Goal: Task Accomplishment & Management: Complete application form

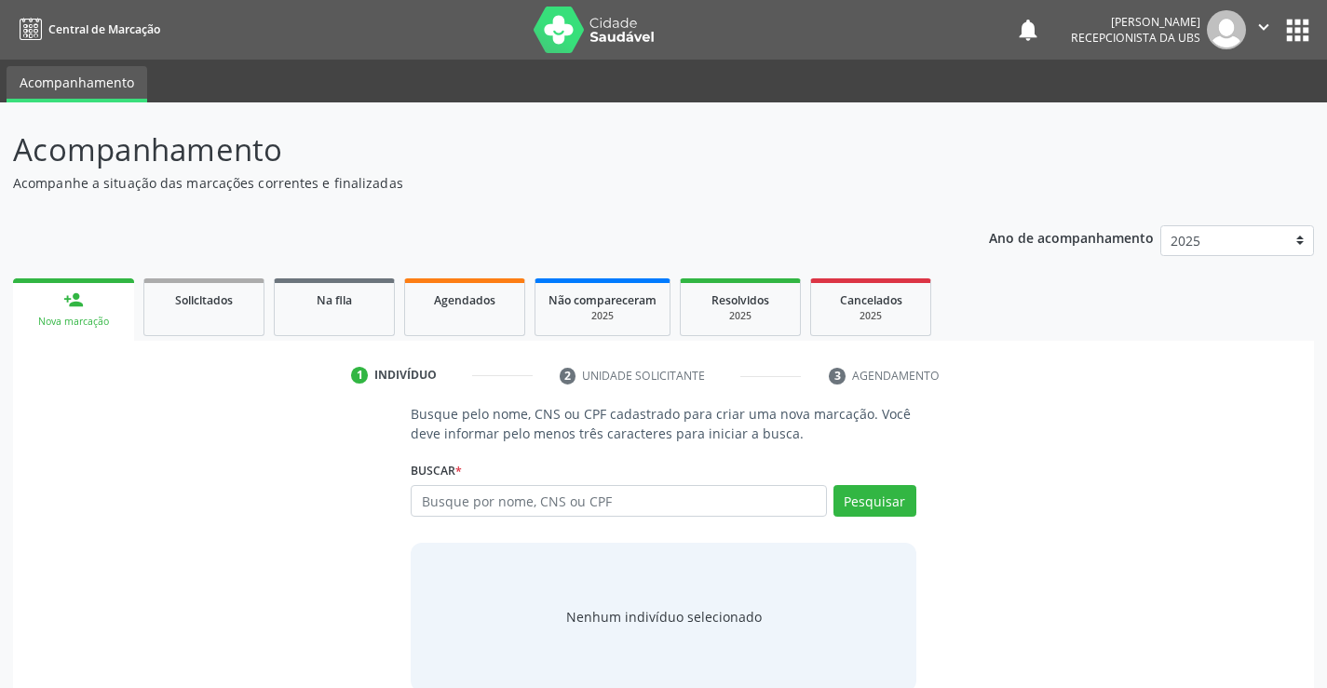
click at [73, 306] on div "person_add" at bounding box center [73, 300] width 20 height 20
click at [195, 297] on span "Solicitados" at bounding box center [204, 300] width 58 height 16
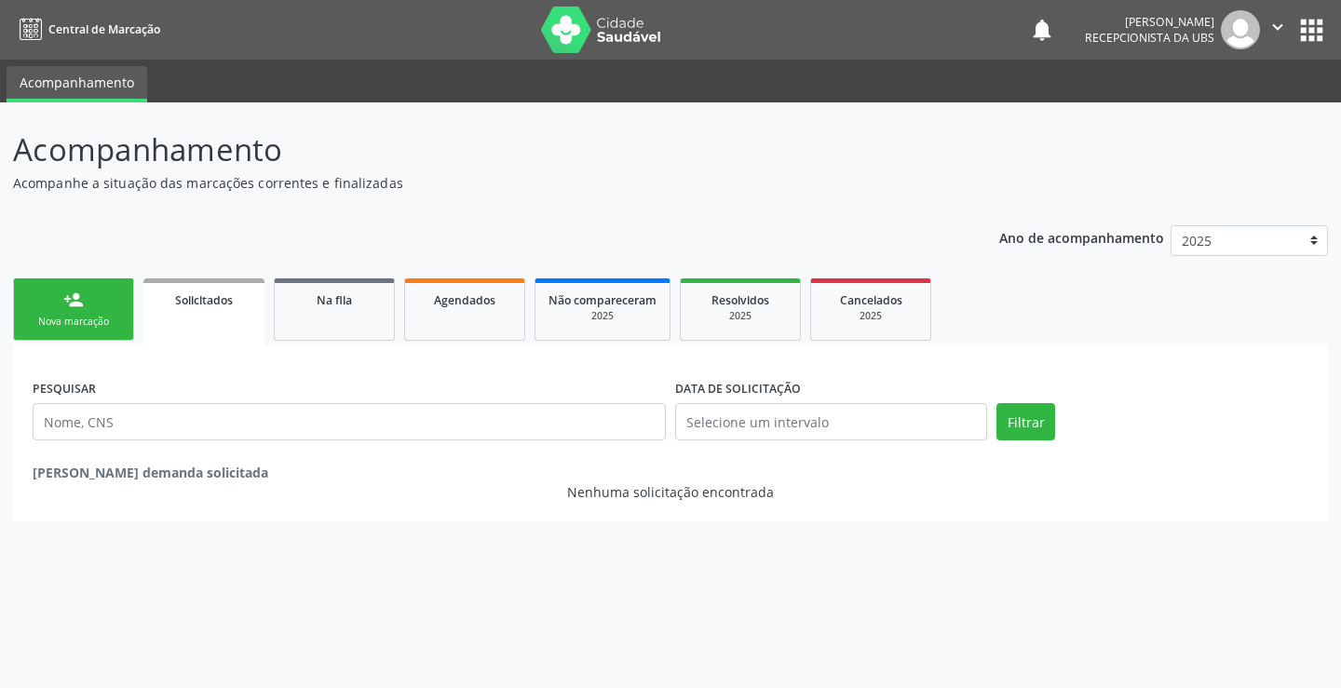
click at [97, 325] on div "Nova marcação" at bounding box center [73, 322] width 93 height 14
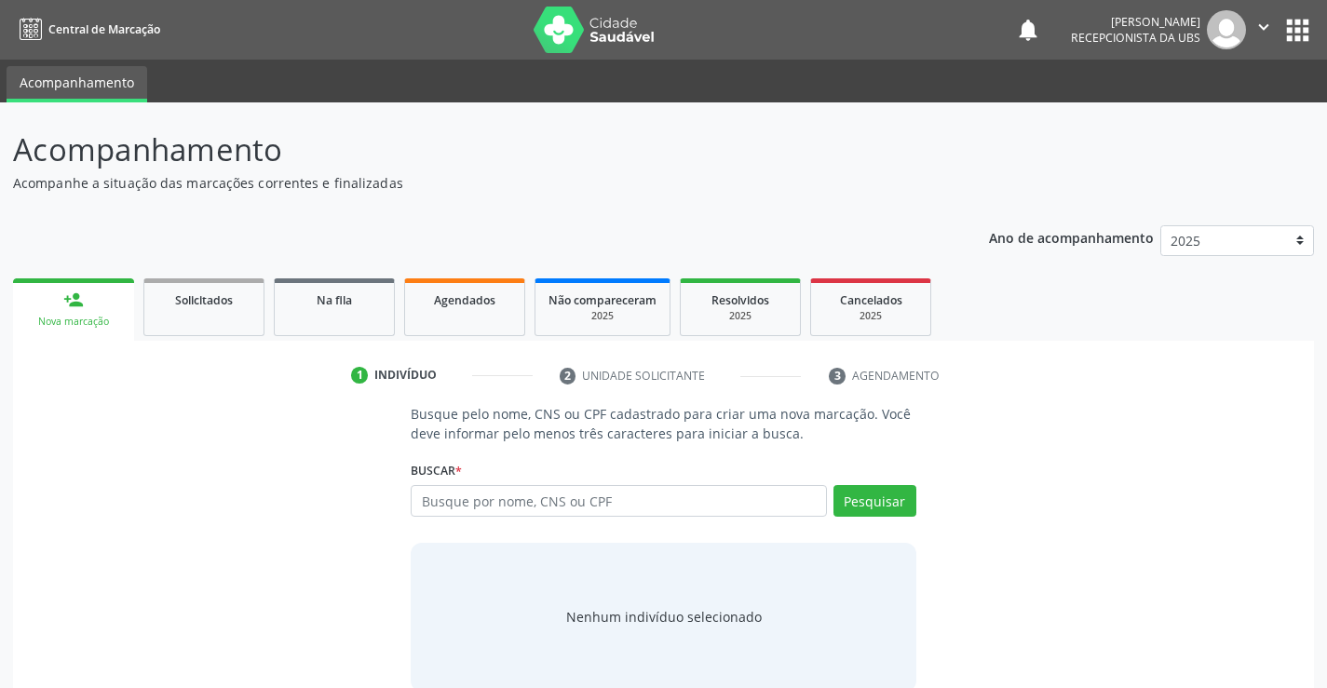
click at [617, 383] on li "2 Unidade solicitante" at bounding box center [681, 376] width 270 height 32
click at [923, 381] on li "3 Agendamento" at bounding box center [902, 376] width 174 height 32
click at [599, 507] on input "text" at bounding box center [618, 501] width 415 height 32
click at [75, 341] on div "1 Indivíduo 2 Unidade solicitante 3 Agendamento Busque pelo nome, CNS ou CPF ca…" at bounding box center [663, 523] width 1301 height 364
click at [205, 310] on link "Solicitados" at bounding box center [203, 307] width 121 height 58
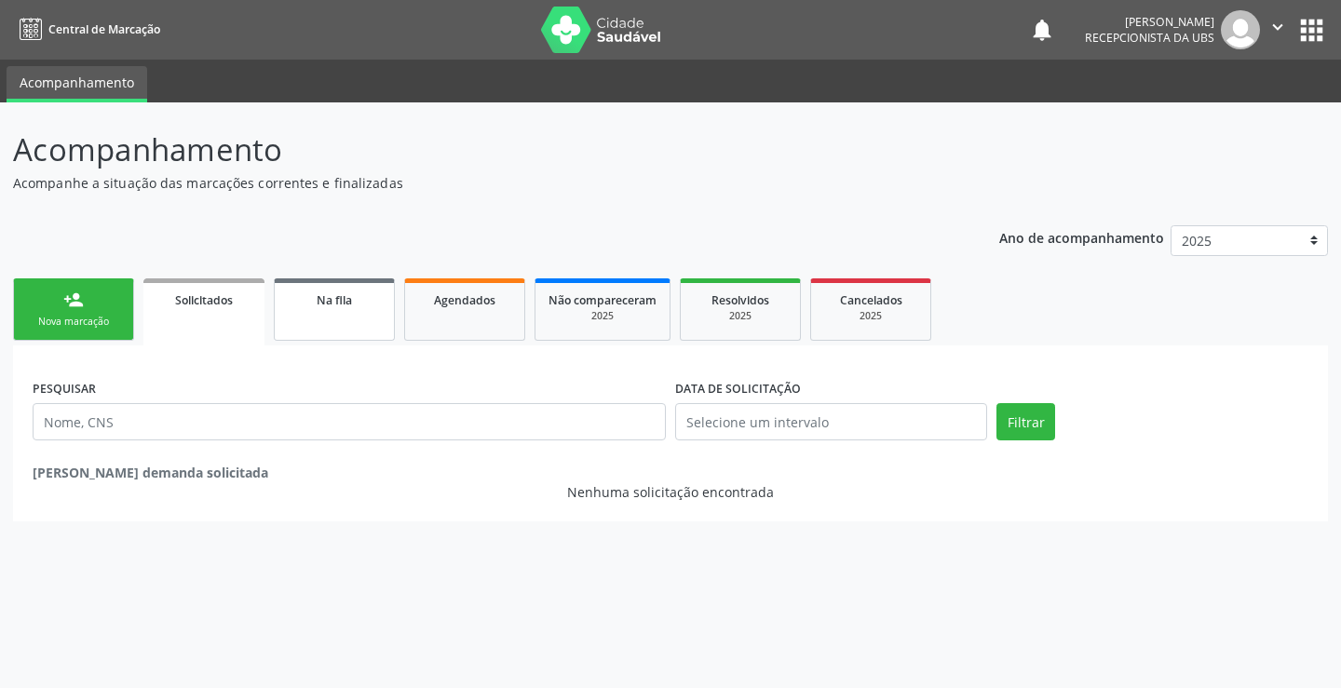
click at [362, 320] on link "Na fila" at bounding box center [334, 309] width 121 height 62
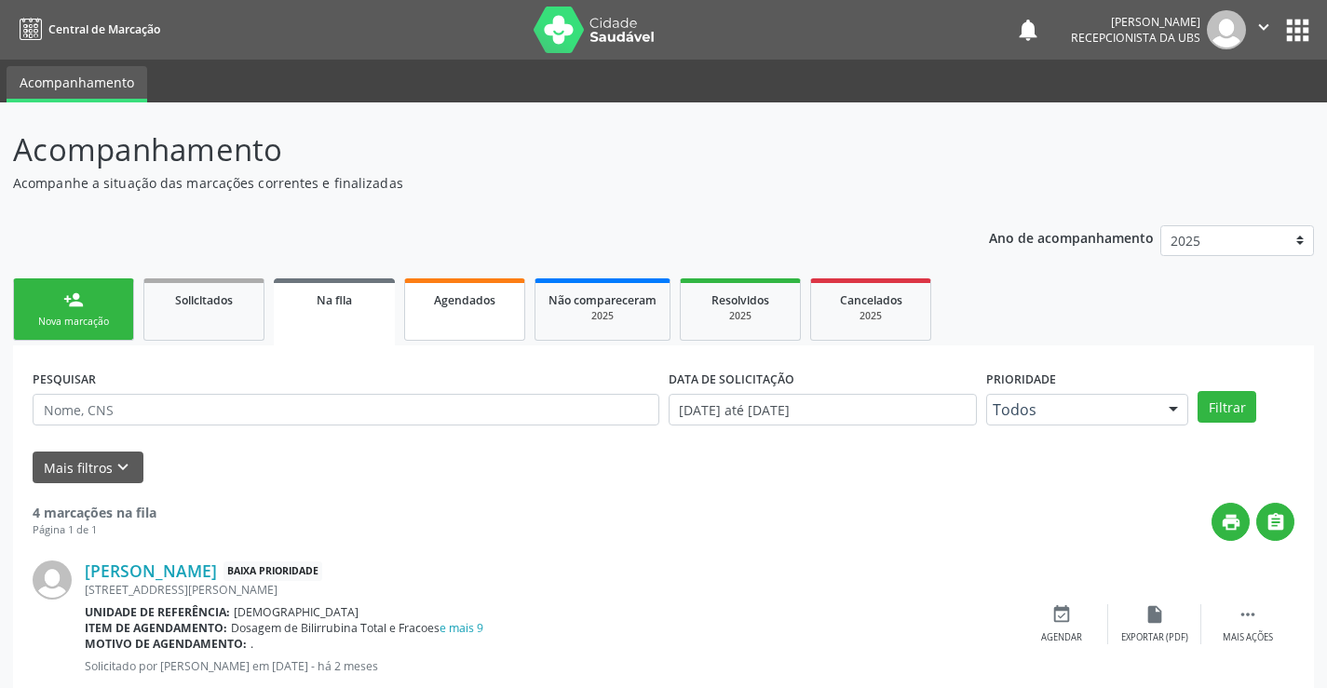
click at [453, 325] on link "Agendados" at bounding box center [464, 309] width 121 height 62
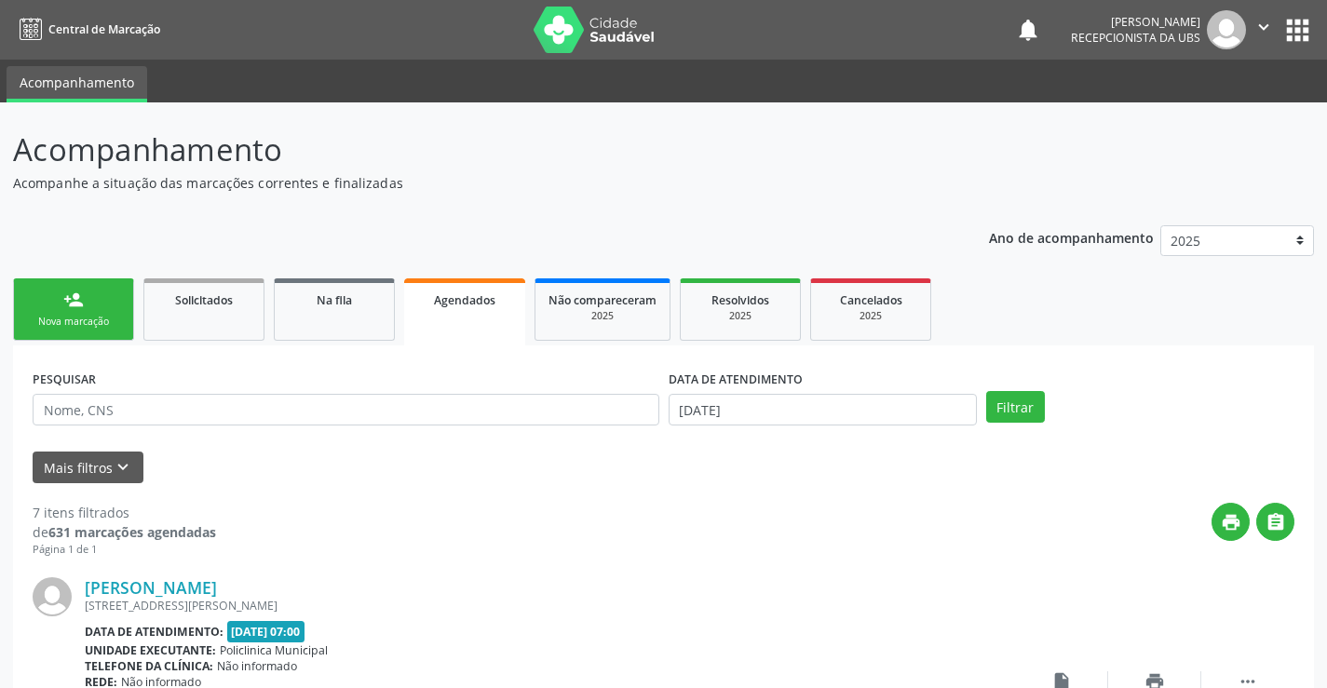
click at [73, 291] on div "person_add" at bounding box center [73, 300] width 20 height 20
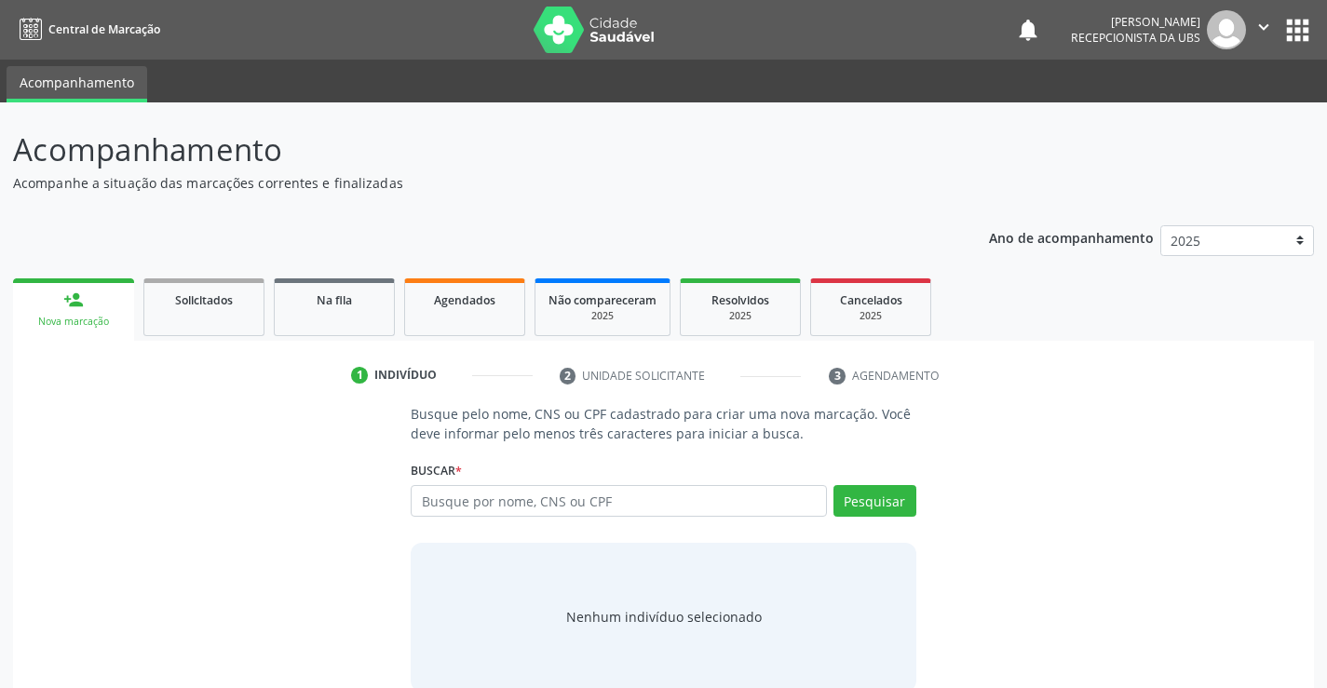
click at [1265, 28] on icon "" at bounding box center [1263, 27] width 20 height 20
click at [1222, 118] on link "Sair" at bounding box center [1216, 114] width 129 height 26
click at [870, 376] on li "3 Agendamento" at bounding box center [902, 376] width 174 height 32
click at [633, 376] on li "2 Unidade solicitante" at bounding box center [681, 376] width 270 height 32
click at [418, 368] on div "Indivíduo" at bounding box center [405, 375] width 62 height 17
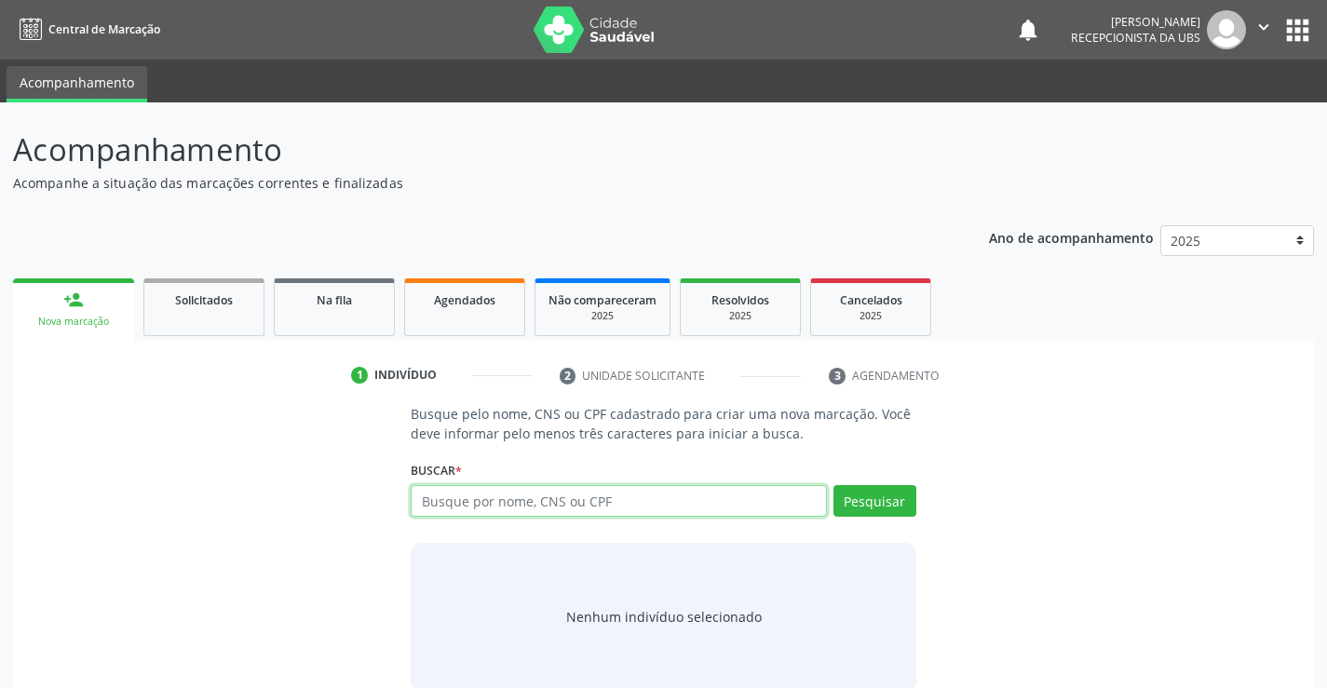
click at [473, 506] on input "text" at bounding box center [618, 501] width 415 height 32
click at [512, 507] on input "text" at bounding box center [618, 501] width 415 height 32
type input "702307186375519"
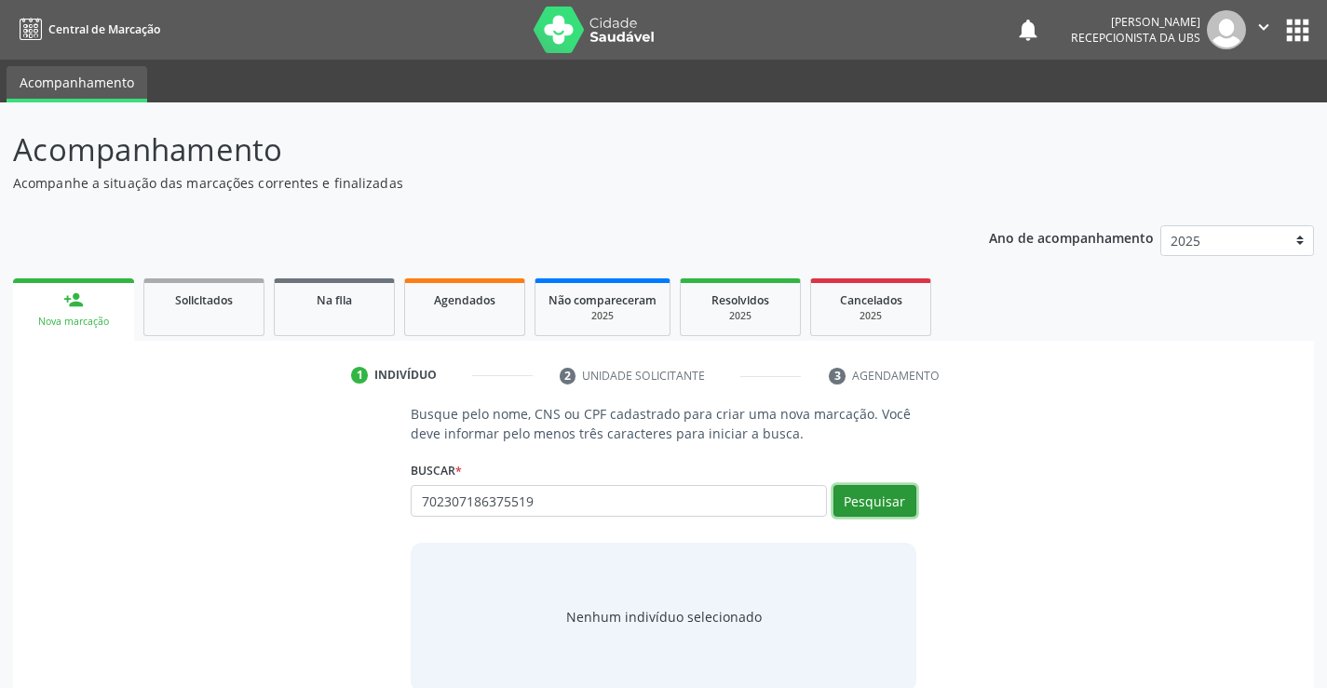
click at [870, 489] on button "Pesquisar" at bounding box center [874, 501] width 83 height 32
type input "702307186375519"
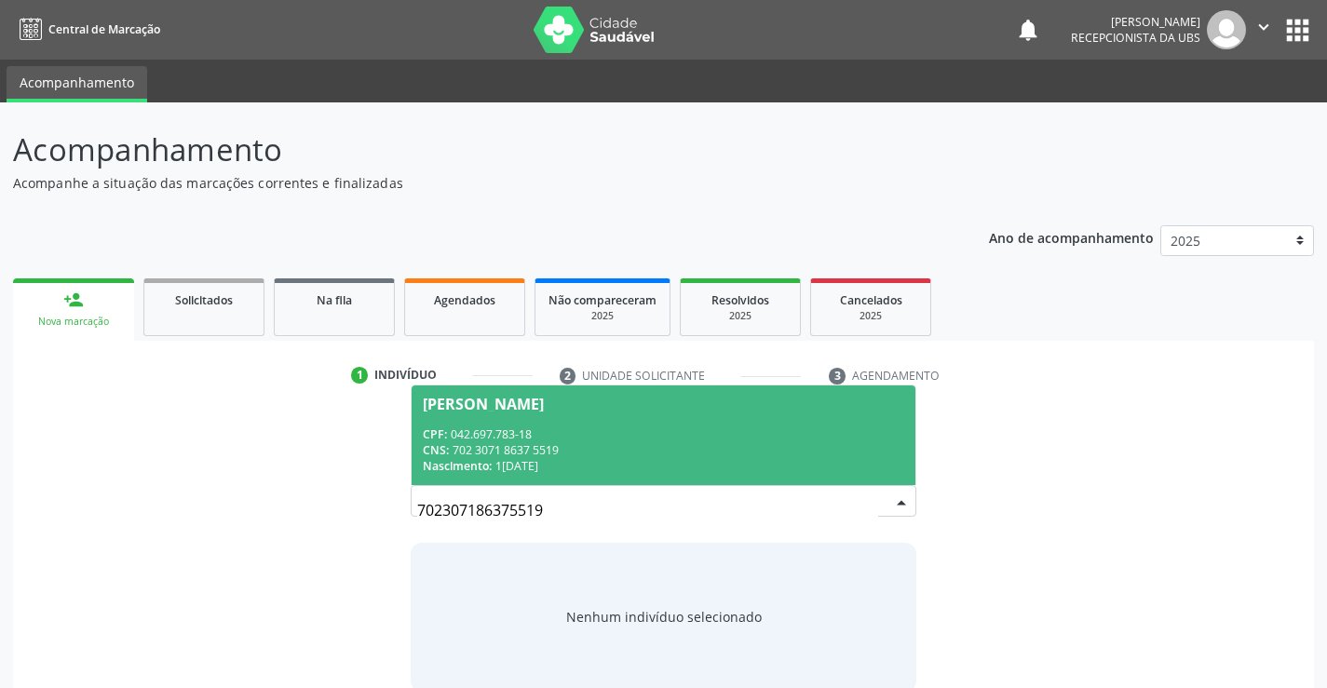
click at [561, 423] on span "Maria Rozeane Barbosa CPF: 042.697.783-18 CNS: 702 3071 8637 5519 Nascimento: 1…" at bounding box center [663, 436] width 503 height 100
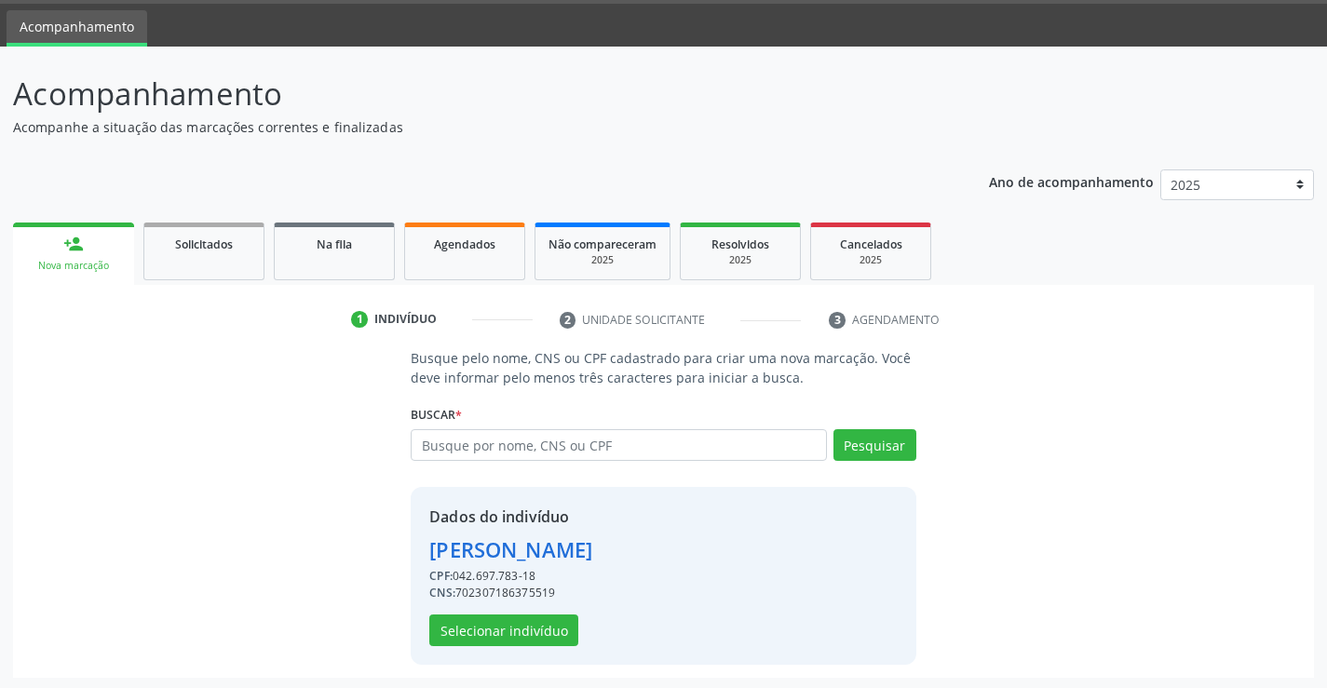
scroll to position [59, 0]
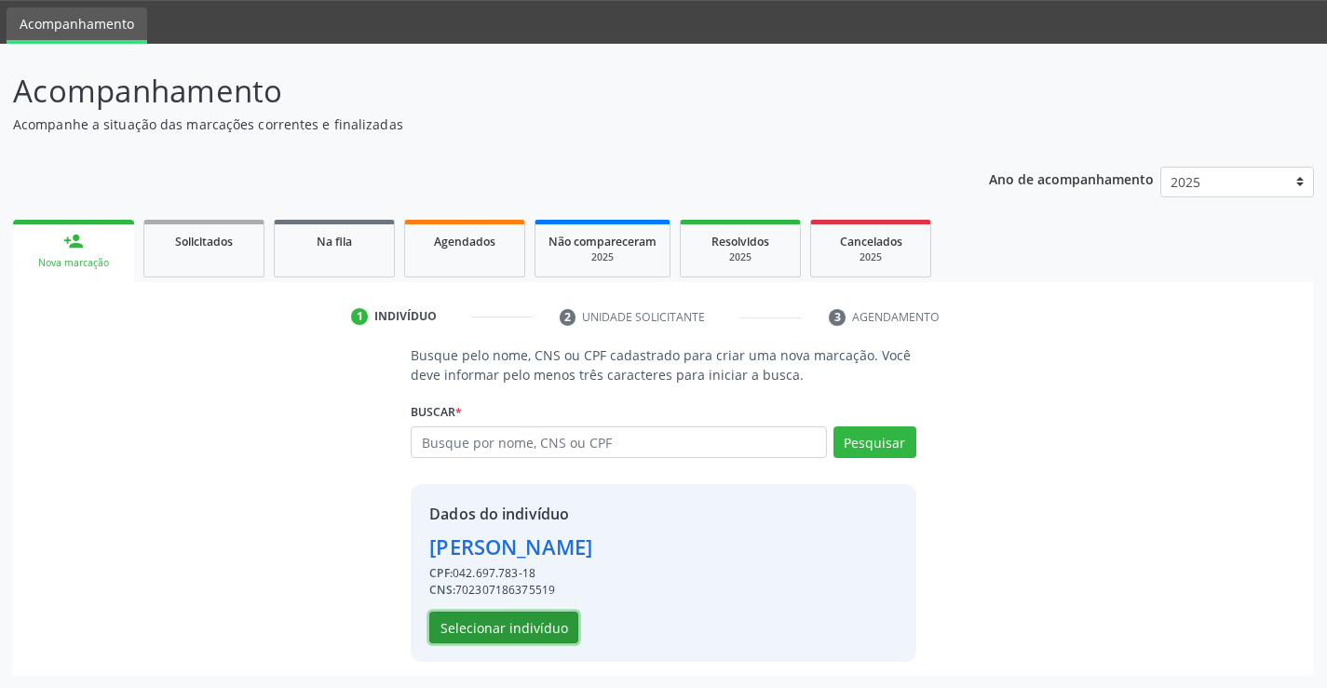
click at [552, 625] on button "Selecionar indivíduo" at bounding box center [503, 628] width 149 height 32
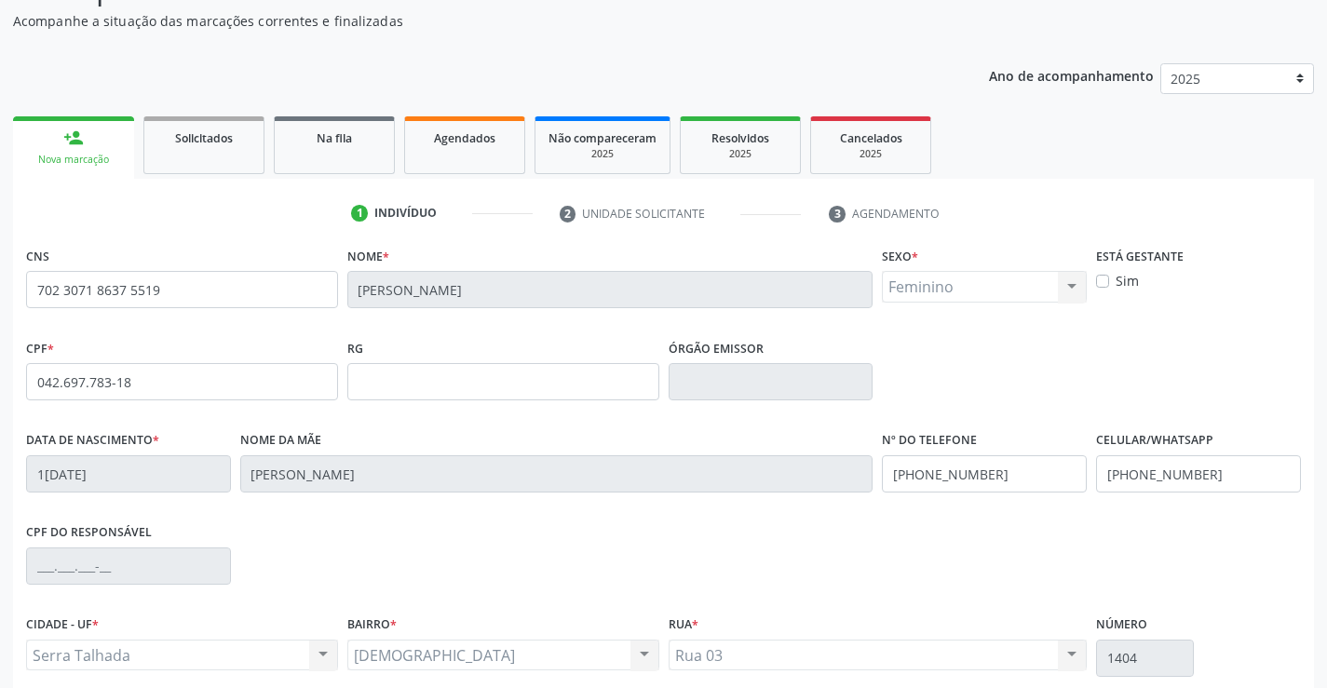
scroll to position [321, 0]
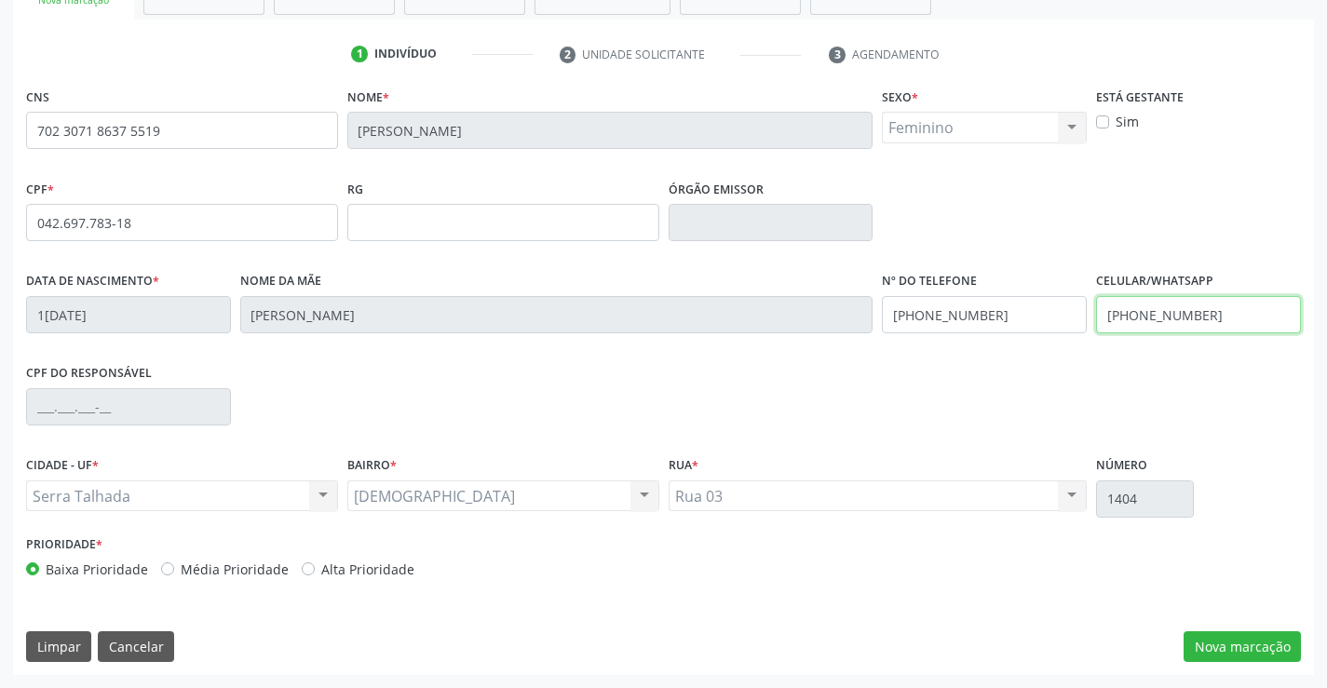
click at [1209, 310] on input "(89) 8106-8472" at bounding box center [1198, 314] width 205 height 37
type input "(89) 99126-4575"
click at [1280, 643] on button "Nova marcação" at bounding box center [1242, 647] width 117 height 32
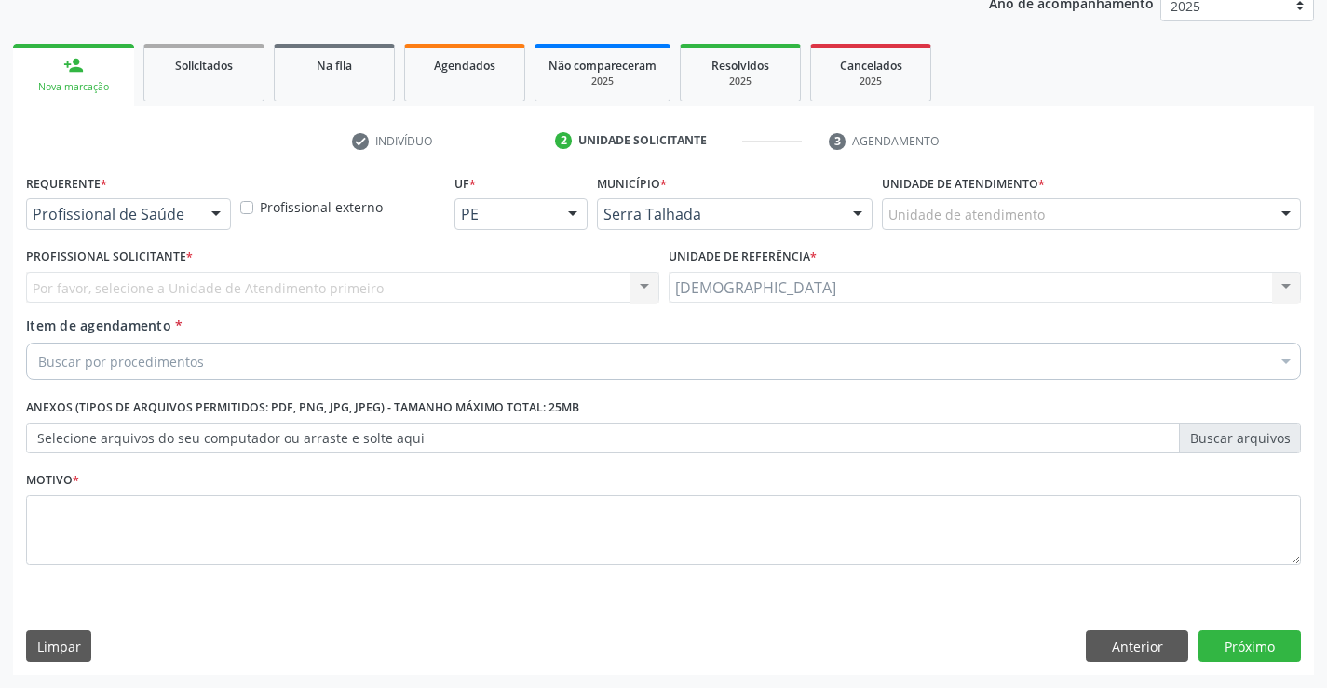
scroll to position [235, 0]
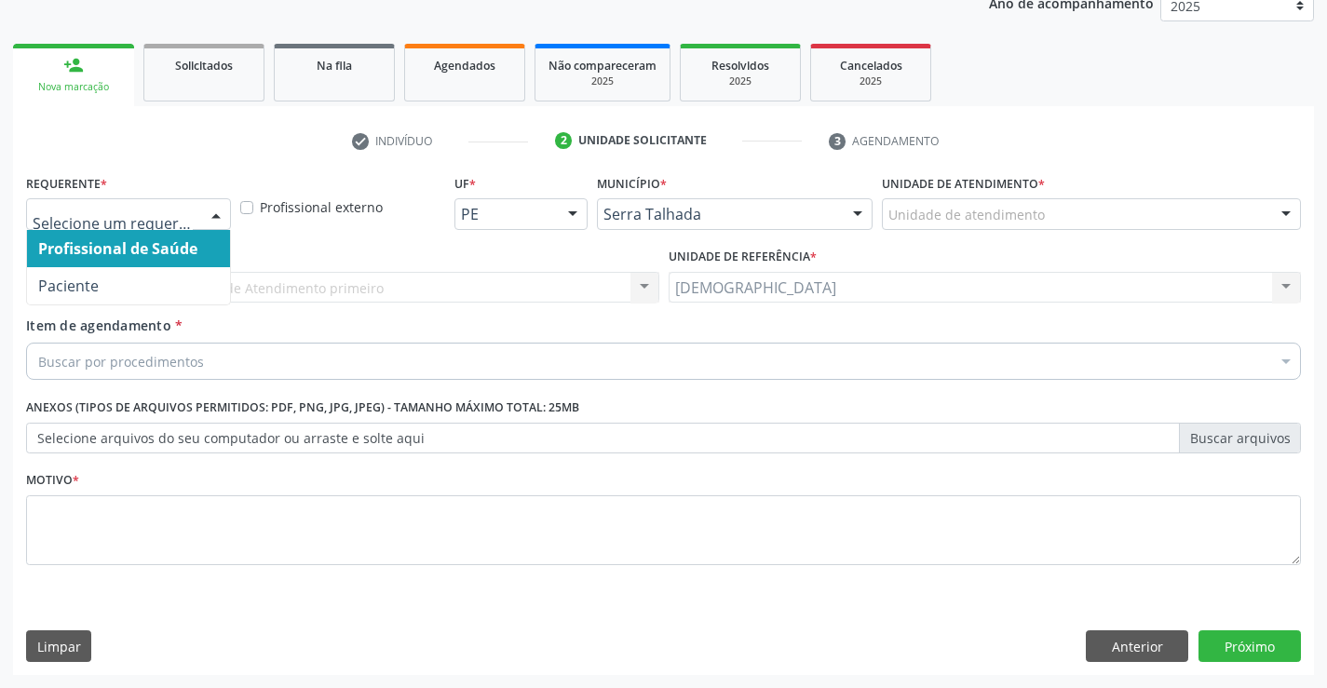
click at [214, 214] on div at bounding box center [216, 215] width 28 height 32
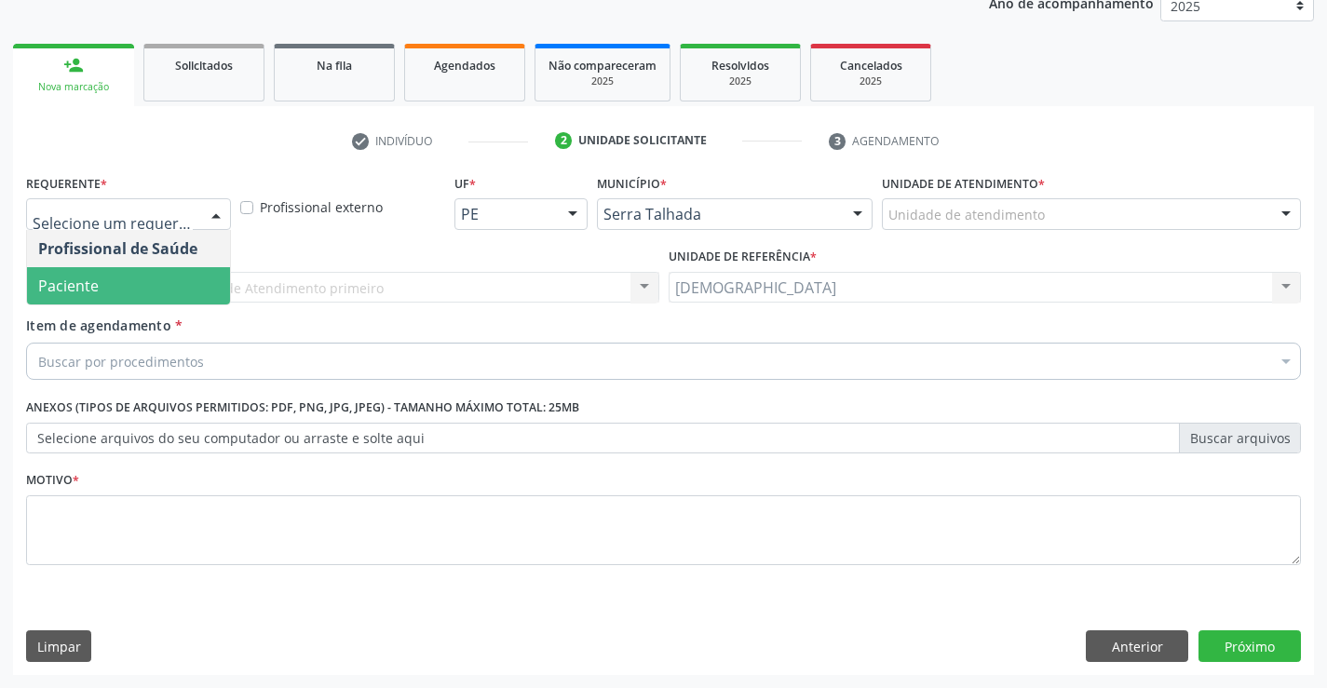
click at [151, 293] on span "Paciente" at bounding box center [128, 285] width 203 height 37
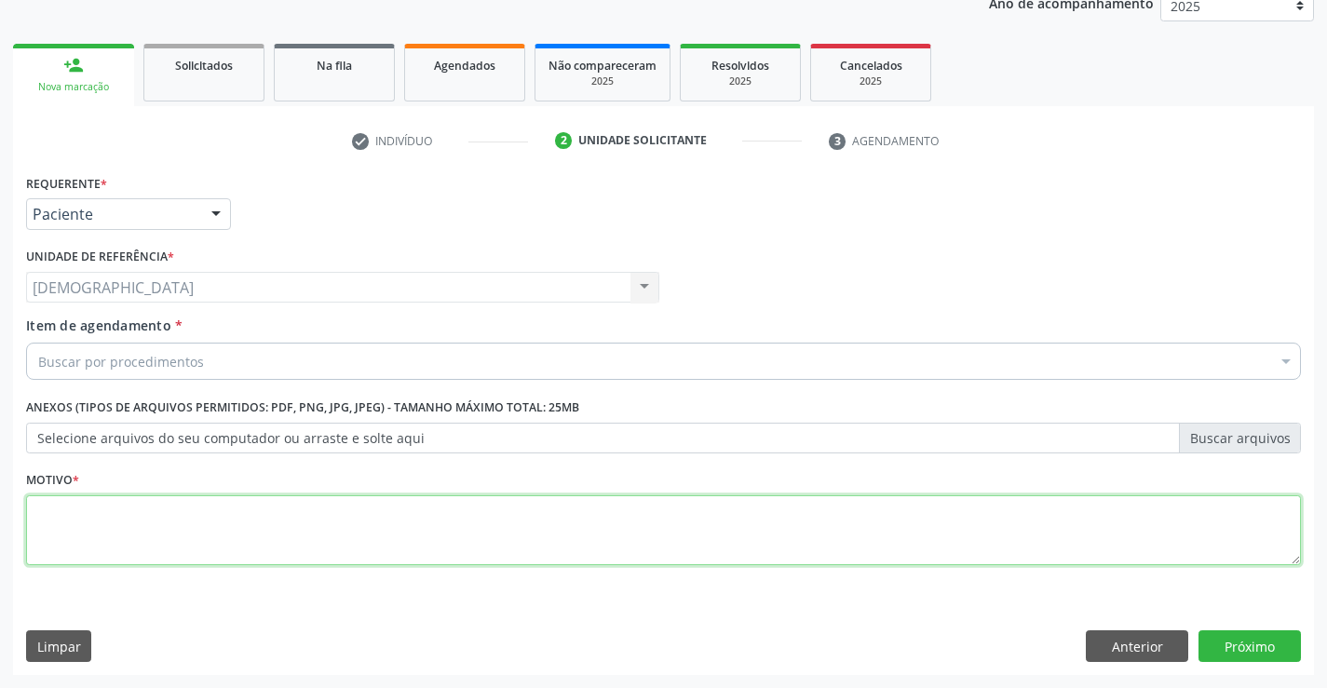
click at [40, 541] on textarea at bounding box center [663, 530] width 1275 height 71
type textarea "."
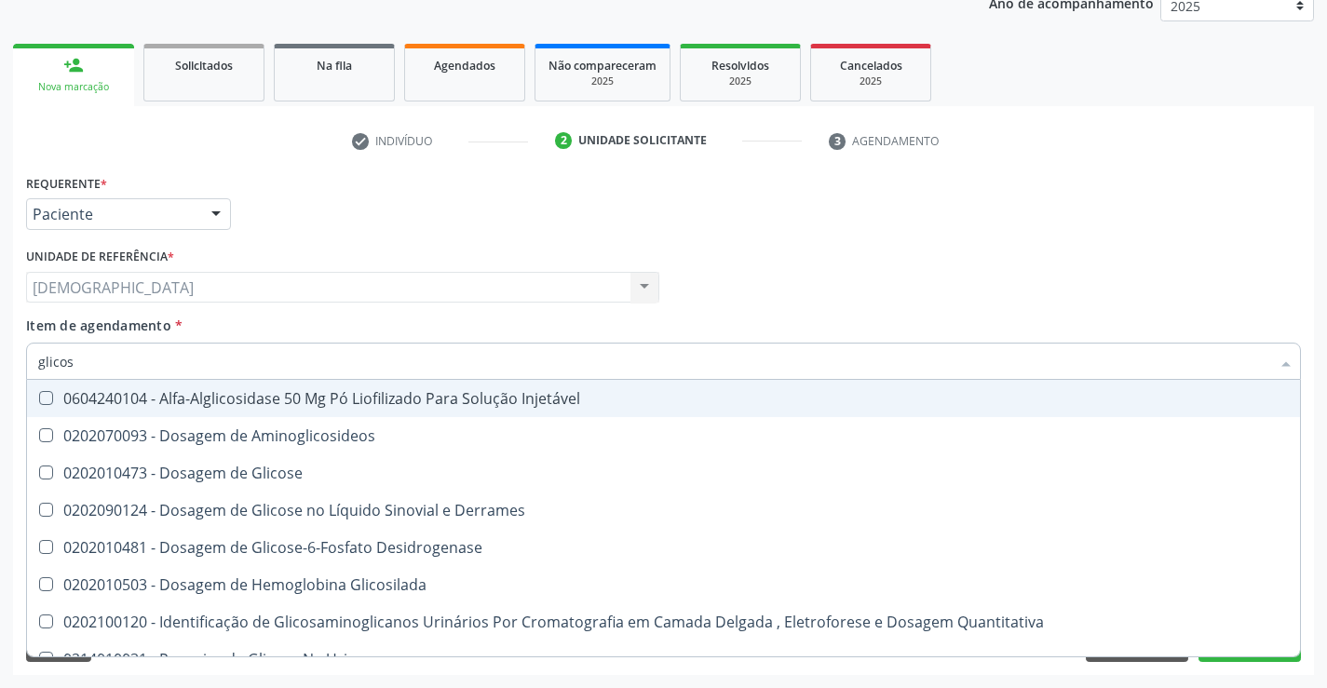
type input "glicose"
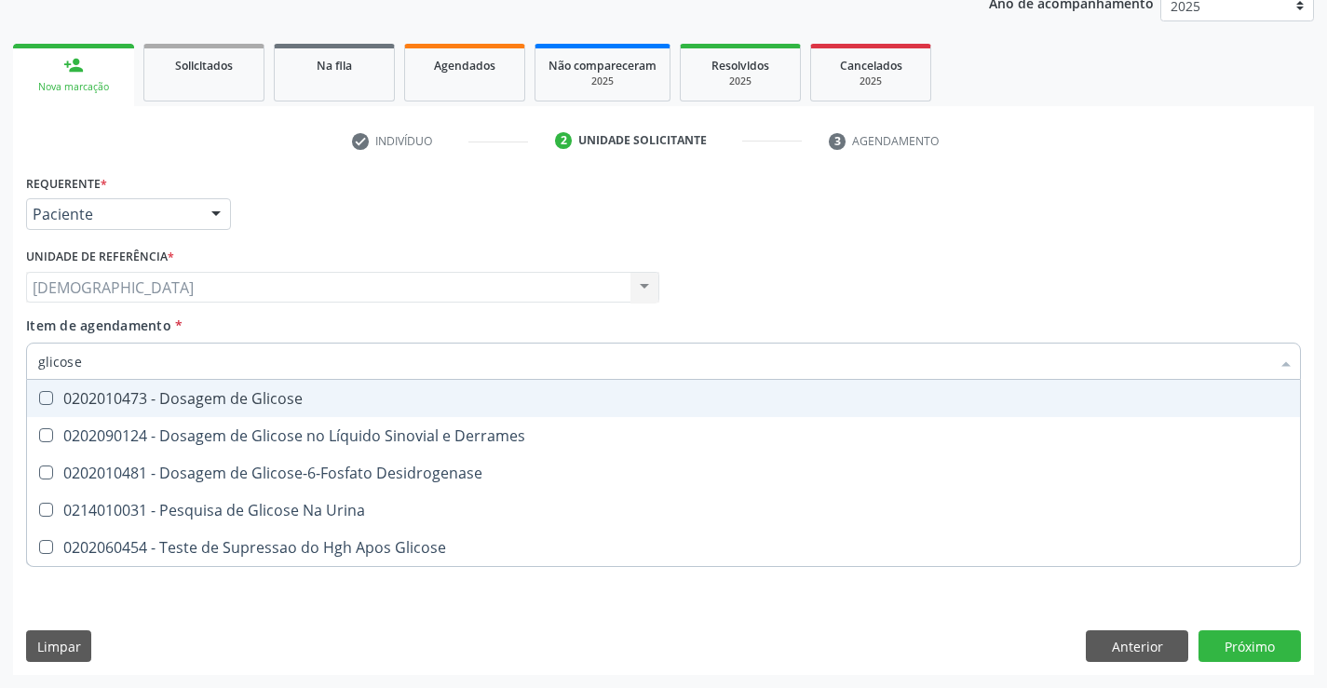
click at [161, 397] on div "0202010473 - Dosagem de Glicose" at bounding box center [663, 398] width 1251 height 15
checkbox Glicose "true"
type input "glicos"
checkbox Glicose "false"
checkbox Desidrogenase "true"
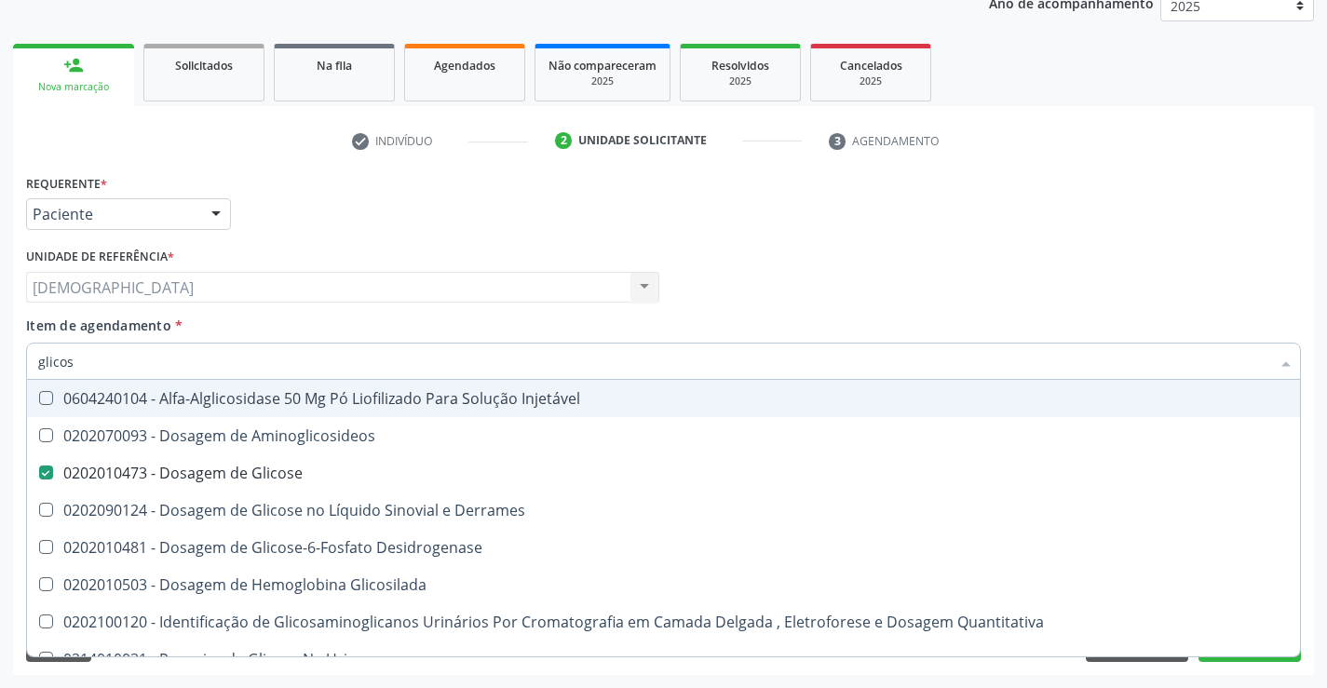
type input "glico"
checkbox Glicose "false"
checkbox Glicosilada "true"
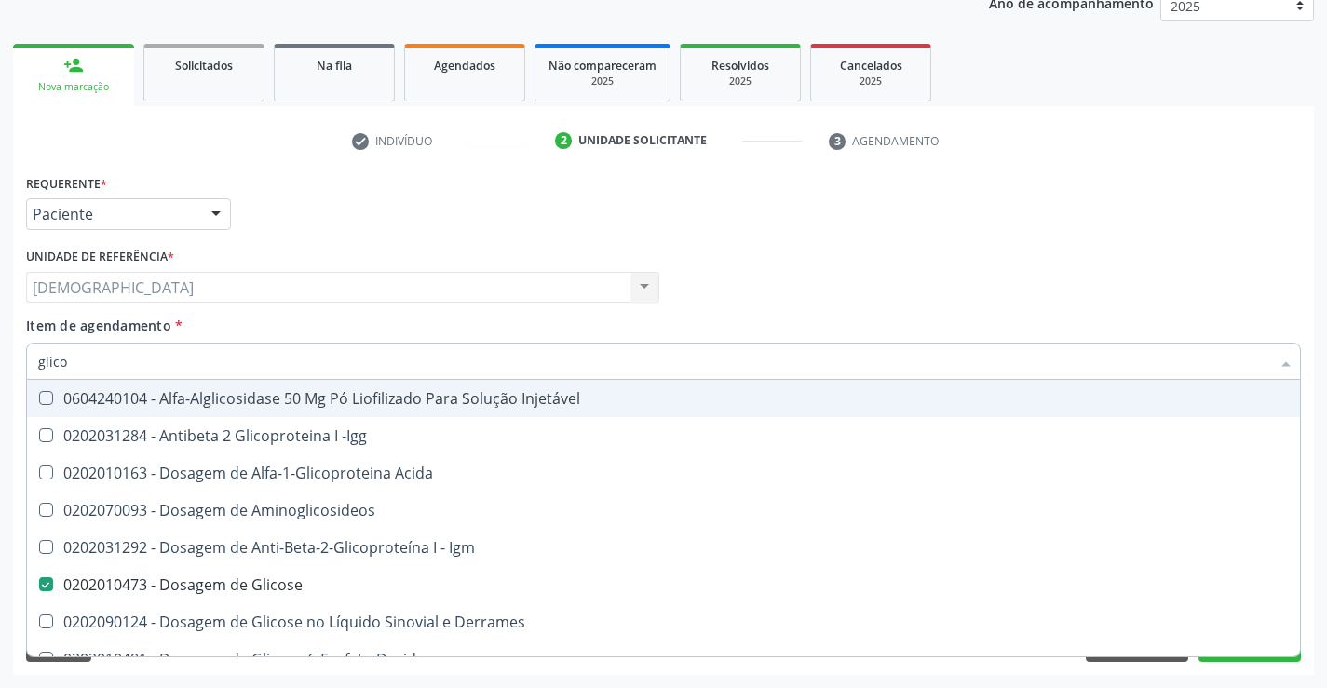
type input "glic"
checkbox Glicose "false"
checkbox Glicose "true"
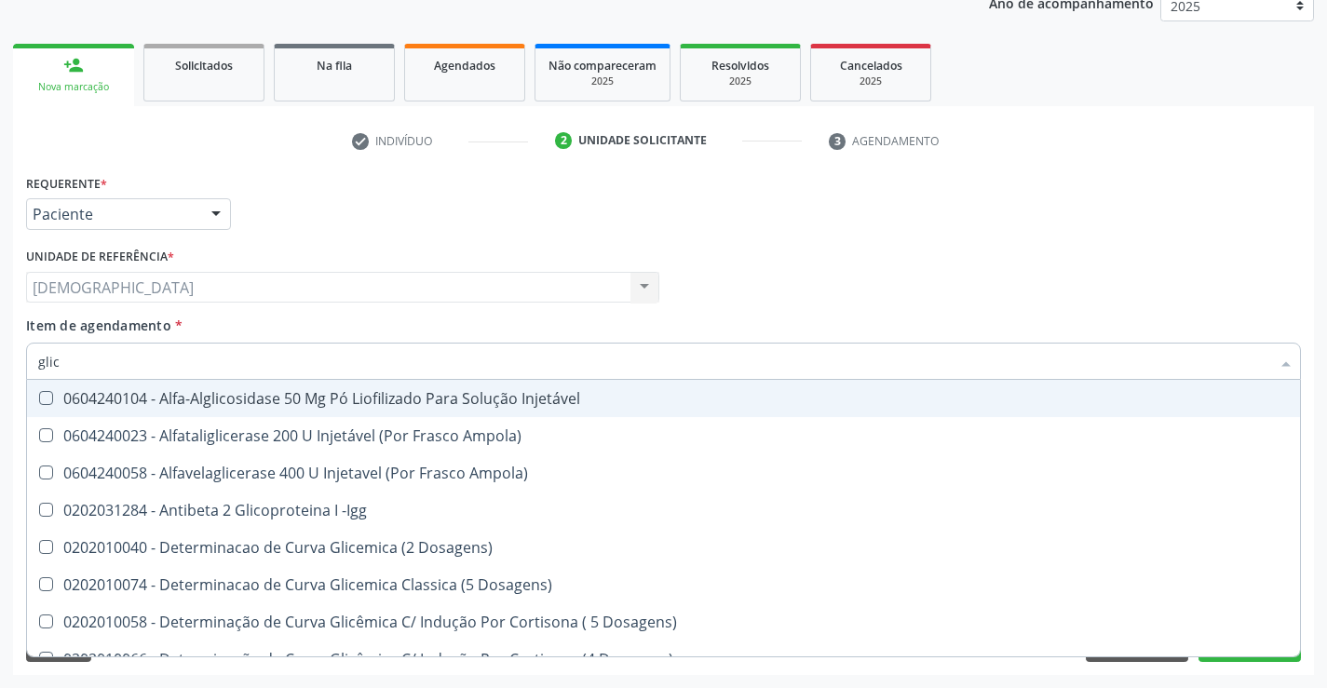
type input "gli"
checkbox Glicose "false"
checkbox Glicosilada "true"
type input "gl"
checkbox Glicose "false"
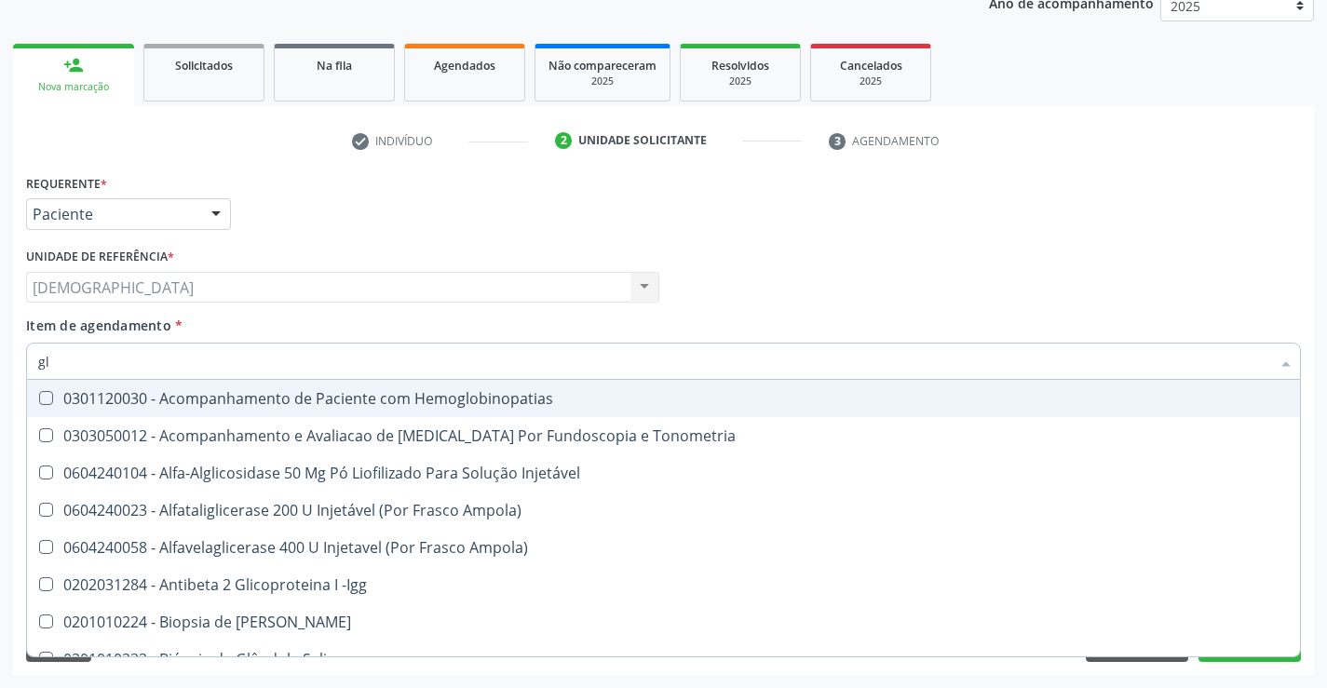
type input "g"
checkbox Glicose "false"
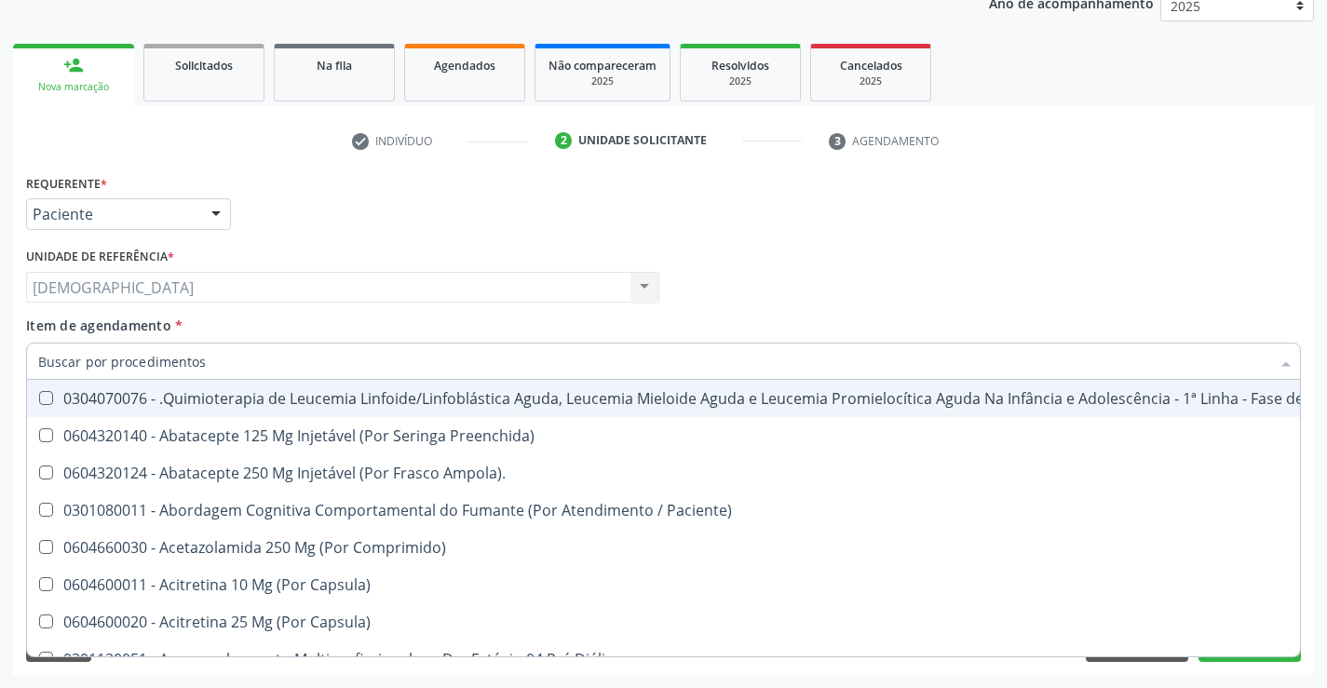
checkbox Glicose "false"
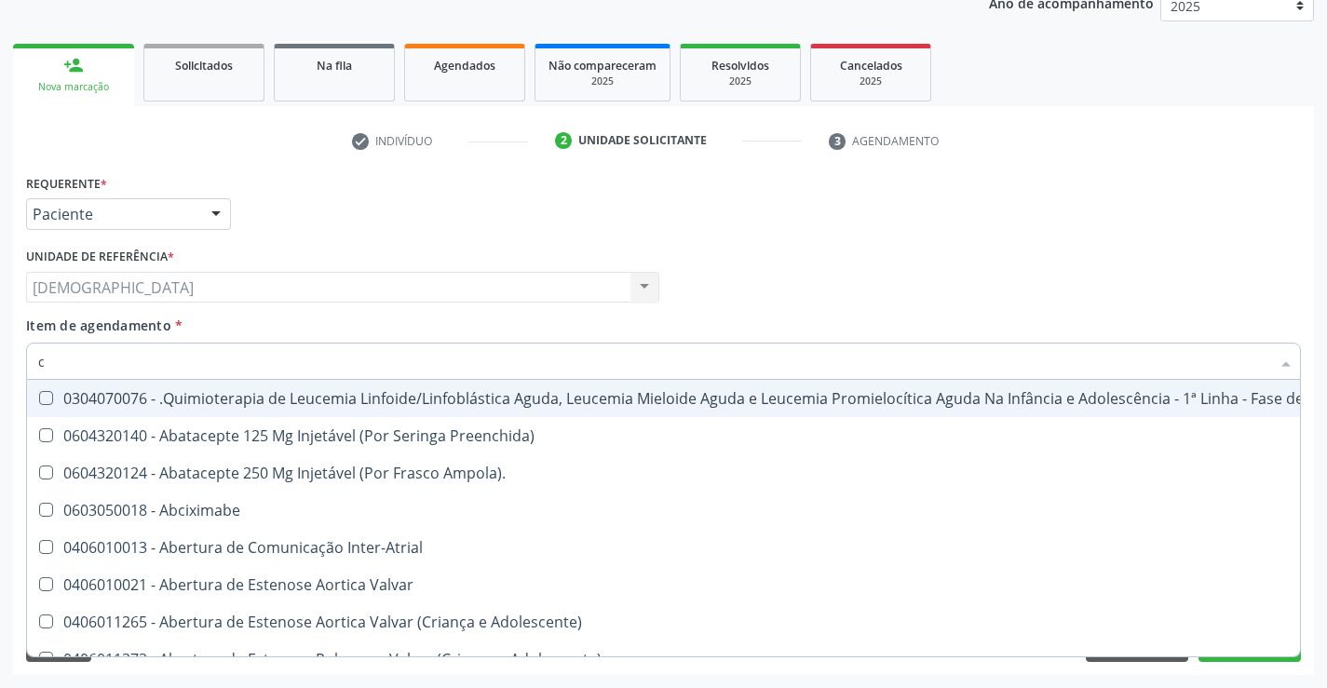
type input "co"
checkbox Creatinina "true"
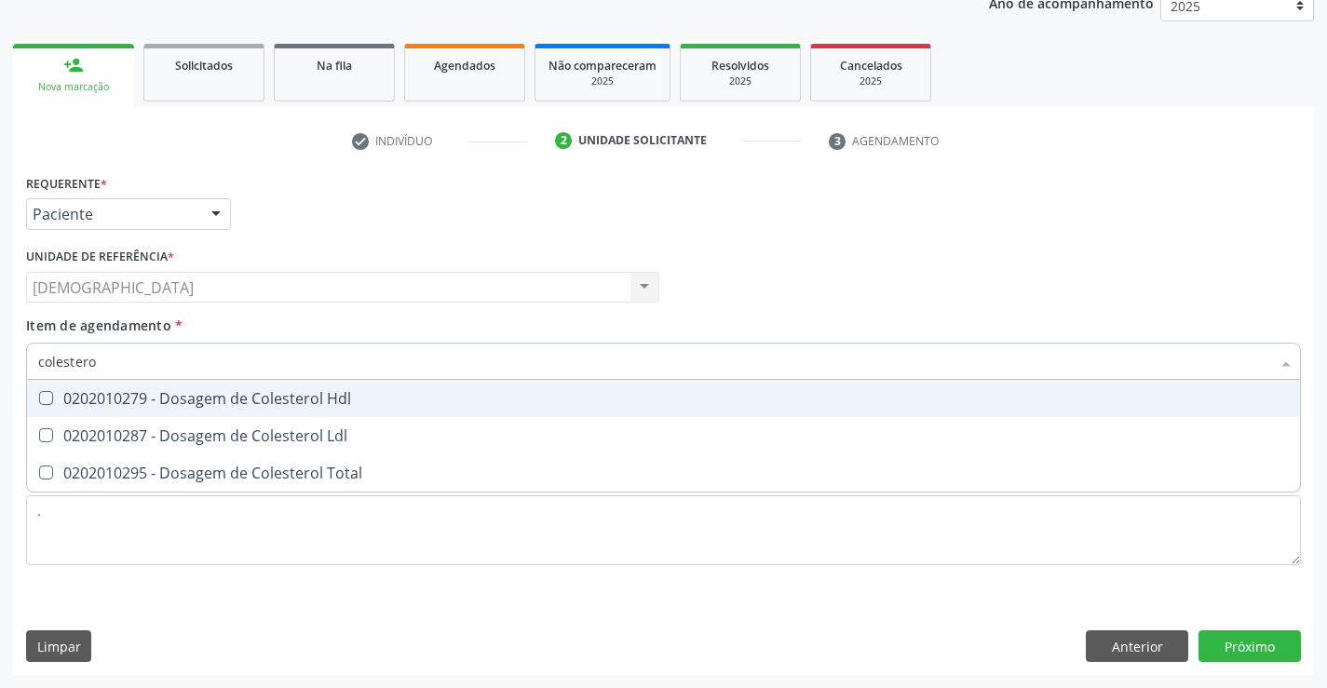
type input "colesterol"
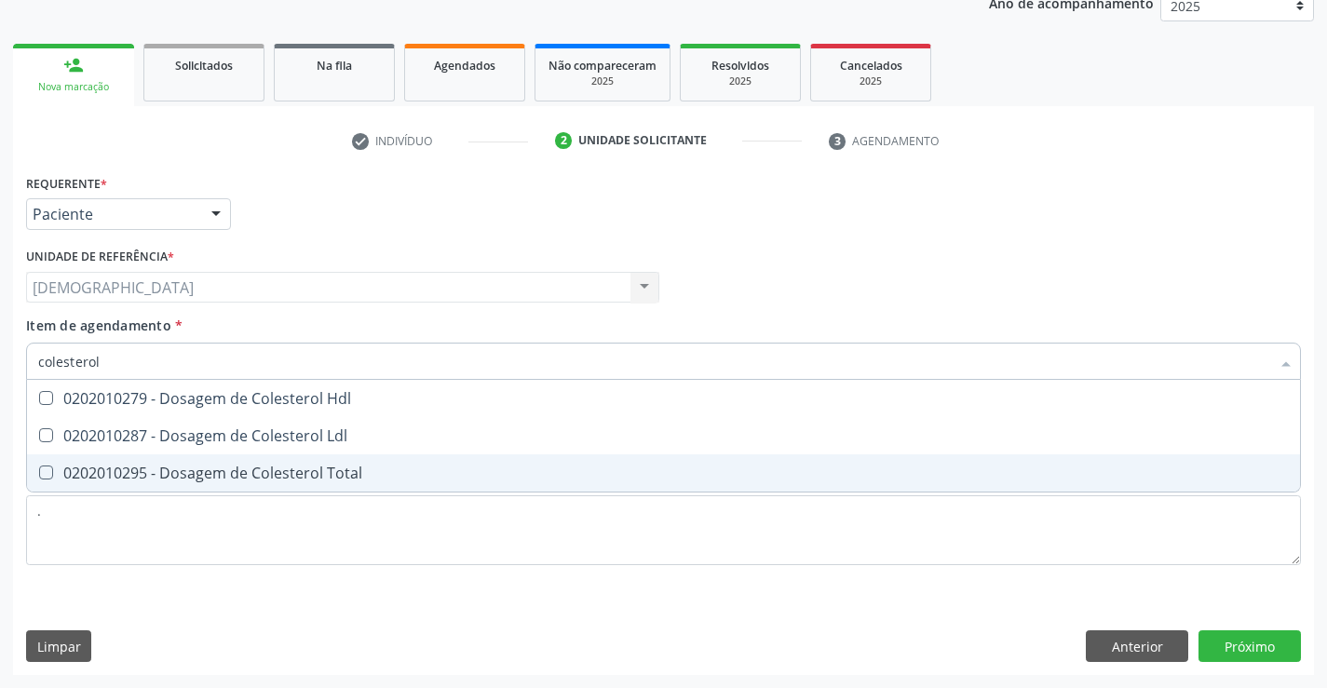
click at [160, 478] on div "0202010295 - Dosagem de Colesterol Total" at bounding box center [663, 473] width 1251 height 15
checkbox Total "true"
type input "cole"
checkbox Total "false"
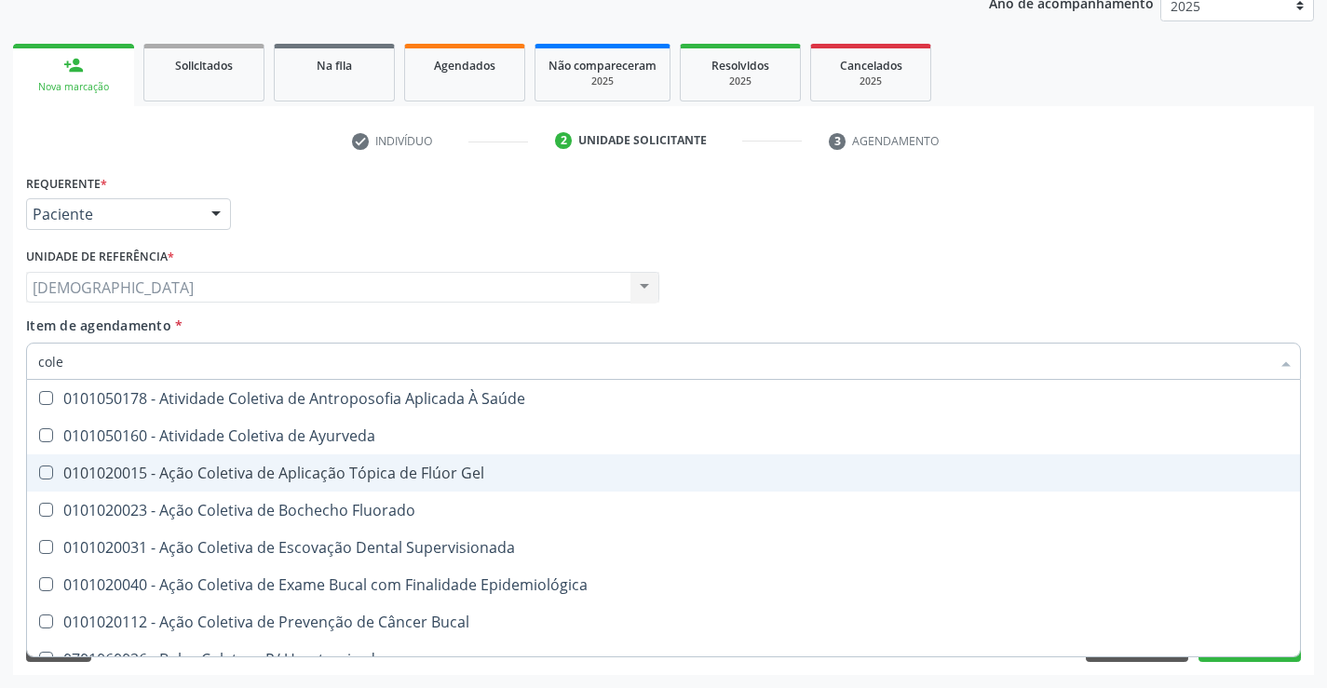
type input "col"
checkbox Total "false"
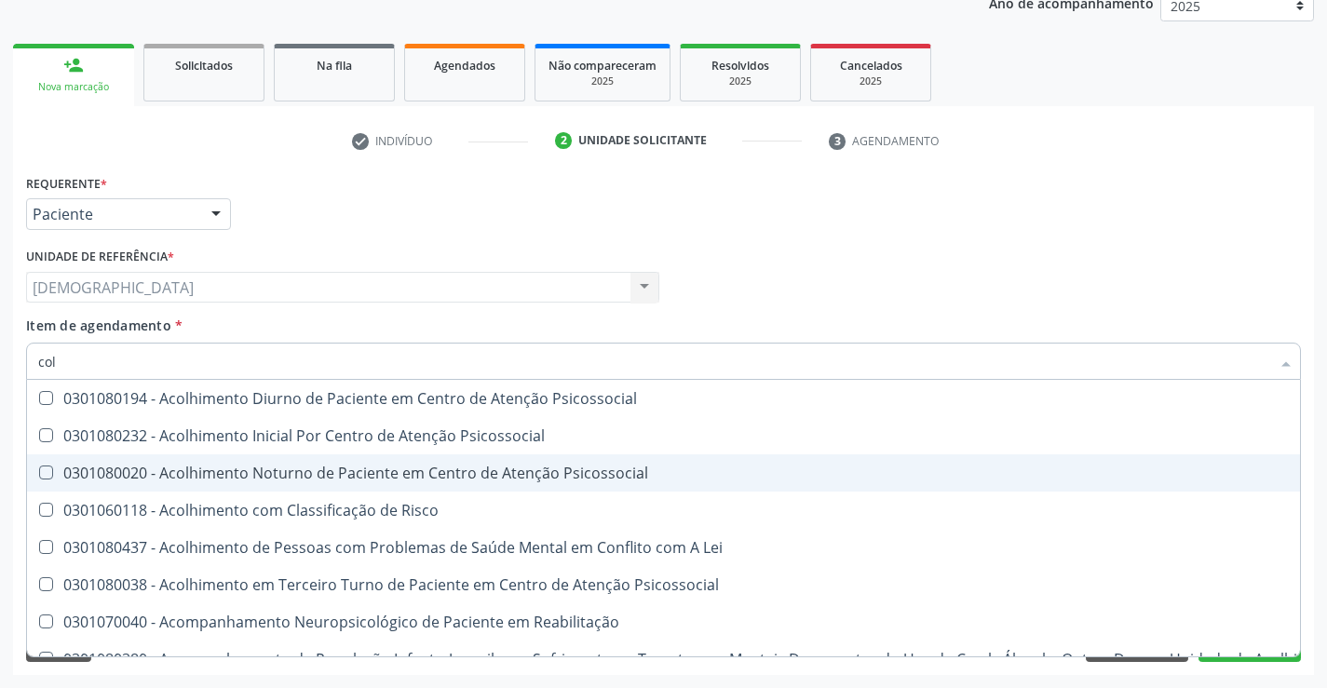
type input "co"
checkbox Total "false"
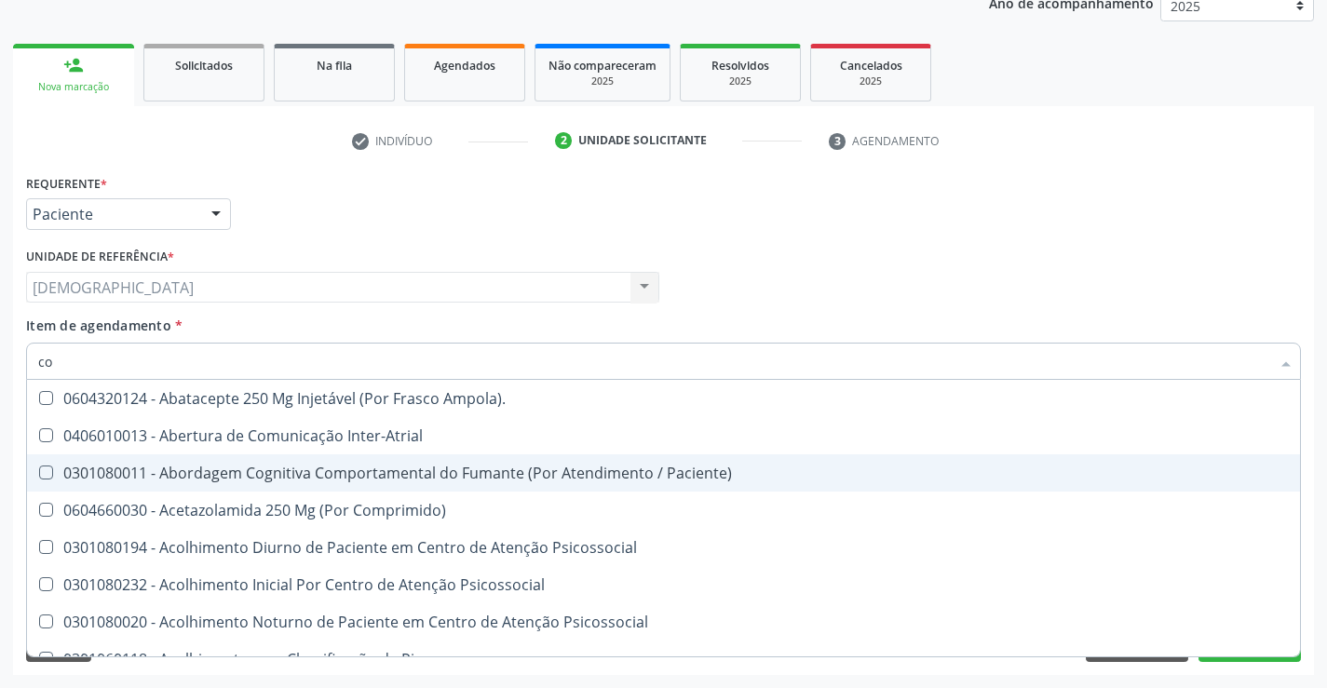
type input "c"
checkbox Total "false"
checkbox Glicose "false"
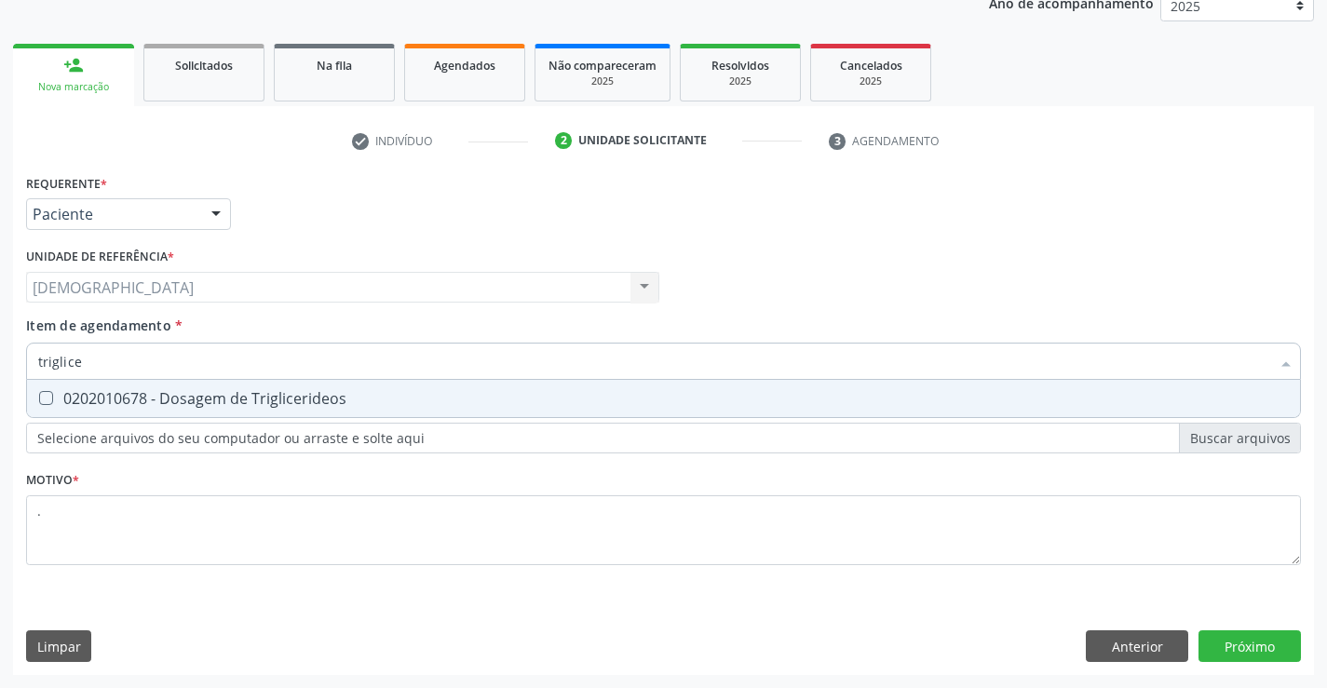
type input "triglicer"
click at [272, 396] on div "0202010678 - Dosagem de Triglicerideos" at bounding box center [663, 398] width 1251 height 15
checkbox Triglicerideos "true"
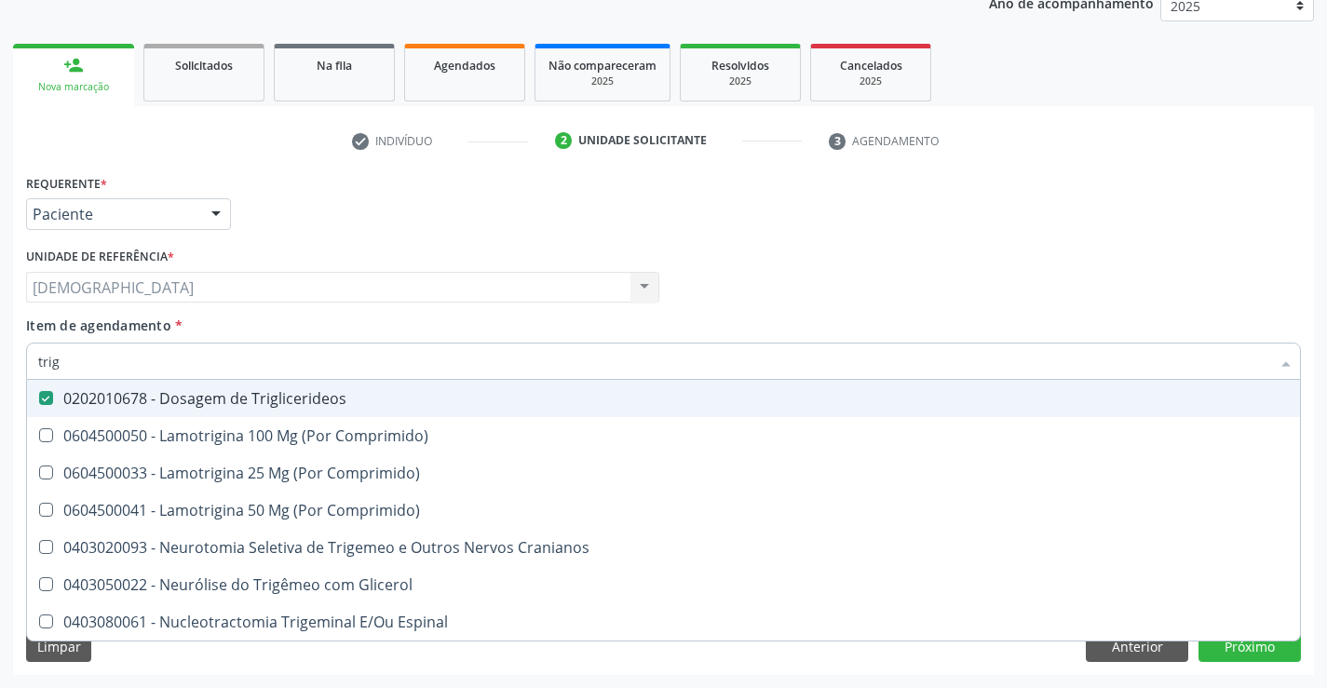
type input "tri"
checkbox Triglicerideos "false"
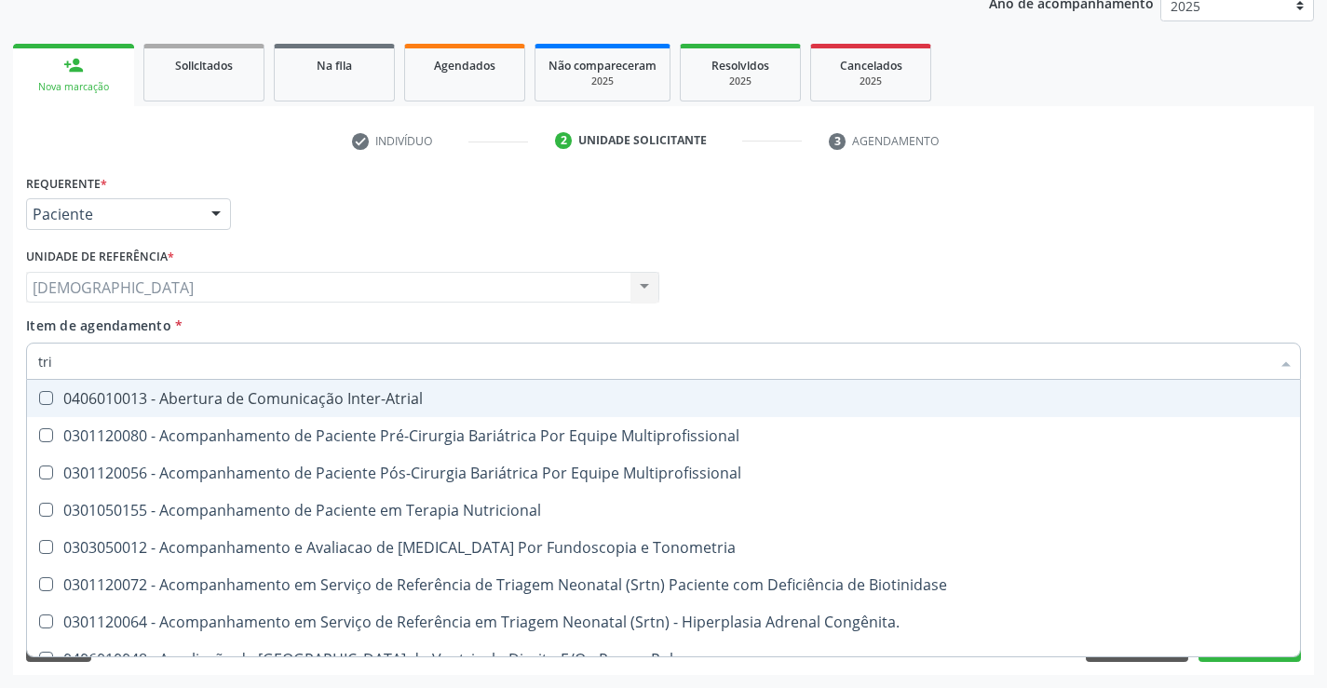
type input "tr"
checkbox Triglicerideos "false"
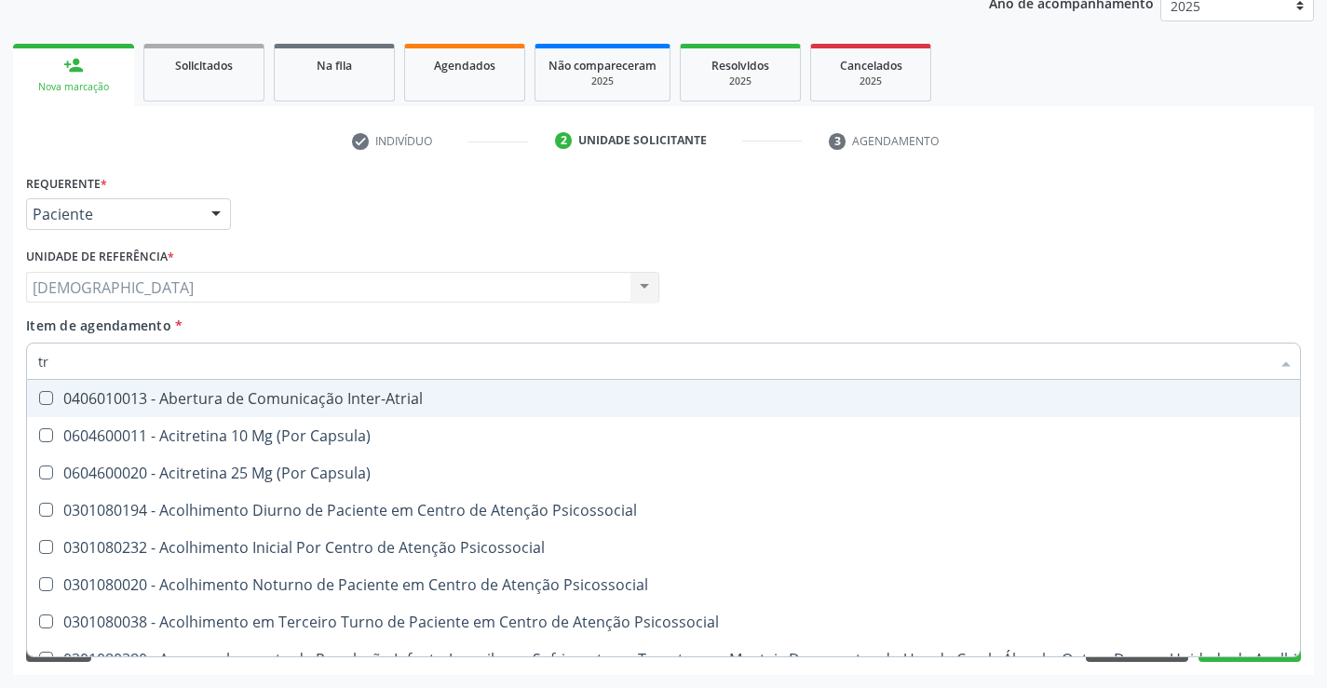
type input "t"
checkbox Triglicerideos "false"
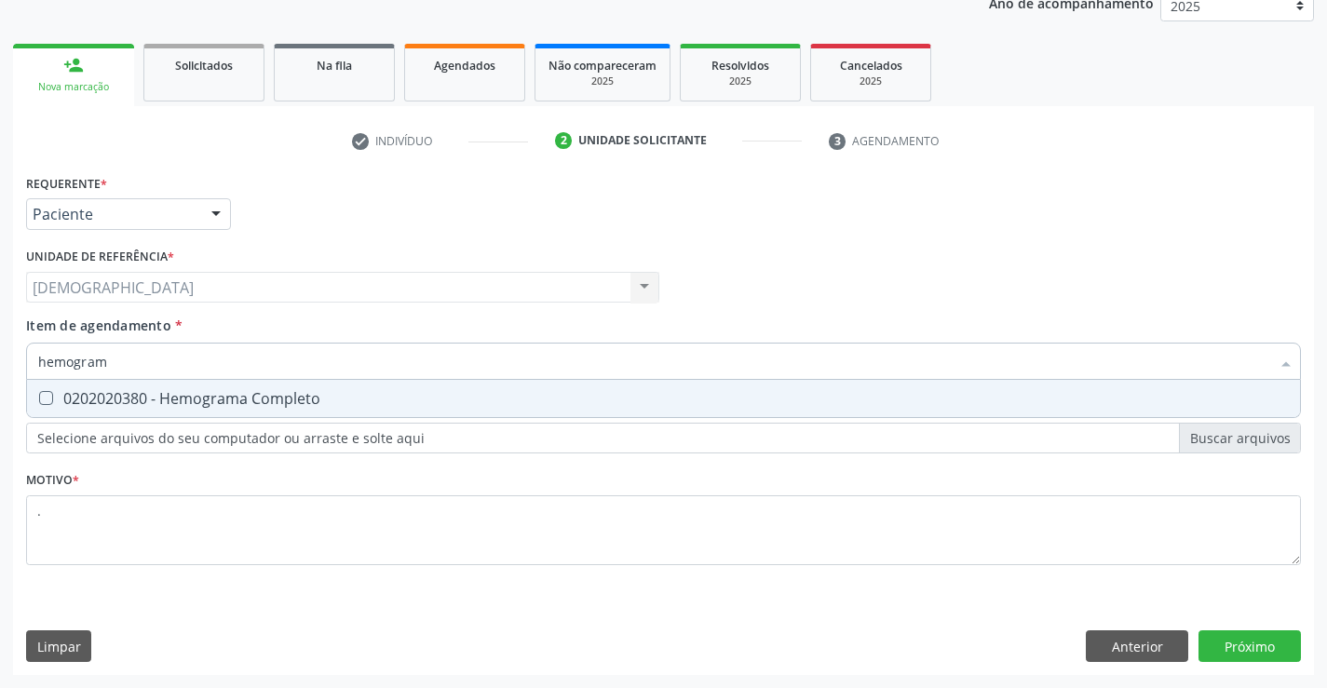
type input "hemograma"
click at [272, 396] on div "0202020380 - Hemograma Completo" at bounding box center [663, 398] width 1251 height 15
checkbox Completo "true"
type input "hemog"
checkbox Completo "false"
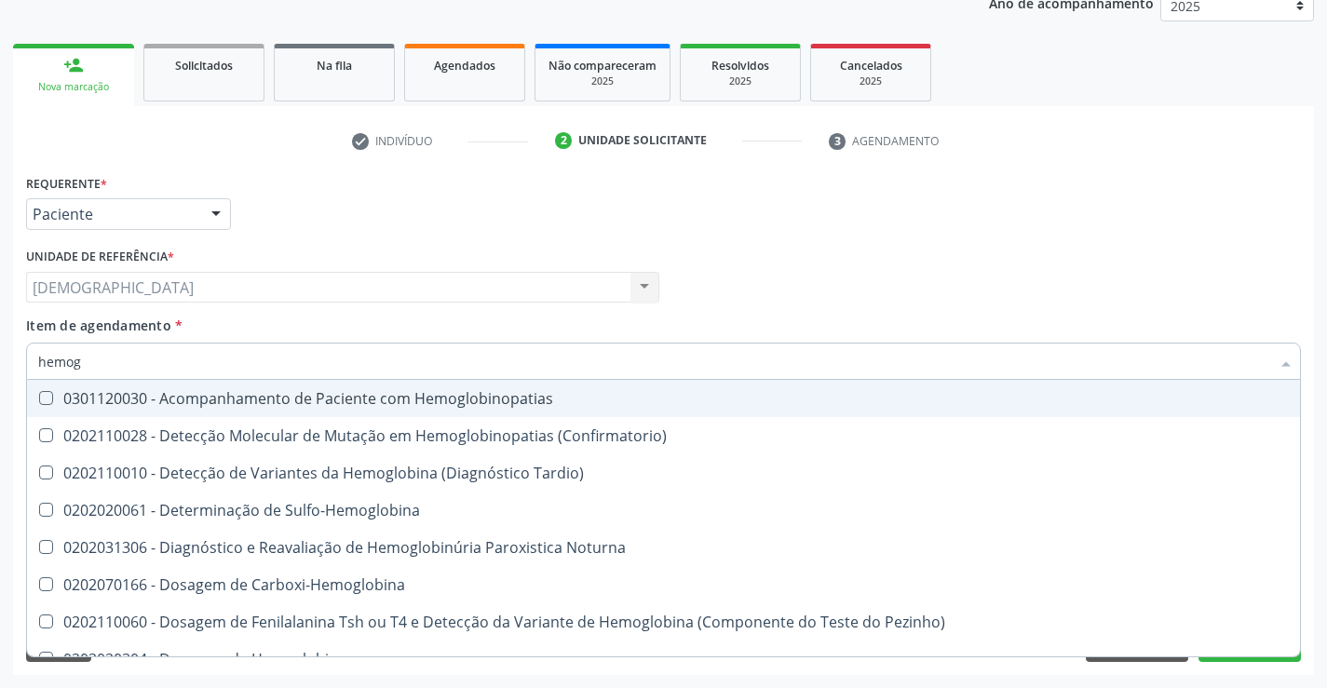
type input "hemo"
checkbox Completo "false"
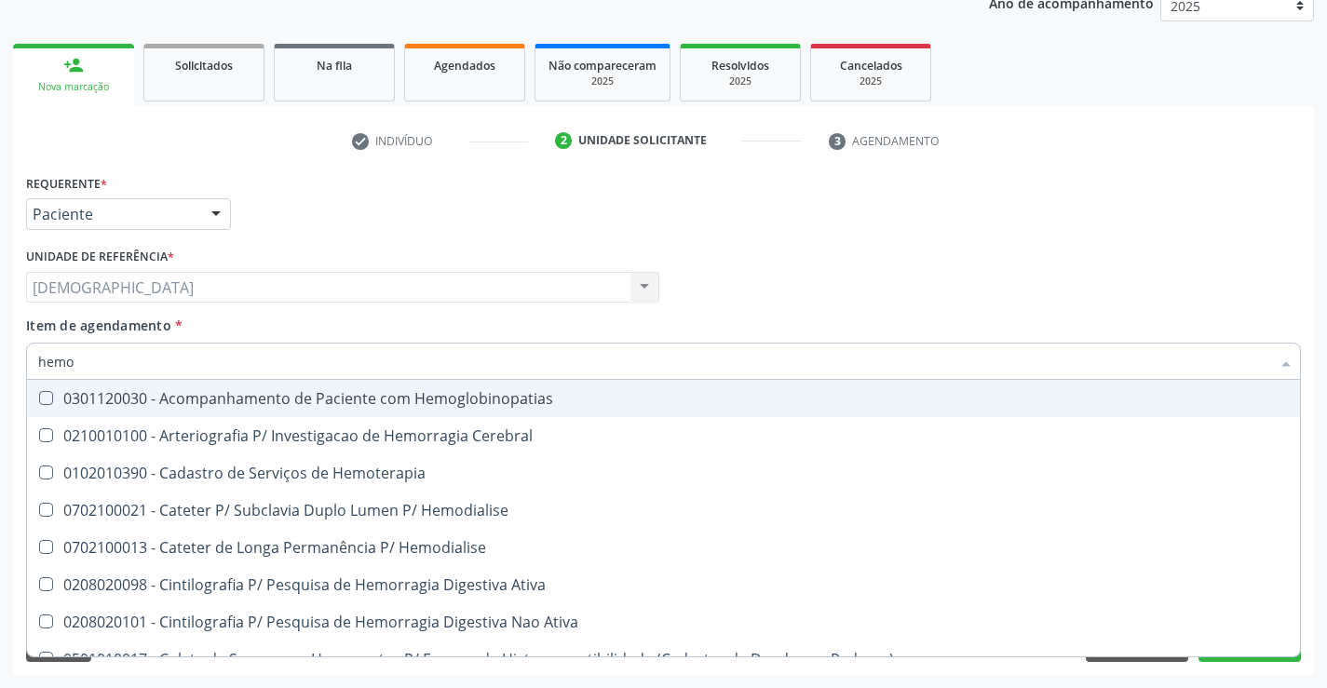
type input "hem"
checkbox Completo "false"
checkbox Elástica "true"
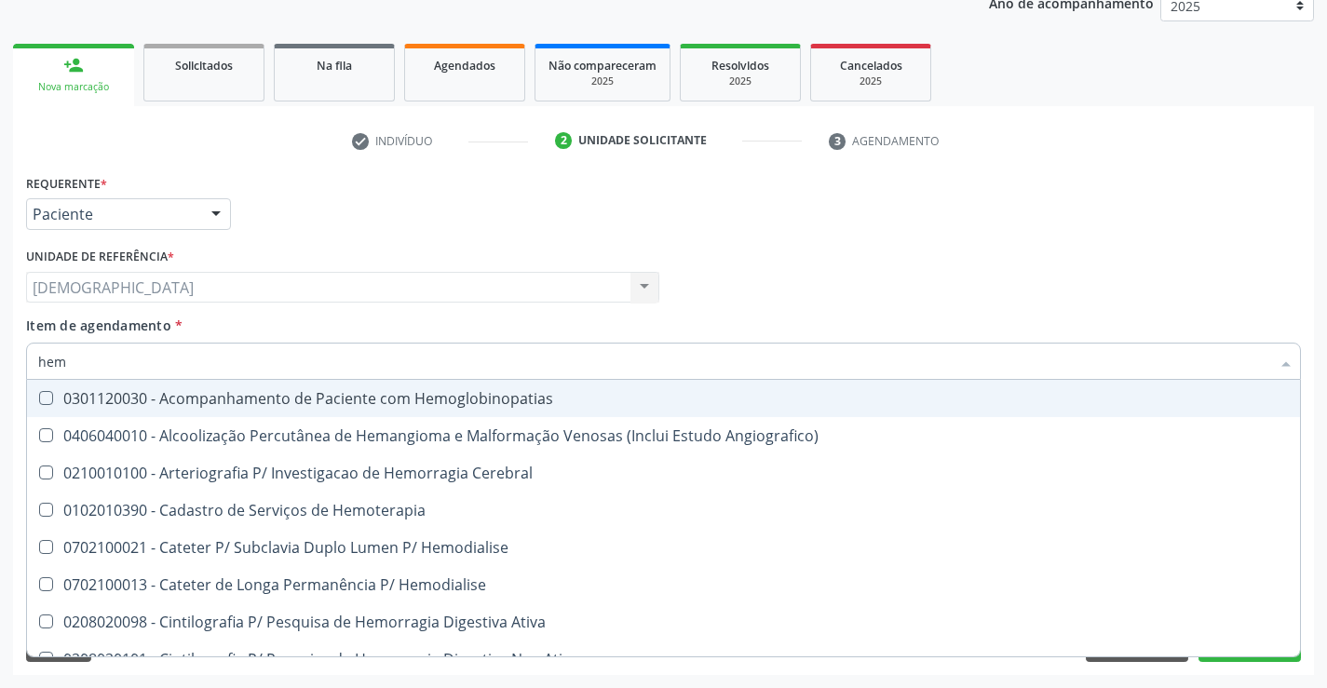
type input "he"
checkbox Completo "false"
checkbox Orgaos "true"
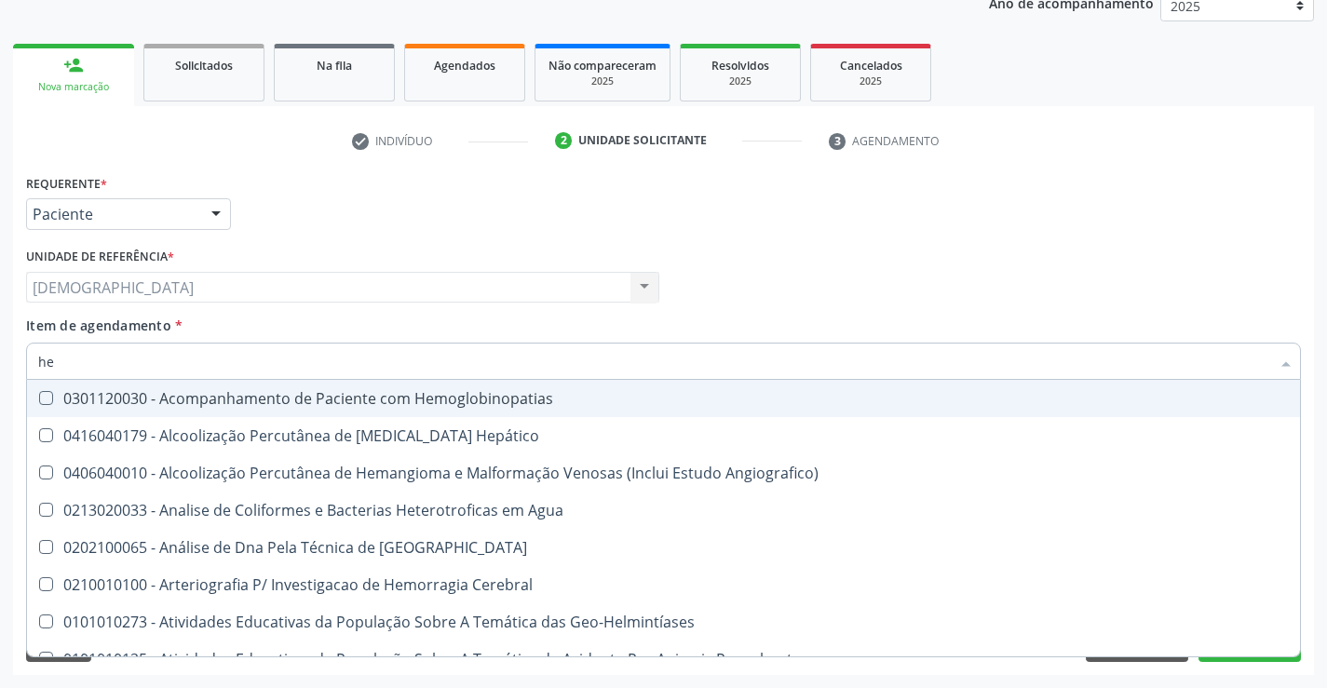
type input "h"
checkbox Completo "false"
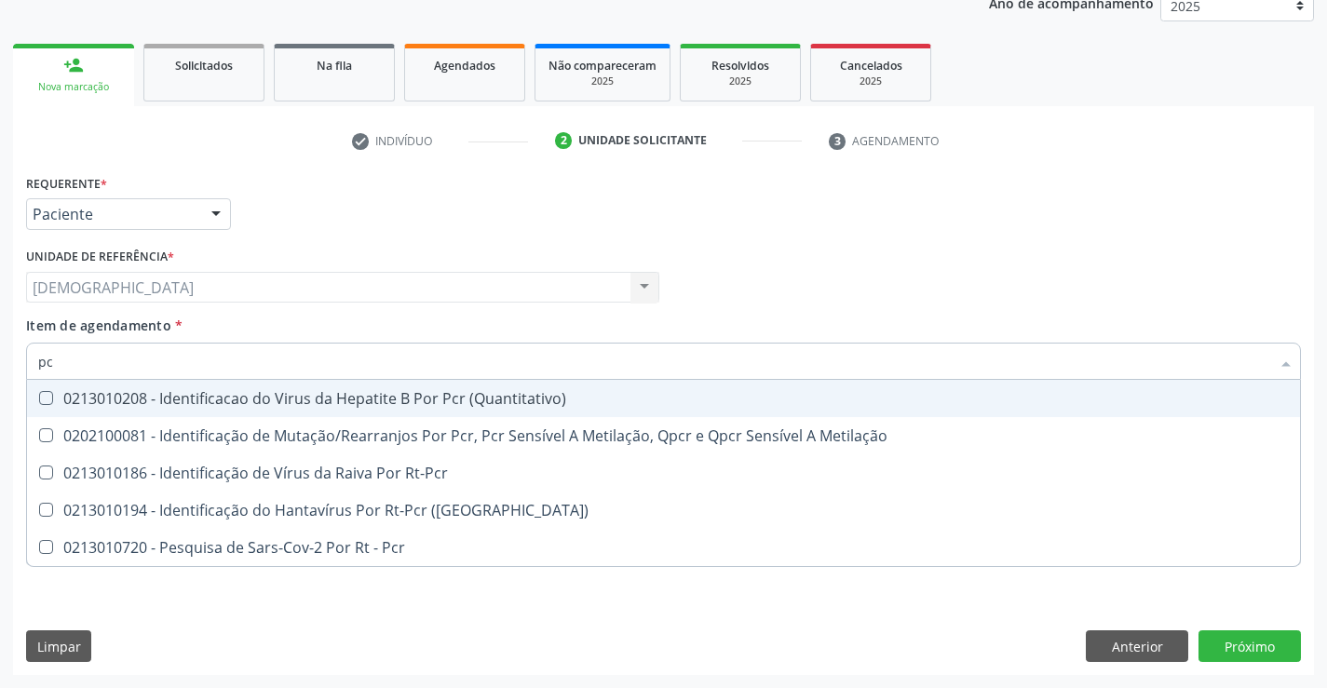
type input "p"
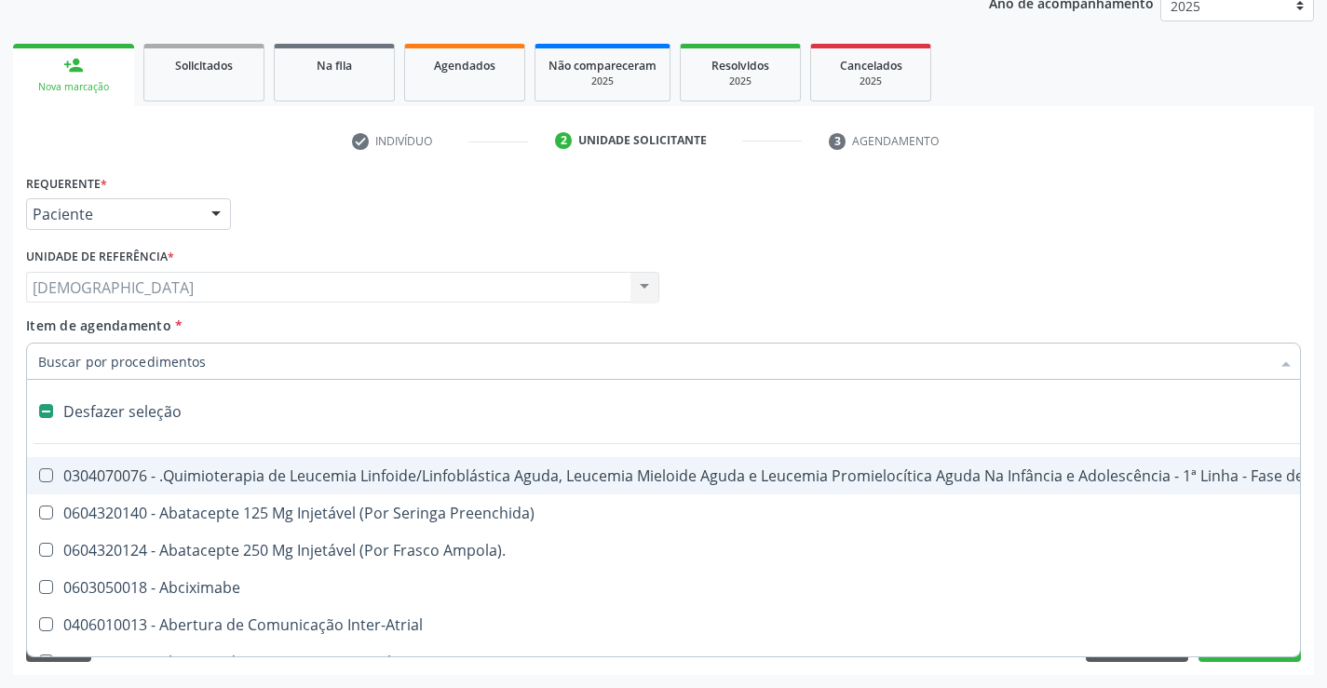
type input "2"
checkbox Colpectomia "true"
checkbox Percutanea "true"
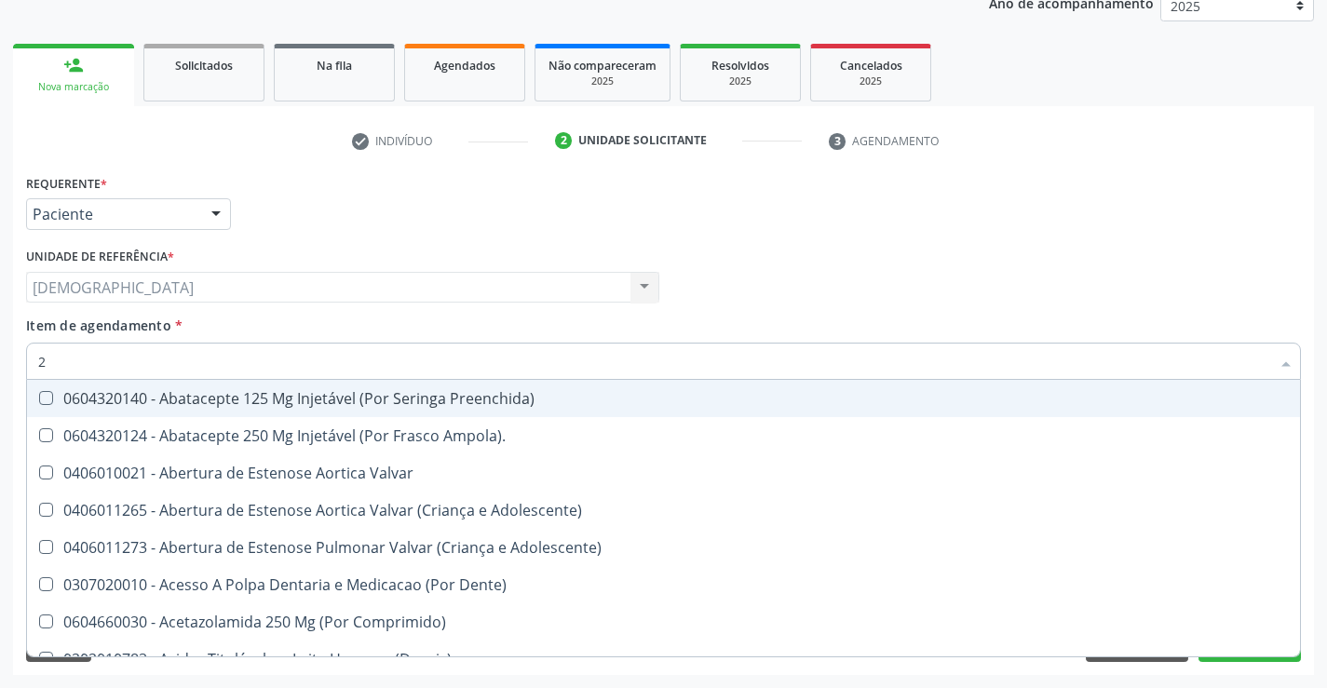
type input "20"
checkbox Biologica "true"
checkbox Cec "true"
checkbox Pulmonar "true"
checkbox Total "false"
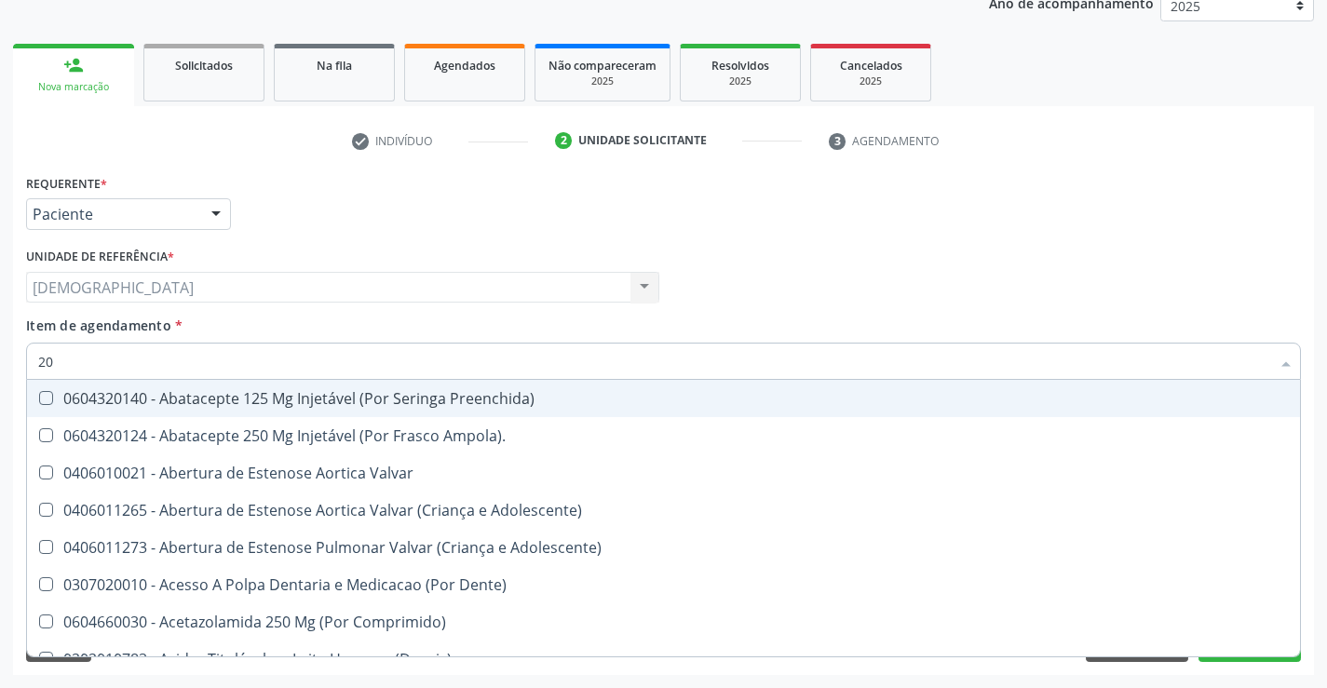
checkbox Glicose "false"
checkbox Fecal "true"
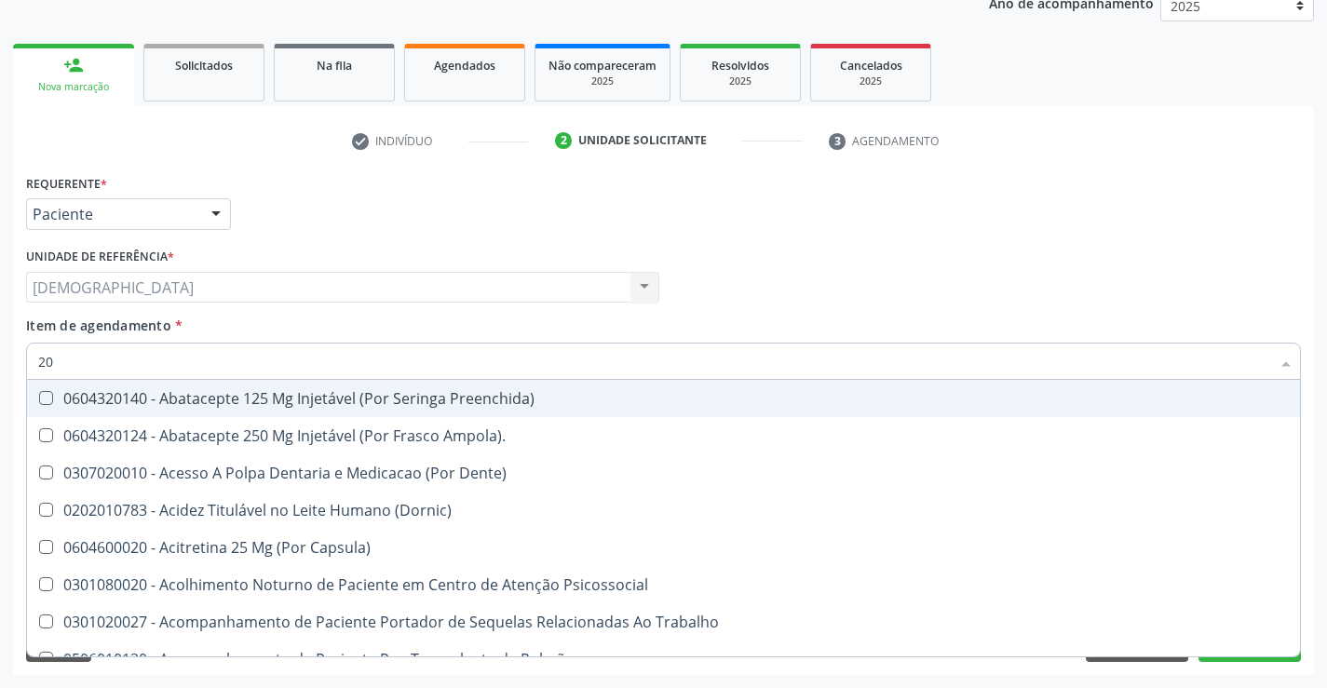
type input "202"
checkbox Estereotaxica "true"
checkbox Linha "true"
checkbox \(Semi-Solido\) "true"
checkbox Creatinina "true"
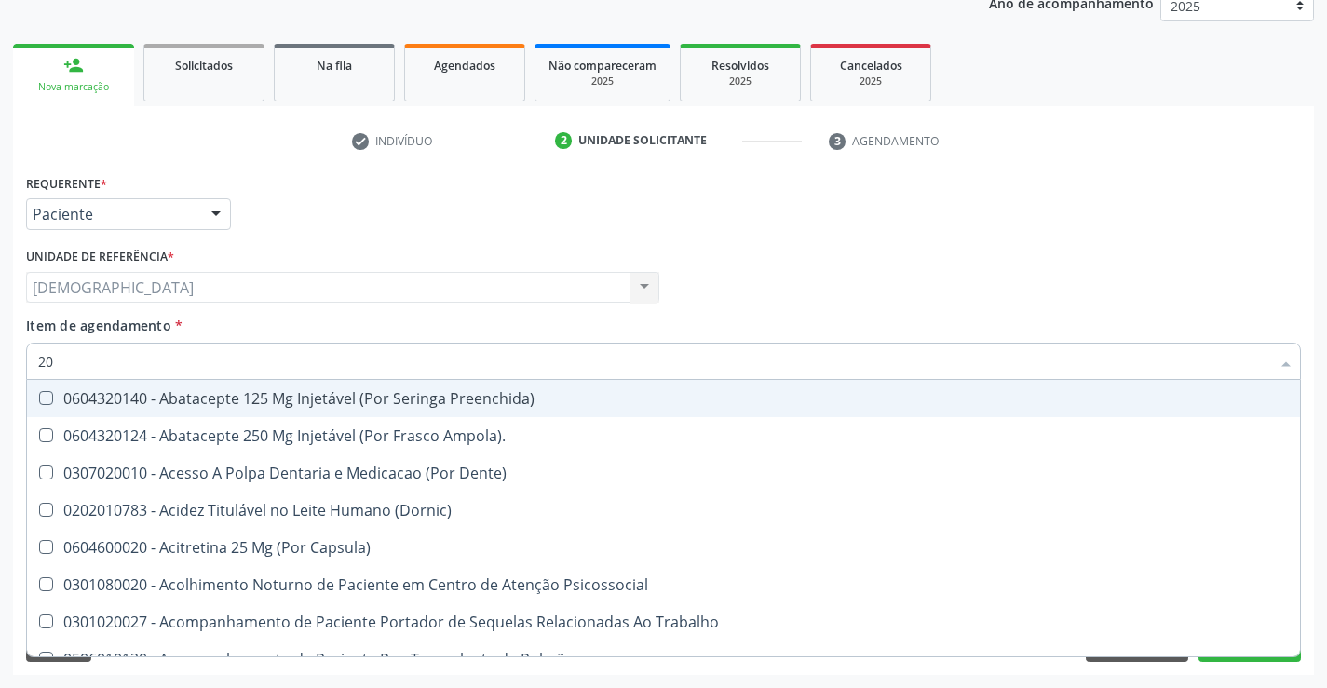
checkbox Total "false"
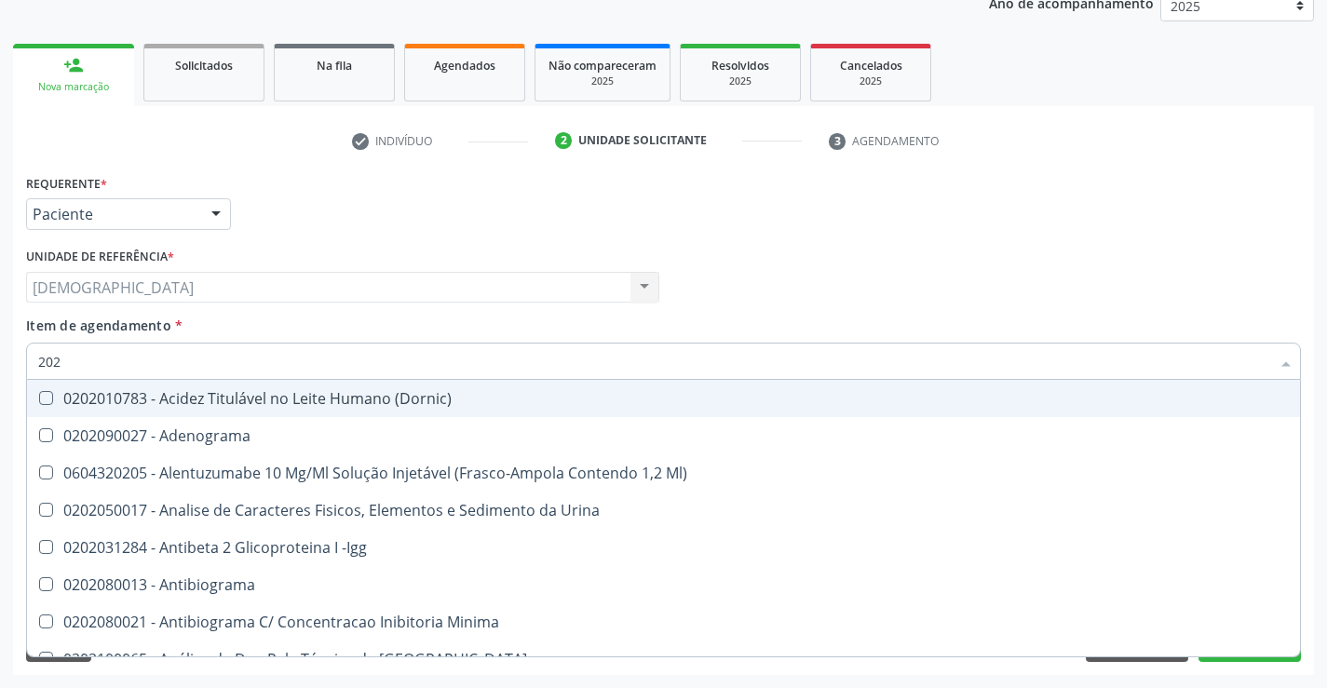
type input "2020"
checkbox III "true"
checkbox Total "false"
checkbox X "true"
checkbox Glicose "false"
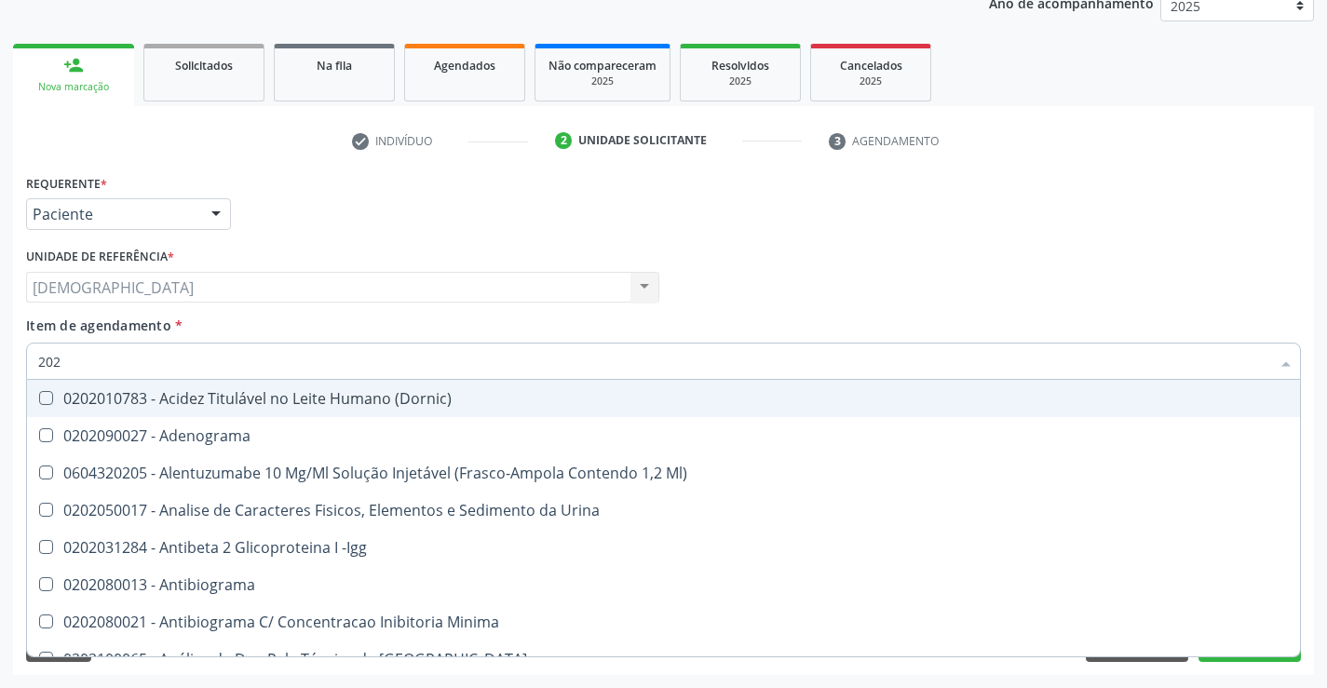
checkbox Reativa "true"
checkbox Triglicerideos "false"
checkbox B12 "true"
checkbox Completo "false"
type input "20203"
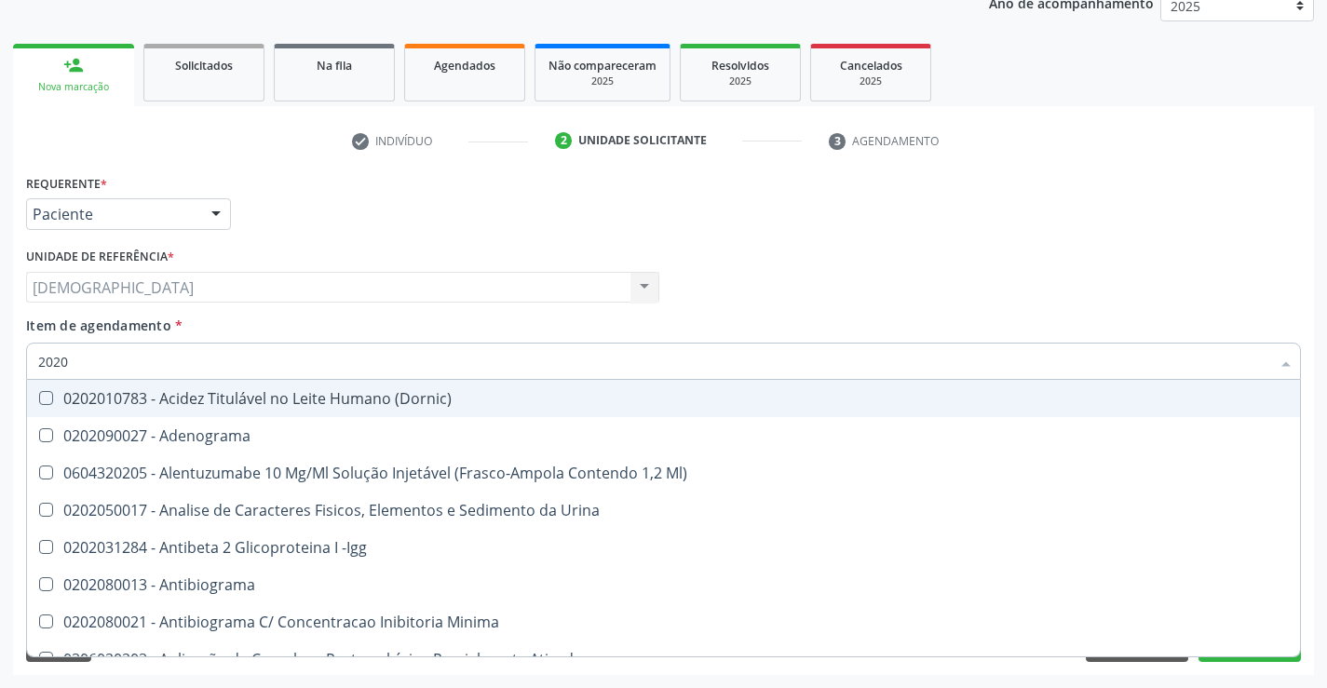
checkbox \(Qualitativo\) "true"
checkbox Total "false"
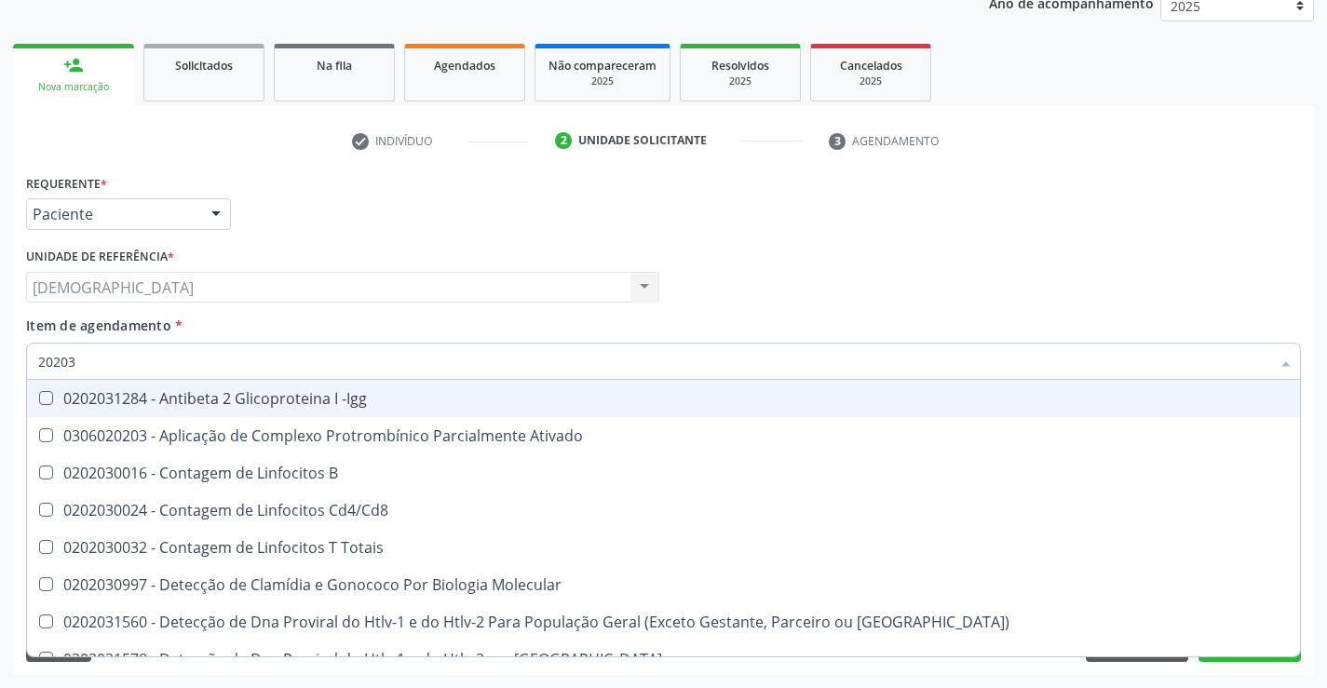
type input "202030"
checkbox Completo "false"
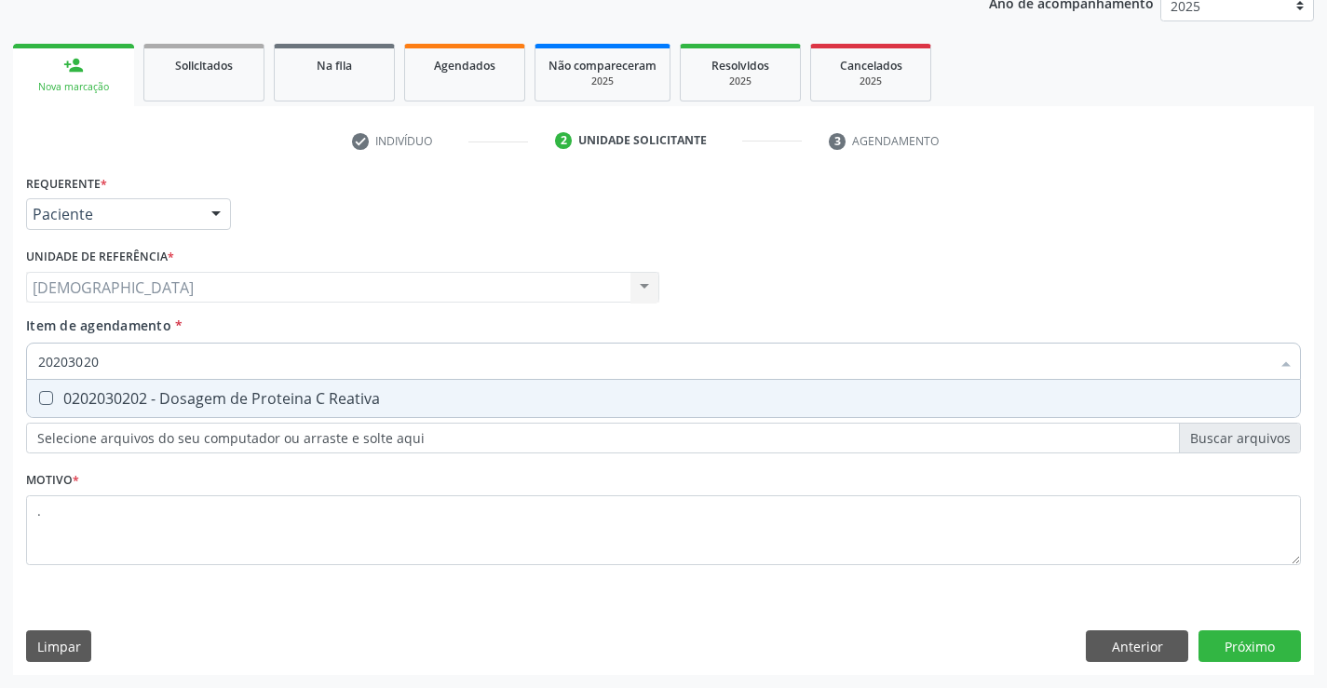
type input "202030202"
click at [272, 396] on div "0202030202 - Dosagem de Proteina C Reativa" at bounding box center [663, 398] width 1251 height 15
checkbox Reativa "true"
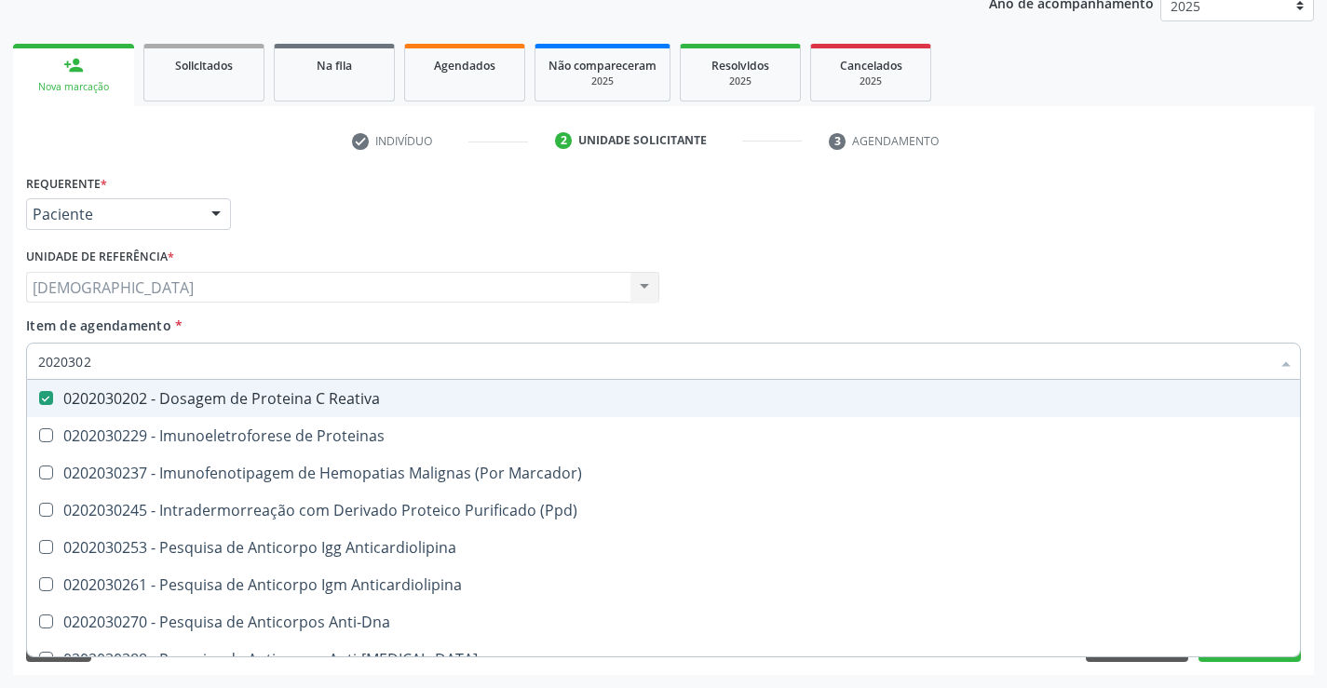
type input "202030"
checkbox Reativa "false"
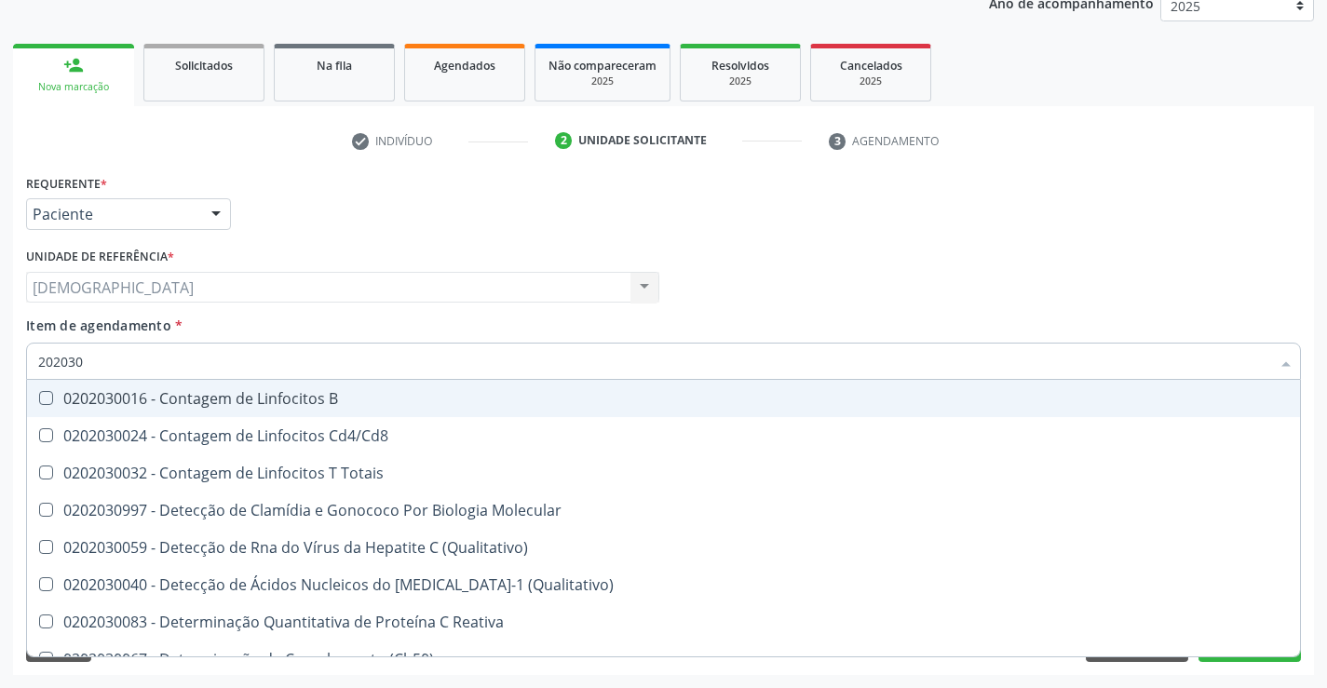
type input "20203"
checkbox Reativa "false"
checkbox Antiaspergillus "true"
checkbox Antiglomerulo "true"
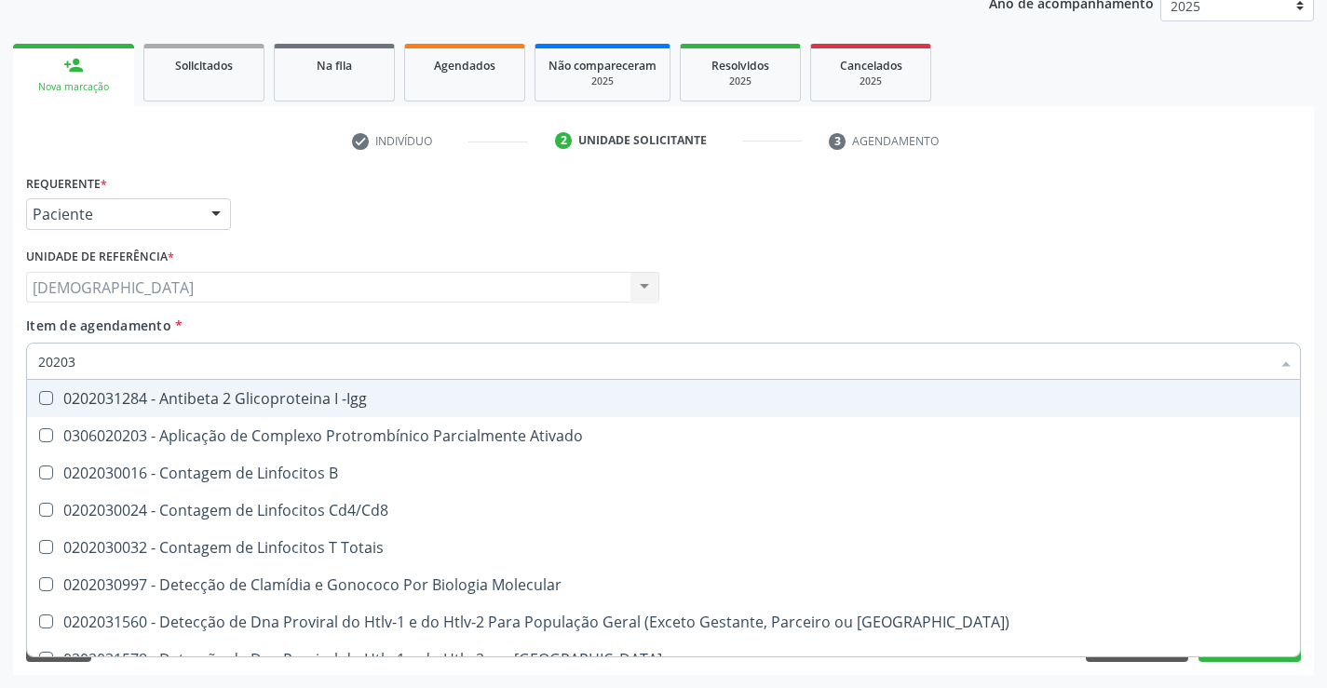
type input "2020"
checkbox Reativa "false"
checkbox Completo "false"
checkbox C "true"
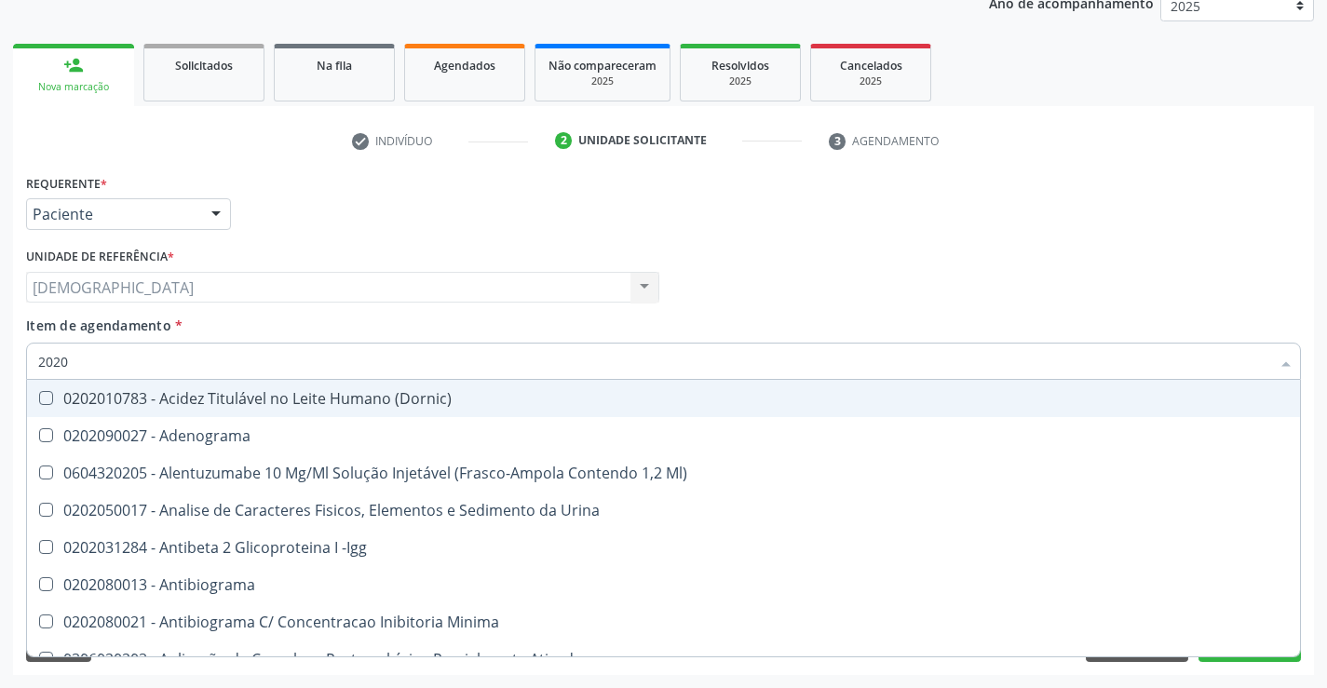
type input "202"
checkbox Total "false"
checkbox II "true"
checkbox Glicose "false"
checkbox Leucino-Aminopeptidase "true"
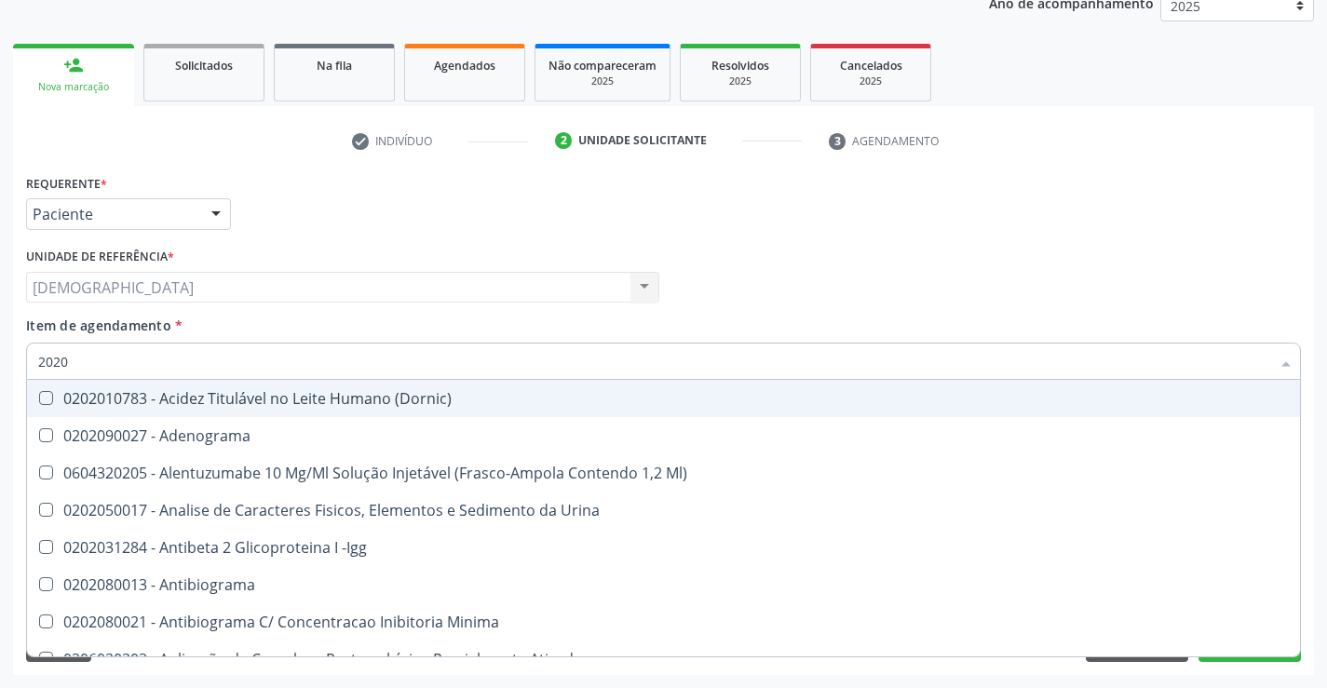
checkbox Reativa "false"
checkbox Mandíbula "true"
checkbox Completo "false"
checkbox Anticardiolipina "true"
type input "20"
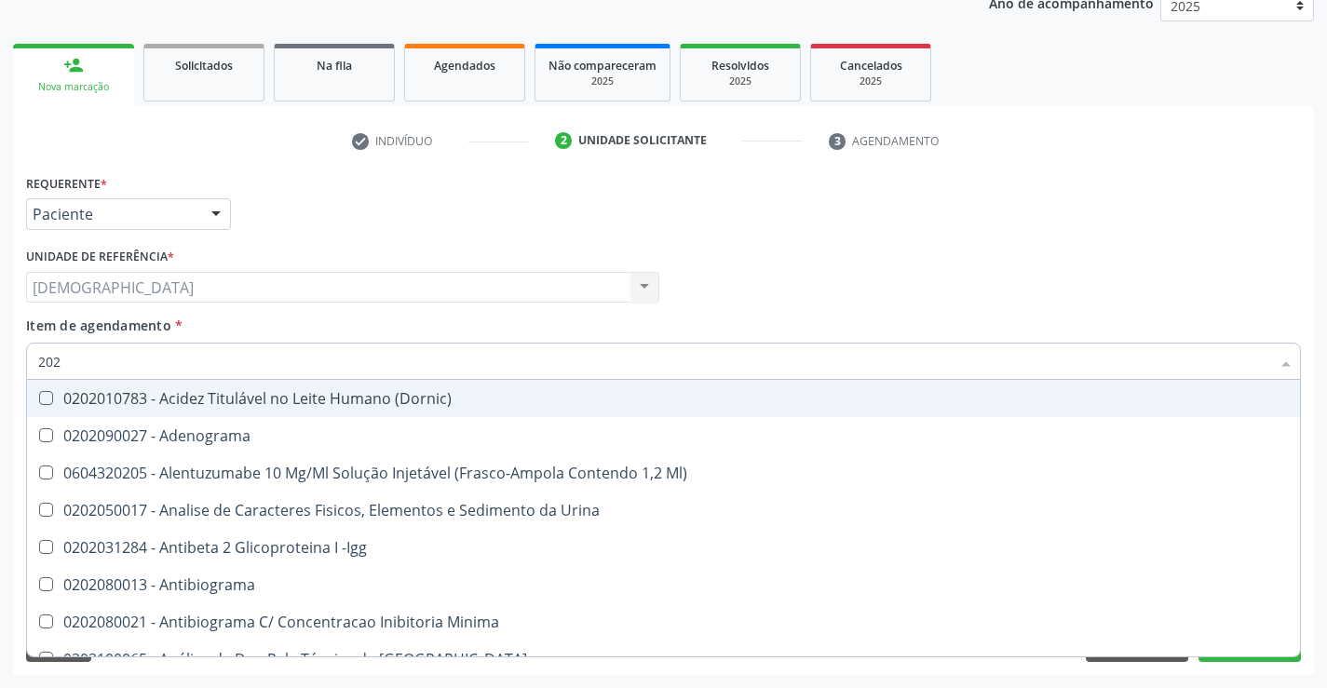
checkbox Total "false"
checkbox Glicose "false"
checkbox Reativa "false"
checkbox Triglicerideos "false"
checkbox Completo "false"
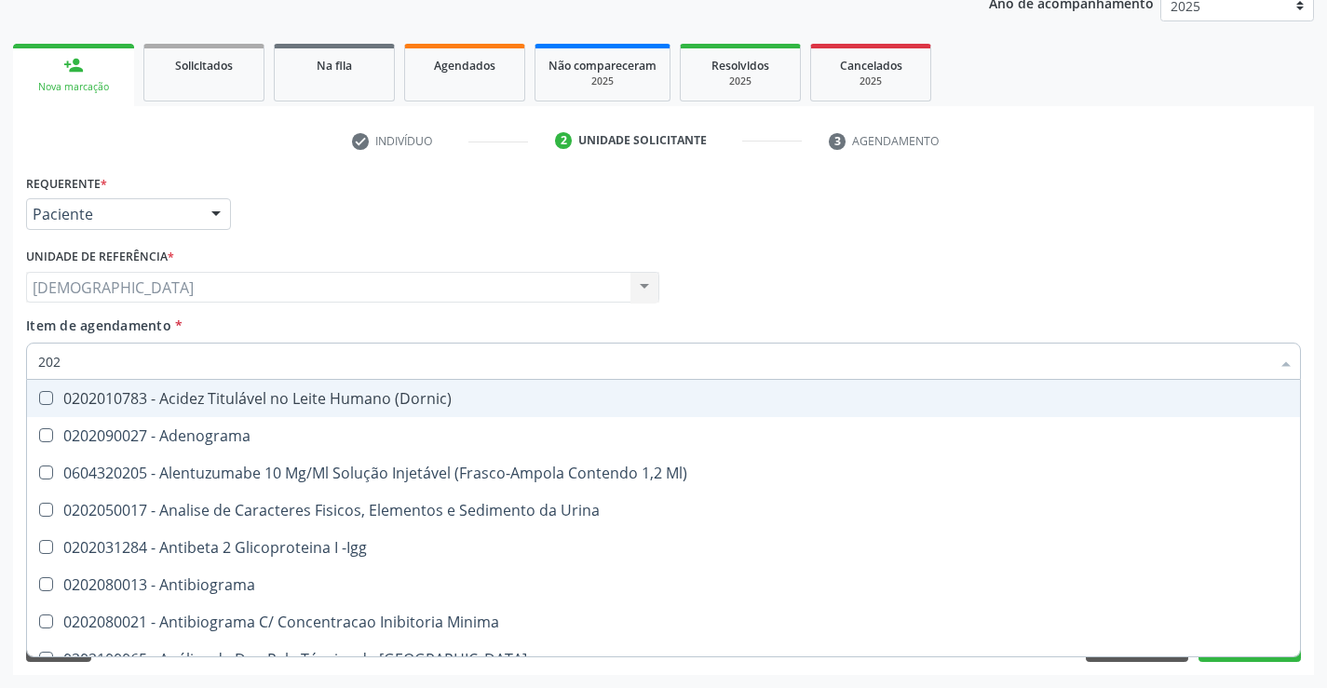
checkbox Dexametasona "true"
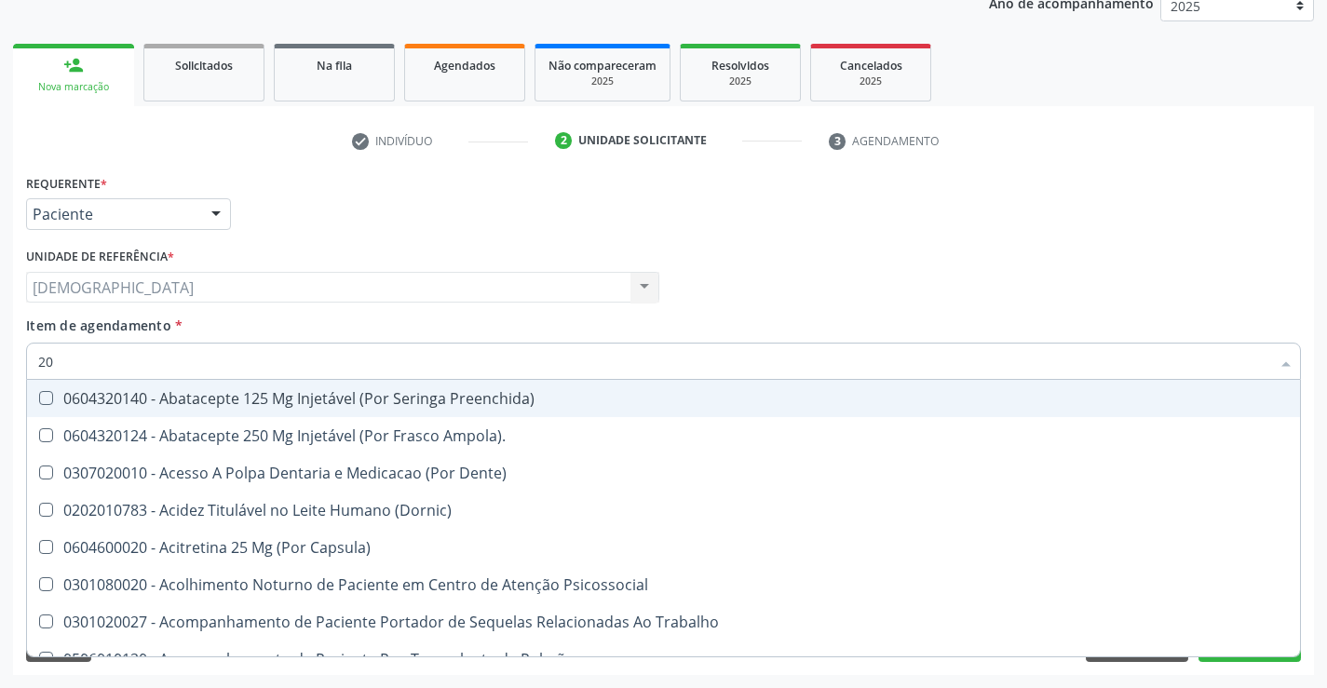
type input "202"
checkbox Estereotaxica "true"
checkbox Linha "true"
checkbox Permanência "true"
checkbox \(Semi-Solido\) "true"
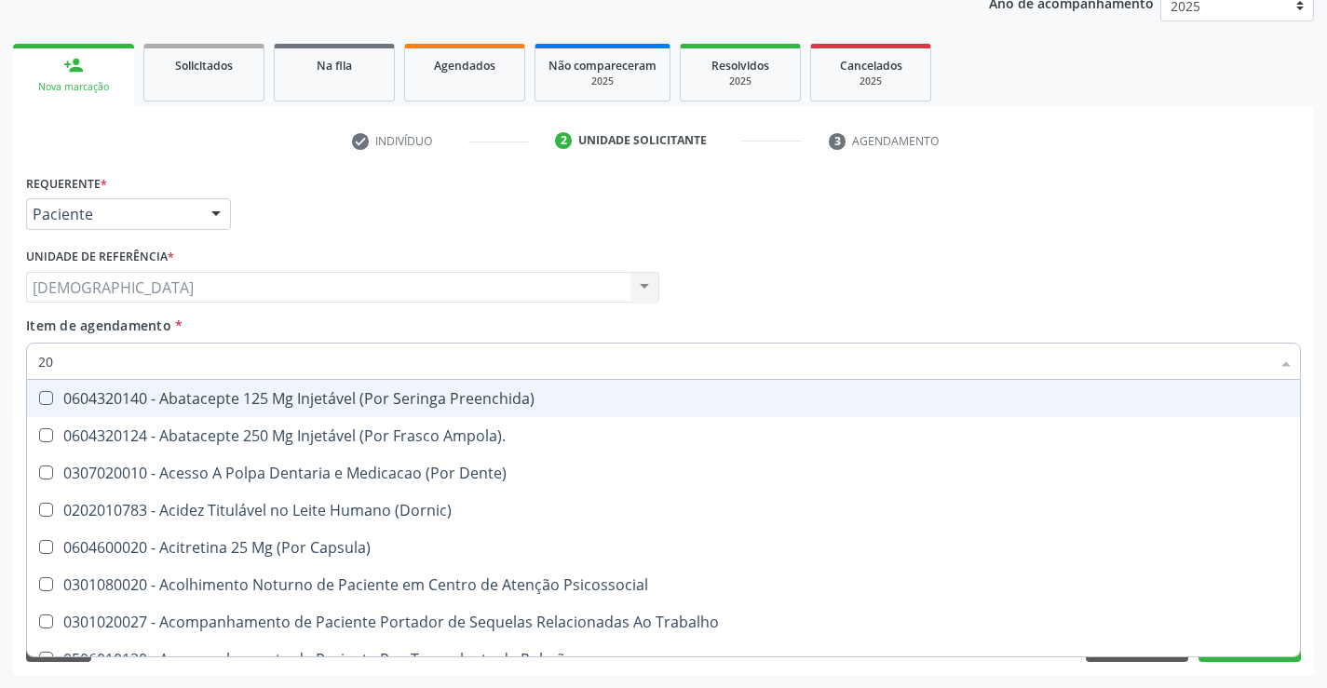
checkbox Creatinina "true"
checkbox Total "false"
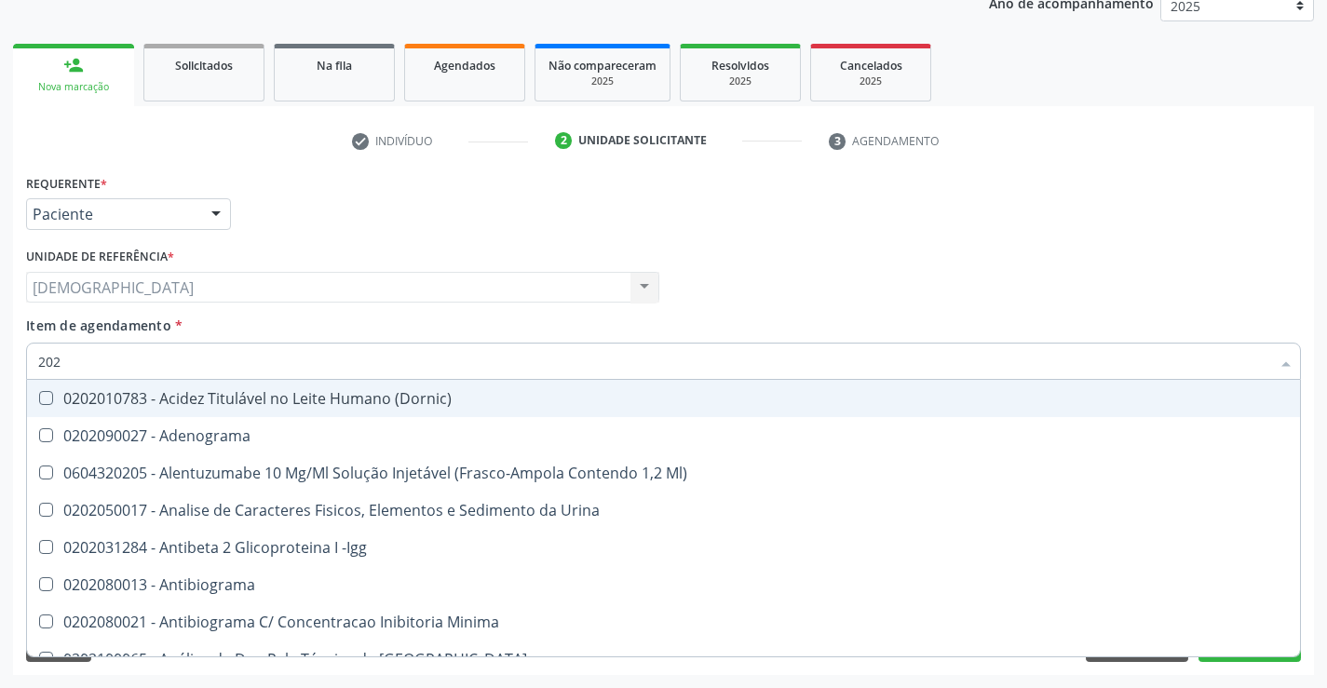
type input "2020"
checkbox III "true"
checkbox Total "false"
checkbox X "true"
checkbox Glicose "false"
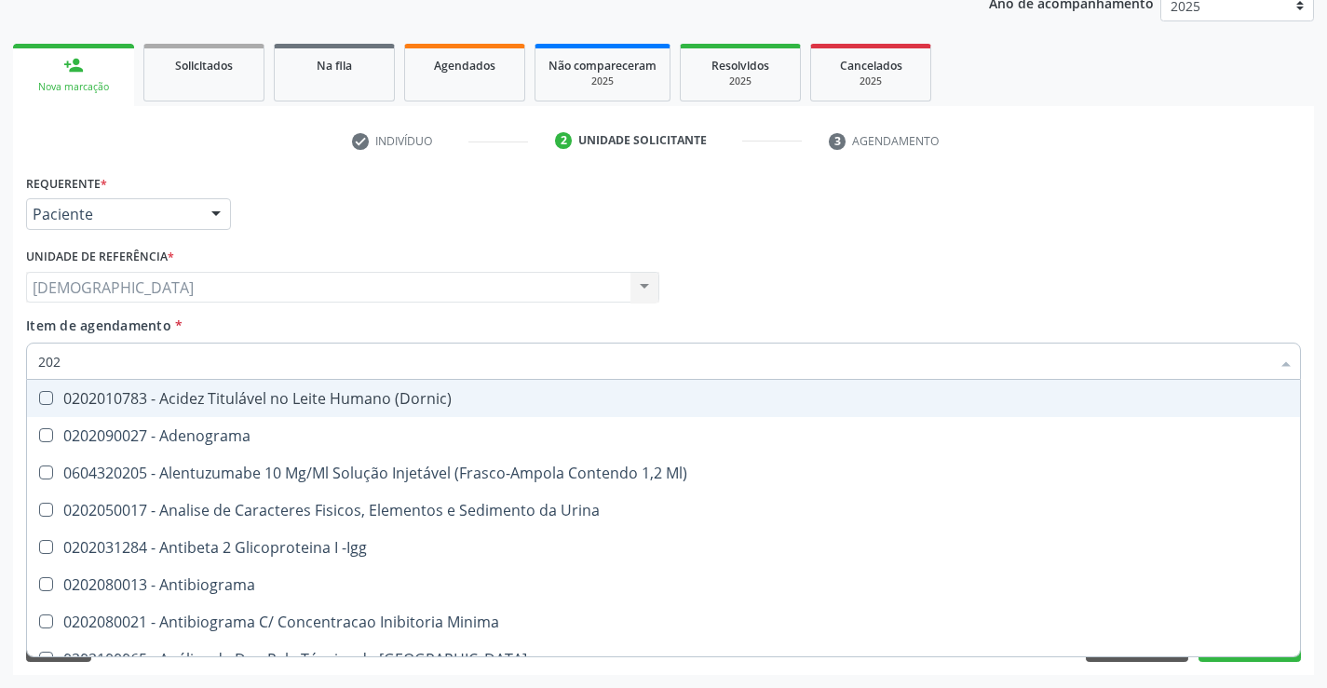
checkbox C1-Esterase "true"
checkbox Triglicerideos "false"
checkbox B12 "true"
checkbox Completo "false"
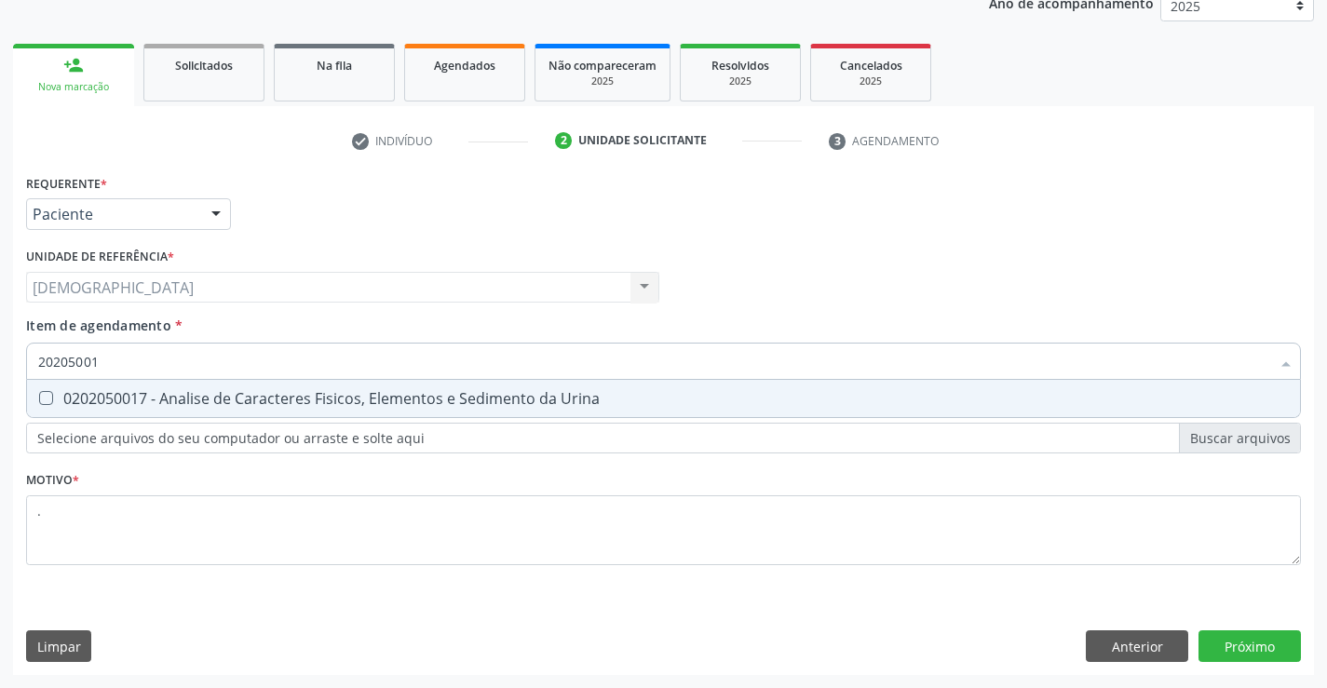
type input "202050017"
click at [100, 386] on span "0202050017 - Analise de Caracteres Fisicos, Elementos e Sedimento da Urina" at bounding box center [663, 398] width 1273 height 37
checkbox Urina "true"
click at [1252, 659] on button "Próximo" at bounding box center [1249, 646] width 102 height 32
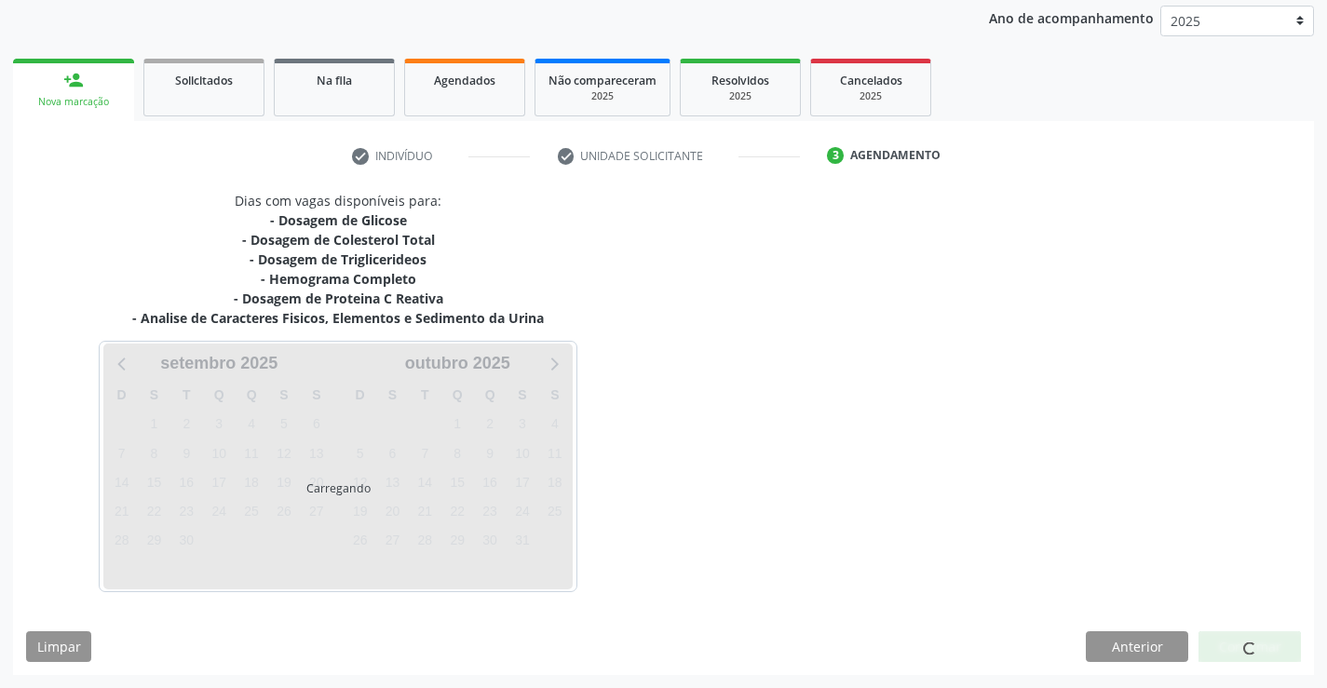
scroll to position [220, 0]
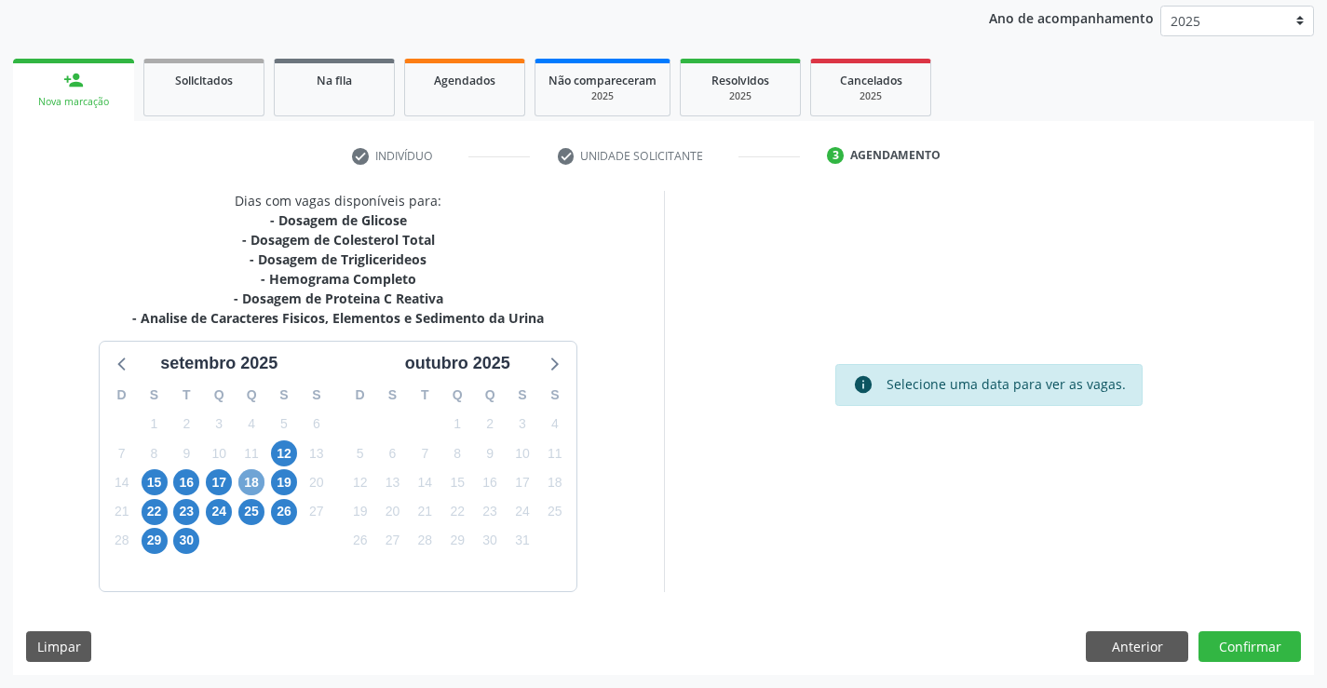
click at [257, 484] on span "18" at bounding box center [251, 482] width 26 height 26
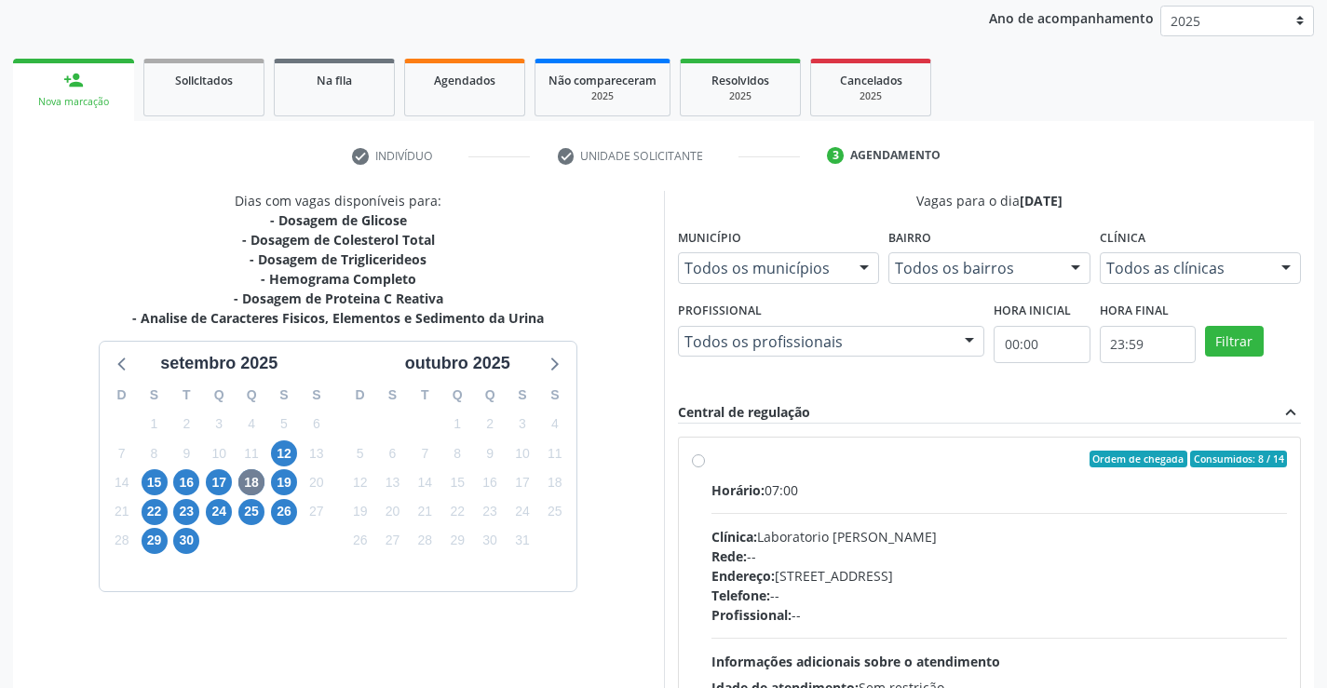
click at [737, 465] on div "Ordem de chegada Consumidos: 8 / 14" at bounding box center [999, 459] width 576 height 17
click at [705, 465] on input "Ordem de chegada Consumidos: 8 / 14 Horário: 07:00 Clínica: Laboratorio Jose Pa…" at bounding box center [698, 459] width 13 height 17
radio input "true"
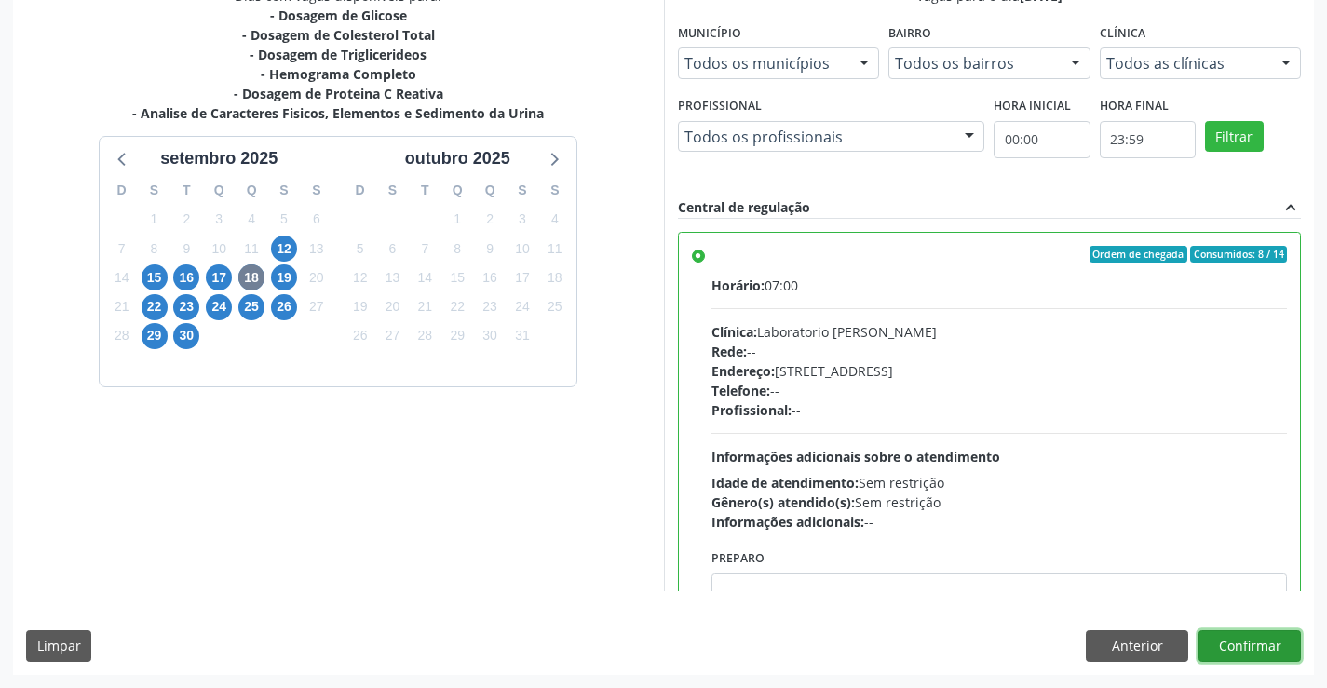
click at [1251, 654] on button "Confirmar" at bounding box center [1249, 646] width 102 height 32
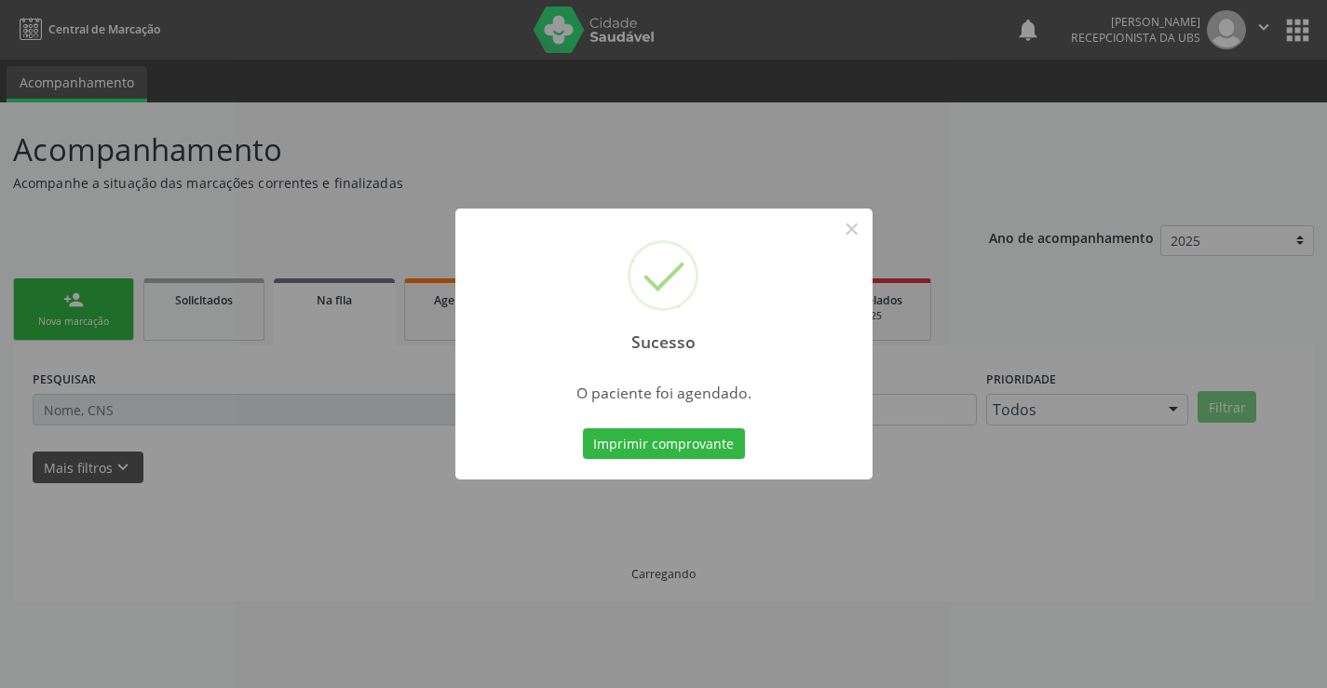
scroll to position [0, 0]
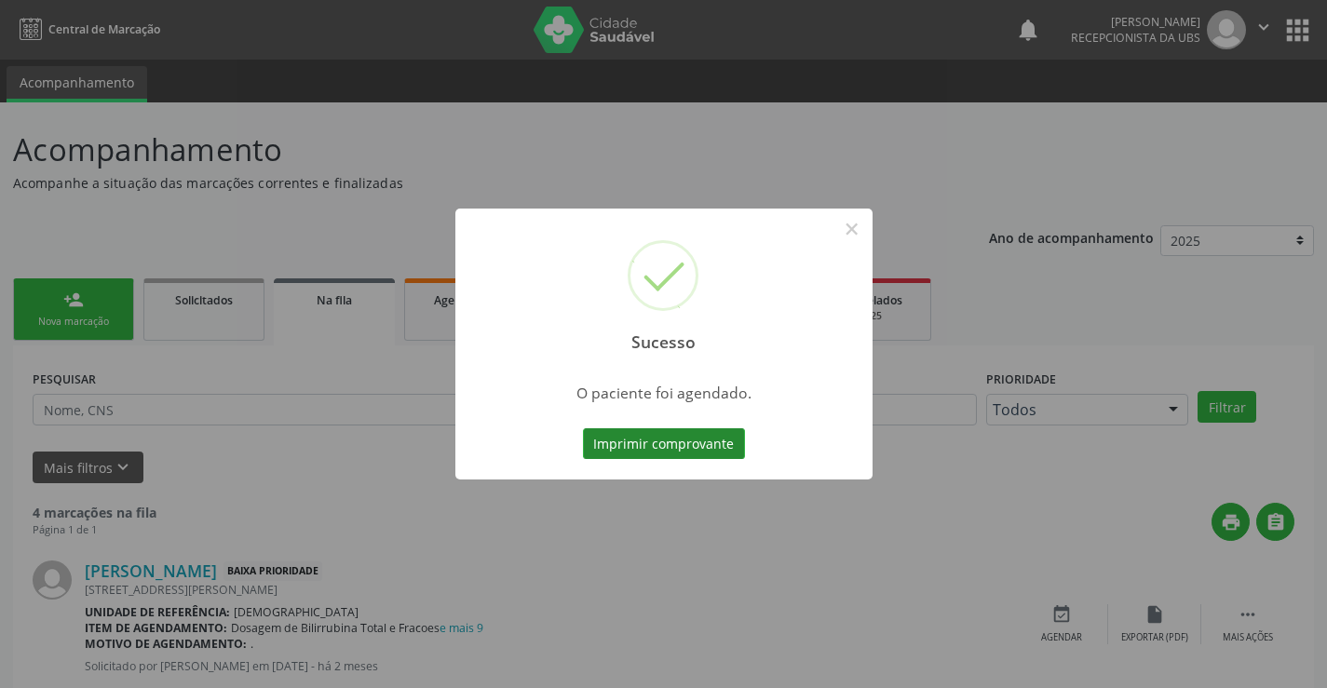
click at [682, 448] on button "Imprimir comprovante" at bounding box center [664, 444] width 162 height 32
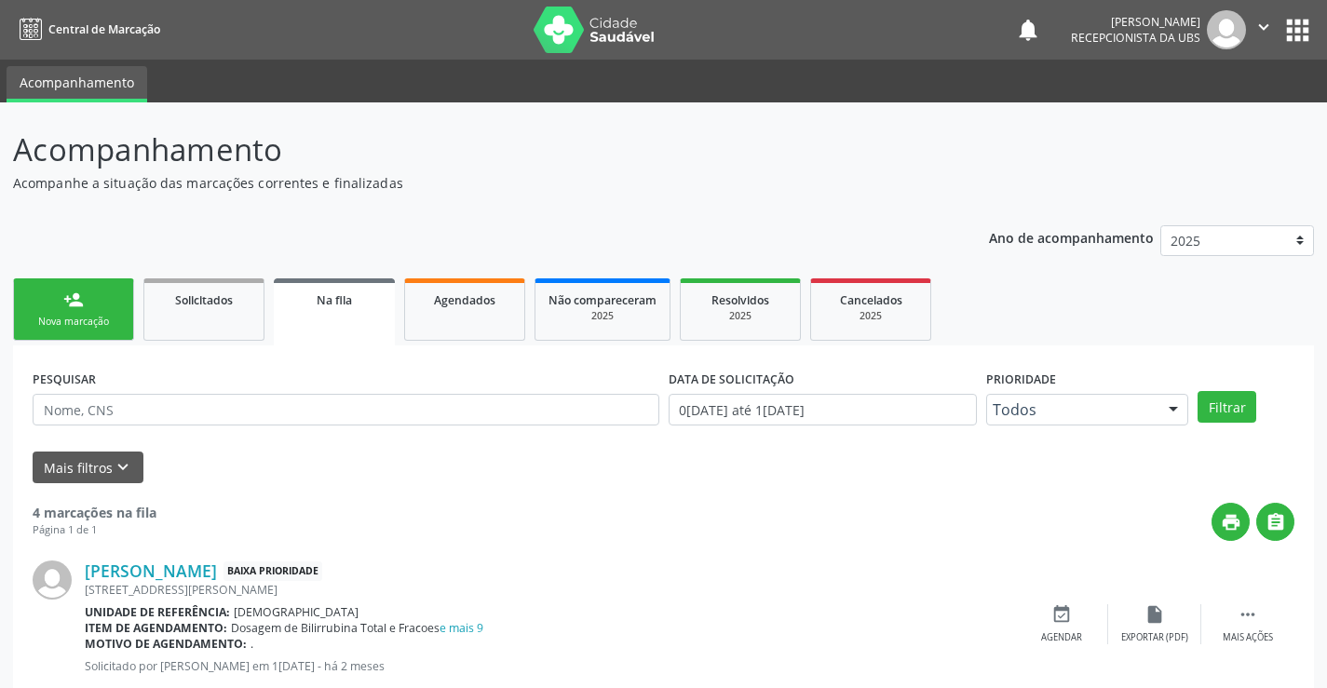
click at [82, 316] on div "Nova marcação" at bounding box center [73, 322] width 93 height 14
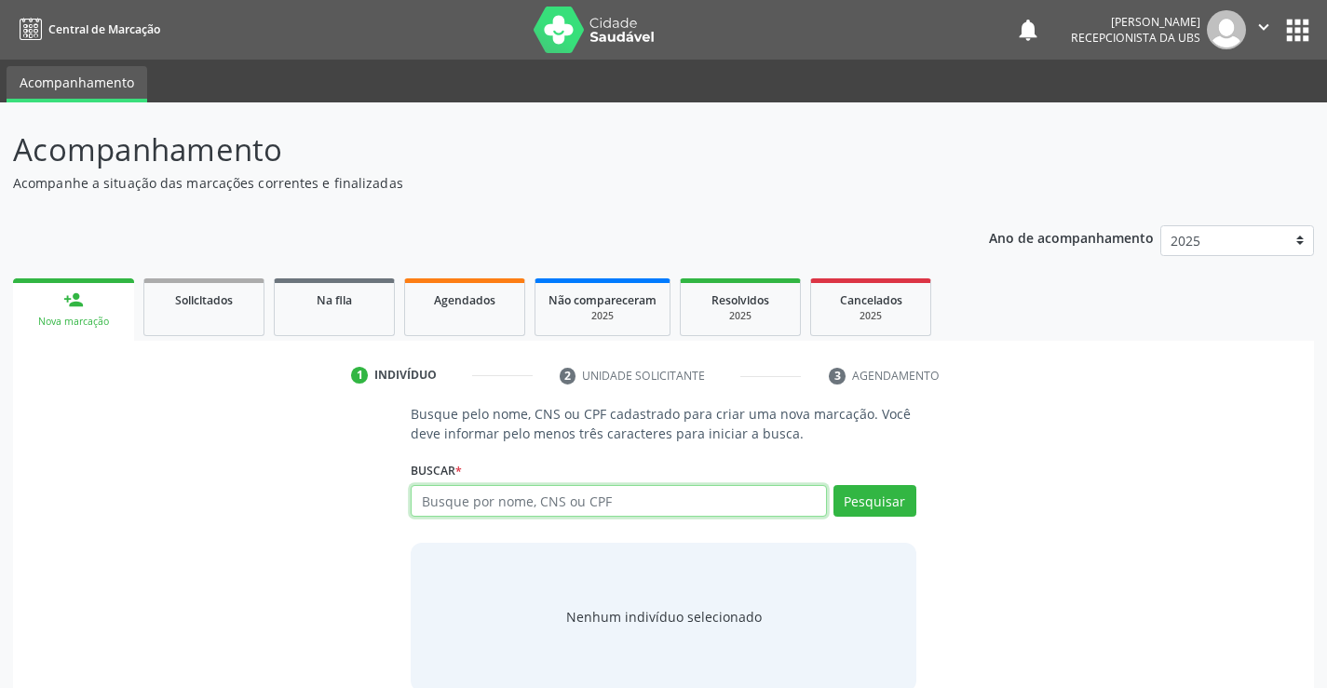
click at [598, 506] on input "text" at bounding box center [618, 501] width 415 height 32
type input "702307186375519"
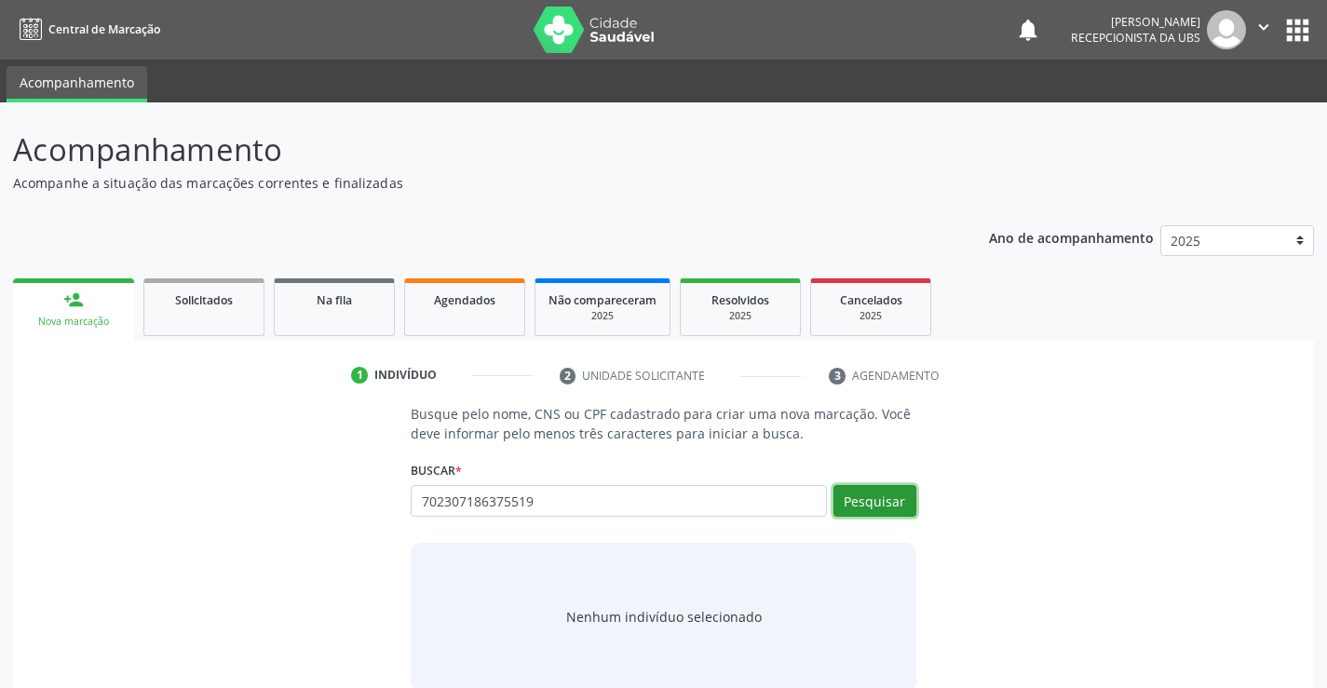
click at [893, 508] on button "Pesquisar" at bounding box center [874, 501] width 83 height 32
type input "702307186375519"
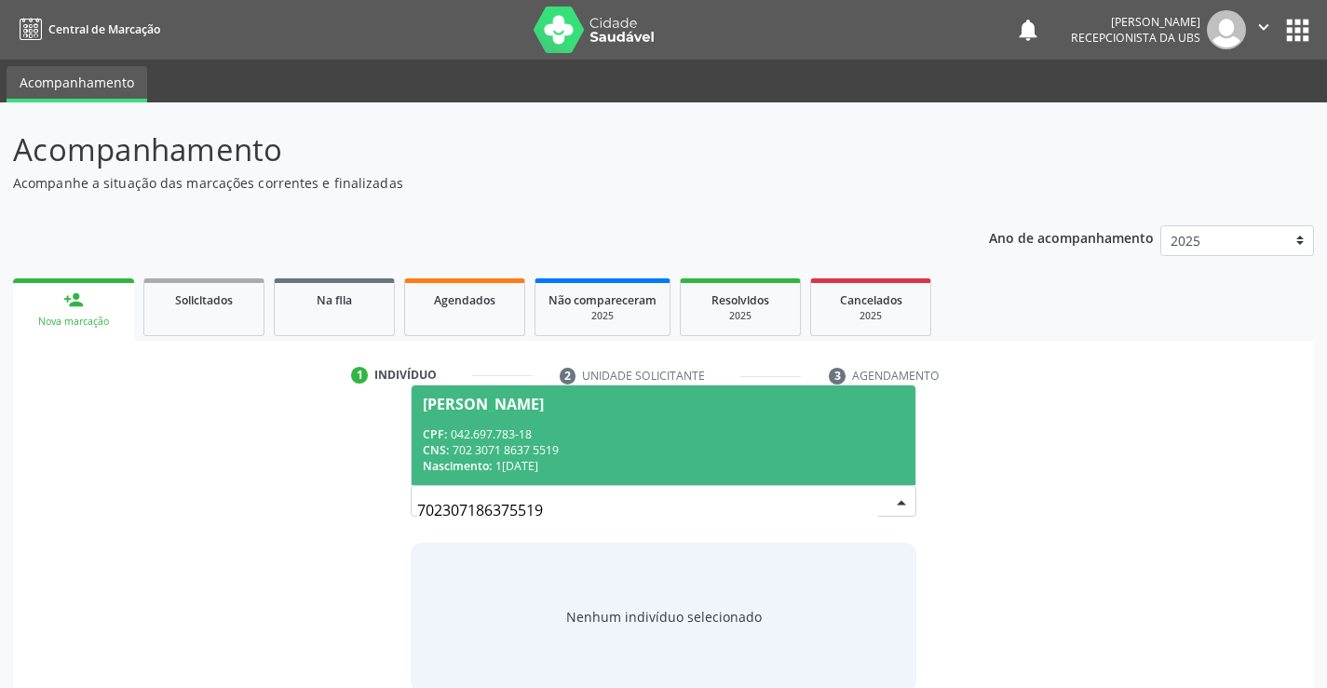
click at [510, 436] on div "CPF: 042.697.783-18" at bounding box center [663, 434] width 480 height 16
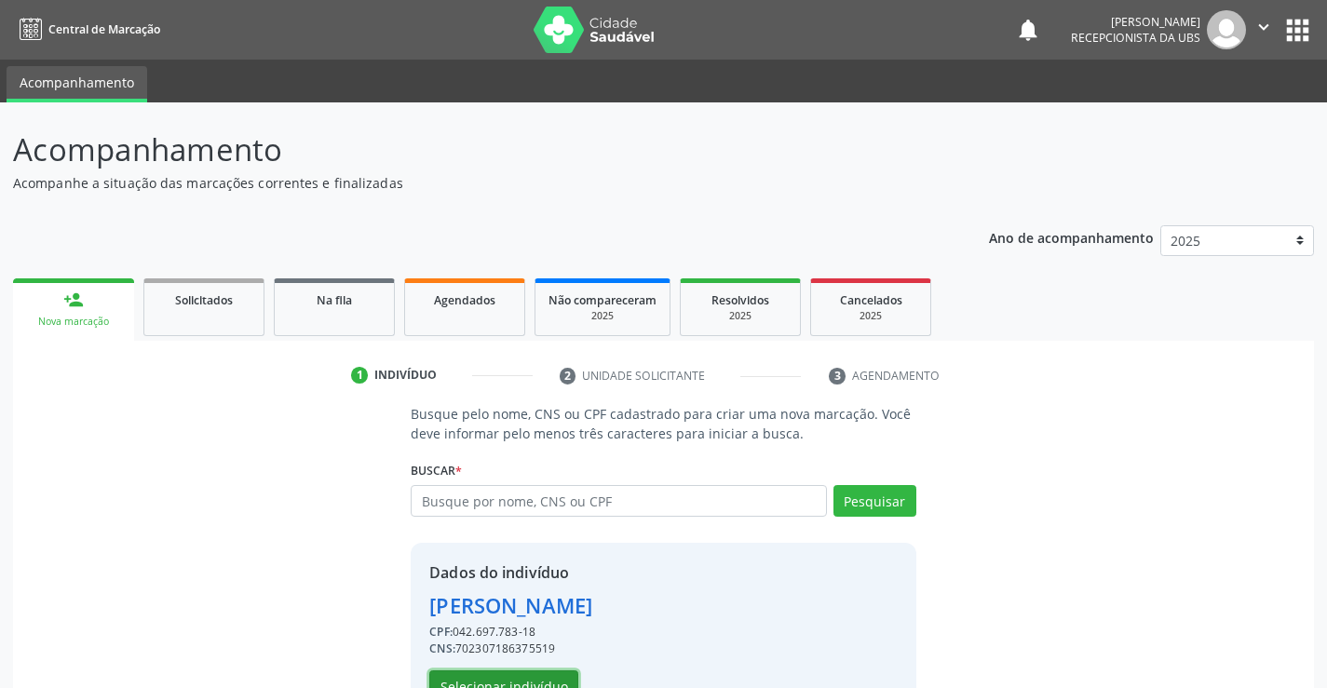
click at [470, 676] on button "Selecionar indivíduo" at bounding box center [503, 686] width 149 height 32
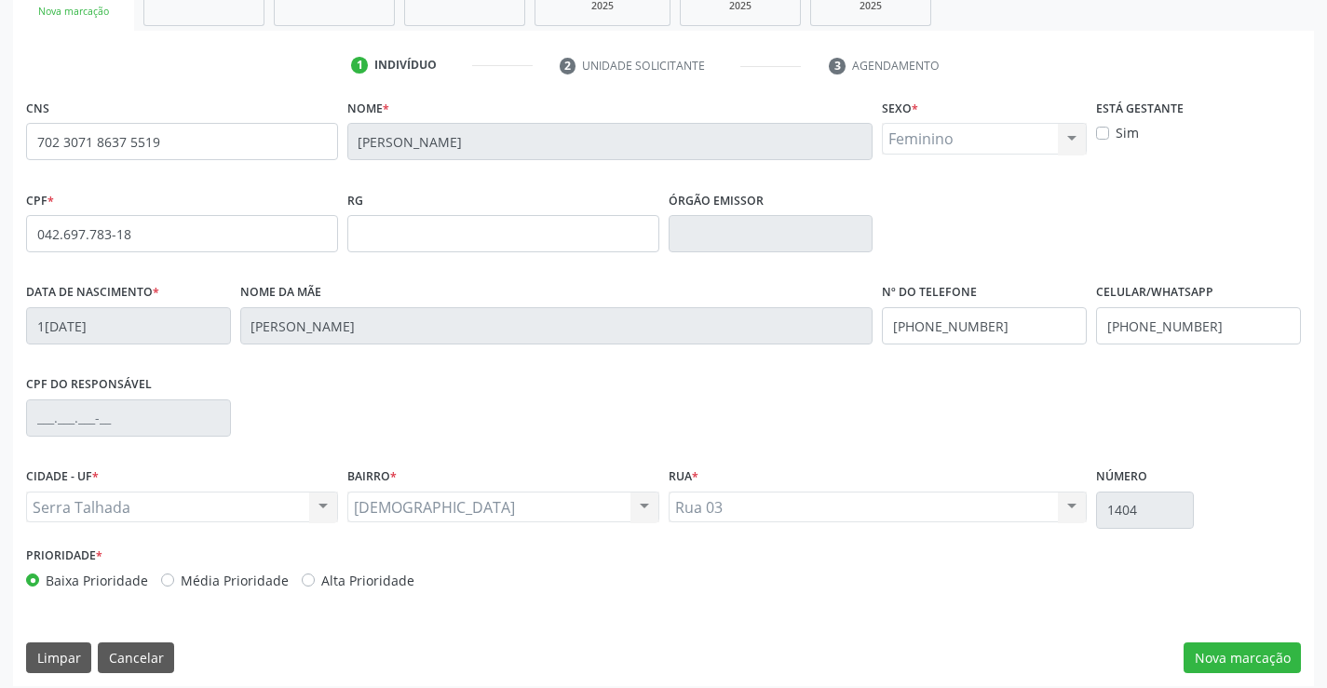
scroll to position [321, 0]
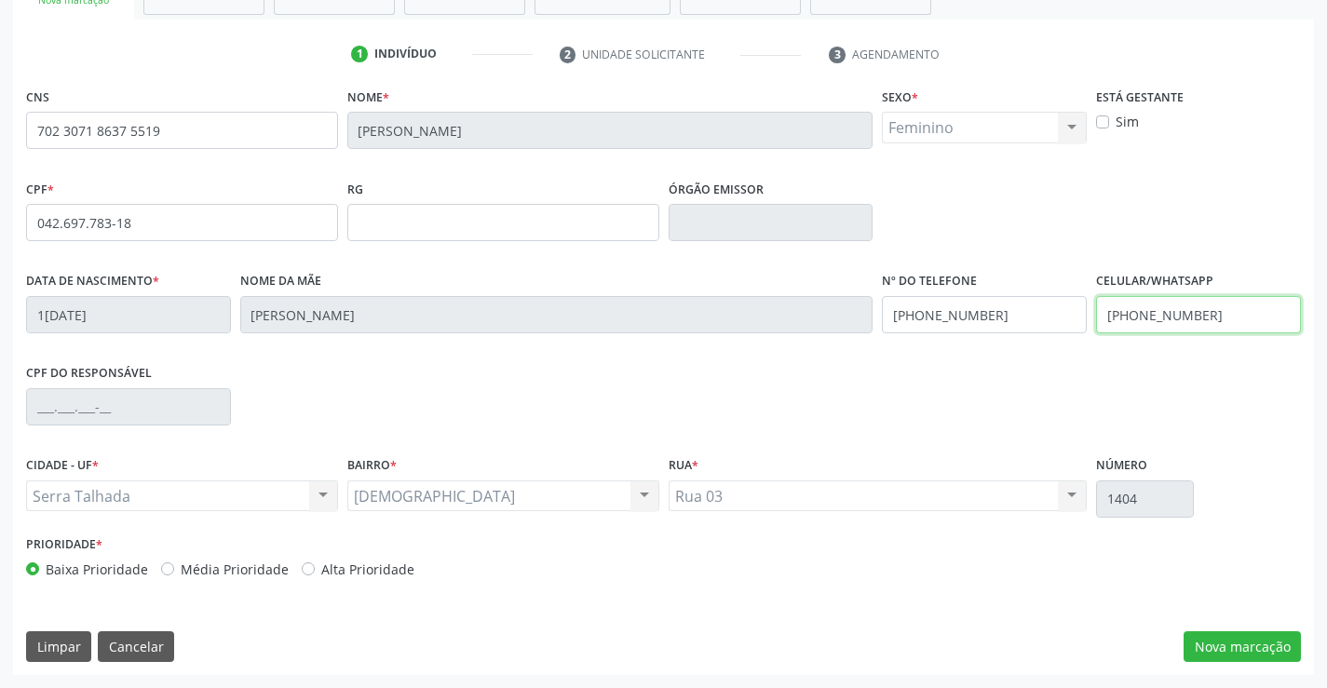
click at [1200, 323] on input "(89) 8106-8472" at bounding box center [1198, 314] width 205 height 37
type input "(89) 99126-4575"
click at [1251, 653] on button "Nova marcação" at bounding box center [1242, 647] width 117 height 32
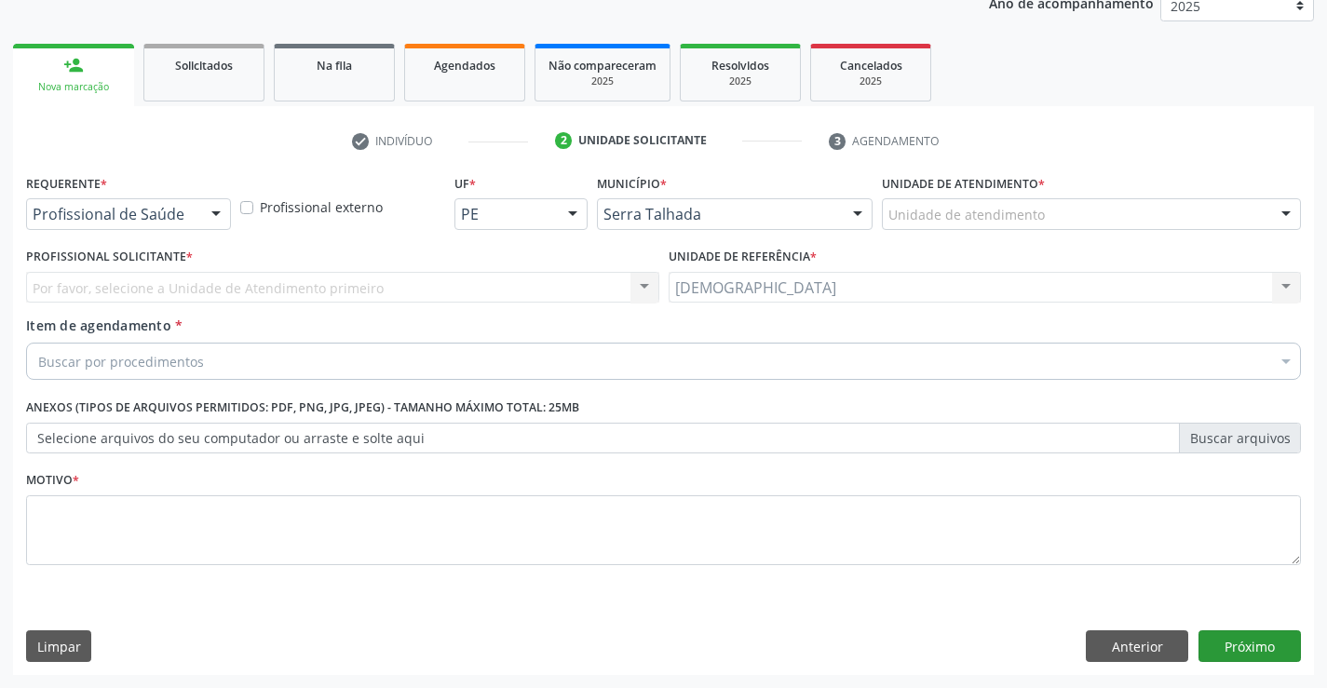
scroll to position [235, 0]
click at [216, 210] on div at bounding box center [216, 215] width 28 height 32
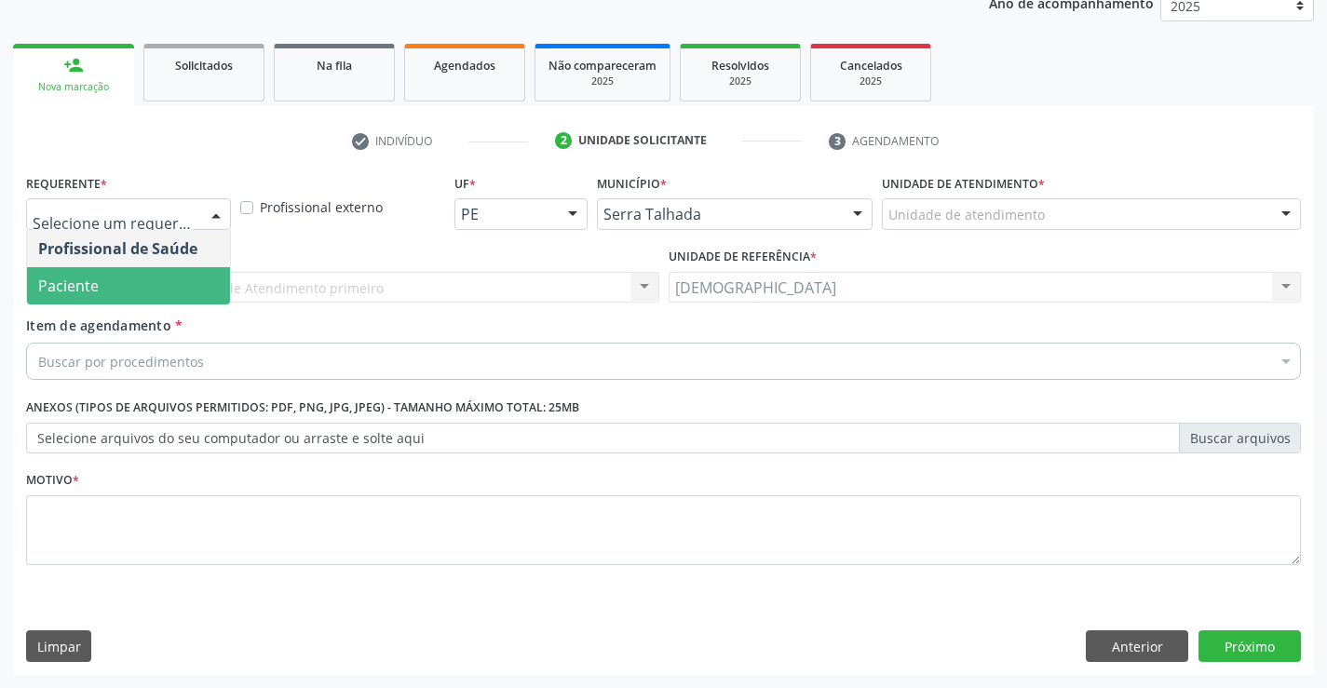
click at [147, 298] on span "Paciente" at bounding box center [128, 285] width 203 height 37
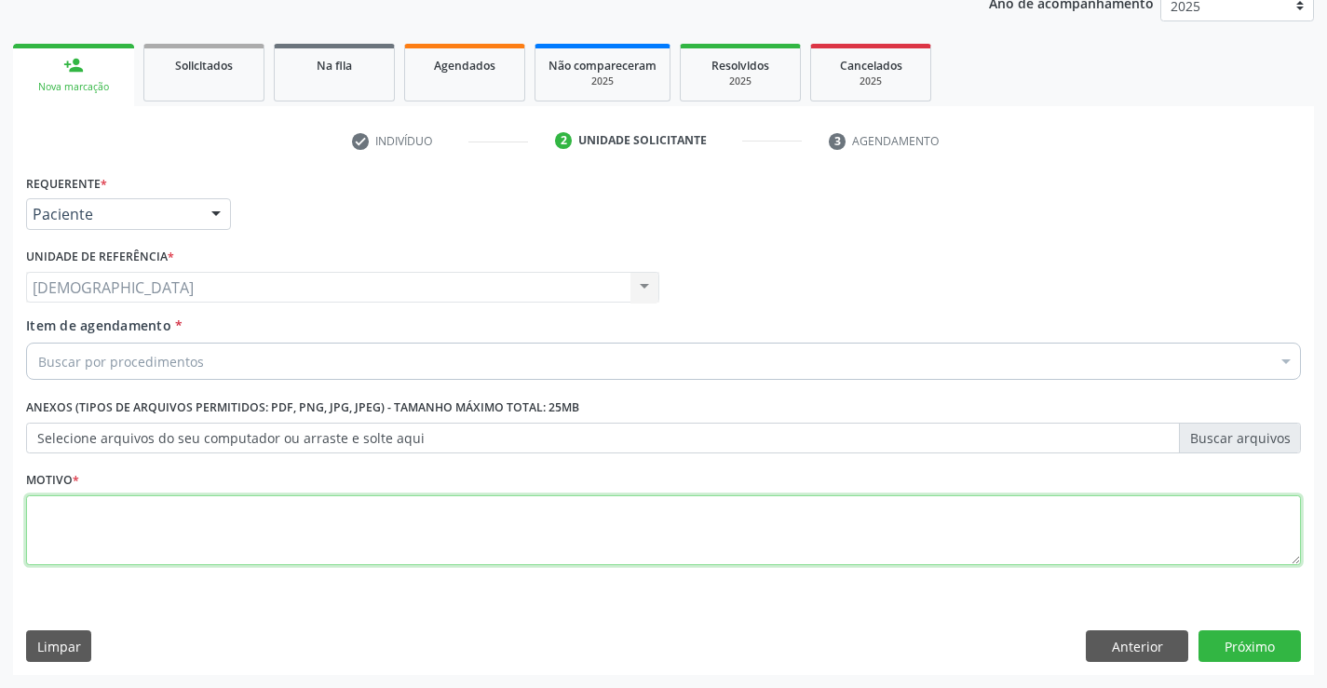
click at [101, 557] on textarea at bounding box center [663, 530] width 1275 height 71
type textarea "."
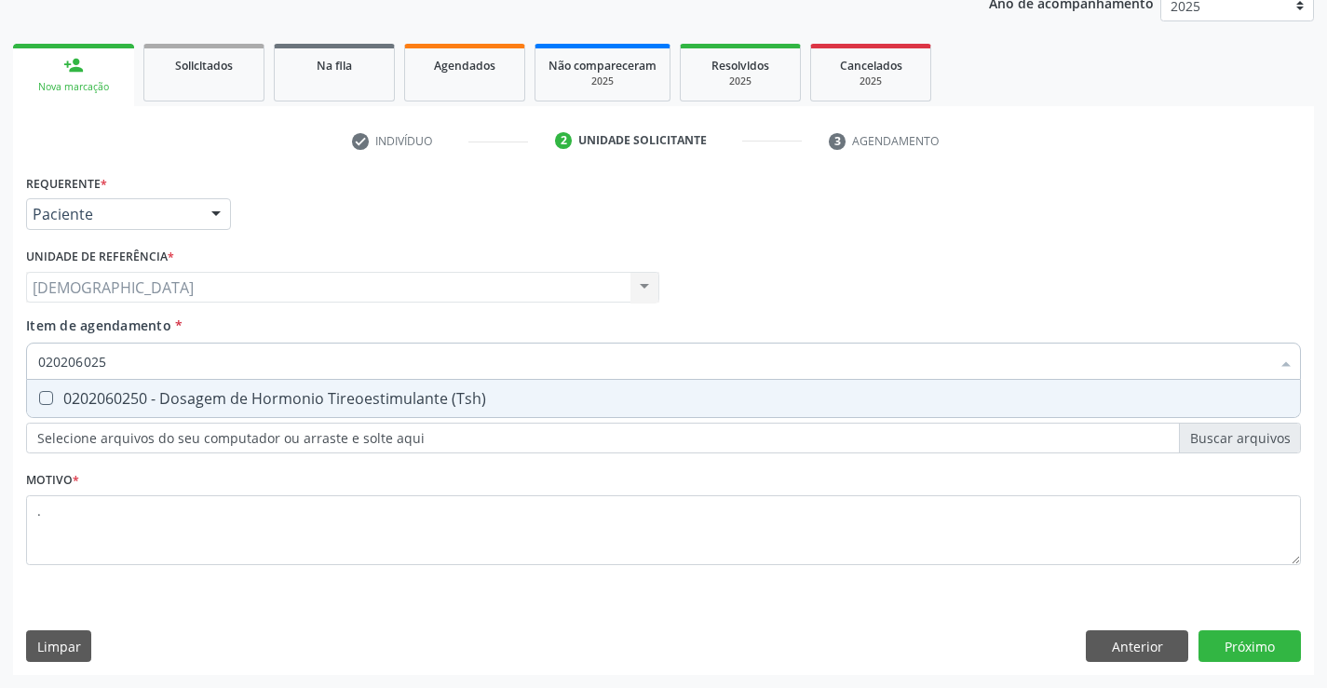
type input "0202060250"
click at [193, 385] on span "0202060250 - Dosagem de Hormonio Tireoestimulante (Tsh)" at bounding box center [663, 398] width 1273 height 37
checkbox \(Tsh\) "true"
type input "02020602"
checkbox \(Tsh\) "false"
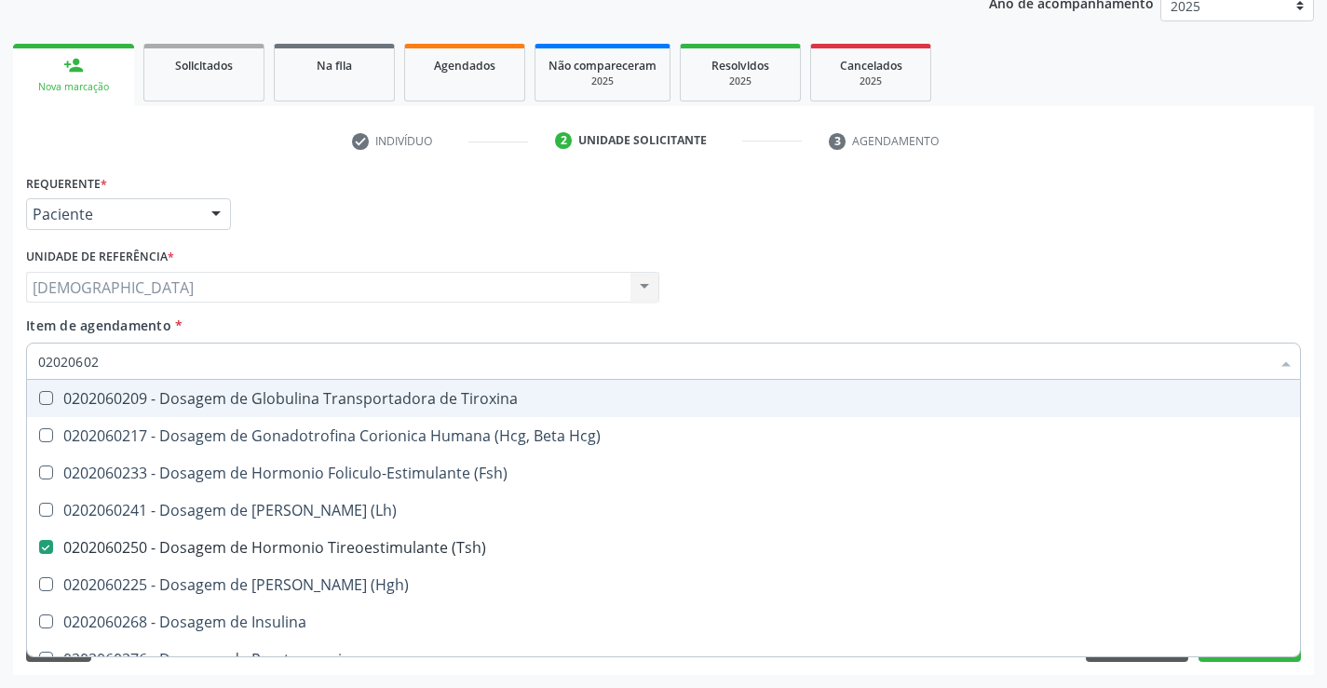
type input "0202060"
checkbox \(Tsh\) "false"
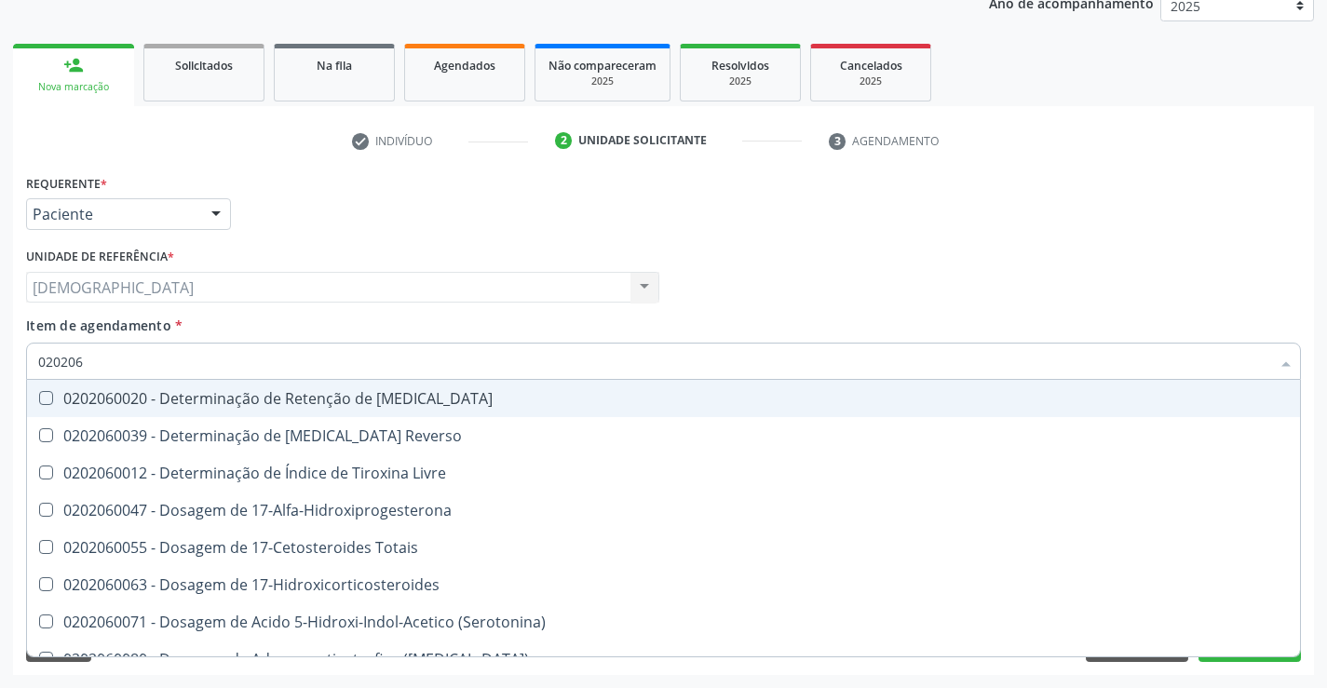
type input "02020"
checkbox \(Tsh\) "false"
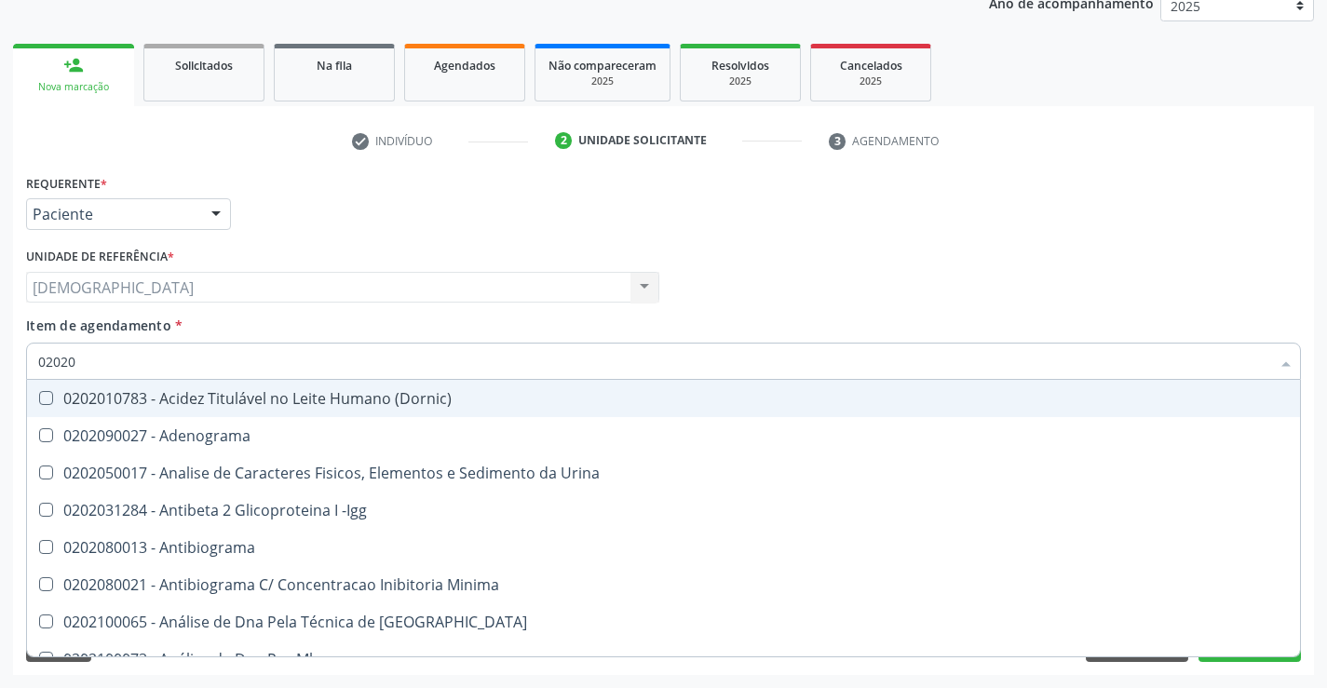
type input "0202"
checkbox Esperma "false"
checkbox \(Tsh\) "true"
type input "020"
checkbox \(Tsh\) "false"
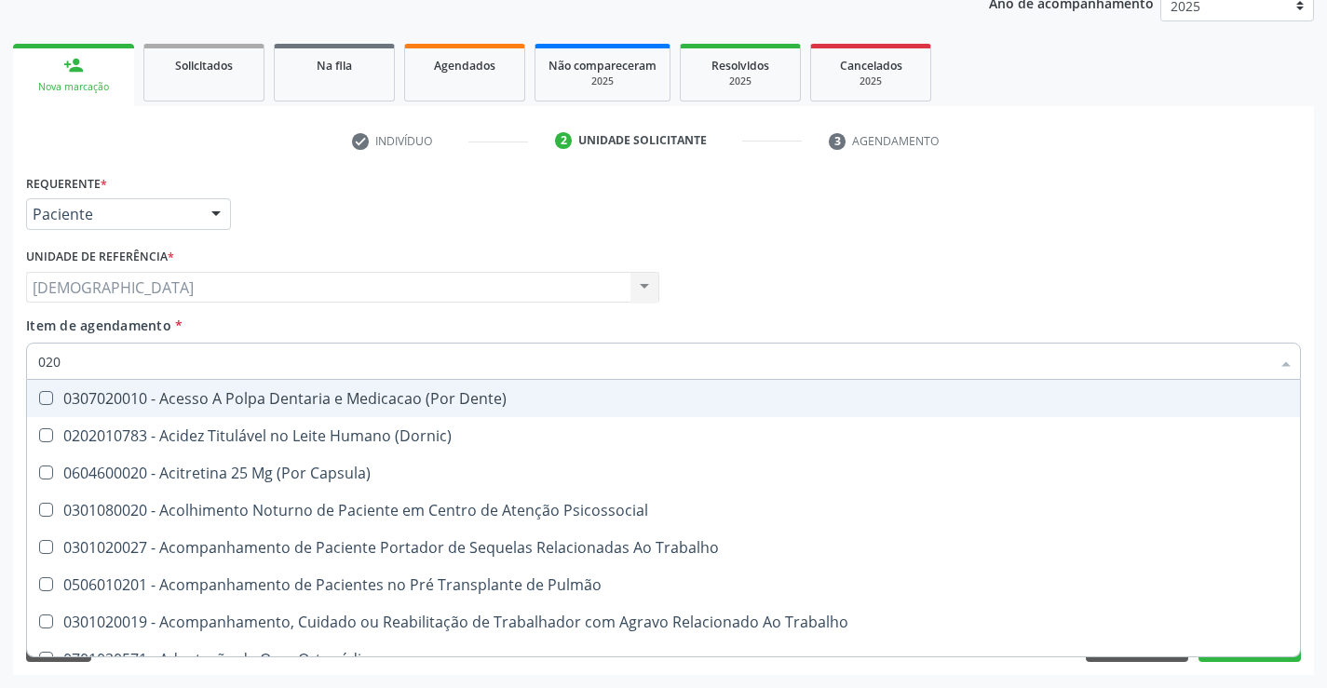
type input "0202"
checkbox Drogas "true"
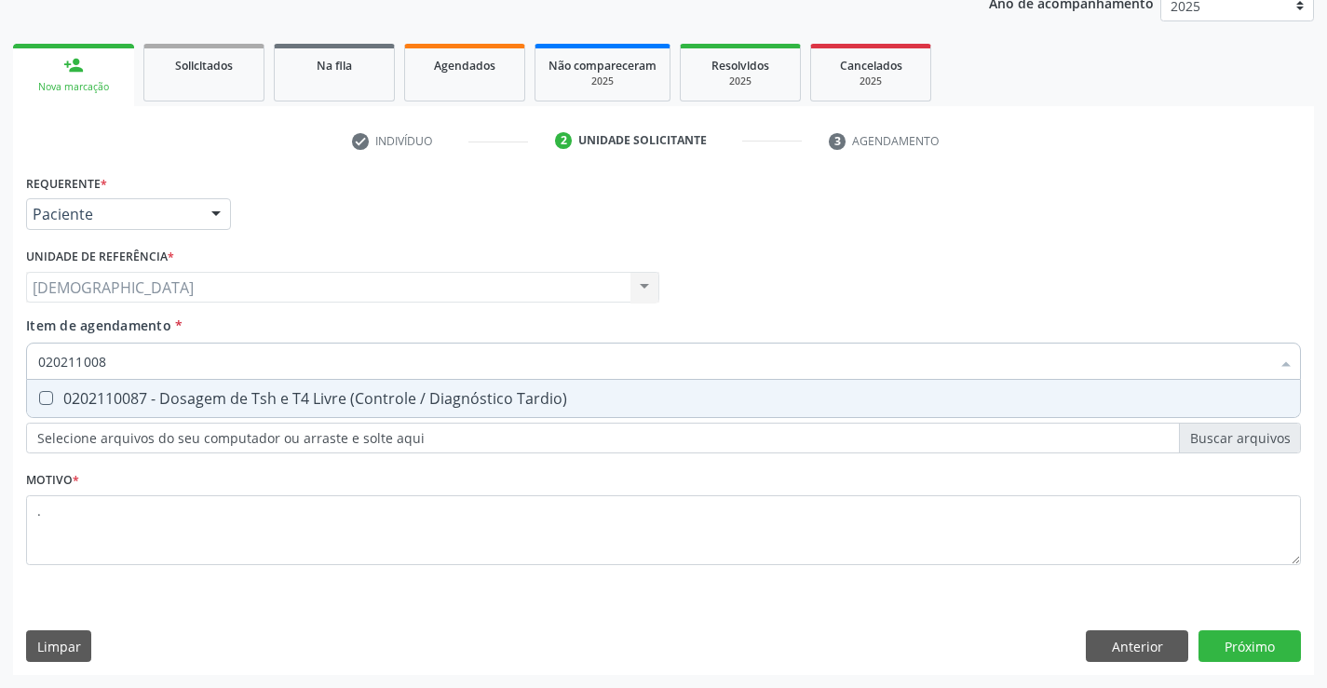
type input "0202110087"
click at [192, 387] on span "0202110087 - Dosagem de Tsh e T4 Livre (Controle / Diagnóstico Tardio)" at bounding box center [663, 398] width 1273 height 37
checkbox Tardio\) "true"
type input "02021100"
checkbox Tardio\) "false"
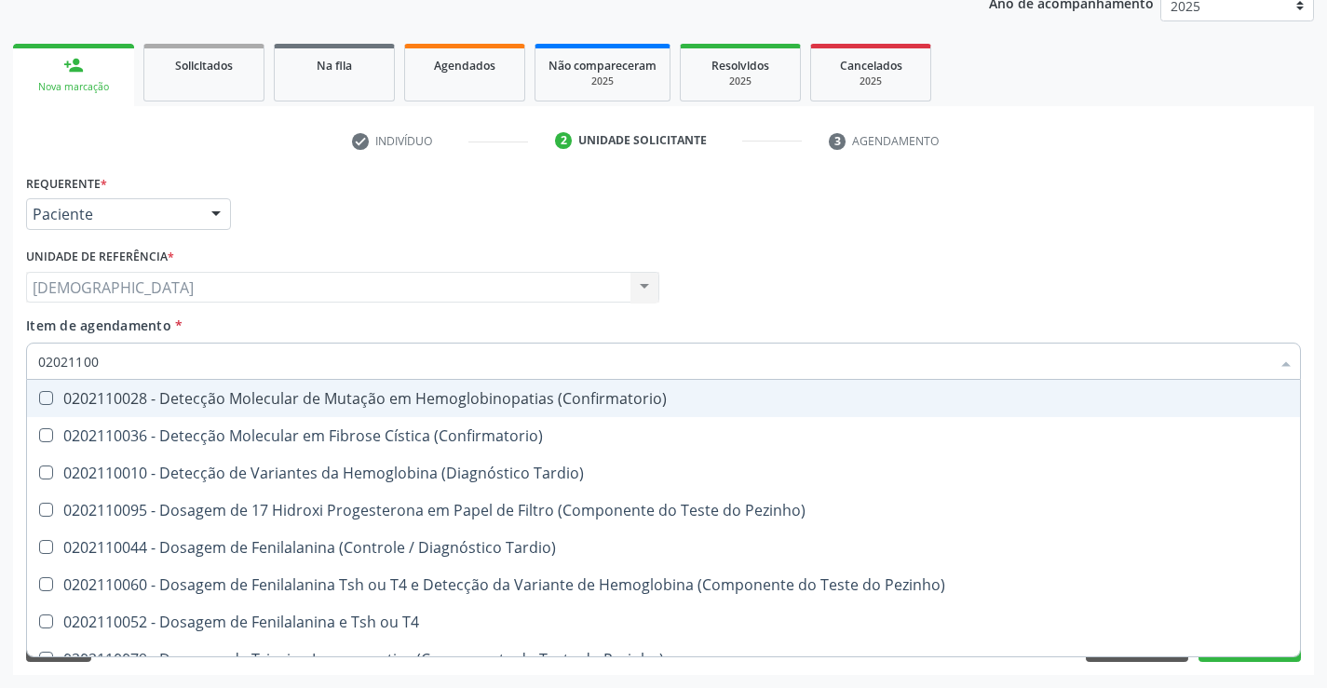
type input "0202110"
checkbox Tardio\) "false"
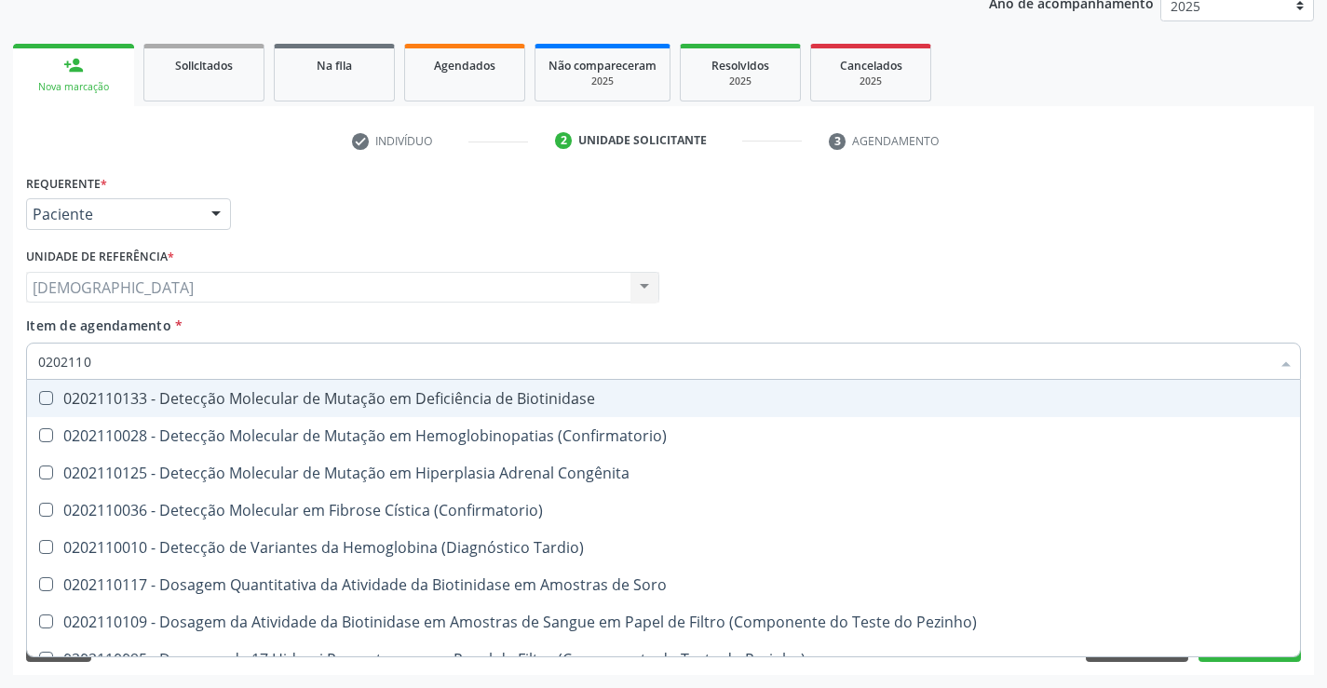
type input "020211"
checkbox Tardio\) "false"
checkbox Pezinho\) "true"
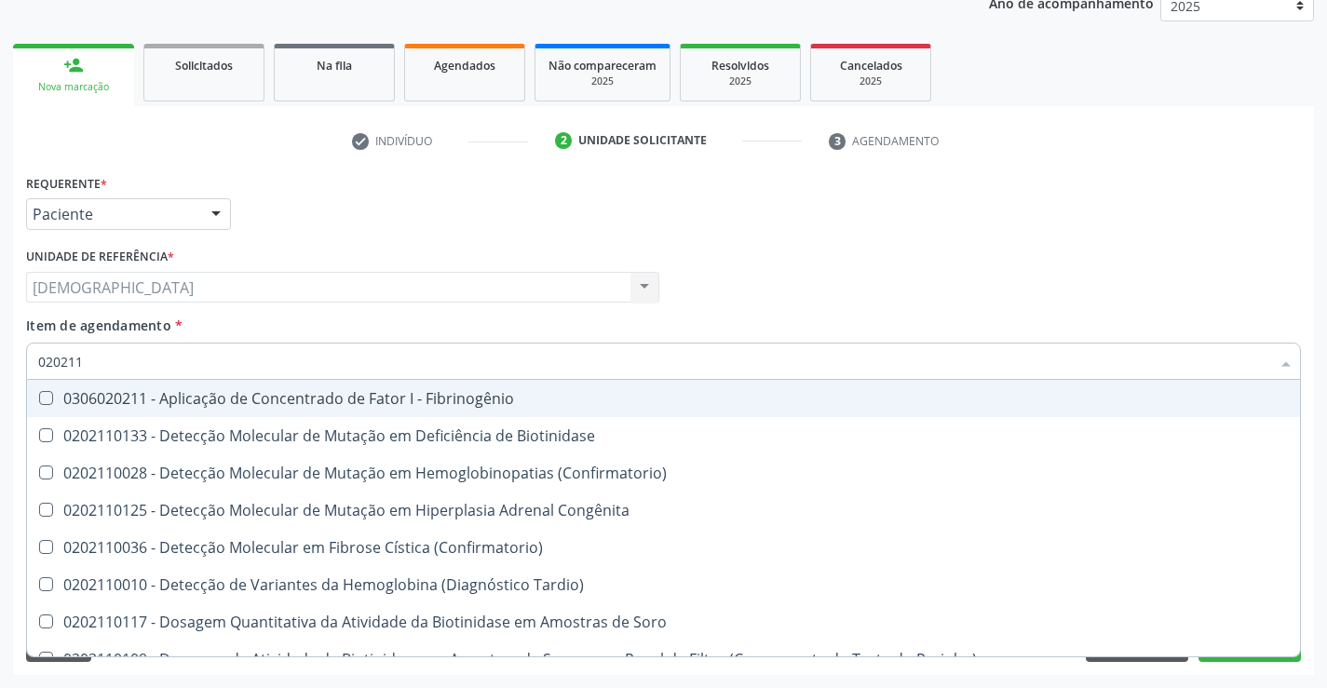
type input "02021"
checkbox Tardio\) "false"
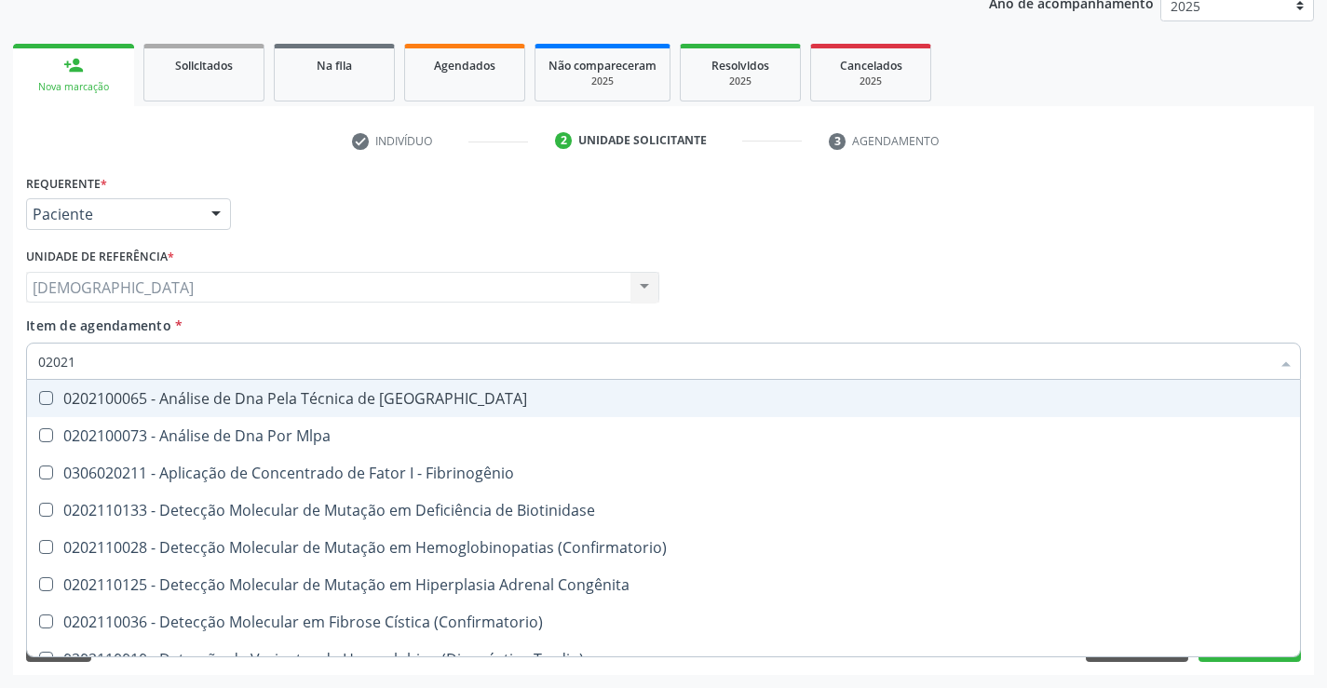
type input "0202"
checkbox Tardio\) "false"
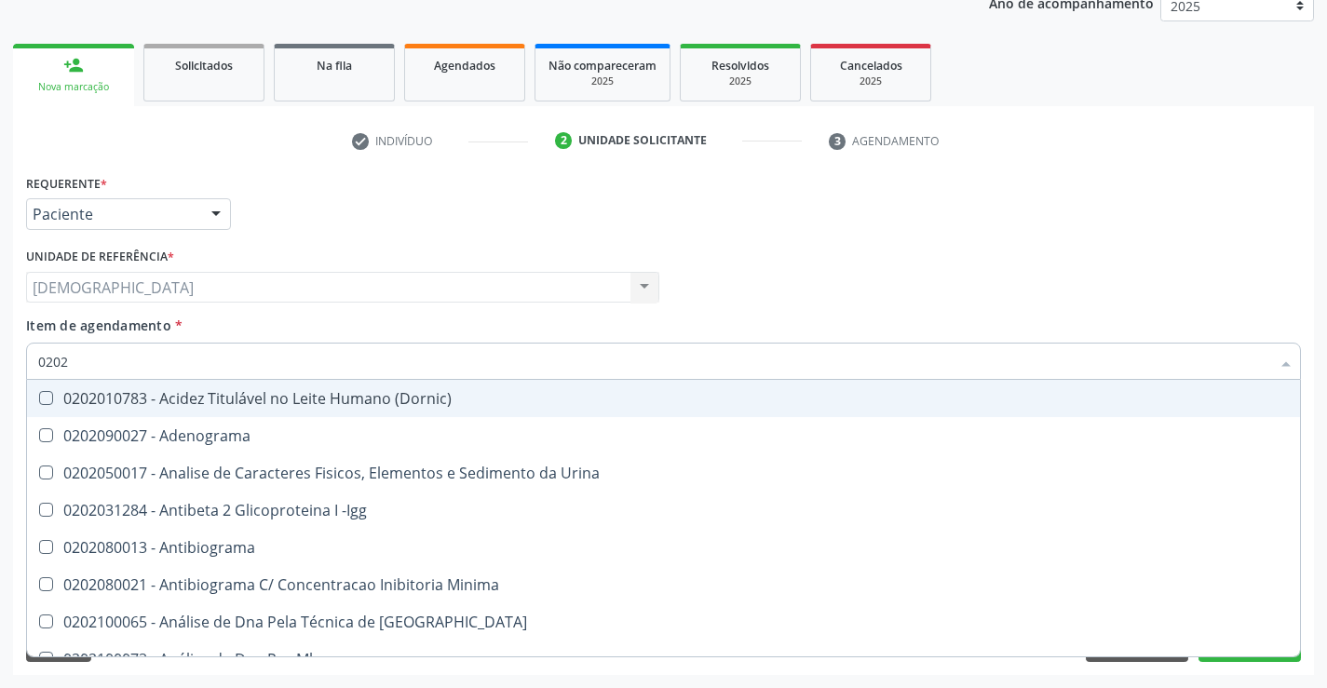
type input "02020"
checkbox Esperma "true"
checkbox \(Tsh\) "false"
checkbox Tardio\) "false"
type input "020206"
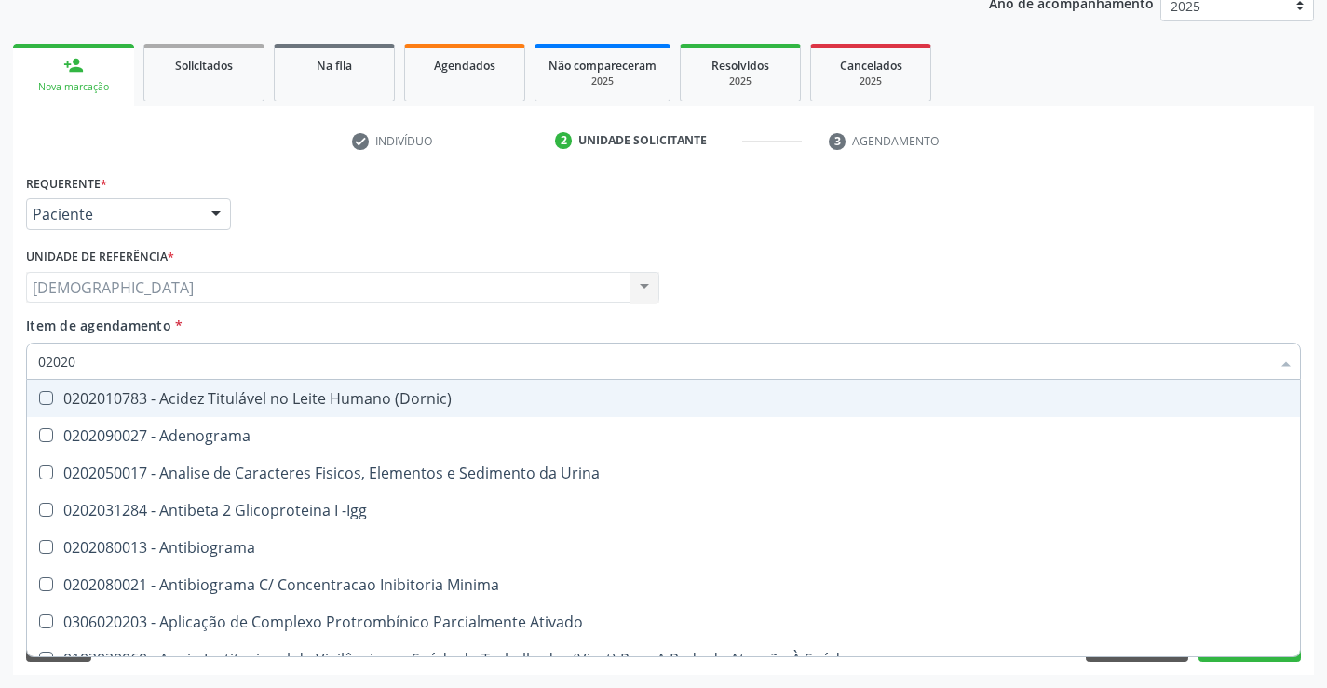
checkbox Creatinina "true"
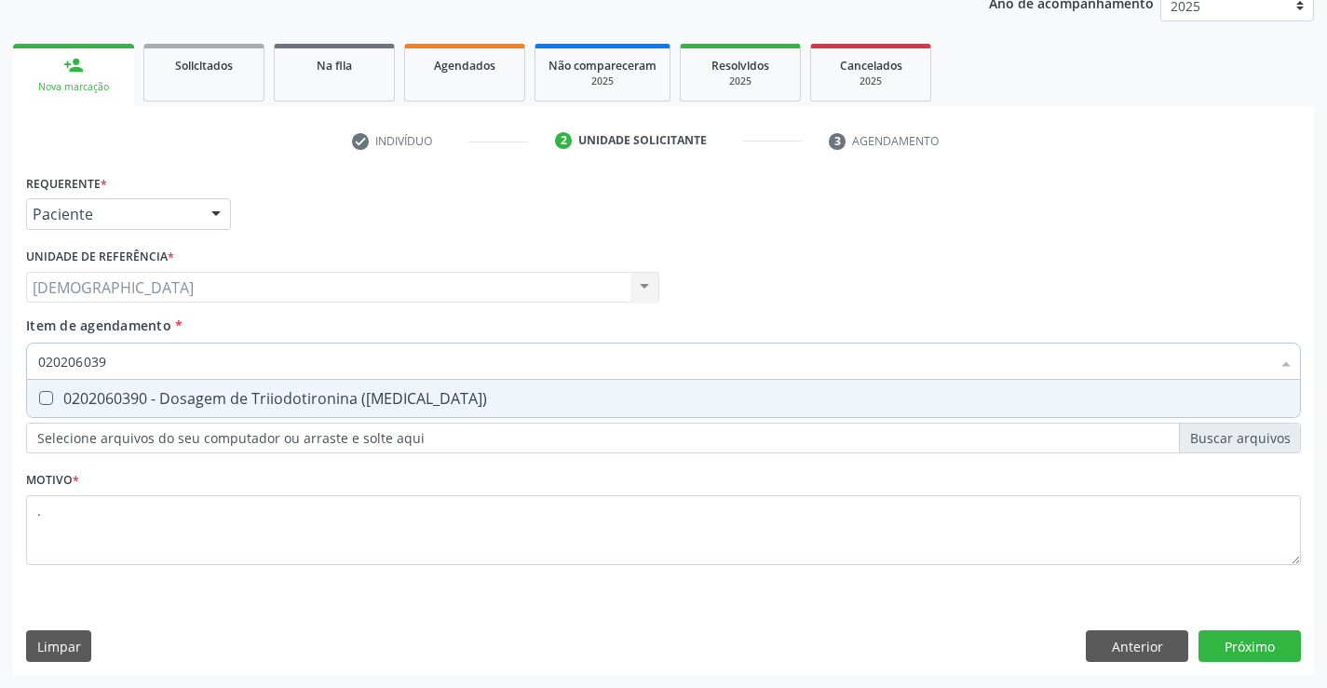
type input "0202060390"
click at [191, 387] on span "0202060390 - Dosagem de Triiodotironina ([MEDICAL_DATA])" at bounding box center [663, 398] width 1273 height 37
checkbox \(T3\) "true"
type input "02020603"
checkbox \(T3\) "false"
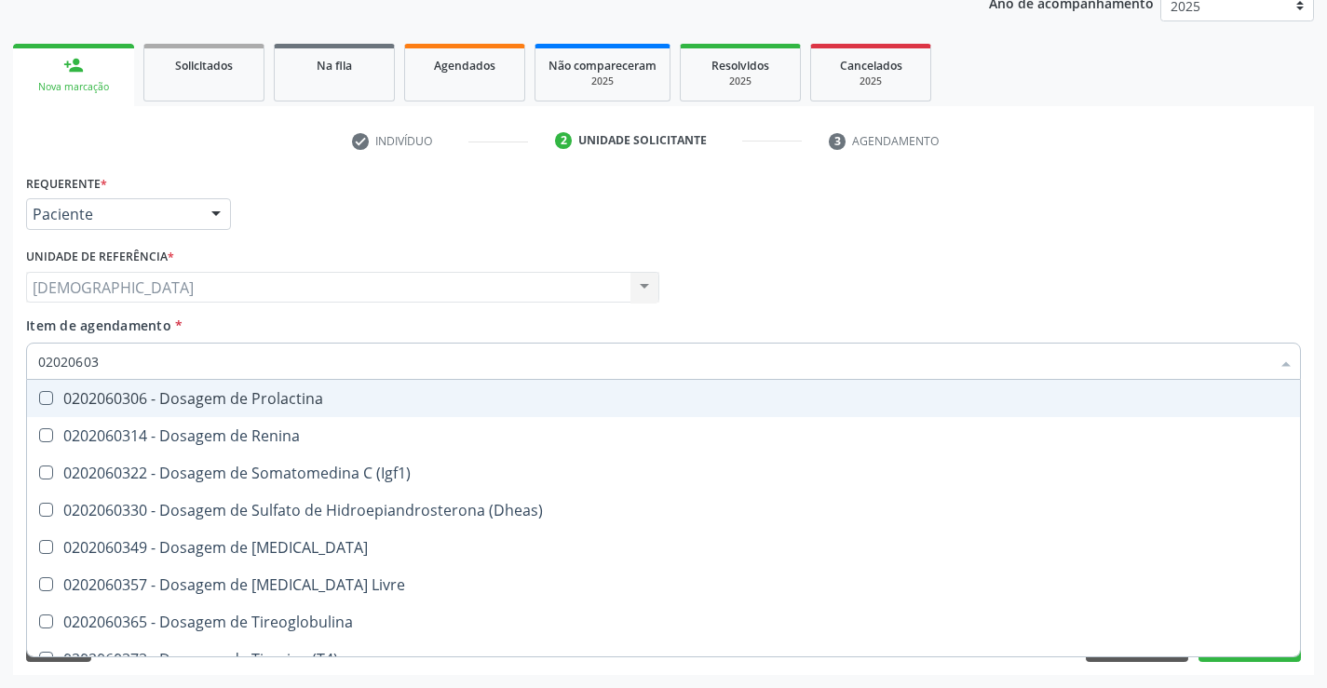
type input "0202060"
checkbox \(T3\) "false"
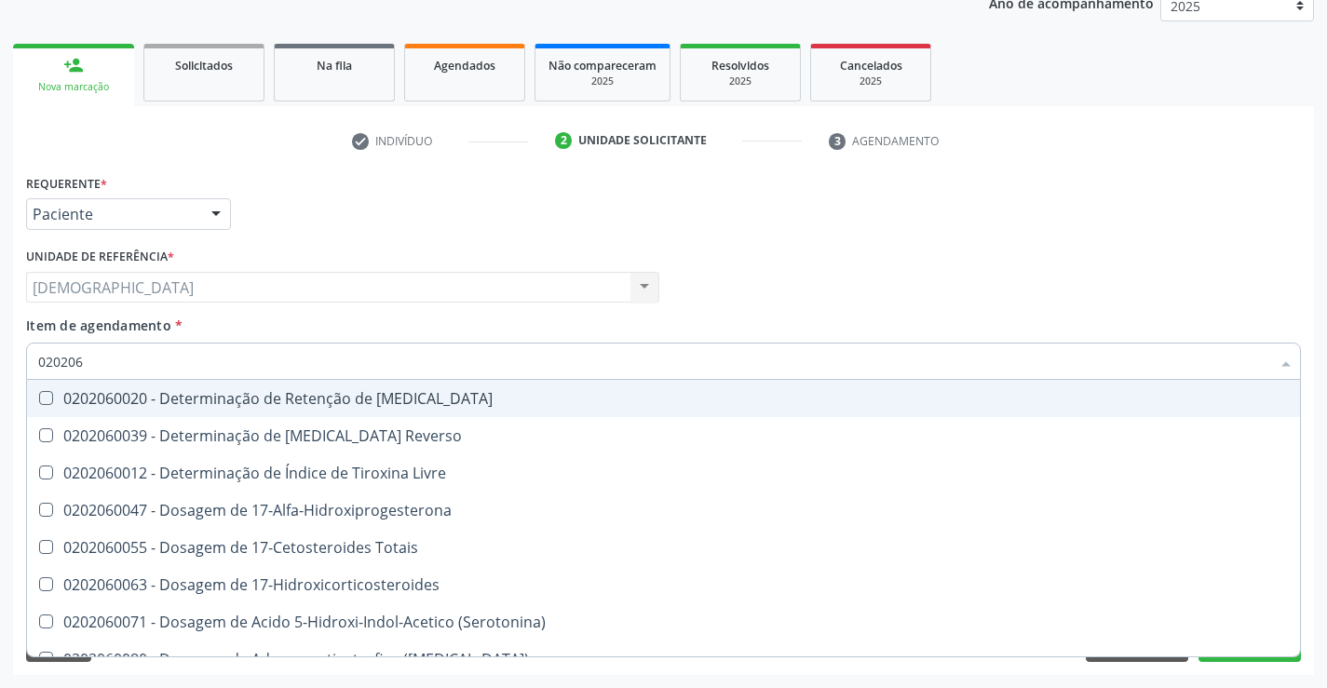
type input "02020"
checkbox \(Tsh\) "false"
checkbox \(T3\) "false"
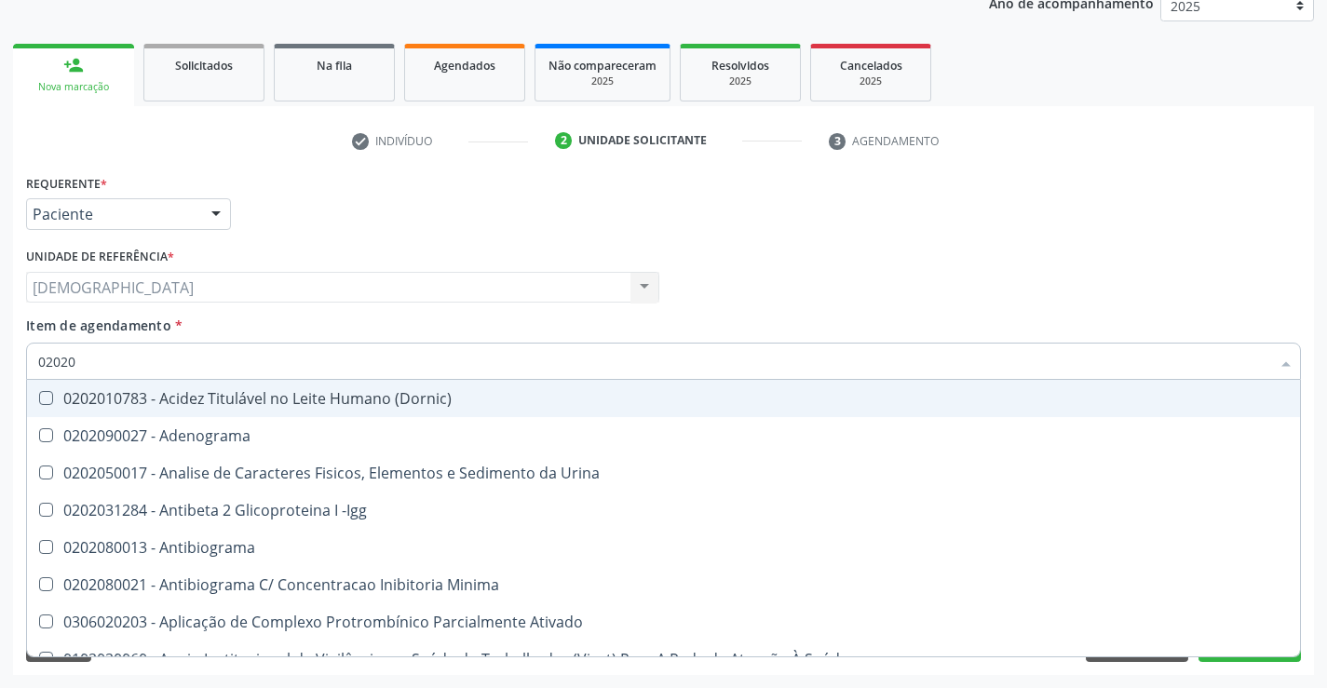
type input "020206"
checkbox Creatinina "true"
checkbox Identificação "true"
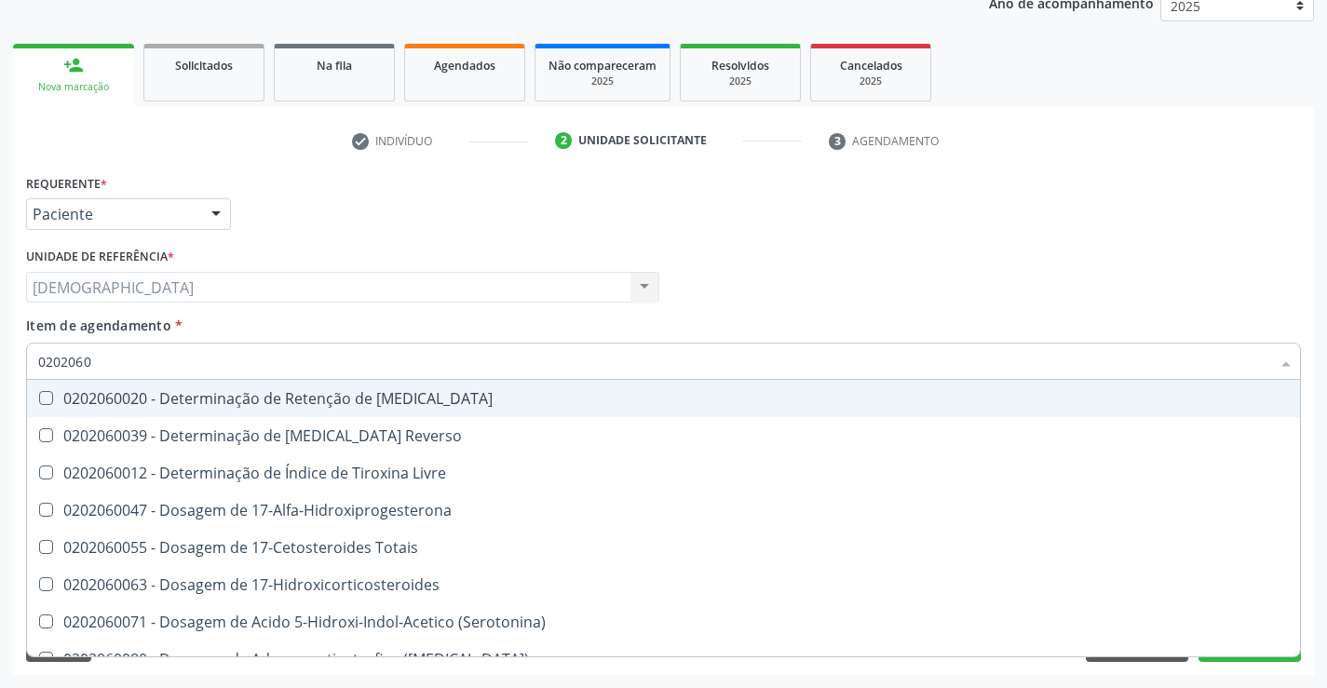
type input "02020603"
checkbox Ciclico "true"
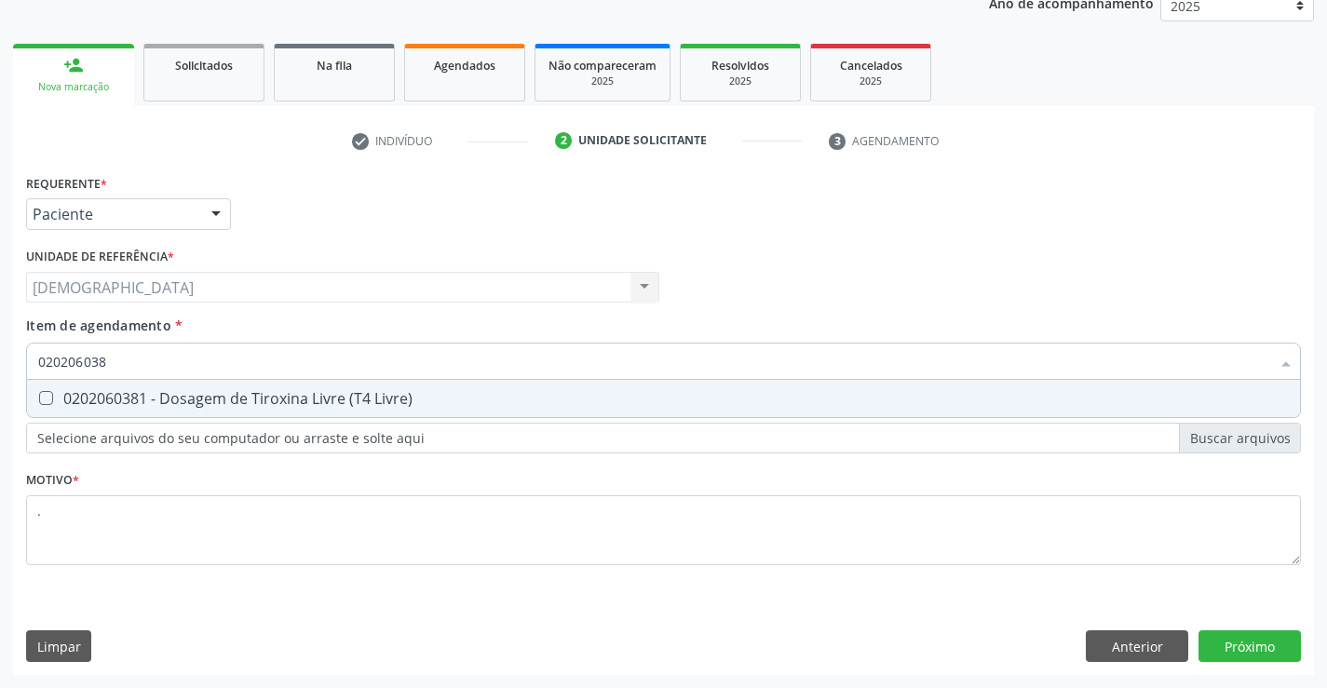
type input "0202060381"
click at [190, 387] on span "0202060381 - Dosagem de Tiroxina Livre (T4 Livre)" at bounding box center [663, 398] width 1273 height 37
checkbox Livre\) "true"
type input "02020603"
checkbox Livre\) "false"
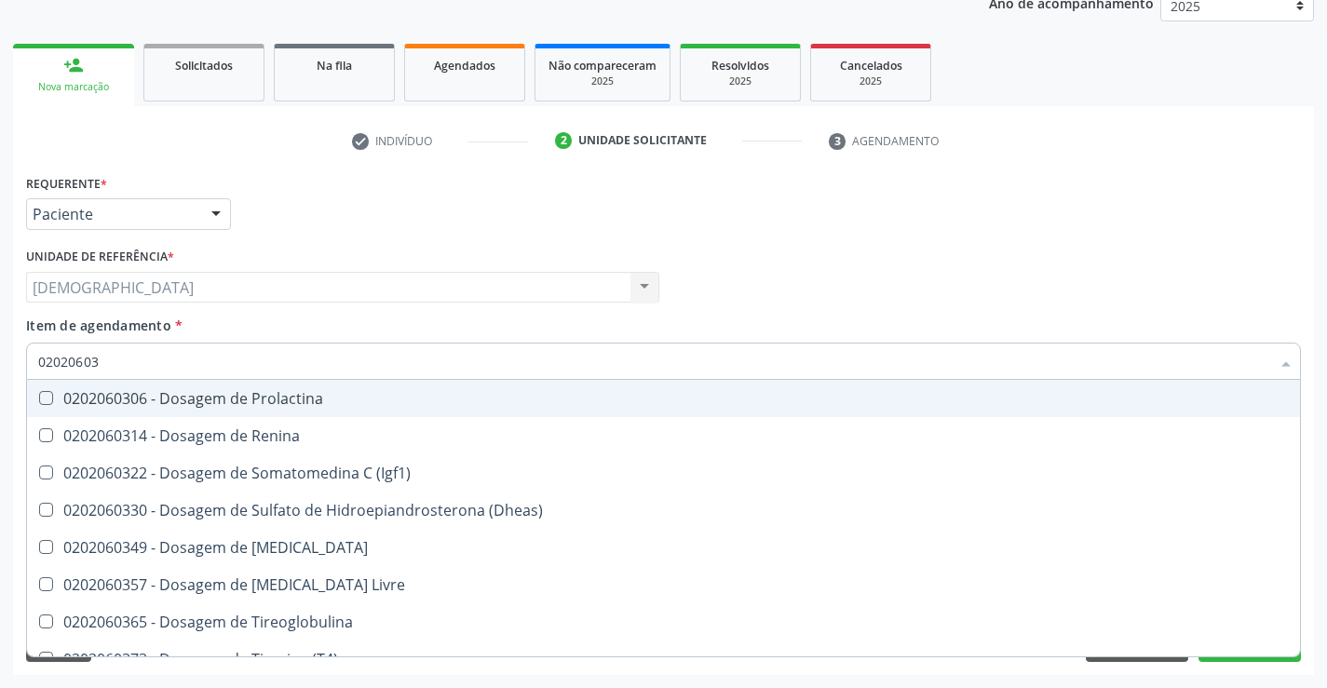
type input "0202060"
checkbox Livre\) "false"
checkbox \(T3\) "false"
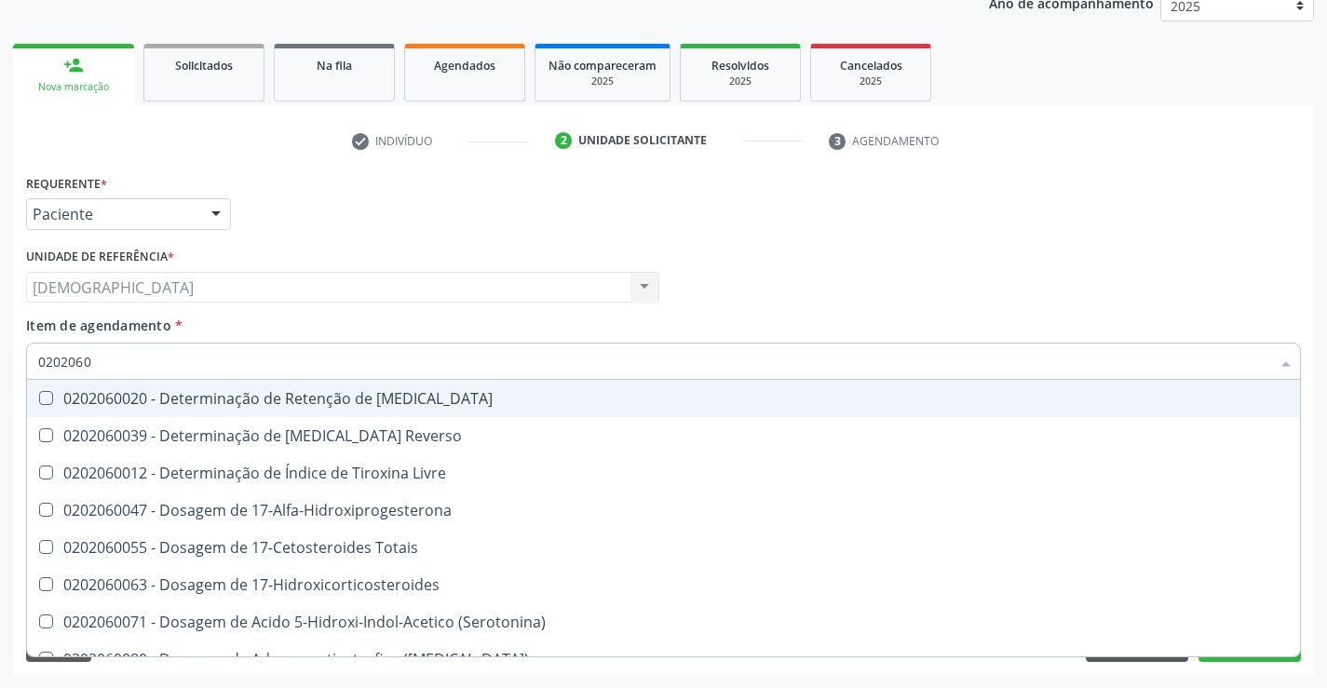
type input "02020603"
checkbox Aldosterona "true"
checkbox Ciclico "true"
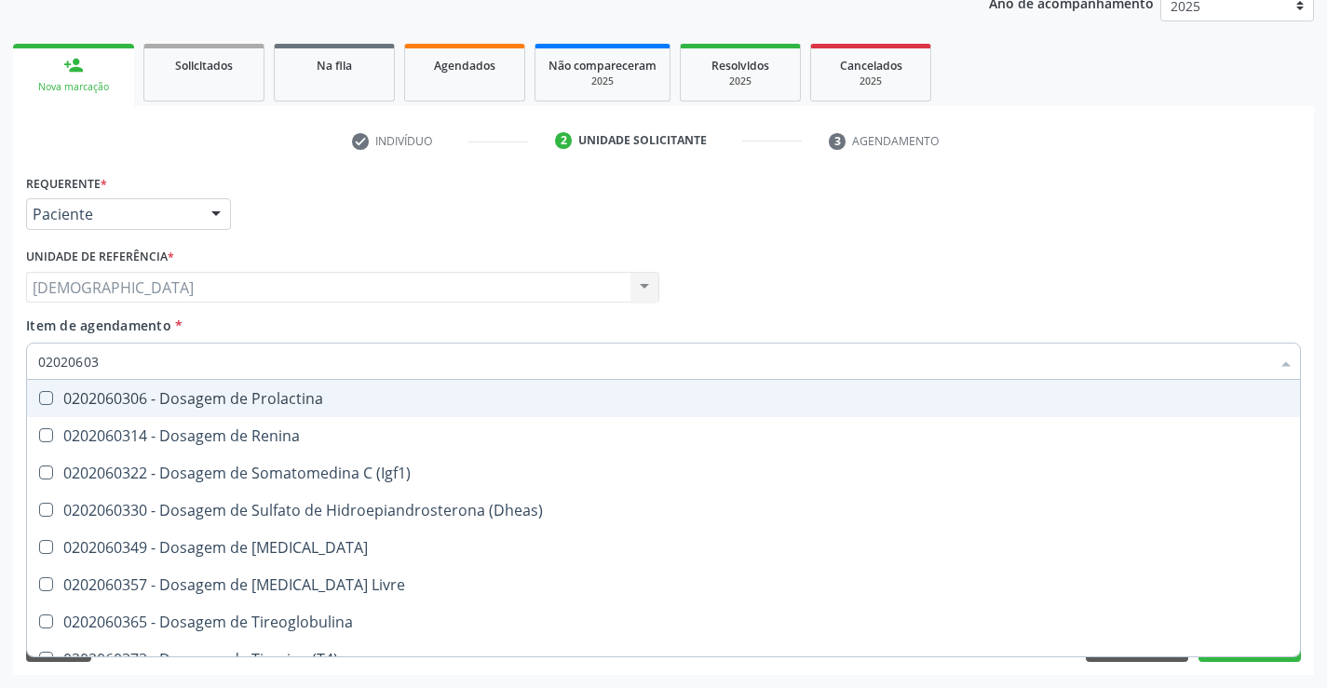
type input "0202060"
checkbox Livre\) "false"
checkbox \(T3\) "false"
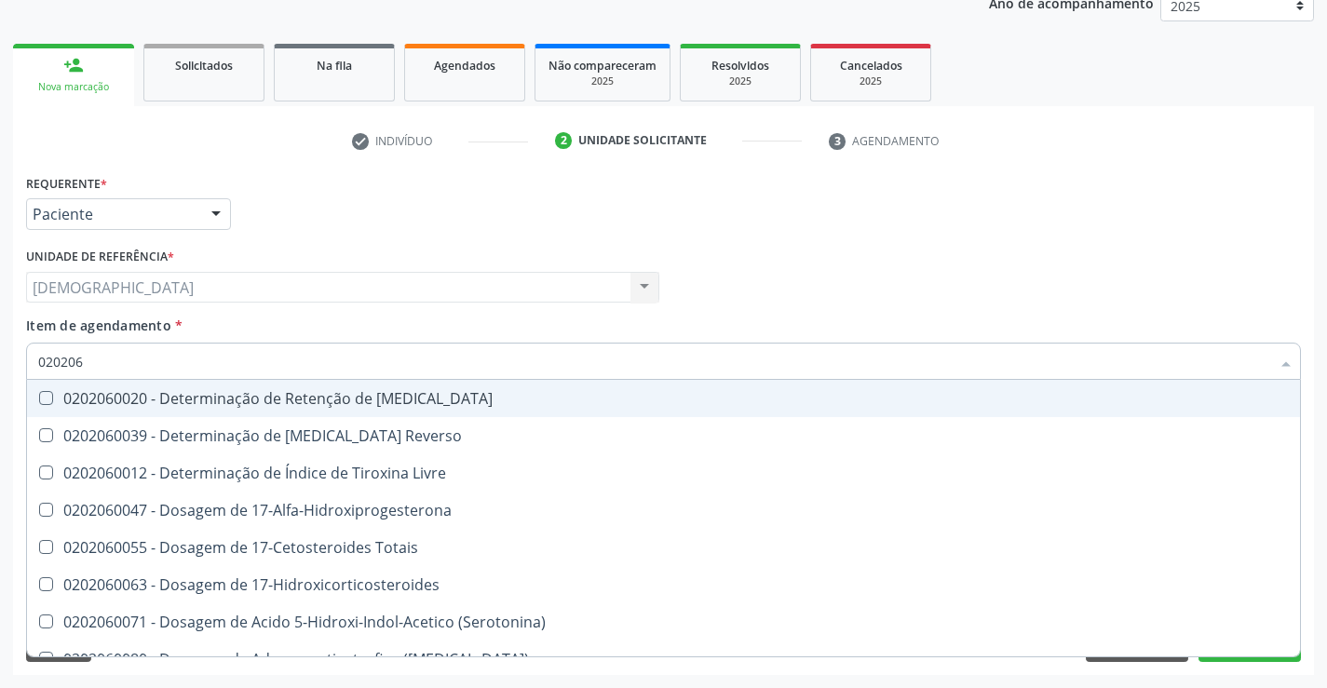
type input "02020"
checkbox \(Tsh\) "false"
checkbox Livre\) "false"
checkbox \(T3\) "false"
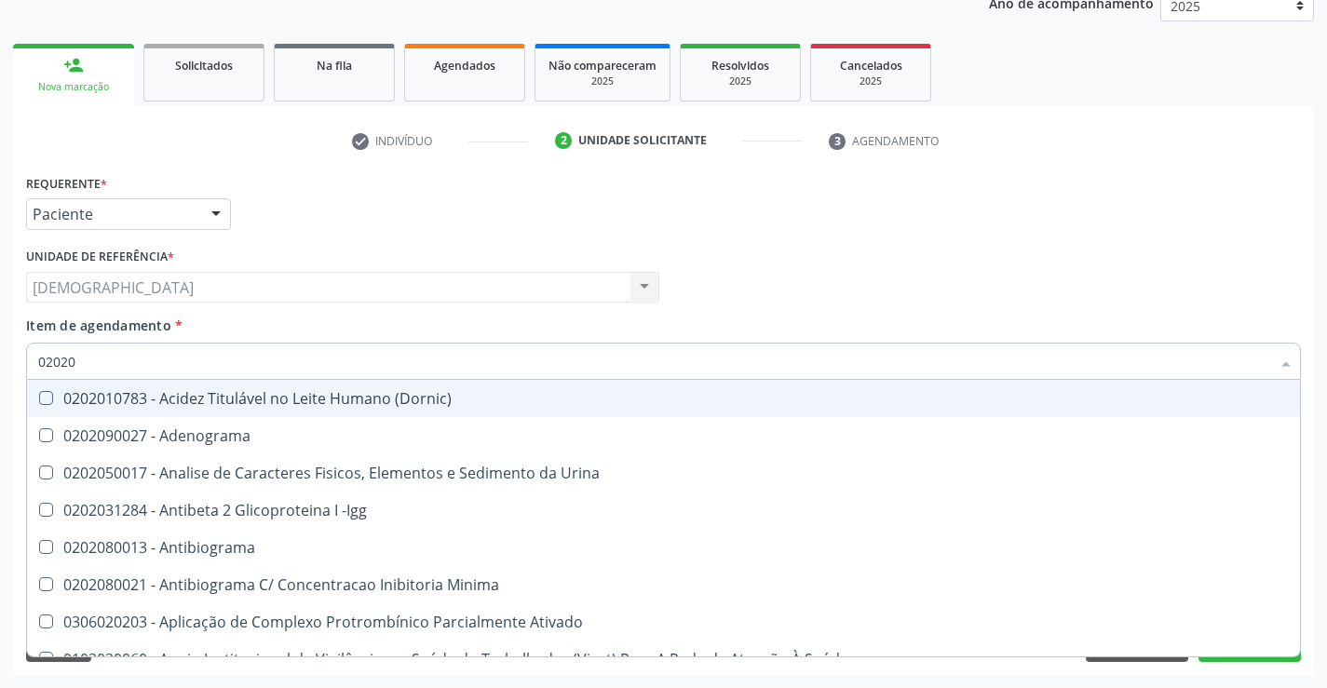
type input "020206"
checkbox Creatinina "true"
checkbox Micobactérias "true"
checkbox Identificação "true"
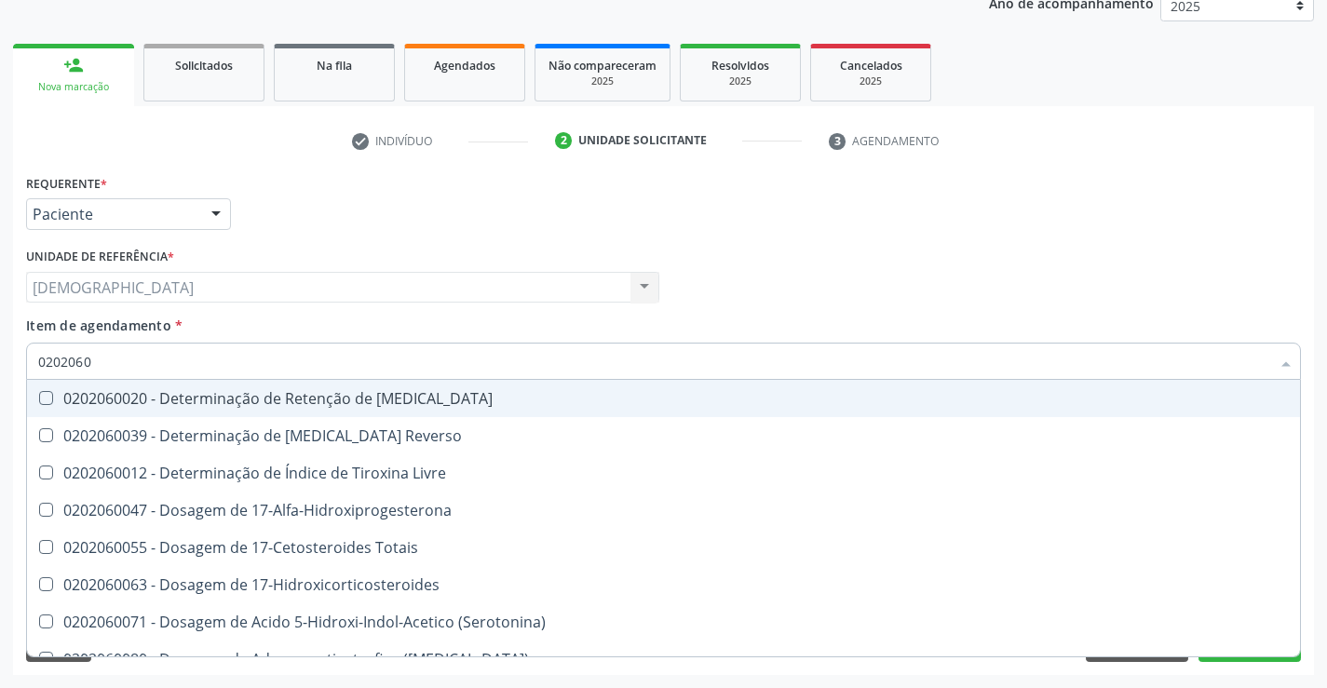
type input "02020602"
checkbox Totais "true"
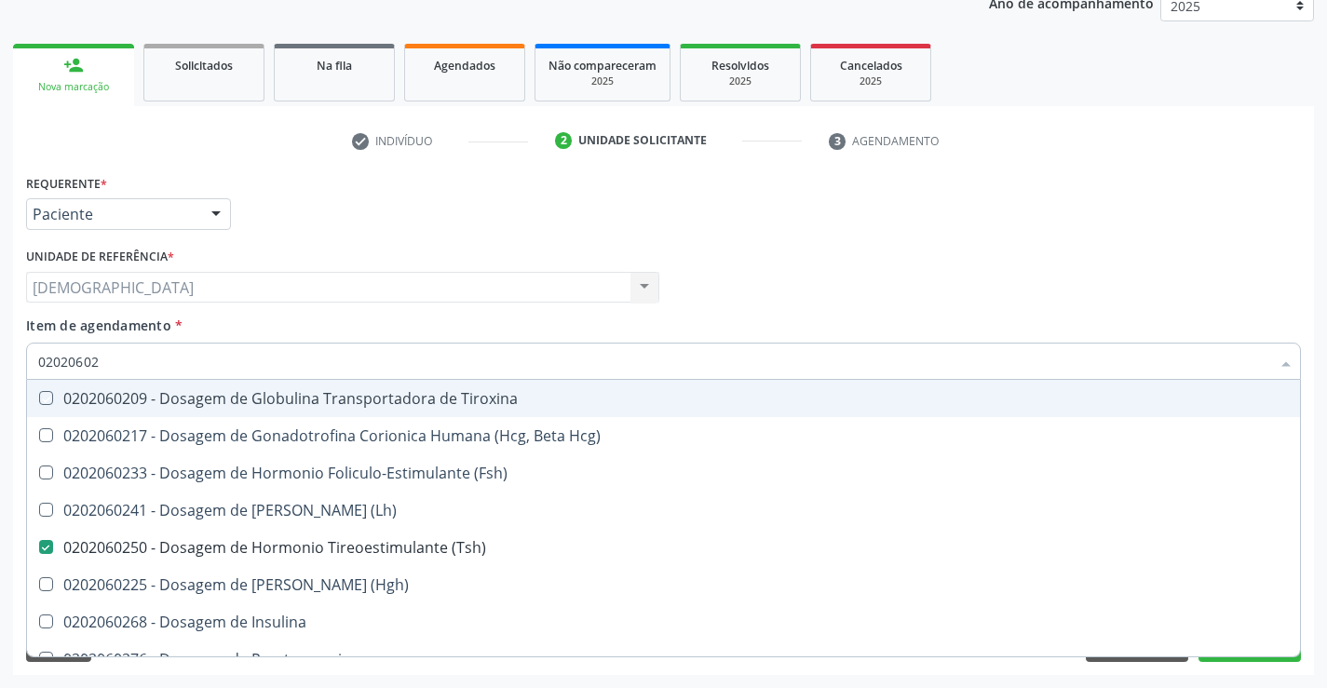
type input "020206025"
checkbox Tiroxina "true"
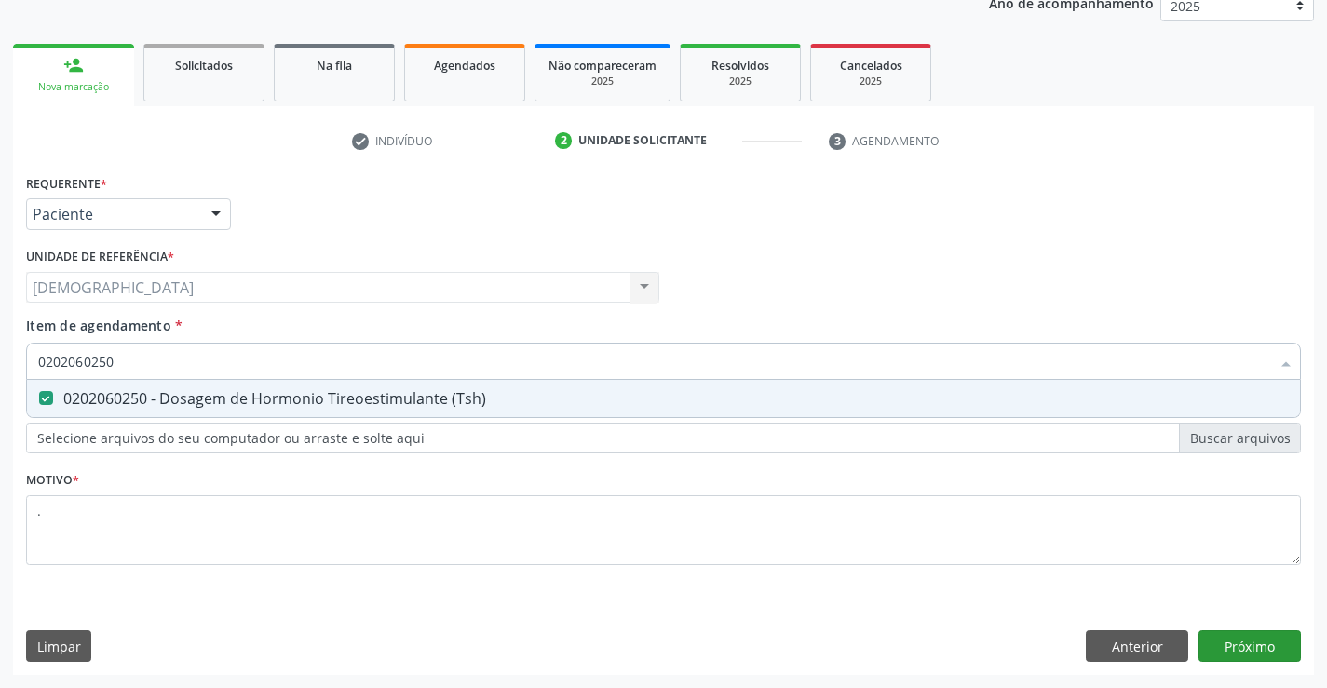
type input "0202060250"
click at [1278, 652] on div "Requerente * Paciente Profissional de Saúde Paciente Nenhum resultado encontrad…" at bounding box center [663, 422] width 1301 height 506
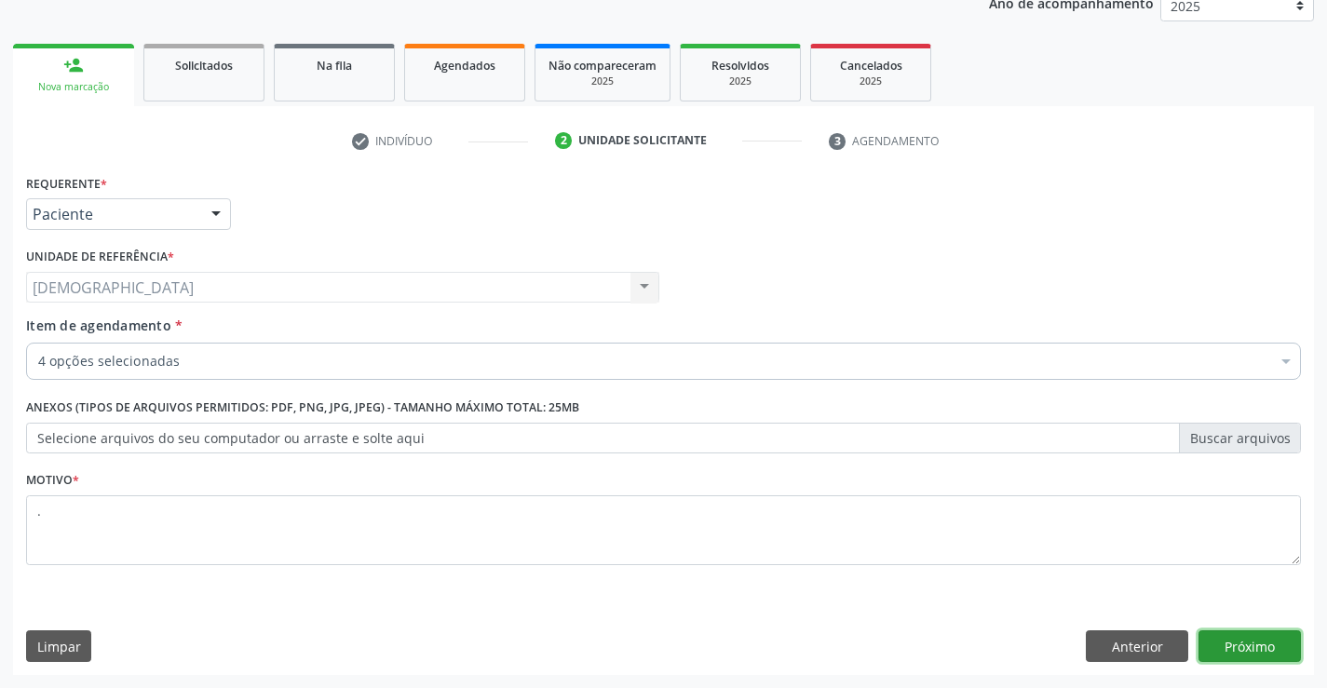
click at [1238, 635] on button "Próximo" at bounding box center [1249, 646] width 102 height 32
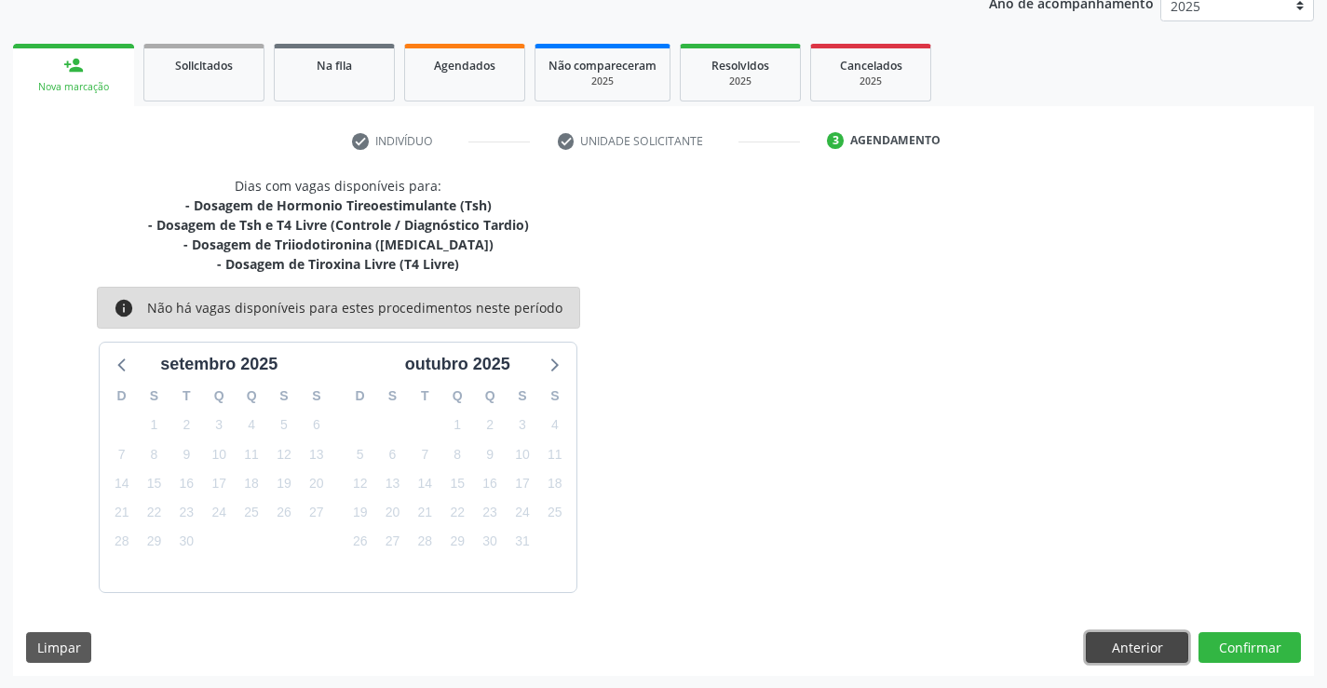
click at [1102, 650] on button "Anterior" at bounding box center [1137, 648] width 102 height 32
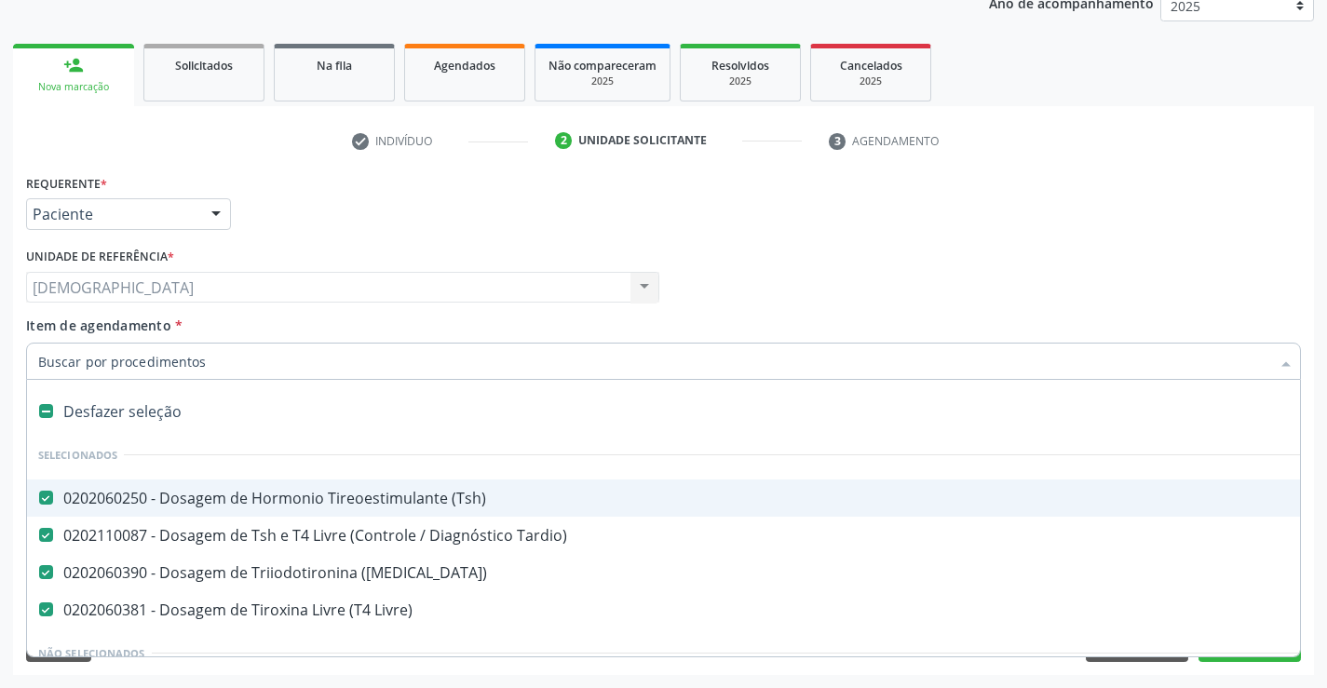
click at [1288, 362] on div at bounding box center [1286, 363] width 28 height 32
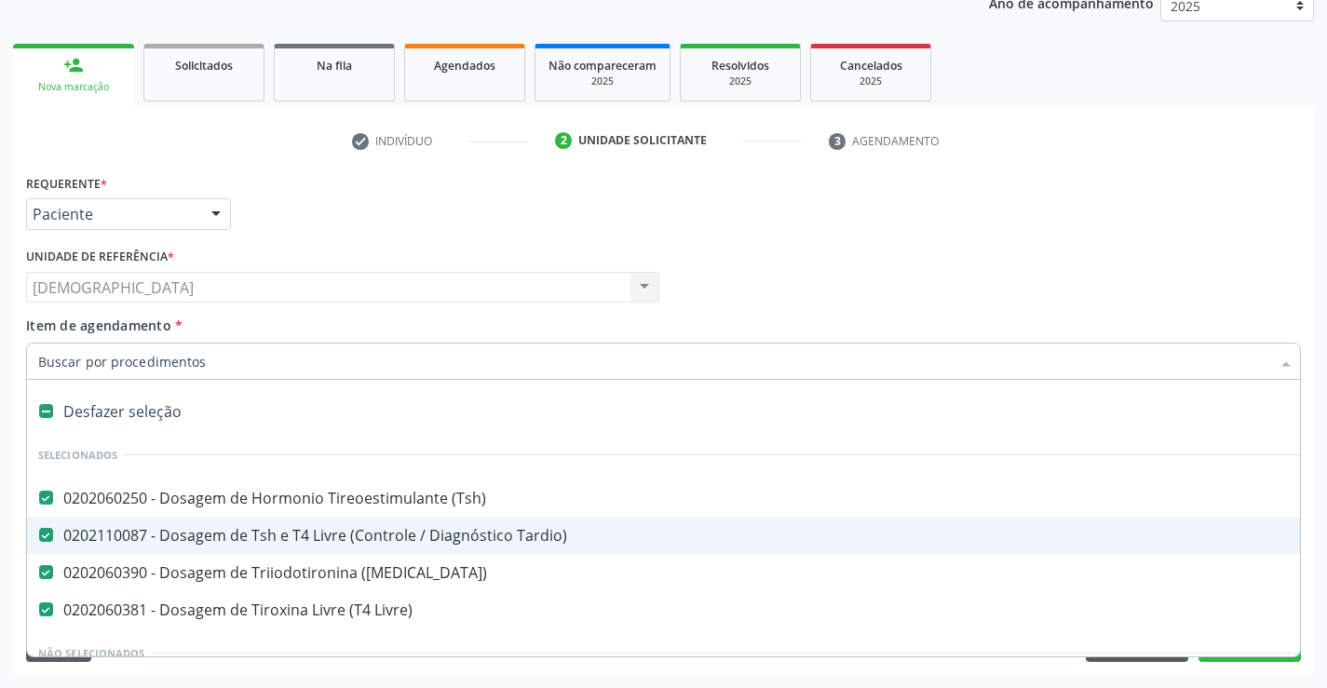
click at [539, 532] on div "0202110087 - Dosagem de Tsh e T4 Livre (Controle / Diagnóstico Tardio)" at bounding box center [763, 535] width 1450 height 15
click at [1216, 274] on div "Profissional Solicitante Por favor, selecione a Unidade de Atendimento primeiro…" at bounding box center [663, 279] width 1284 height 73
checkbox Tardio\) "true"
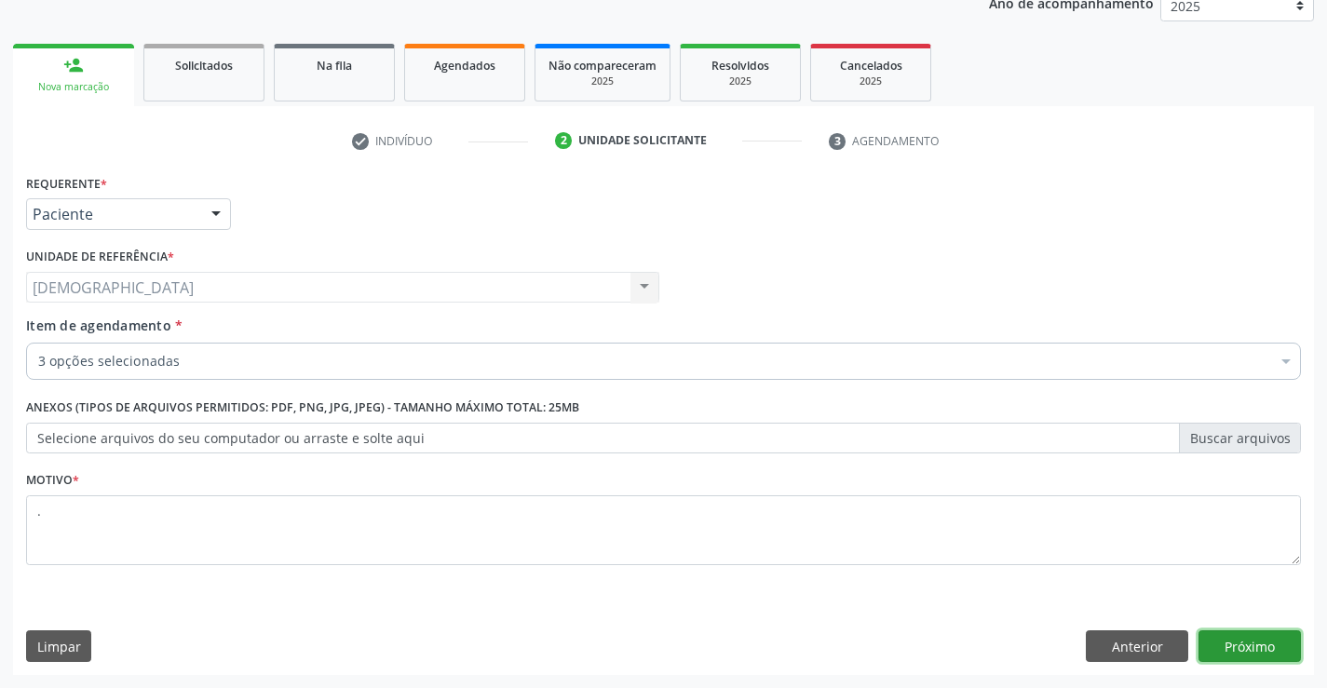
click at [1236, 640] on button "Próximo" at bounding box center [1249, 646] width 102 height 32
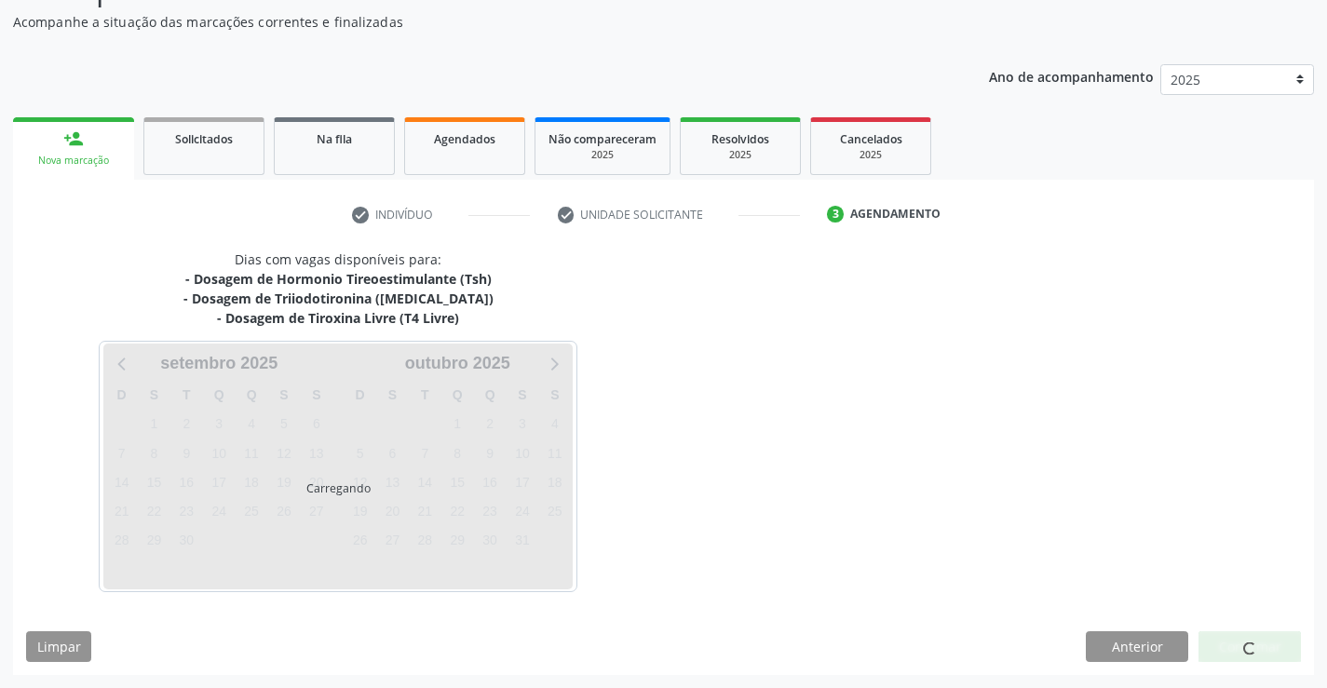
scroll to position [161, 0]
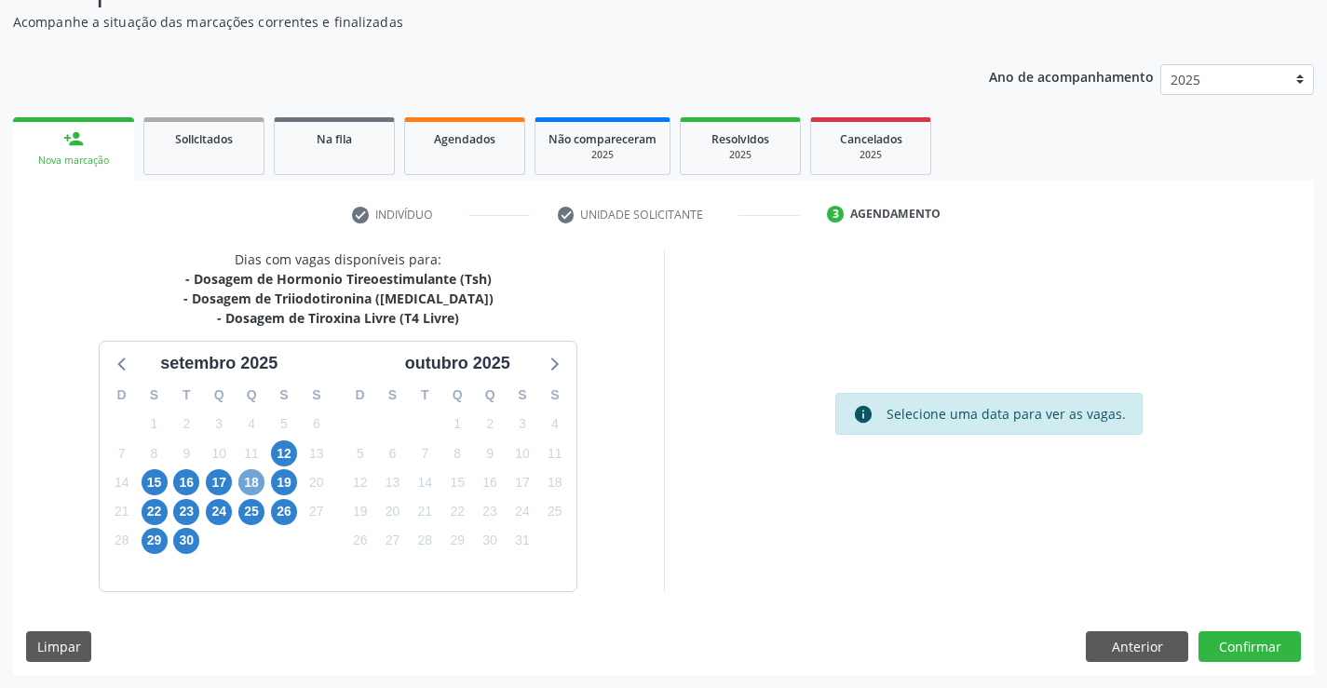
click at [248, 484] on span "18" at bounding box center [251, 482] width 26 height 26
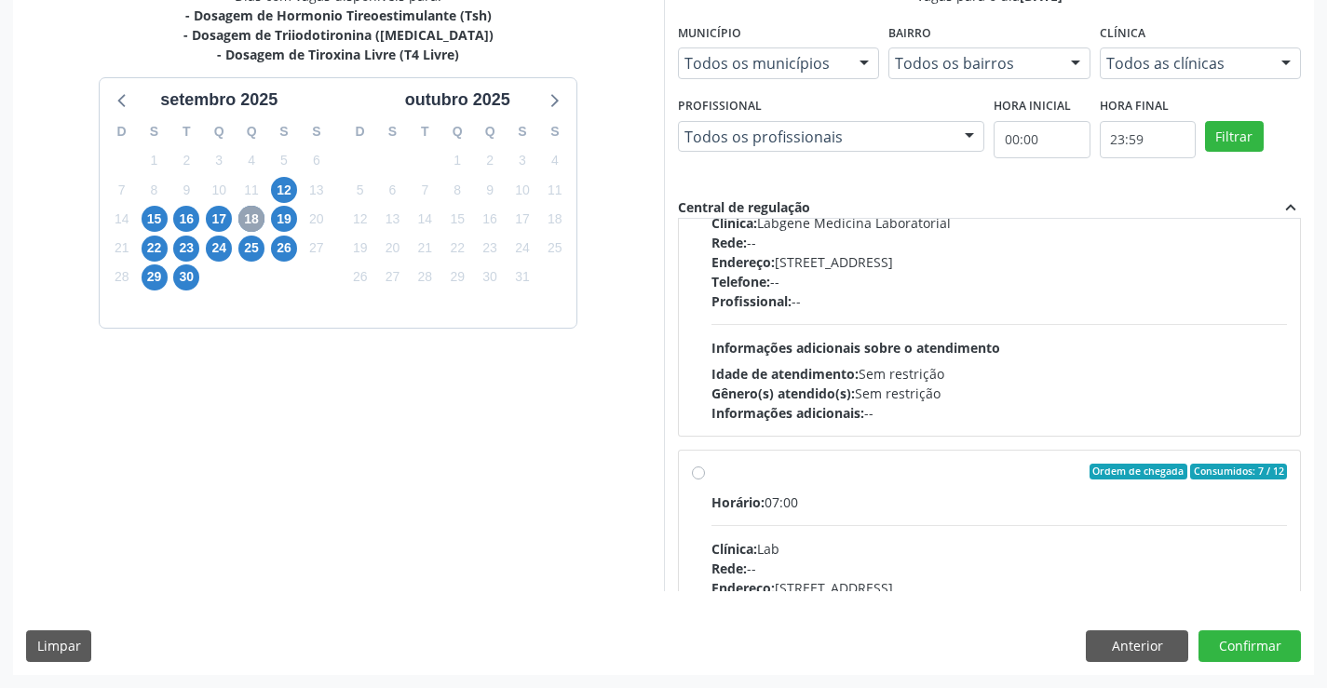
scroll to position [278, 0]
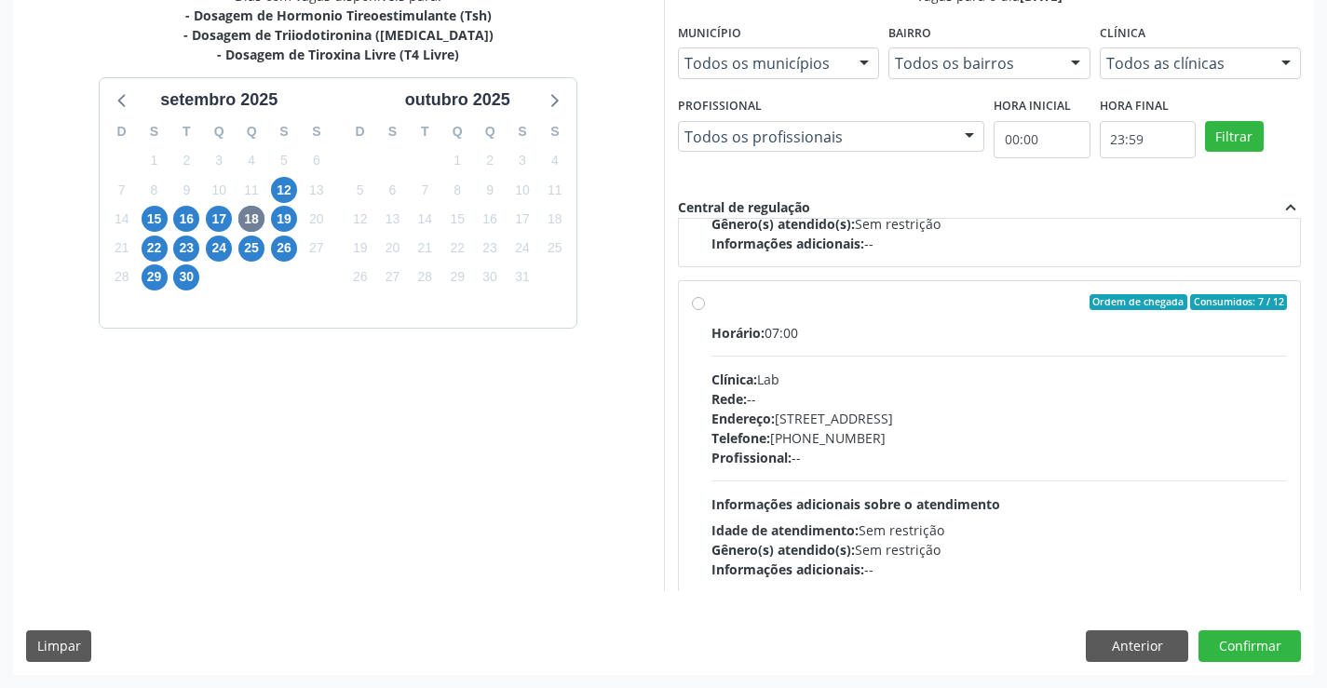
click at [705, 315] on div "Ordem de chegada Consumidos: 7 / 12 Horário: 07:00 Clínica: Lab Rede: -- Endere…" at bounding box center [990, 437] width 596 height 286
radio input "true"
click at [1228, 629] on div "Dias com vagas disponíveis para: - Dosagem de Hormonio Tireoestimulante (Tsh) -…" at bounding box center [663, 330] width 1301 height 688
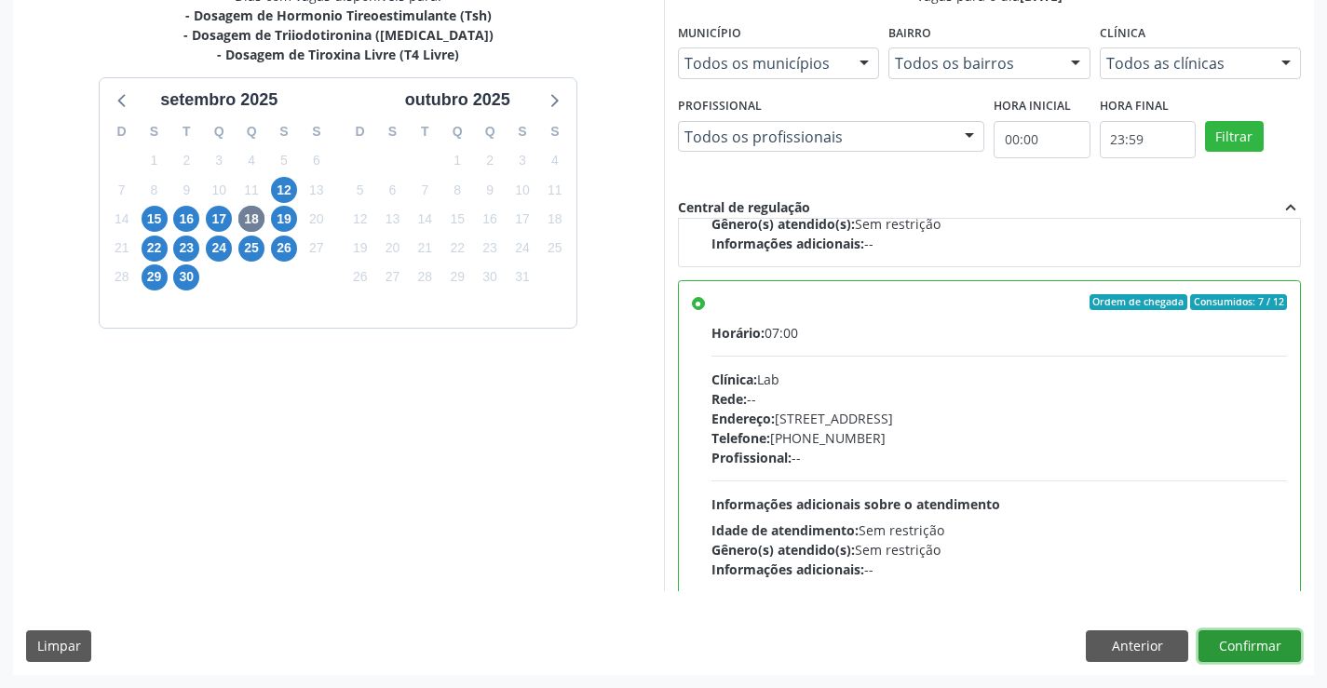
click at [1238, 647] on button "Confirmar" at bounding box center [1249, 646] width 102 height 32
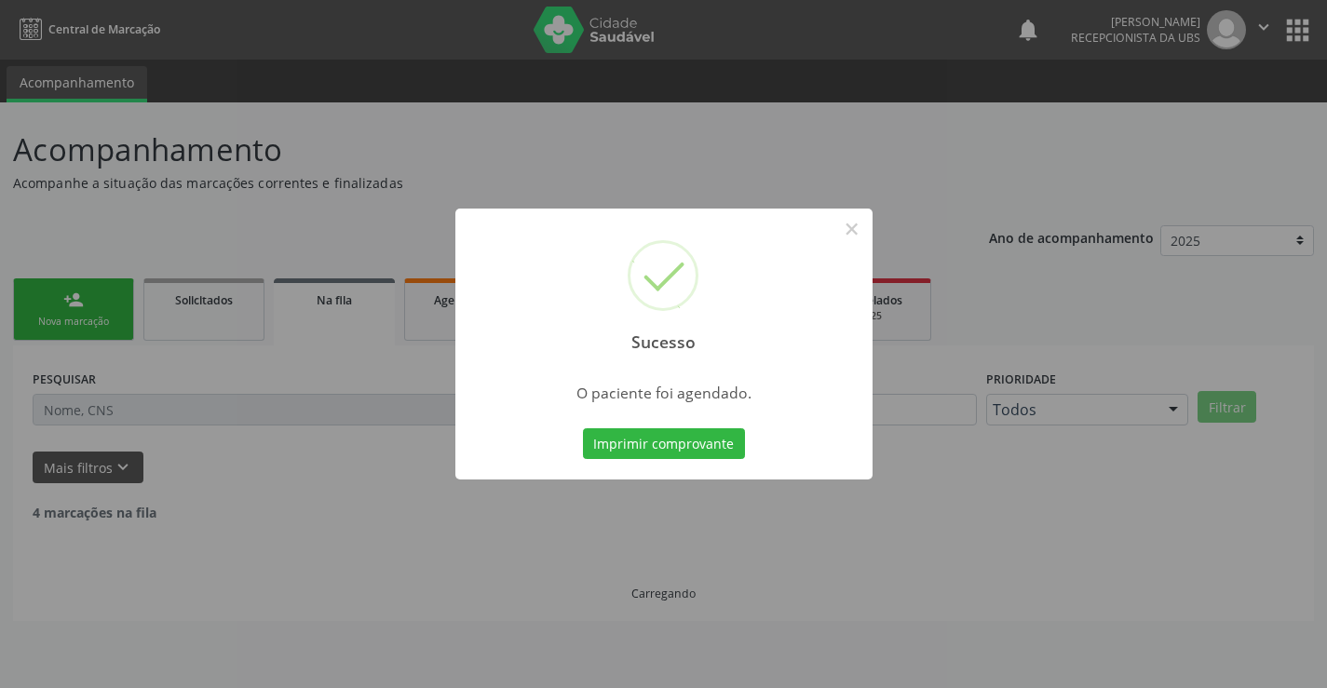
scroll to position [0, 0]
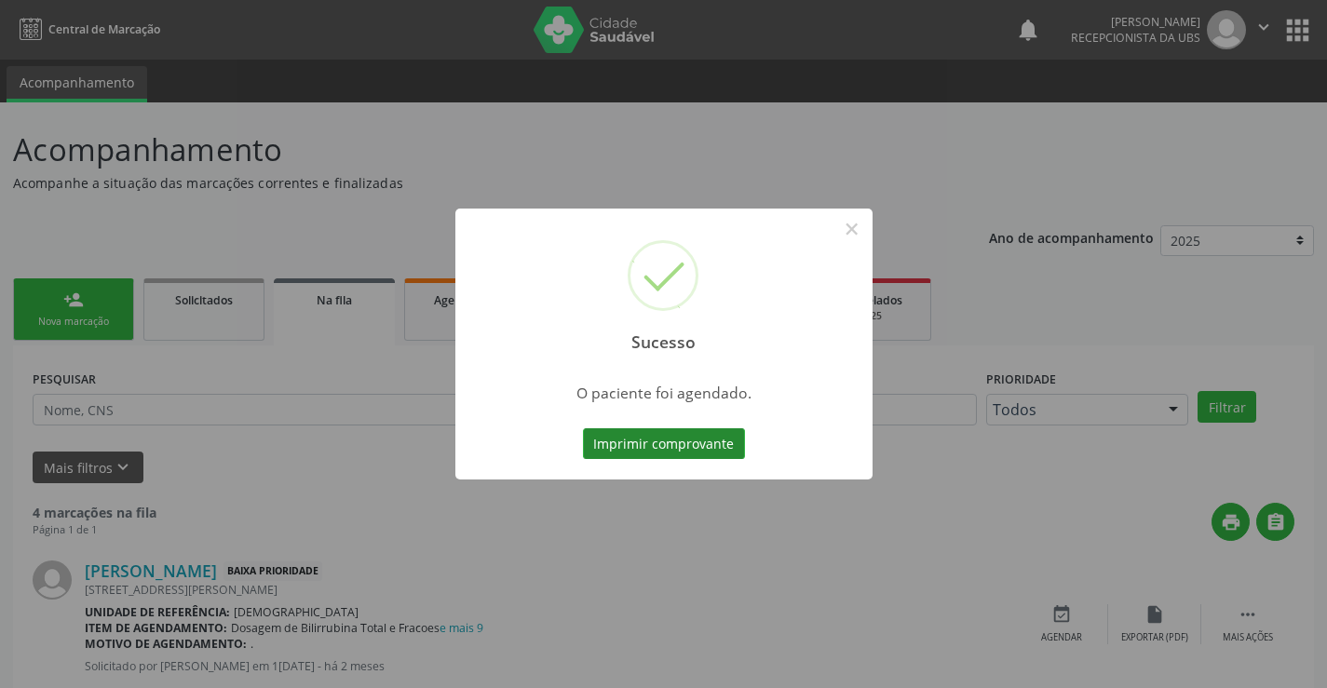
click at [663, 442] on button "Imprimir comprovante" at bounding box center [664, 444] width 162 height 32
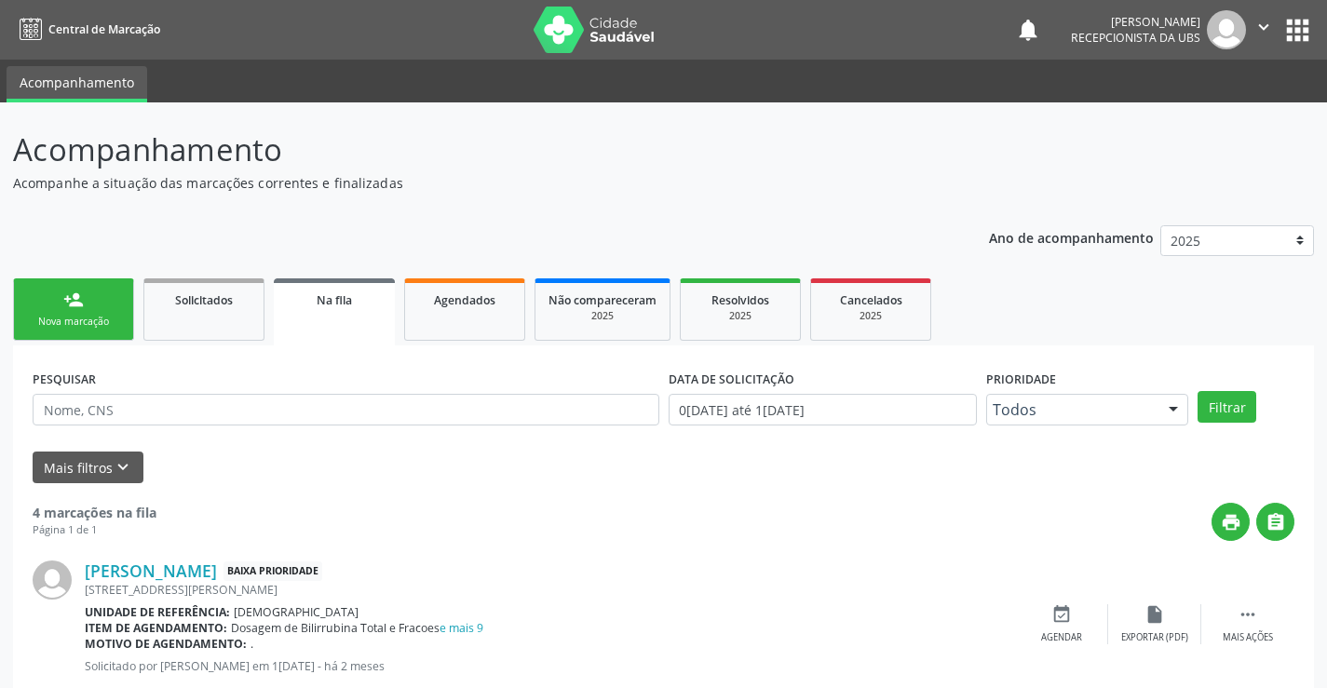
click at [74, 301] on div "person_add" at bounding box center [73, 300] width 20 height 20
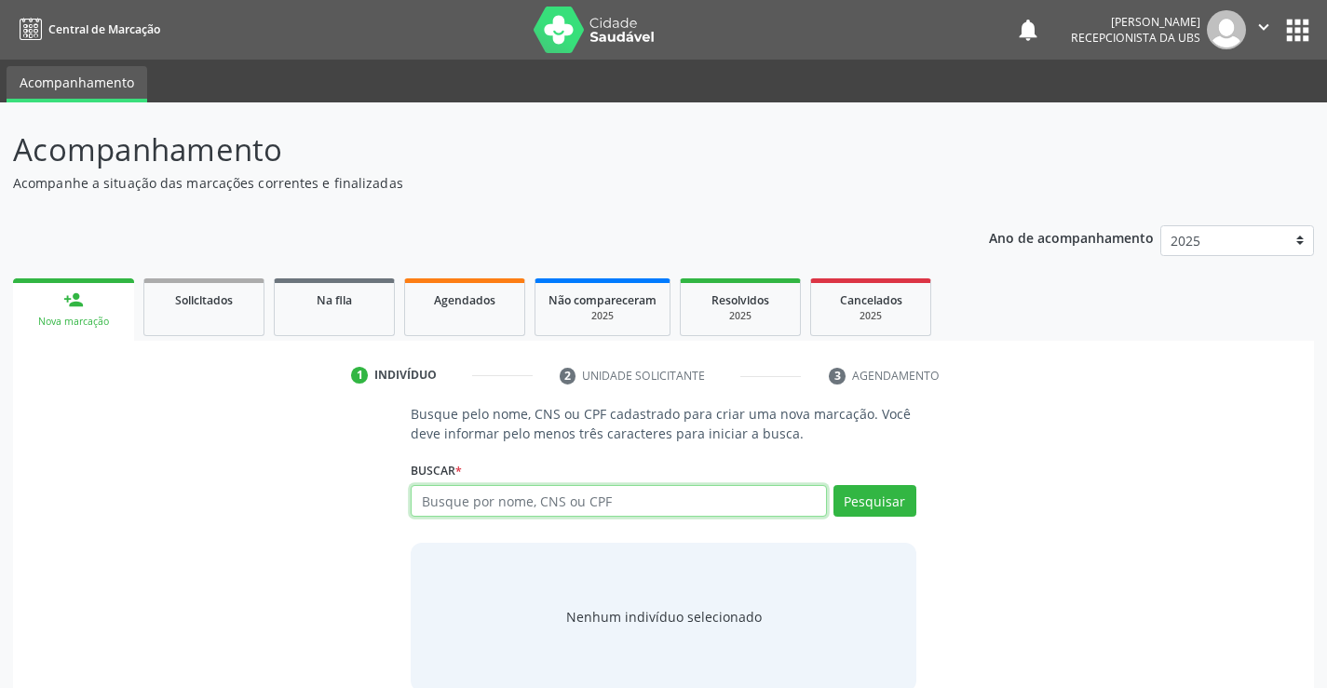
click at [514, 499] on input "text" at bounding box center [618, 501] width 415 height 32
click at [510, 506] on input "40991067487" at bounding box center [618, 501] width 415 height 32
type input "4"
click at [532, 504] on input "MARIA DO SOCOOR SILVA" at bounding box center [618, 501] width 415 height 32
click at [549, 503] on input "MARIA DO SOCOROR SILVA" at bounding box center [618, 501] width 415 height 32
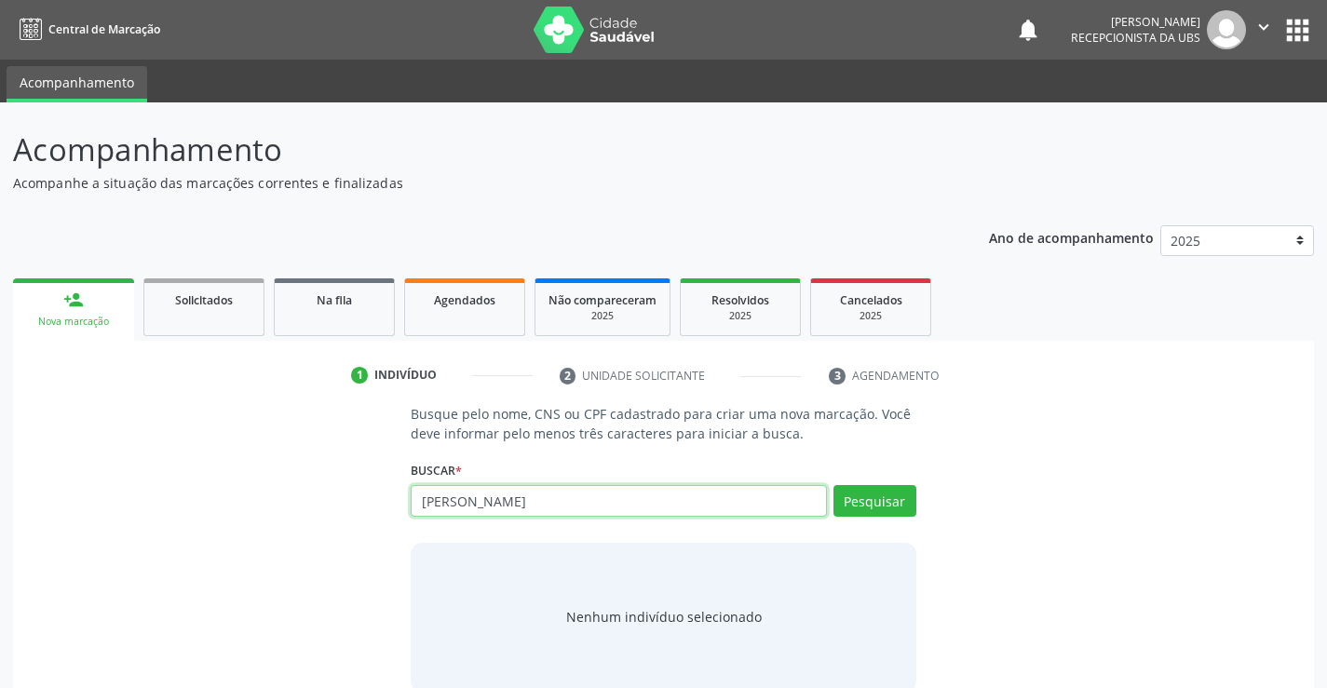
type input "MARIA DO SOCORRO SILVA"
click at [630, 480] on div "Buscar * Busque por nome, CNS ou CPF Nenhum resultado encontrado para: " " Não …" at bounding box center [663, 492] width 505 height 73
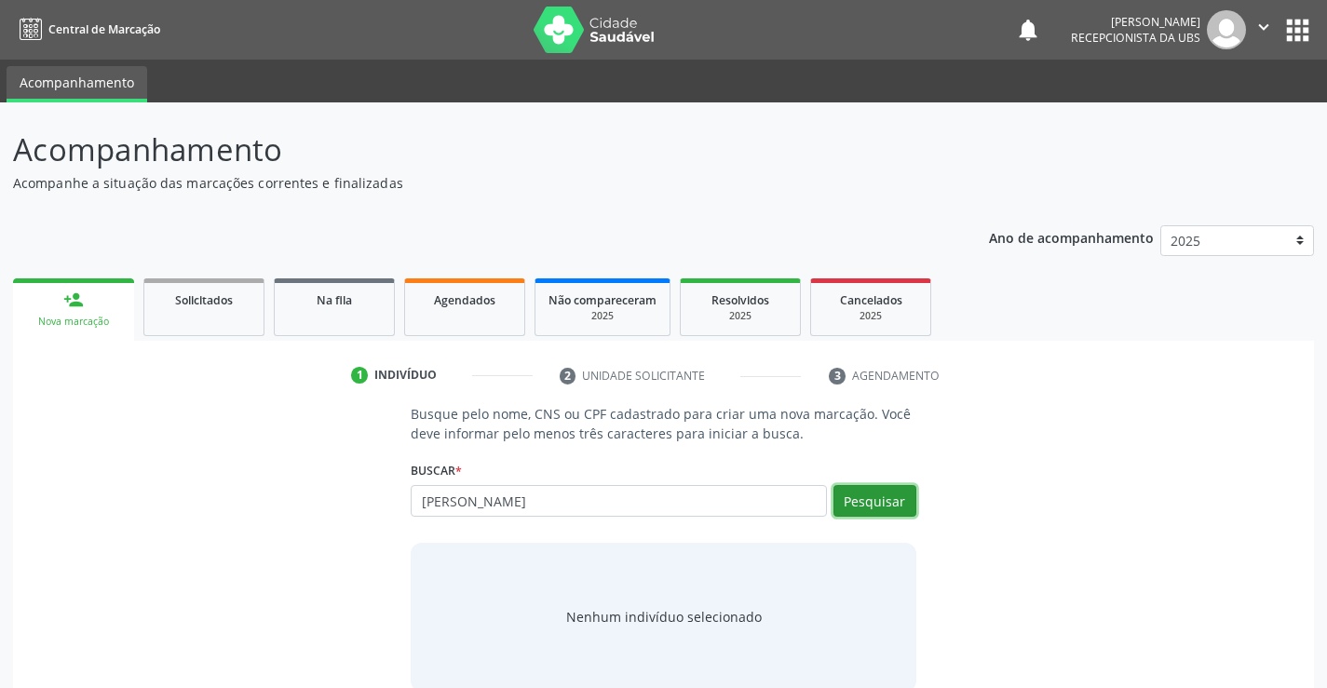
click at [882, 504] on button "Pesquisar" at bounding box center [874, 501] width 83 height 32
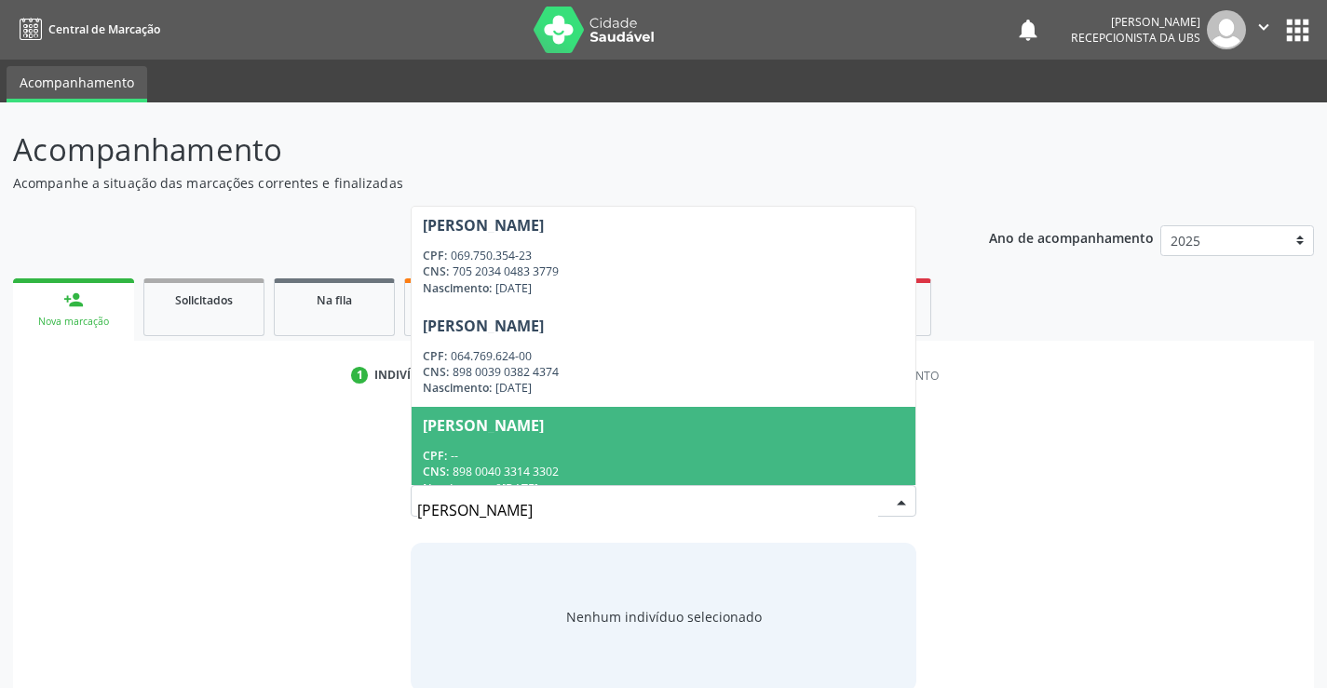
click at [568, 510] on input "MARIA DO SOCORRO SILVA" at bounding box center [647, 510] width 460 height 37
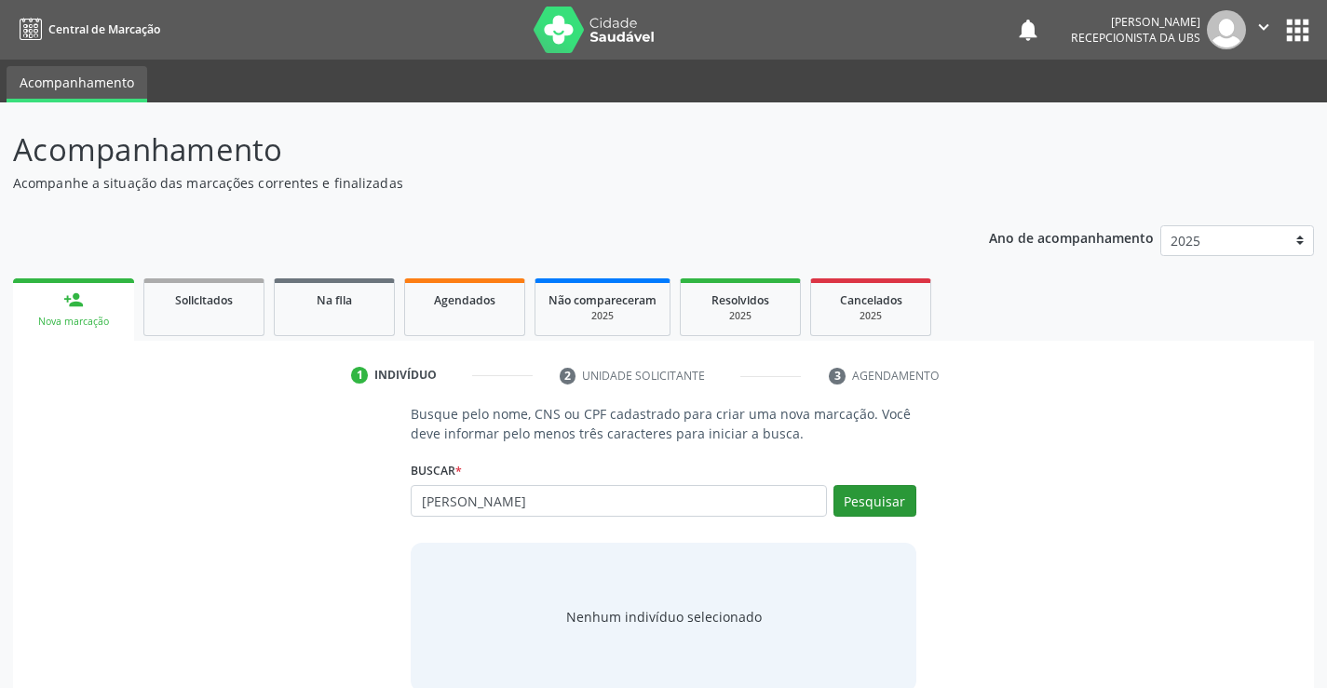
type input "MARIA DO SOCORRO DA SILVA"
click at [888, 501] on button "Pesquisar" at bounding box center [874, 501] width 83 height 32
type input "MARIA DO SOCORRO DA SILVA"
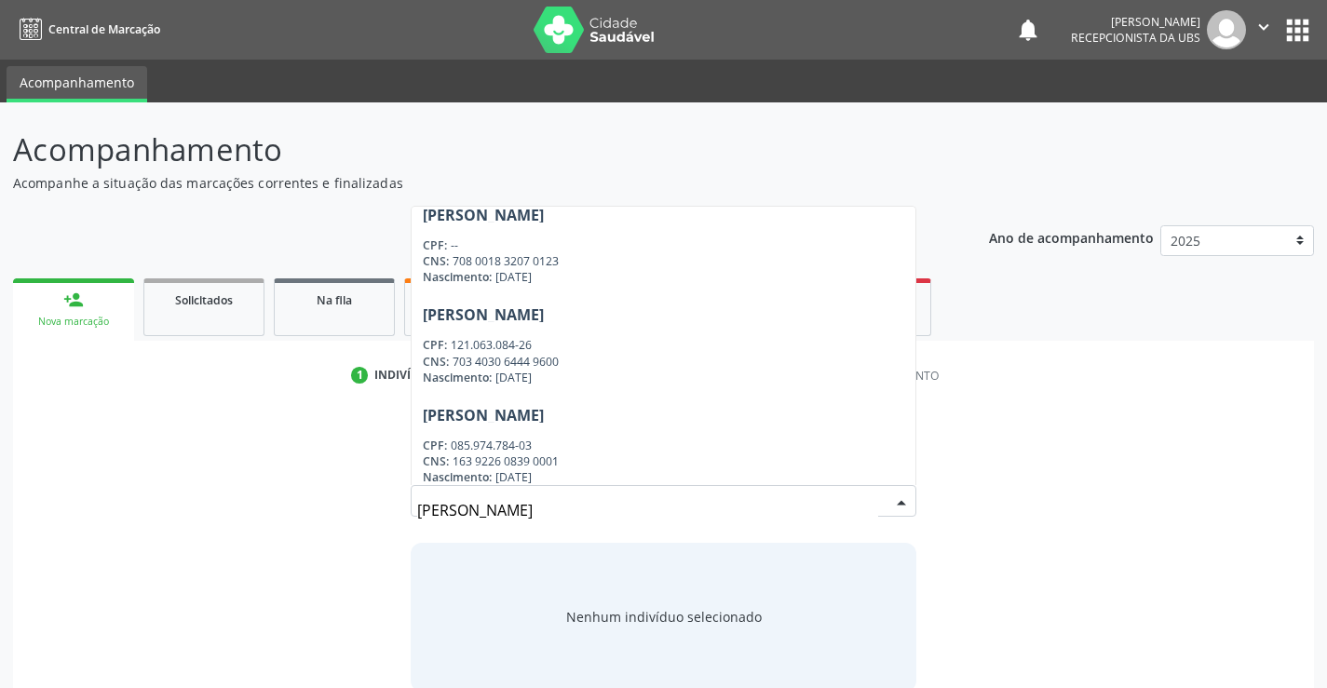
scroll to position [1223, 0]
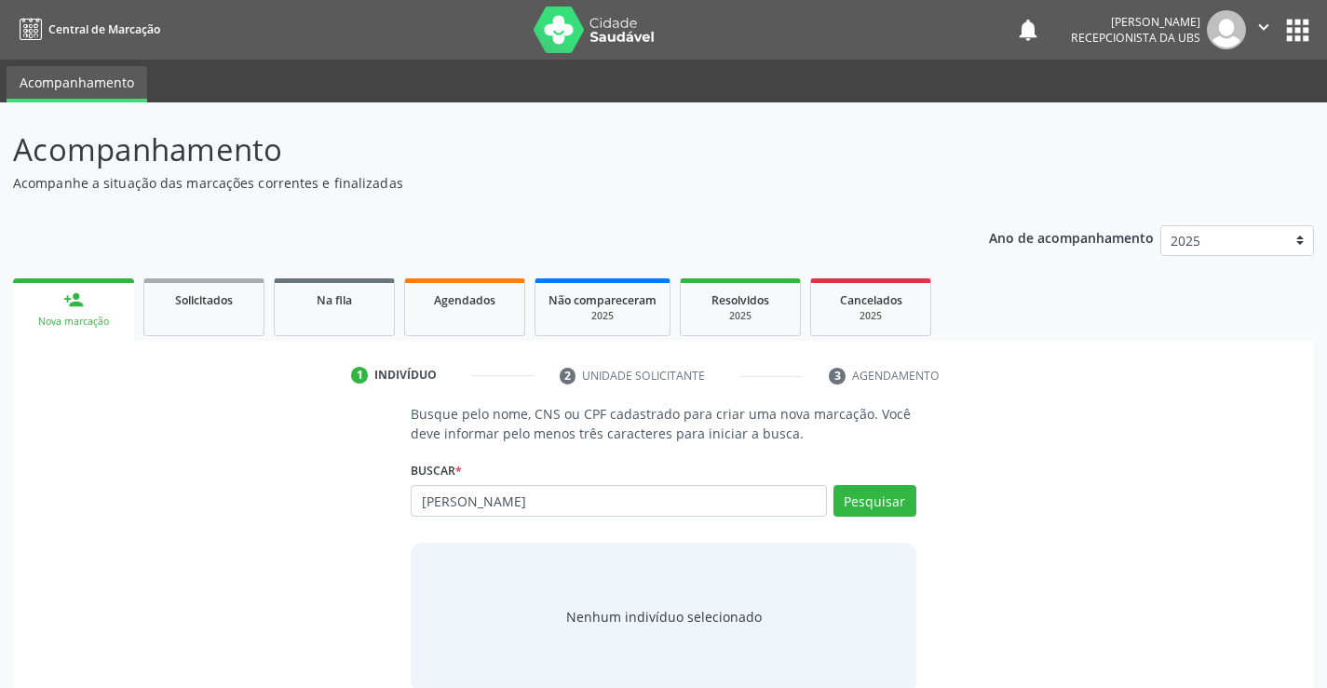
click at [109, 318] on div "Nova marcação" at bounding box center [73, 322] width 95 height 14
click at [315, 418] on div "Busque pelo nome, CNS ou CPF cadastrado para criar uma nova marcação. Você deve…" at bounding box center [663, 547] width 1275 height 287
click at [681, 505] on input "MARIA DO SOCORRO DA SILVA" at bounding box center [618, 501] width 415 height 32
type input "M"
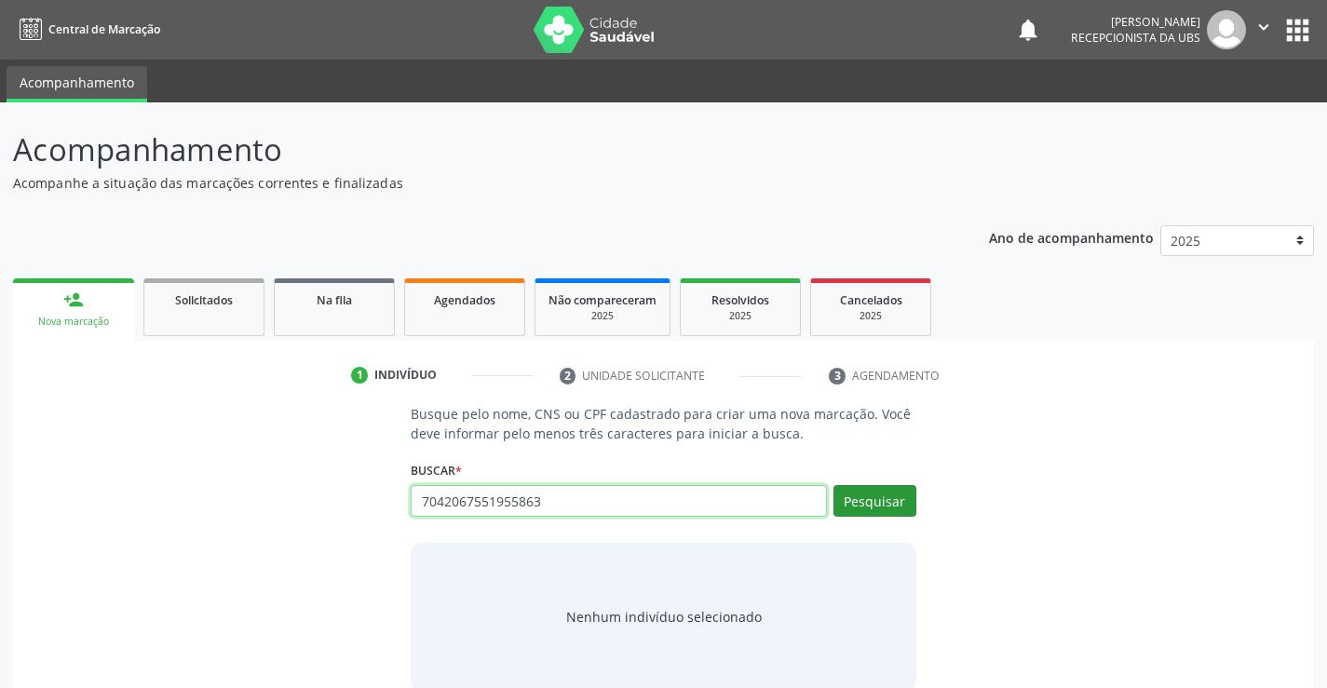
type input "7042067551955863"
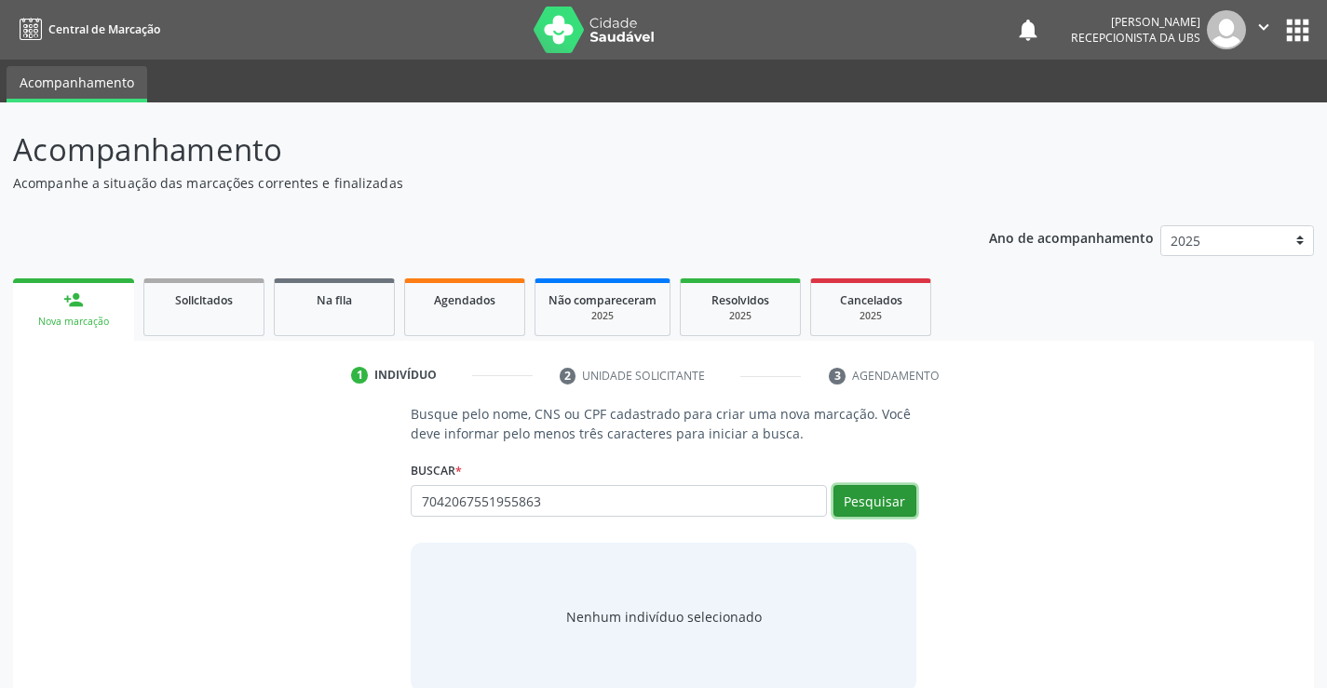
click at [878, 494] on button "Pesquisar" at bounding box center [874, 501] width 83 height 32
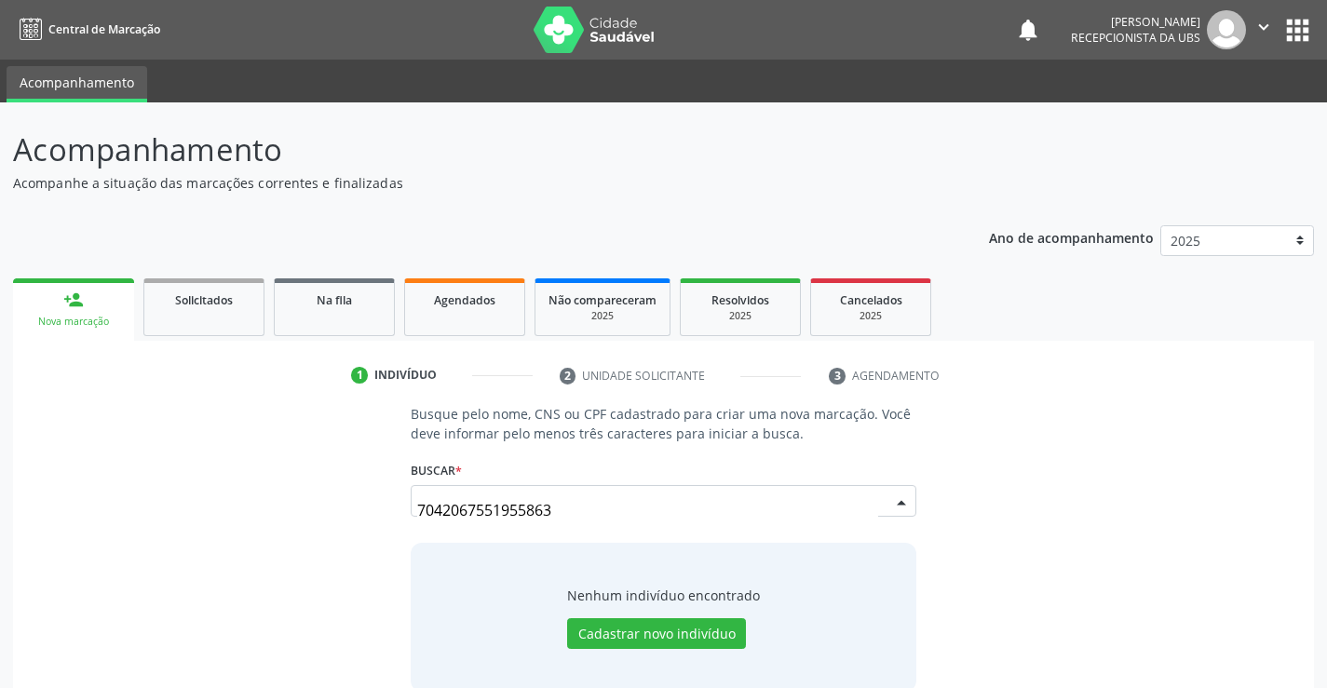
scroll to position [0, 0]
click at [544, 522] on input "7042067551955863" at bounding box center [647, 510] width 460 height 37
click at [866, 495] on button "Pesquisar" at bounding box center [874, 501] width 83 height 32
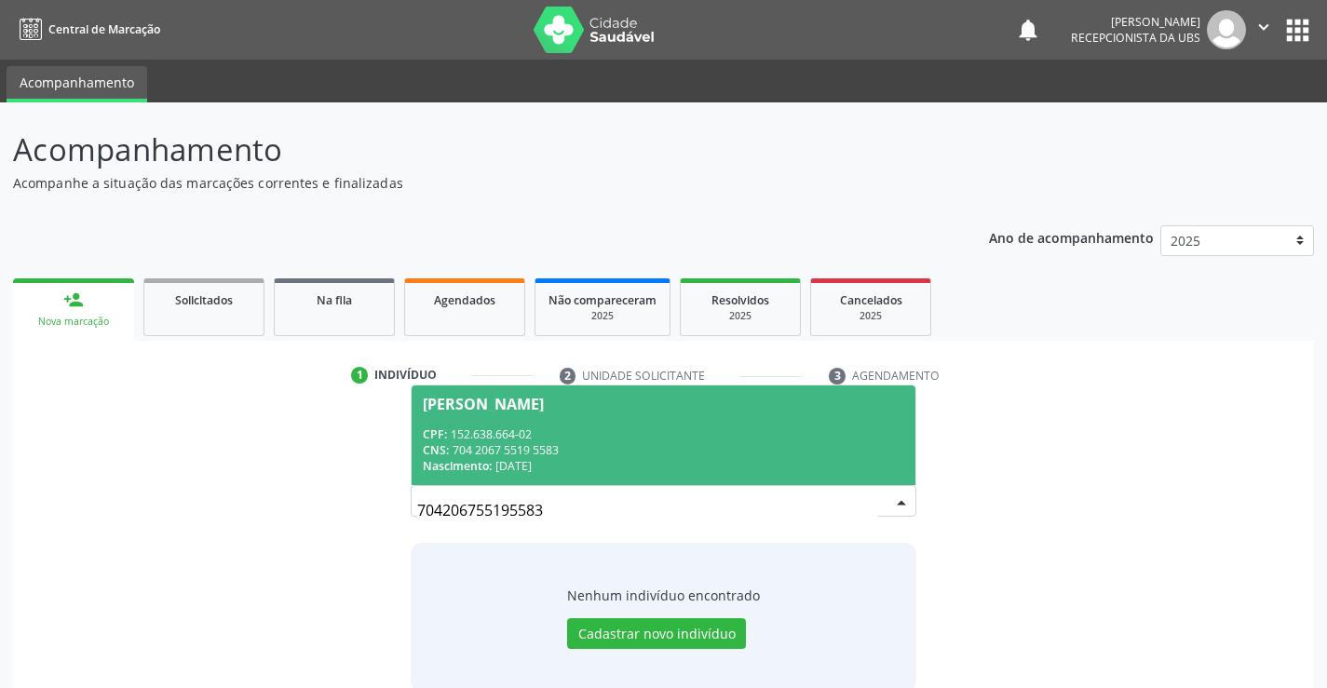
click at [637, 455] on div "CNS: 704 2067 5519 5583" at bounding box center [663, 450] width 480 height 16
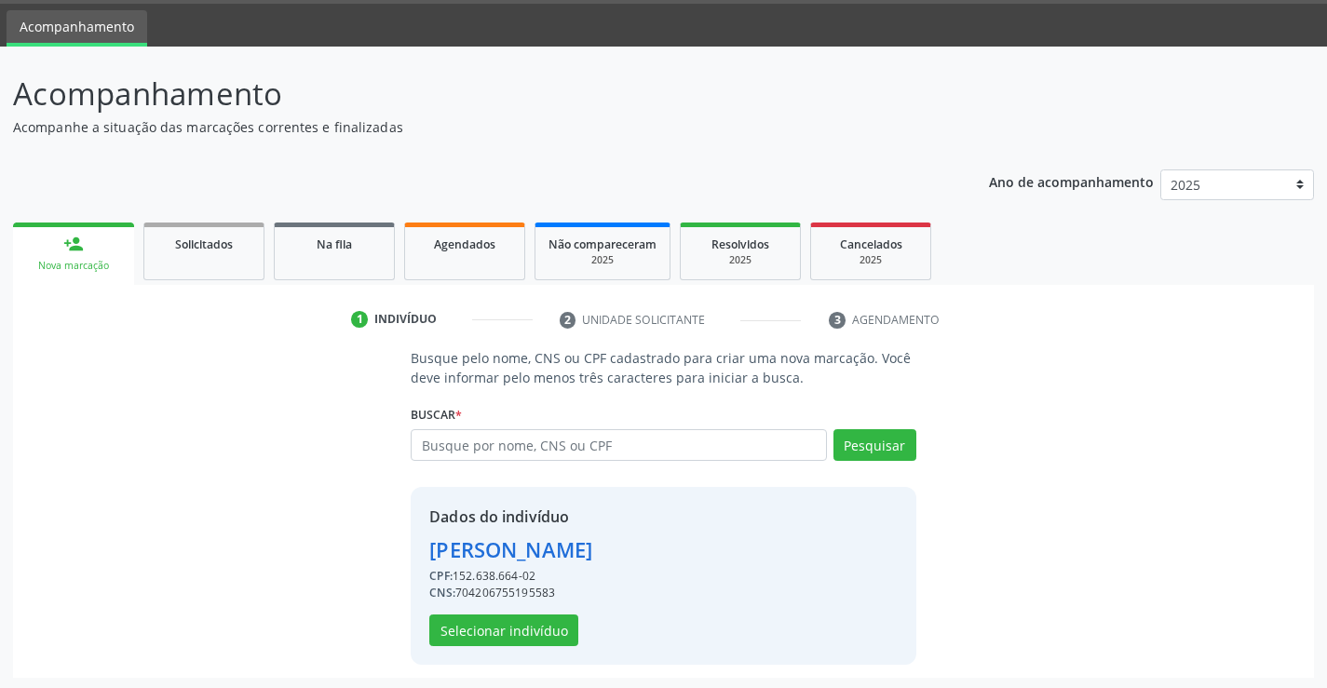
scroll to position [59, 0]
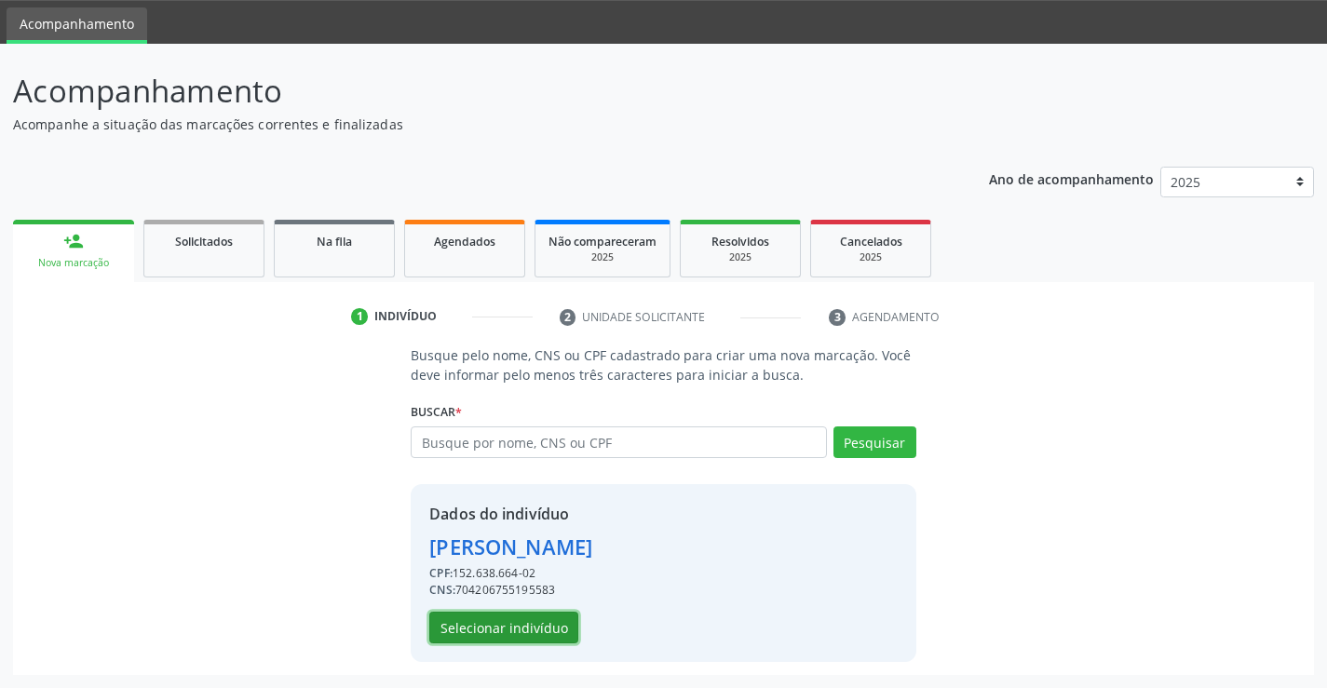
click at [487, 625] on button "Selecionar indivíduo" at bounding box center [503, 628] width 149 height 32
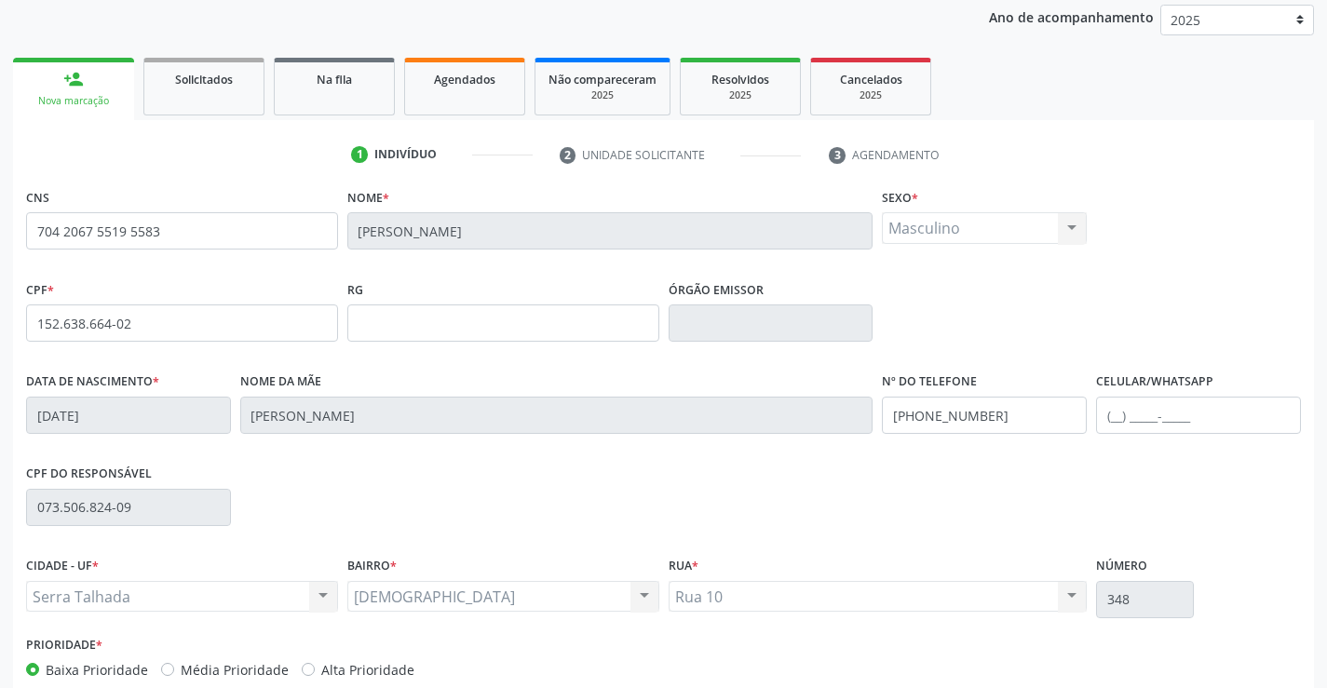
scroll to position [321, 0]
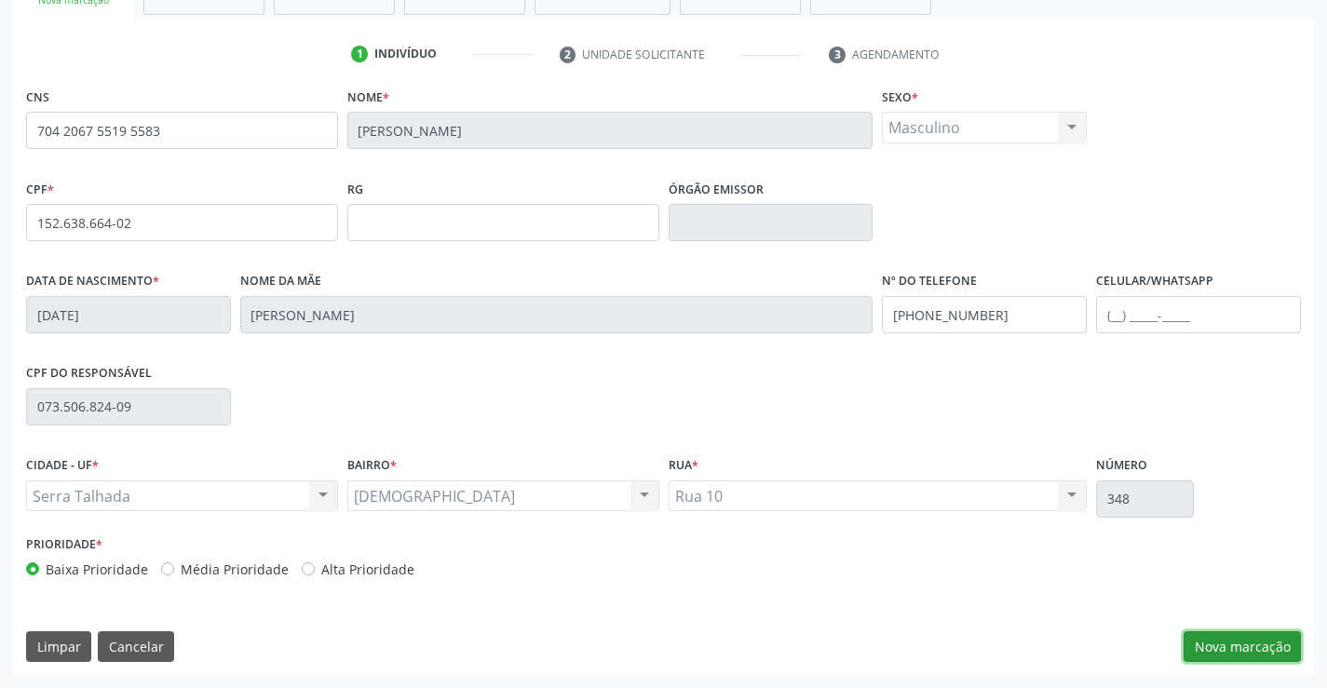
click at [1210, 658] on button "Nova marcação" at bounding box center [1242, 647] width 117 height 32
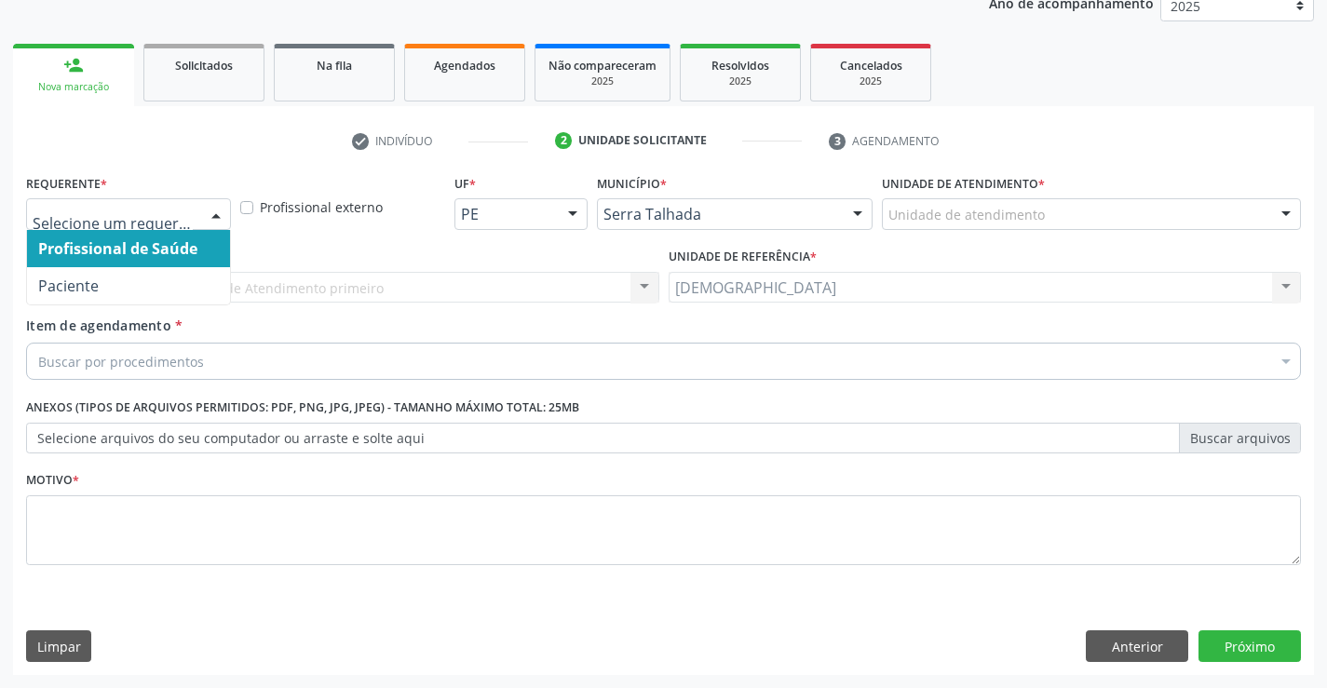
click at [208, 211] on div at bounding box center [216, 215] width 28 height 32
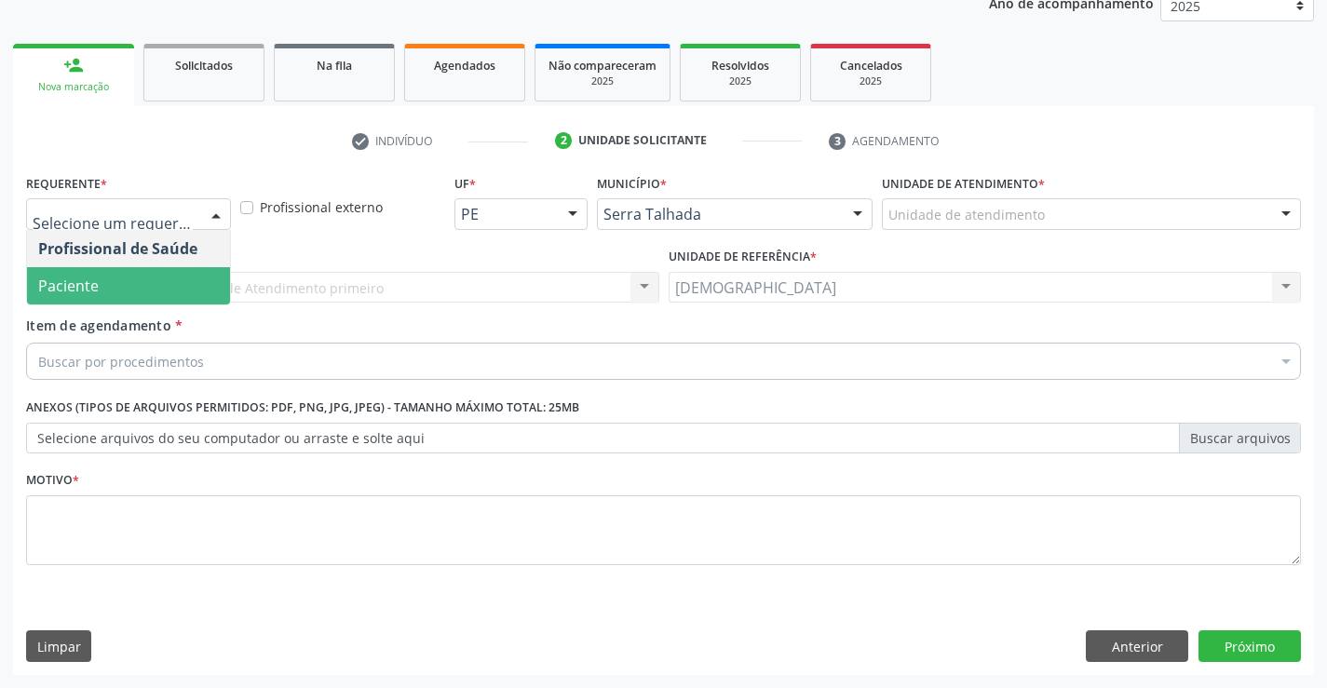
click at [169, 274] on span "Paciente" at bounding box center [128, 285] width 203 height 37
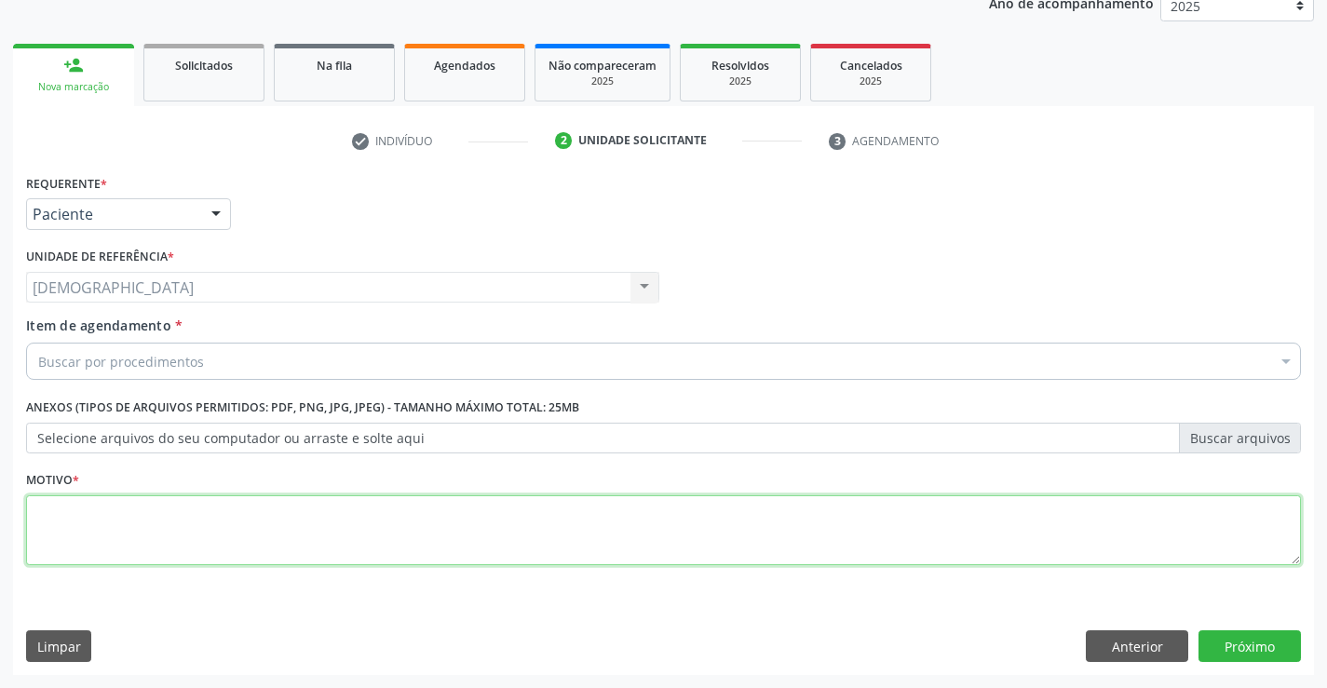
click at [156, 505] on textarea at bounding box center [663, 530] width 1275 height 71
type textarea "."
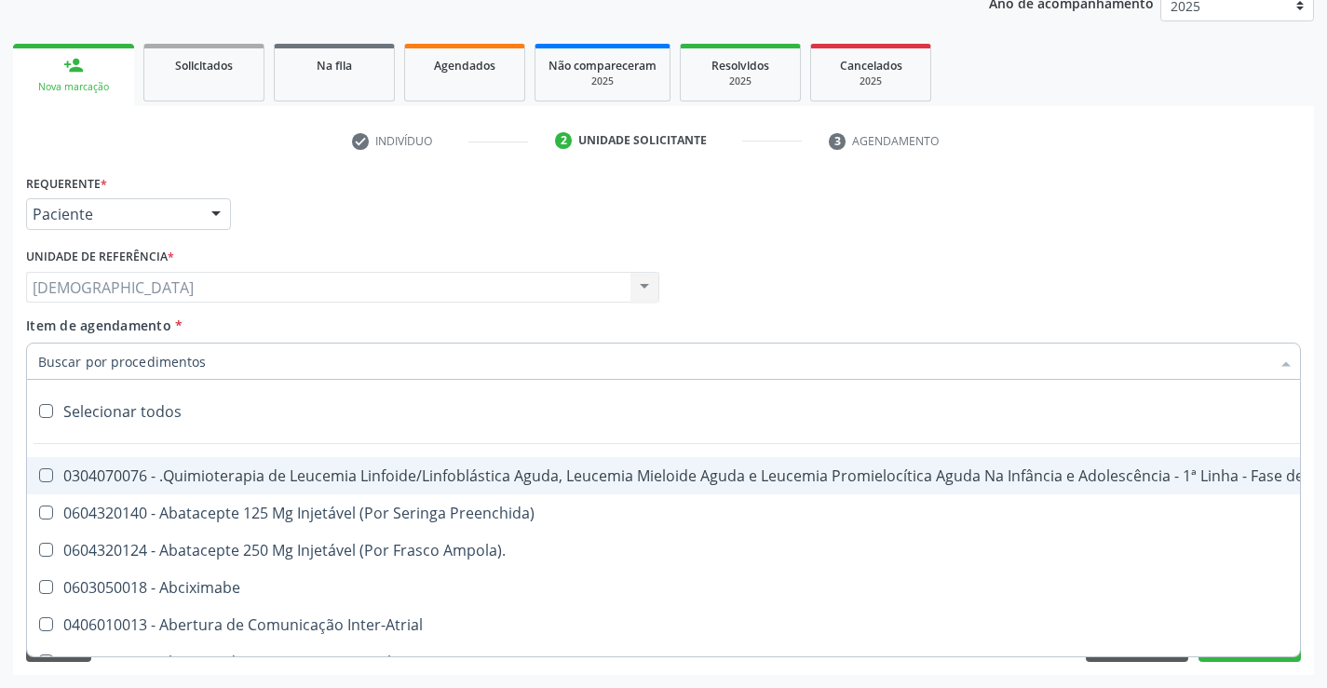
click at [299, 345] on div at bounding box center [663, 361] width 1275 height 37
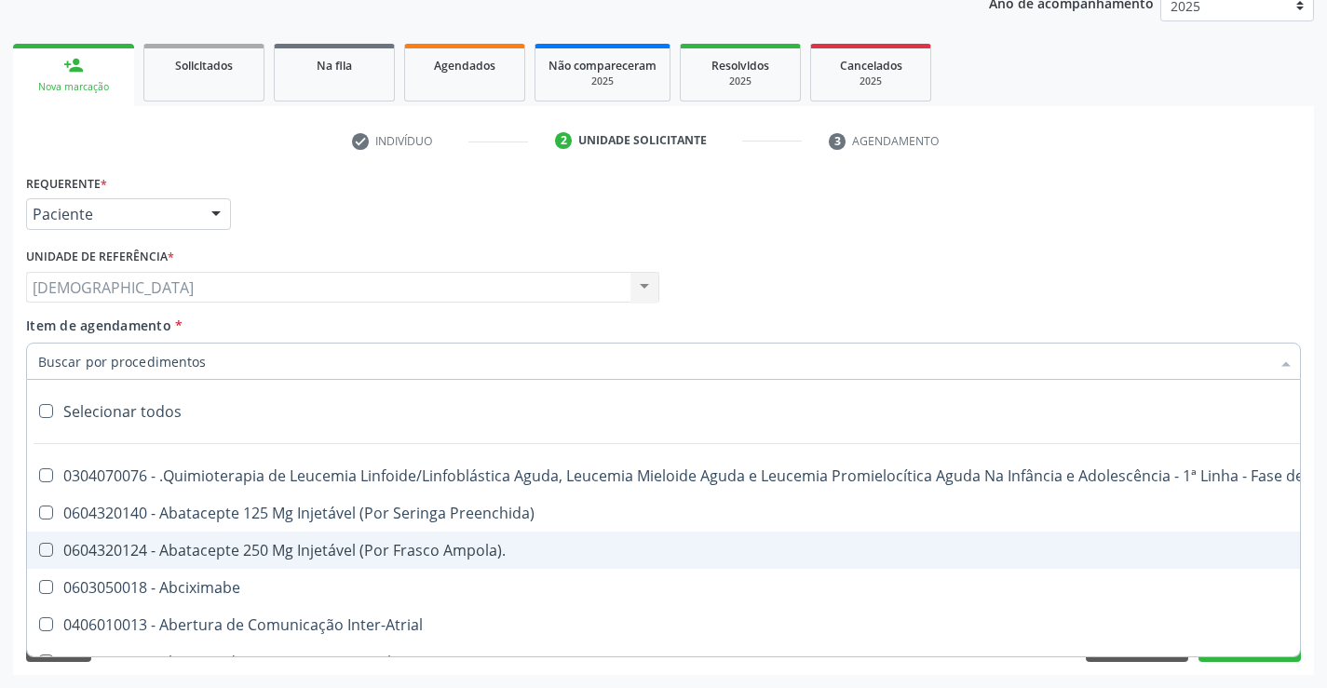
click at [967, 284] on div "Profissional Solicitante Por favor, selecione a Unidade de Atendimento primeiro…" at bounding box center [663, 279] width 1284 height 73
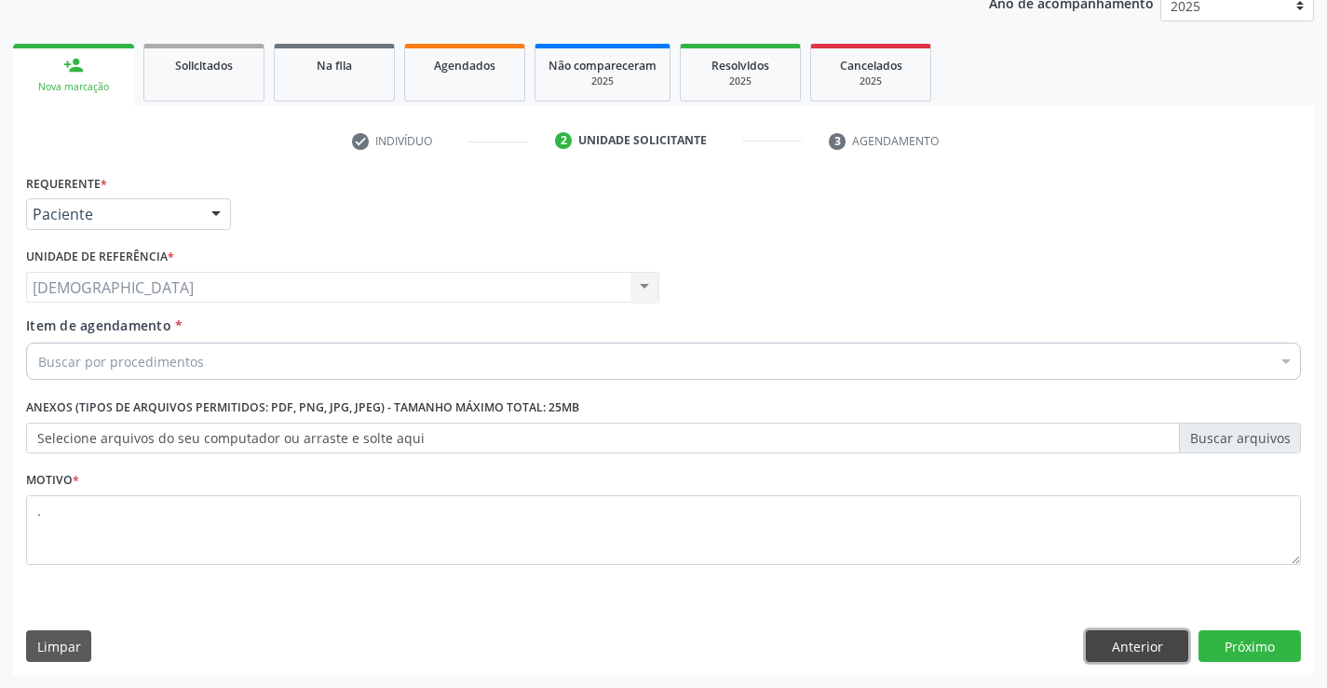
click at [1117, 643] on button "Anterior" at bounding box center [1137, 646] width 102 height 32
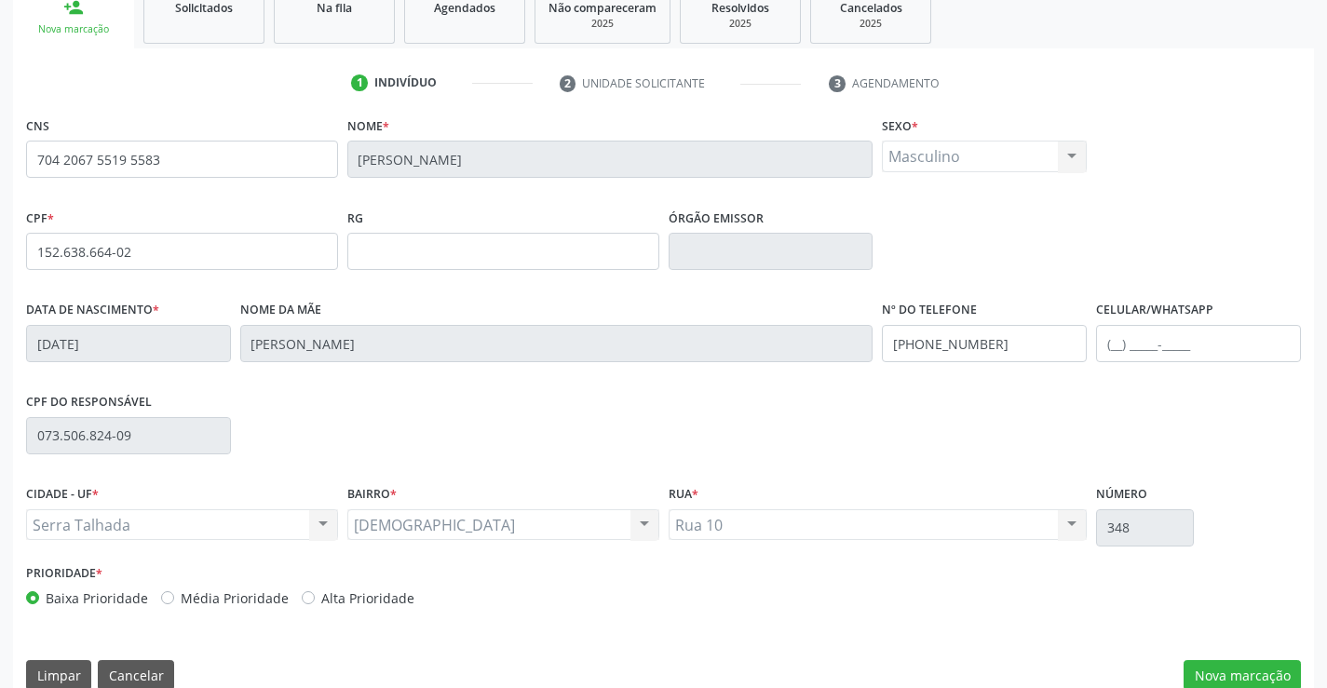
scroll to position [321, 0]
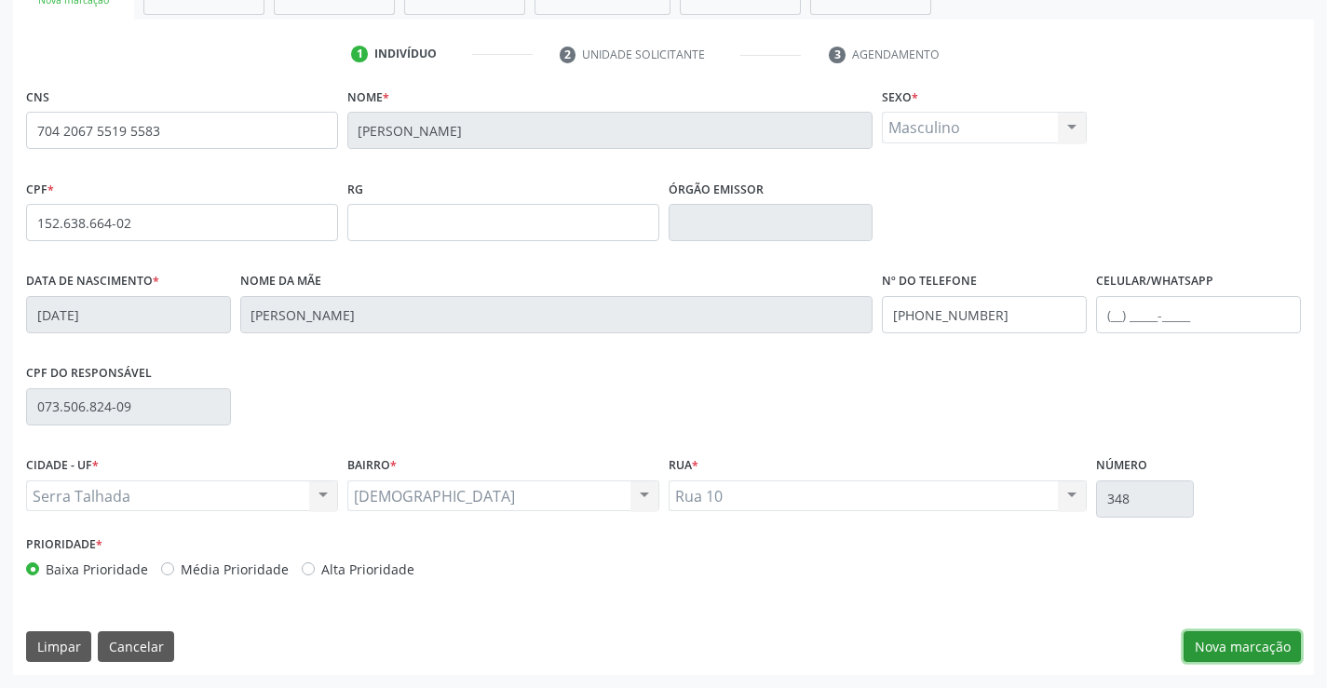
click at [1231, 653] on button "Nova marcação" at bounding box center [1242, 647] width 117 height 32
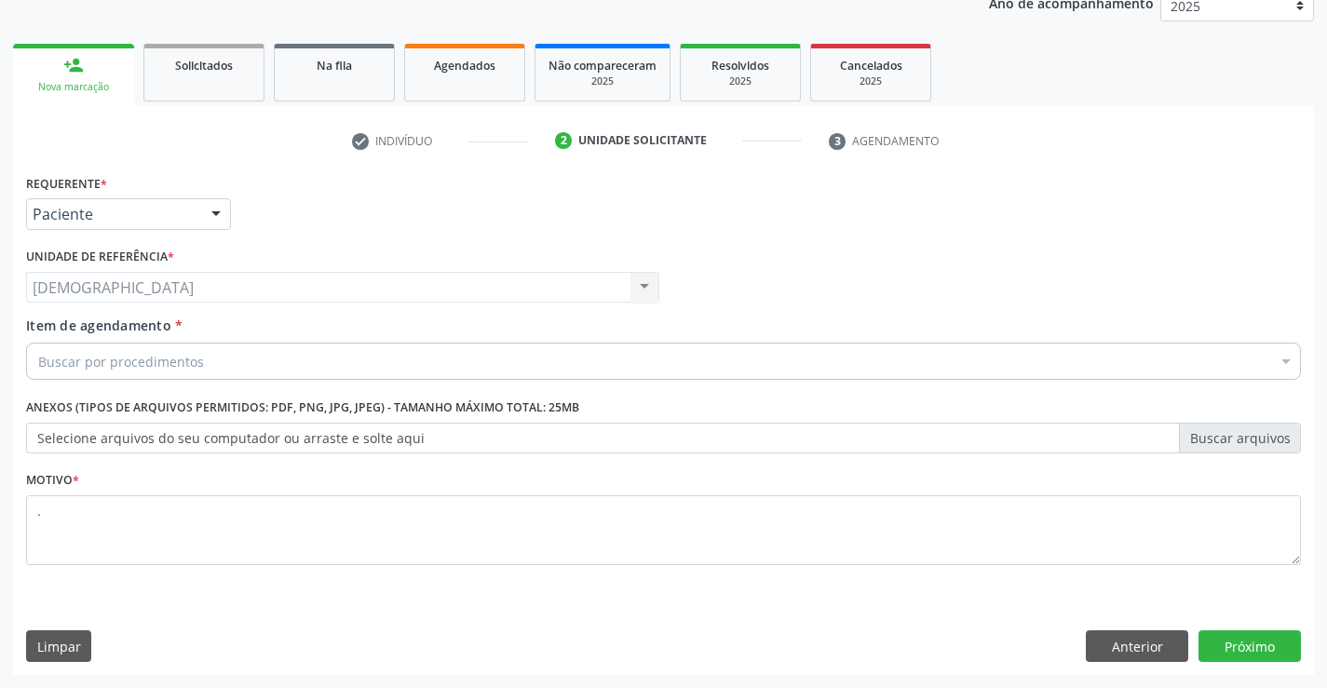
scroll to position [235, 0]
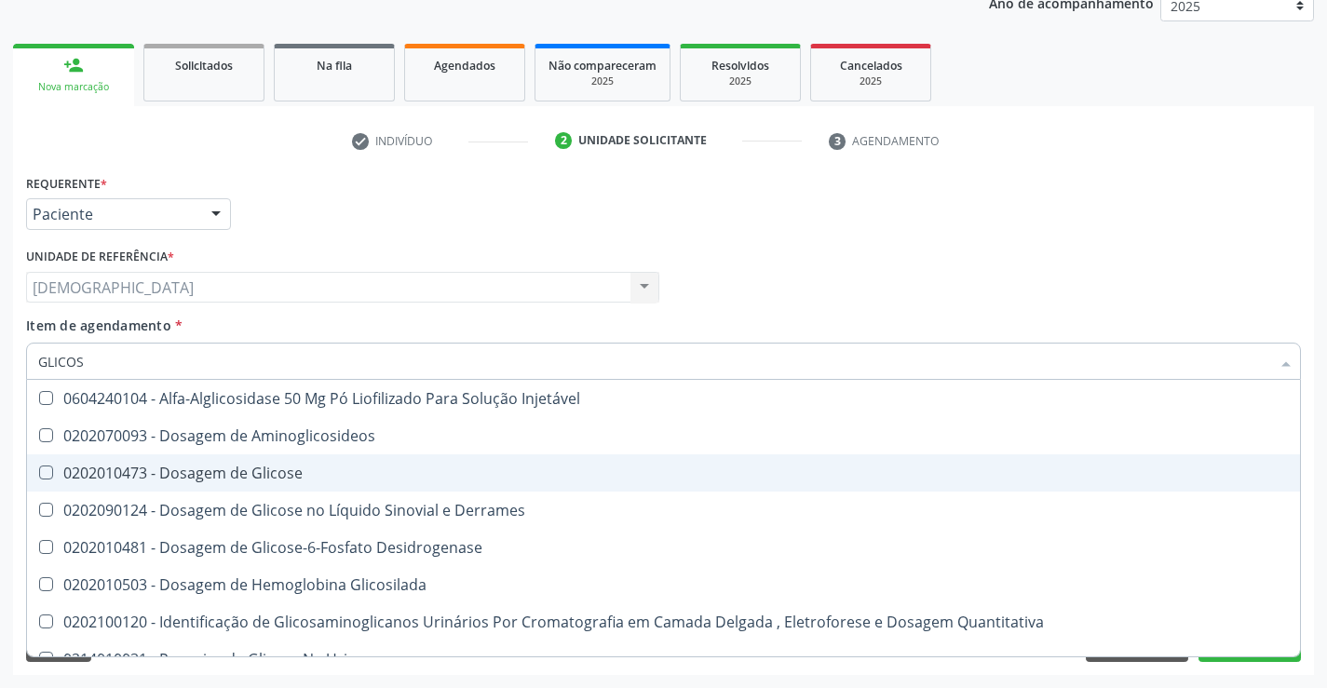
type input "GLICOSE"
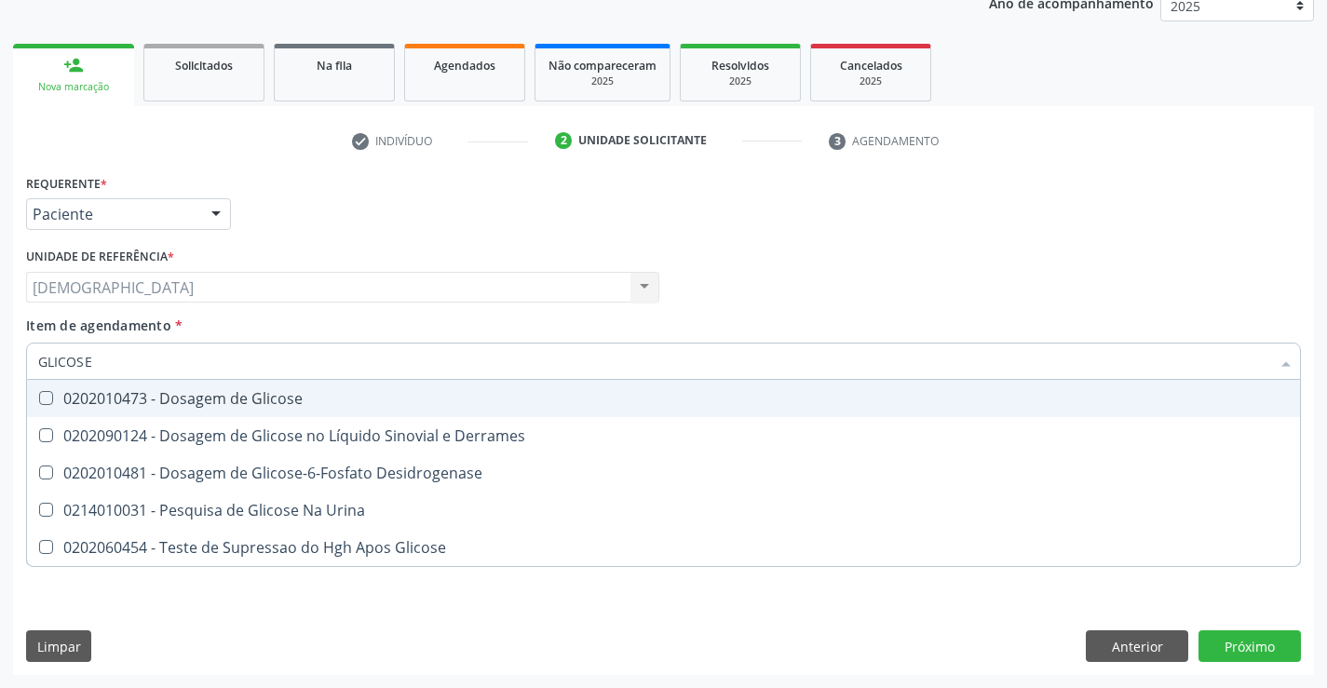
click at [232, 391] on div "0202010473 - Dosagem de Glicose" at bounding box center [663, 398] width 1251 height 15
checkbox Glicose "true"
type input "GLICOS"
checkbox Glicose "false"
checkbox Desidrogenase "true"
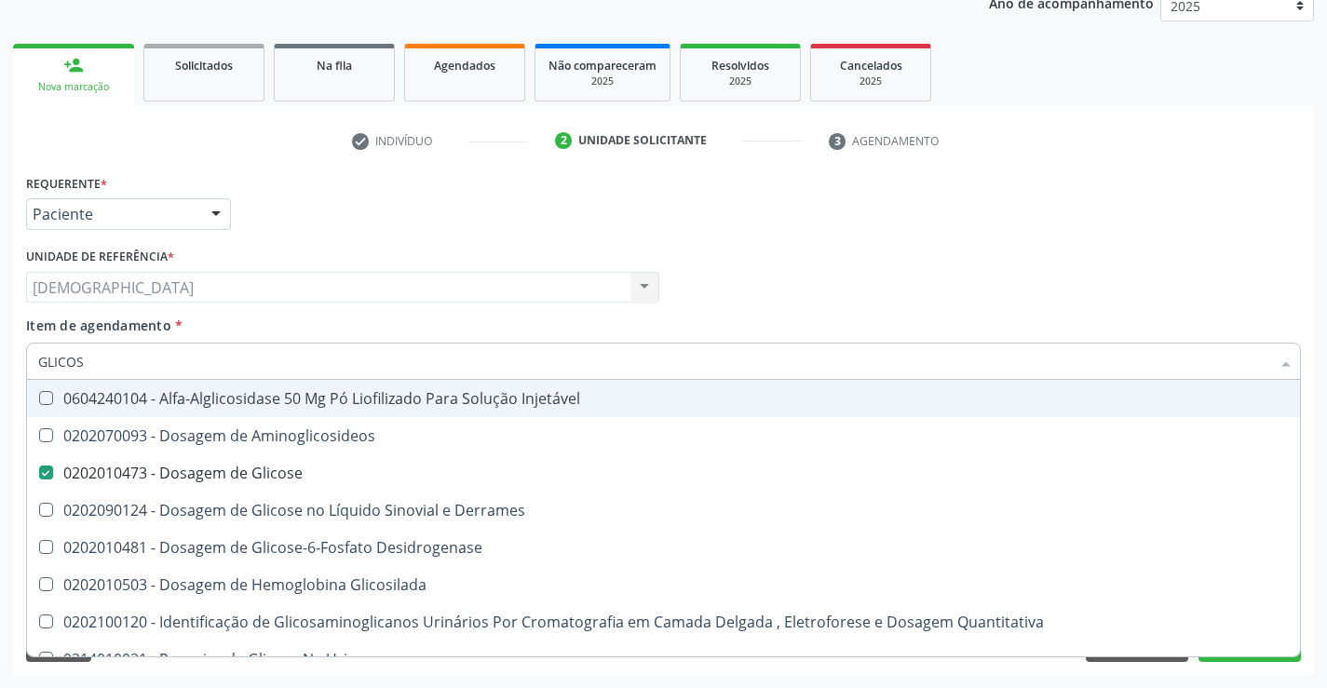
type input "GLICO"
checkbox Glicose "false"
checkbox Glicosilada "true"
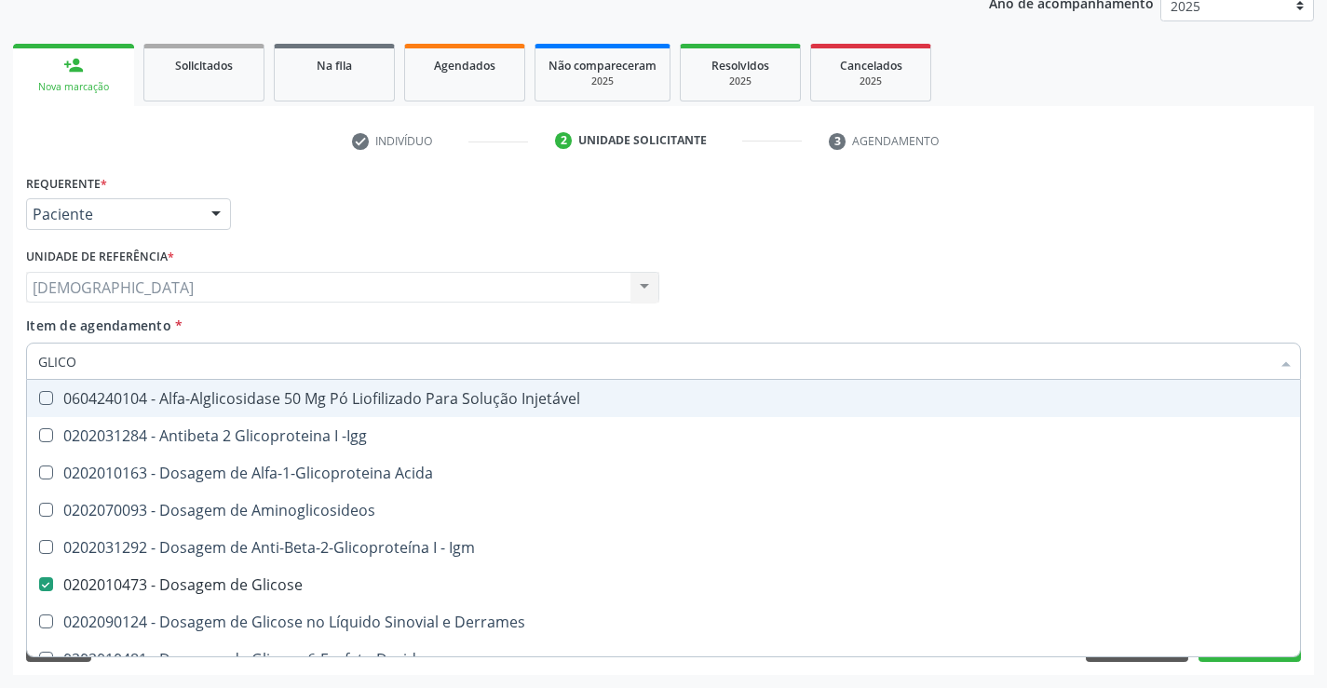
type input "GLIC"
checkbox Glicose "false"
checkbox Glicose "true"
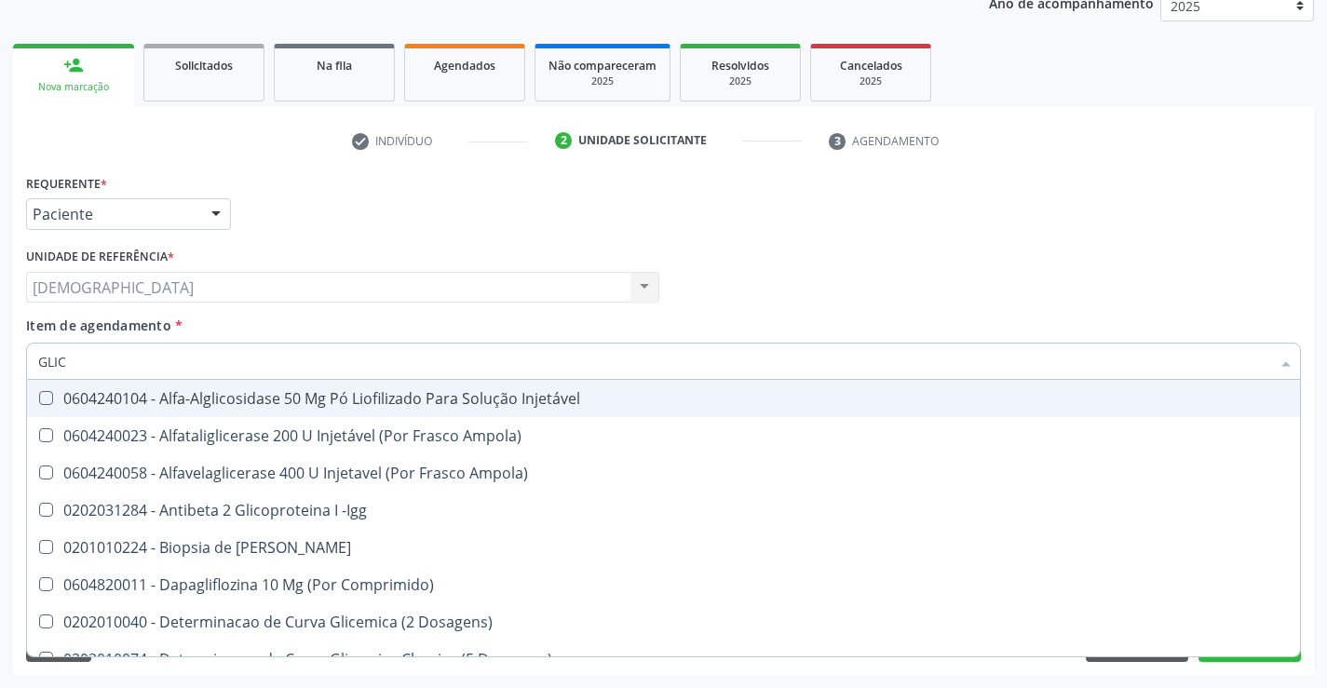
type input "GLI"
checkbox Aminoglicosideos "false"
type input "GL"
checkbox Glicose "false"
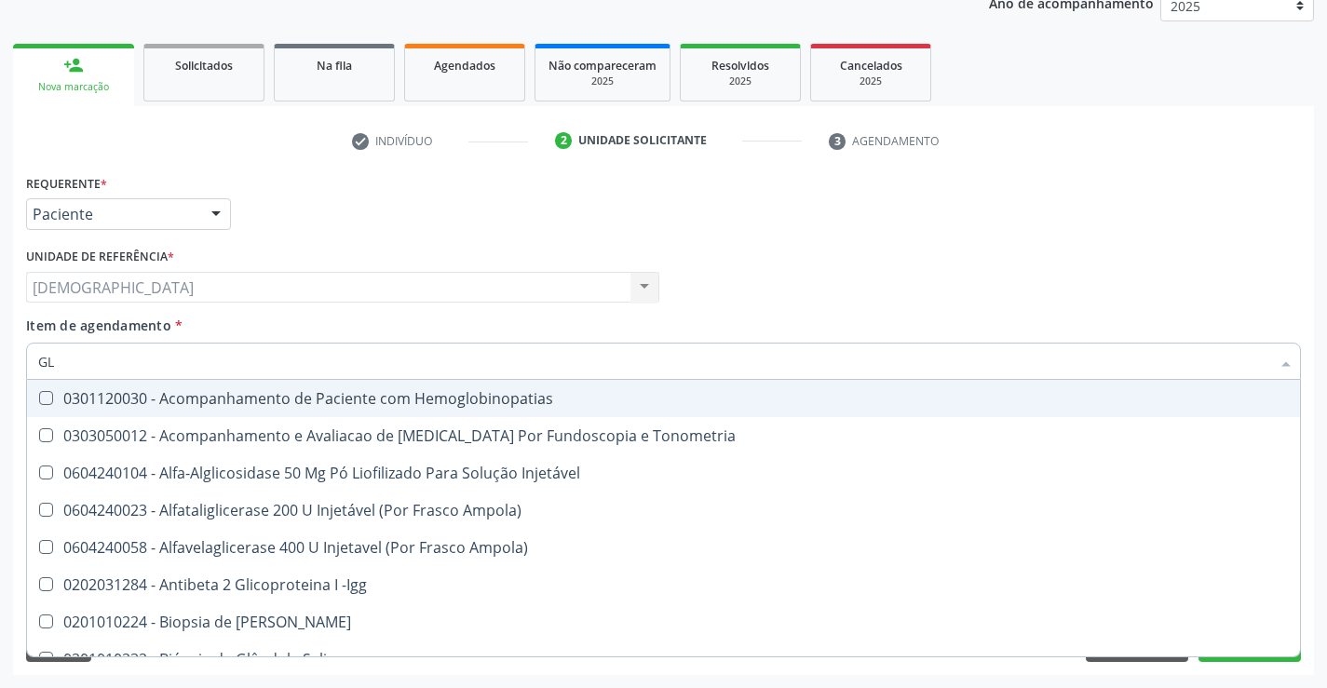
type input "G"
checkbox Glicose "false"
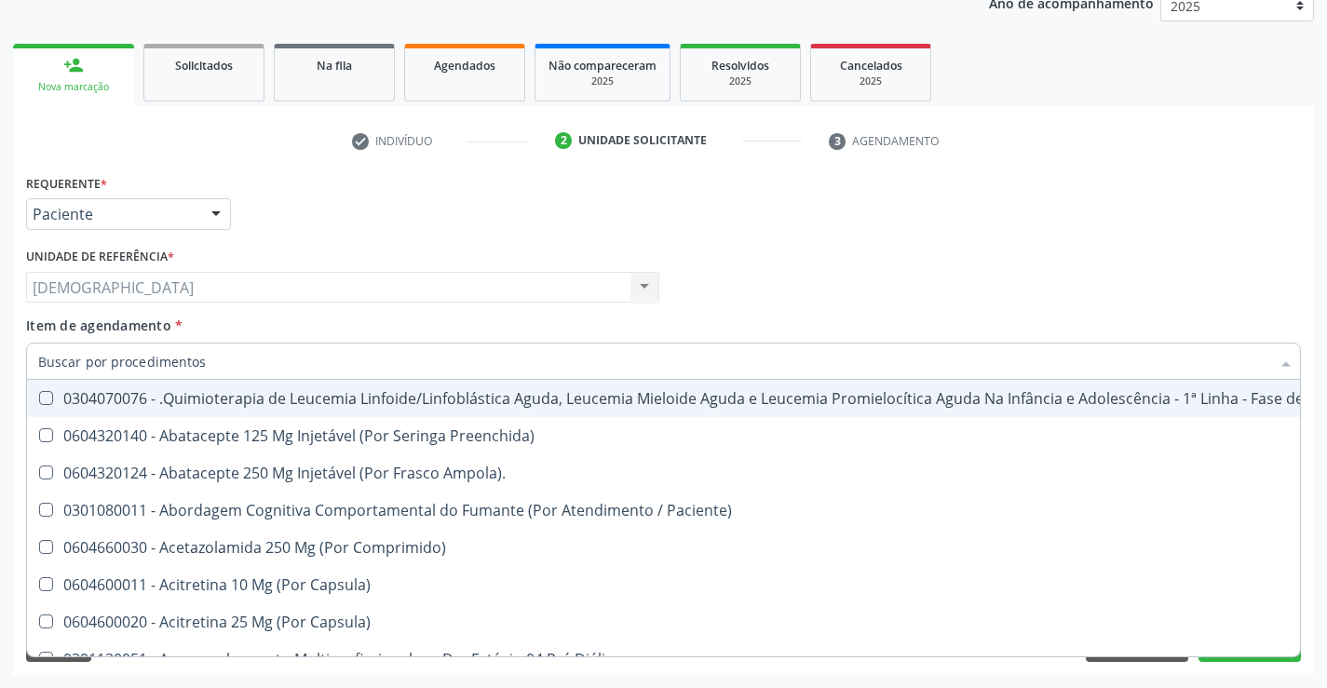
checkbox Glicose "false"
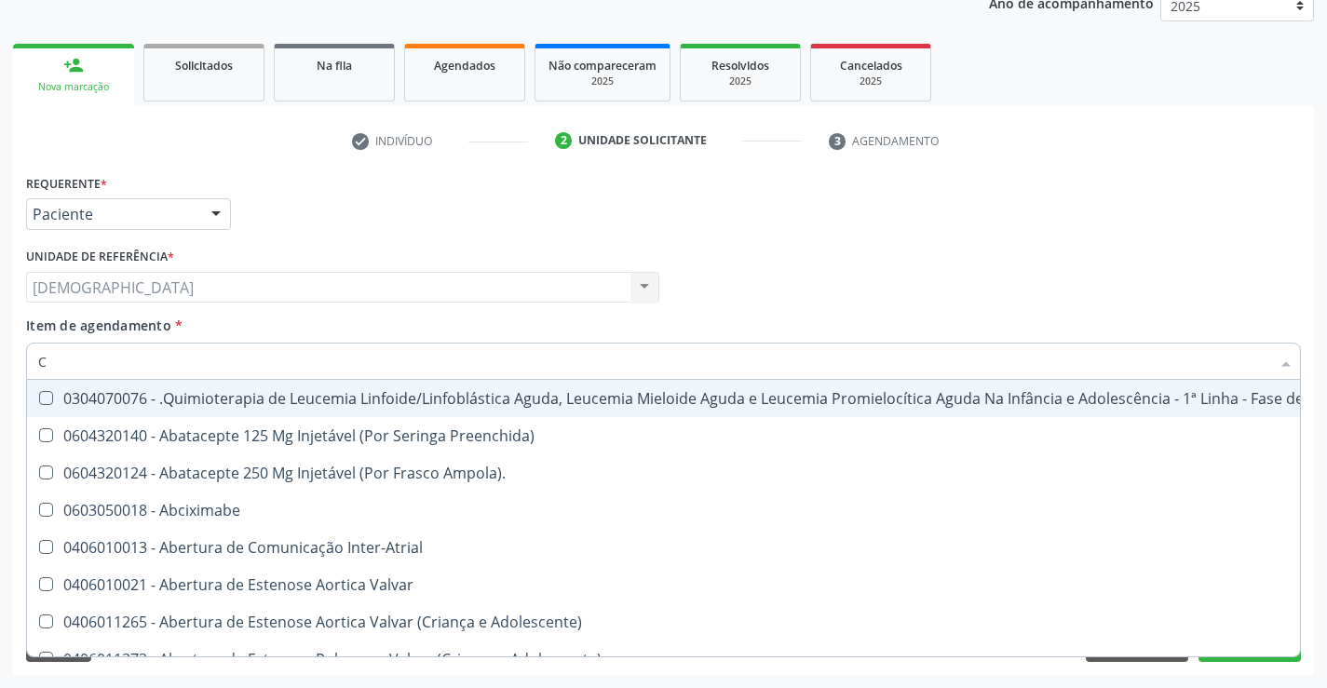
type input "CO"
checkbox Creatinina "true"
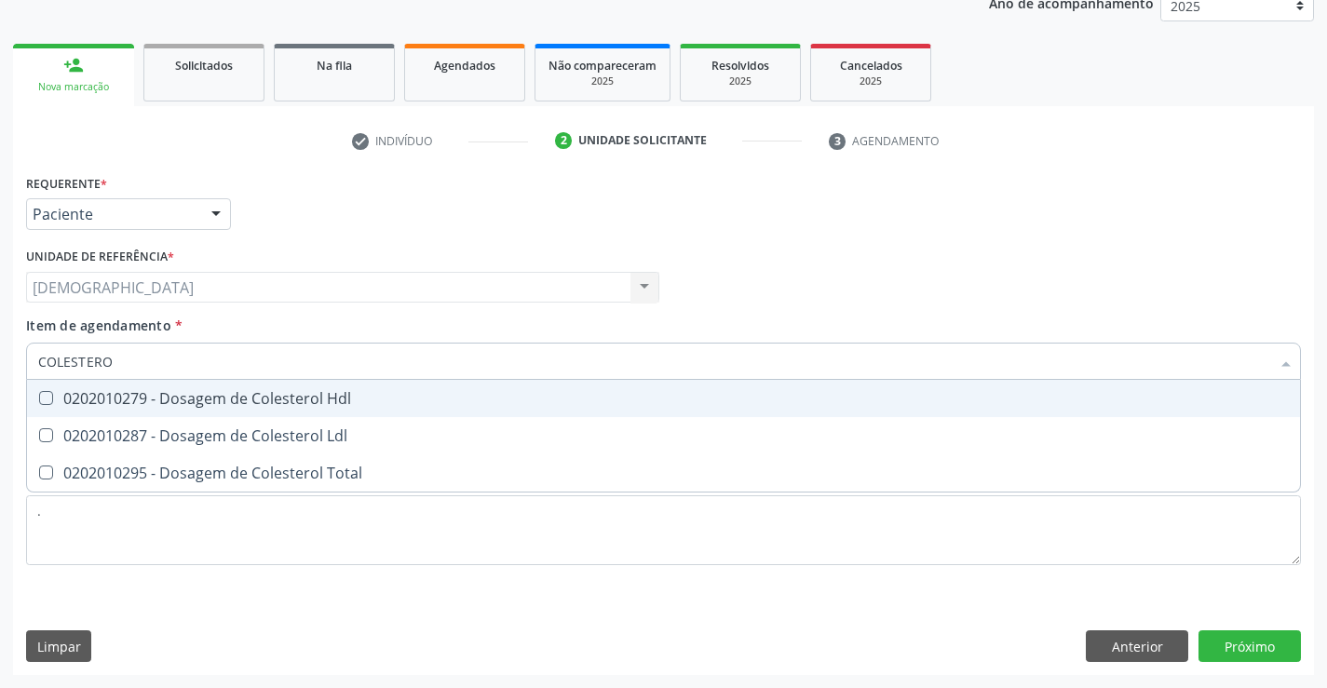
type input "COLESTEROL"
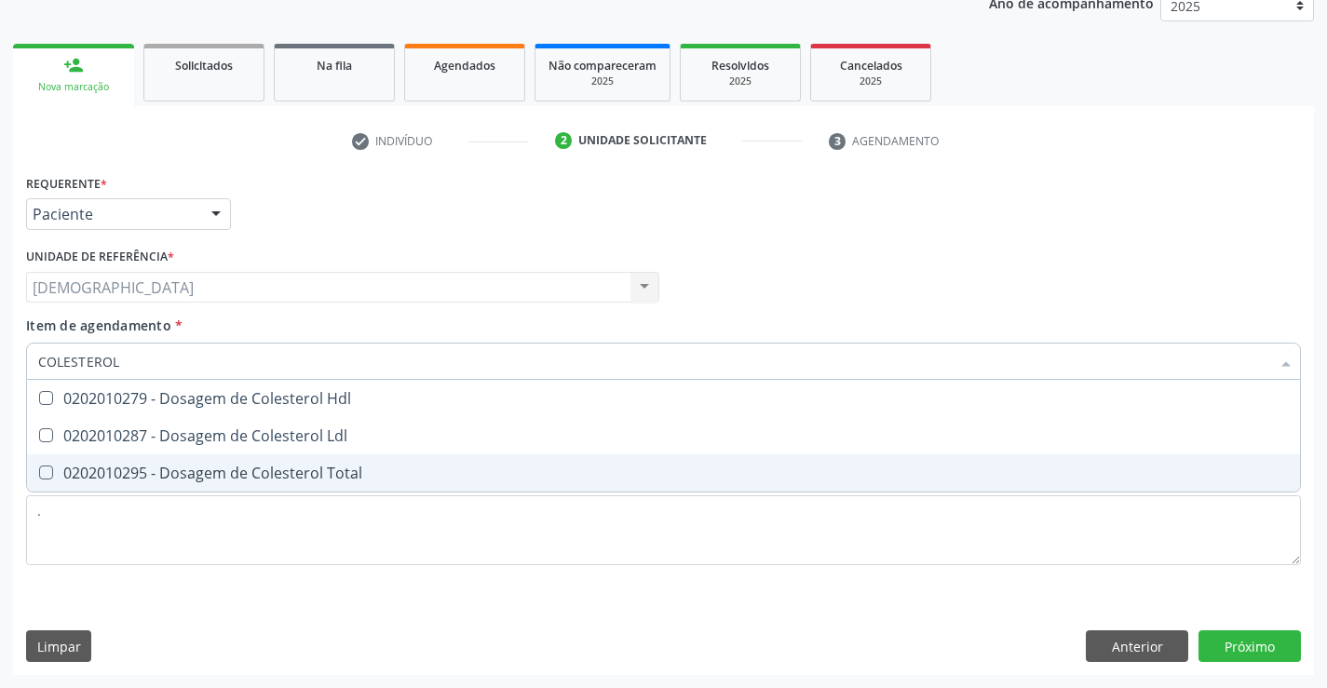
click at [341, 478] on div "0202010295 - Dosagem de Colesterol Total" at bounding box center [663, 473] width 1251 height 15
checkbox Total "true"
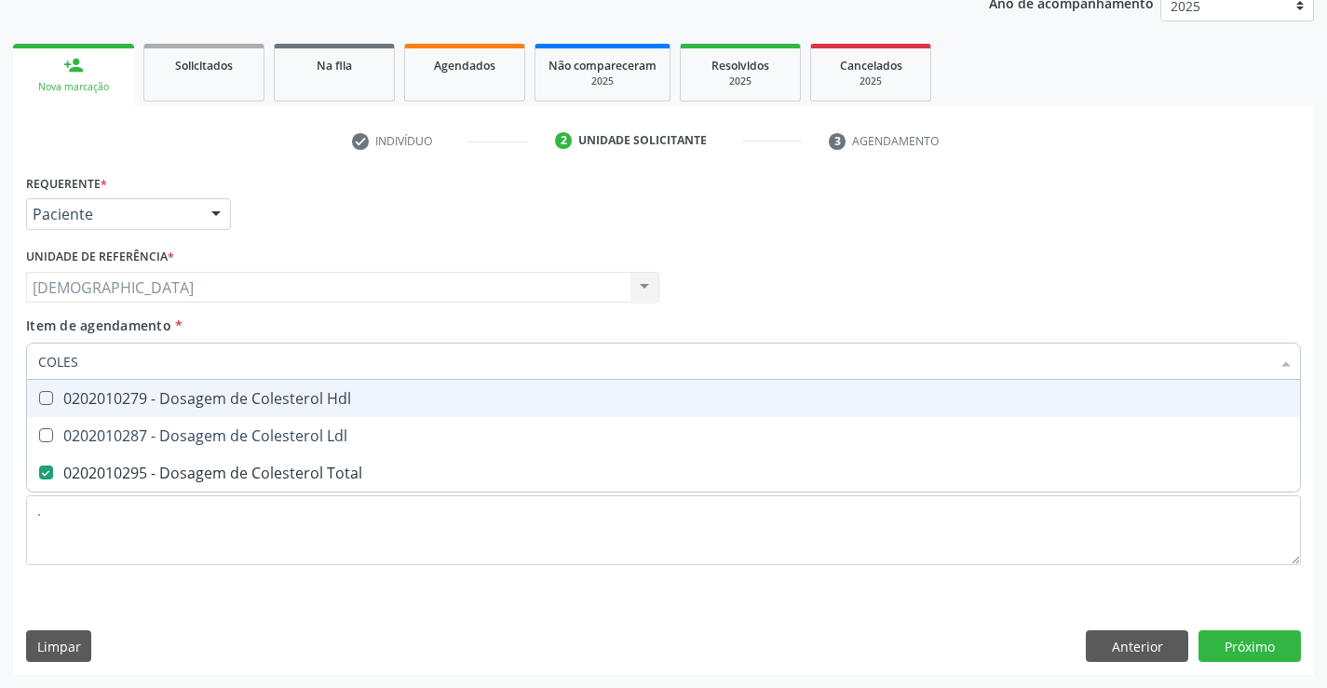
type input "COLE"
checkbox Total "false"
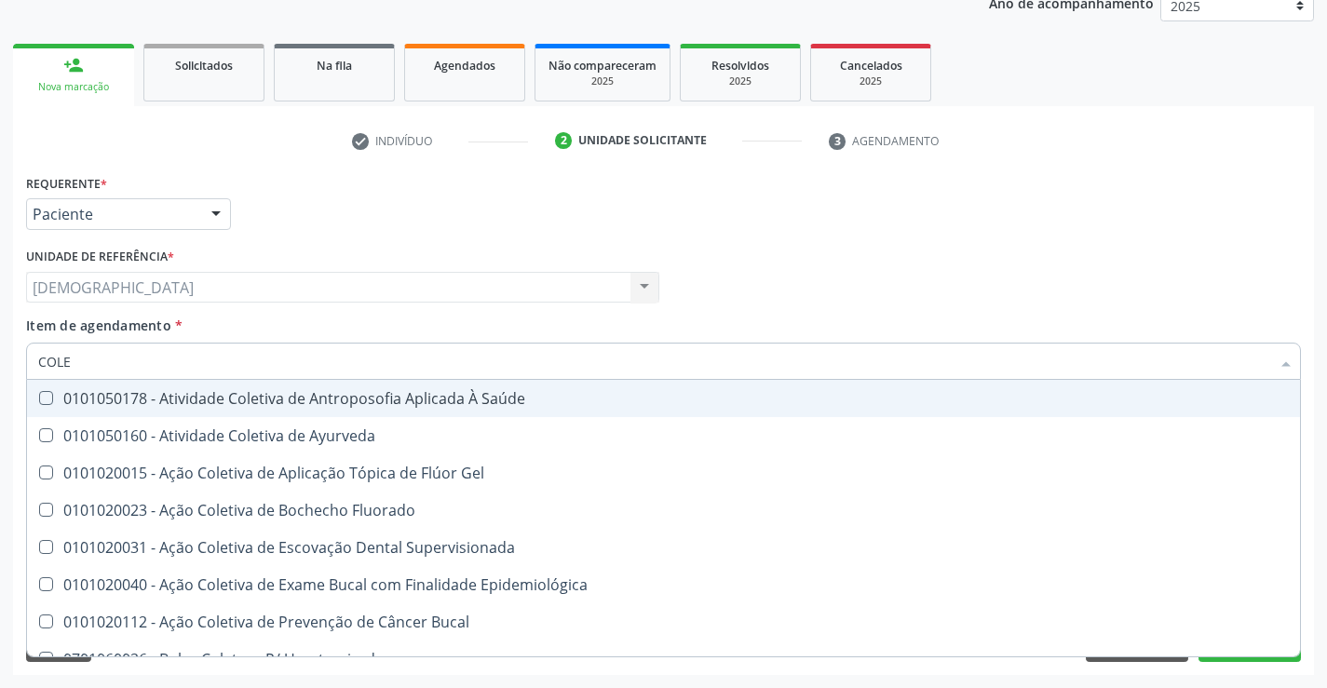
type input "COL"
checkbox Total "false"
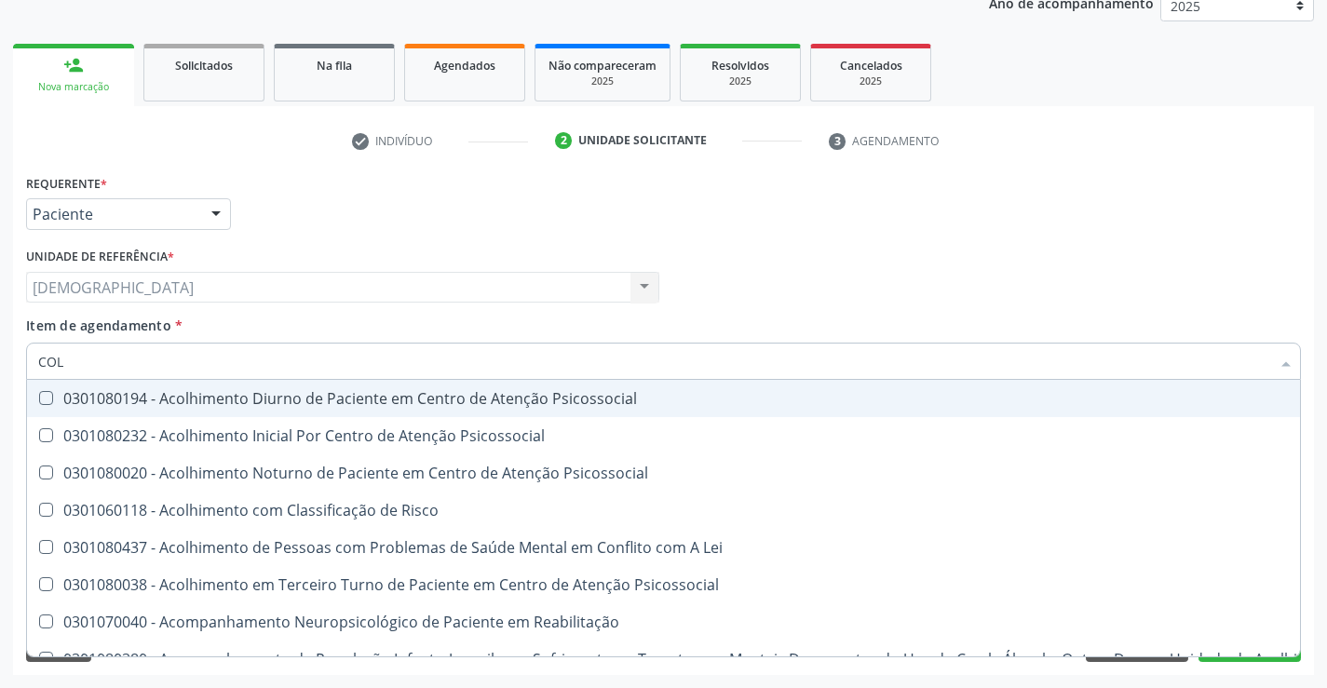
type input "CO"
checkbox Total "false"
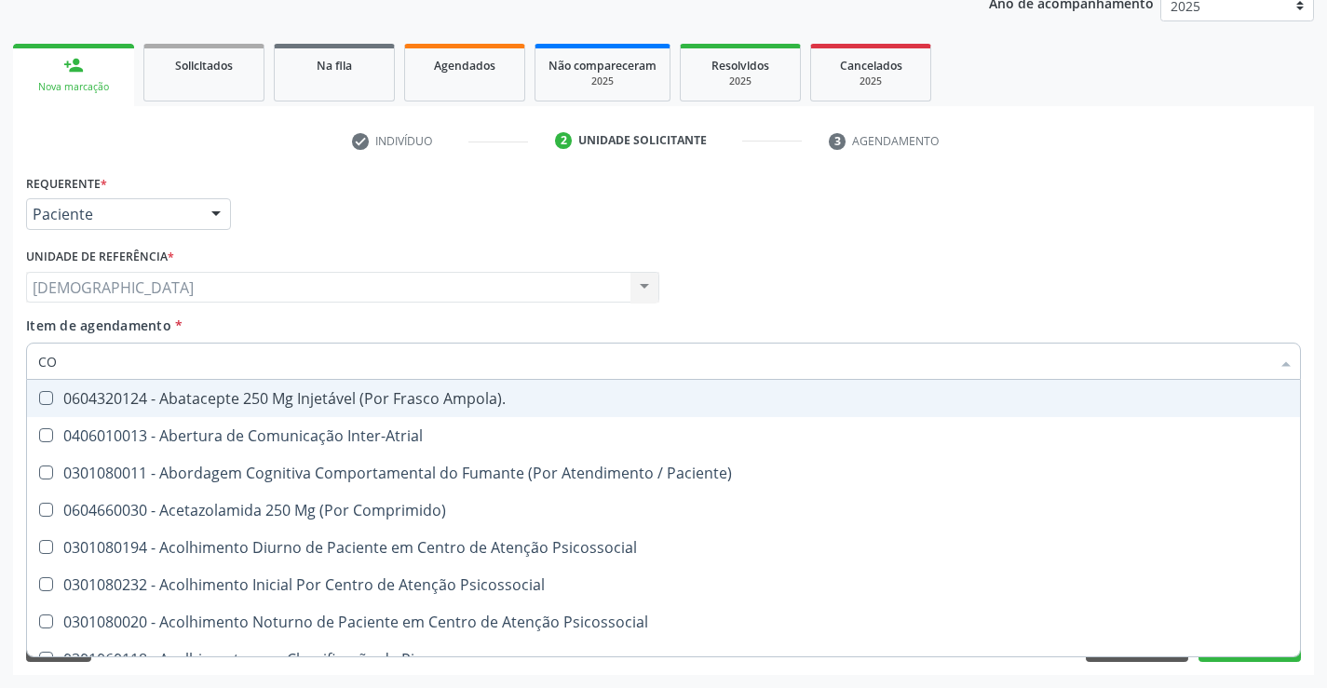
type input "C"
checkbox Total "false"
checkbox Glicose "false"
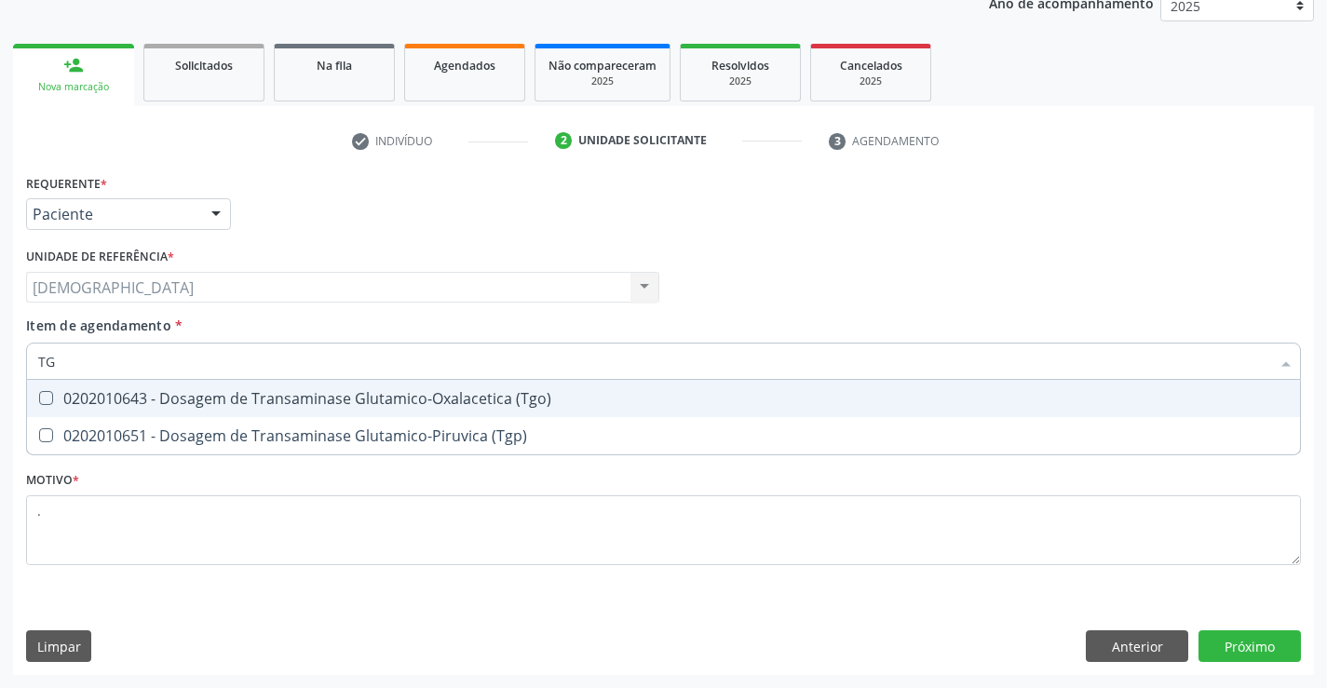
type input "TGO"
click at [255, 403] on div "0202010643 - Dosagem de Transaminase Glutamico-Oxalacetica (Tgo)" at bounding box center [663, 398] width 1251 height 15
checkbox \(Tgo\) "true"
click at [263, 369] on input "TGO" at bounding box center [654, 361] width 1232 height 37
type input "TGP"
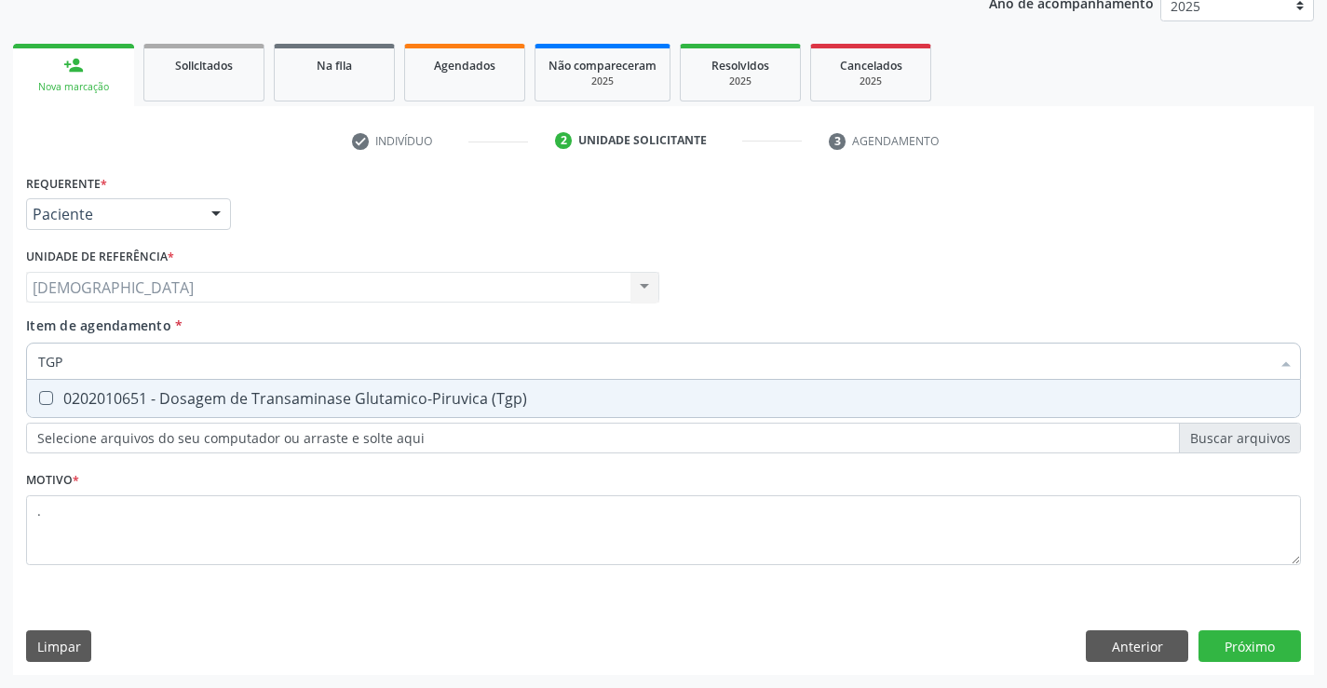
click at [254, 392] on div "0202010651 - Dosagem de Transaminase Glutamico-Piruvica (Tgp)" at bounding box center [663, 398] width 1251 height 15
checkbox \(Tgp\) "true"
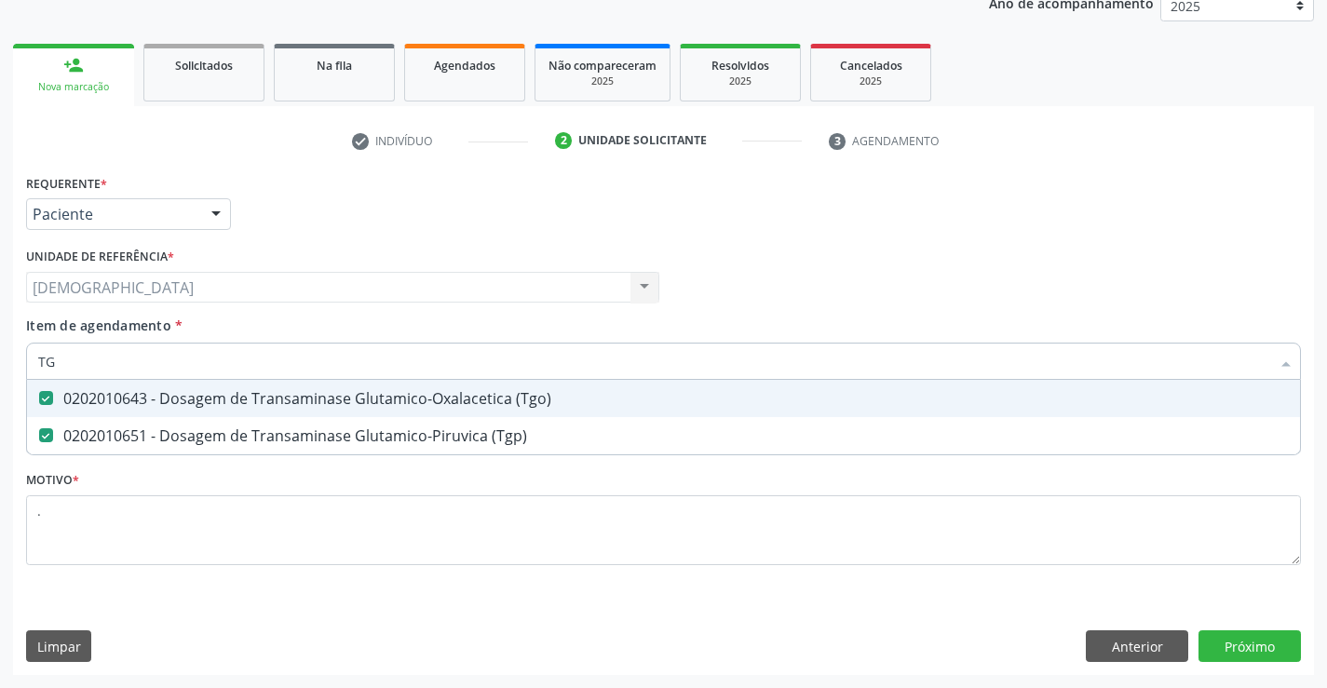
type input "T"
checkbox \(Tgo\) "false"
checkbox \(Tgp\) "false"
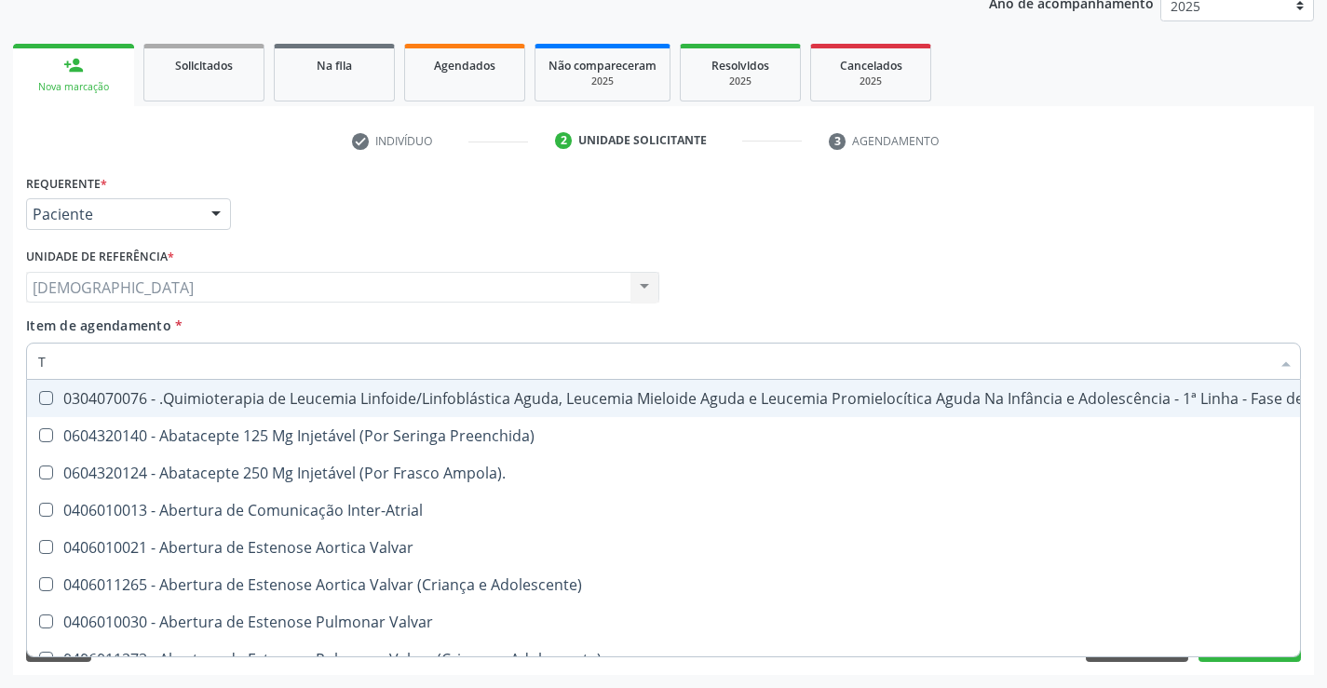
type input "TR"
checkbox Ii\) "true"
checkbox Grupo "true"
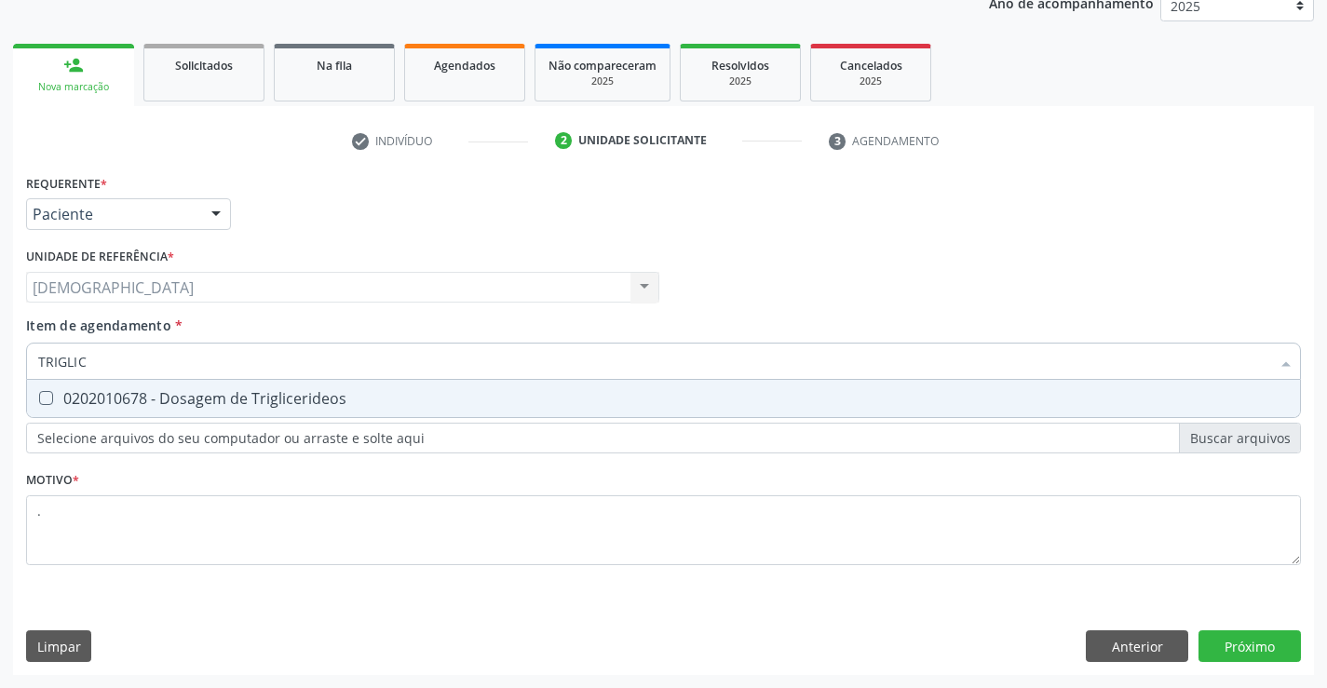
type input "TRIGLICE"
click at [254, 392] on div "0202010678 - Dosagem de Triglicerideos" at bounding box center [663, 398] width 1251 height 15
checkbox Triglicerideos "true"
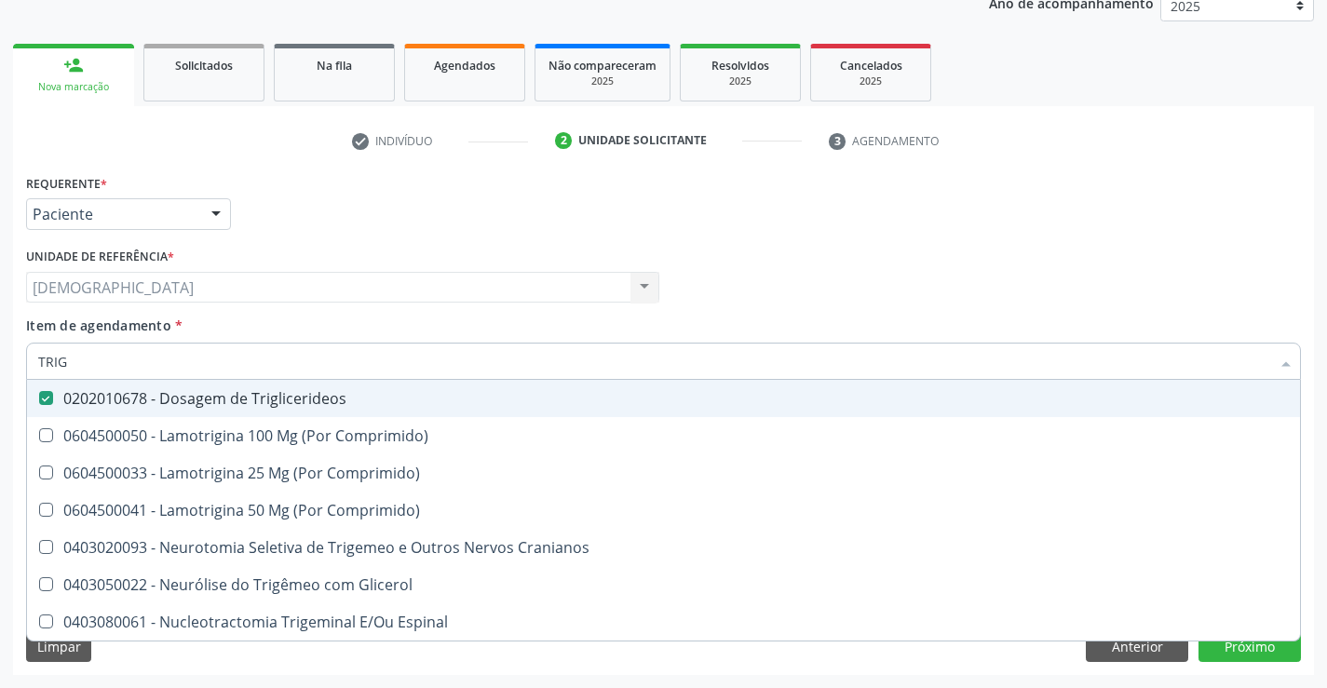
type input "TRI"
checkbox Triglicerideos "false"
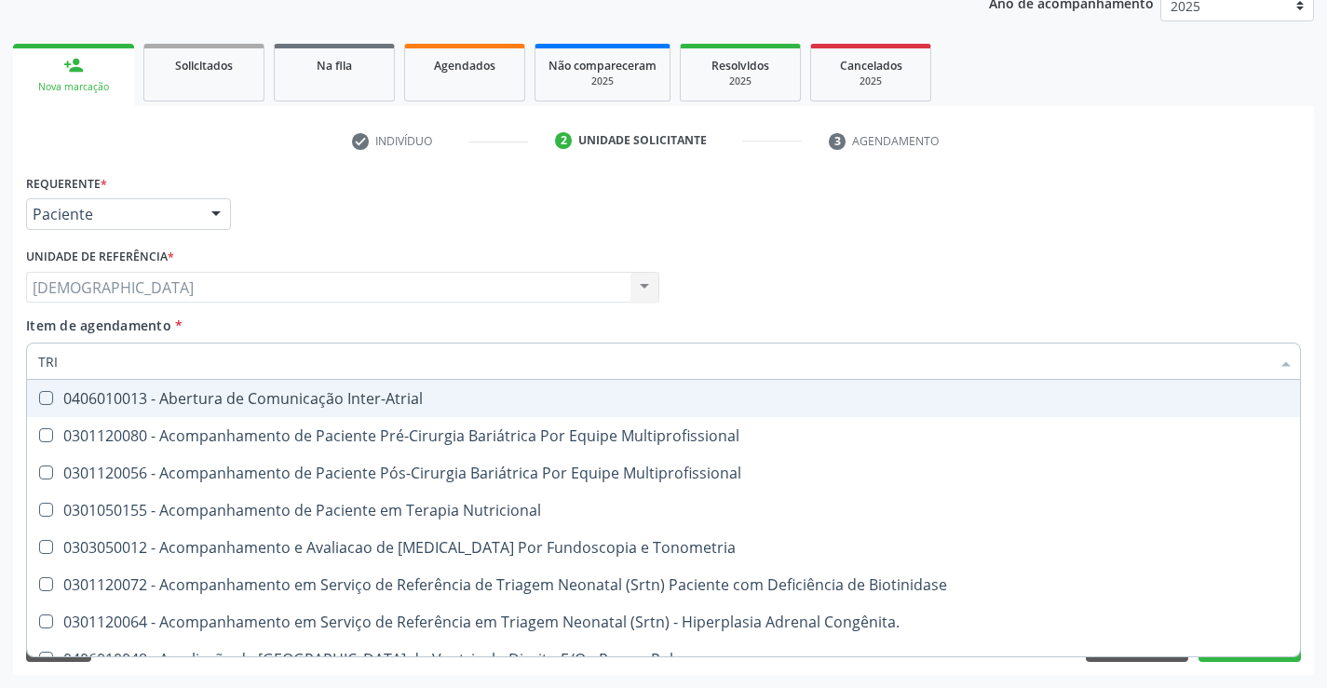
type input "TR"
checkbox Triglicerideos "false"
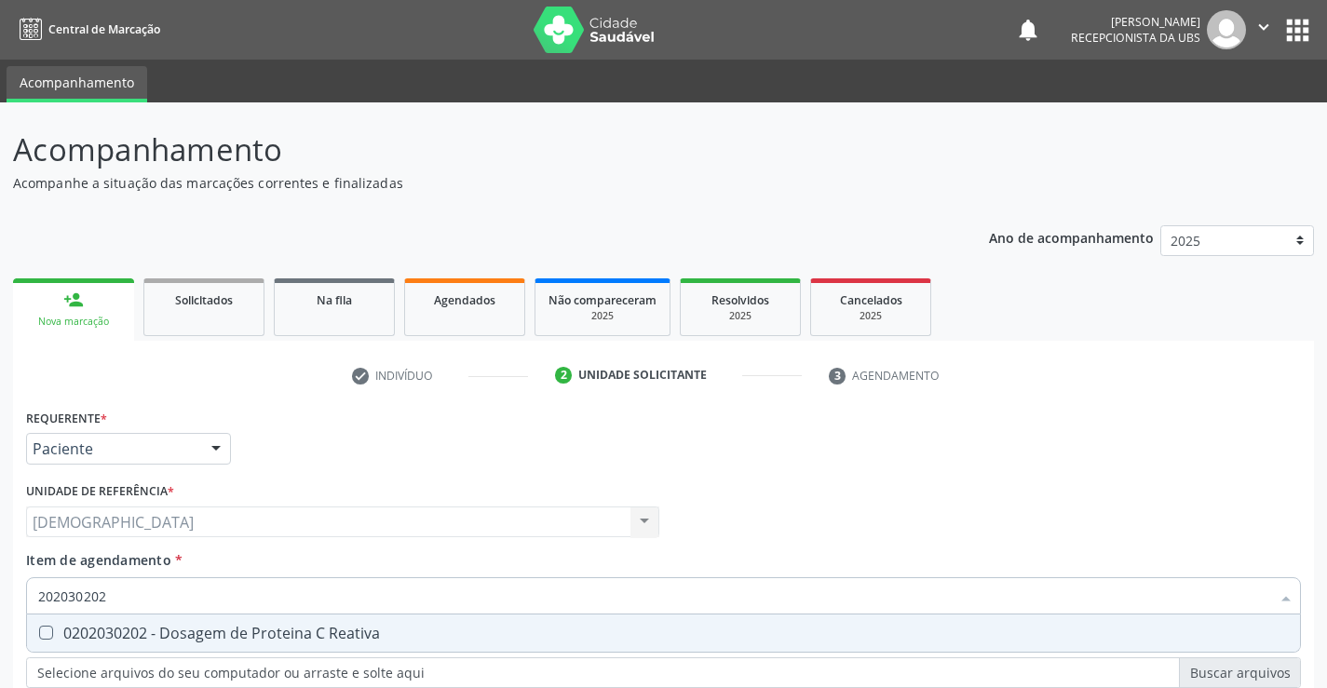
scroll to position [235, 0]
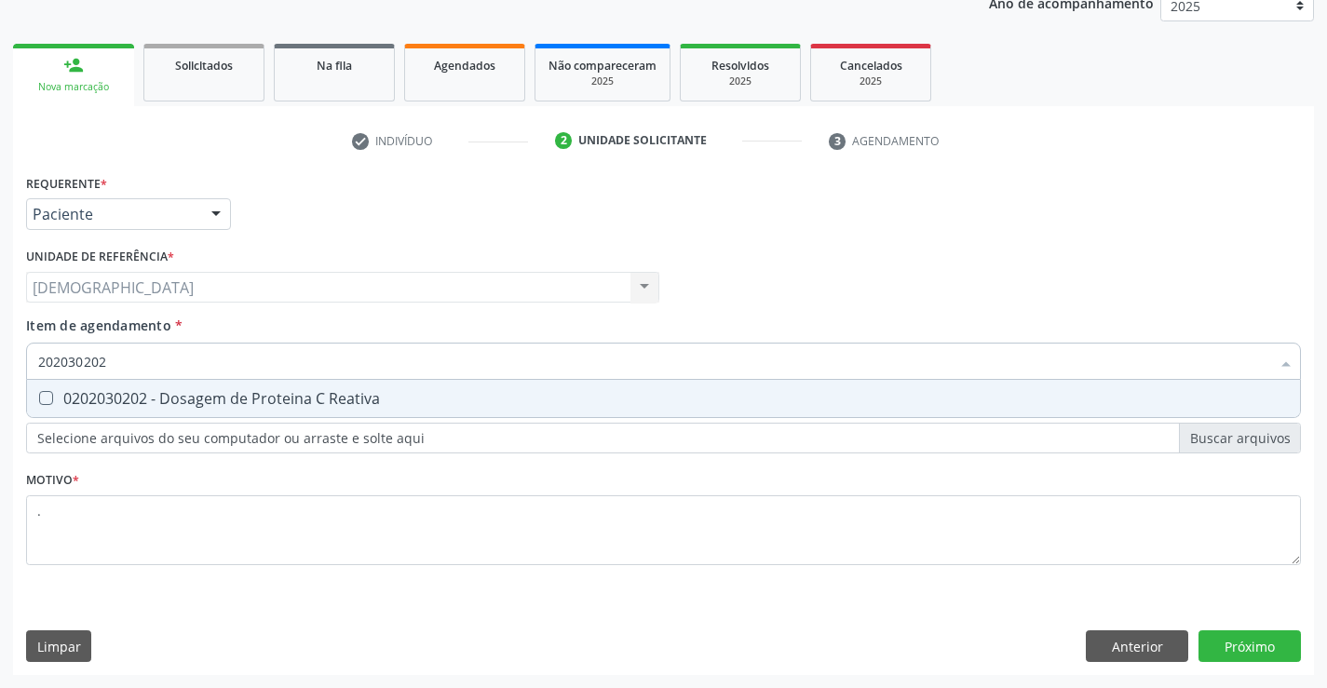
click at [232, 392] on div "0202030202 - Dosagem de Proteina C Reativa" at bounding box center [663, 398] width 1251 height 15
checkbox Reativa "true"
click at [237, 362] on input "202030202" at bounding box center [654, 361] width 1232 height 37
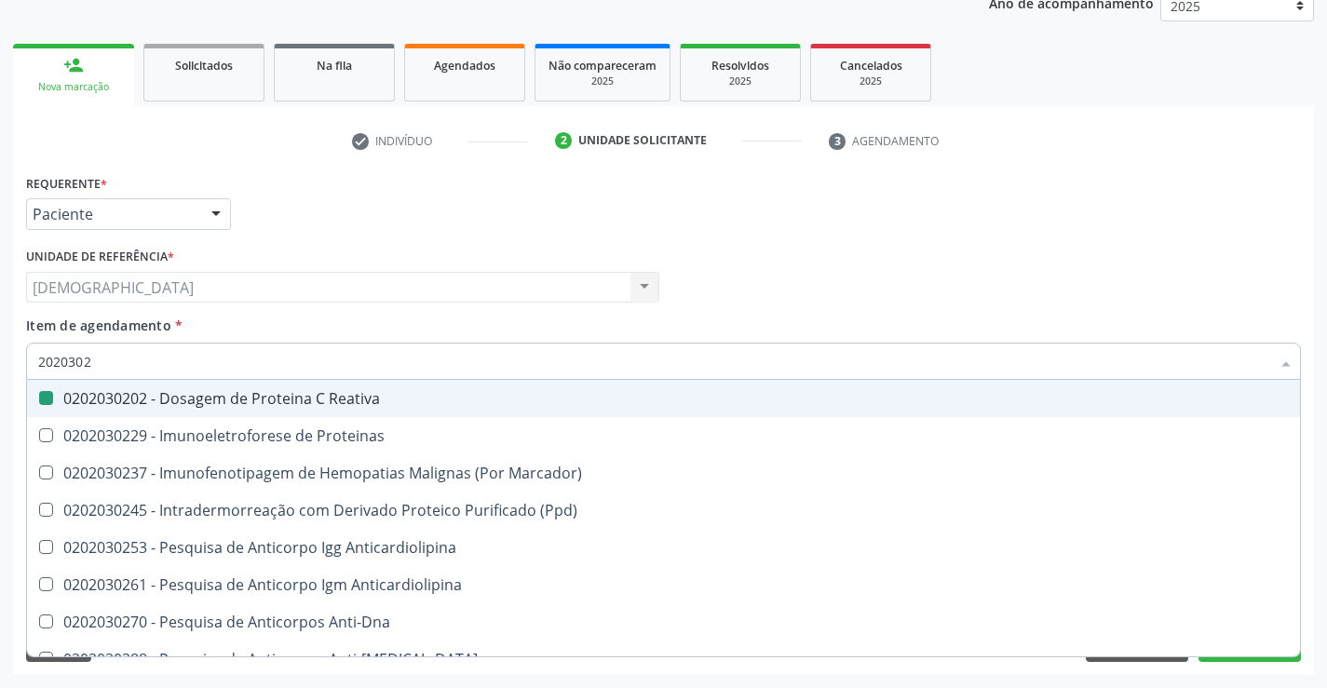
type input "202030"
checkbox Reativa "false"
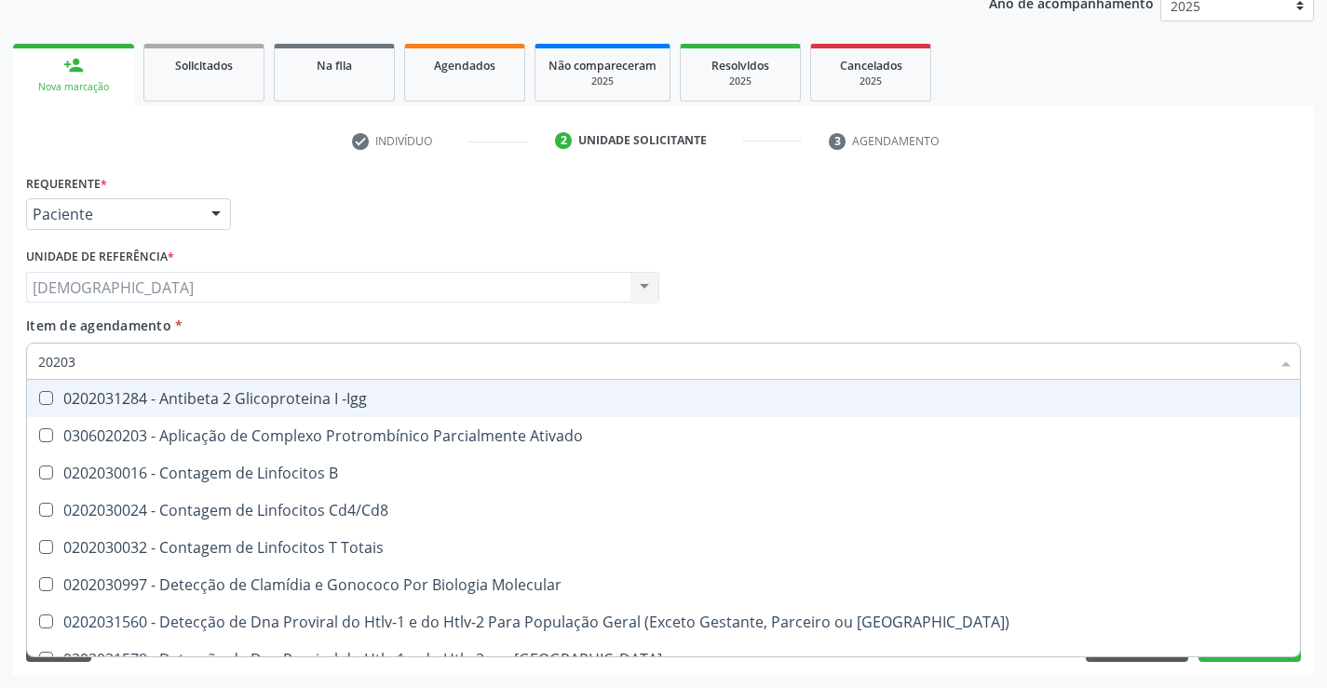
type input "2020"
checkbox Reativa "false"
checkbox Completo "false"
checkbox C "true"
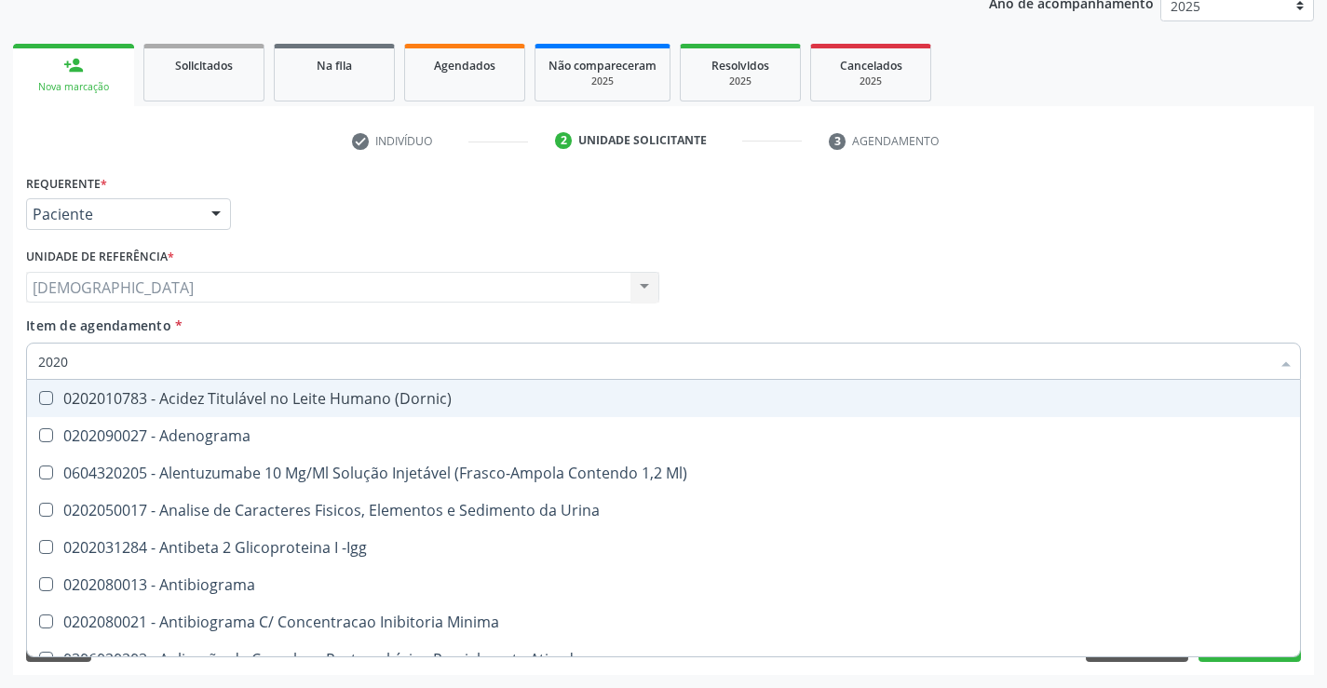
type input "202"
checkbox Total "false"
checkbox II "true"
checkbox Glicose "false"
checkbox Leucino-Aminopeptidase "true"
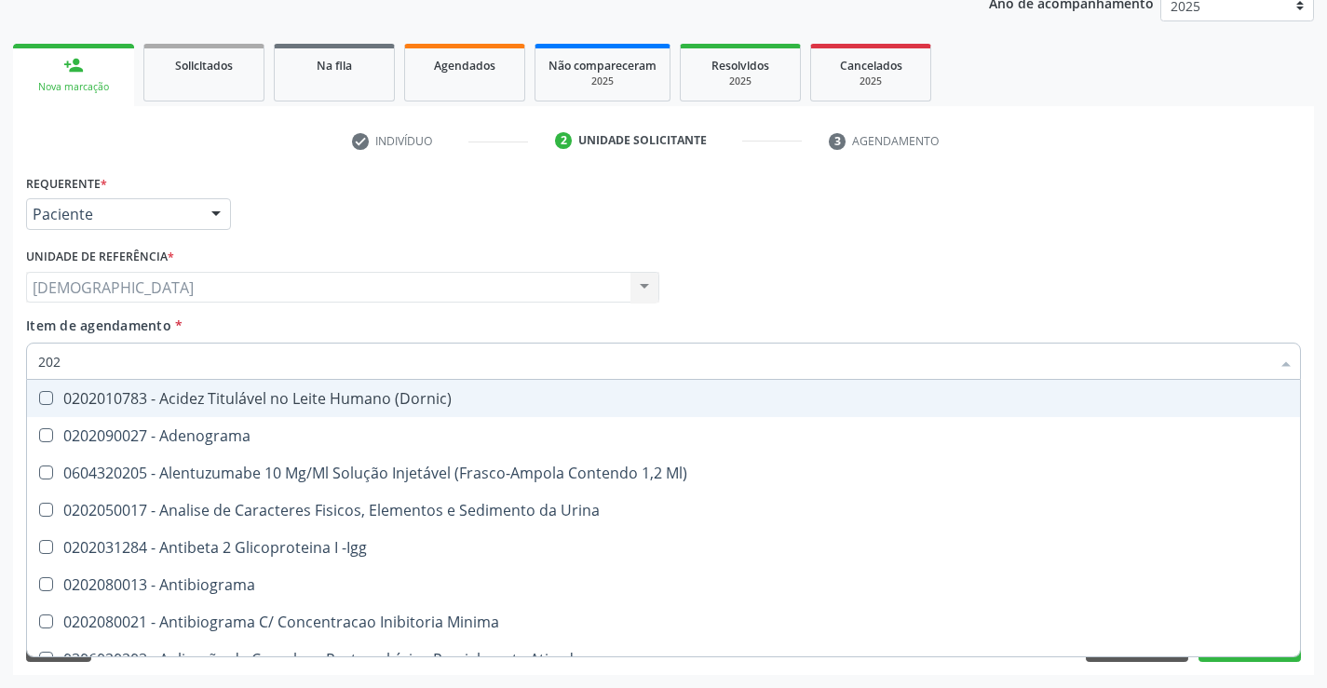
checkbox Reativa "false"
checkbox \(Tgo\) "false"
checkbox \(Tgp\) "false"
checkbox Urinarios "true"
checkbox Células "true"
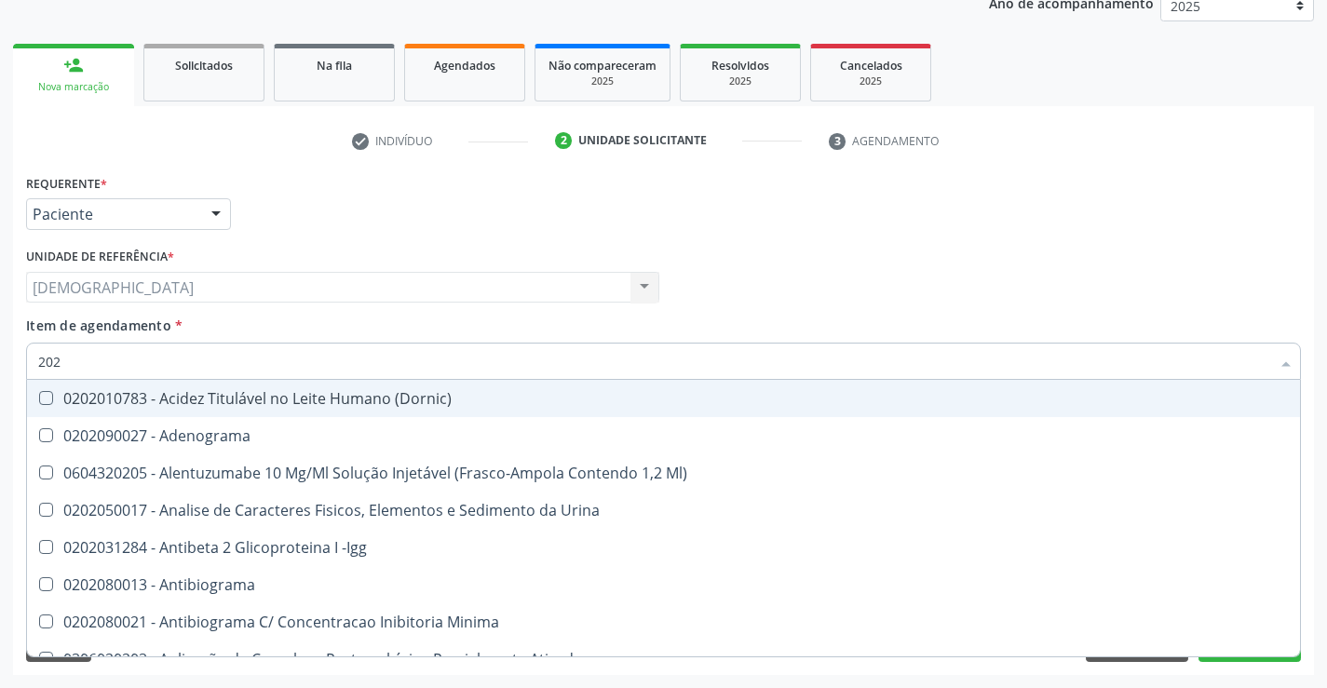
checkbox Mandíbula "true"
checkbox Completo "false"
checkbox Anticardiolipina "true"
type input "20"
checkbox Total "false"
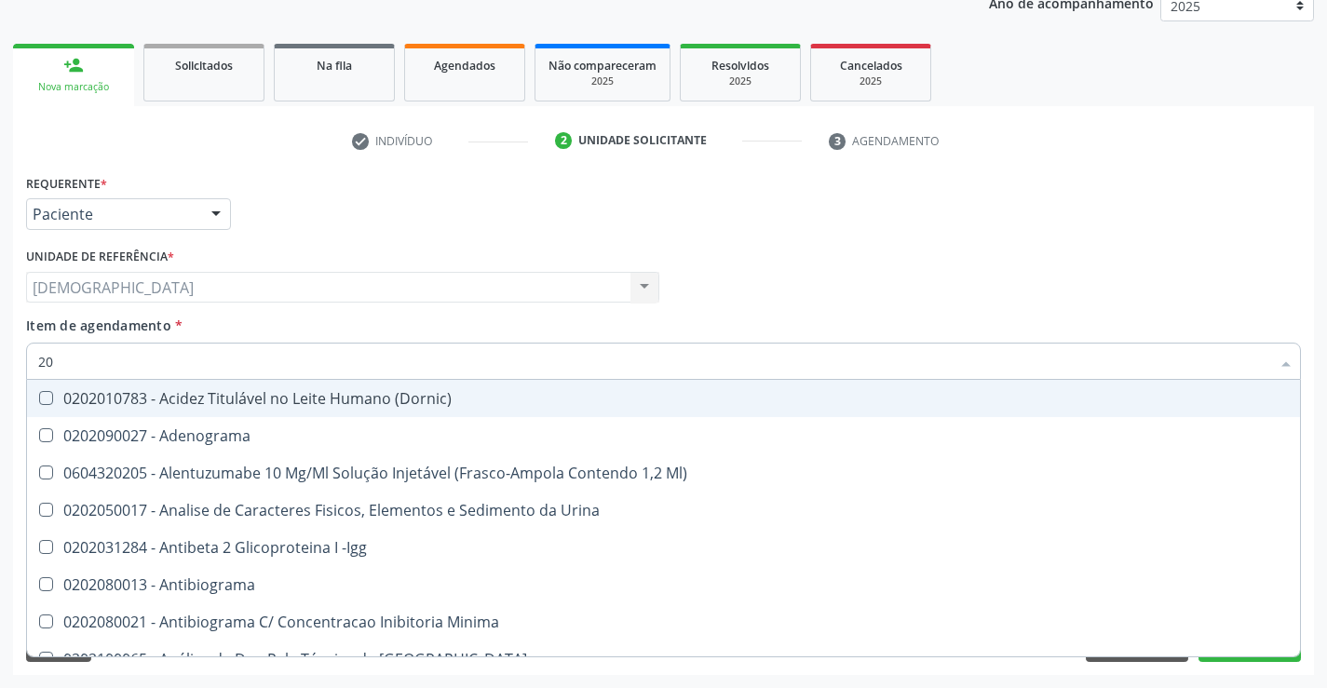
checkbox Glicose "false"
checkbox Reativa "false"
checkbox \(Tgo\) "false"
checkbox \(Tgp\) "false"
checkbox Triglicerideos "false"
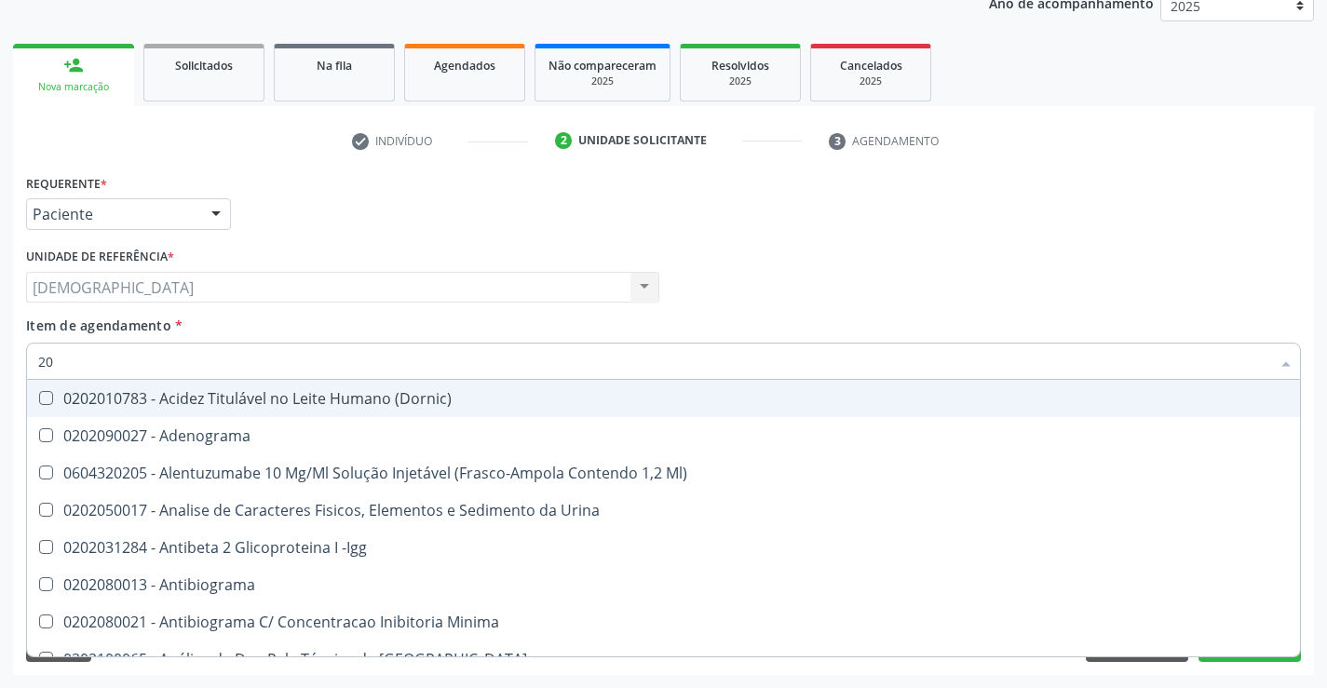
checkbox Completo "false"
checkbox Dexametasona "true"
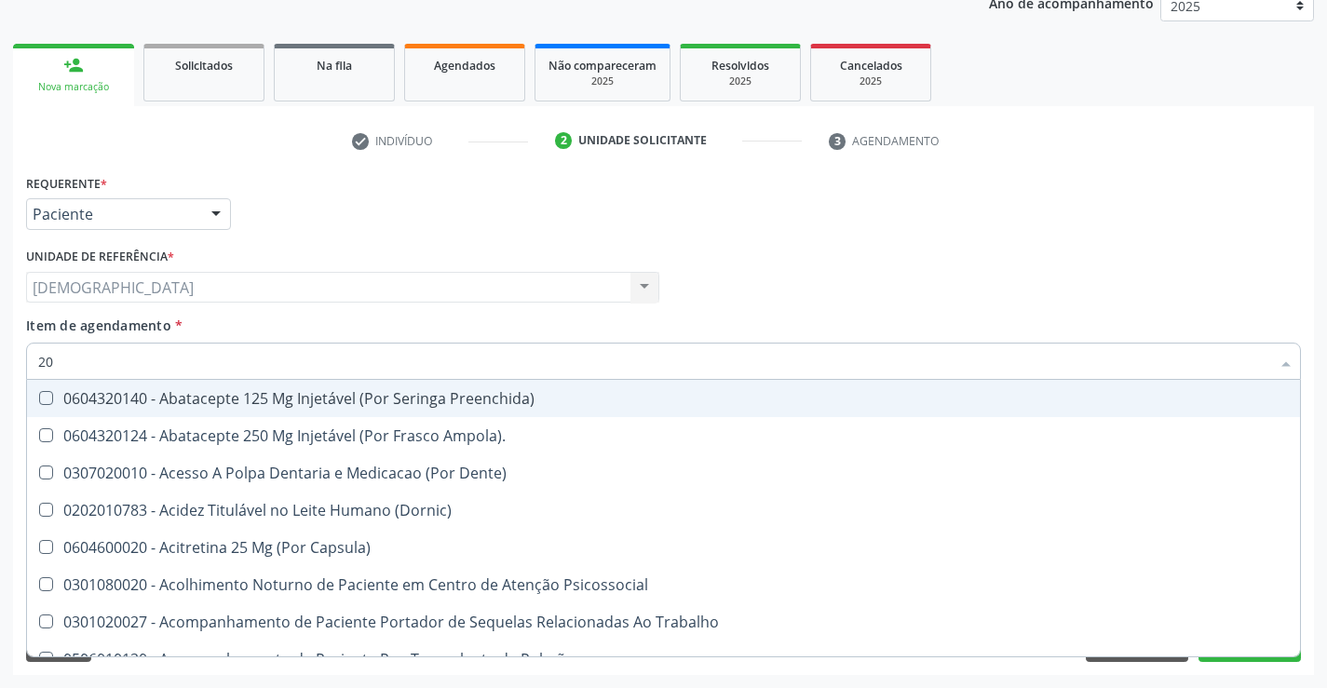
type input "2"
checkbox Total "false"
checkbox Glicose "false"
checkbox Reativa "false"
checkbox \(Tgo\) "false"
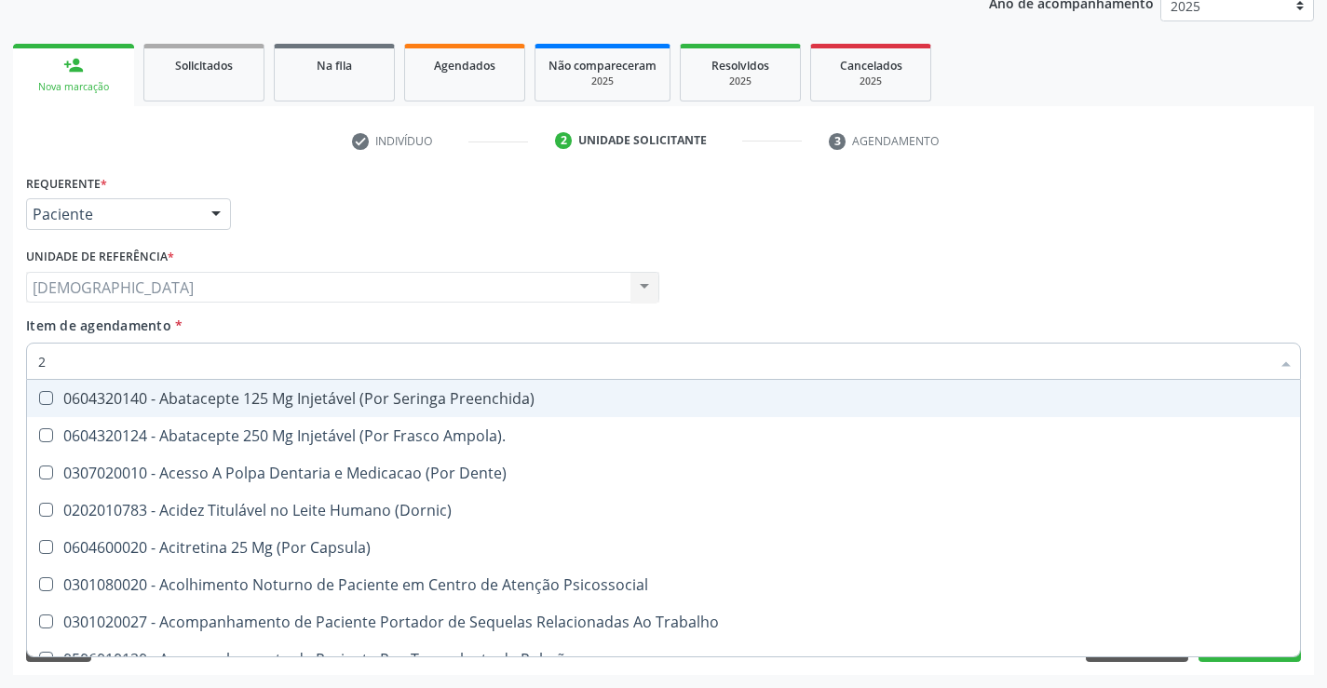
checkbox \(Tgp\) "false"
checkbox Triglicerideos "false"
checkbox Angular "true"
checkbox Rush "true"
checkbox Completo "false"
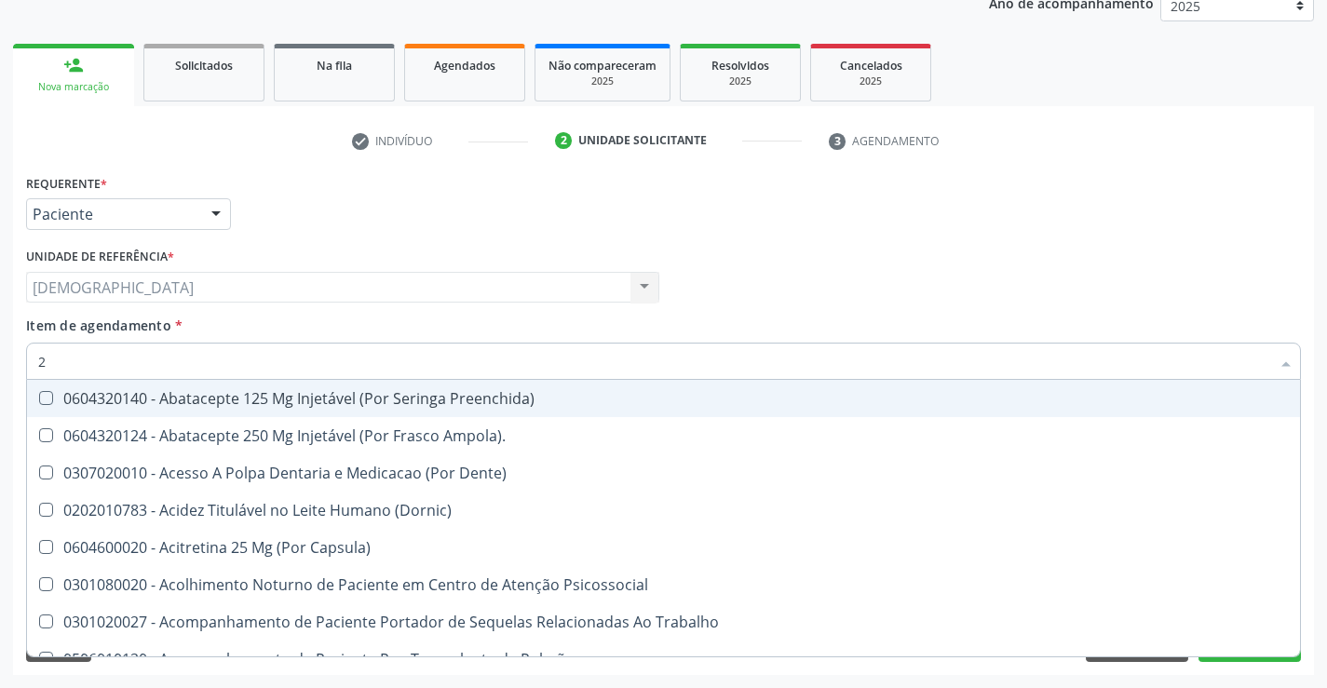
checkbox Angular "false"
checkbox Rush "false"
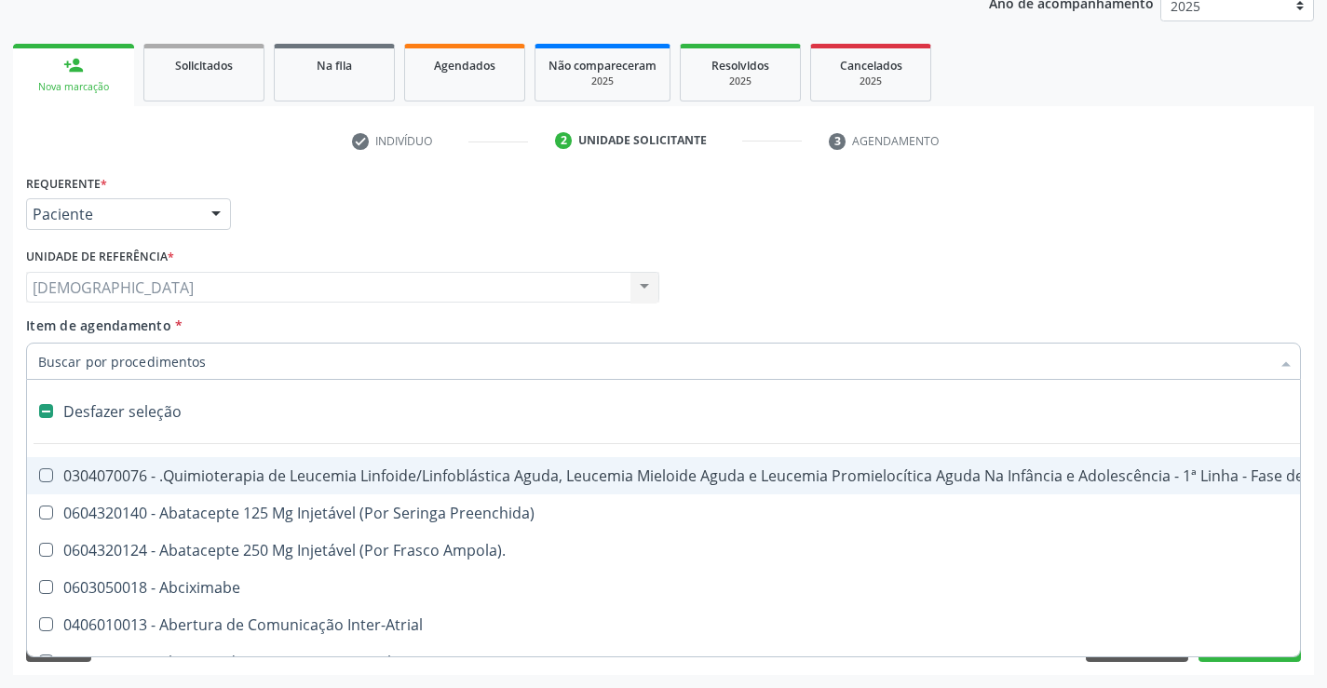
type input "2"
checkbox Colpectomia "true"
checkbox Percutanea "true"
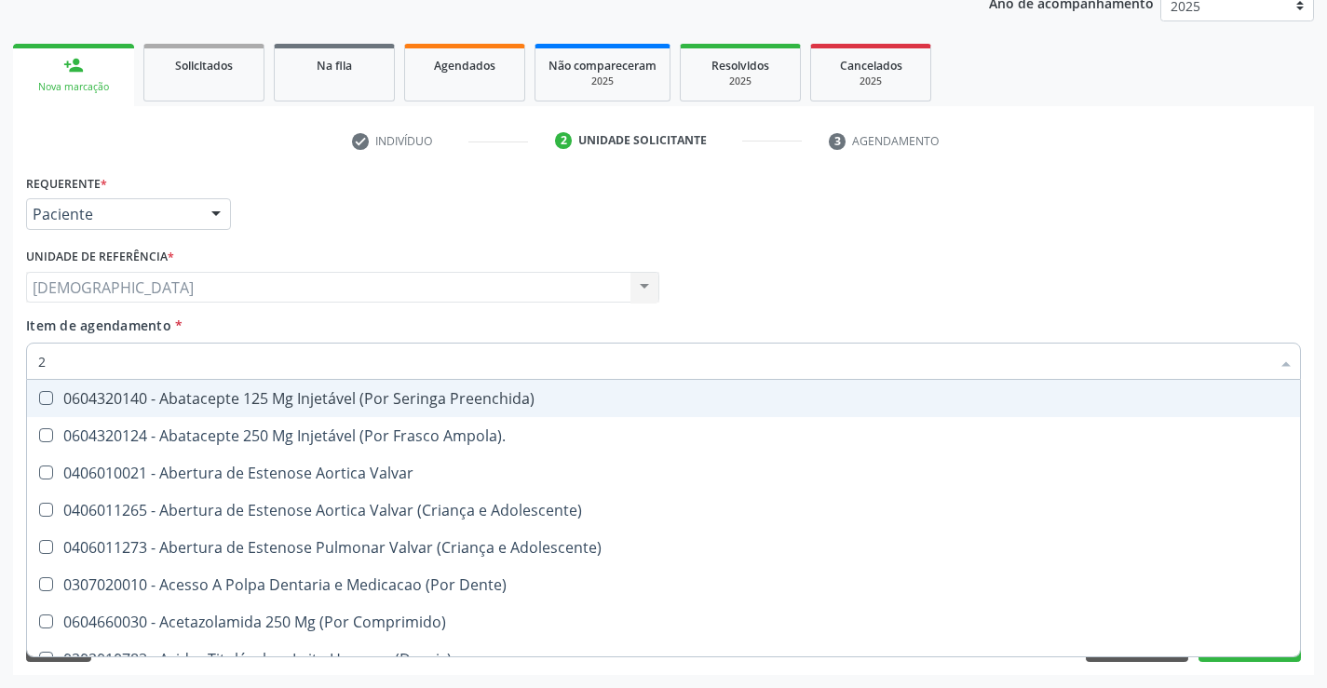
type input "20"
checkbox Biologica "true"
checkbox Cec "true"
checkbox Simples "true"
checkbox \(Desbastamento\) "true"
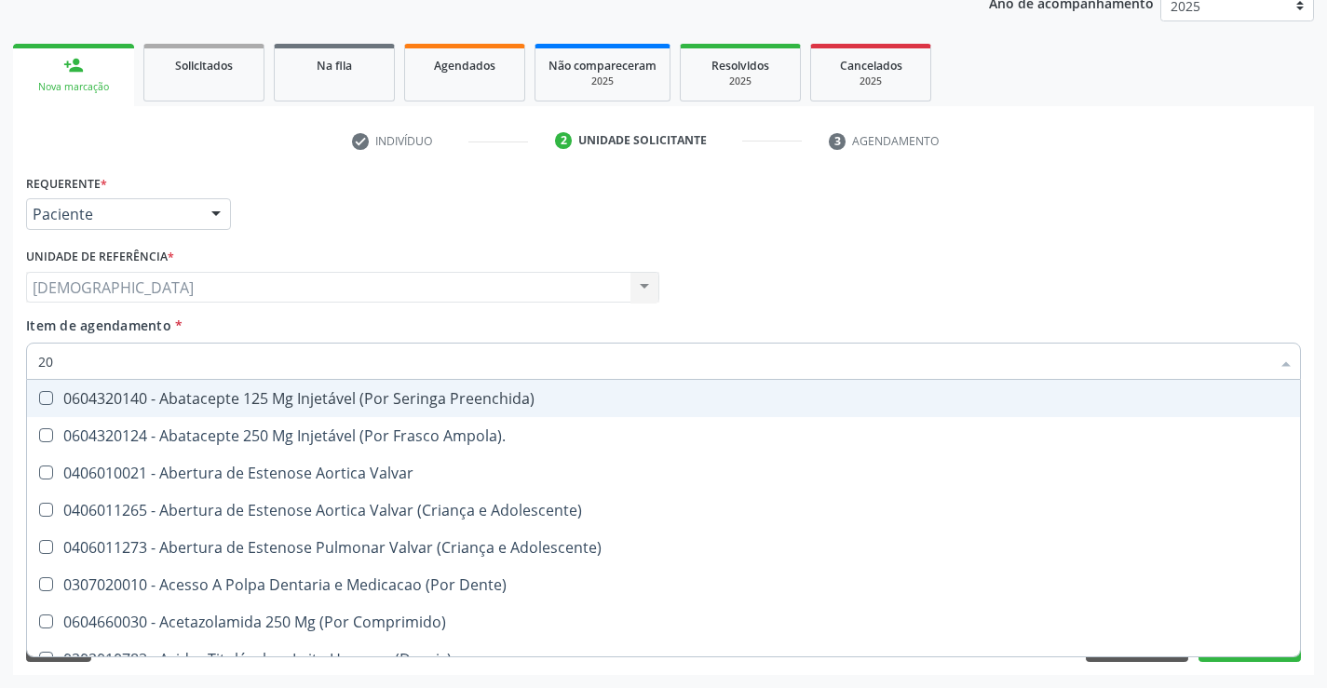
checkbox Cranianos "true"
checkbox Pulmonar "true"
checkbox Total "false"
checkbox Glicose "false"
checkbox Fecal "true"
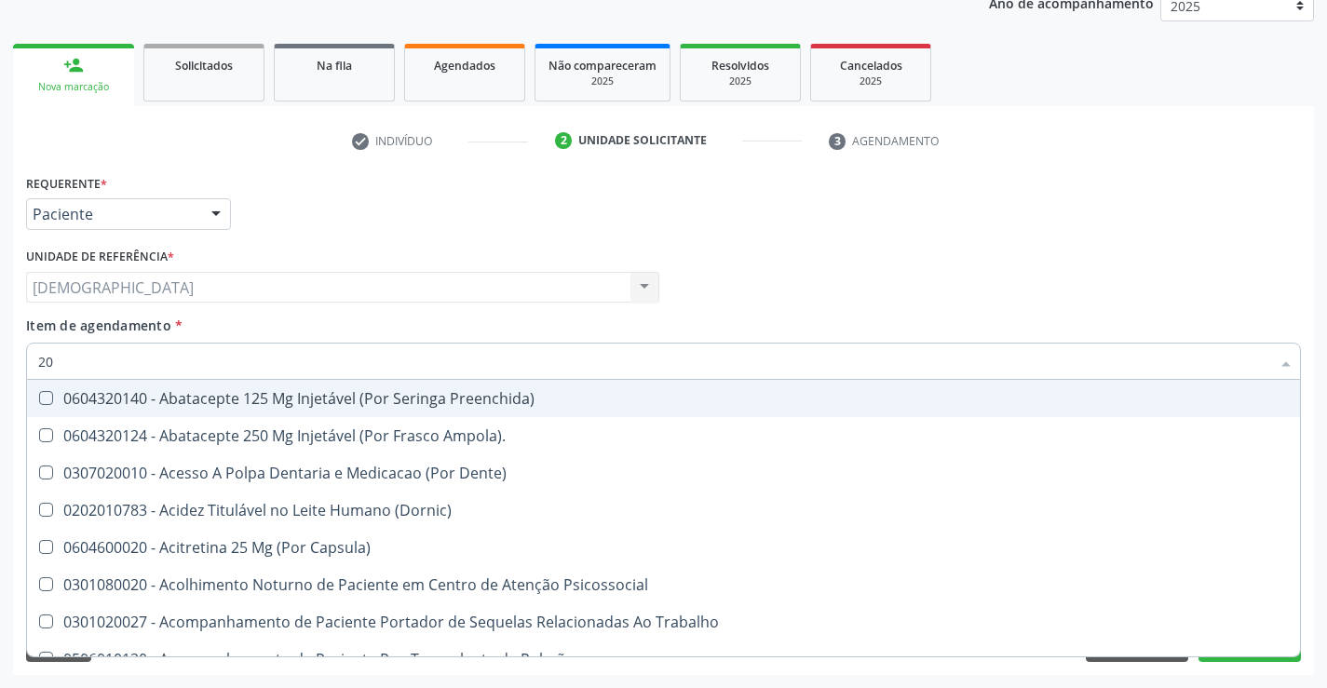
type input "202"
checkbox Estereotaxica "true"
checkbox Linha "true"
checkbox Permanência "true"
checkbox Transferências "true"
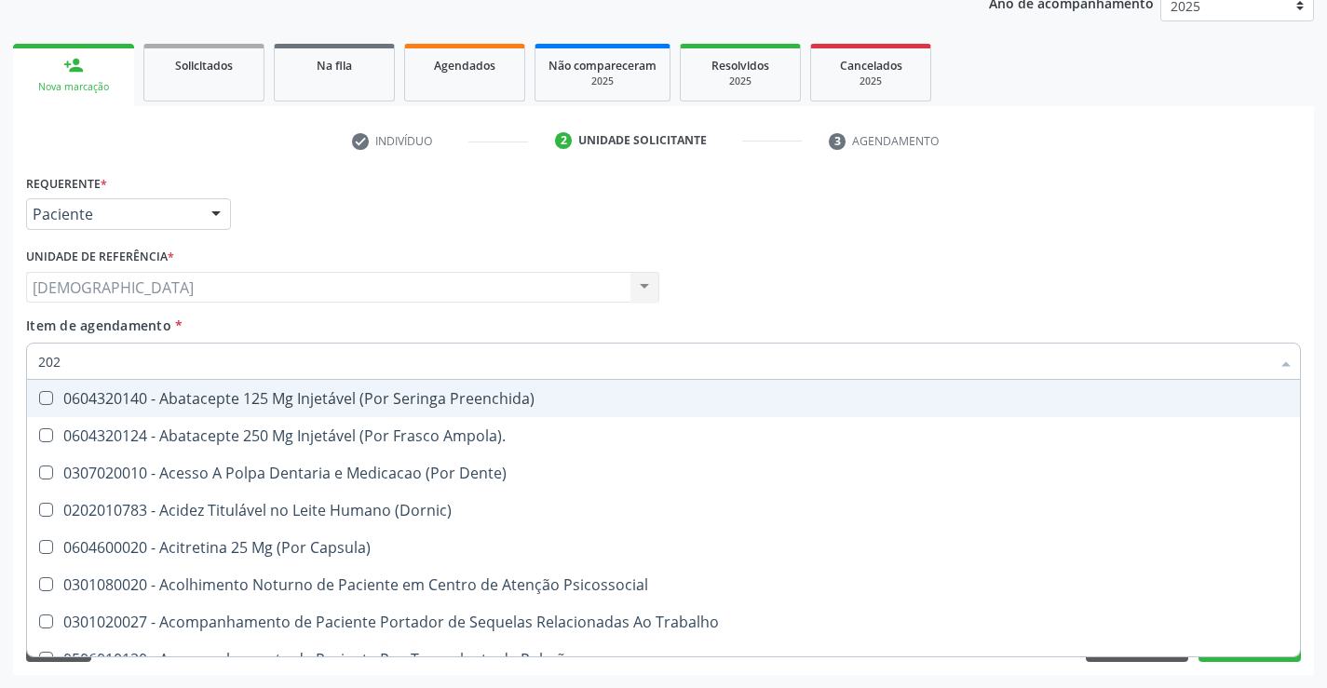
checkbox Extremidades "true"
checkbox \(Semi-Solido\) "true"
checkbox Creatinina "true"
checkbox Total "false"
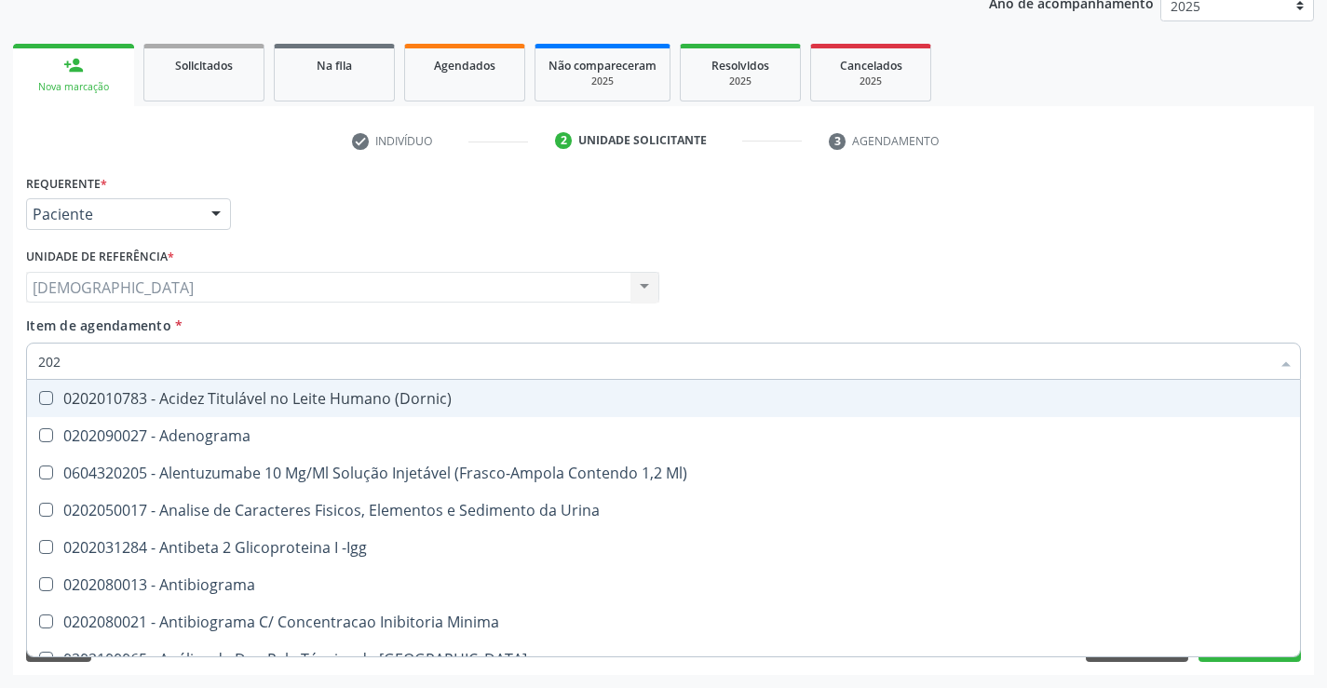
type input "2020"
checkbox III "true"
checkbox Total "false"
checkbox X "true"
checkbox Glicose "false"
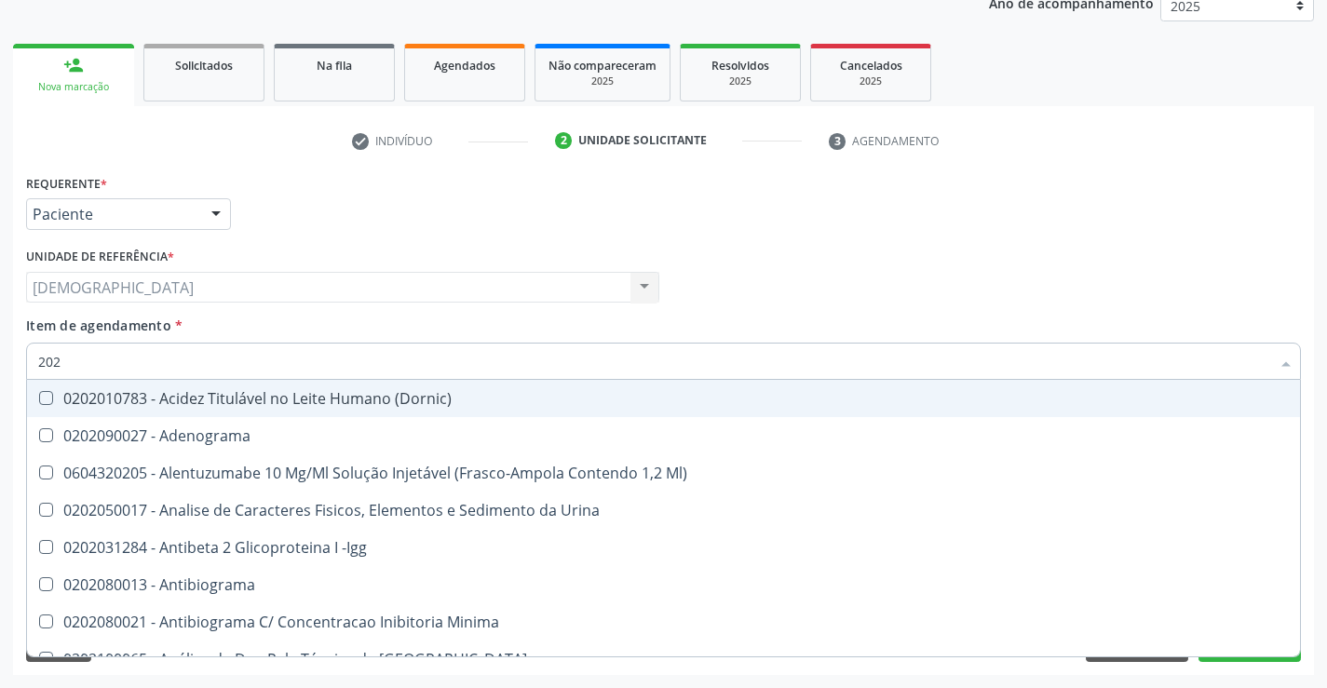
checkbox C1-Esterase "true"
checkbox Progesterona "true"
checkbox Prolactina "true"
checkbox \(Tgo\) "false"
checkbox \(Tgp\) "false"
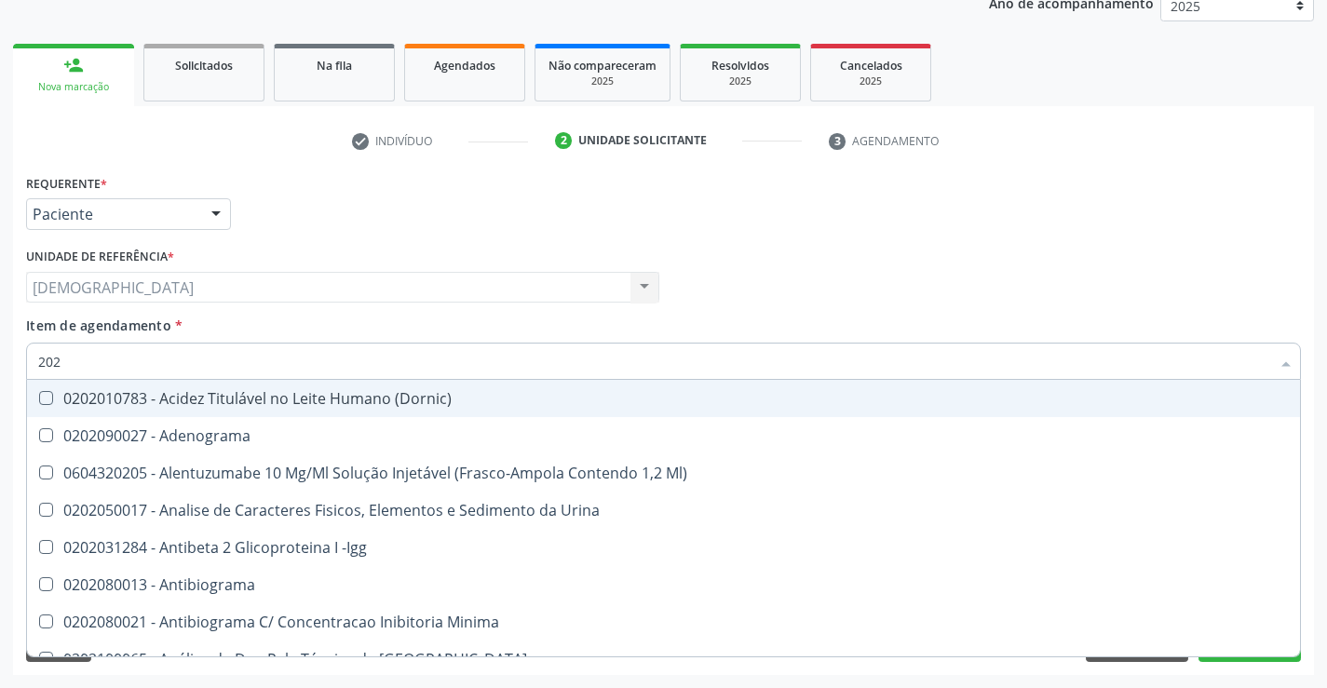
checkbox Triglicerideos "false"
checkbox B12 "true"
checkbox Completo "false"
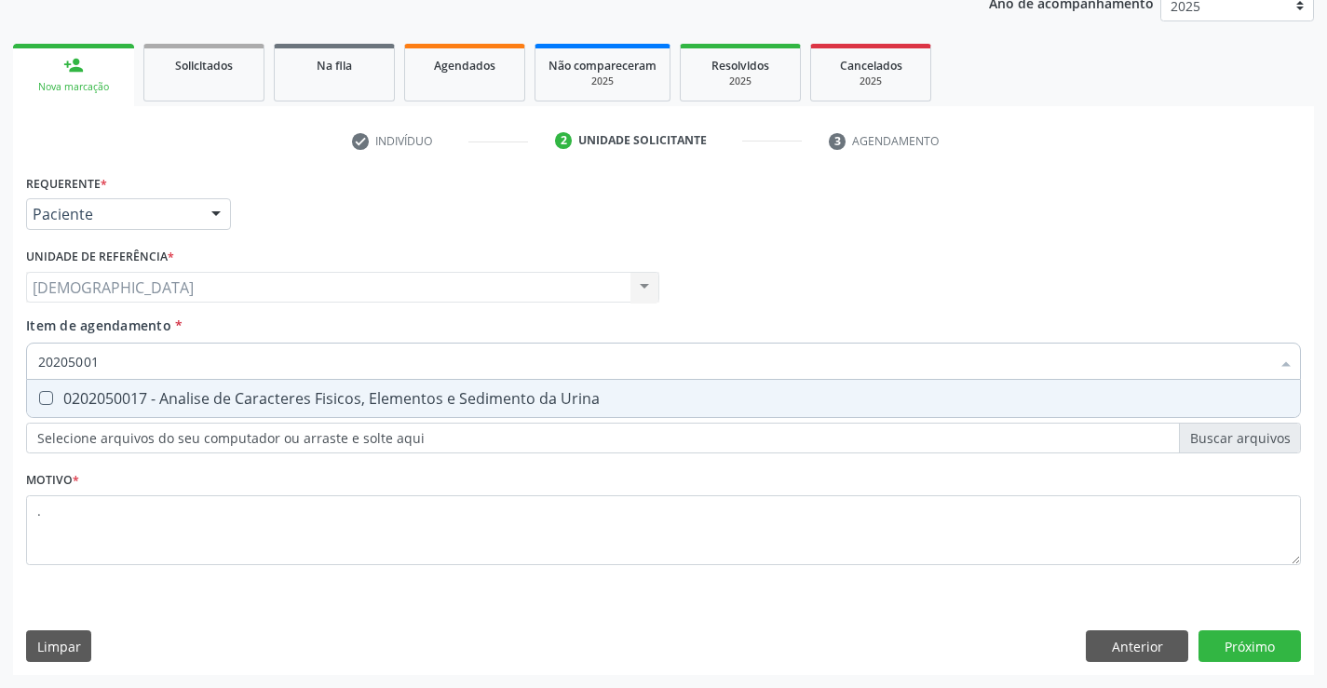
type input "202050017"
click at [237, 362] on input "202050017" at bounding box center [654, 361] width 1232 height 37
click at [222, 410] on span "0202050017 - Analise de Caracteres Fisicos, Elementos e Sedimento da Urina" at bounding box center [663, 398] width 1273 height 37
checkbox Urina "true"
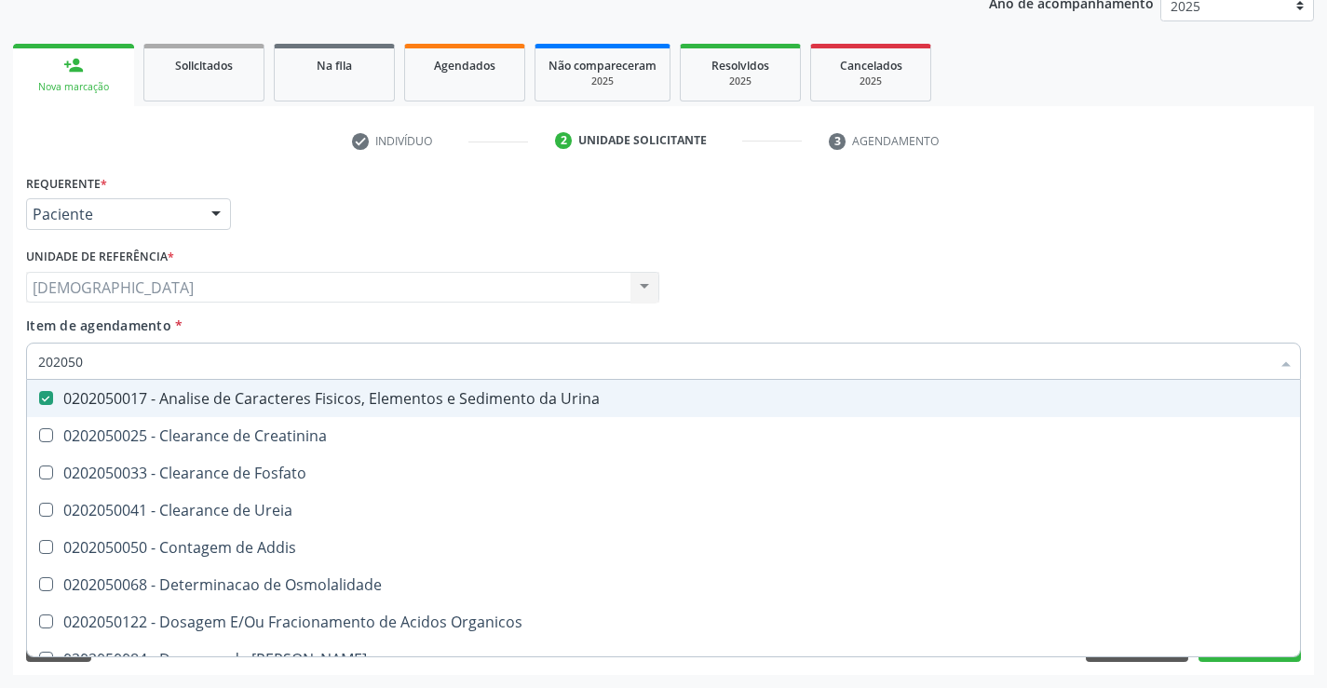
type input "20205"
checkbox Urina "false"
checkbox Creatinina "true"
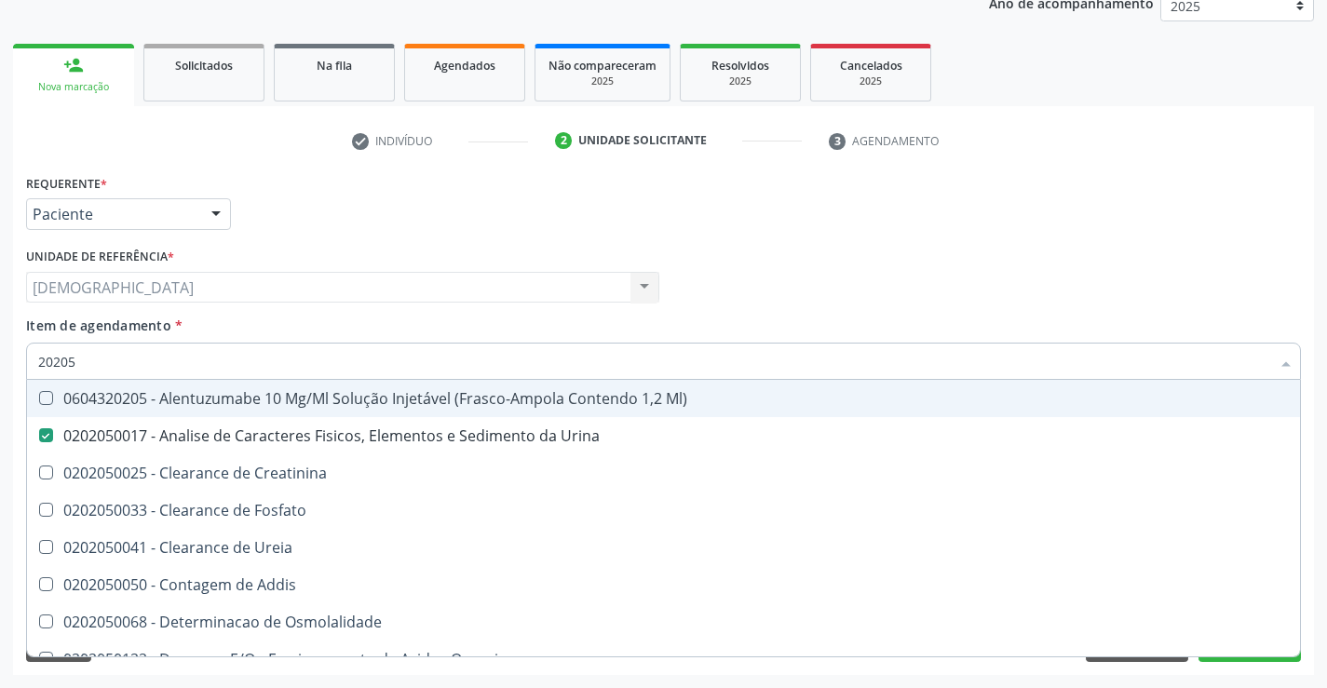
type input "2020"
checkbox Urina "false"
checkbox Fosfato "true"
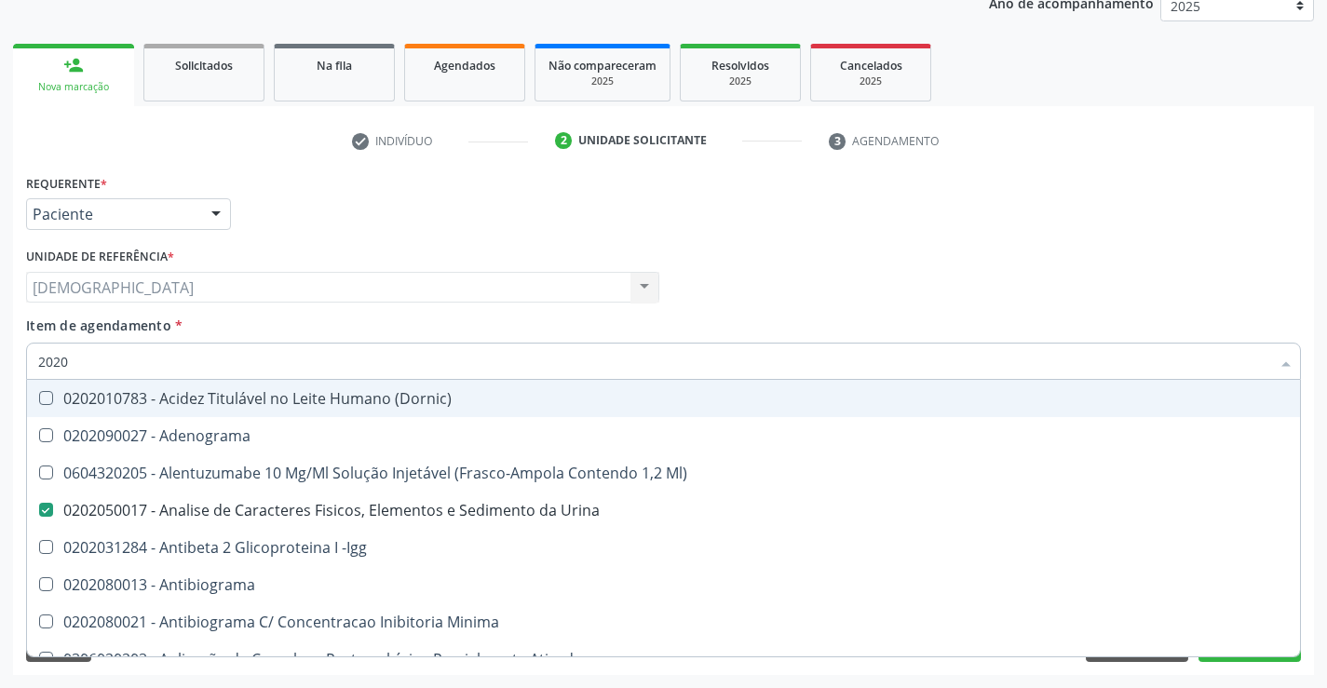
type input "20204"
checkbox Urina "false"
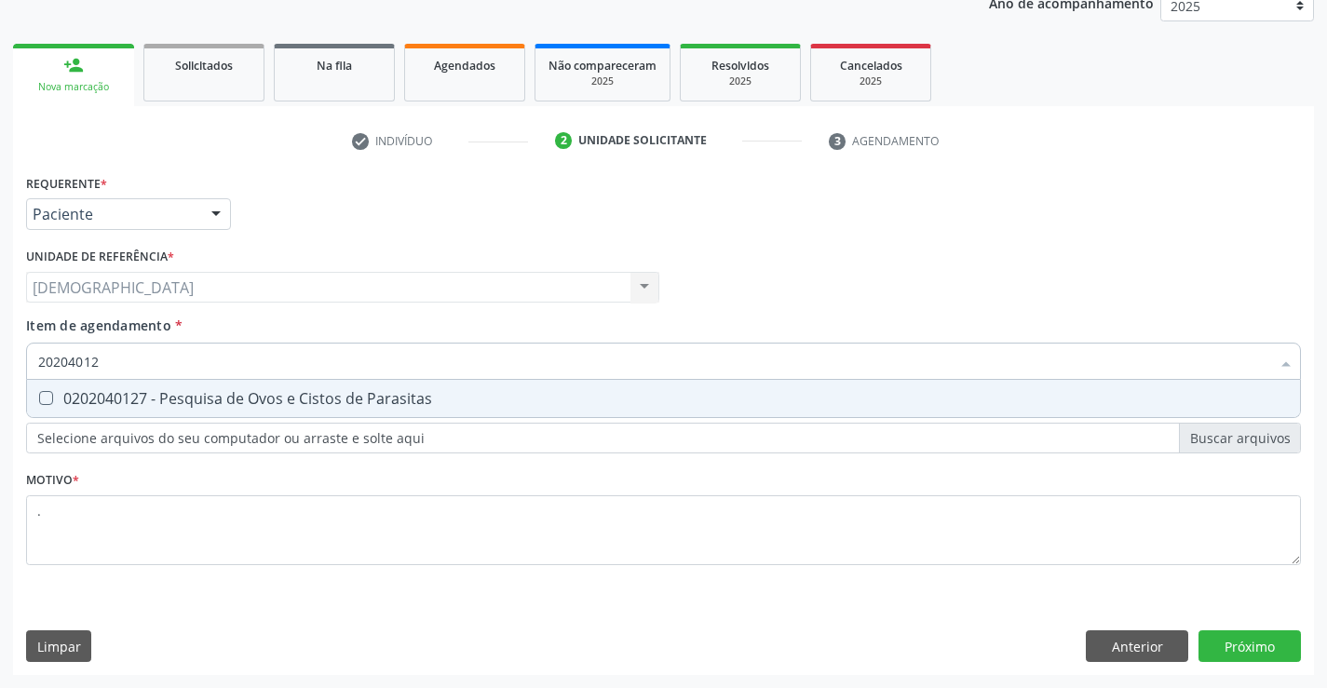
type input "202040127"
click at [223, 406] on div "0202040127 - Pesquisa de Ovos e Cistos de Parasitas" at bounding box center [663, 398] width 1251 height 15
checkbox Parasitas "true"
type input "2020401"
checkbox Parasitas "false"
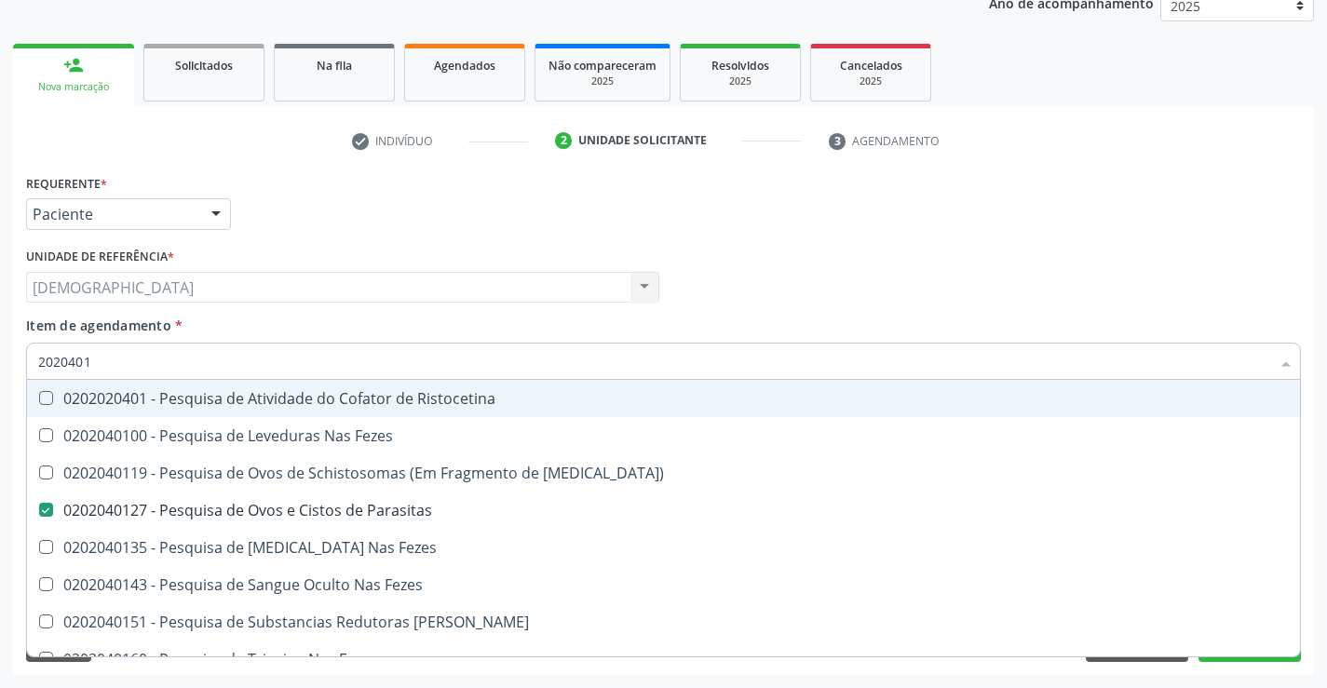
type input "202040"
checkbox Parasitas "false"
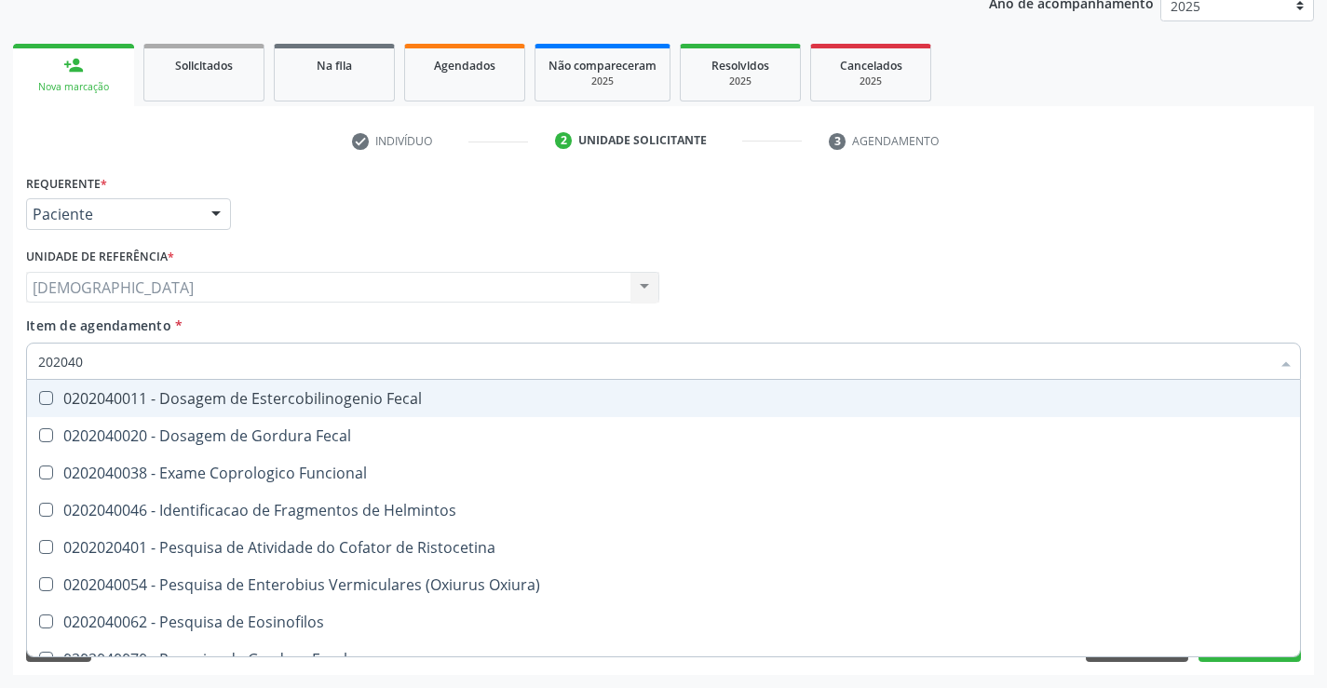
type input "20204"
checkbox Parasitas "false"
checkbox Fezes "true"
type input "2020"
checkbox Helmintos "true"
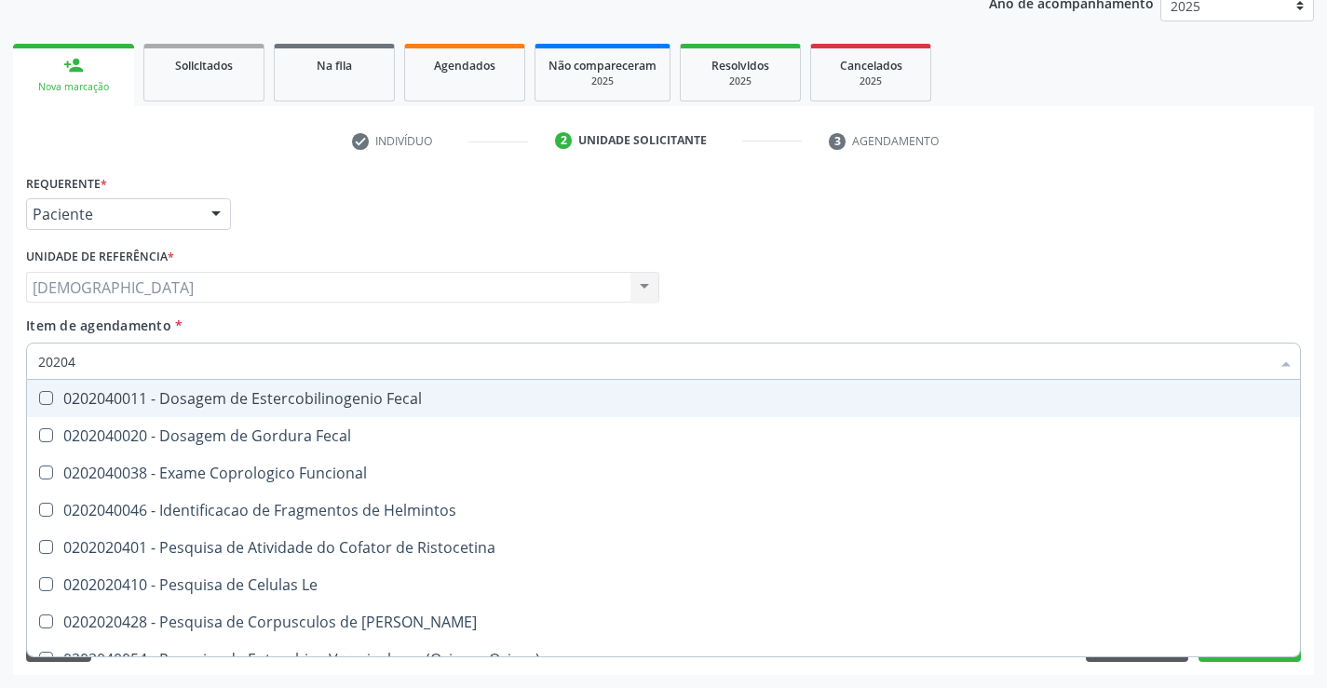
checkbox Parasitas "false"
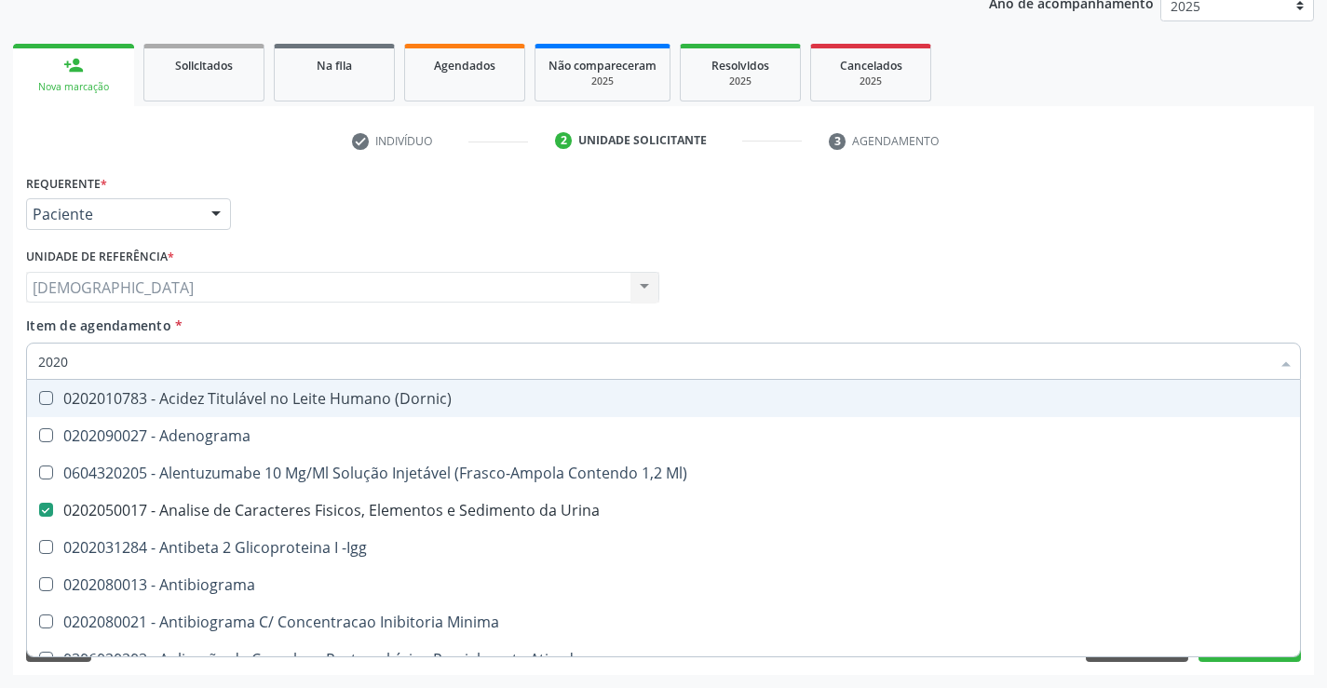
type input "202"
checkbox Total "false"
checkbox II "true"
checkbox Glicose "false"
checkbox Leucino-Aminopeptidase "true"
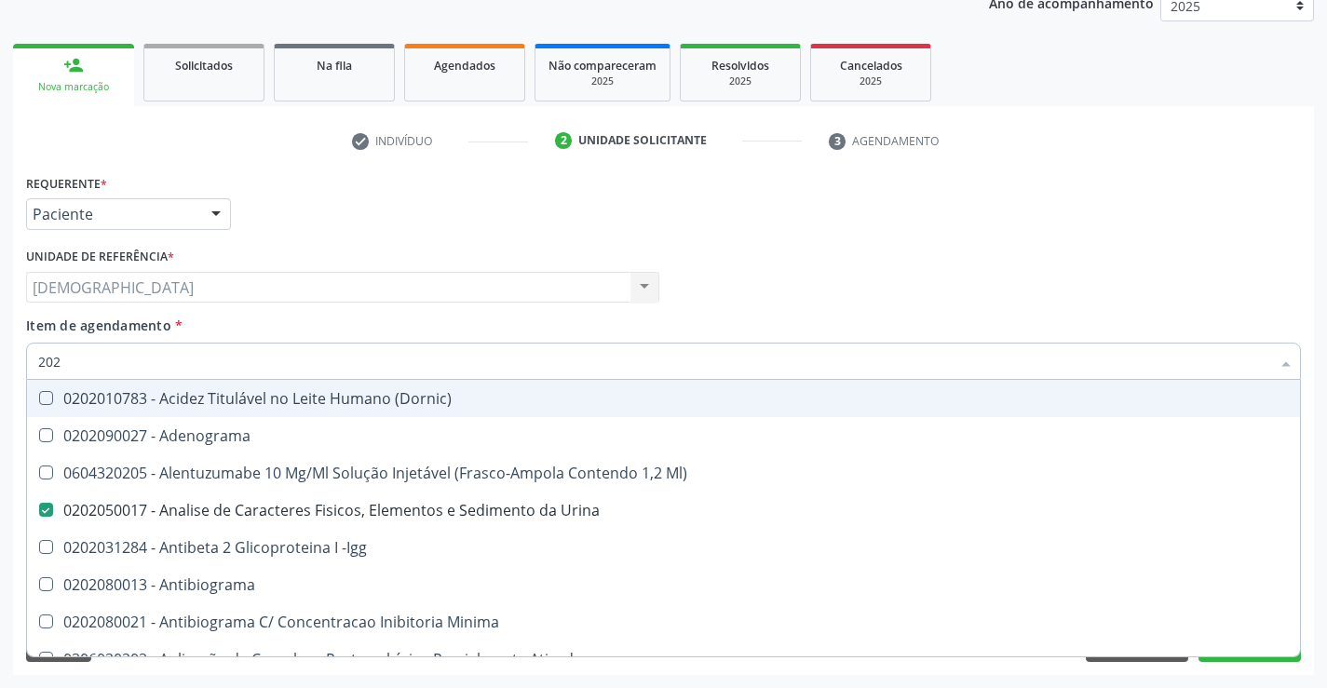
checkbox Reativa "false"
checkbox \(Tgo\) "false"
checkbox \(Tgp\) "false"
checkbox Urinarios "true"
checkbox Células "true"
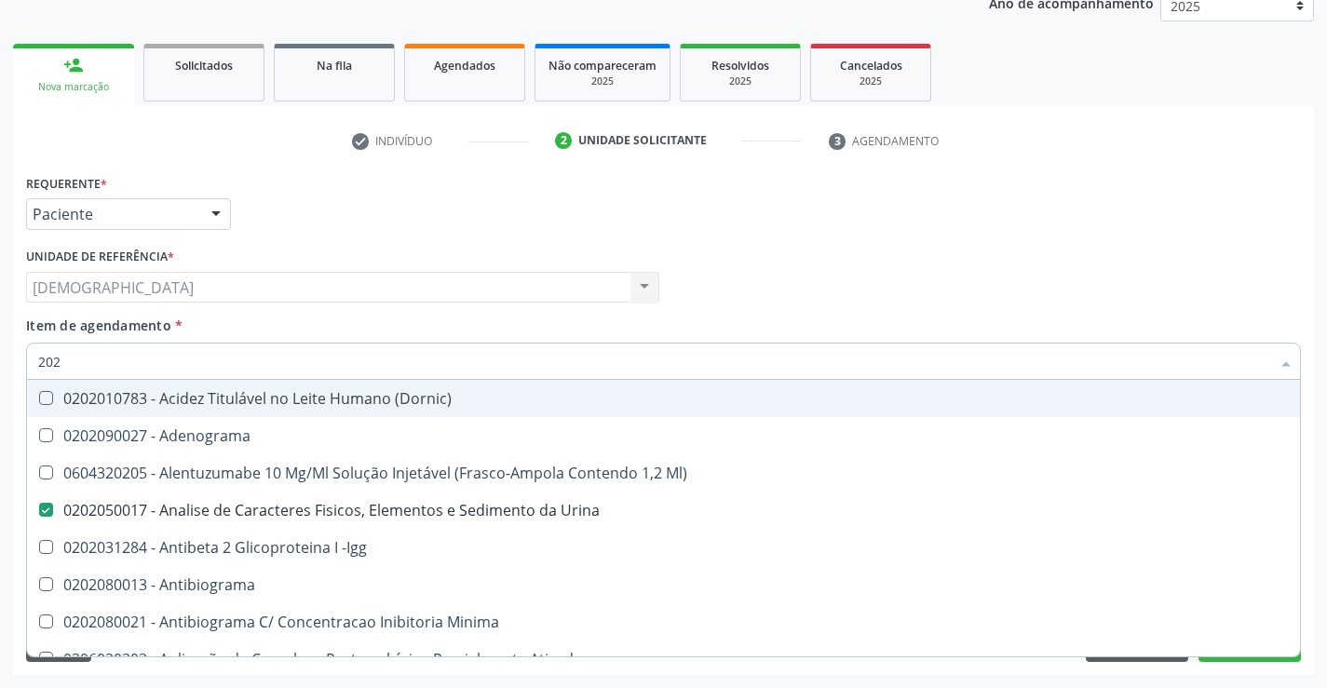
checkbox Mandíbula "true"
checkbox Completo "false"
checkbox Anticardiolipina "true"
checkbox Parasitas "false"
checkbox Mediastinal "true"
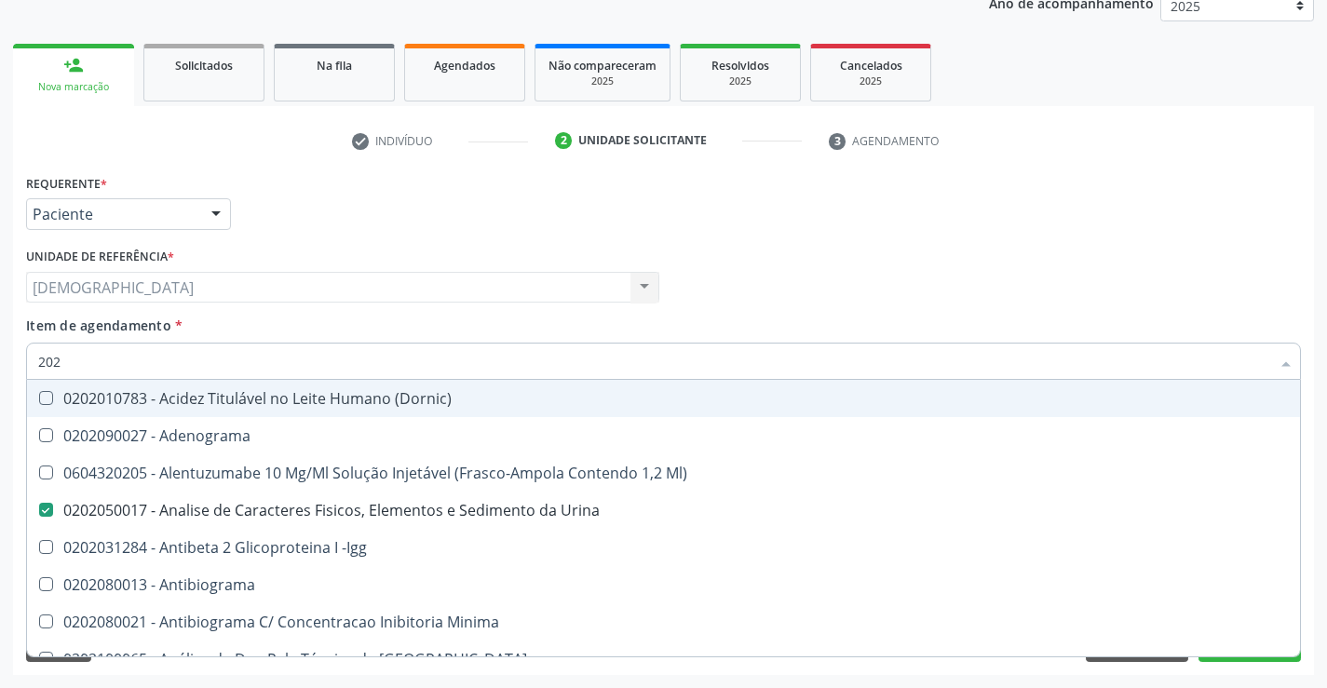
type input "2020"
checkbox III "true"
checkbox Total "false"
checkbox X "true"
checkbox Glicose "false"
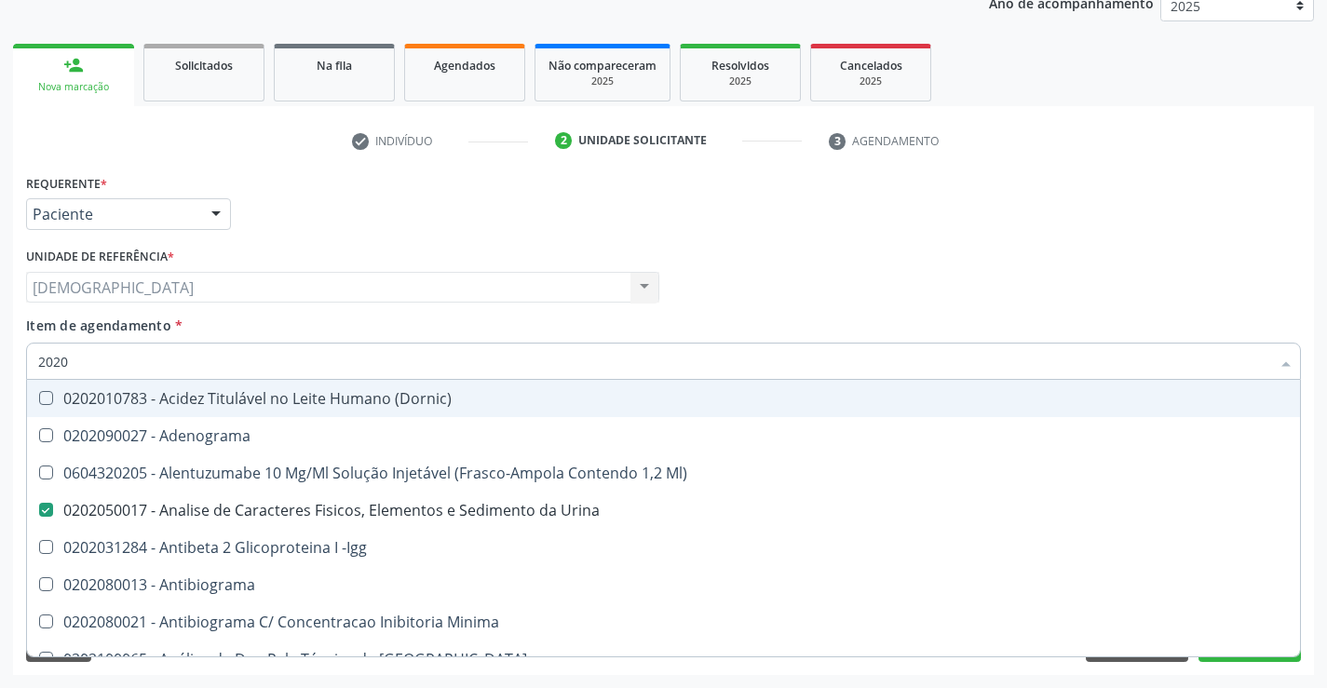
checkbox C1-Esterase "true"
checkbox Progesterona "true"
checkbox Prolactina "true"
checkbox \(Tgo\) "false"
checkbox \(Tgp\) "false"
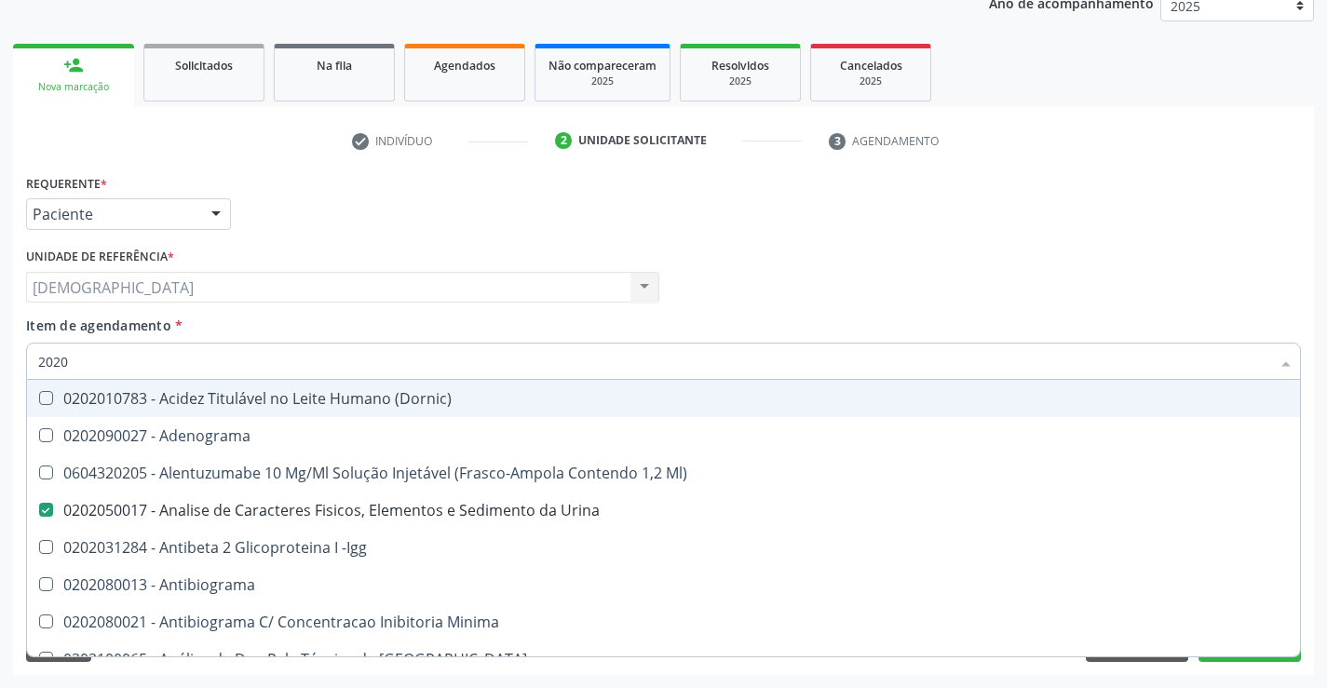
checkbox Triglicerideos "false"
checkbox B12 "true"
checkbox Completo "false"
checkbox Brasiliensis "true"
checkbox Parasitas "false"
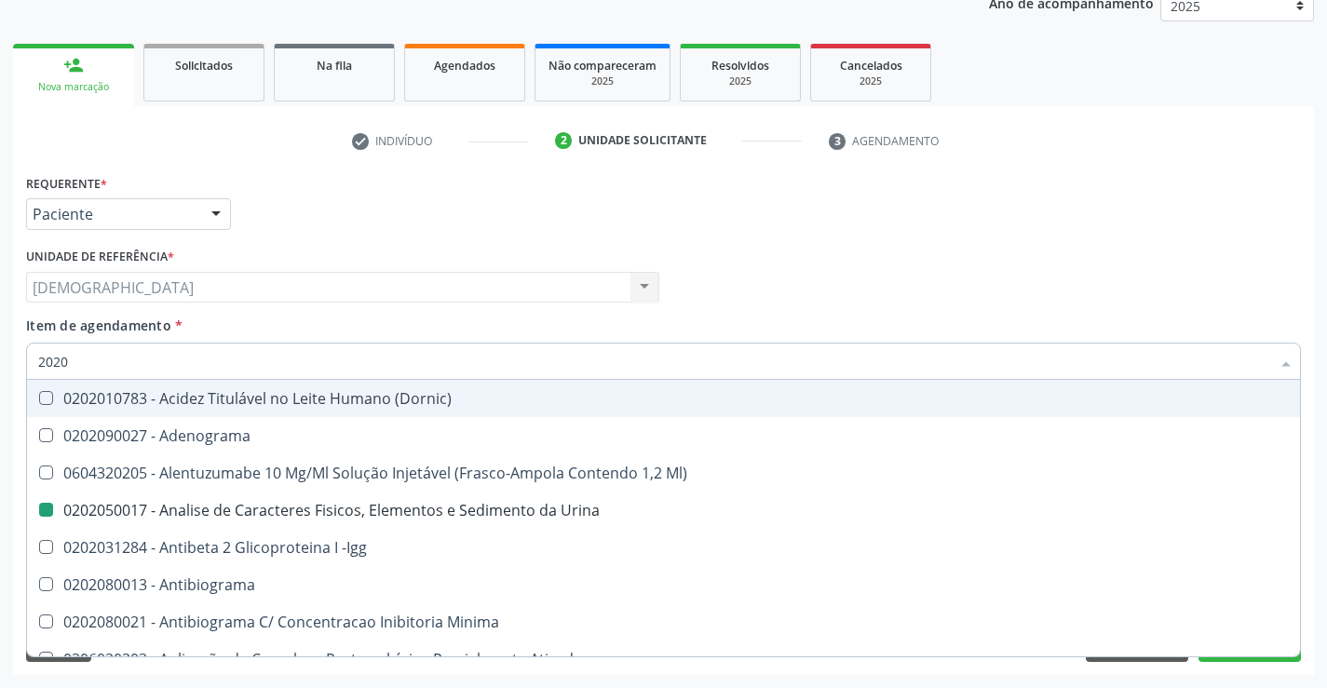
type input "20202"
checkbox Urina "false"
checkbox \(Pos-Pasteurização\) "true"
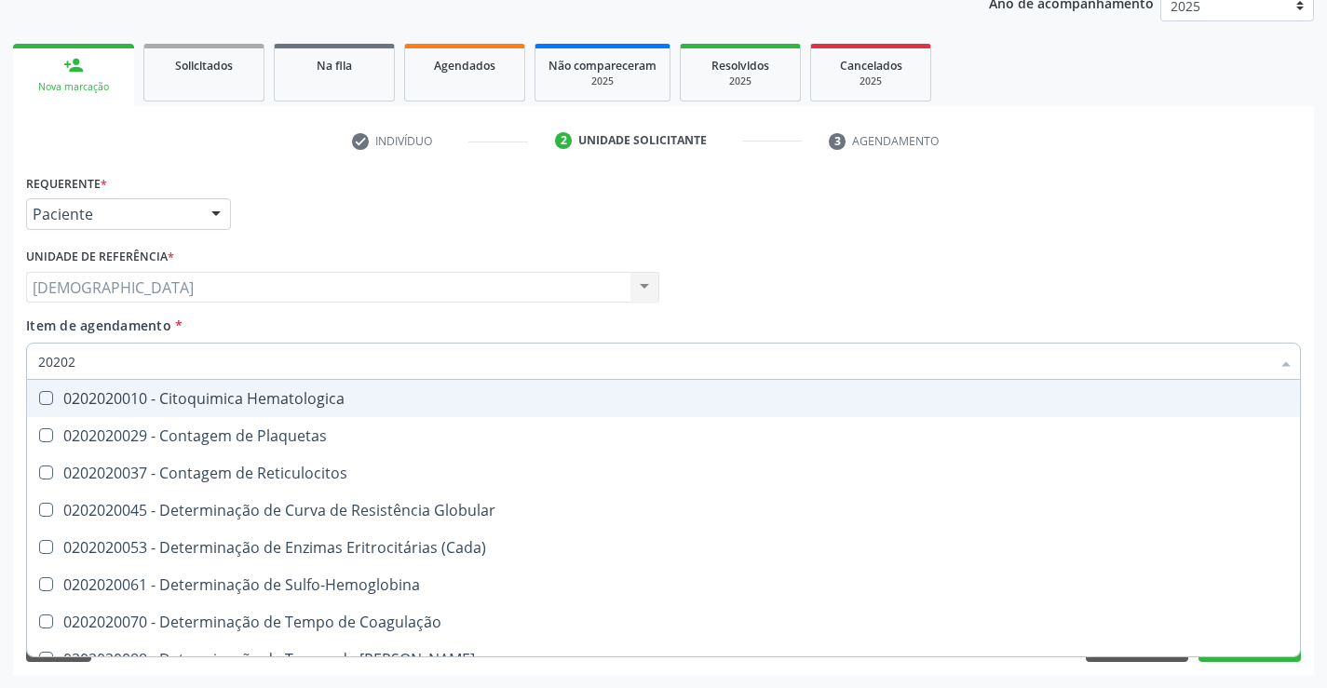
type input "202020"
checkbox Hematocrito "true"
checkbox Completo "false"
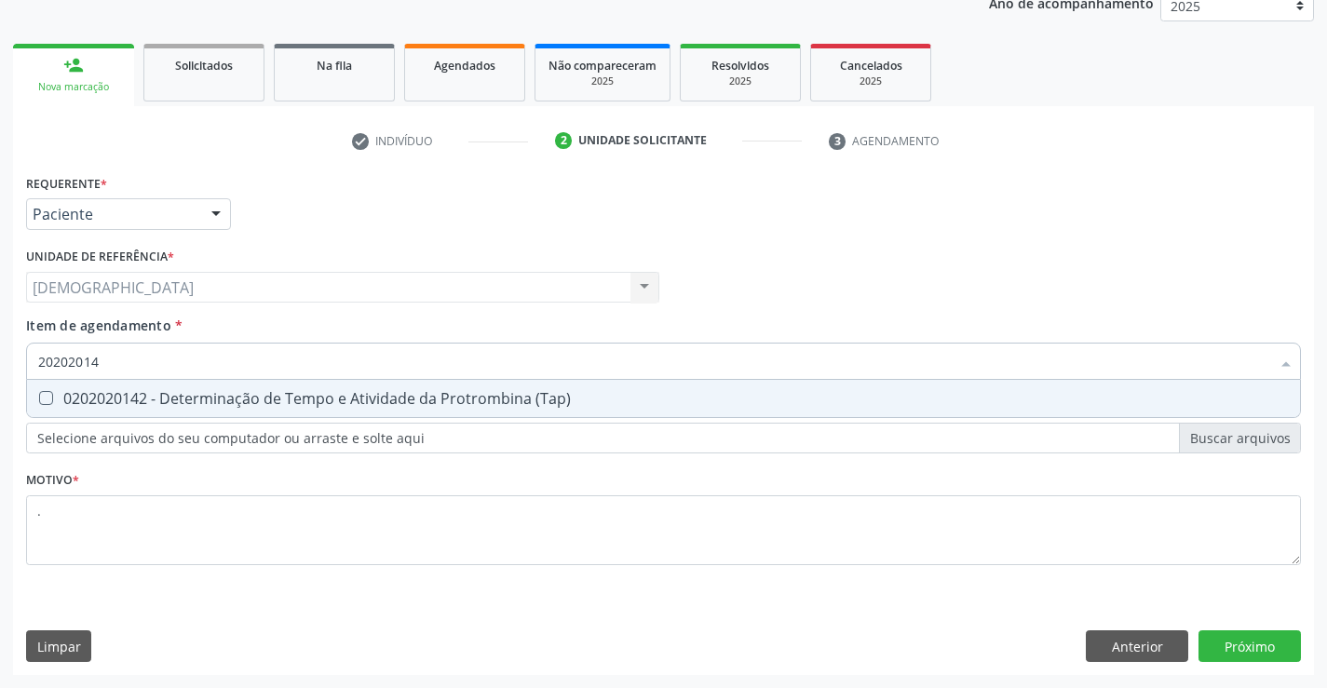
type input "202020142"
click at [229, 391] on div "0202020142 - Determinação de Tempo e Atividade da Protrombina (Tap)" at bounding box center [663, 398] width 1251 height 15
checkbox \(Tap\) "true"
click at [1233, 641] on div "Requerente * Paciente Profissional de Saúde Paciente Nenhum resultado encontrad…" at bounding box center [663, 422] width 1301 height 506
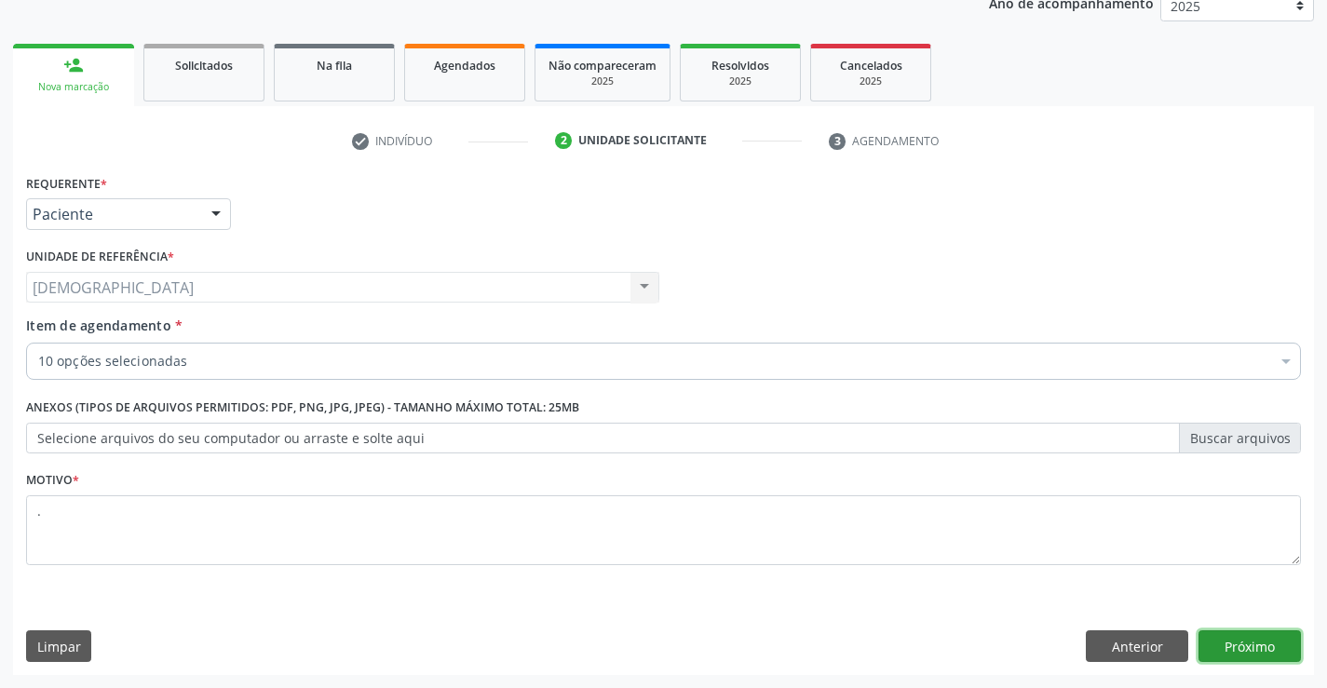
click at [1233, 641] on button "Próximo" at bounding box center [1249, 646] width 102 height 32
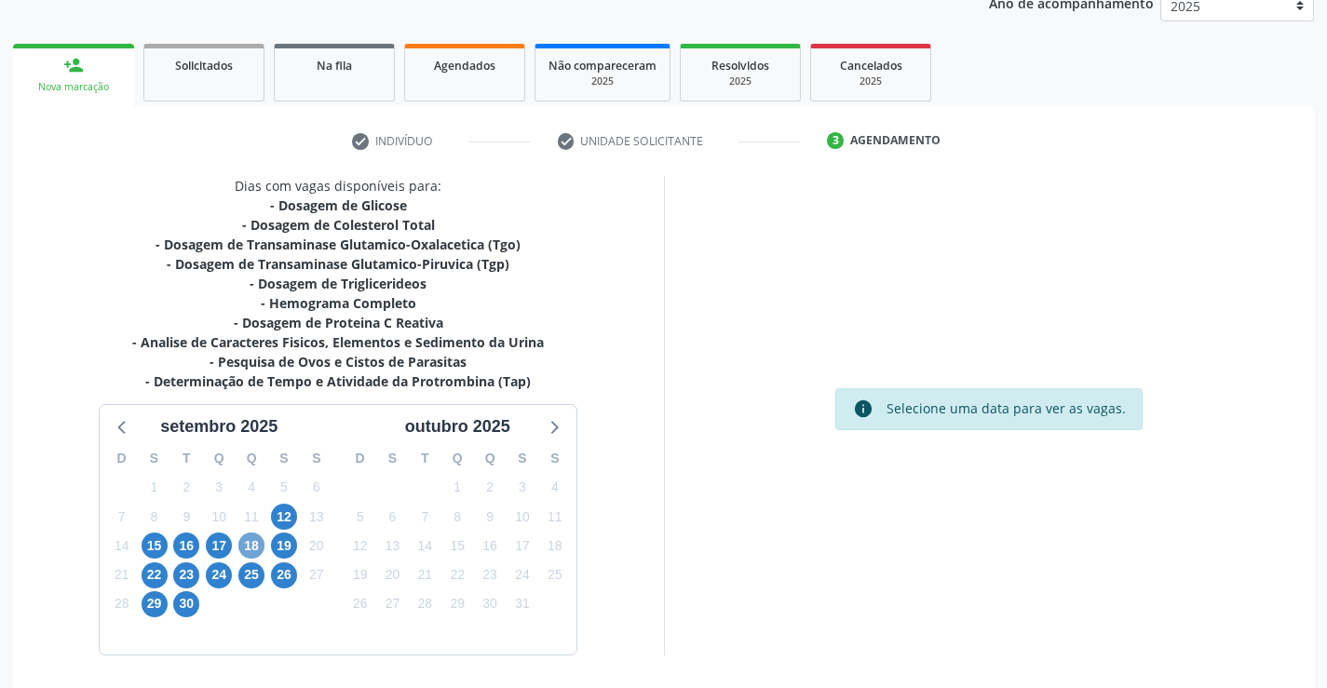
click at [259, 549] on span "18" at bounding box center [251, 546] width 26 height 26
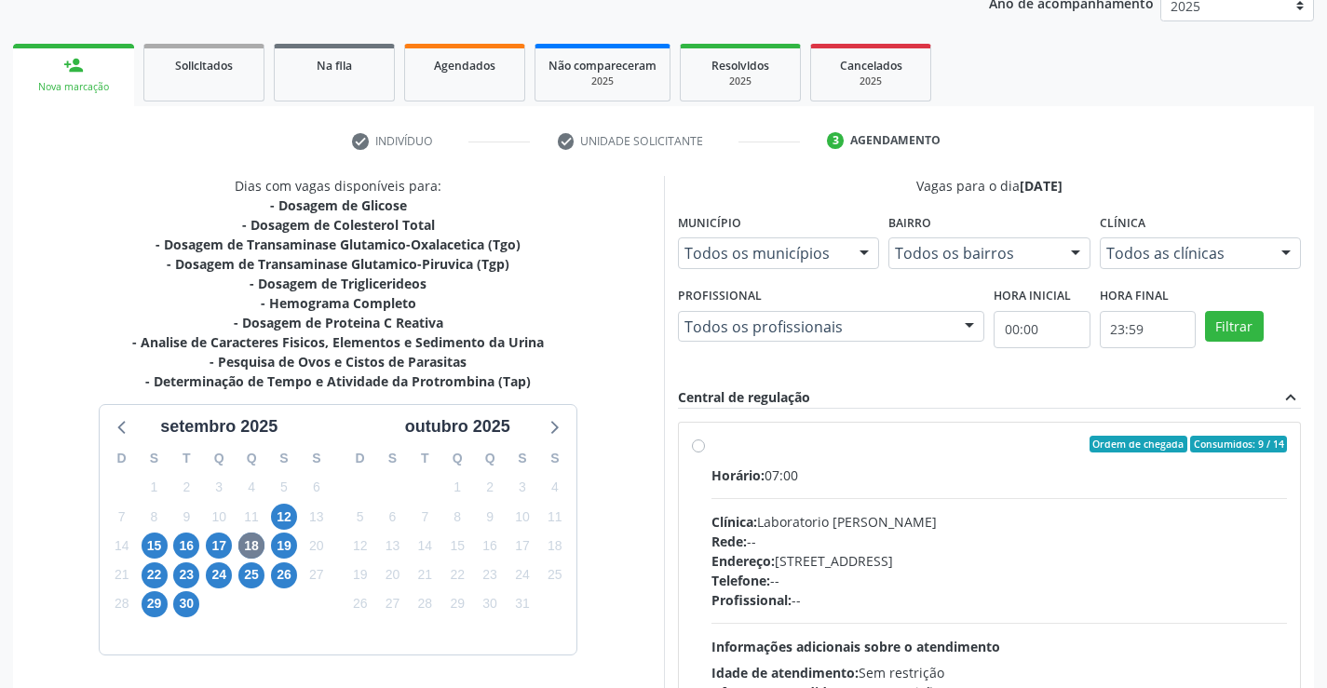
click at [808, 440] on div "Ordem de chegada Consumidos: 9 / 14" at bounding box center [999, 444] width 576 height 17
click at [705, 440] on input "Ordem de chegada Consumidos: 9 / 14 Horário: 07:00 Clínica: Laboratorio Jose Pa…" at bounding box center [698, 444] width 13 height 17
radio input "true"
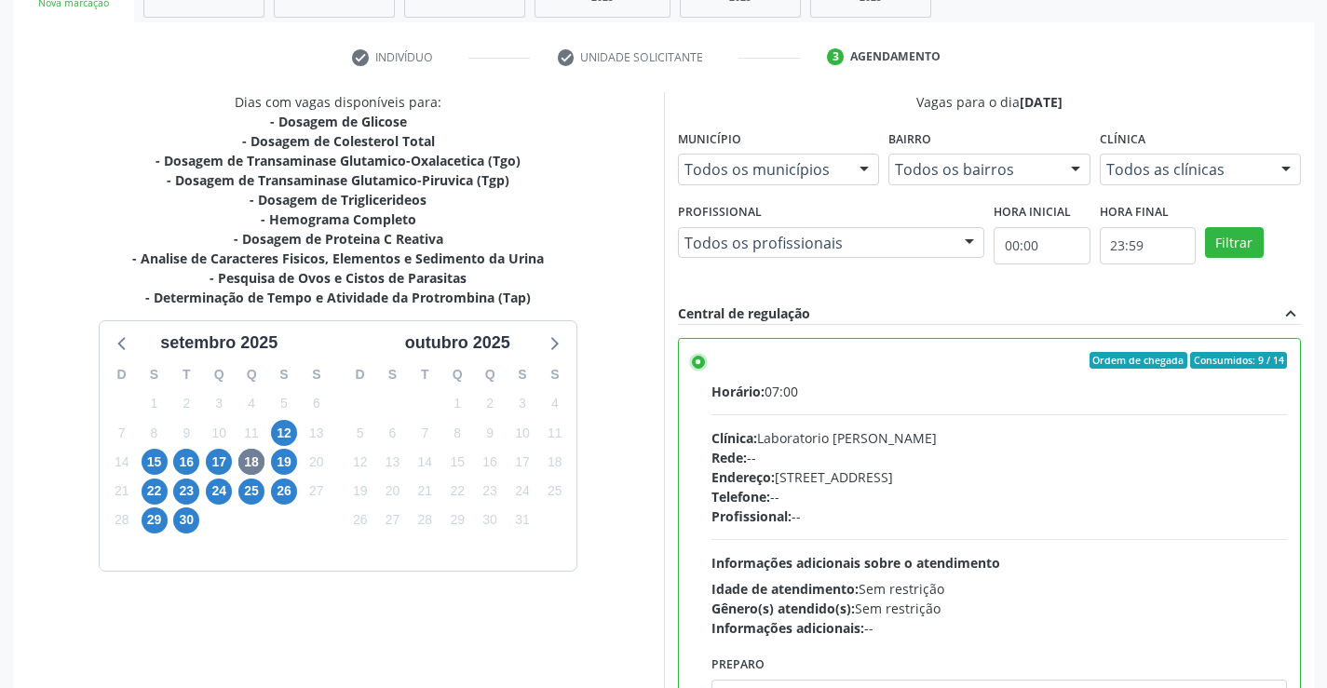
scroll to position [425, 0]
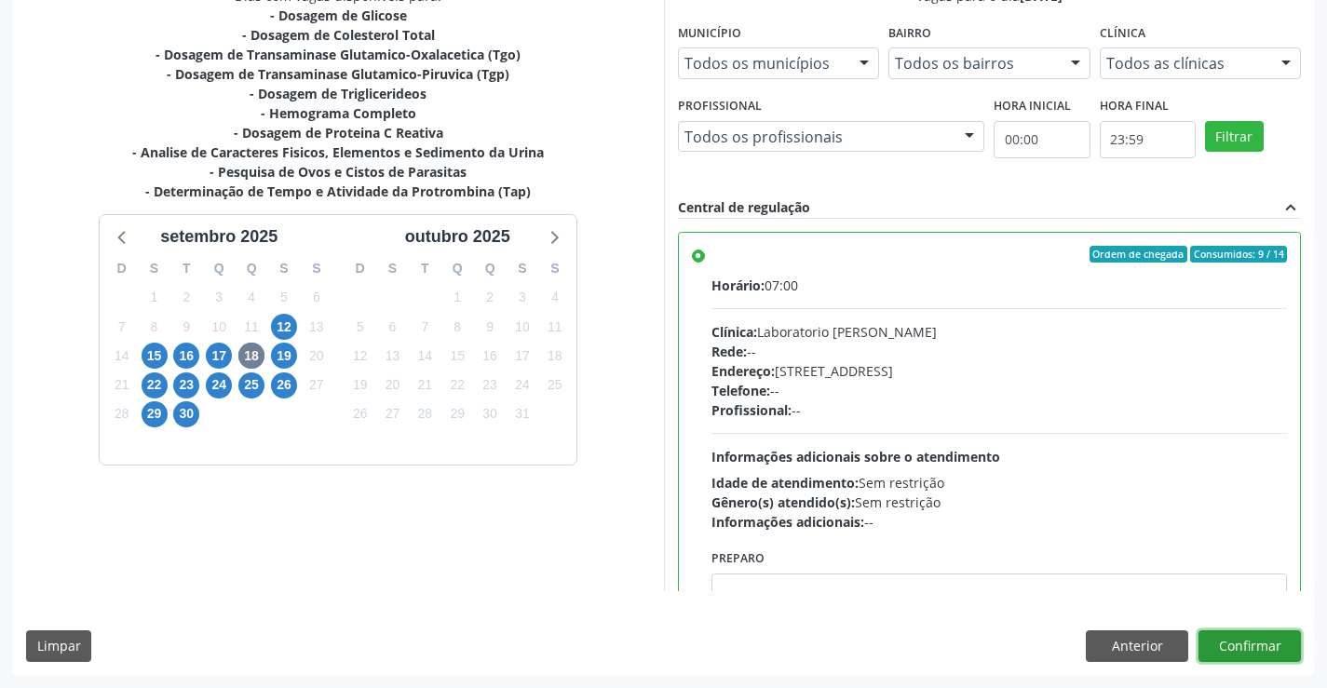
click at [1235, 644] on button "Confirmar" at bounding box center [1249, 646] width 102 height 32
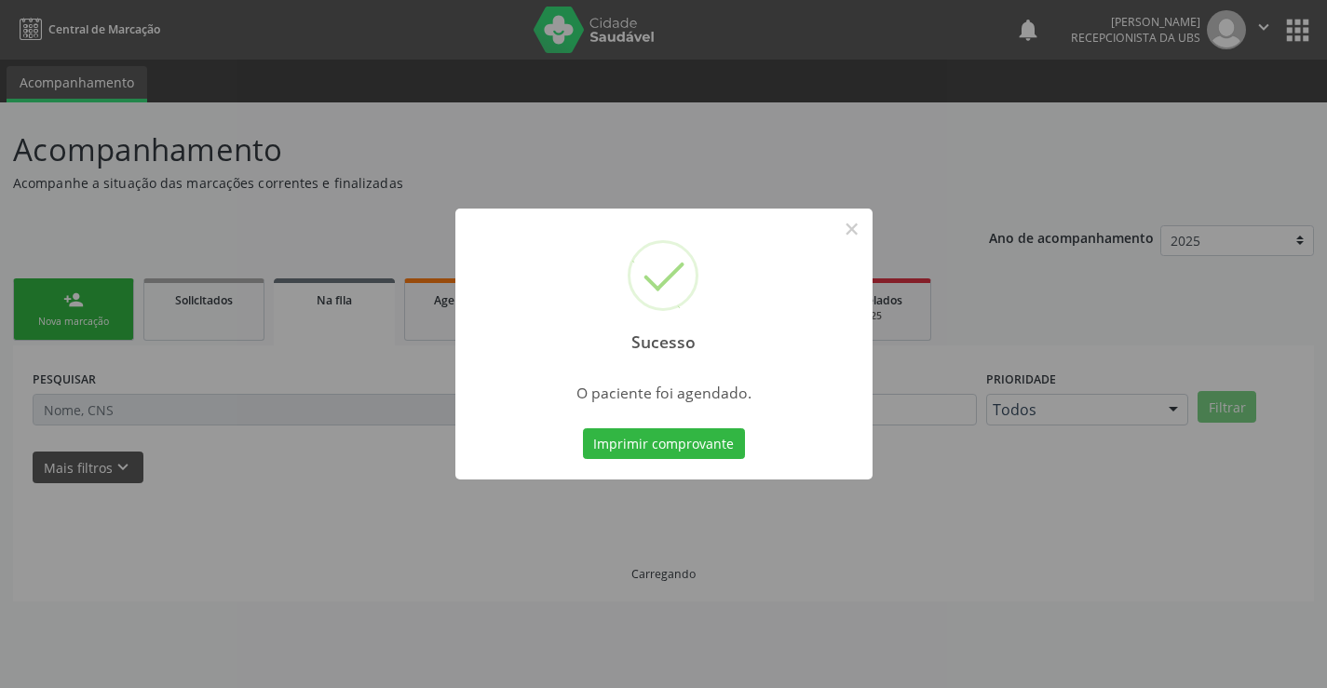
scroll to position [0, 0]
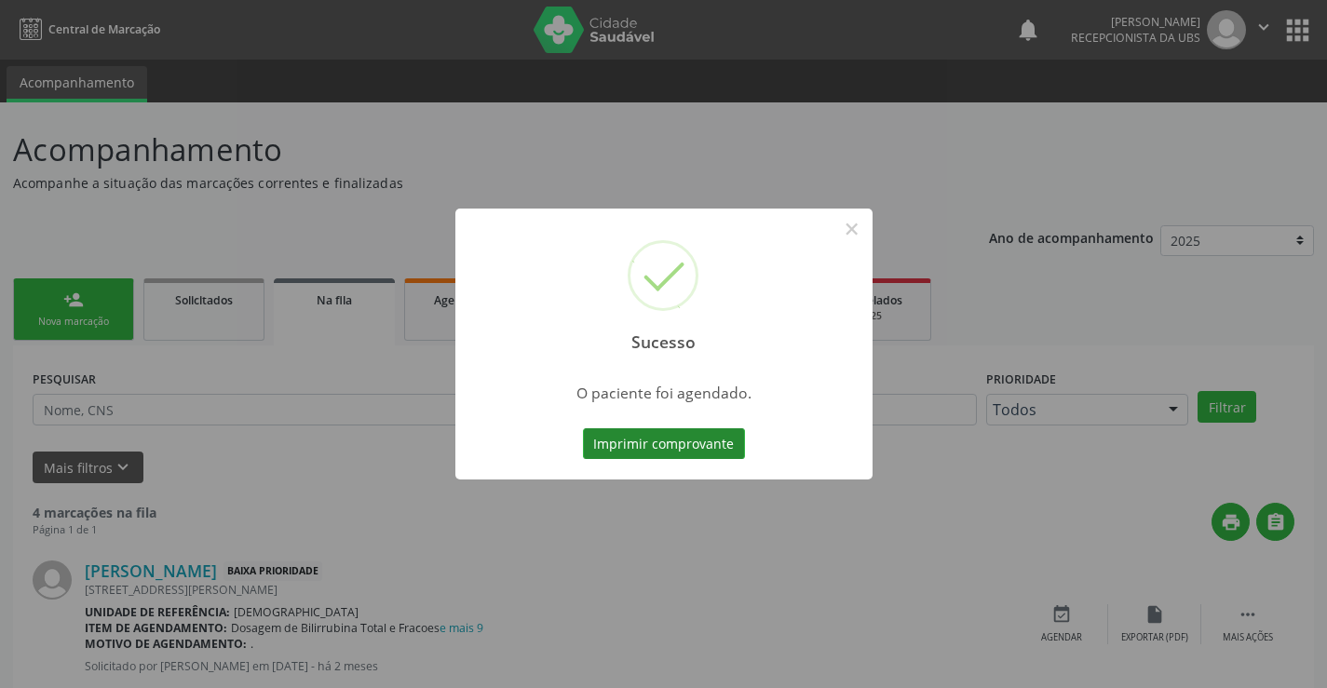
click at [689, 445] on button "Imprimir comprovante" at bounding box center [664, 444] width 162 height 32
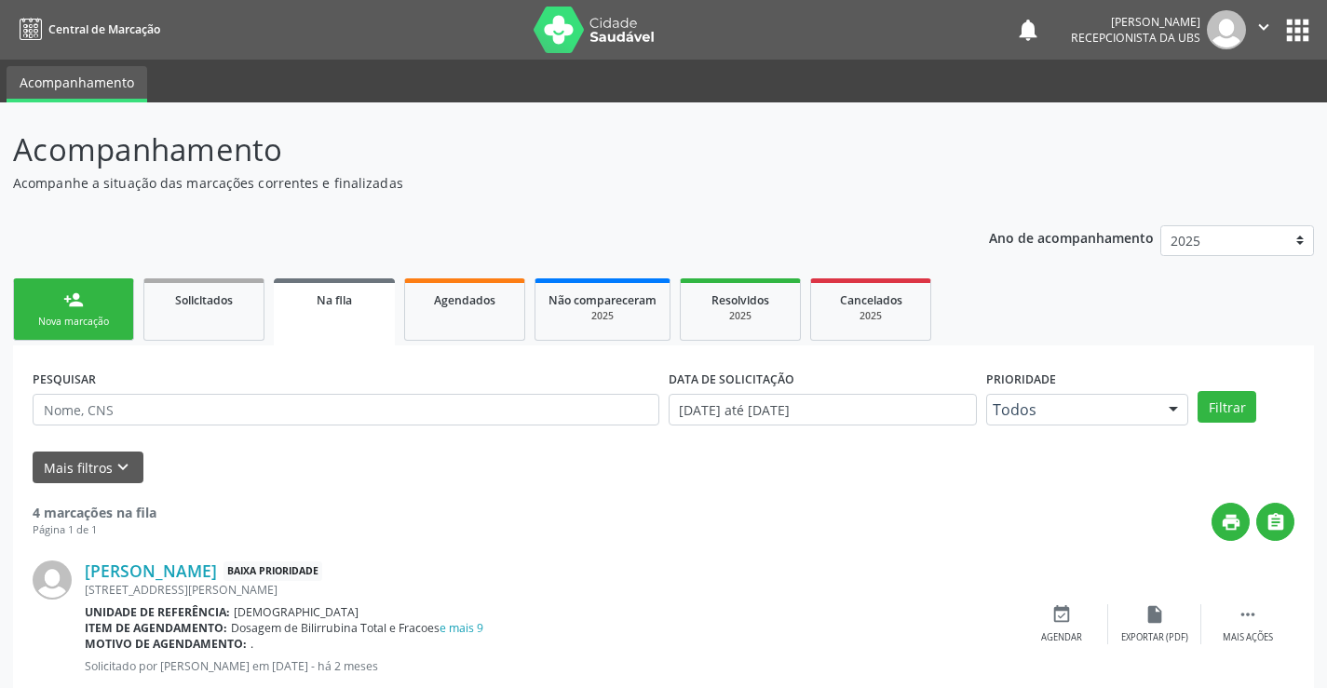
click at [49, 316] on div "Nova marcação" at bounding box center [73, 322] width 93 height 14
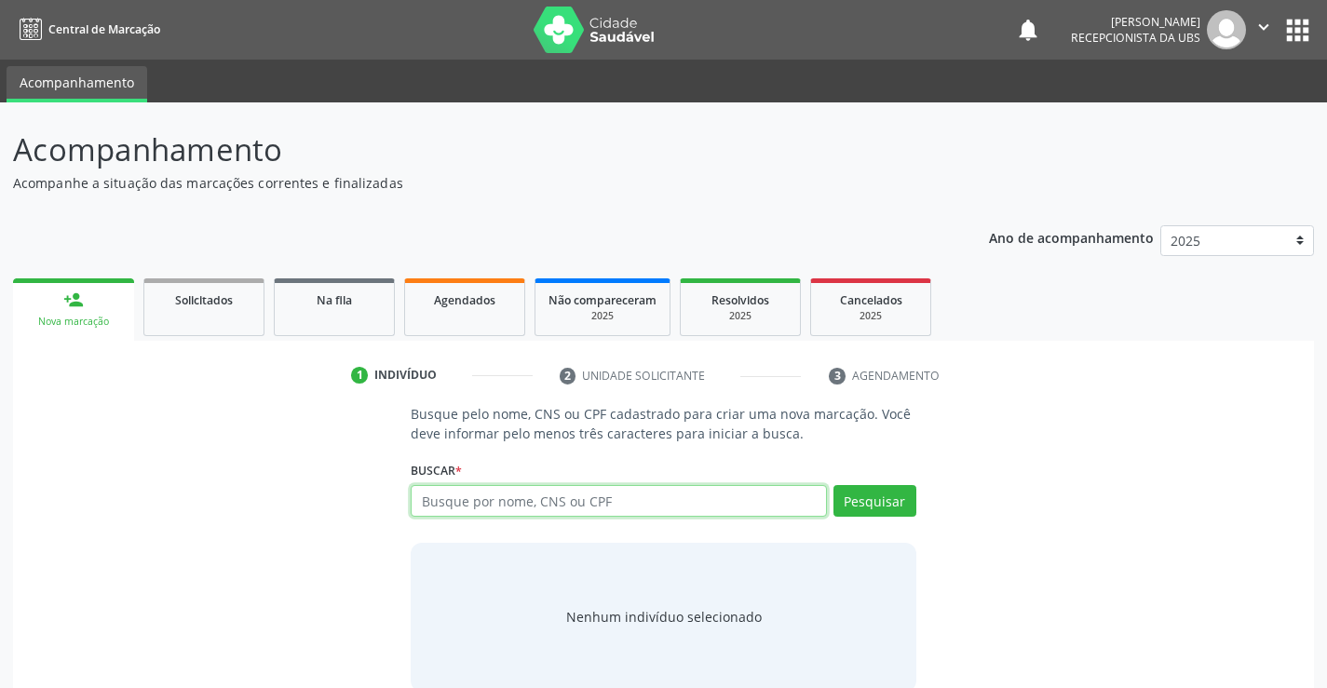
click at [468, 504] on input "text" at bounding box center [618, 501] width 415 height 32
type input "704206755195583"
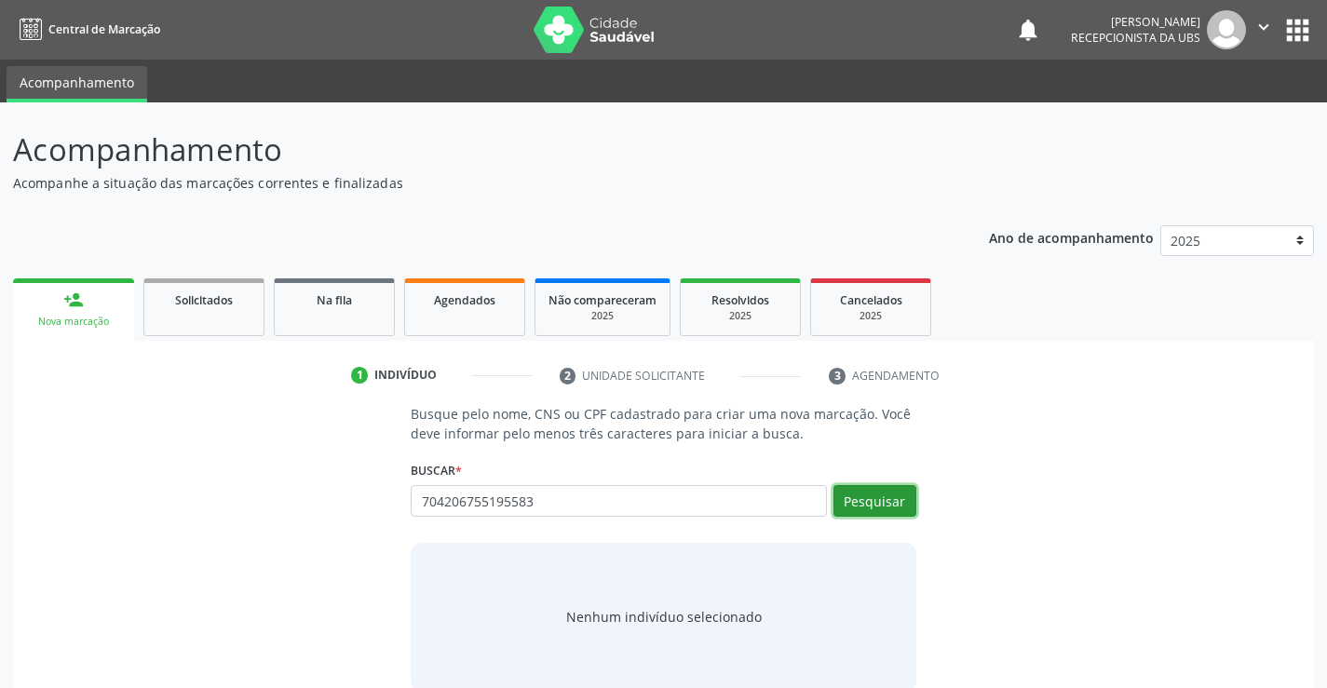
click at [890, 500] on button "Pesquisar" at bounding box center [874, 501] width 83 height 32
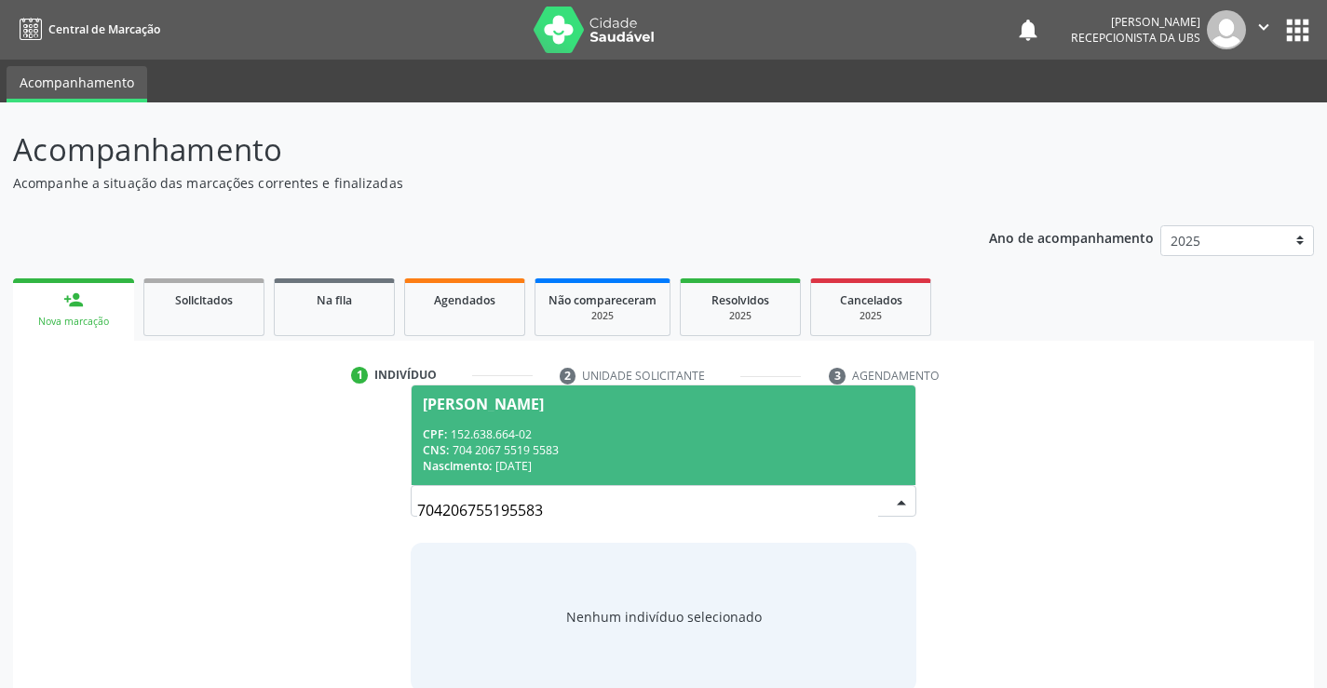
click at [724, 443] on div "CNS: 704 2067 5519 5583" at bounding box center [663, 450] width 480 height 16
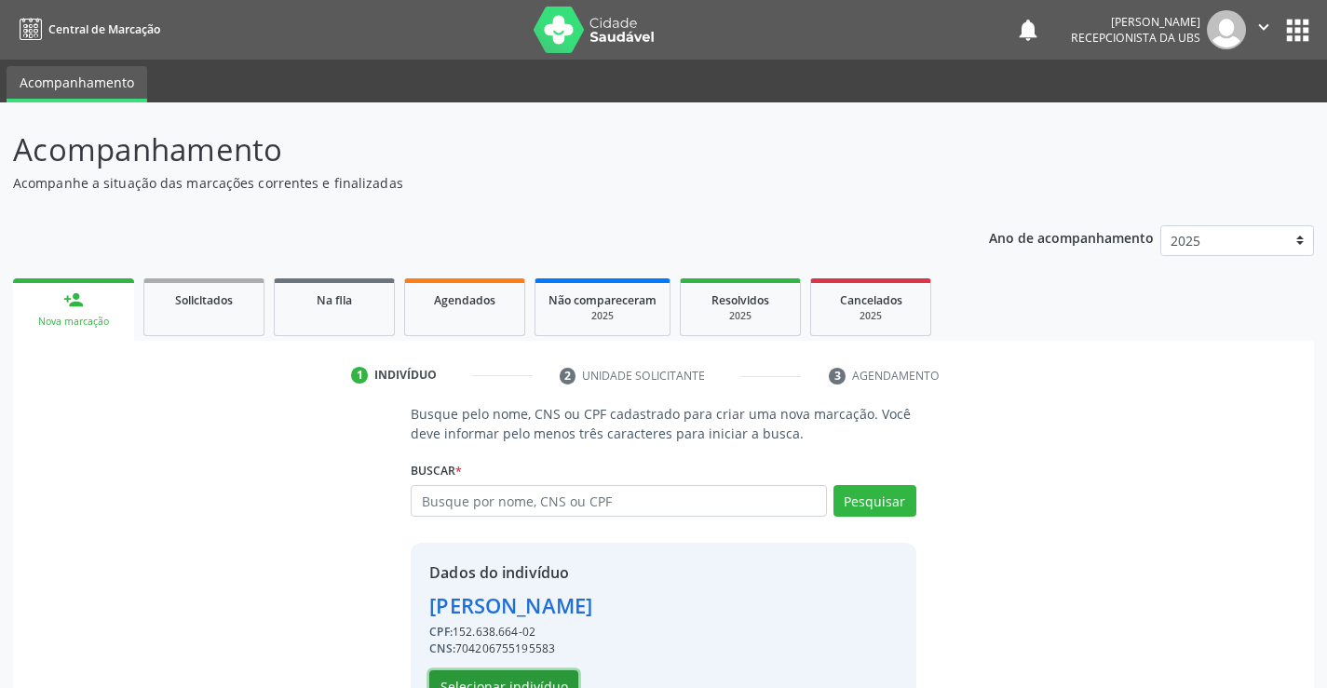
click at [523, 677] on button "Selecionar indivíduo" at bounding box center [503, 686] width 149 height 32
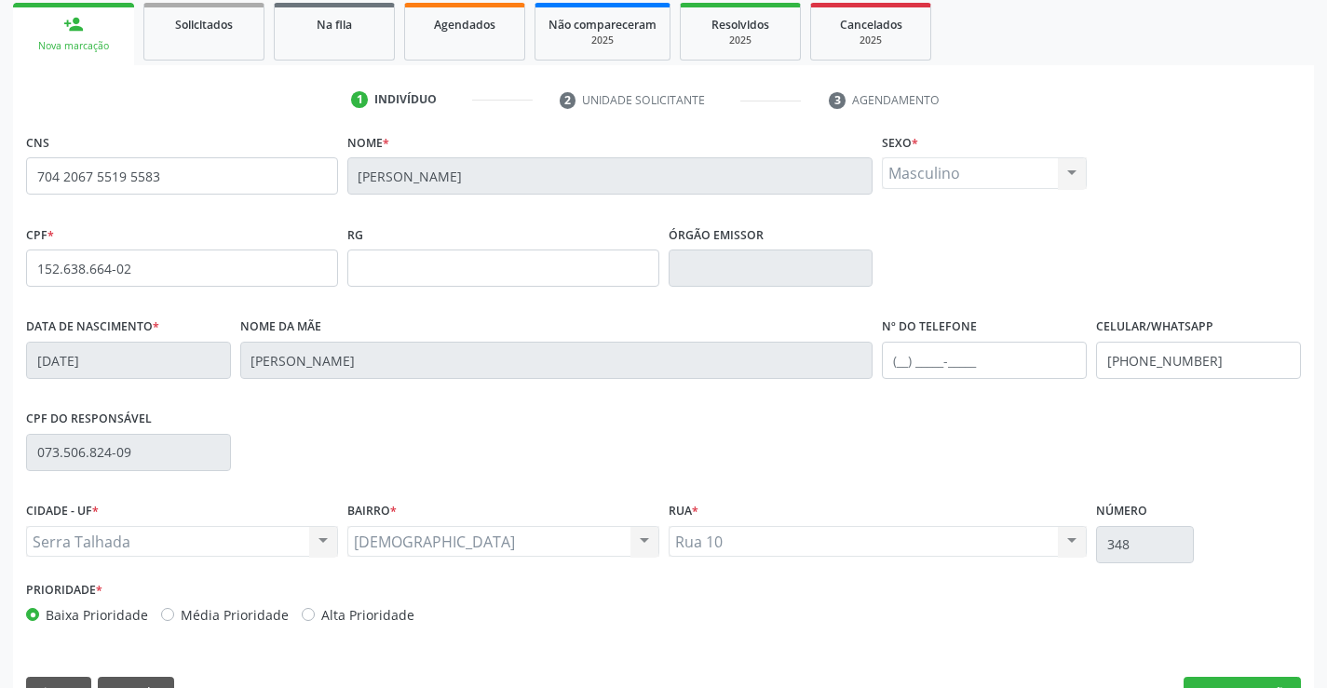
scroll to position [321, 0]
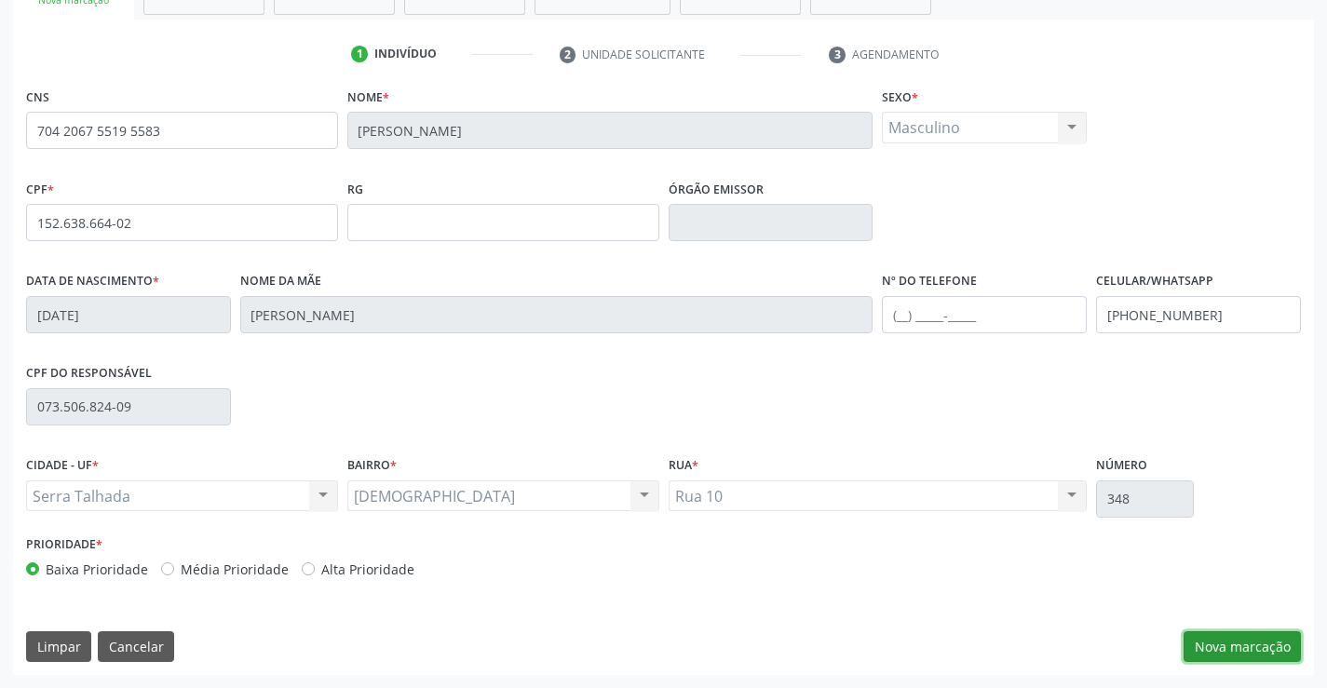
click at [1240, 642] on button "Nova marcação" at bounding box center [1242, 647] width 117 height 32
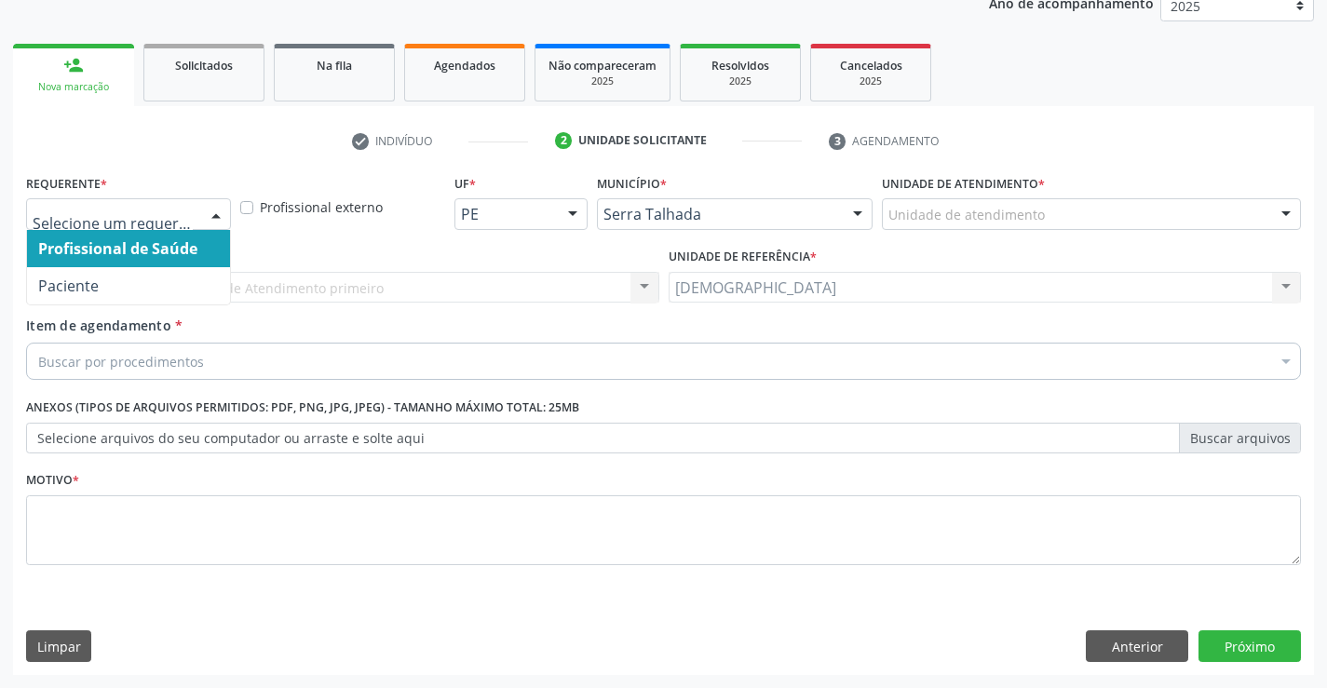
click at [216, 209] on div at bounding box center [216, 215] width 28 height 32
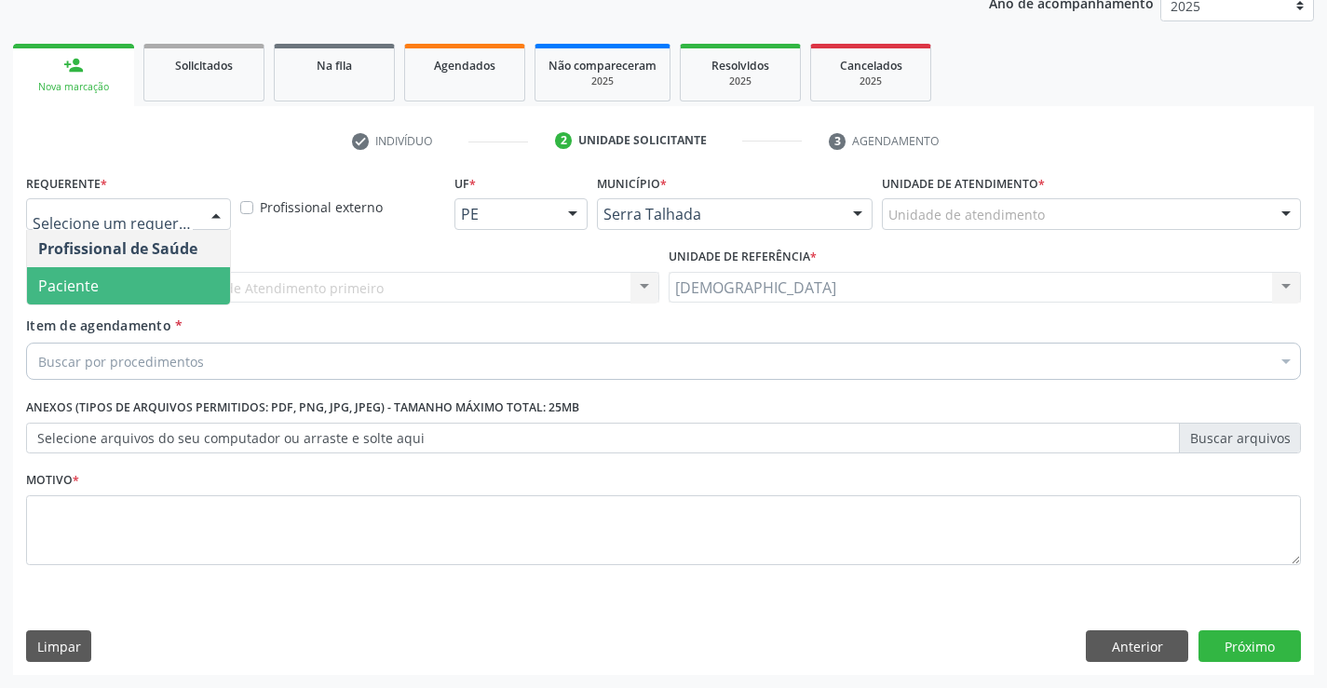
click at [139, 281] on span "Paciente" at bounding box center [128, 285] width 203 height 37
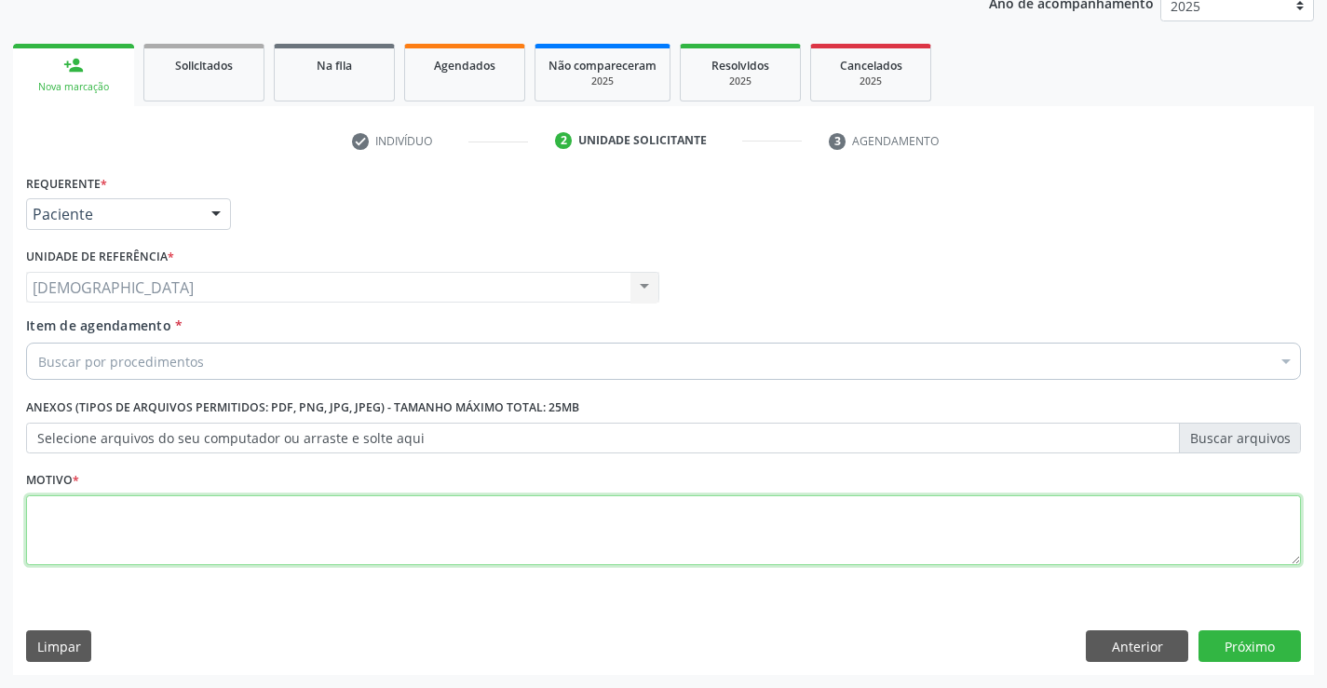
click at [147, 521] on textarea at bounding box center [663, 530] width 1275 height 71
type textarea "."
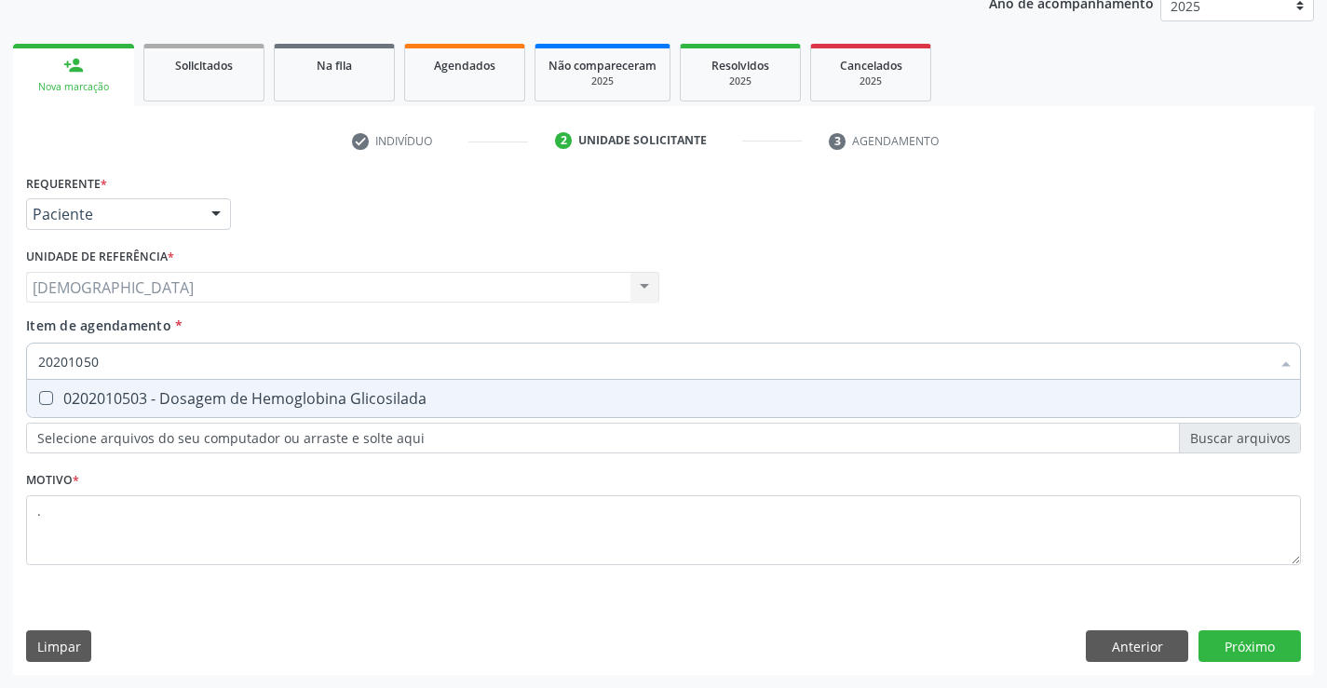
type input "202010503"
click at [214, 395] on div "0202010503 - Dosagem de Hemoglobina Glicosilada" at bounding box center [663, 398] width 1251 height 15
checkbox Glicosilada "true"
click at [1270, 647] on div "Requerente * Paciente Profissional de Saúde Paciente Nenhum resultado encontrad…" at bounding box center [663, 422] width 1301 height 506
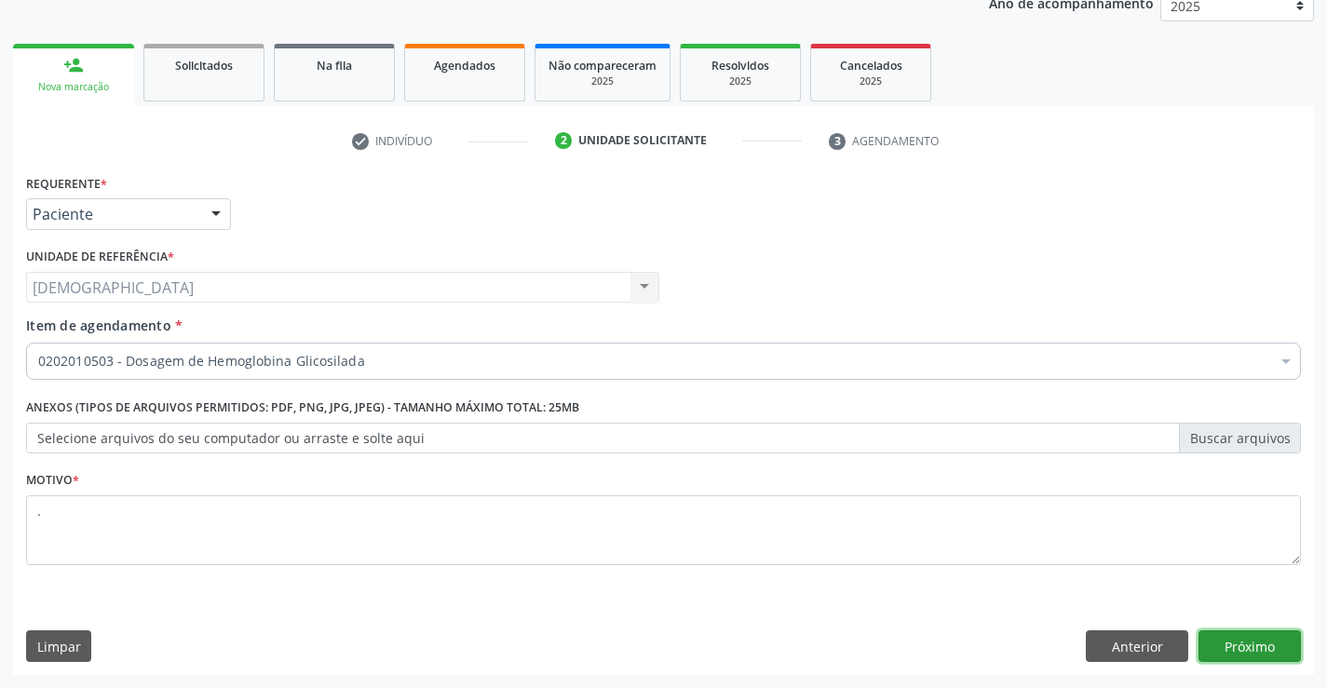
click at [1270, 647] on button "Próximo" at bounding box center [1249, 646] width 102 height 32
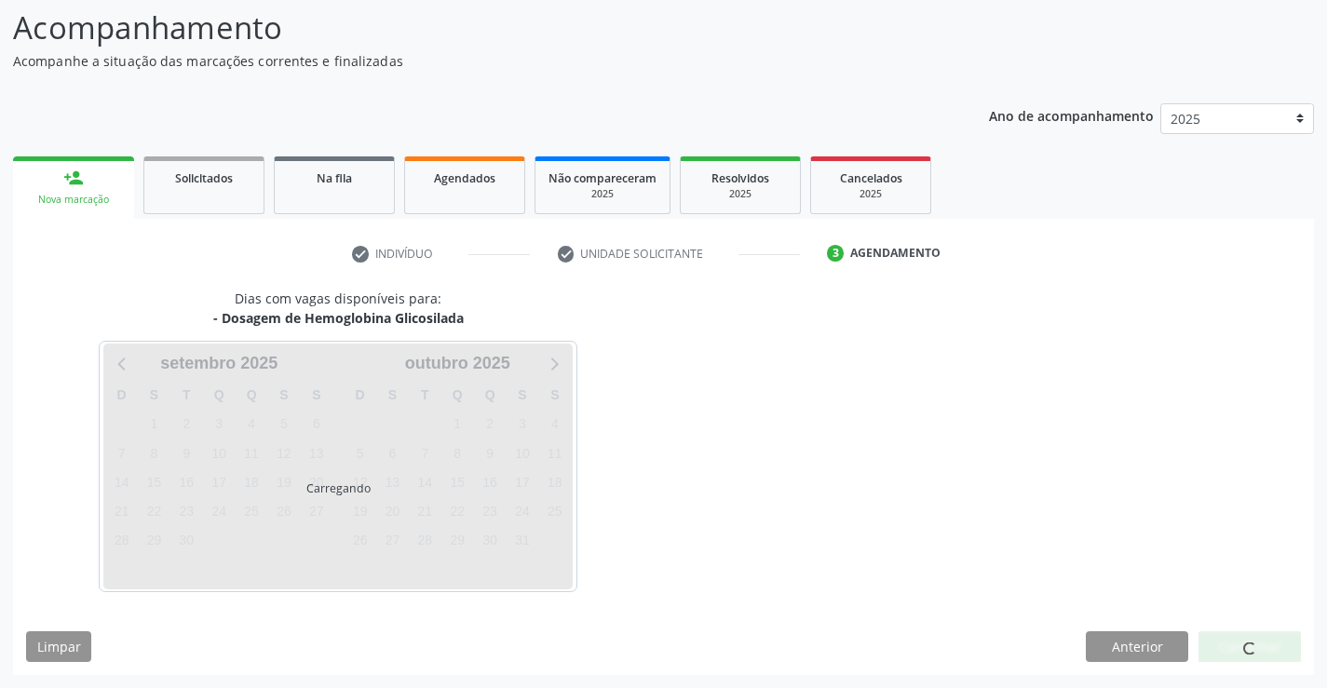
scroll to position [122, 0]
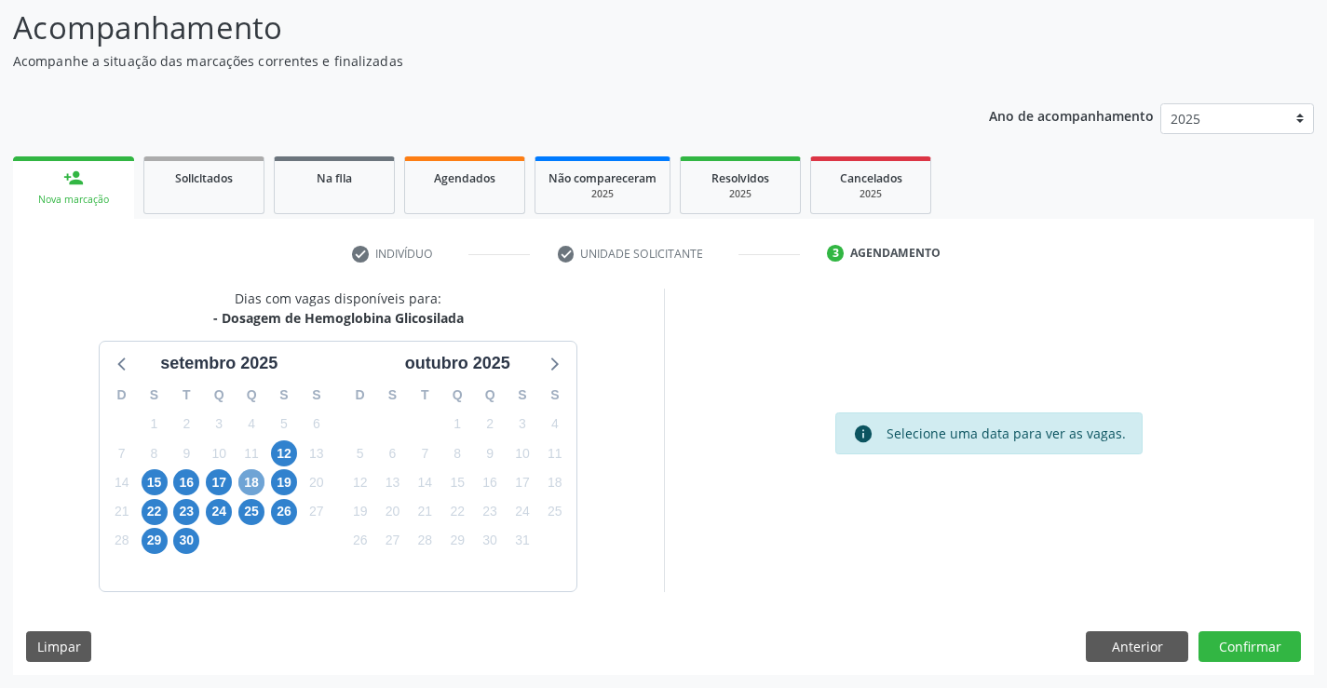
click at [246, 477] on span "18" at bounding box center [251, 482] width 26 height 26
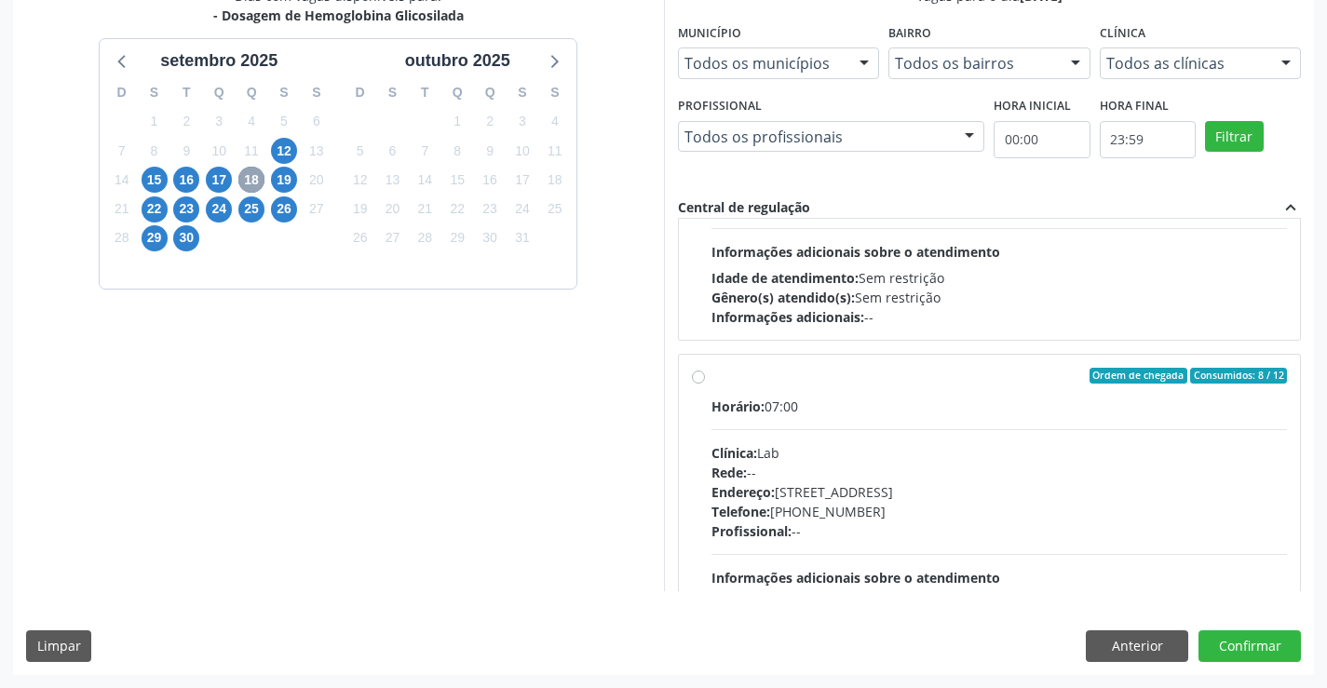
scroll to position [216, 0]
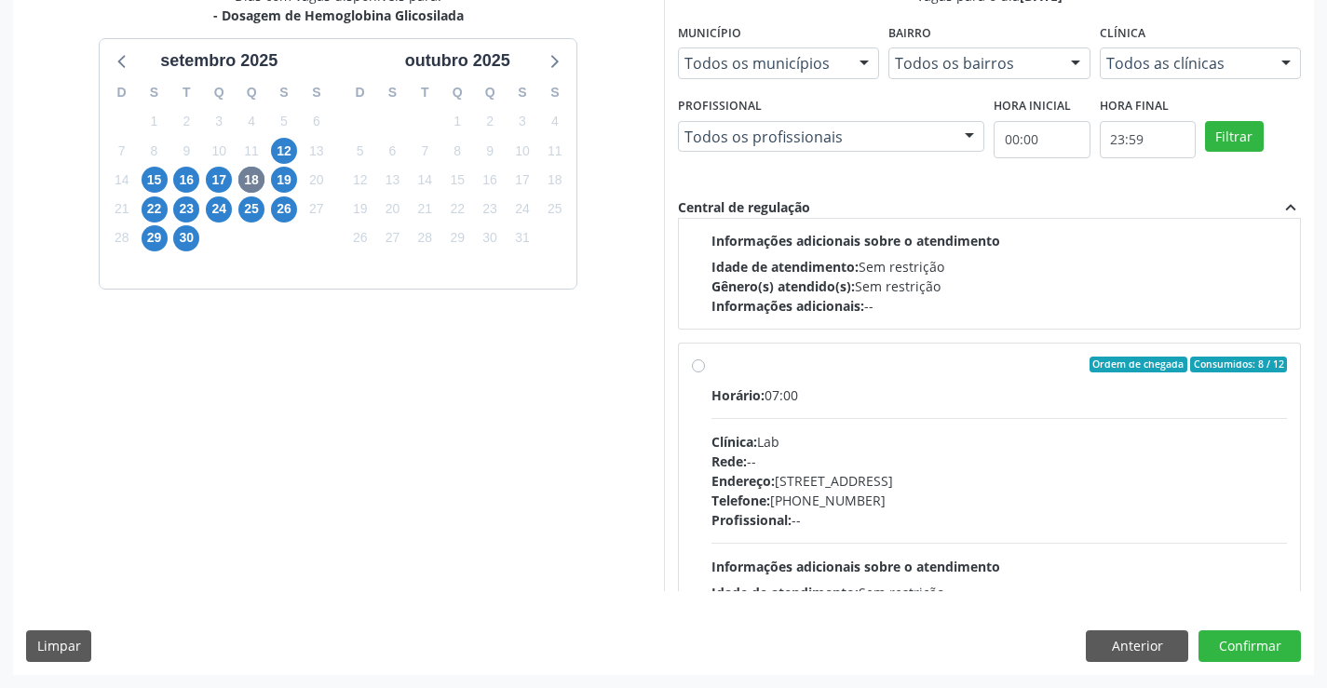
click at [711, 365] on label "Ordem de chegada Consumidos: 8 / 12 Horário: 07:00 Clínica: Lab Rede: -- Endere…" at bounding box center [999, 500] width 576 height 286
click at [694, 365] on input "Ordem de chegada Consumidos: 8 / 12 Horário: 07:00 Clínica: Lab Rede: -- Endere…" at bounding box center [698, 365] width 13 height 17
radio input "true"
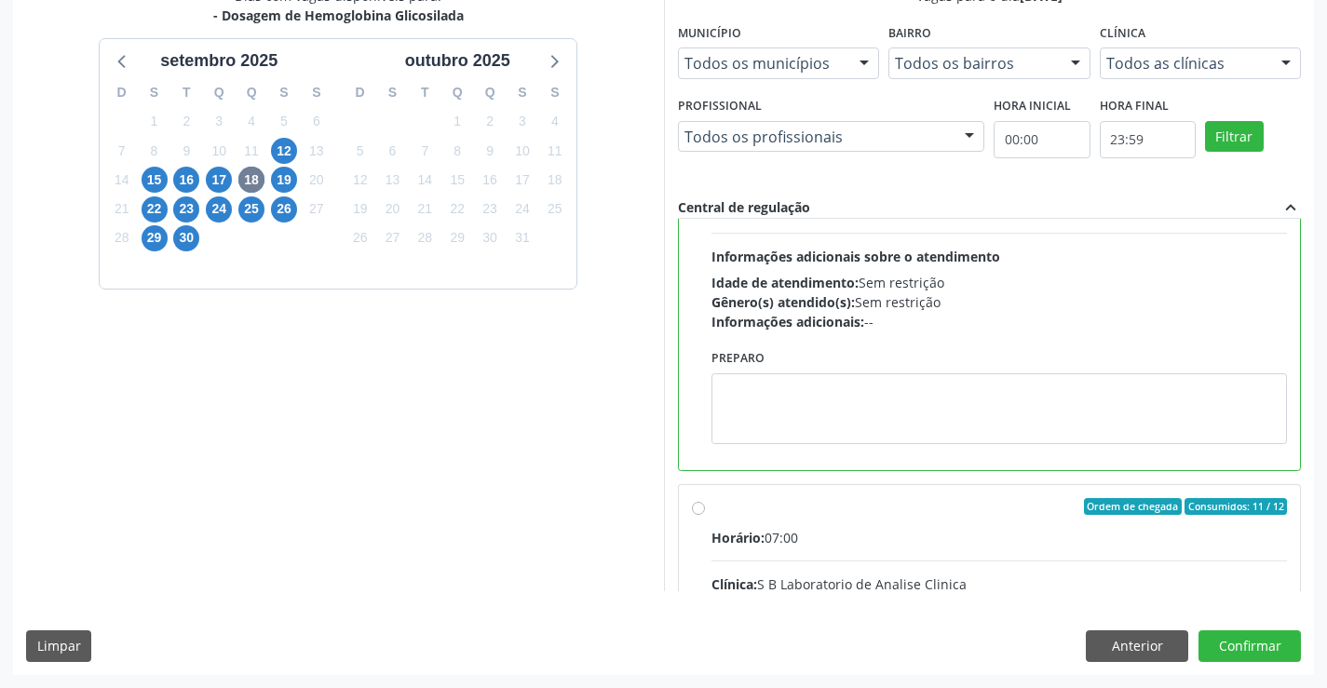
scroll to position [745, 0]
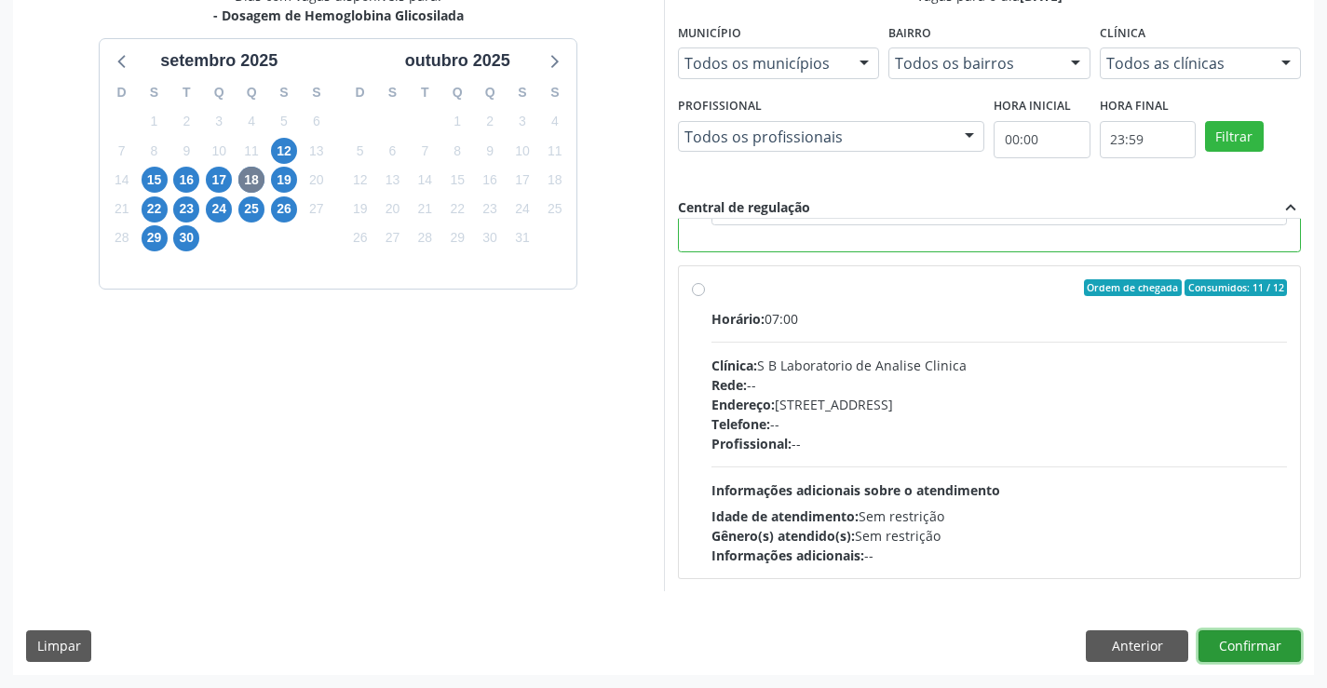
click at [1213, 645] on button "Confirmar" at bounding box center [1249, 646] width 102 height 32
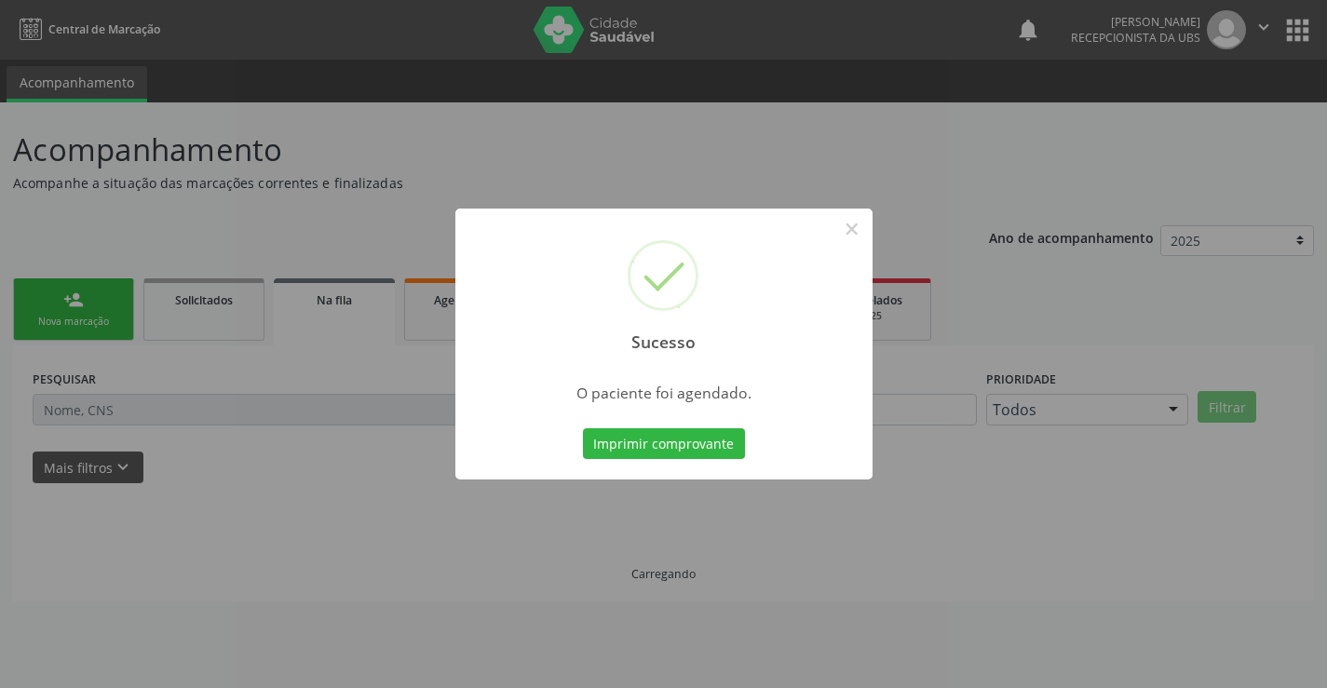
scroll to position [0, 0]
click at [656, 444] on button "Imprimir comprovante" at bounding box center [664, 444] width 162 height 32
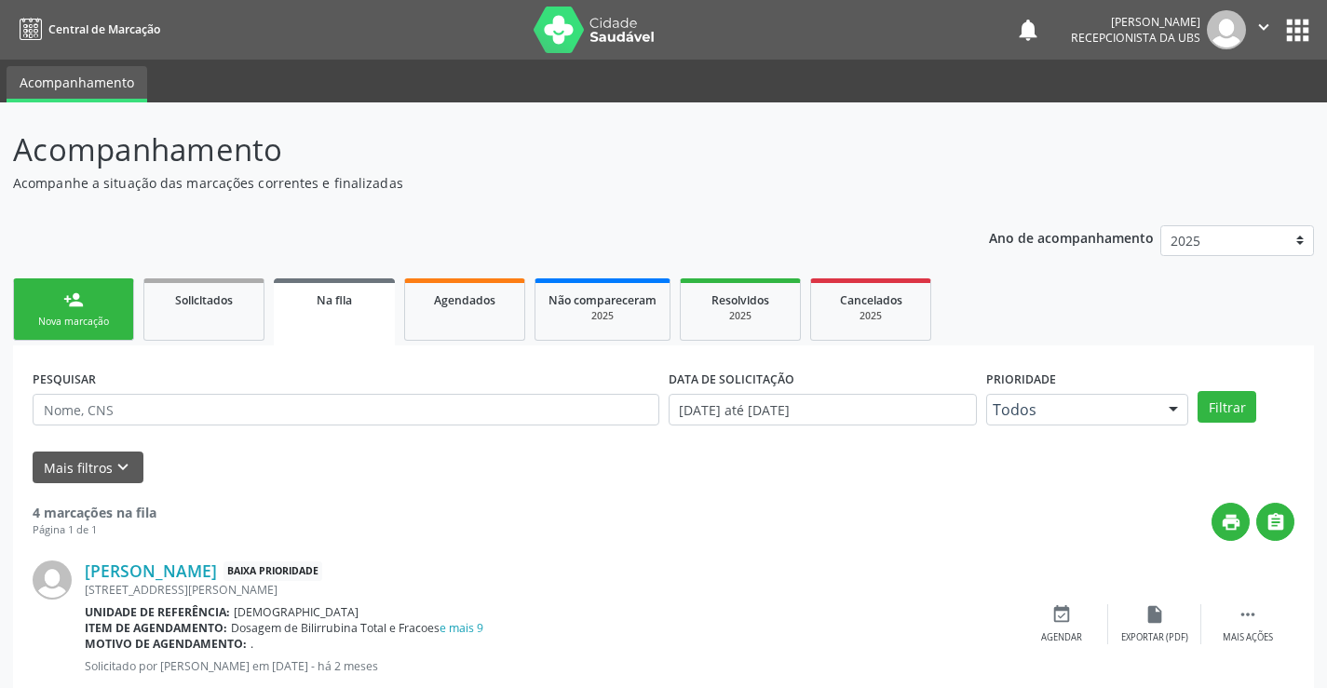
click at [70, 304] on div "person_add" at bounding box center [73, 300] width 20 height 20
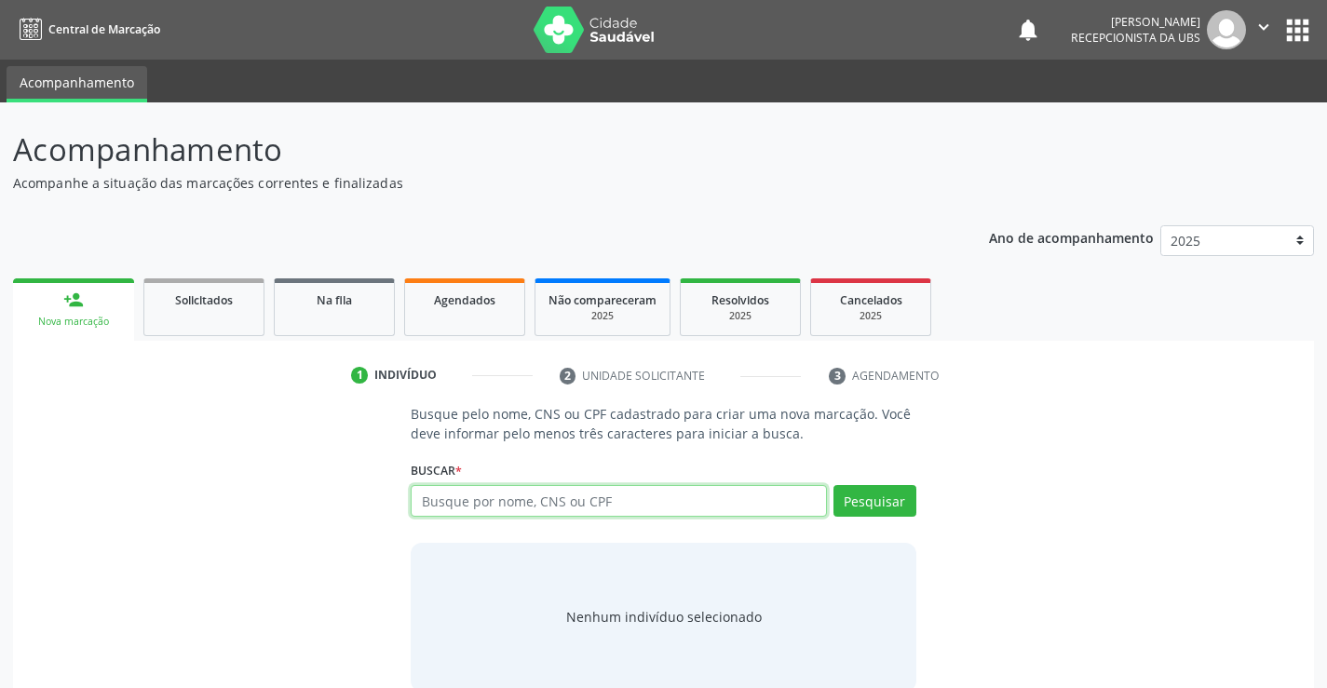
click at [534, 507] on input "text" at bounding box center [618, 501] width 415 height 32
type input "898002996820829"
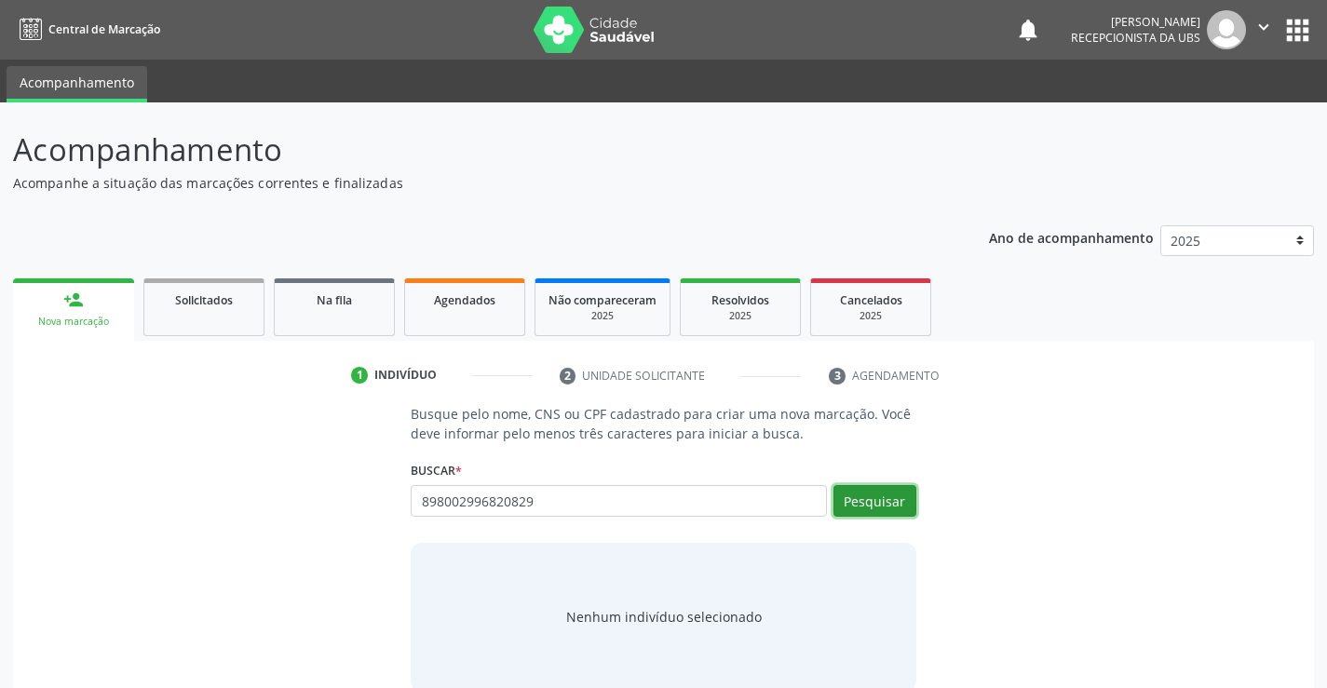
click at [873, 493] on button "Pesquisar" at bounding box center [874, 501] width 83 height 32
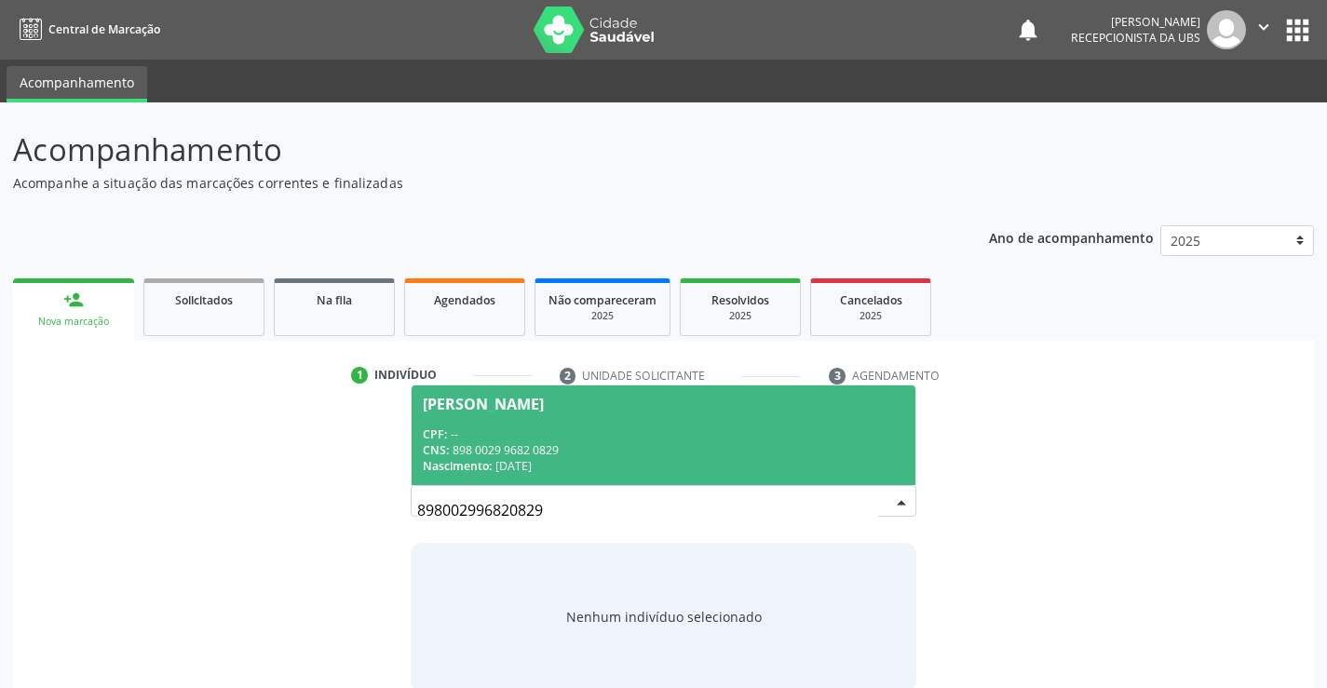
click at [564, 454] on div "CNS: 898 0029 9682 0829" at bounding box center [663, 450] width 480 height 16
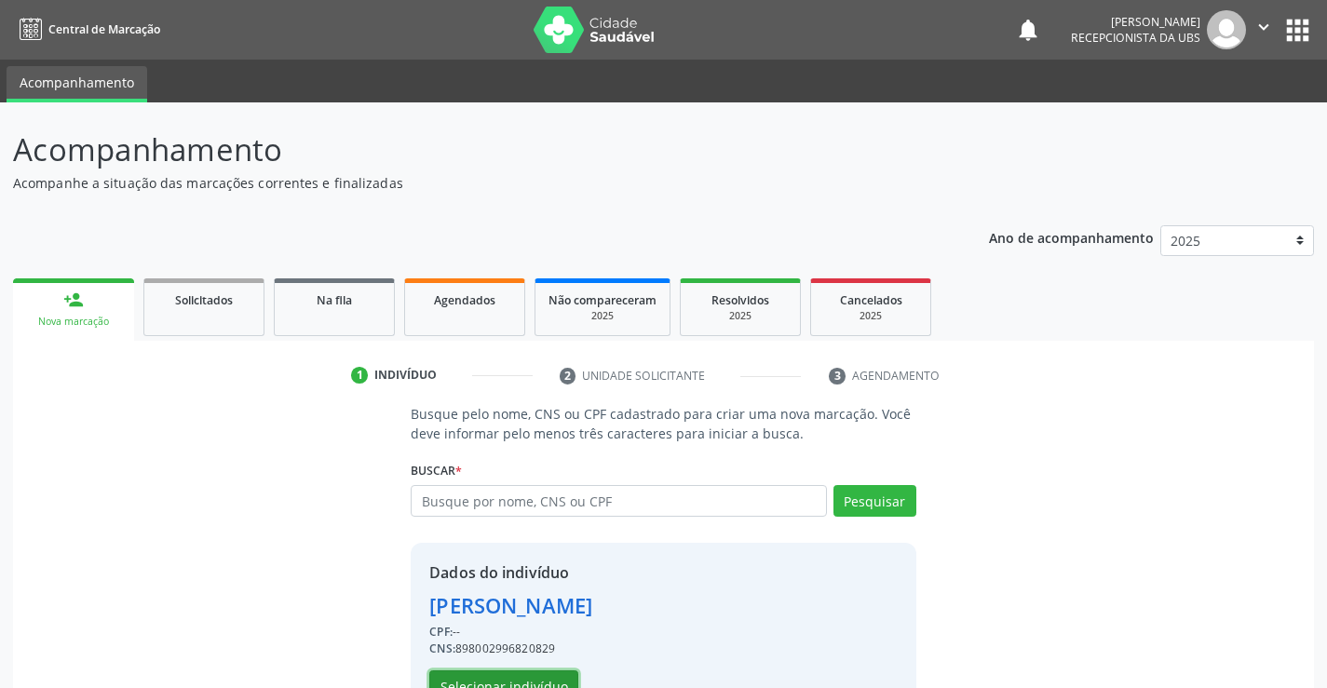
click at [532, 683] on button "Selecionar indivíduo" at bounding box center [503, 686] width 149 height 32
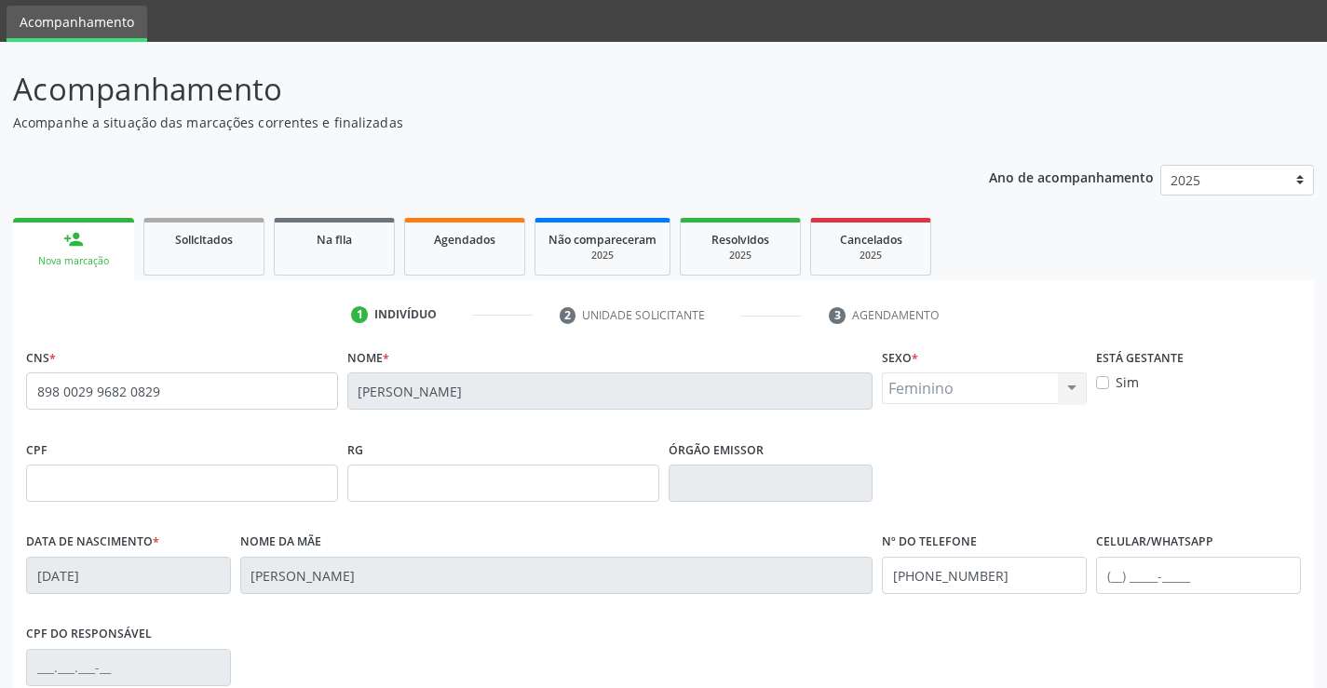
scroll to position [321, 0]
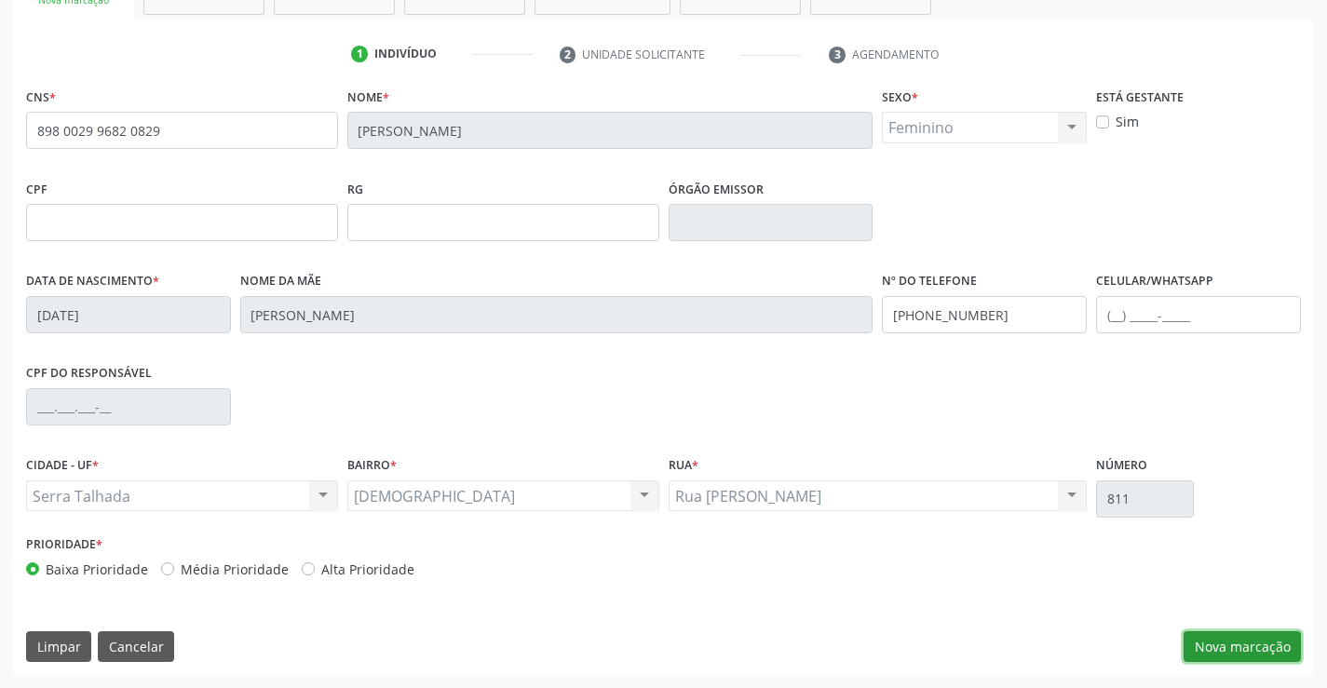
click at [1238, 643] on button "Nova marcação" at bounding box center [1242, 647] width 117 height 32
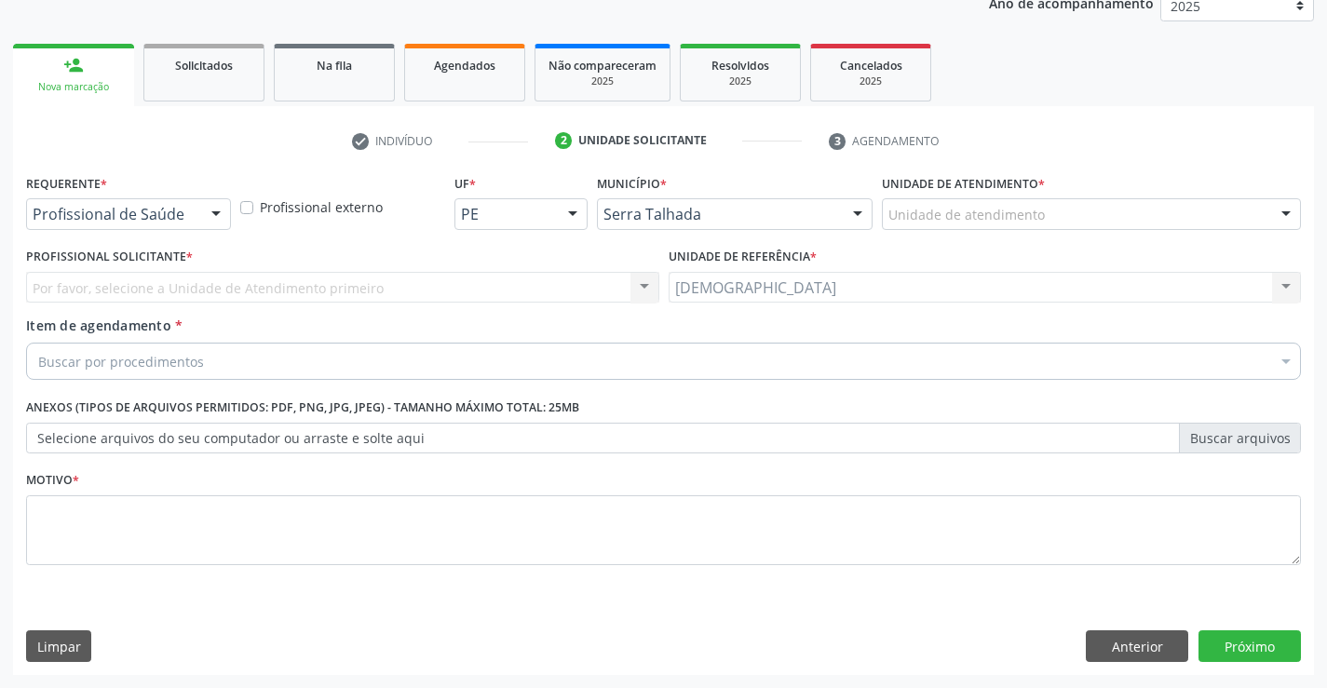
scroll to position [235, 0]
click at [214, 218] on div at bounding box center [216, 215] width 28 height 32
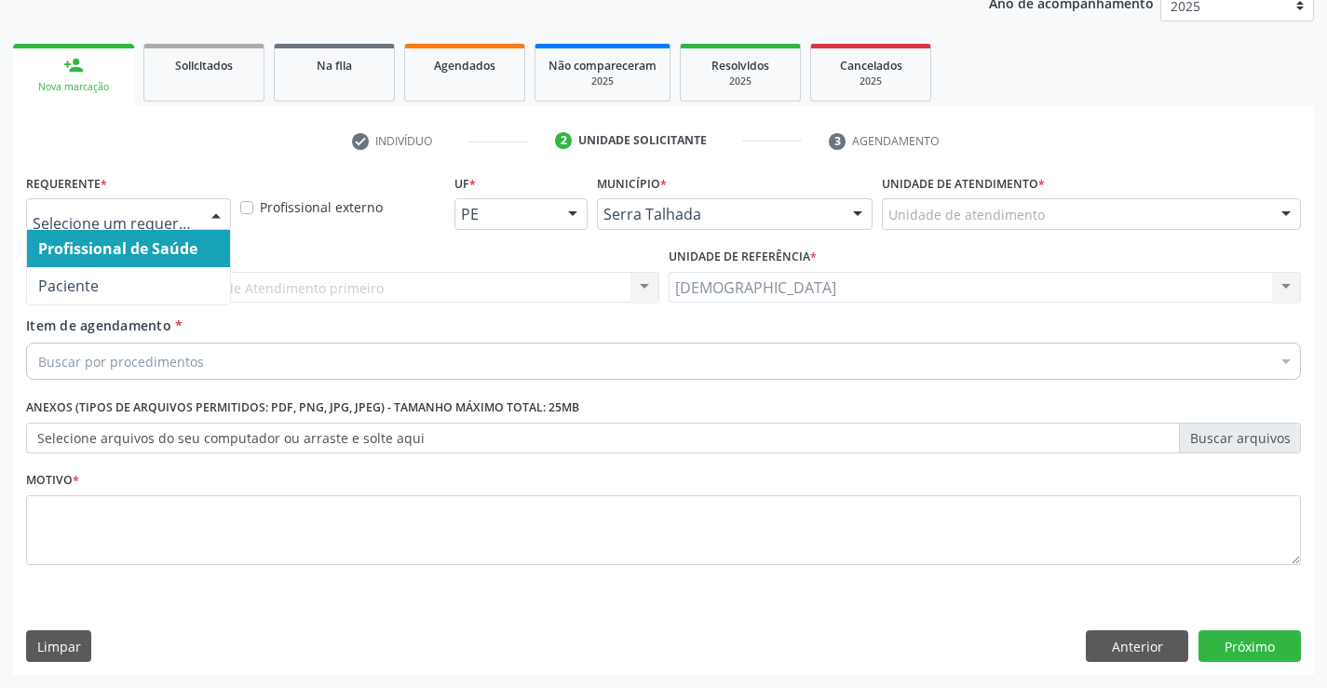
click at [196, 253] on span "Profissional de Saúde" at bounding box center [117, 248] width 159 height 20
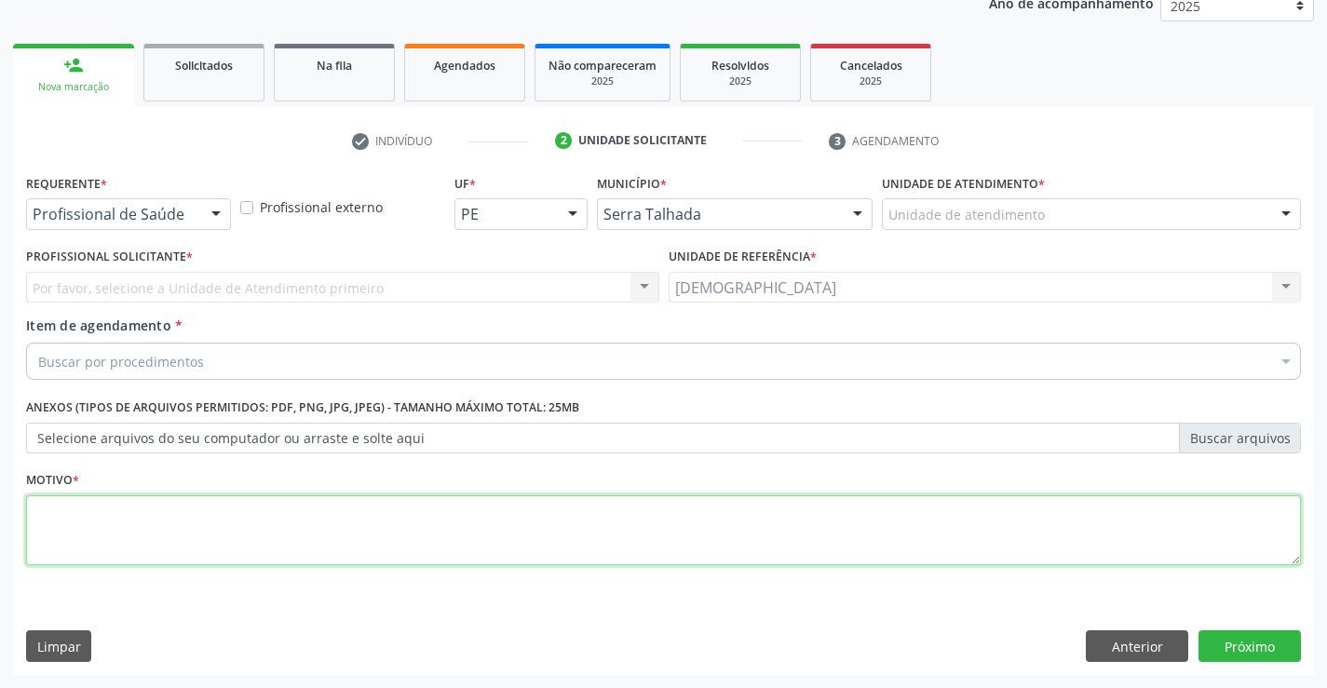
click at [111, 536] on textarea at bounding box center [663, 530] width 1275 height 71
type textarea "."
click at [1149, 652] on button "Anterior" at bounding box center [1137, 646] width 102 height 32
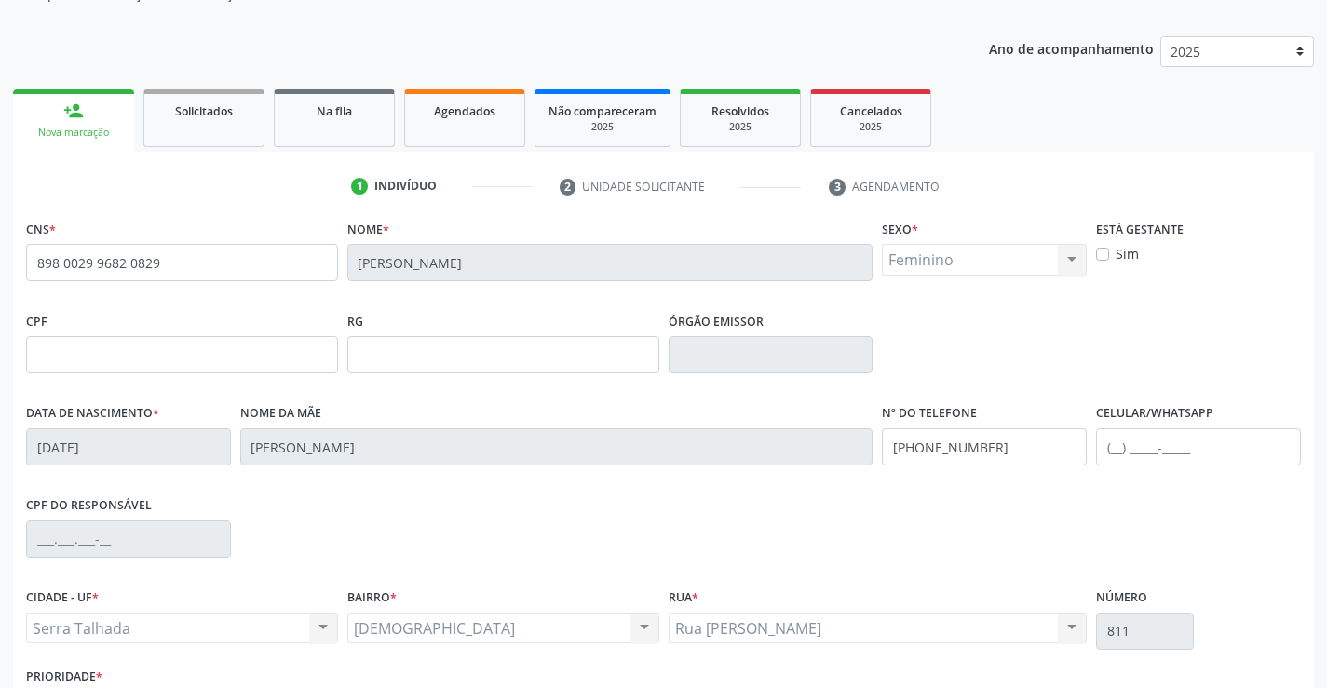
scroll to position [321, 0]
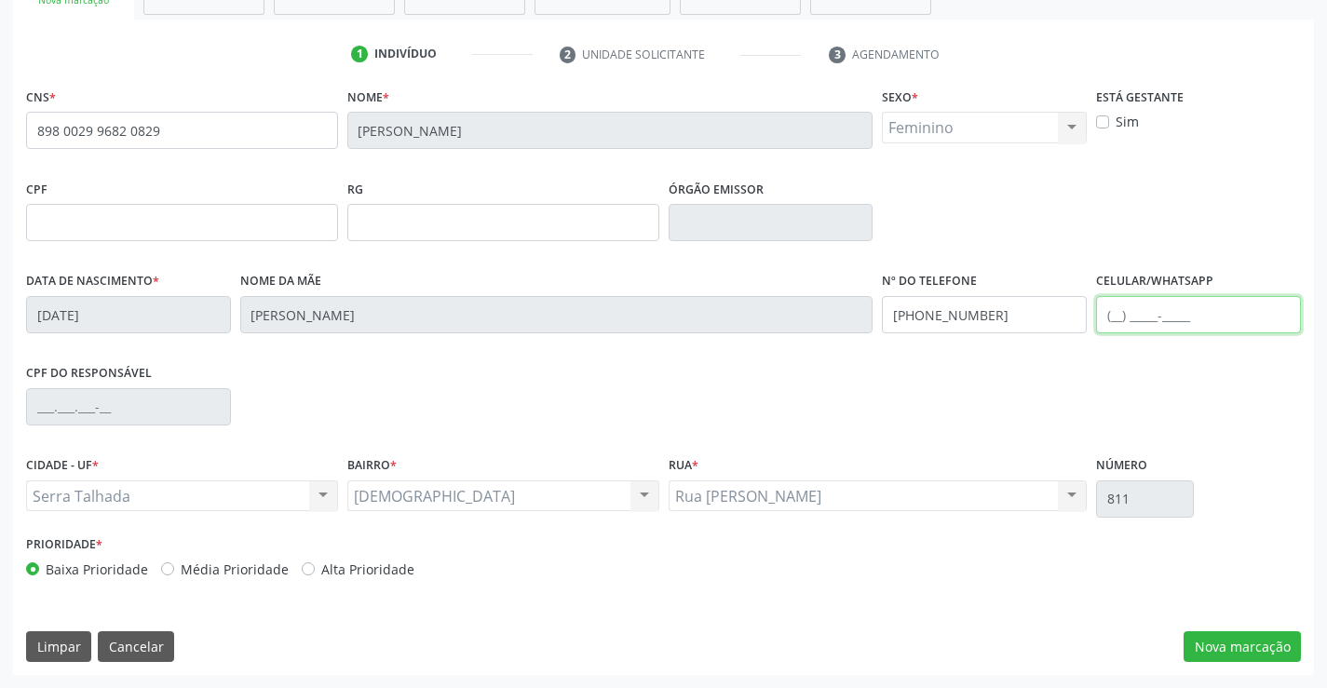
click at [1142, 301] on input "text" at bounding box center [1198, 314] width 205 height 37
type input "(87) 99969-2420"
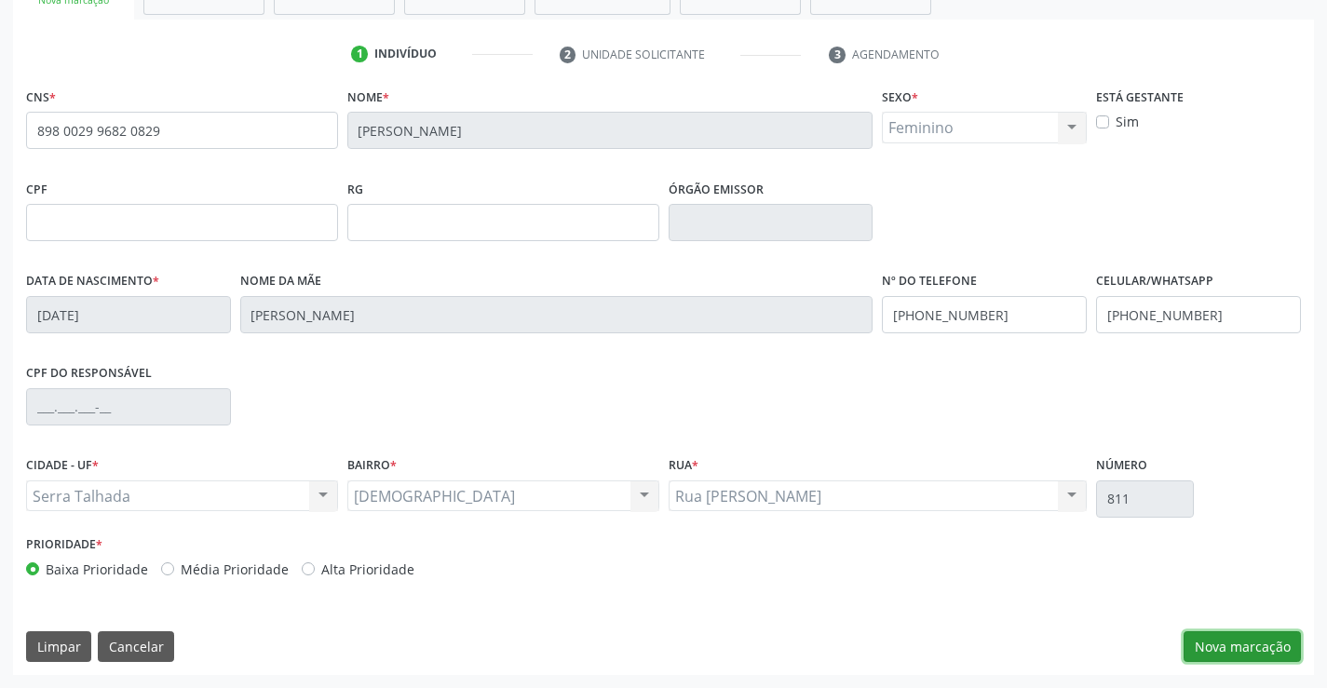
click at [1204, 636] on button "Nova marcação" at bounding box center [1242, 647] width 117 height 32
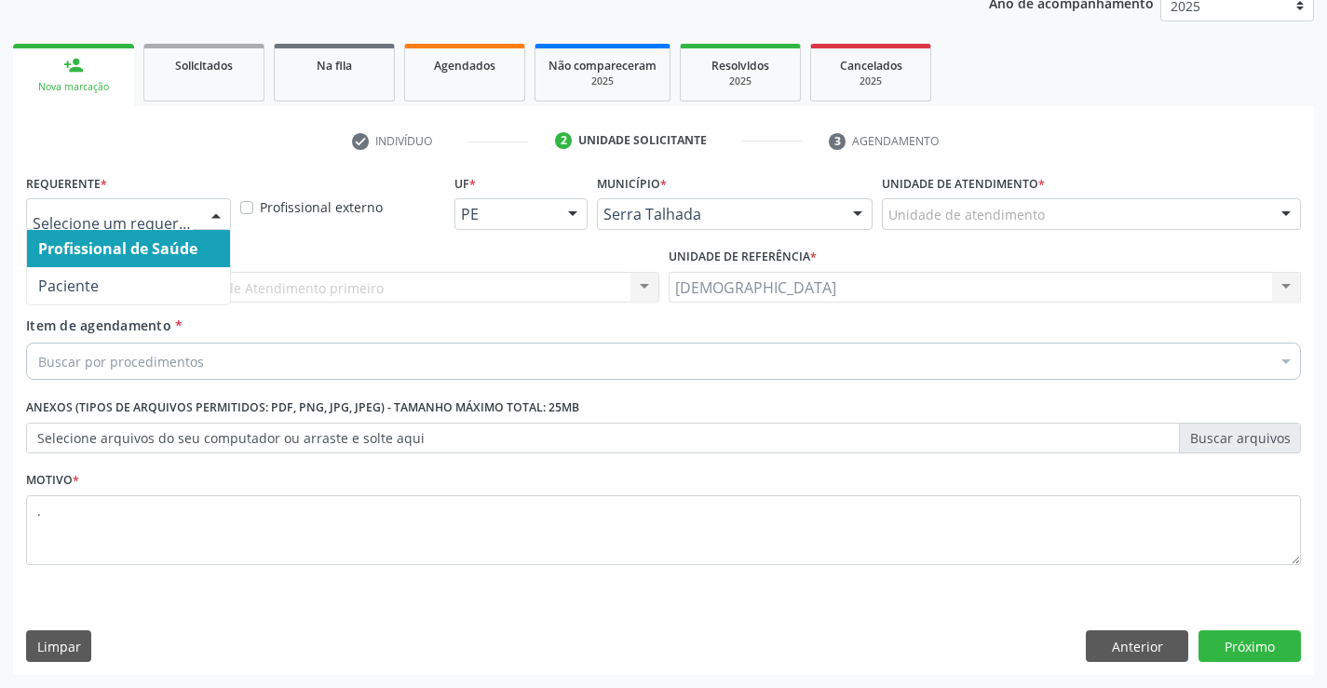
click at [211, 206] on div at bounding box center [216, 215] width 28 height 32
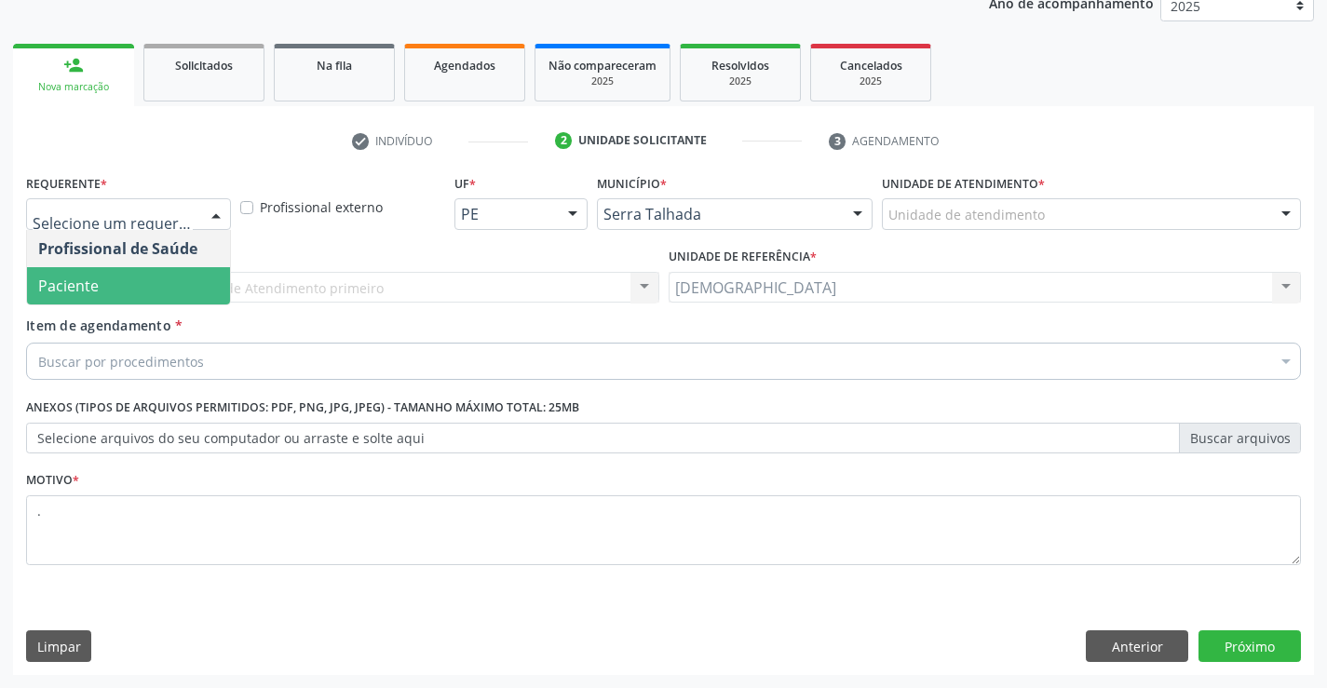
click at [190, 291] on span "Paciente" at bounding box center [128, 285] width 203 height 37
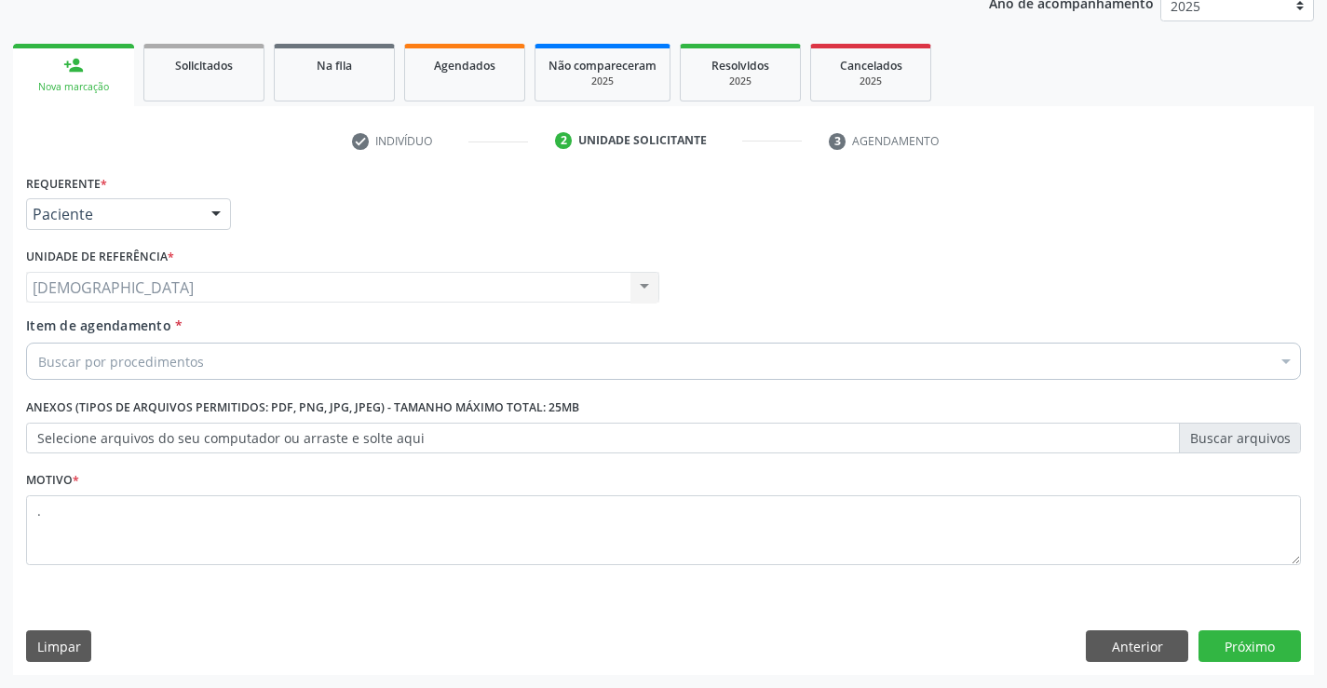
click at [169, 343] on div "Buscar por procedimentos" at bounding box center [663, 361] width 1275 height 37
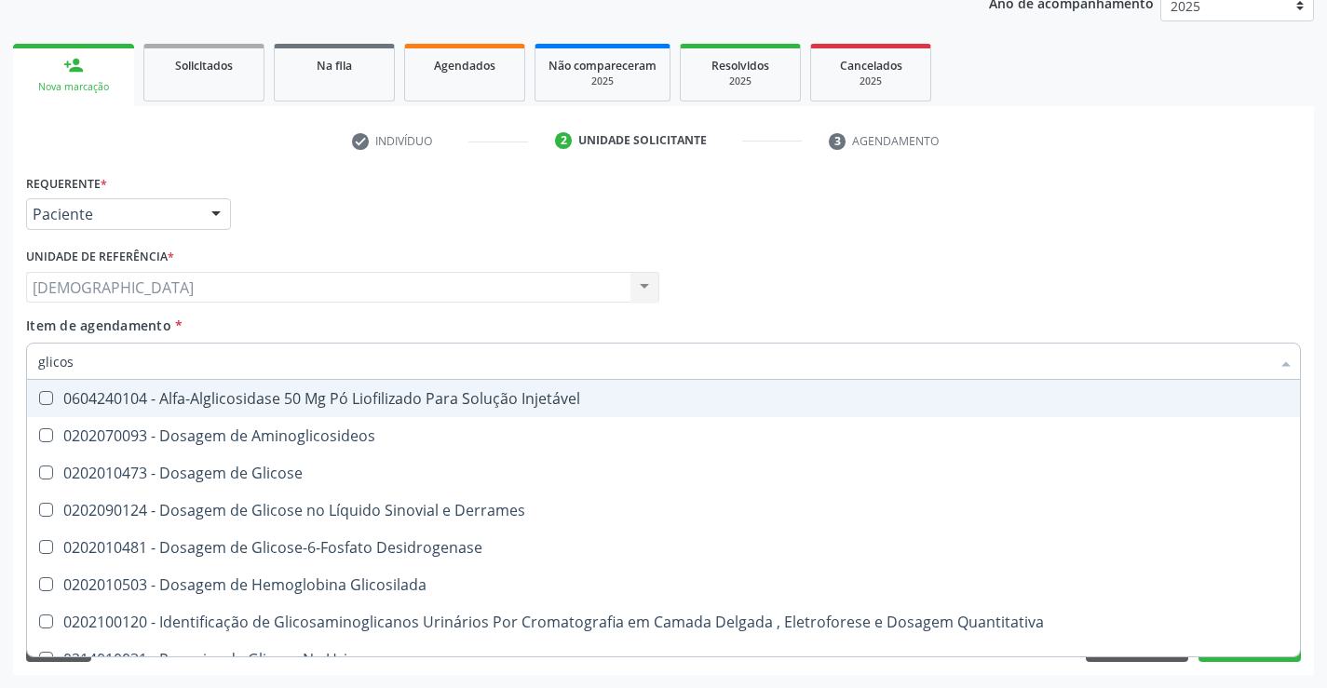
type input "glicose"
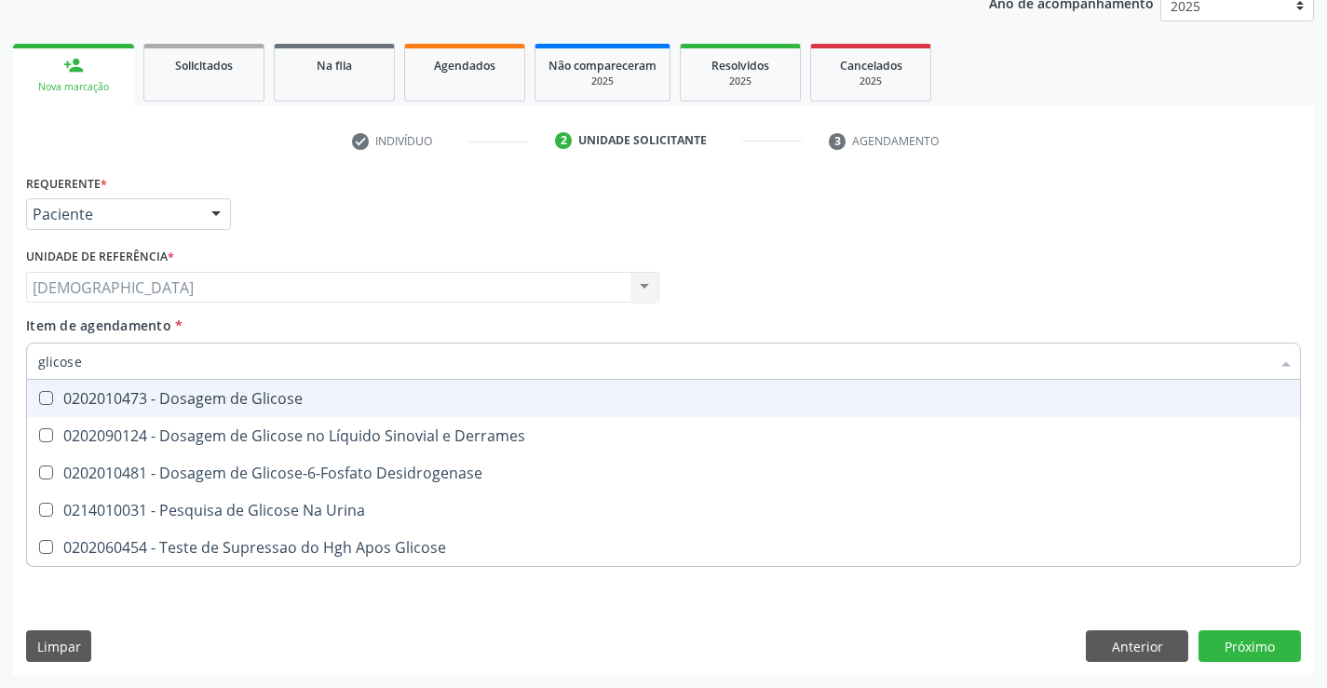
click at [129, 386] on span "0202010473 - Dosagem de Glicose" at bounding box center [663, 398] width 1273 height 37
checkbox Glicose "true"
type input "glicos"
checkbox Glicose "false"
checkbox Desidrogenase "true"
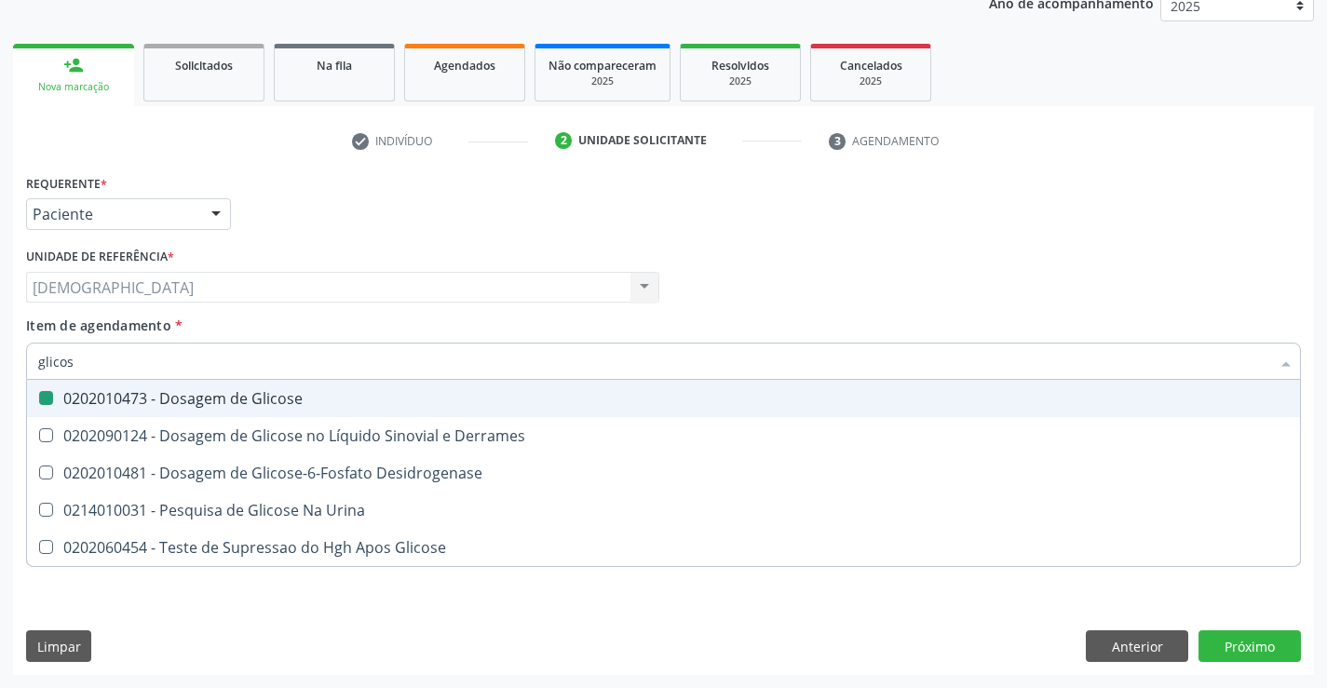
type input "glico"
checkbox Desidrogenase "false"
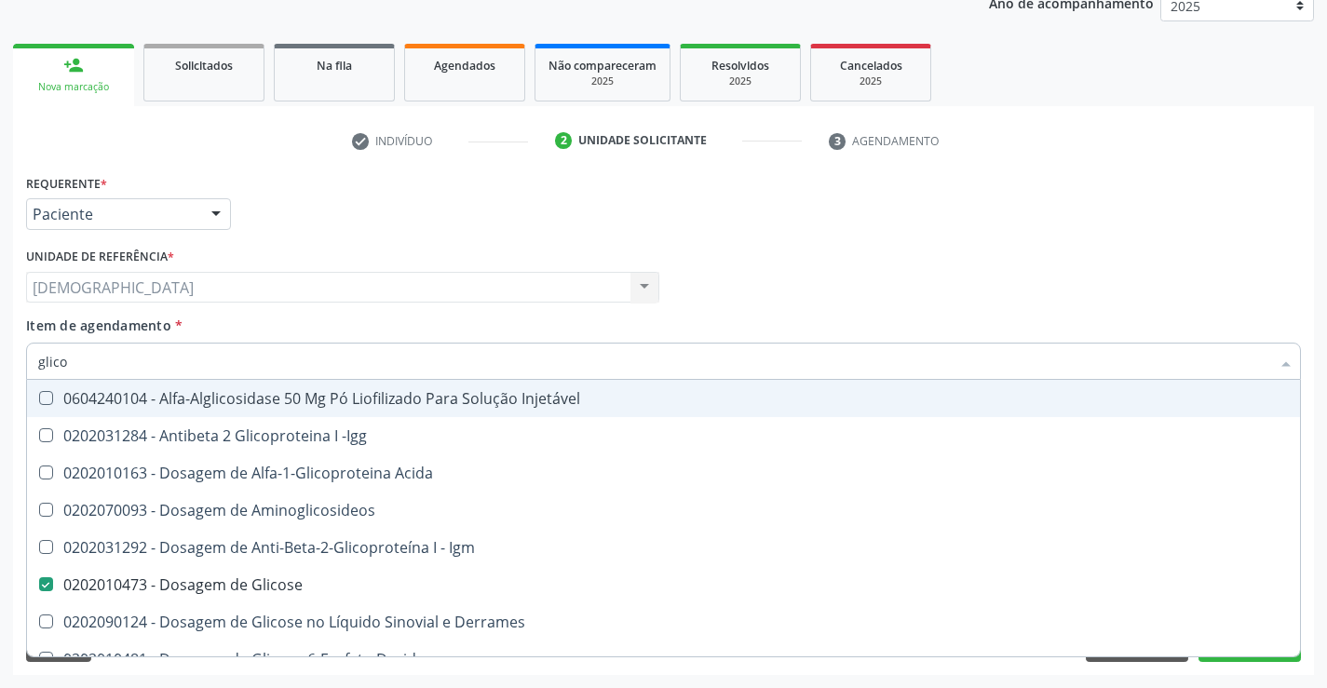
type input "glic"
checkbox Glicose "false"
checkbox Glicose "true"
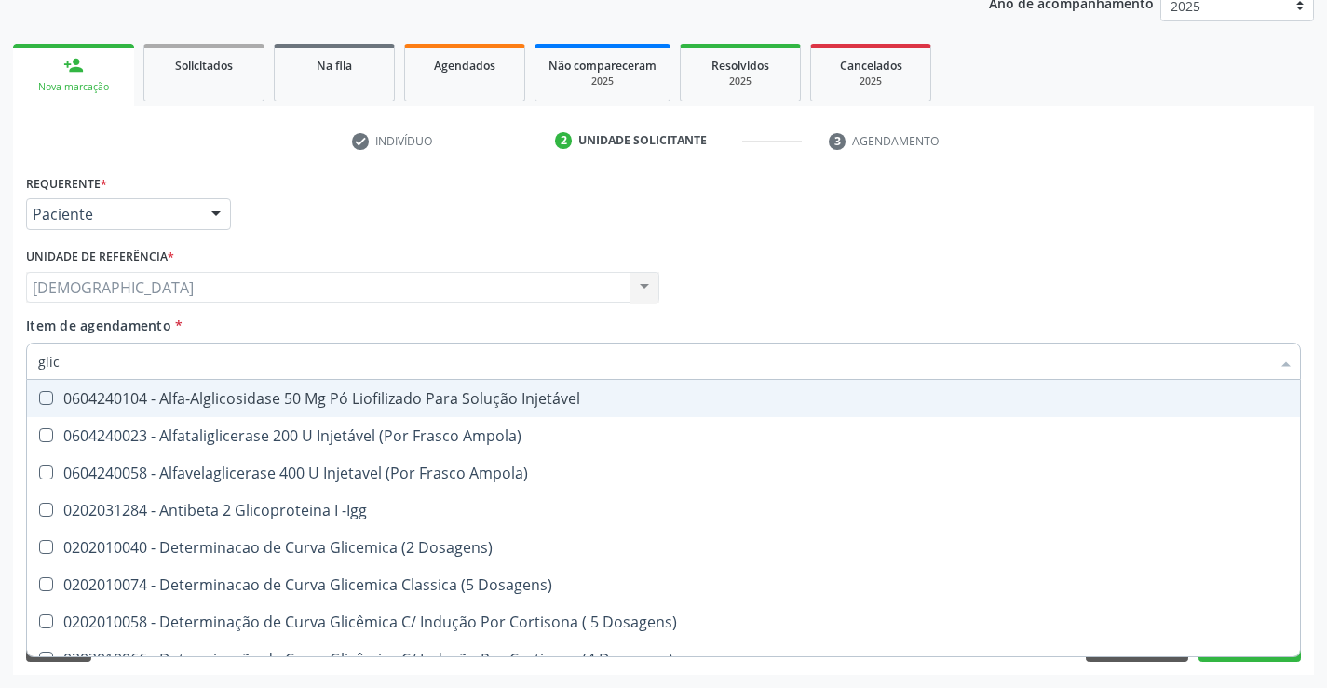
type input "gli"
checkbox Glicose "false"
checkbox Glicosilada "true"
type input "gl"
checkbox Glicose "false"
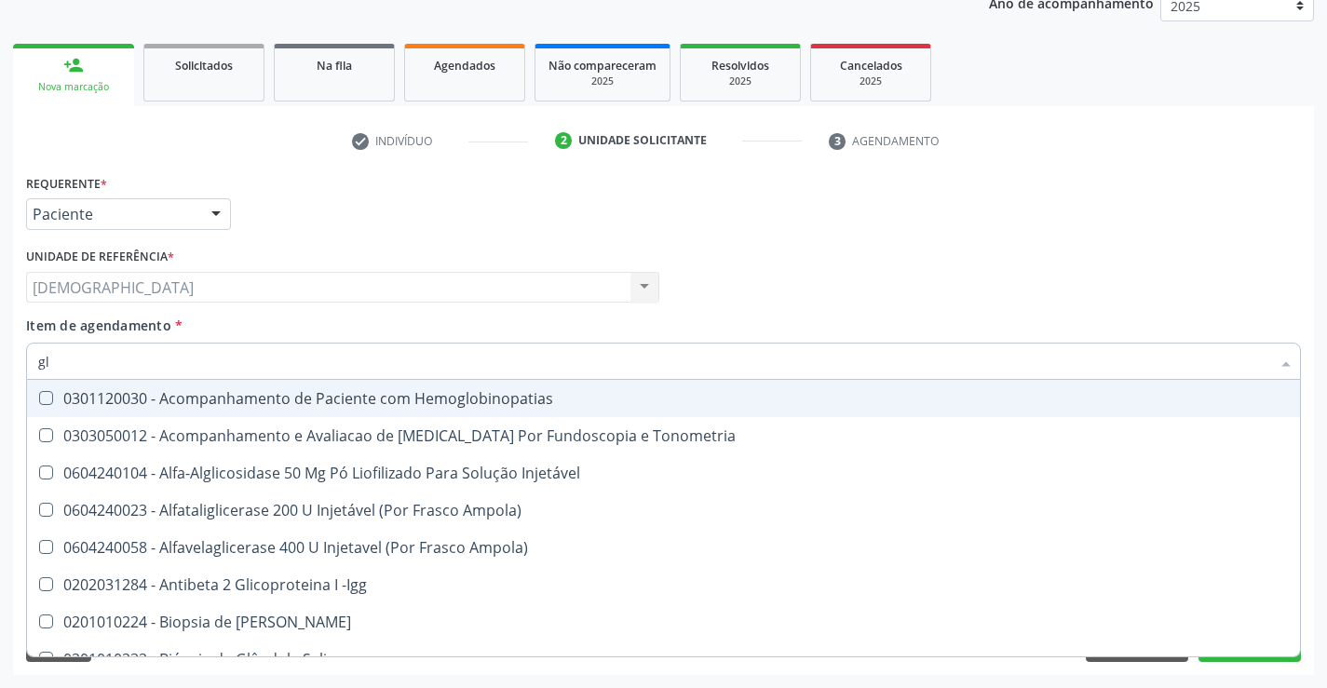
type input "g"
checkbox Glicose "false"
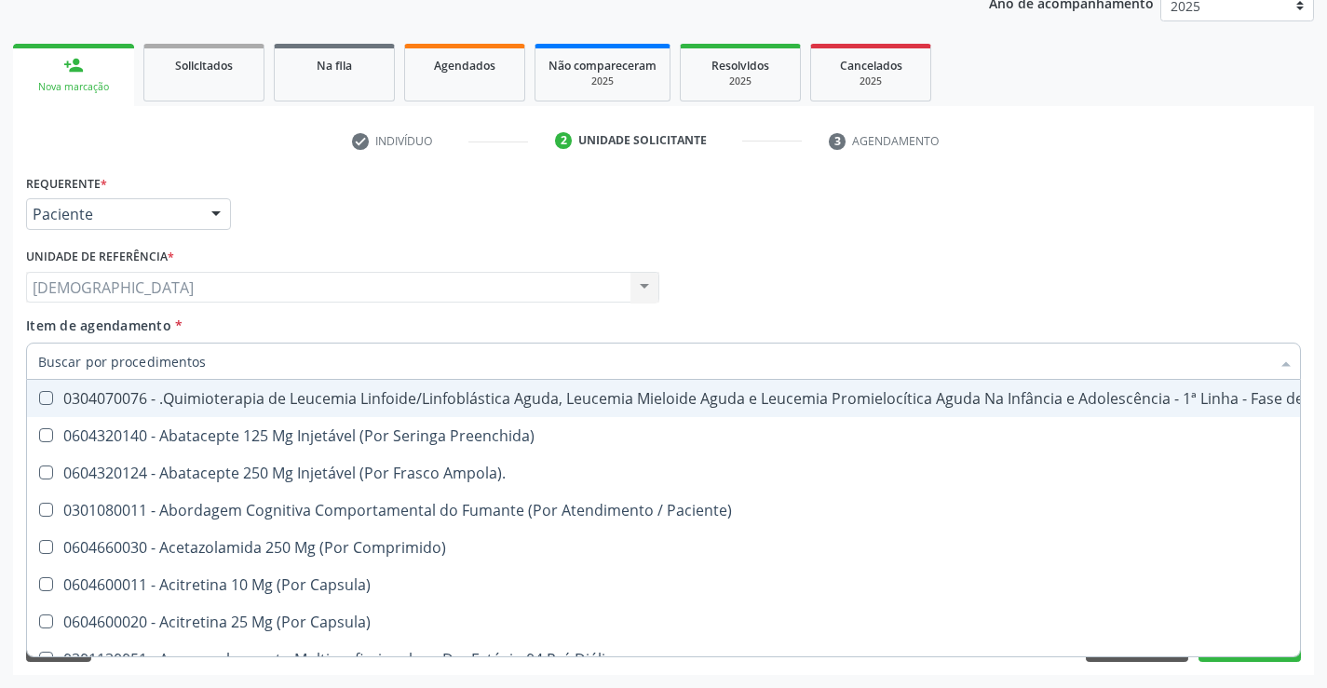
checkbox Glicose "false"
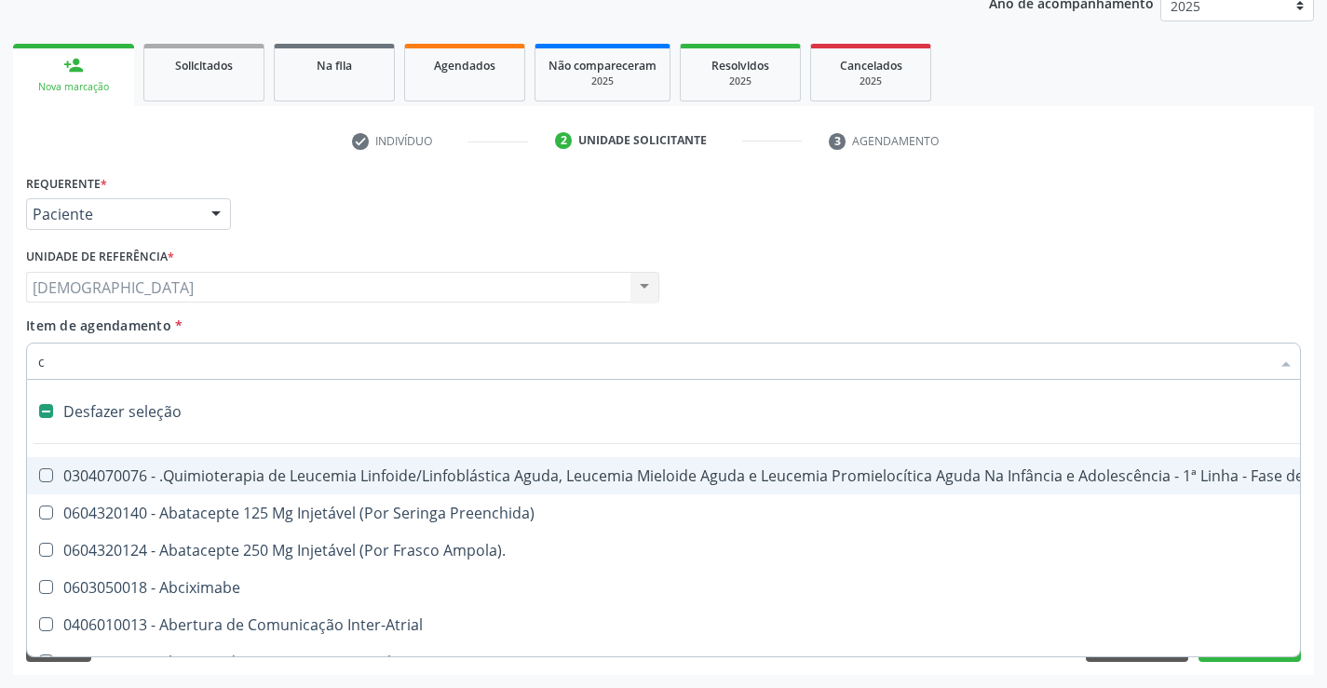
type input "co"
checkbox Quantitativa\) "true"
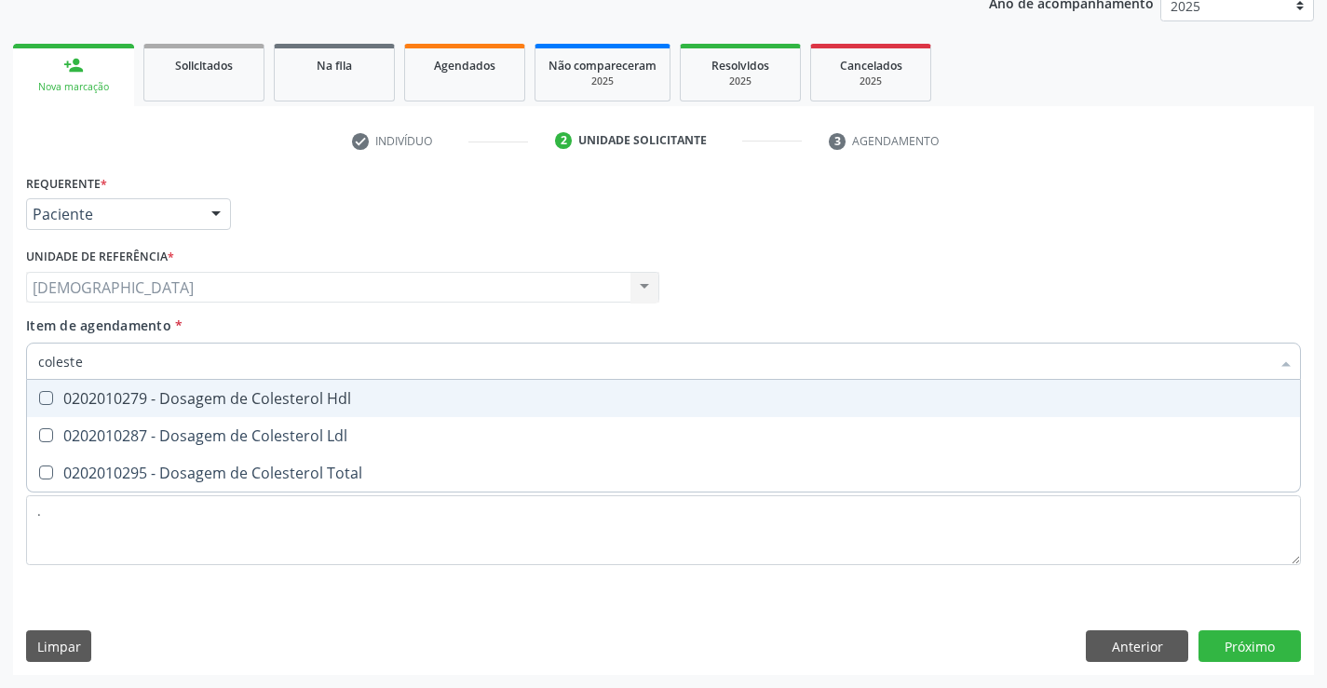
type input "colester"
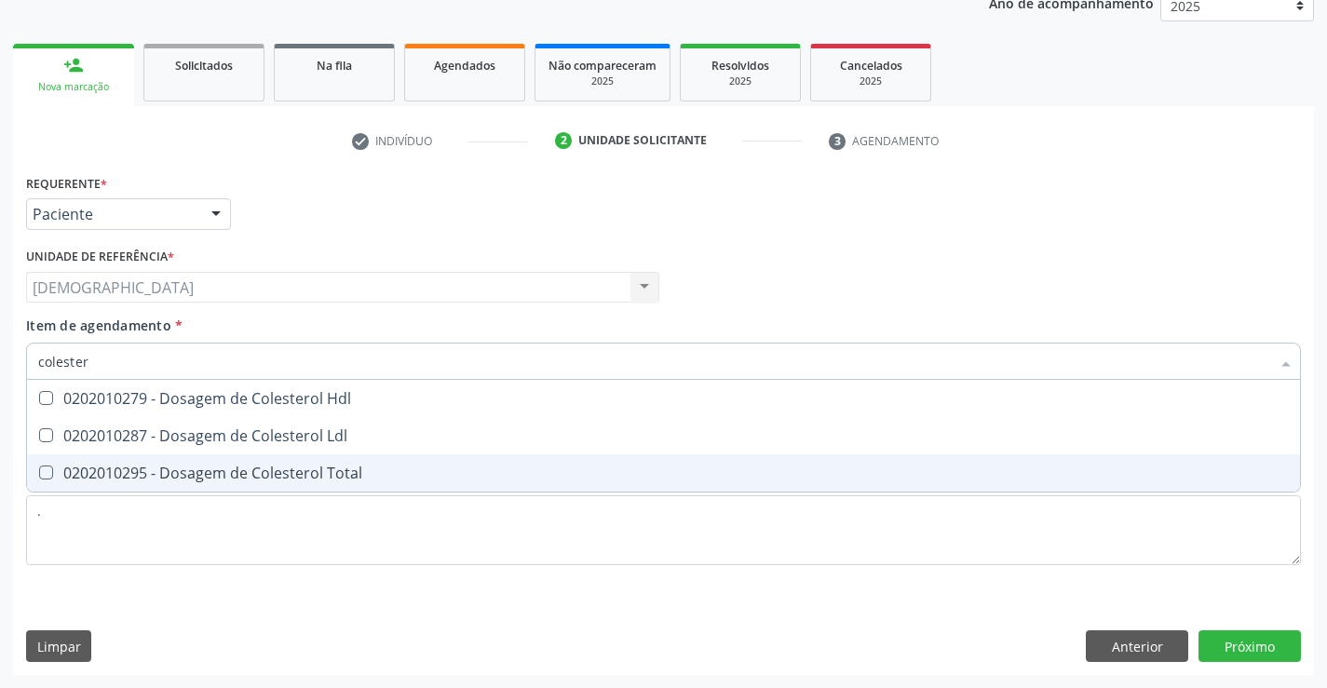
click at [180, 461] on span "0202010295 - Dosagem de Colesterol Total" at bounding box center [663, 472] width 1273 height 37
checkbox Total "true"
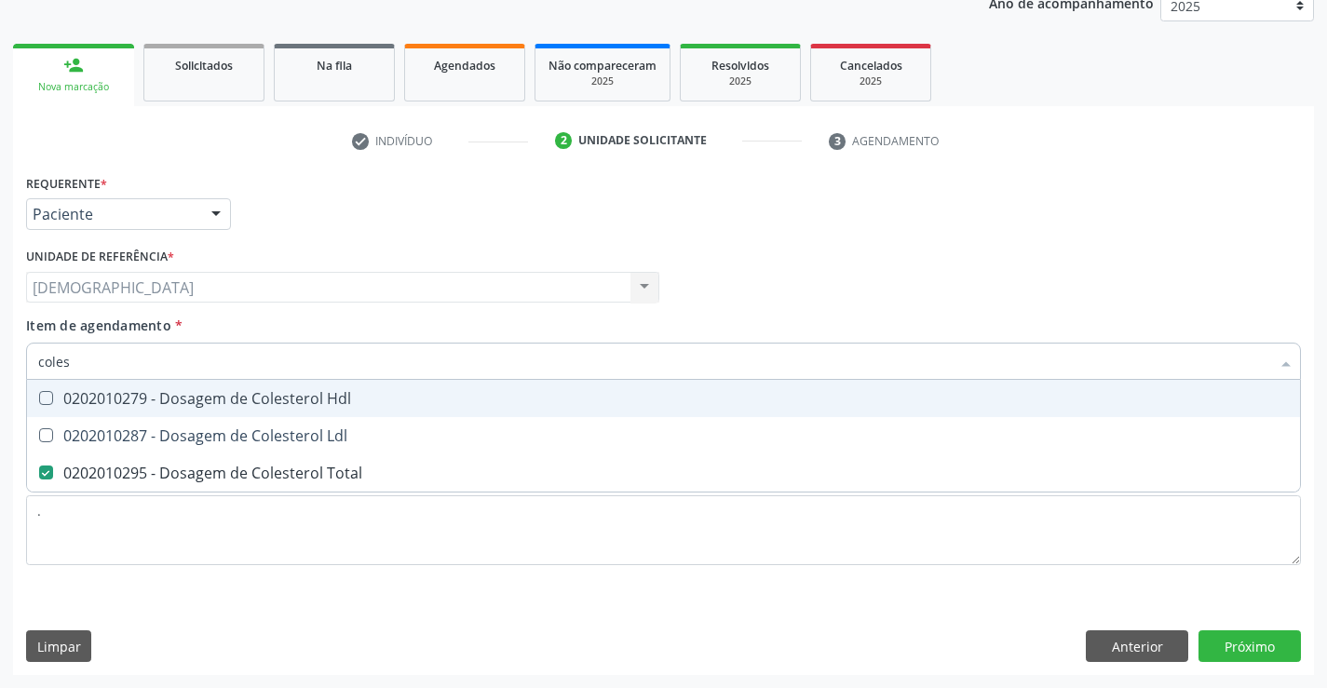
type input "cole"
checkbox Total "false"
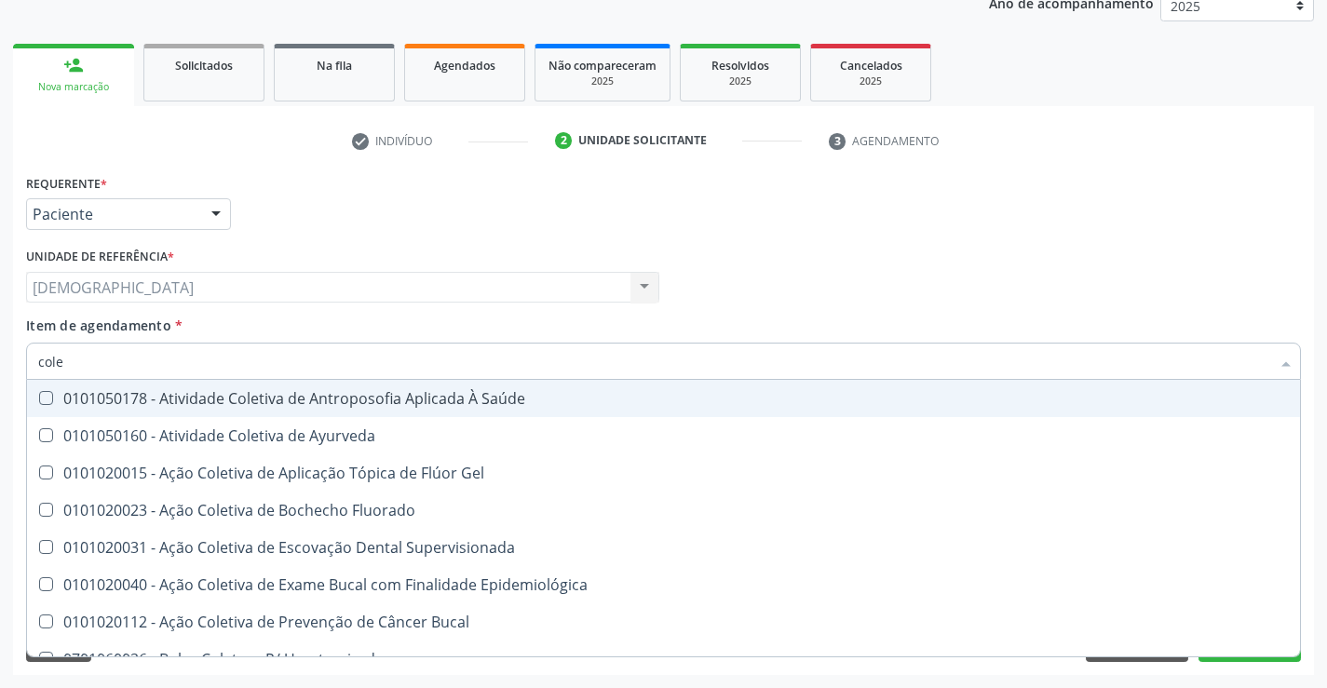
type input "col"
checkbox Total "false"
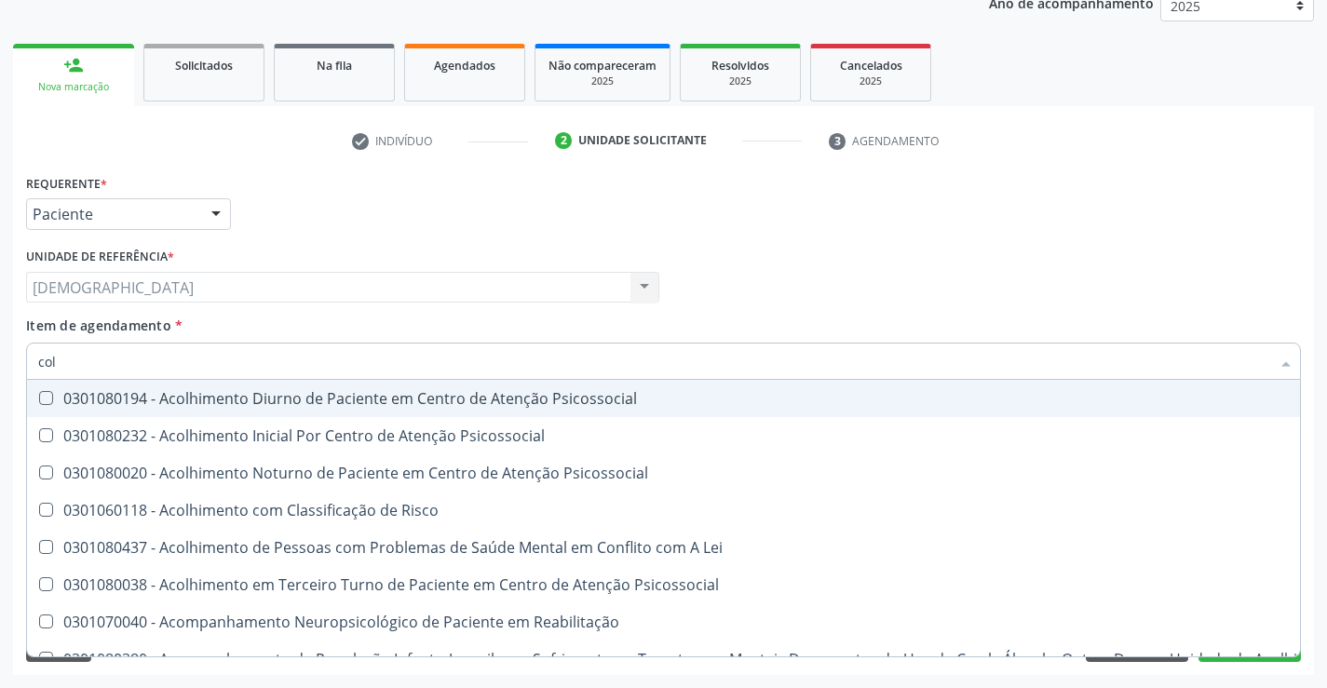
type input "co"
checkbox Total "false"
type input "c"
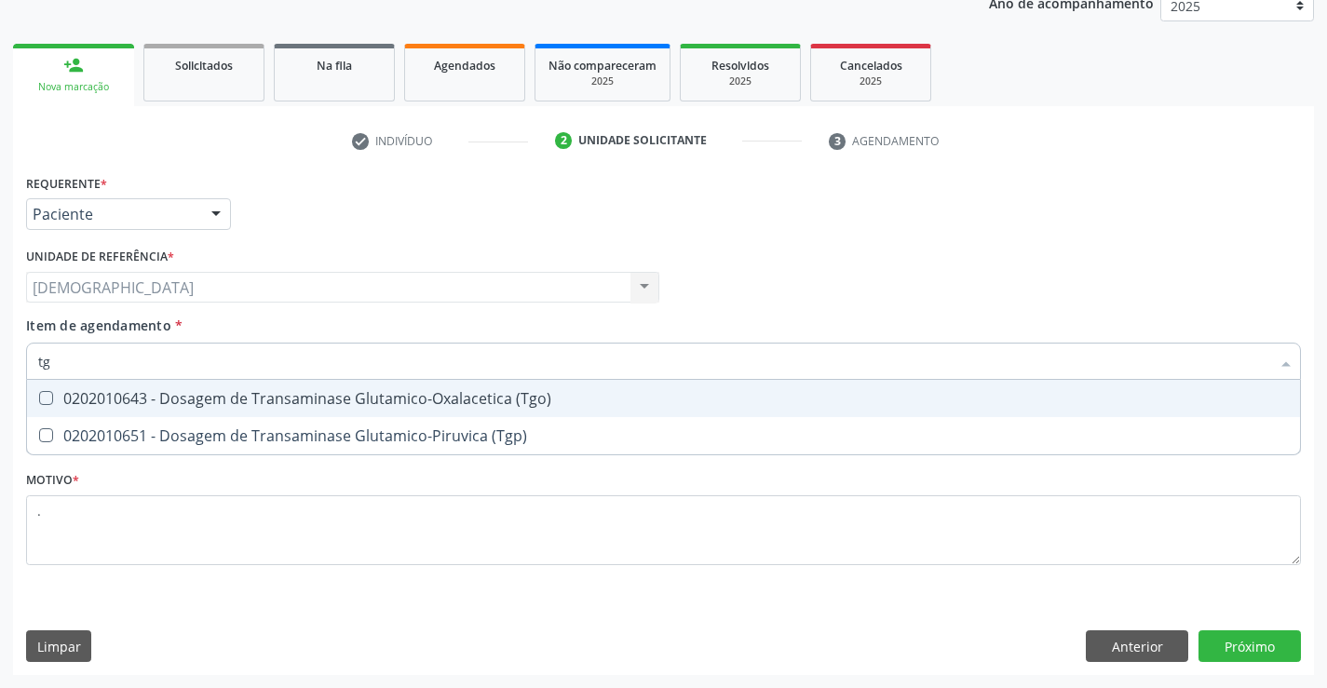
type input "tgo"
click at [252, 399] on div "0202010643 - Dosagem de Transaminase Glutamico-Oxalacetica (Tgo)" at bounding box center [663, 398] width 1251 height 15
checkbox \(Tgo\) "true"
type input "t"
checkbox \(Tgo\) "false"
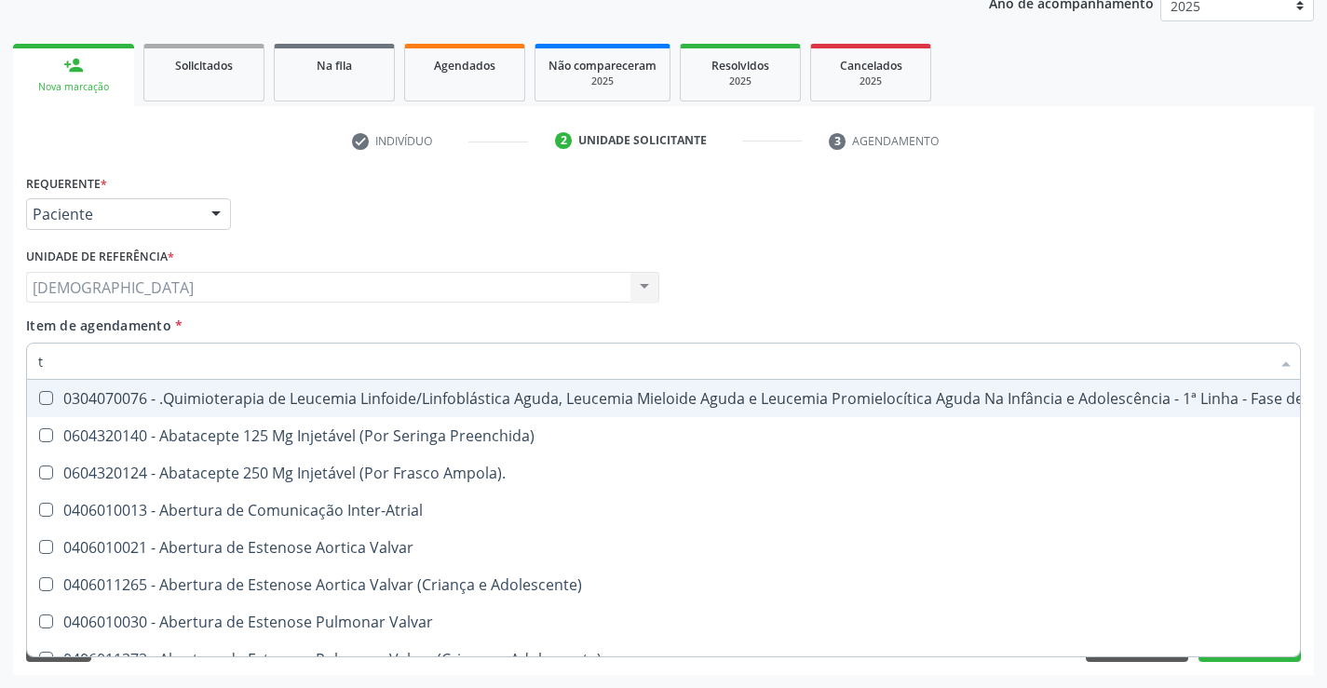
type input "tg"
checkbox Manutenção "true"
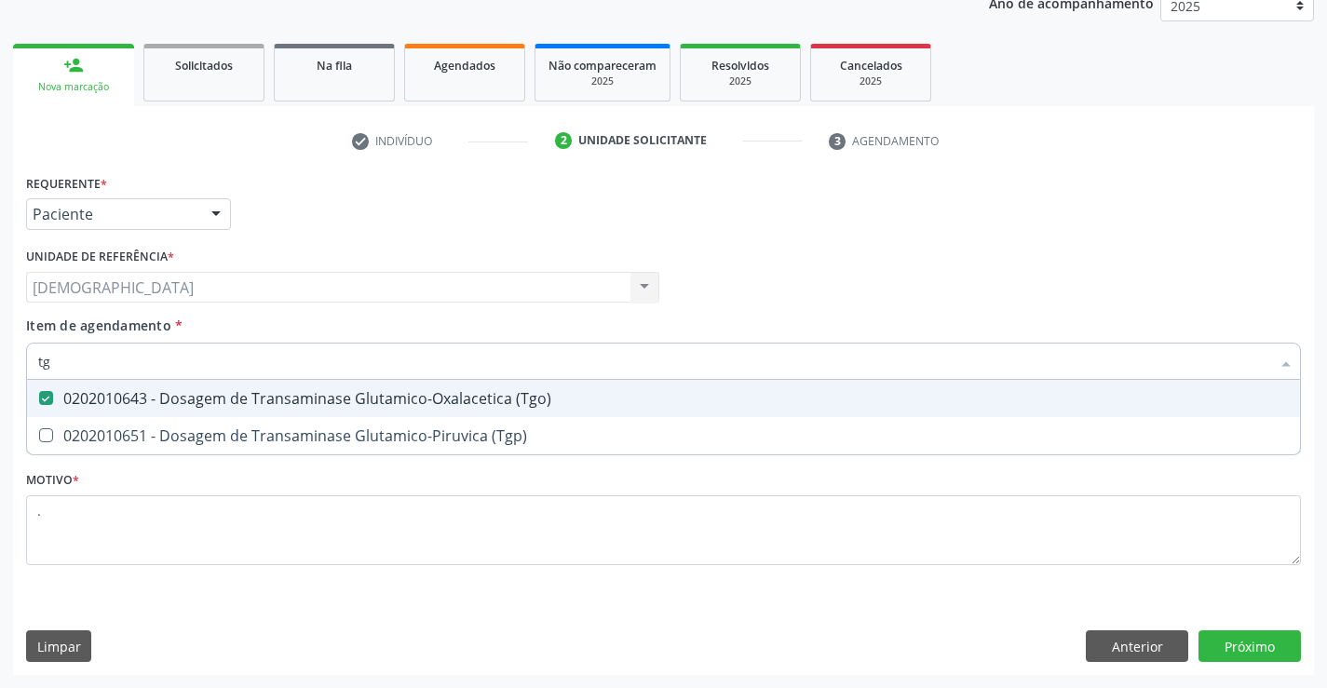
type input "tgp"
click at [264, 403] on div "0202010651 - Dosagem de Transaminase Glutamico-Piruvica (Tgp)" at bounding box center [663, 398] width 1251 height 15
checkbox \(Tgp\) "true"
type input "t"
checkbox \(Tgo\) "false"
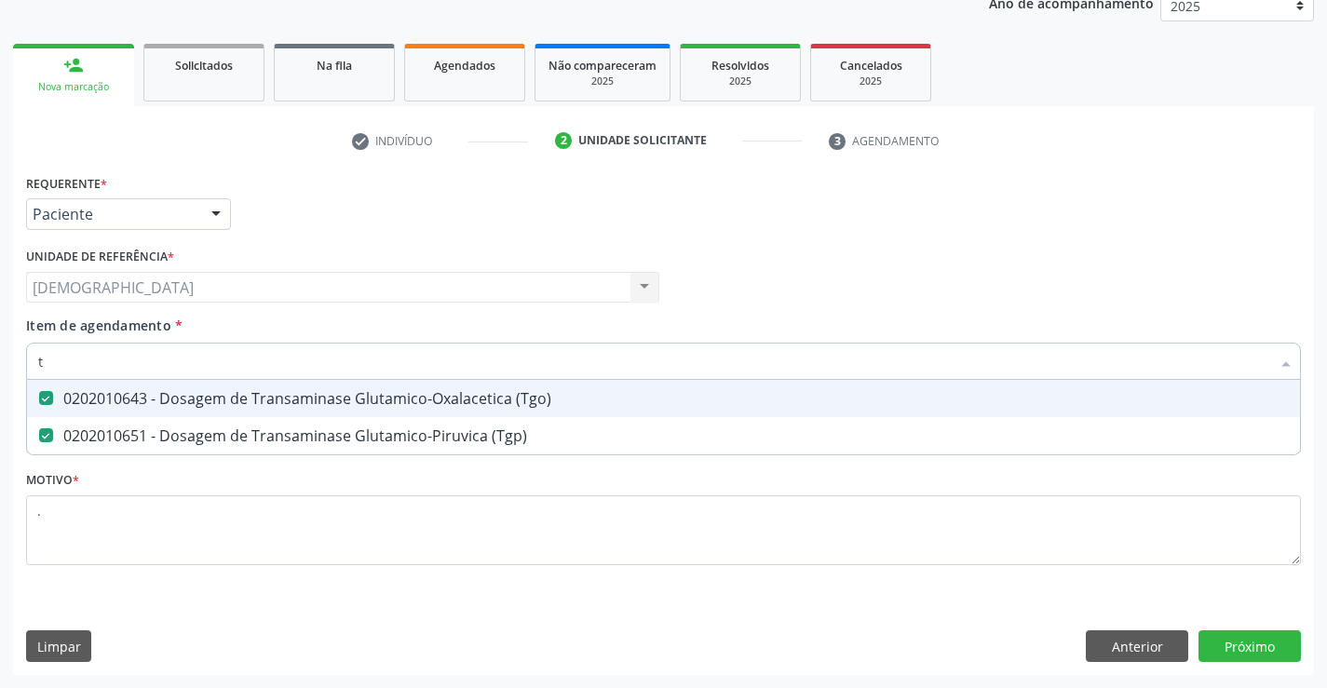
checkbox \(Tgp\) "false"
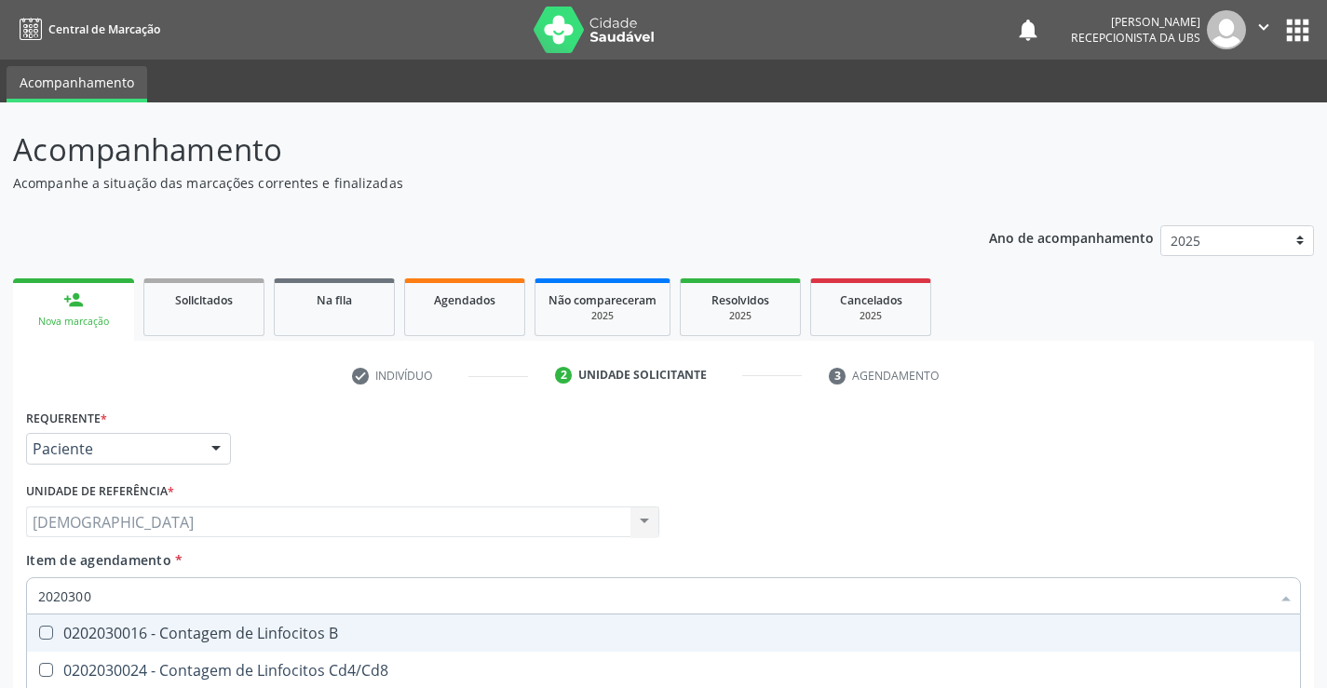
scroll to position [235, 0]
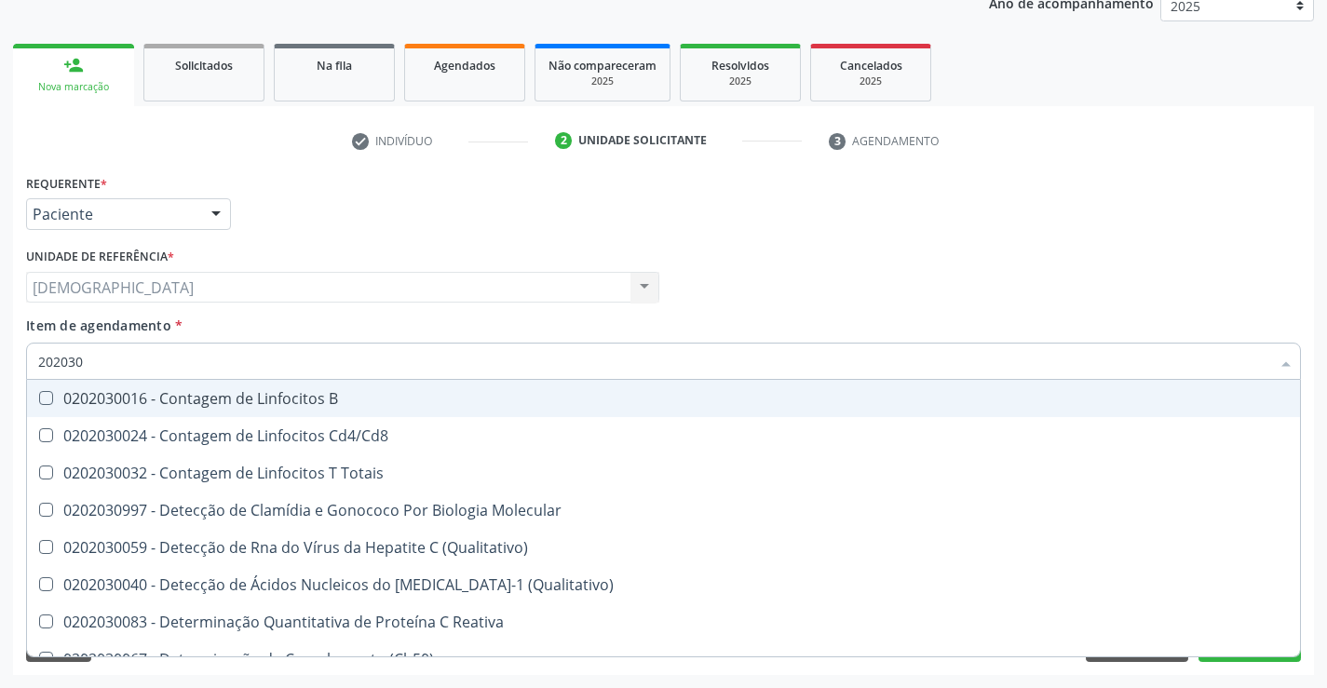
type input "20203"
checkbox Reativa "false"
checkbox Antiaspergillus "true"
checkbox Antiglomerulo "true"
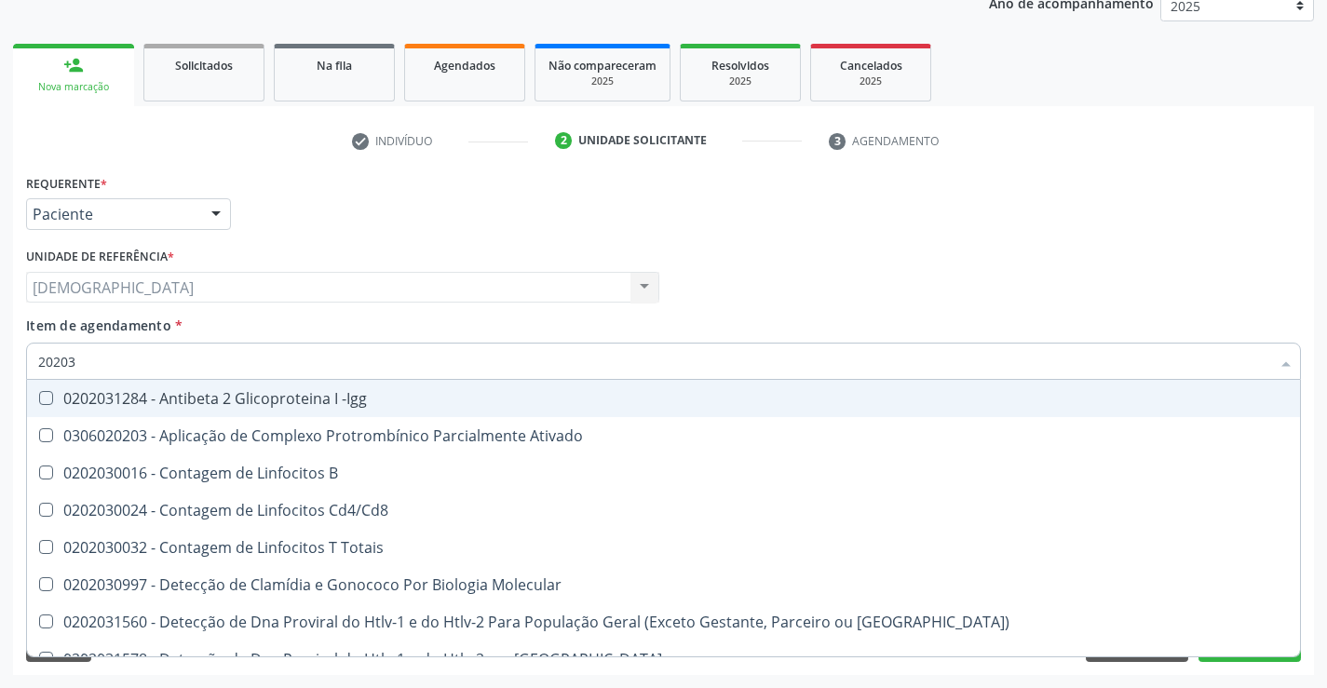
type input "2020"
checkbox Reativa "false"
checkbox Completo "false"
checkbox C "true"
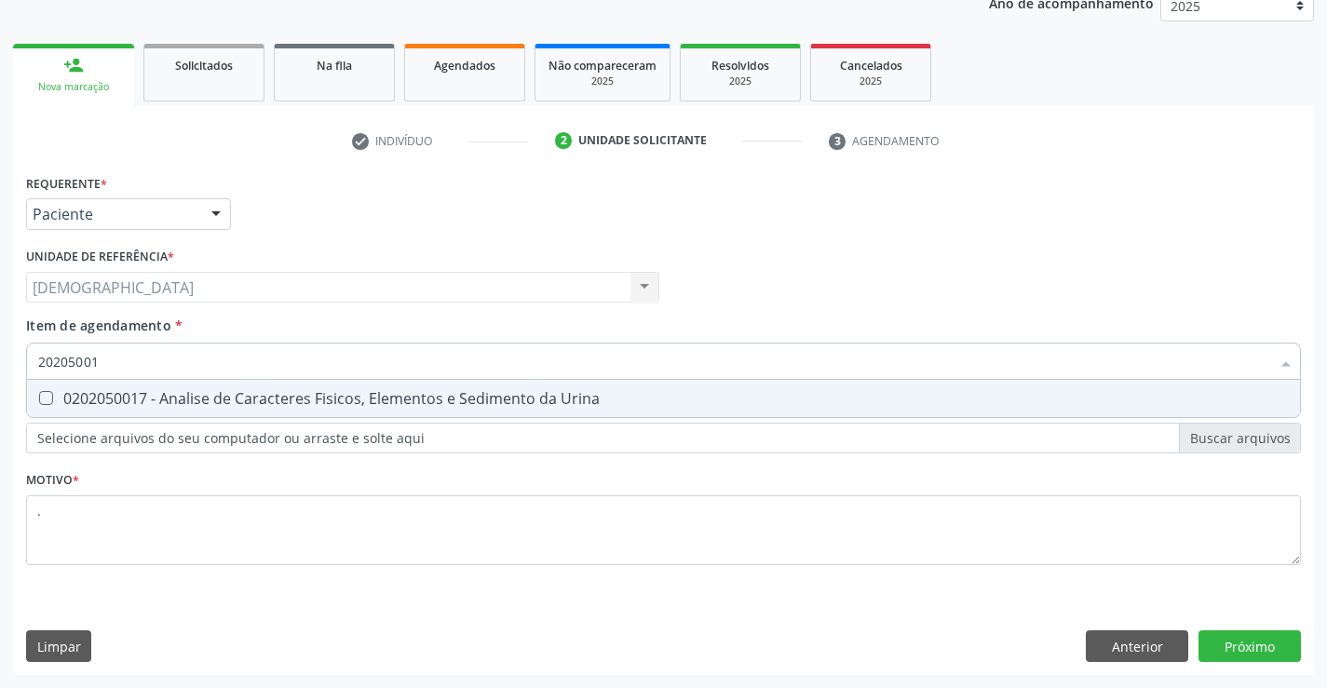
type input "202050017"
click at [173, 396] on div "0202050017 - Analise de Caracteres Fisicos, Elementos e Sedimento da Urina" at bounding box center [663, 398] width 1251 height 15
checkbox Urina "true"
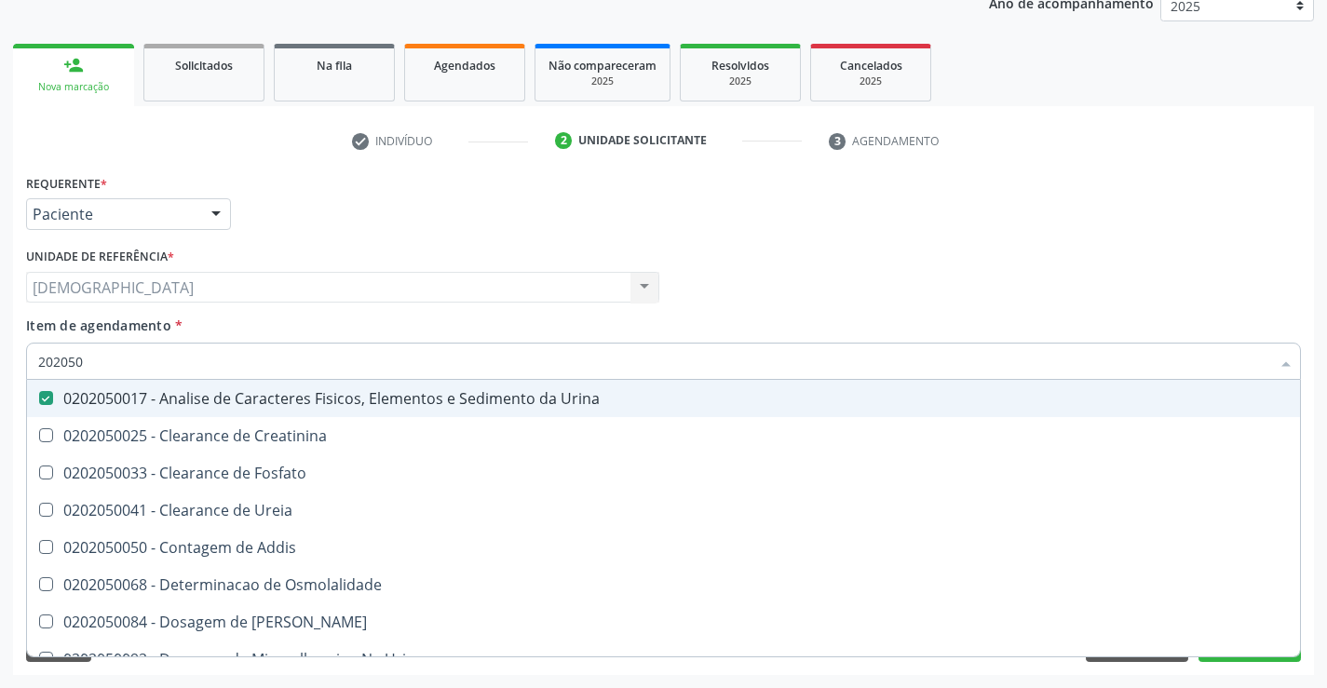
type input "20205"
checkbox Urina "false"
checkbox Creatinina "true"
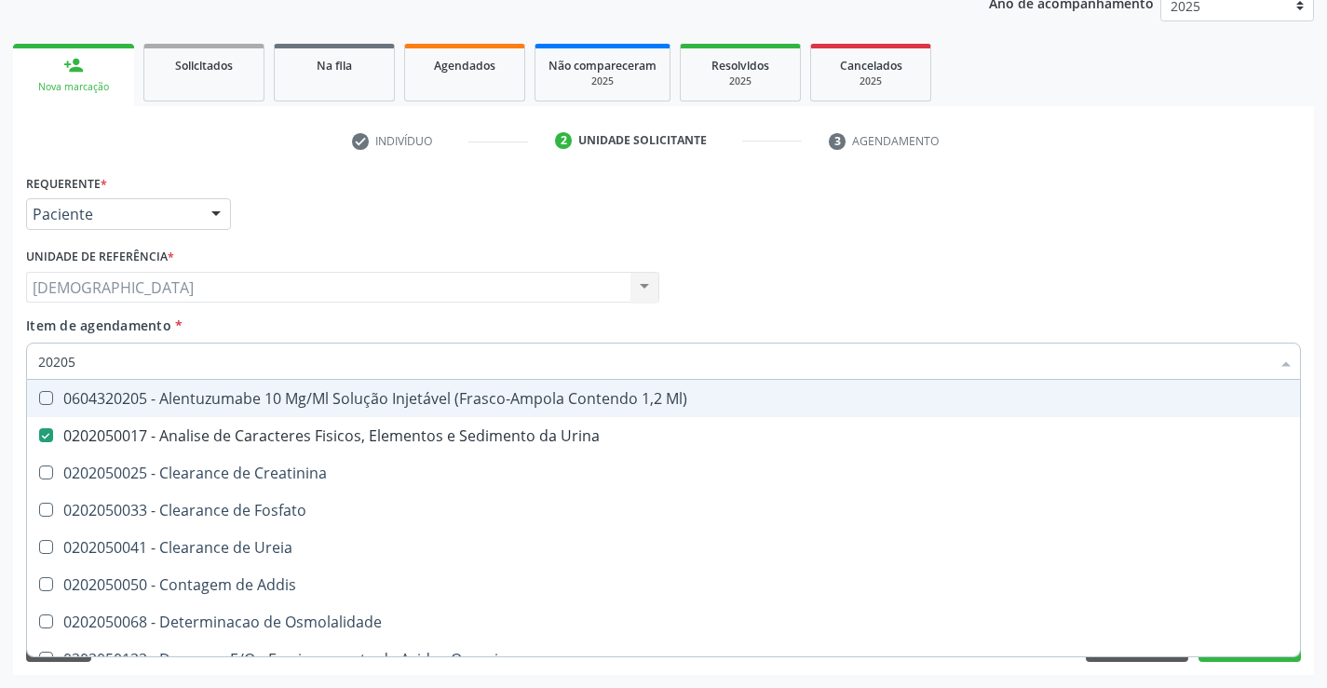
type input "2020"
checkbox Urina "false"
checkbox Fosfato "true"
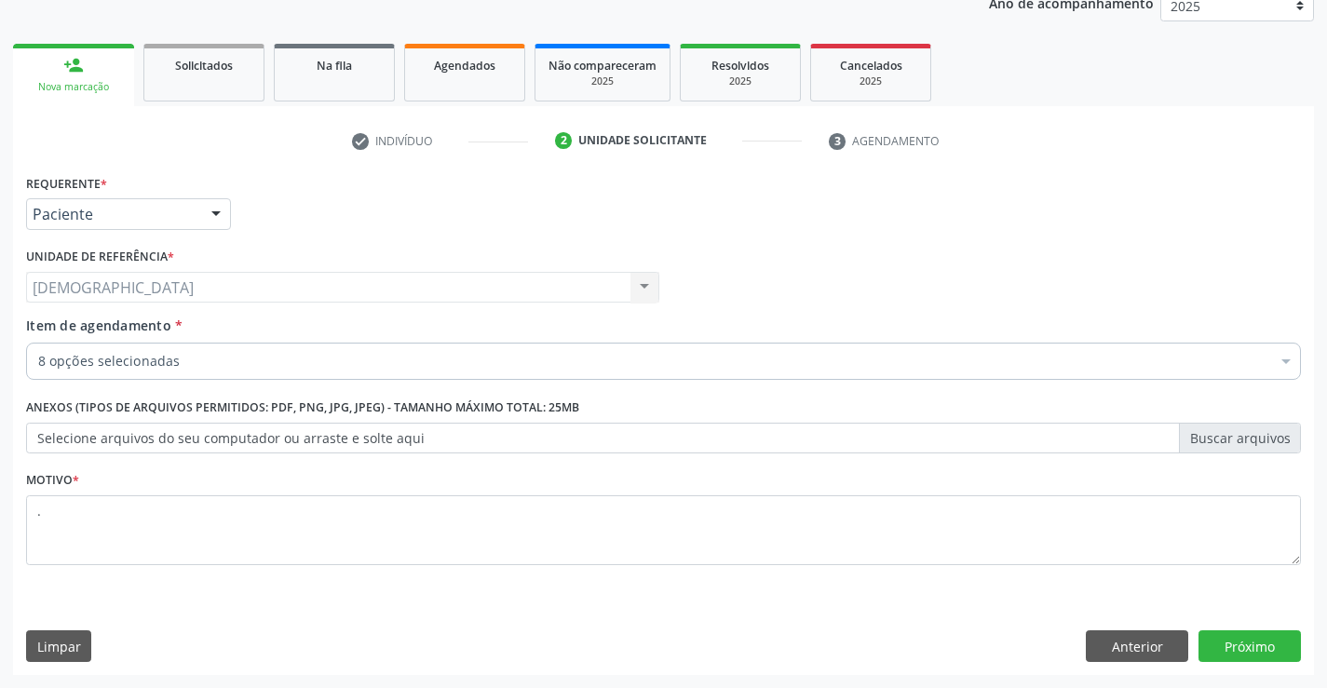
checkbox Glicose "true"
checkbox Total "true"
checkbox \(Tgp\) "true"
checkbox Triglicerideos "true"
checkbox Completo "true"
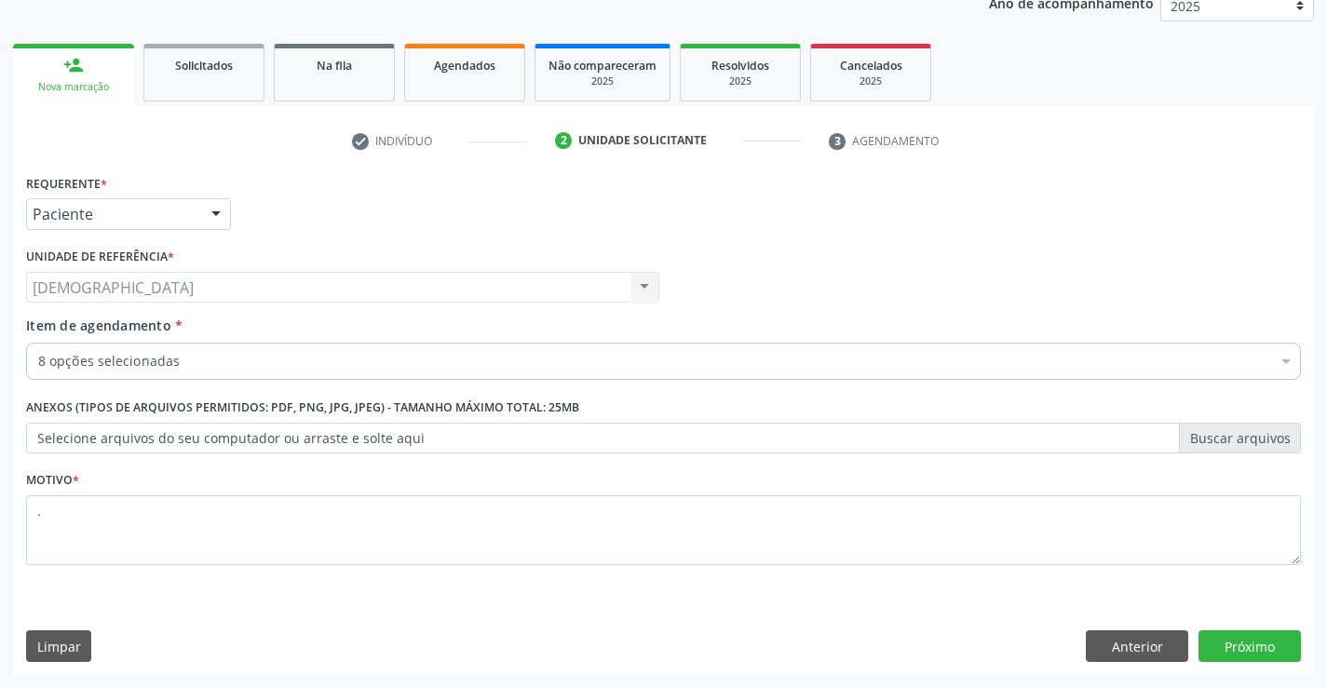
checkbox Reativa "true"
checkbox Urina "true"
checkbox Frasco-Ampola\) "false"
checkbox Bileo-Digestiva "false"
checkbox Cerebral "false"
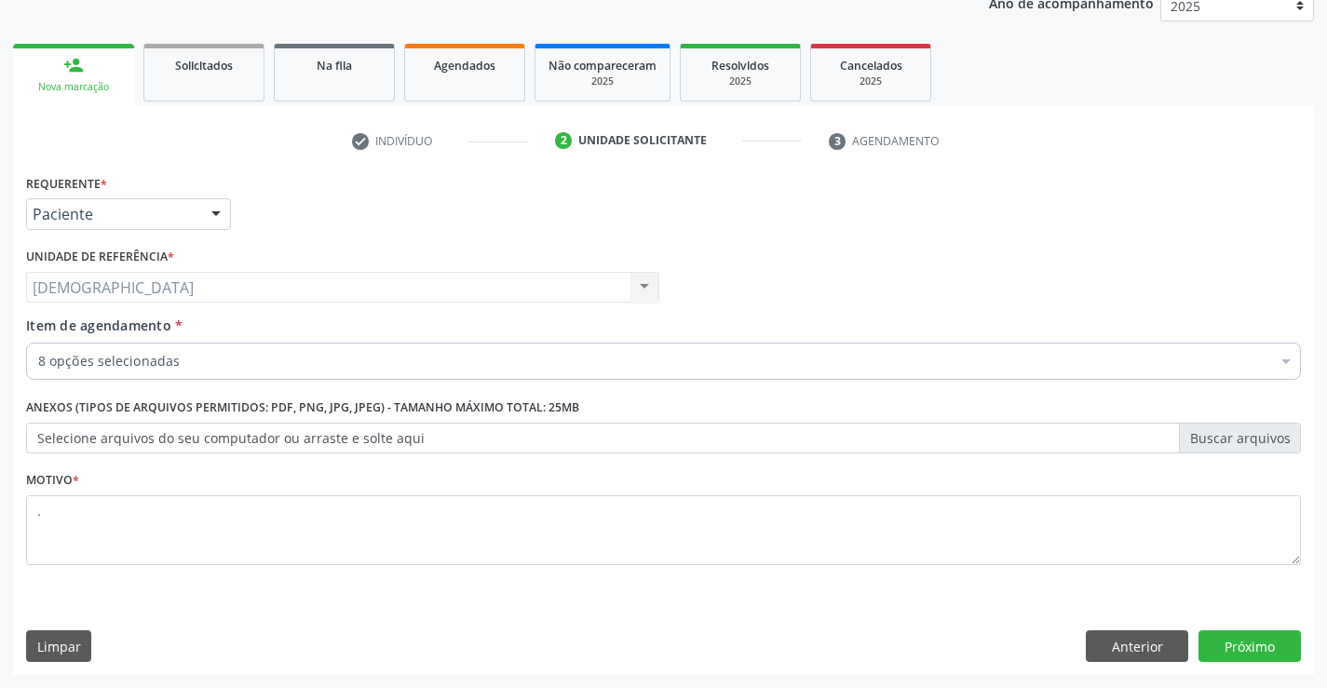
checkbox C "false"
checkbox A "false"
checkbox C "false"
checkbox Laringofissura "false"
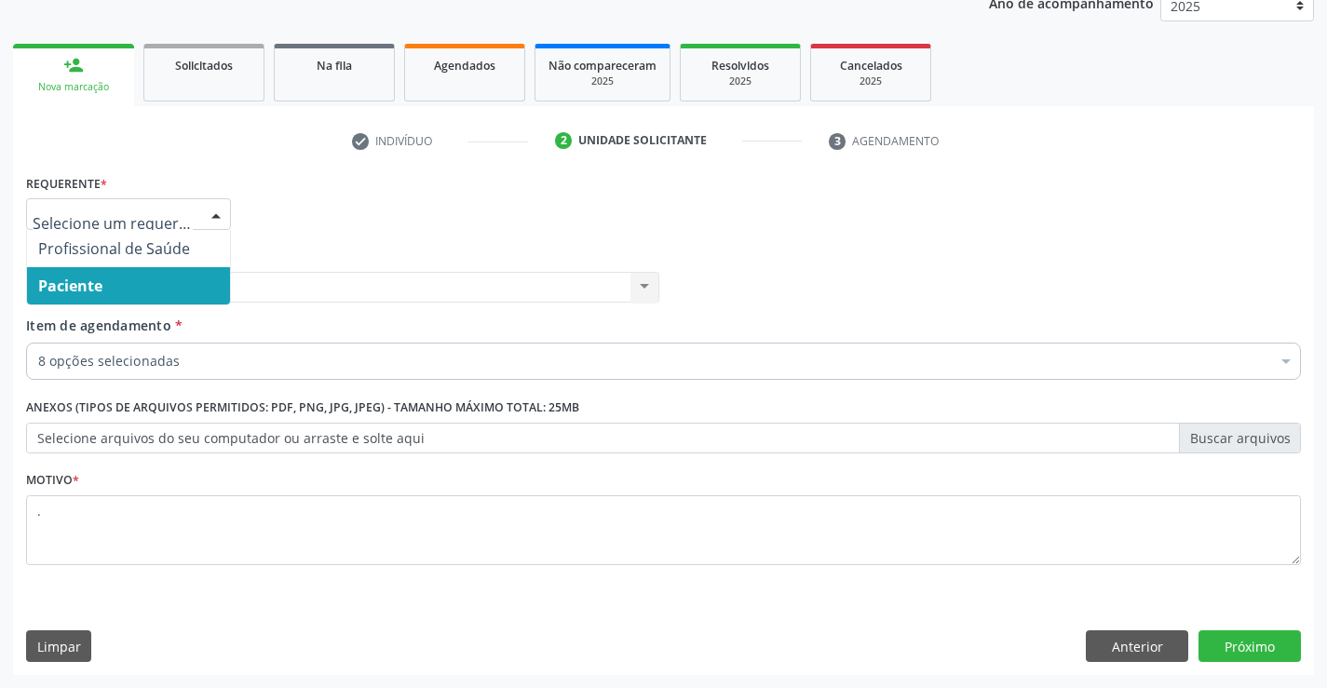
click at [209, 210] on div at bounding box center [216, 215] width 28 height 32
click at [149, 287] on span "Paciente" at bounding box center [128, 285] width 203 height 37
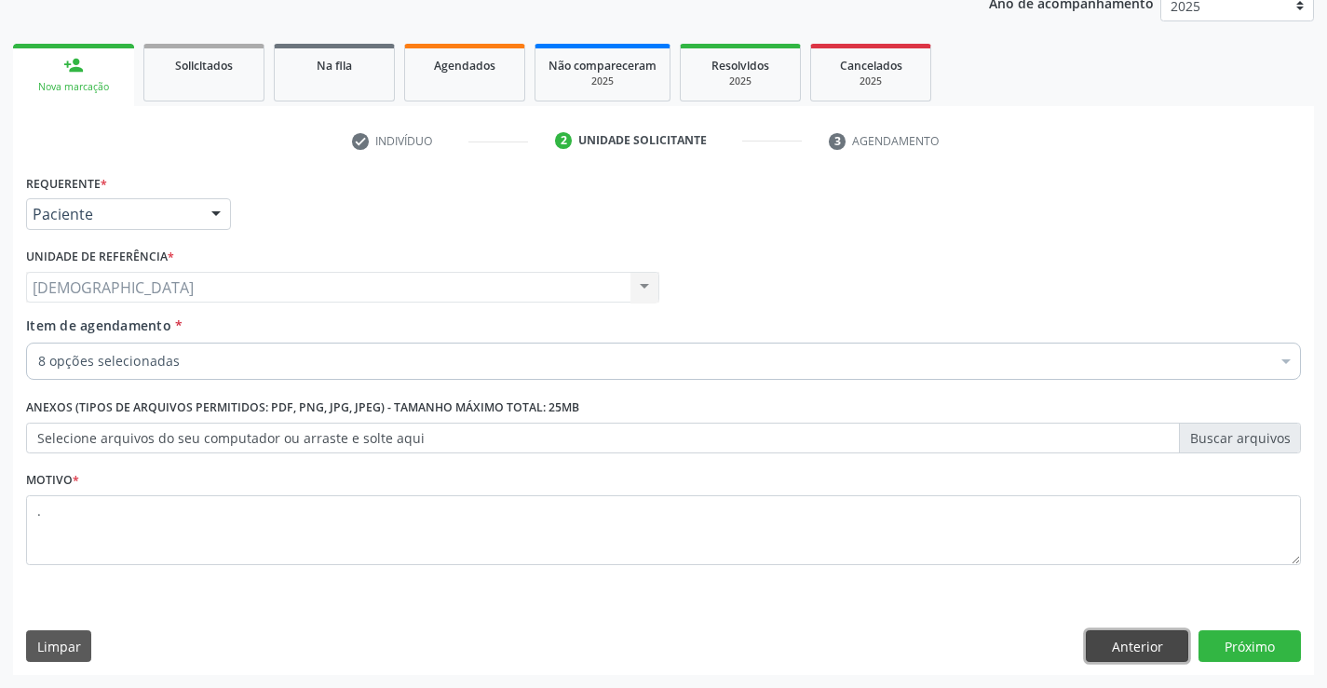
click at [1138, 653] on button "Anterior" at bounding box center [1137, 646] width 102 height 32
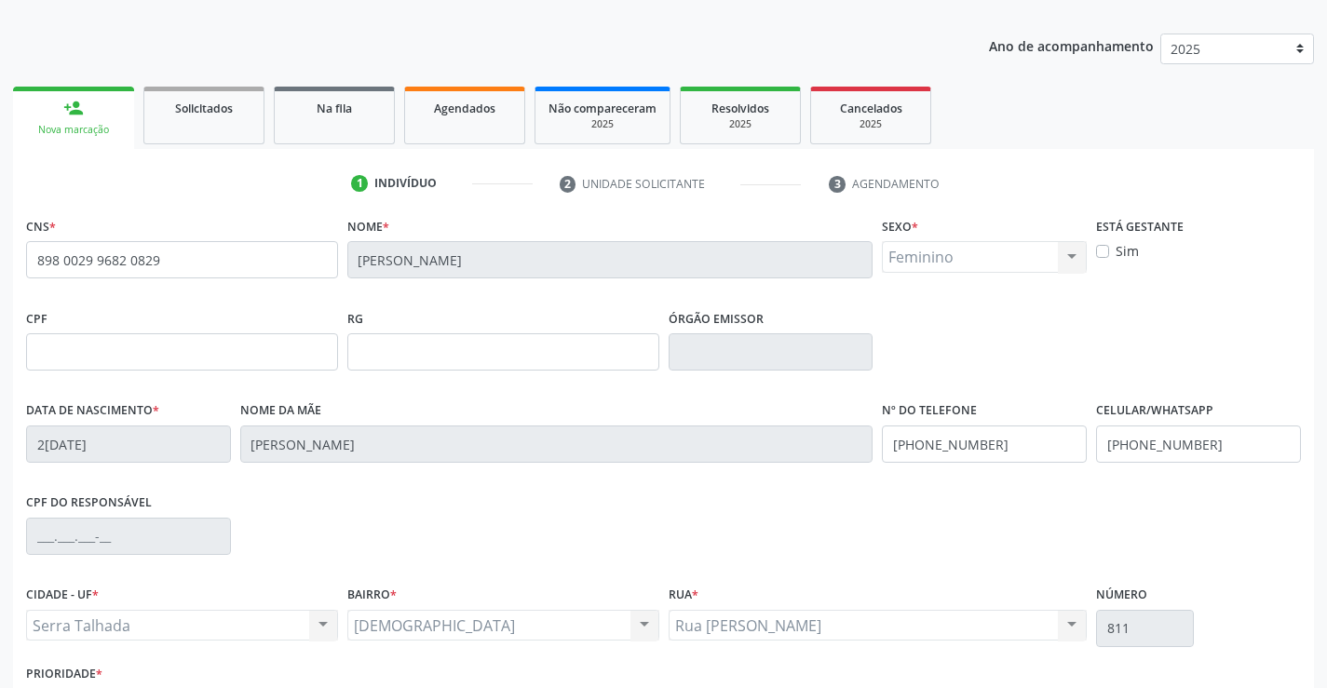
scroll to position [321, 0]
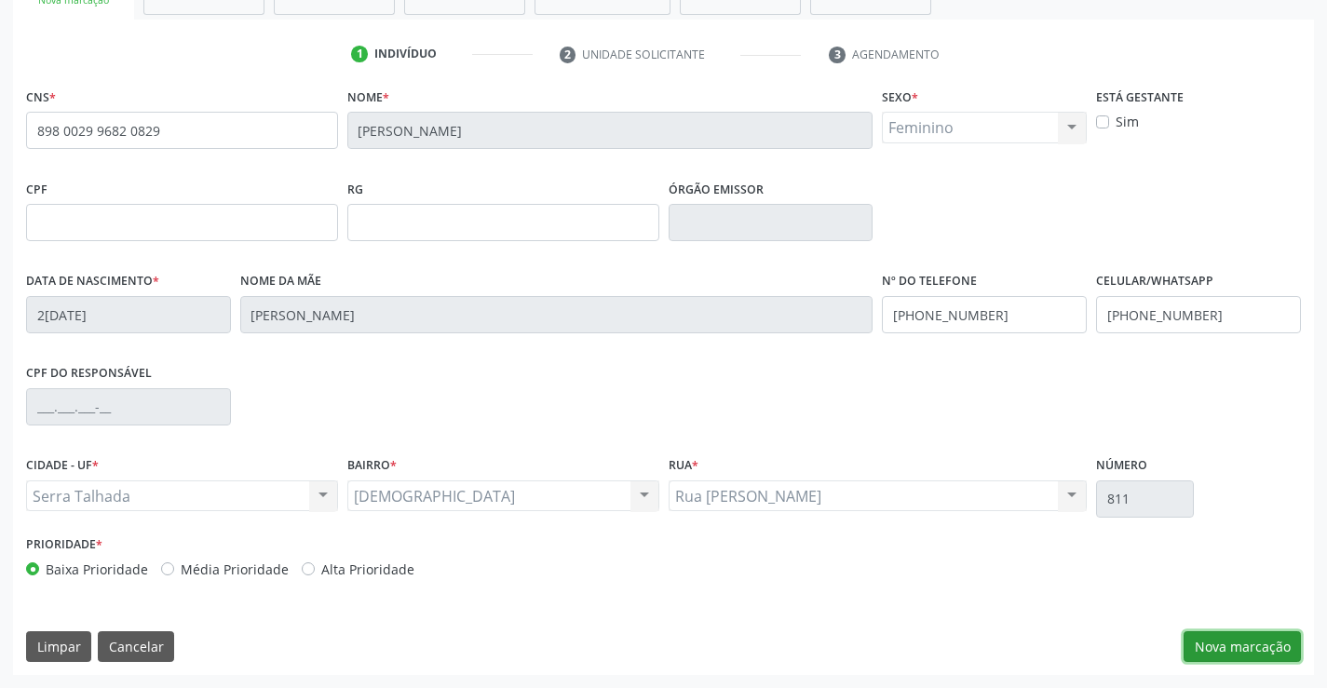
click at [1231, 643] on button "Nova marcação" at bounding box center [1242, 647] width 117 height 32
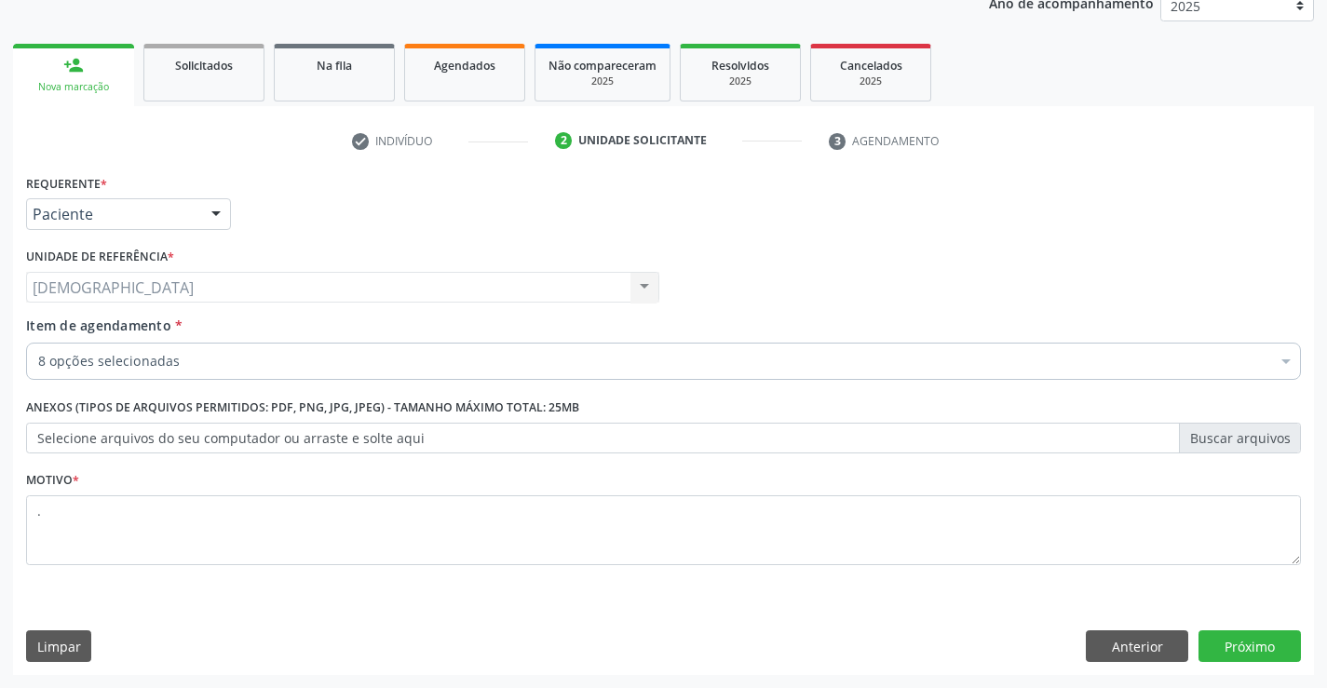
scroll to position [235, 0]
click at [210, 211] on div at bounding box center [216, 215] width 28 height 32
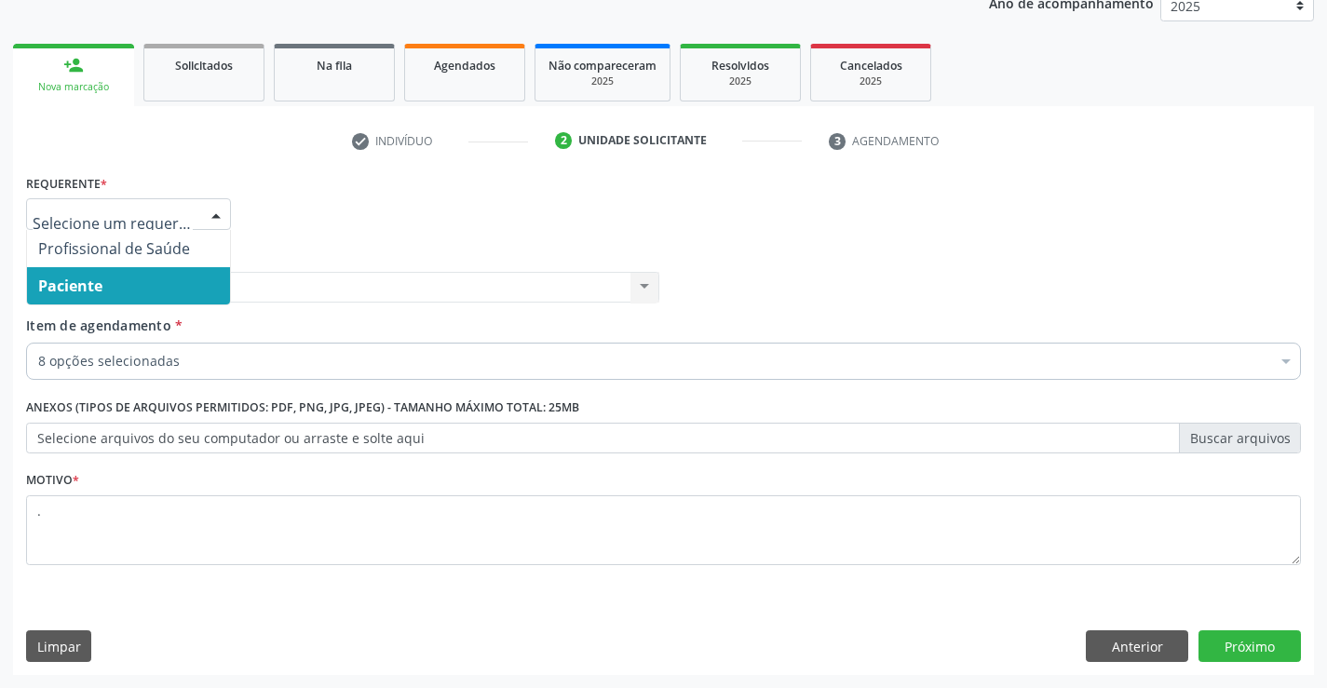
click at [128, 291] on span "Paciente" at bounding box center [128, 285] width 203 height 37
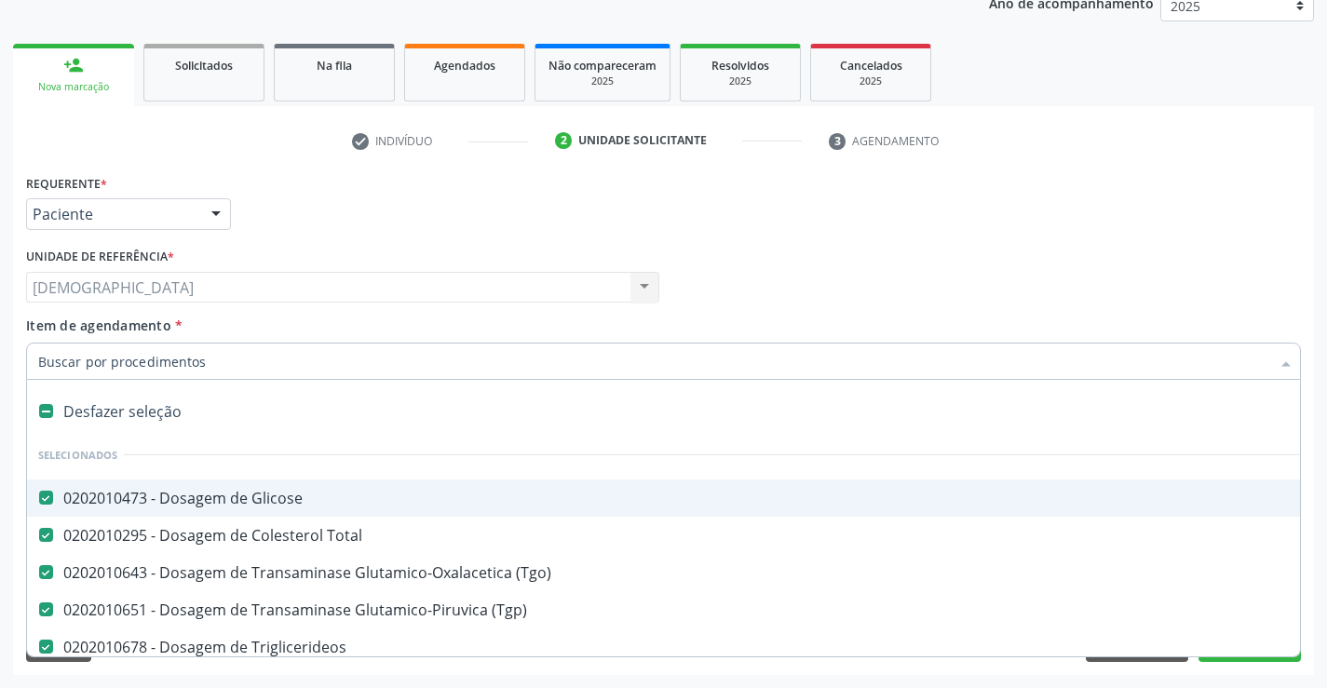
click at [1286, 366] on div at bounding box center [1286, 363] width 28 height 32
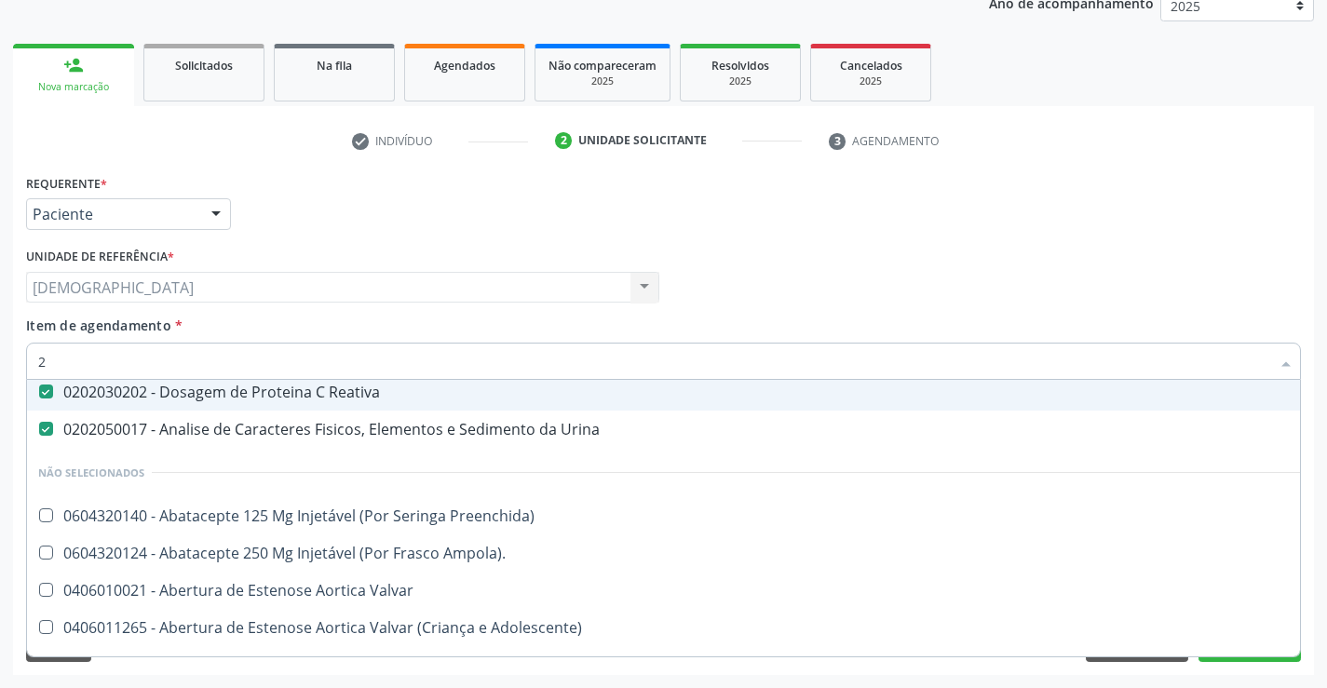
scroll to position [229, 0]
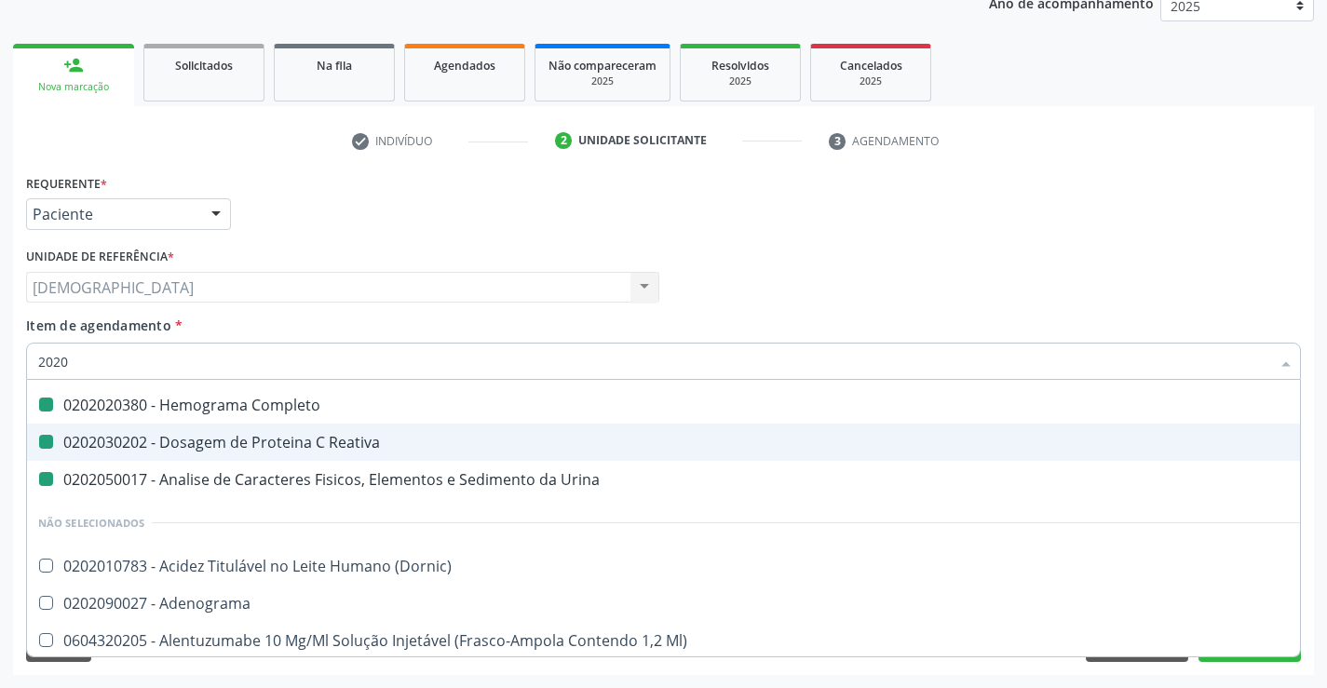
type input "20204"
checkbox Glicose "false"
checkbox Total "false"
checkbox \(Tgo\) "false"
checkbox \(Tgp\) "false"
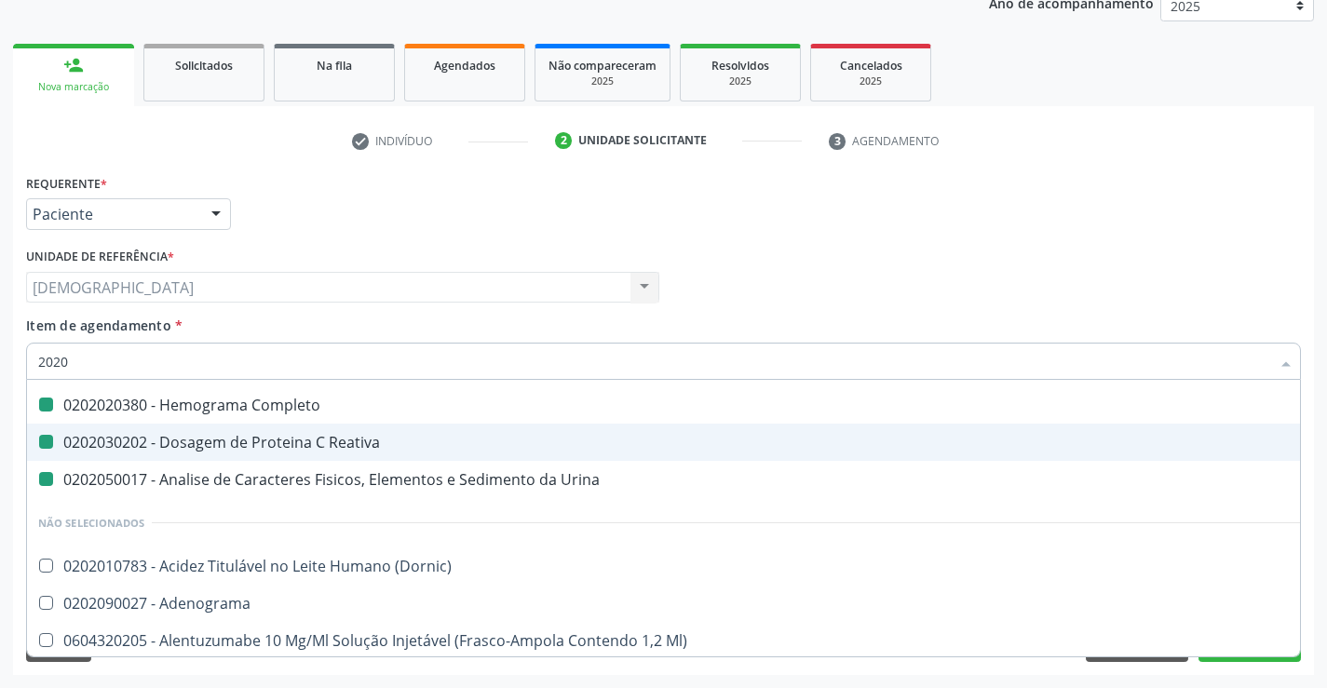
checkbox Triglicerideos "false"
checkbox Completo "false"
checkbox Reativa "false"
checkbox Urina "false"
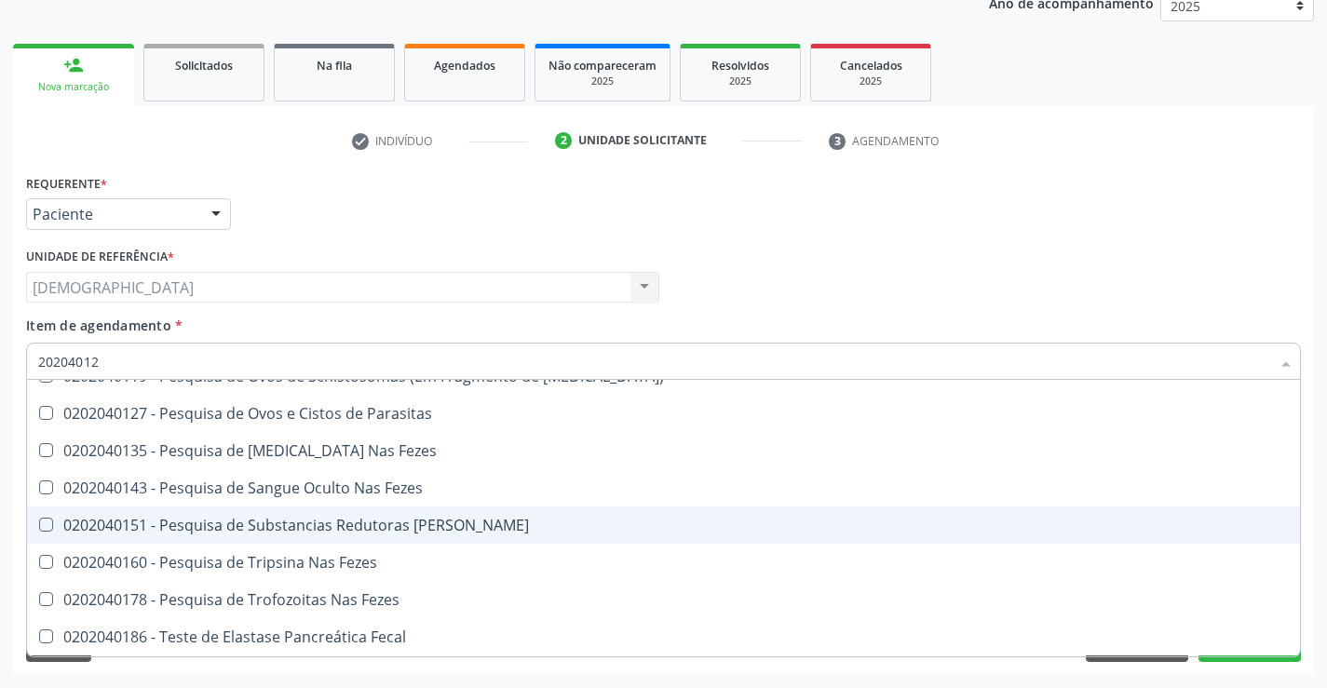
scroll to position [0, 0]
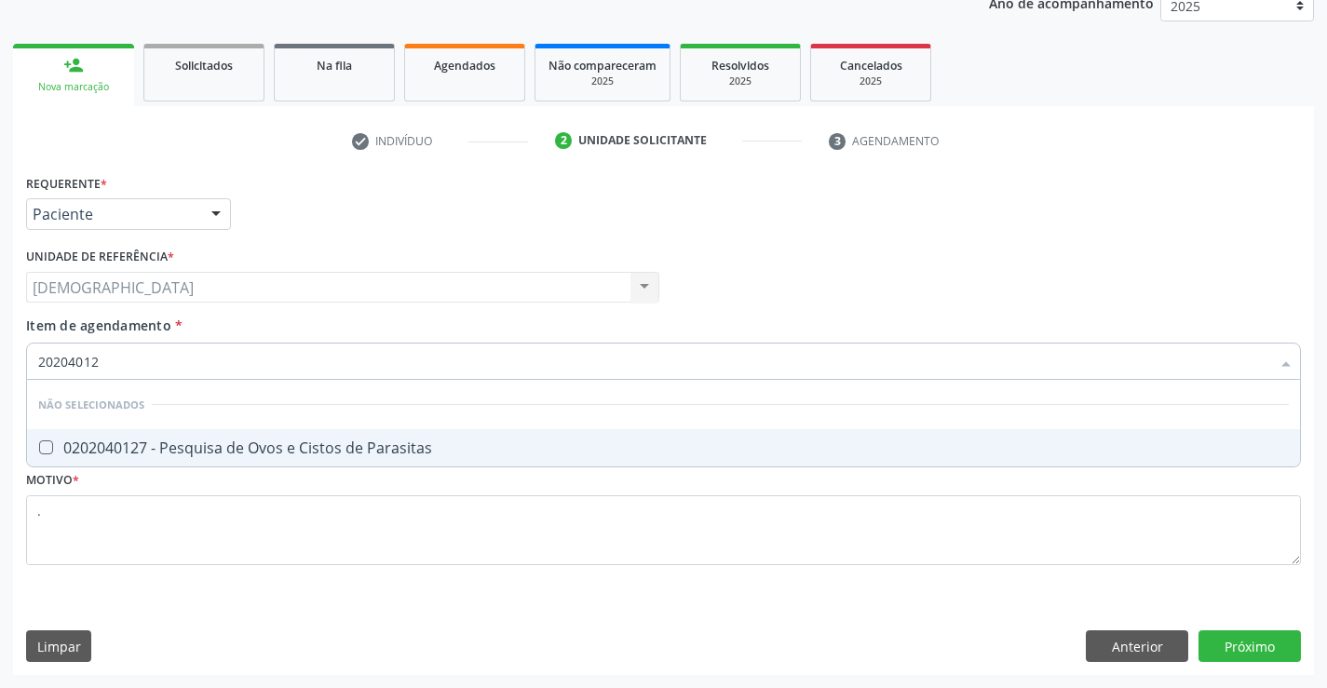
type input "202040127"
click at [100, 450] on div "0202040127 - Pesquisa de Ovos e Cistos de Parasitas" at bounding box center [663, 447] width 1251 height 15
checkbox Parasitas "true"
click at [1277, 638] on div "Requerente * Paciente Profissional de Saúde Paciente Nenhum resultado encontrad…" at bounding box center [663, 422] width 1301 height 506
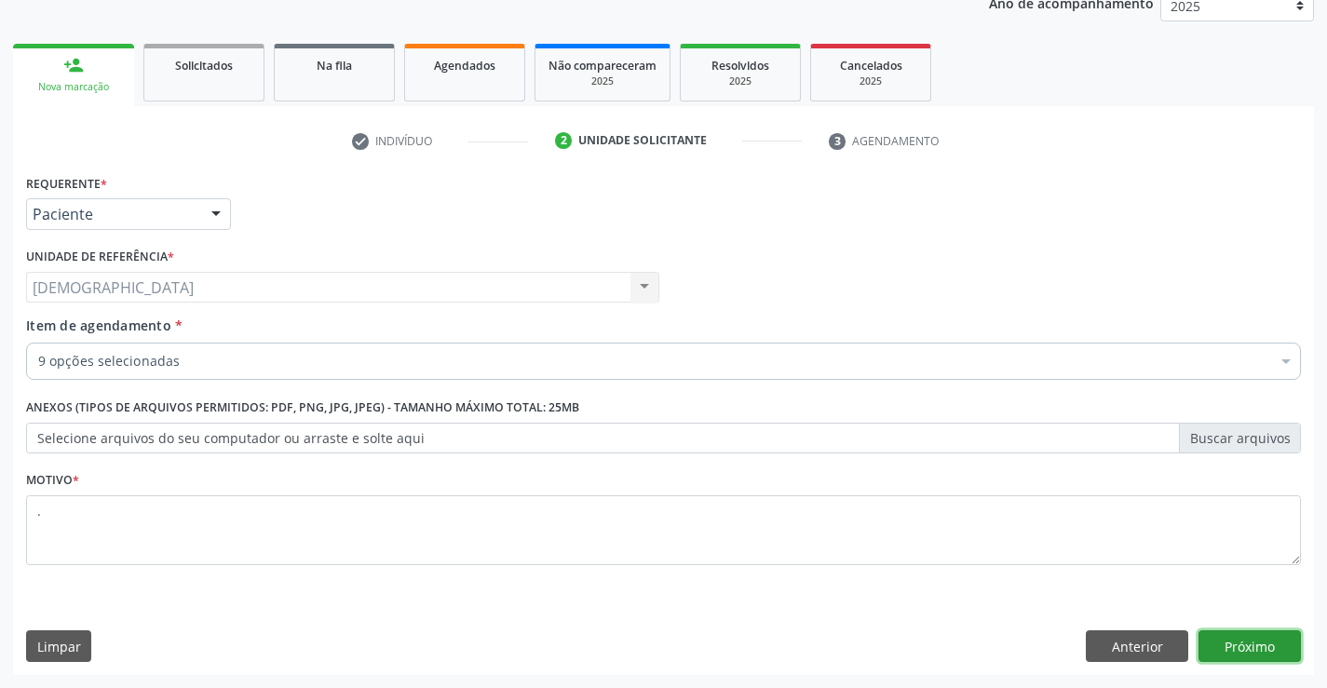
click at [1256, 650] on button "Próximo" at bounding box center [1249, 646] width 102 height 32
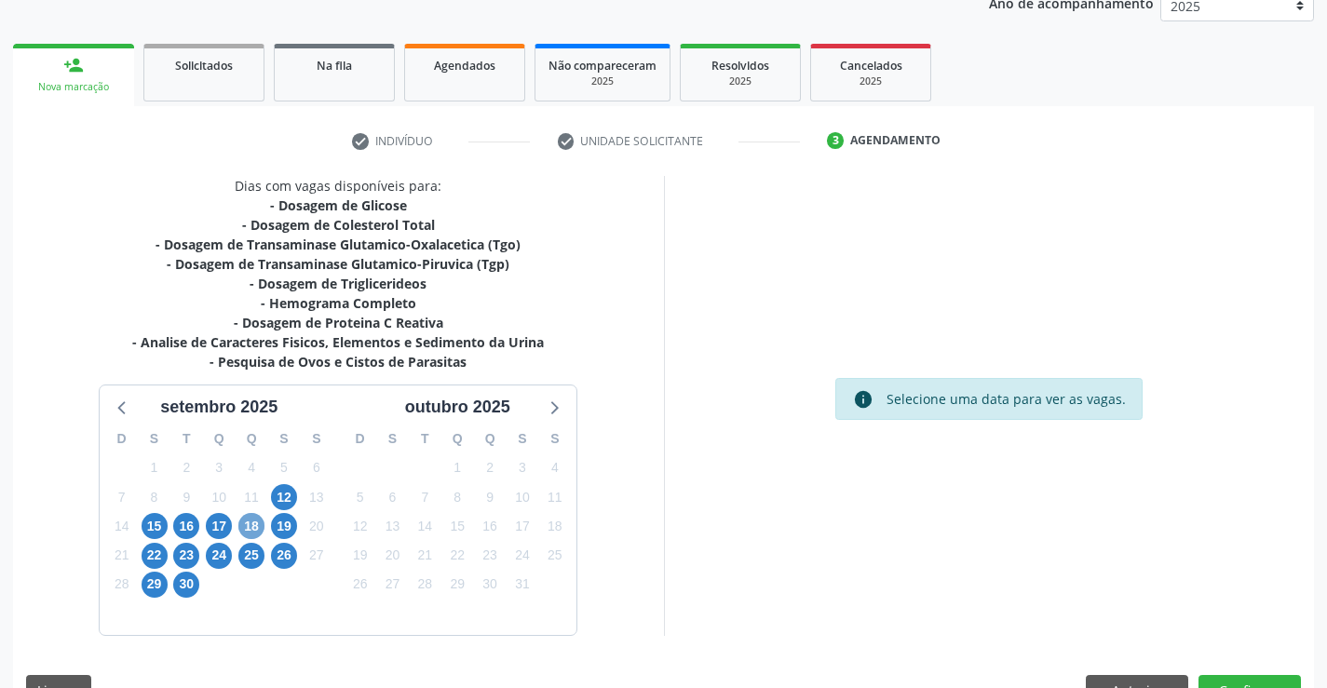
click at [244, 530] on span "18" at bounding box center [251, 526] width 26 height 26
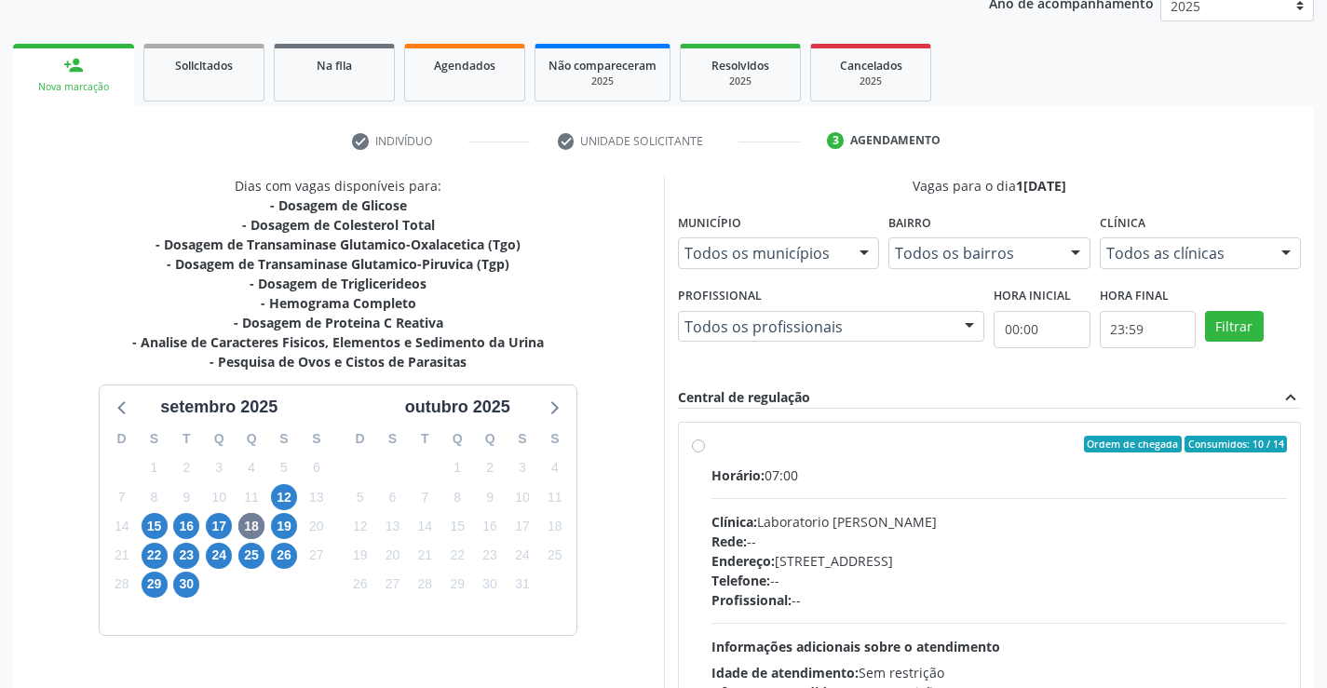
click at [805, 438] on div "Ordem de chegada Consumidos: 10 / 14" at bounding box center [999, 444] width 576 height 17
click at [705, 438] on input "Ordem de chegada Consumidos: 10 / 14 Horário: 07:00 Clínica: Laboratorio [PERSO…" at bounding box center [698, 444] width 13 height 17
radio input "true"
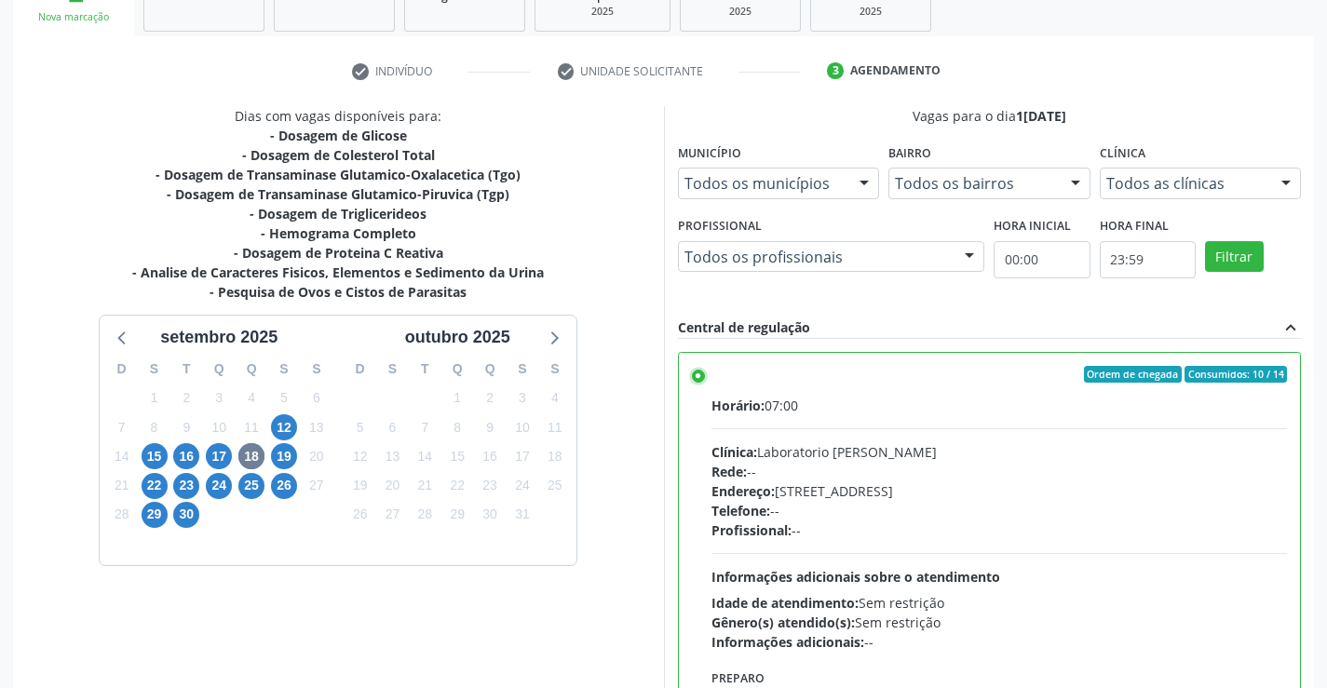
scroll to position [425, 0]
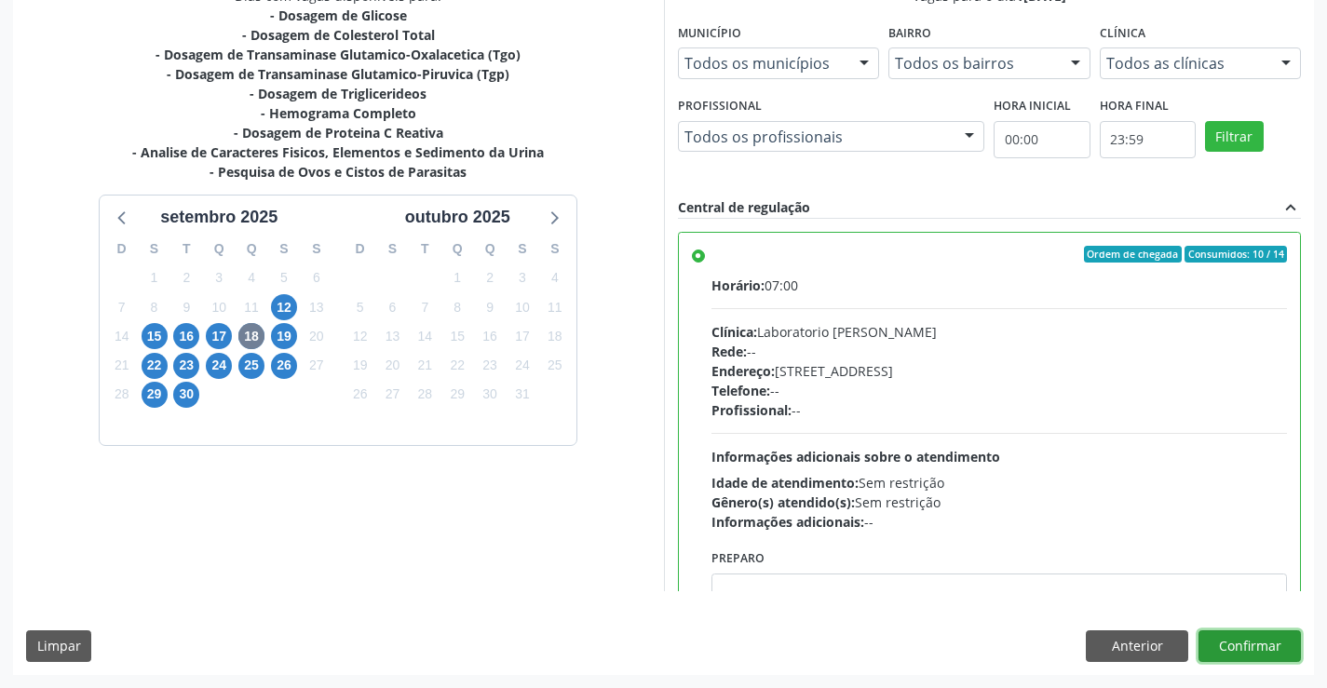
click at [1238, 649] on button "Confirmar" at bounding box center [1249, 646] width 102 height 32
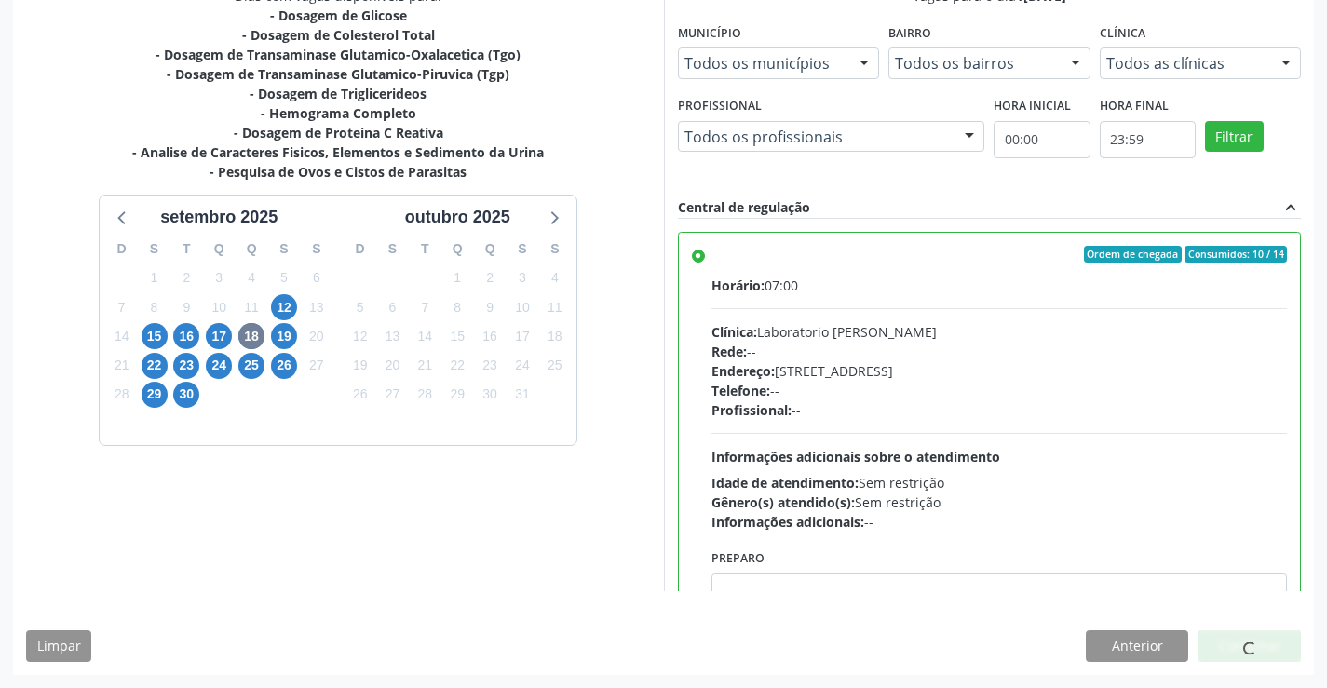
scroll to position [0, 0]
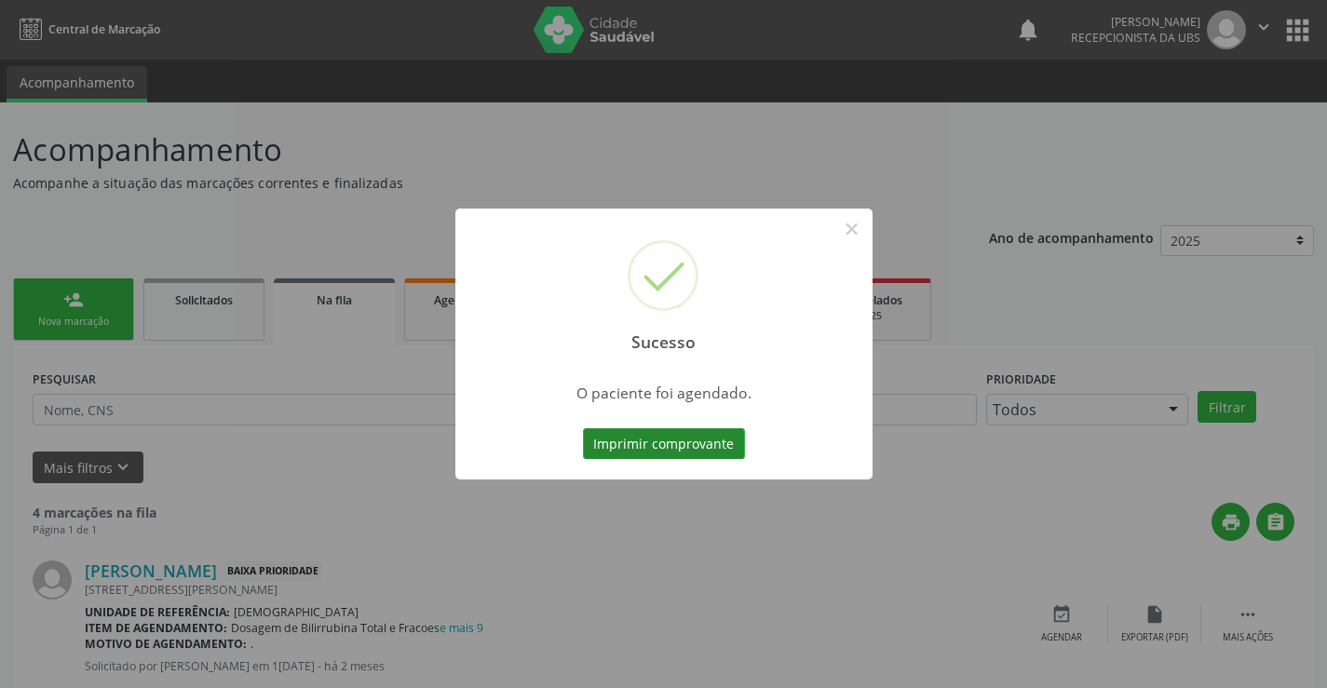
click at [644, 447] on button "Imprimir comprovante" at bounding box center [664, 444] width 162 height 32
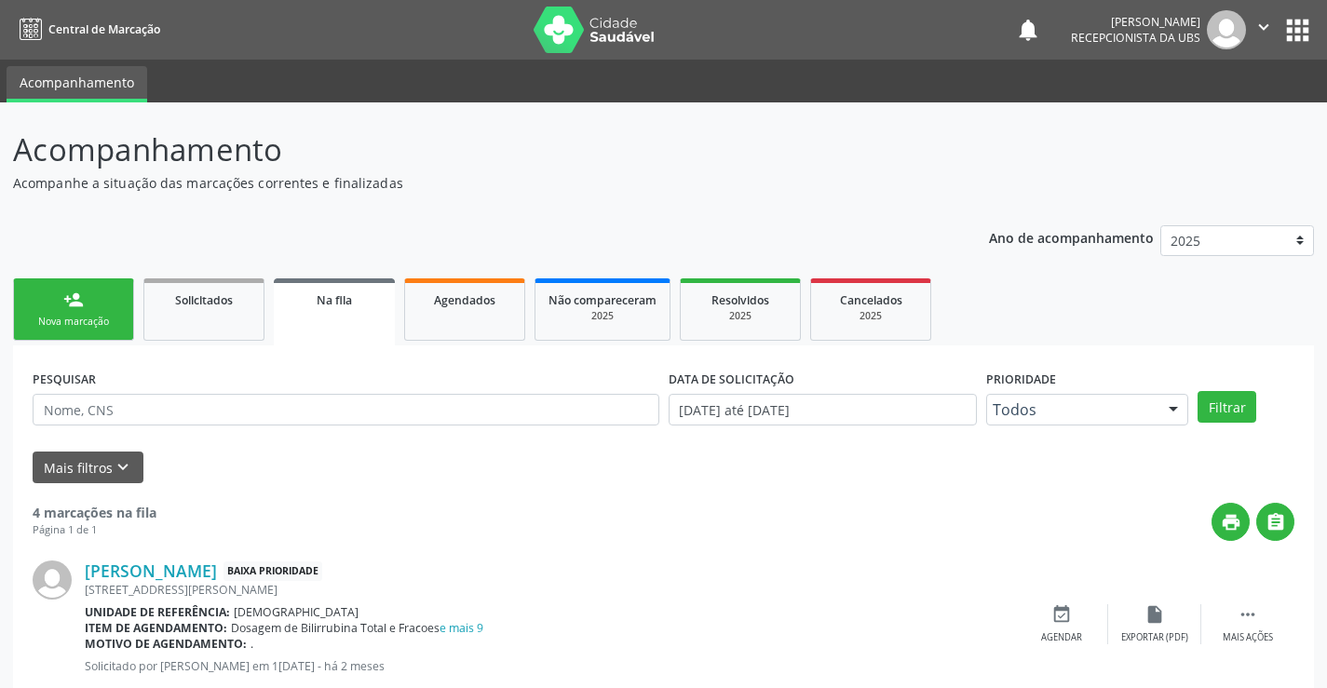
click at [101, 325] on div "Nova marcação" at bounding box center [73, 322] width 93 height 14
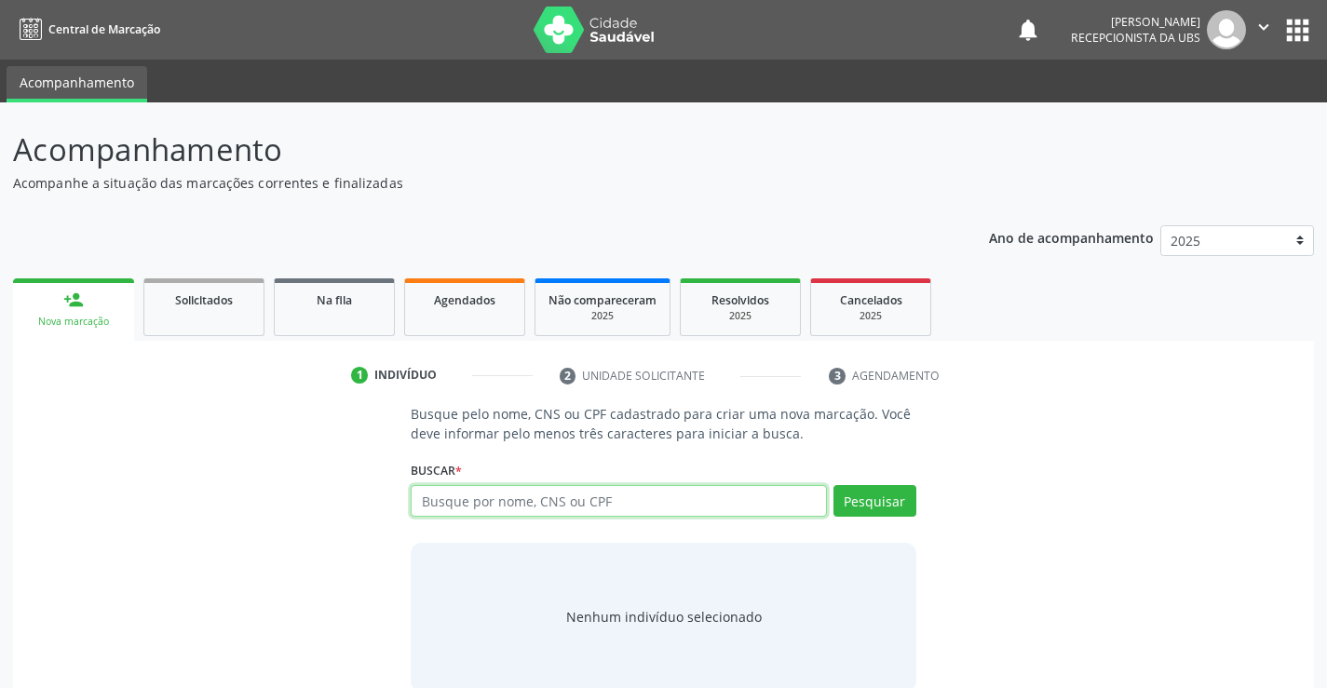
click at [461, 501] on input "text" at bounding box center [618, 501] width 415 height 32
type input "898002996820829"
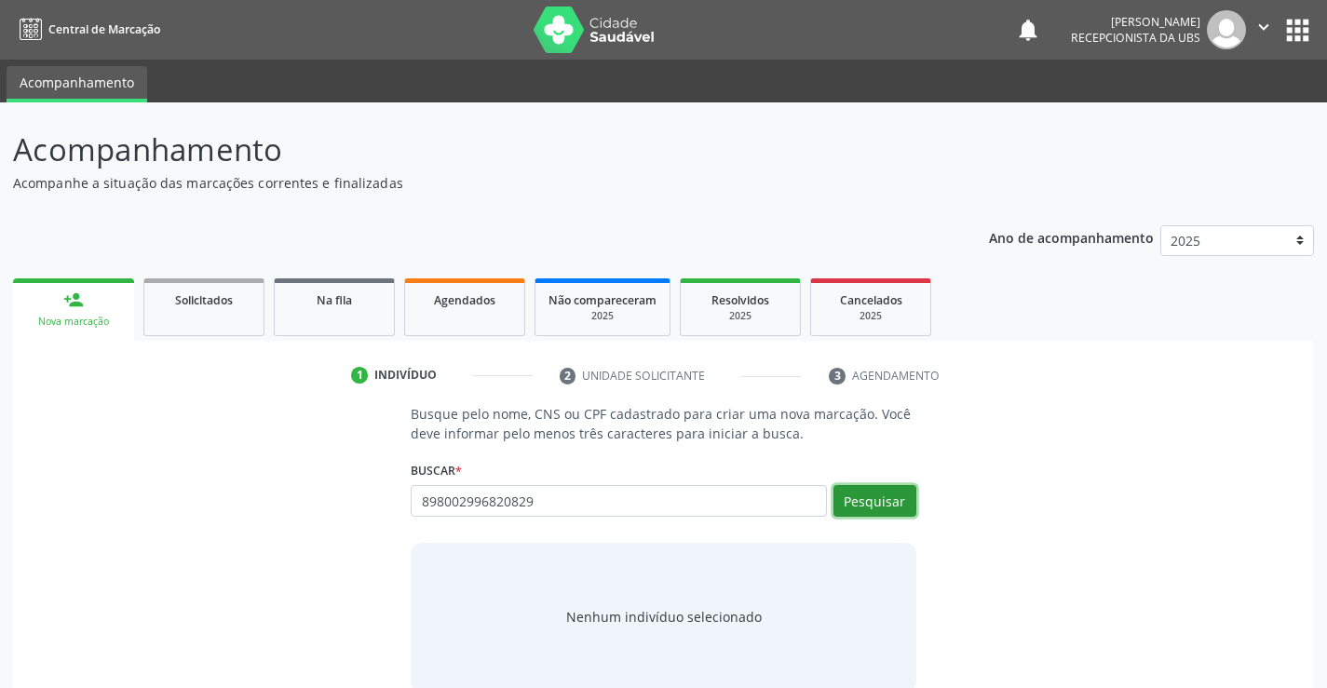
click at [900, 508] on button "Pesquisar" at bounding box center [874, 501] width 83 height 32
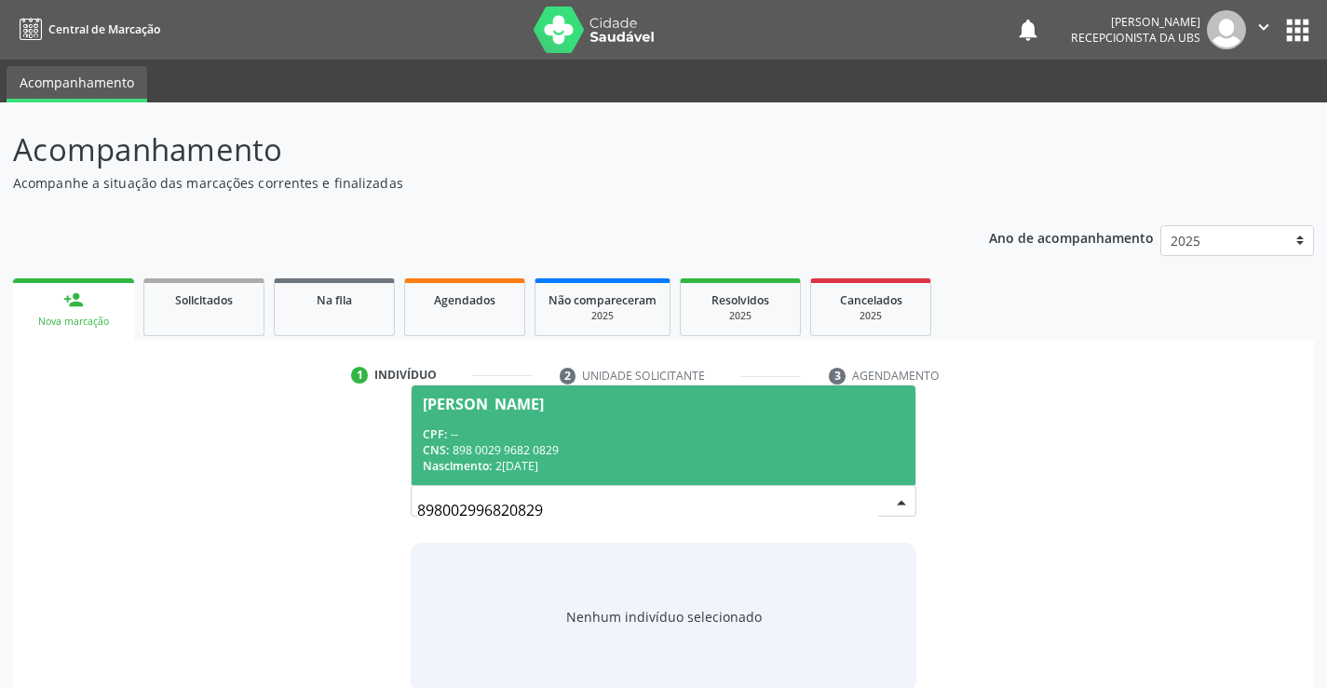
click at [523, 453] on div "CNS: 898 0029 9682 0829" at bounding box center [663, 450] width 480 height 16
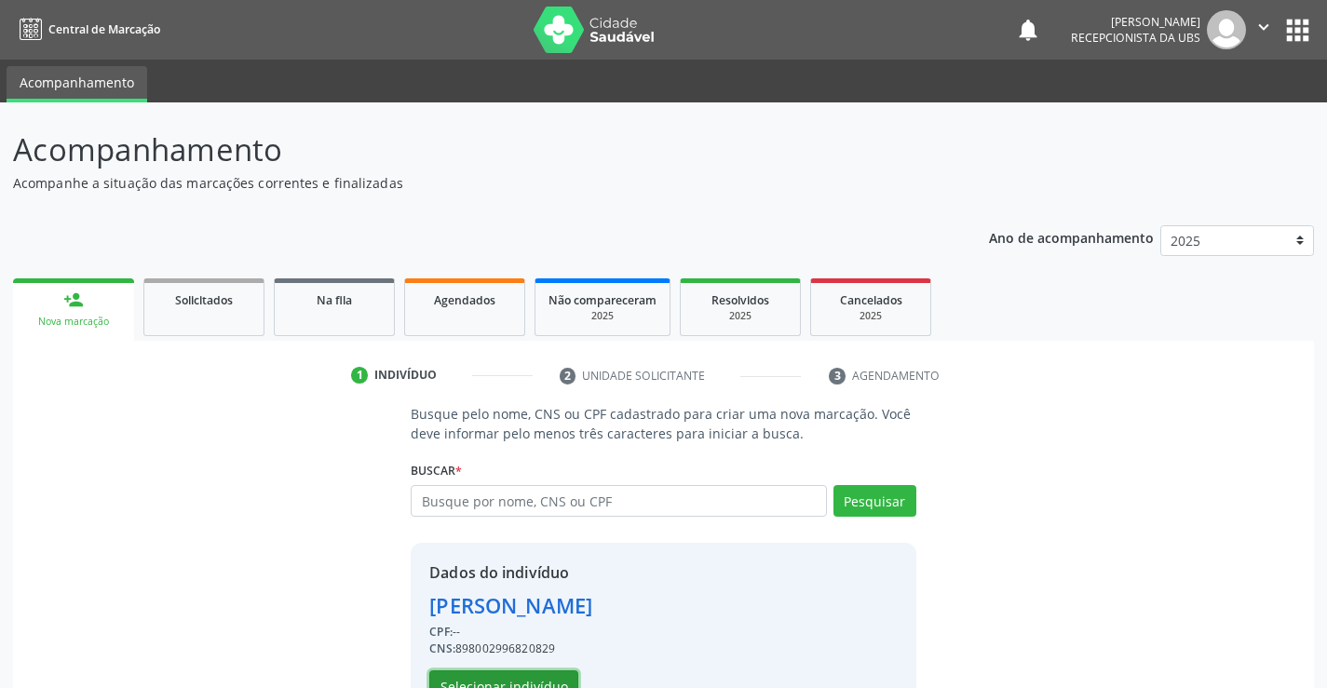
click at [513, 679] on button "Selecionar indivíduo" at bounding box center [503, 686] width 149 height 32
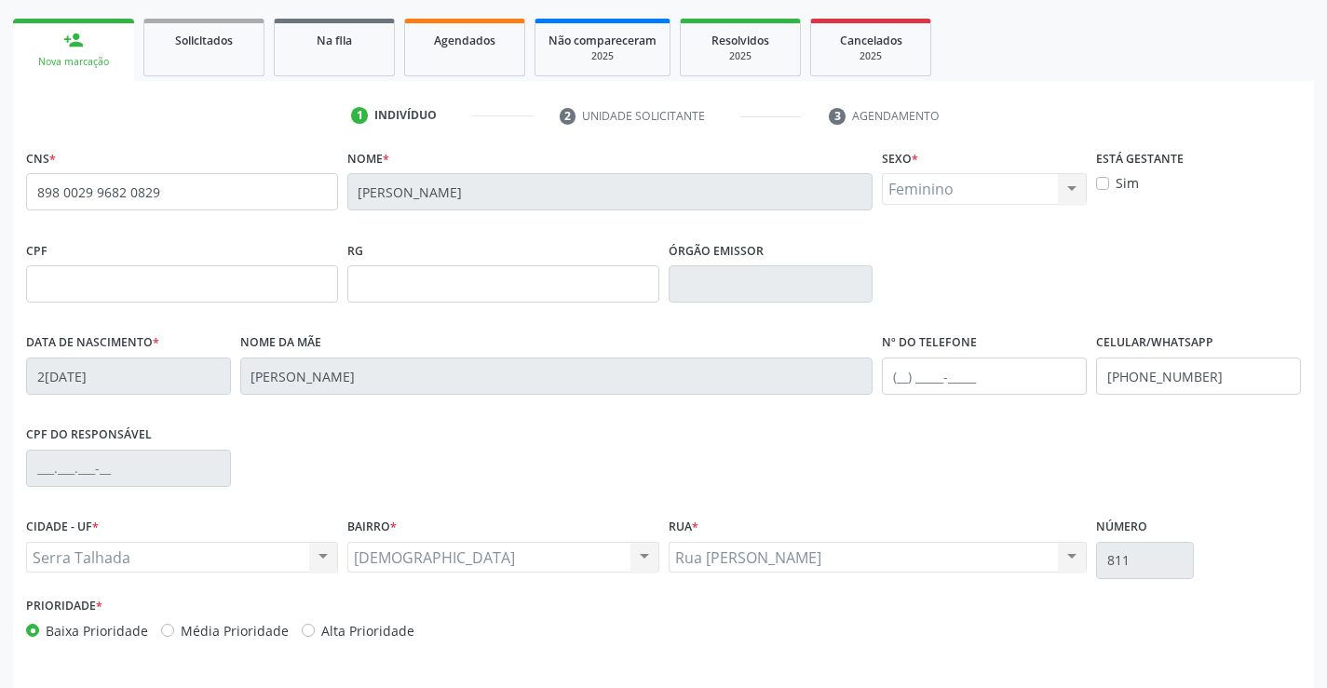
scroll to position [321, 0]
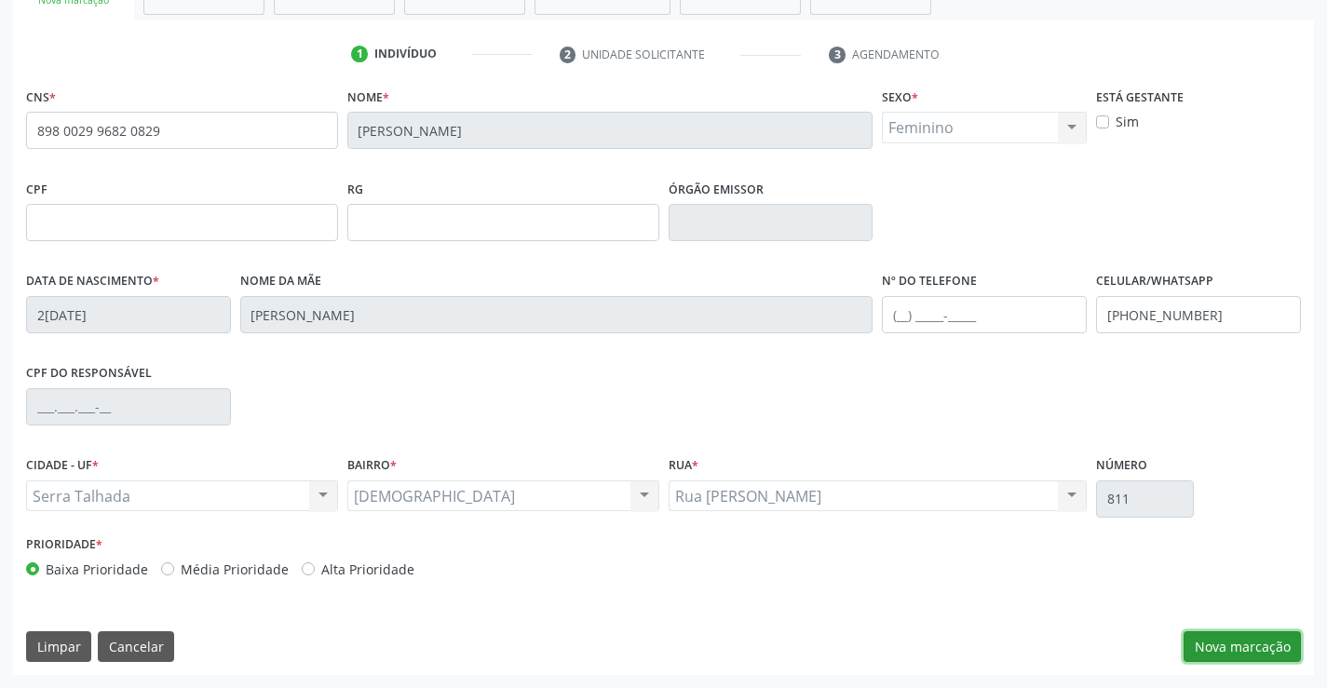
click at [1231, 654] on button "Nova marcação" at bounding box center [1242, 647] width 117 height 32
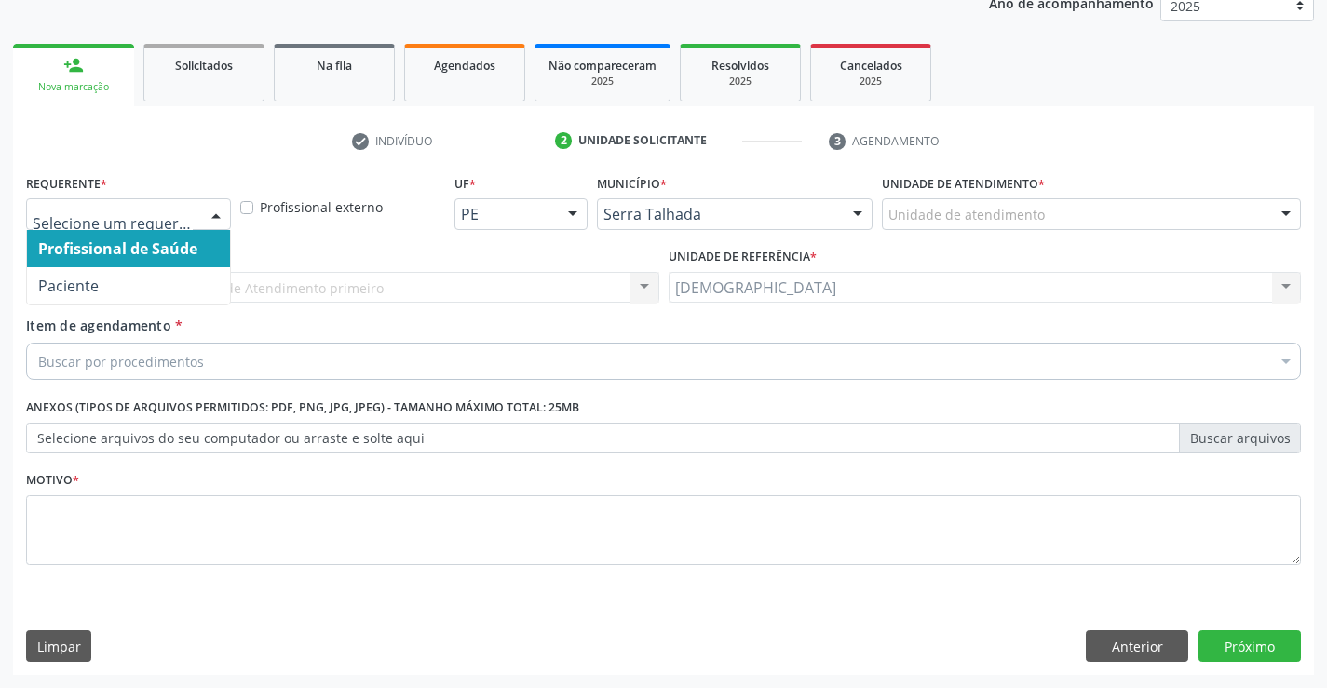
click at [222, 210] on div at bounding box center [216, 215] width 28 height 32
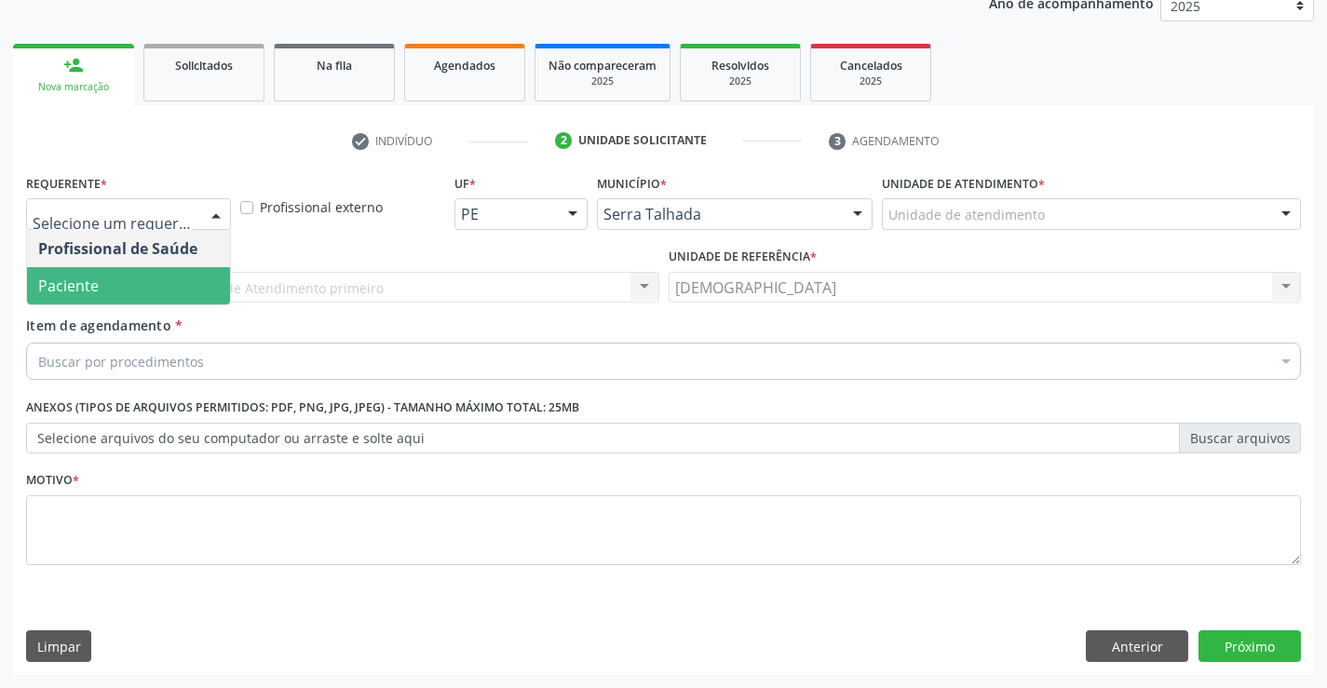
click at [126, 291] on span "Paciente" at bounding box center [128, 285] width 203 height 37
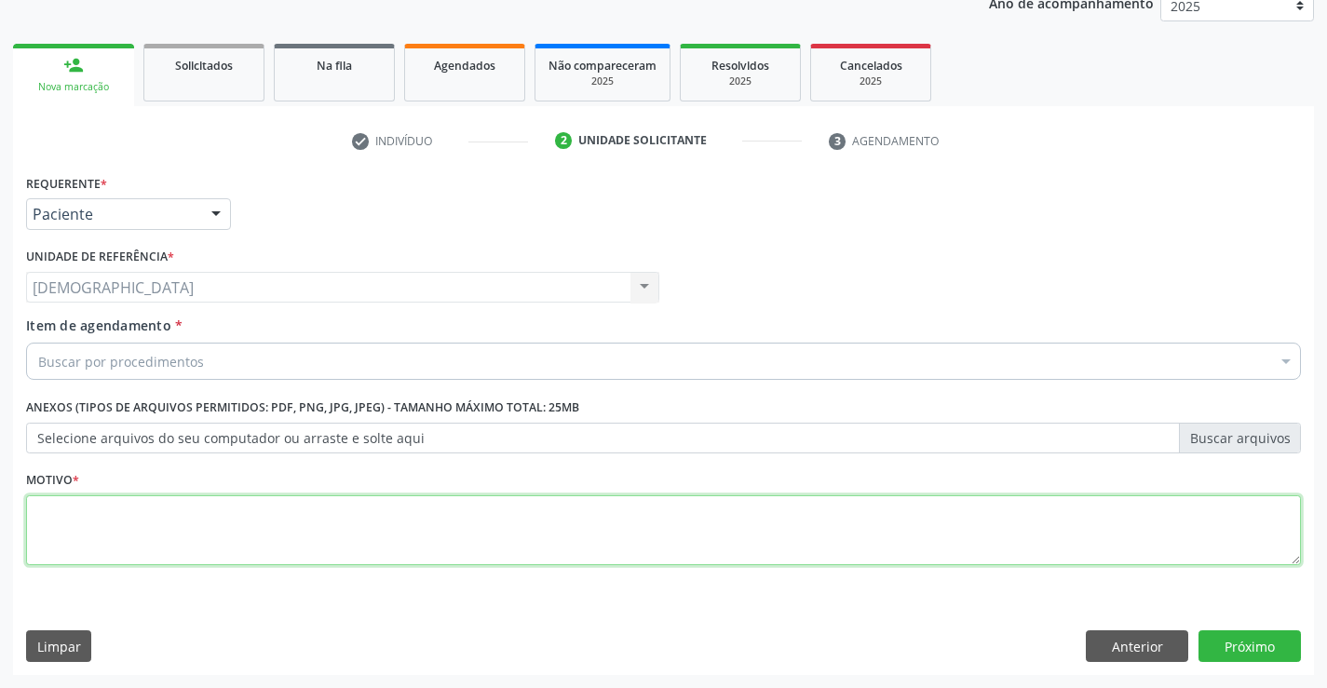
click at [122, 519] on textarea at bounding box center [663, 530] width 1275 height 71
type textarea "."
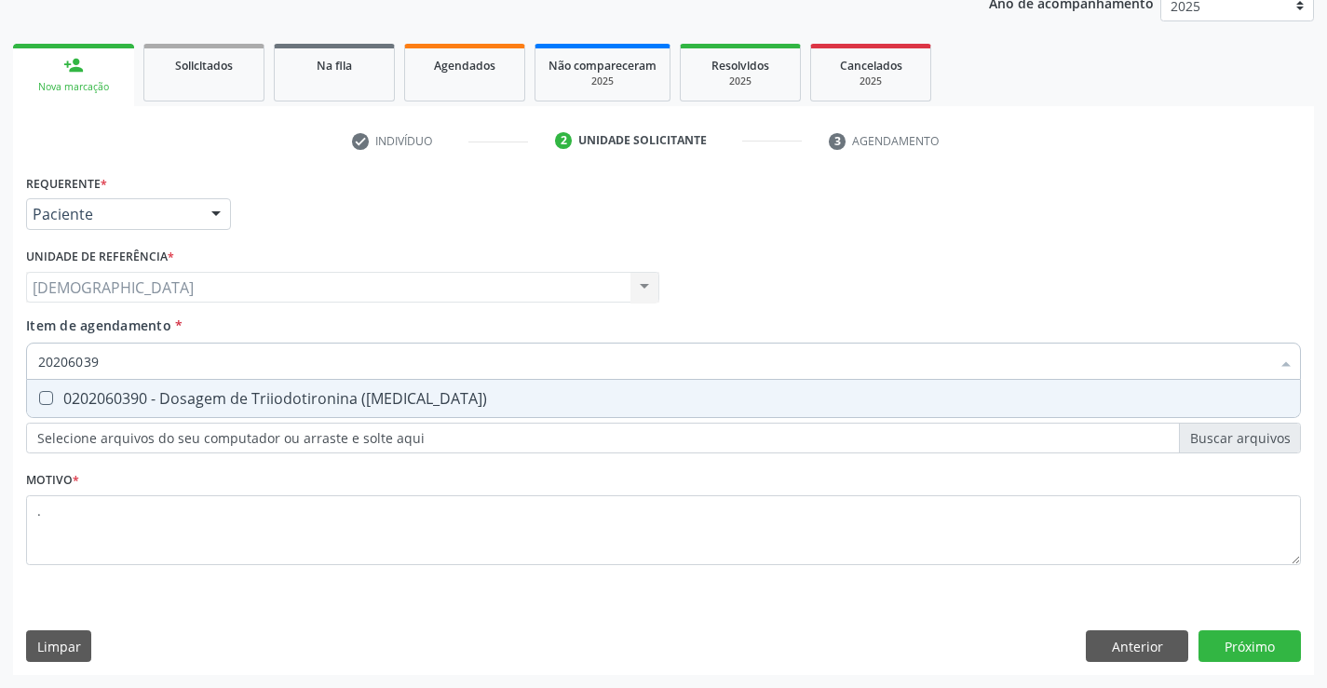
type input "202060390"
click at [223, 397] on div "0202060390 - Dosagem de Triiodotironina ([MEDICAL_DATA])" at bounding box center [663, 398] width 1251 height 15
checkbox \(T3\) "true"
type input "2020603"
checkbox \(T3\) "false"
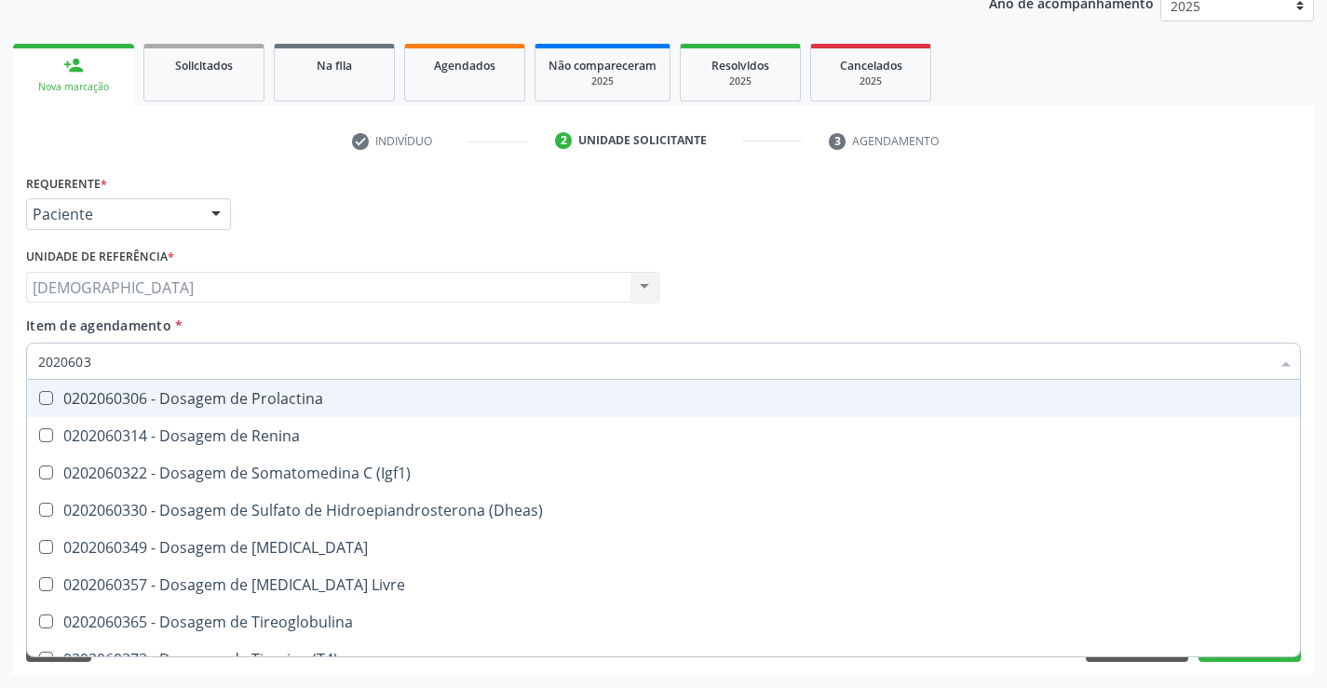
type input "202060"
checkbox \(T3\) "false"
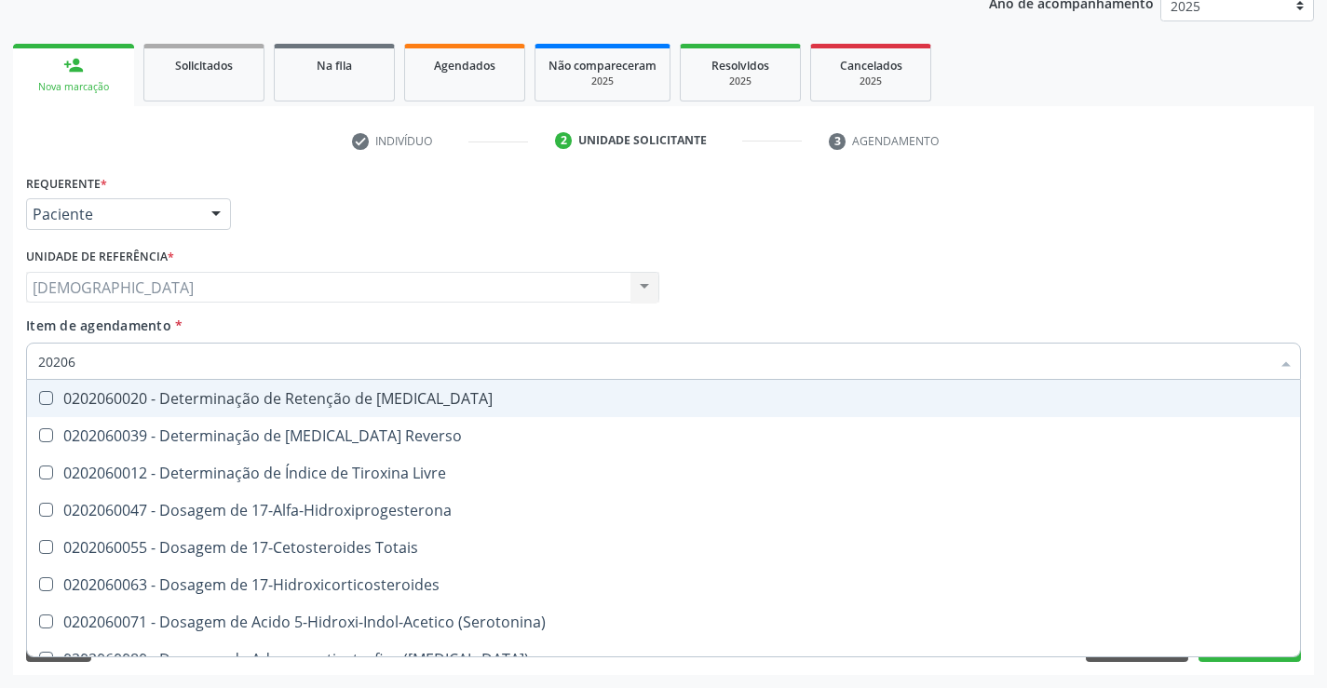
type input "2020"
checkbox \(T3\) "false"
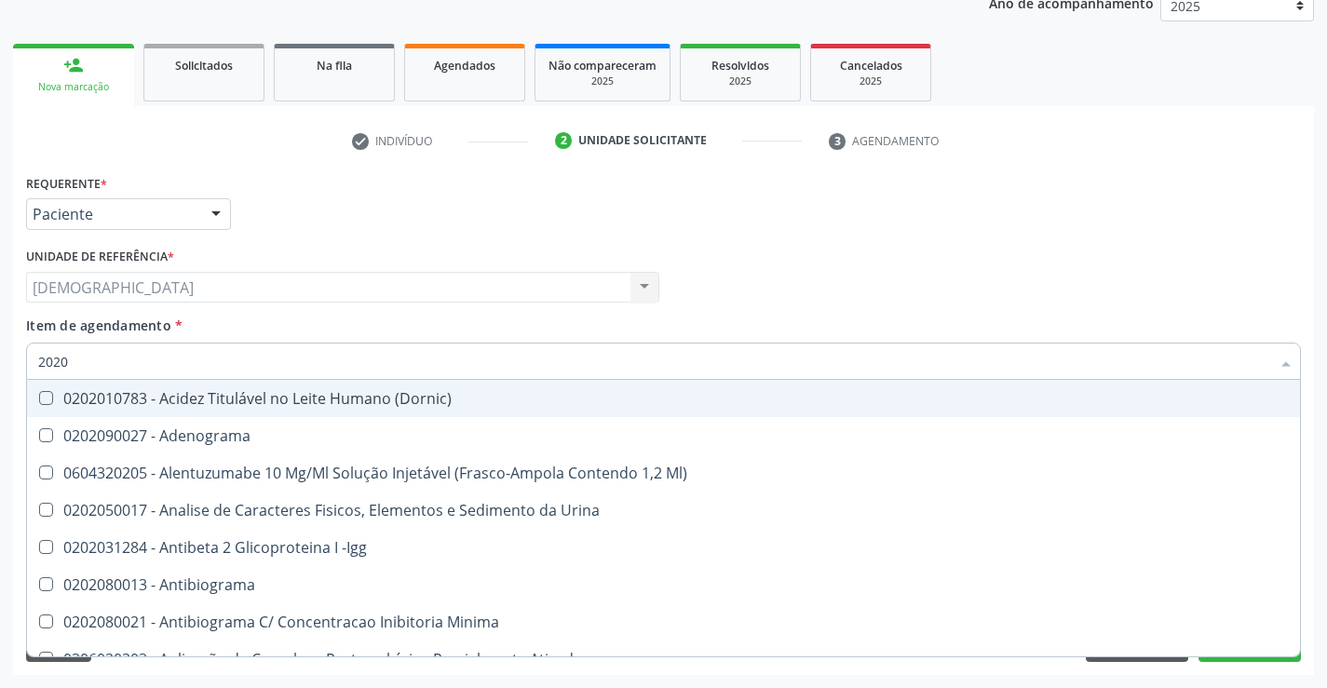
type input "20206"
checkbox Micobactérias "true"
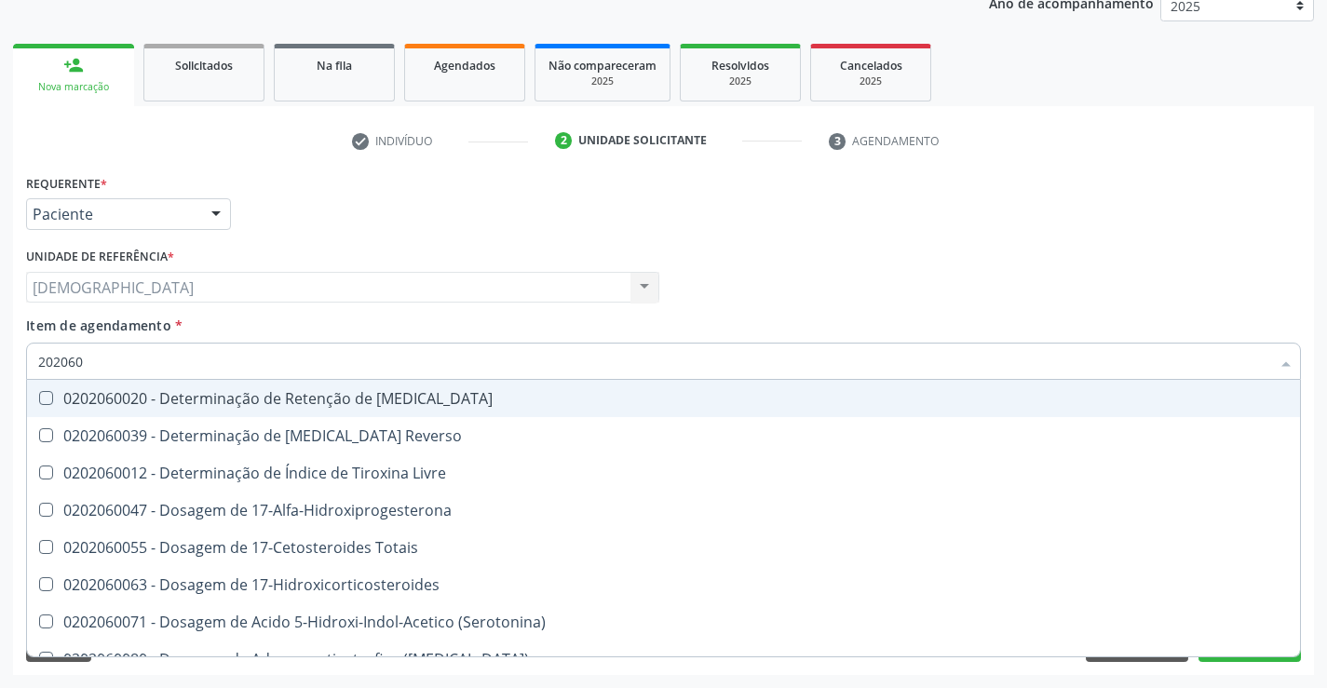
type input "2020603"
checkbox Ciclico "true"
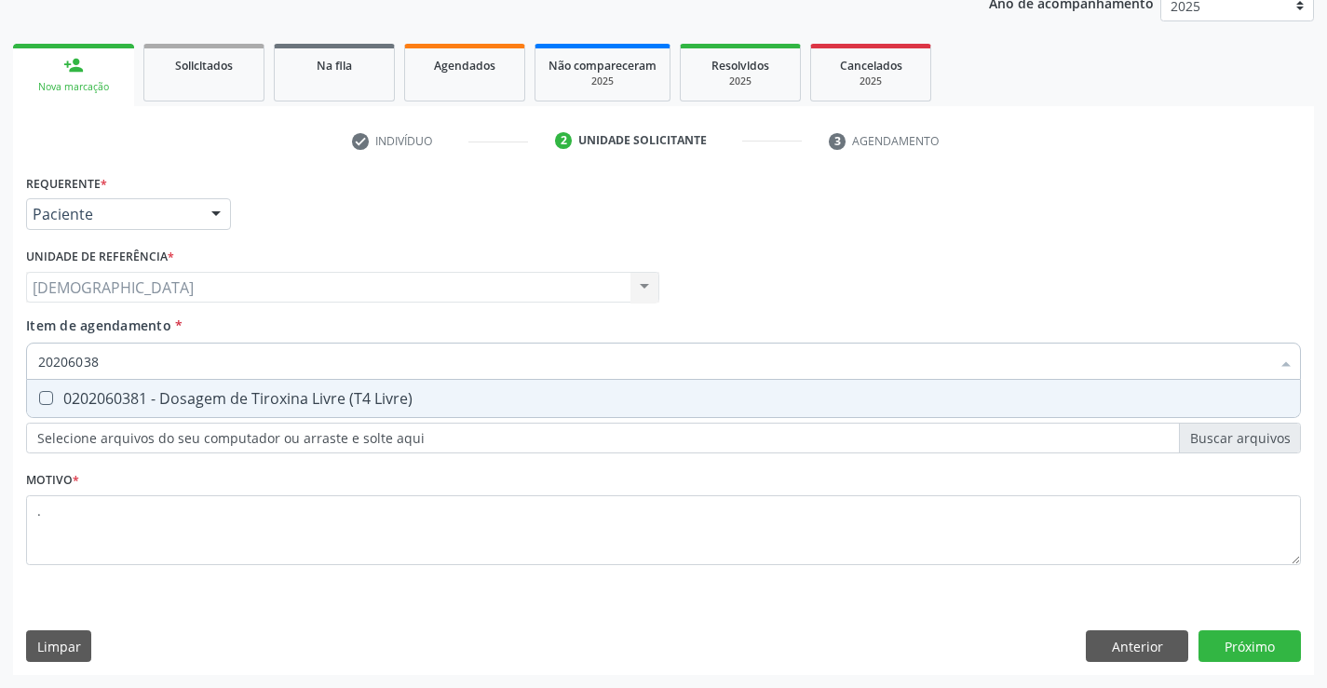
type input "202060381"
click at [261, 381] on span "0202060381 - Dosagem de Tiroxina Livre (T4 Livre)" at bounding box center [663, 398] width 1273 height 37
checkbox Livre\) "true"
type input "2020603"
checkbox Livre\) "false"
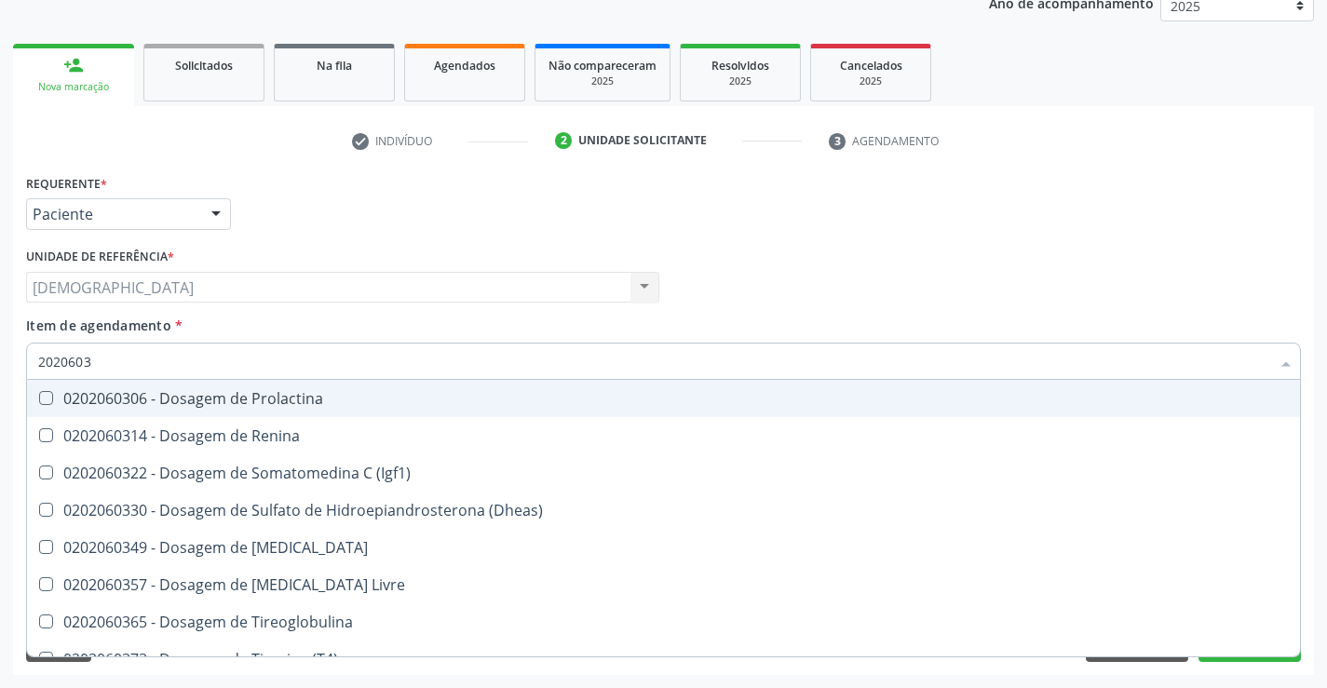
type input "202060"
checkbox Livre\) "false"
checkbox \(T3\) "false"
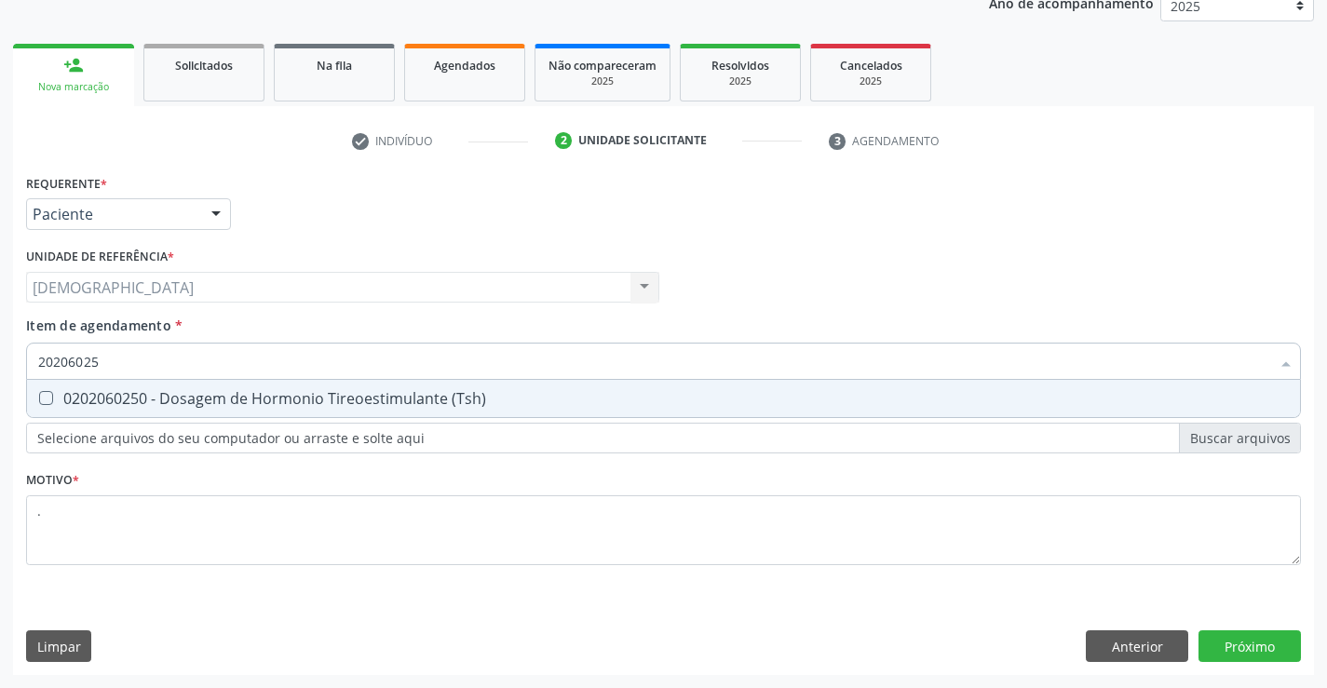
type input "202060250"
click at [309, 403] on div "0202060250 - Dosagem de Hormonio Tireoestimulante (Tsh)" at bounding box center [663, 398] width 1251 height 15
checkbox \(Tsh\) "true"
click at [1238, 637] on div "Requerente * Paciente Profissional de Saúde Paciente Nenhum resultado encontrad…" at bounding box center [663, 422] width 1301 height 506
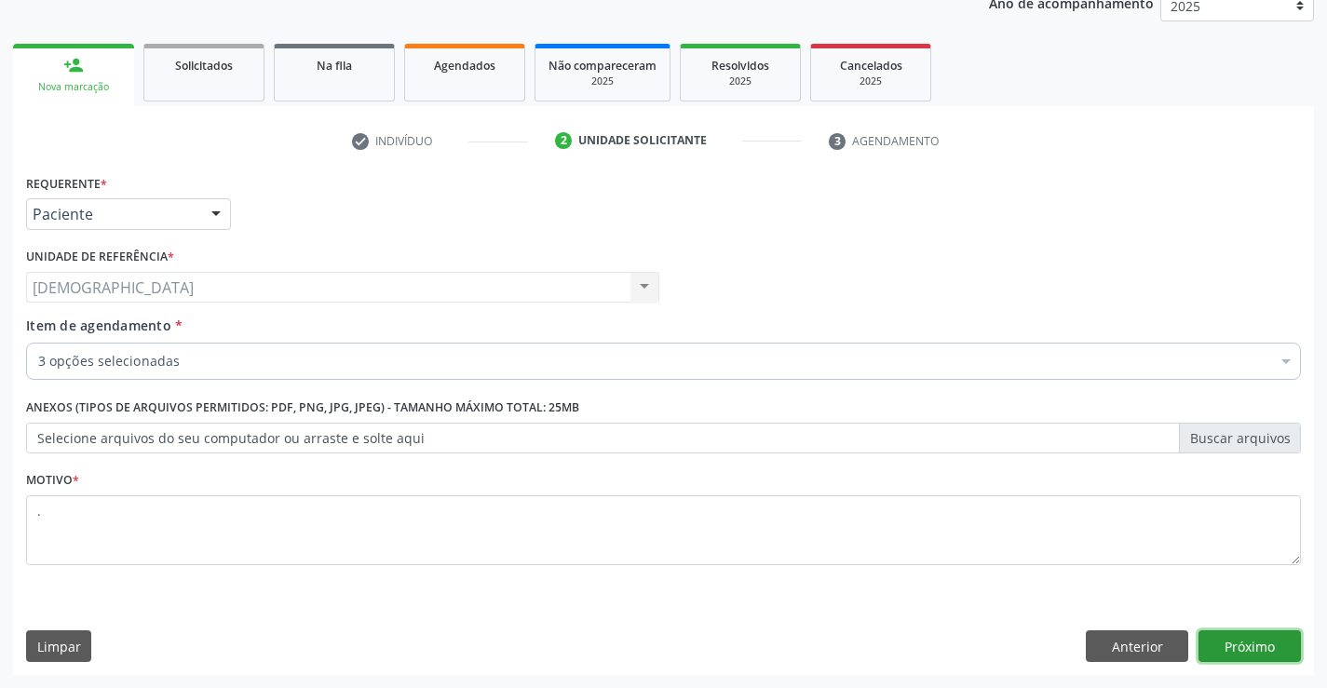
click at [1226, 639] on button "Próximo" at bounding box center [1249, 646] width 102 height 32
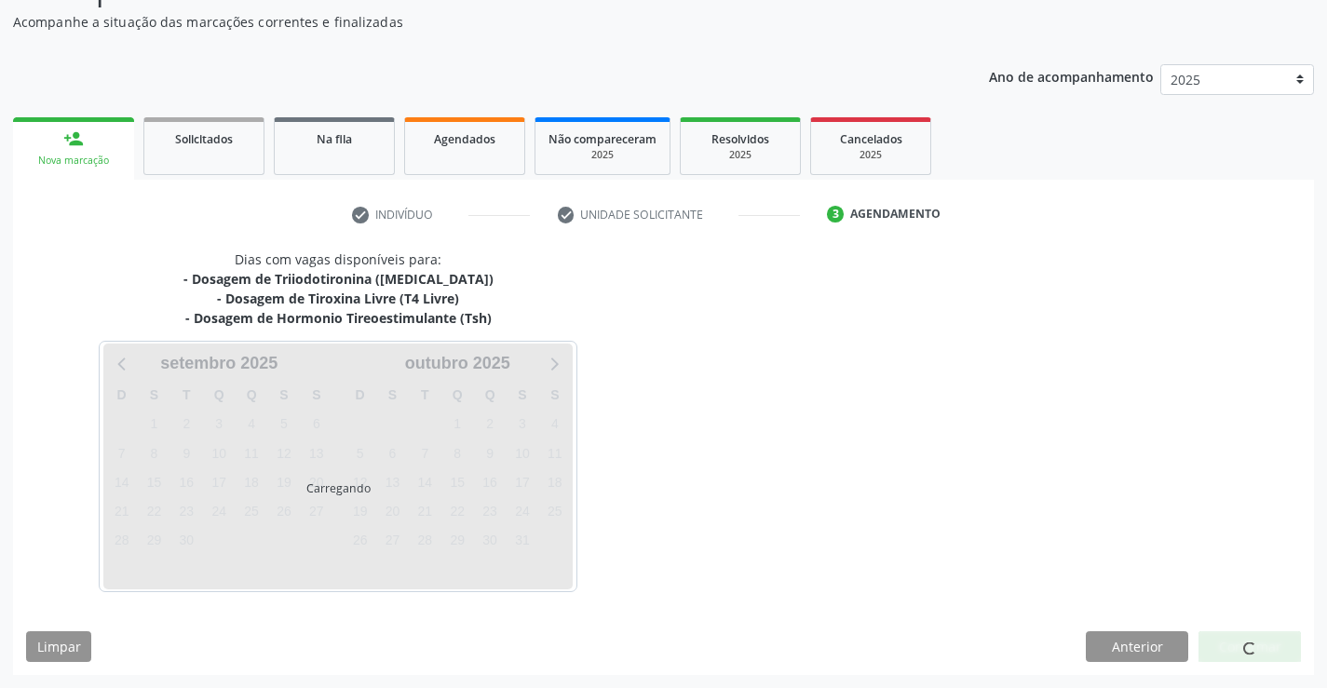
scroll to position [161, 0]
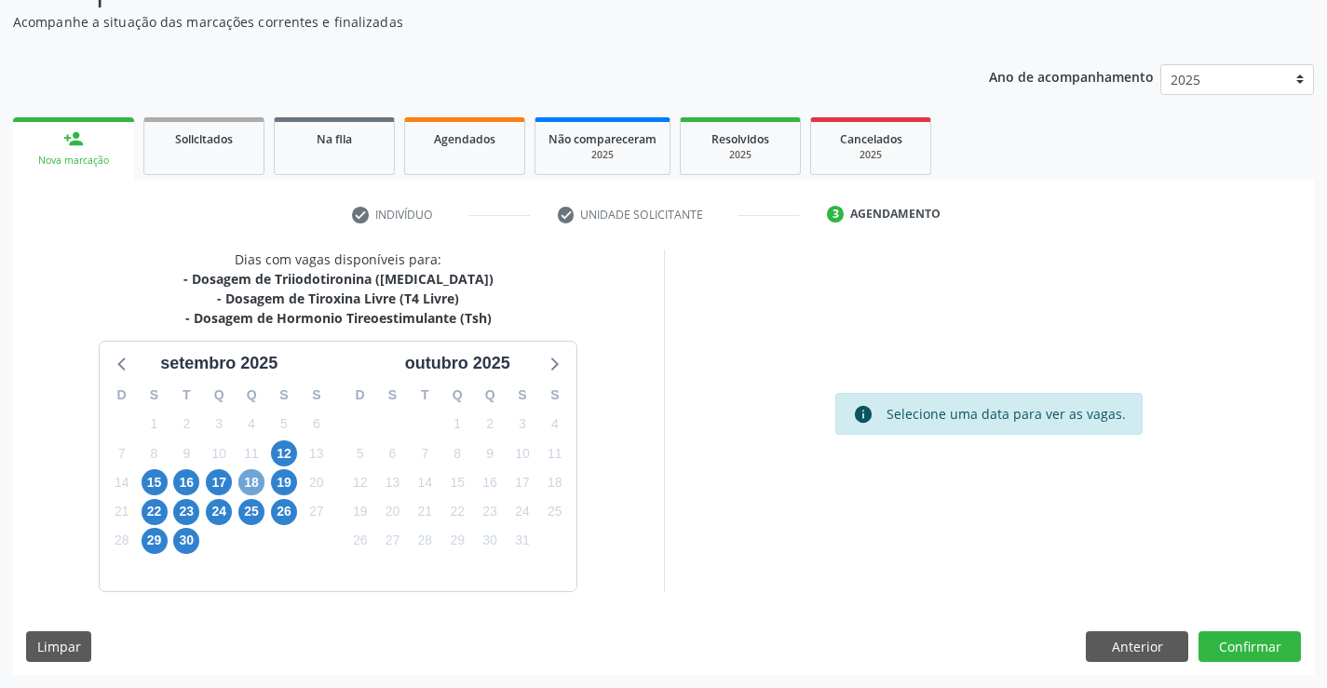
click at [246, 487] on span "18" at bounding box center [251, 482] width 26 height 26
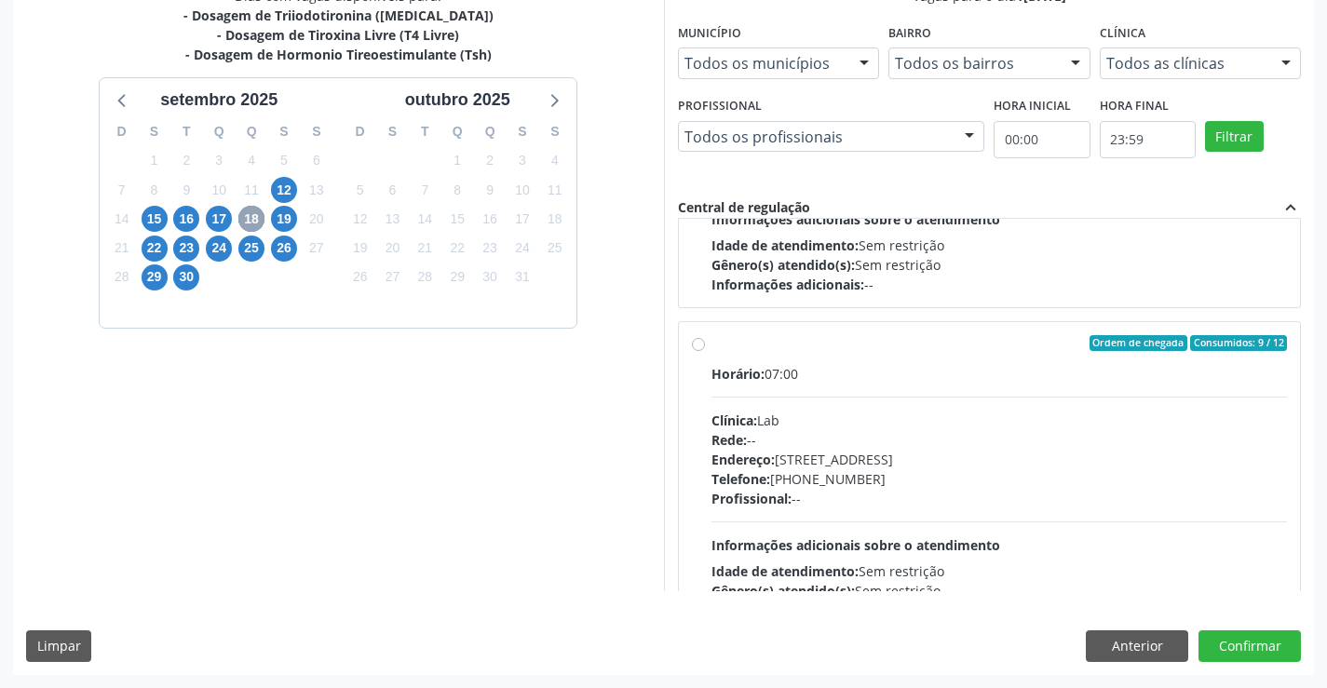
scroll to position [213, 0]
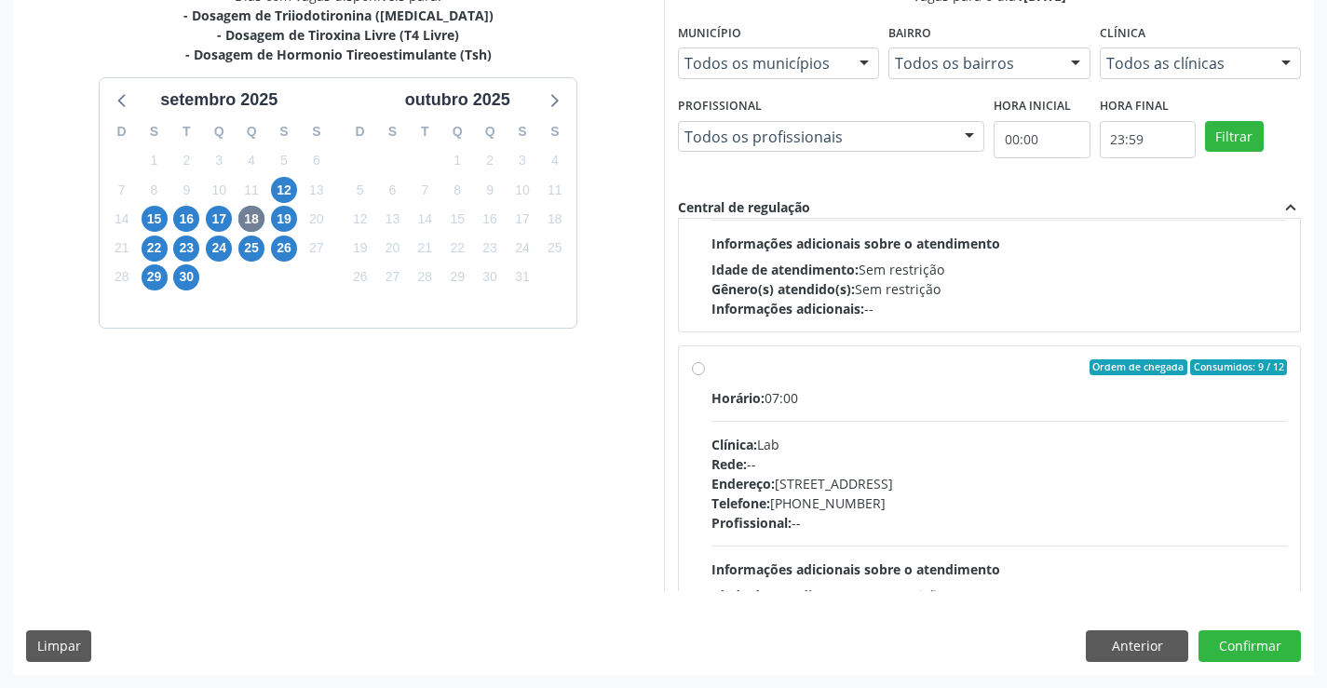
click at [687, 372] on div "Ordem de chegada Consumidos: 9 / 12 Horário: 07:00 Clínica: Lab Rede: -- Endere…" at bounding box center [990, 502] width 622 height 312
radio input "true"
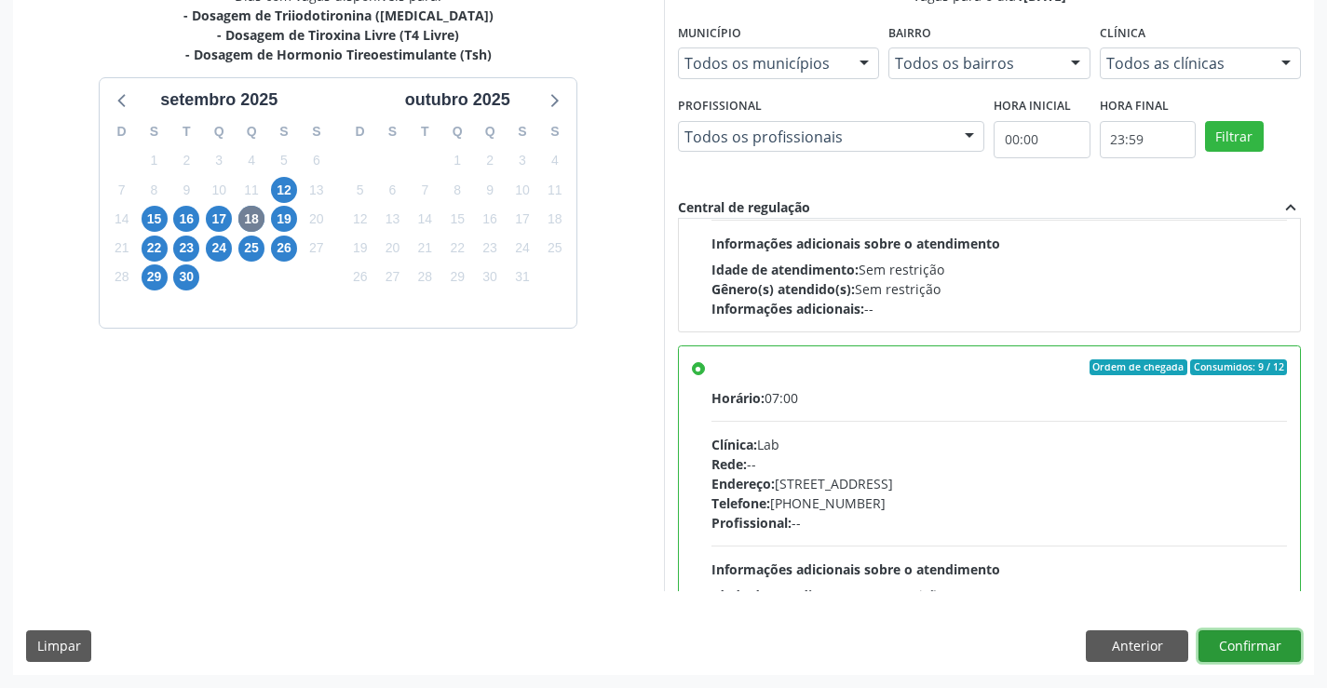
click at [1213, 633] on button "Confirmar" at bounding box center [1249, 646] width 102 height 32
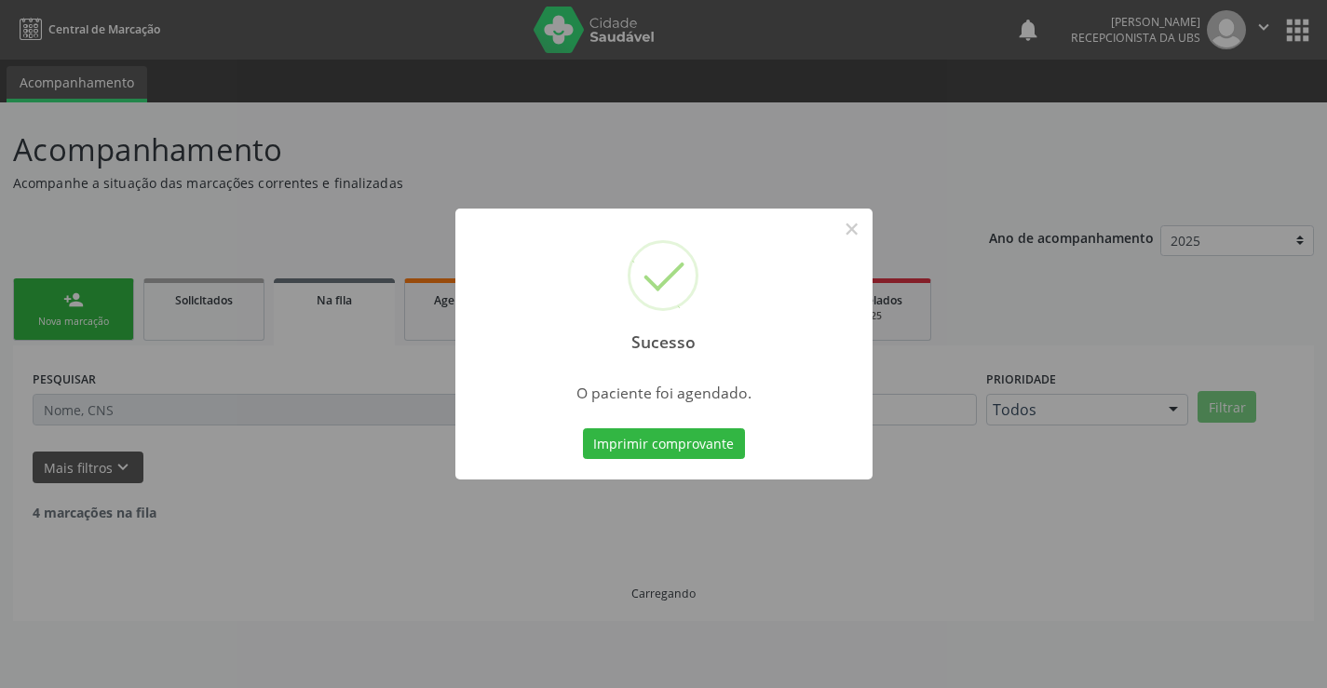
scroll to position [0, 0]
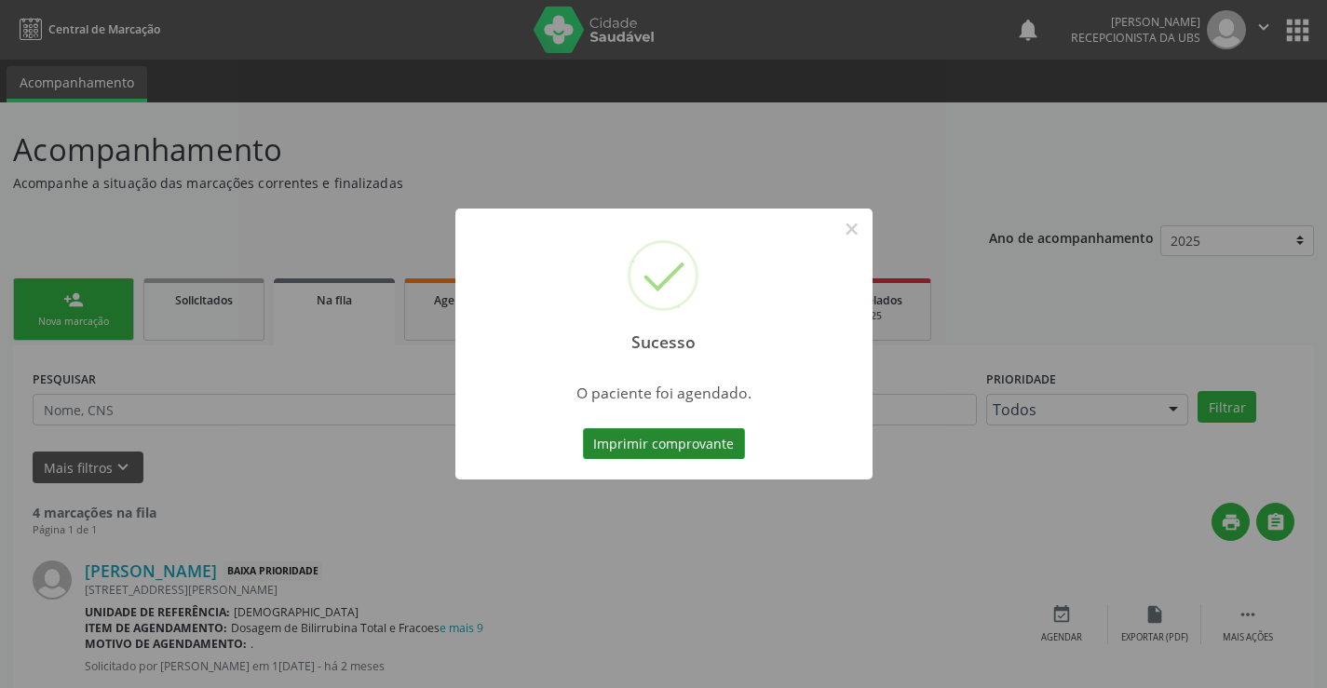
click at [714, 447] on button "Imprimir comprovante" at bounding box center [664, 444] width 162 height 32
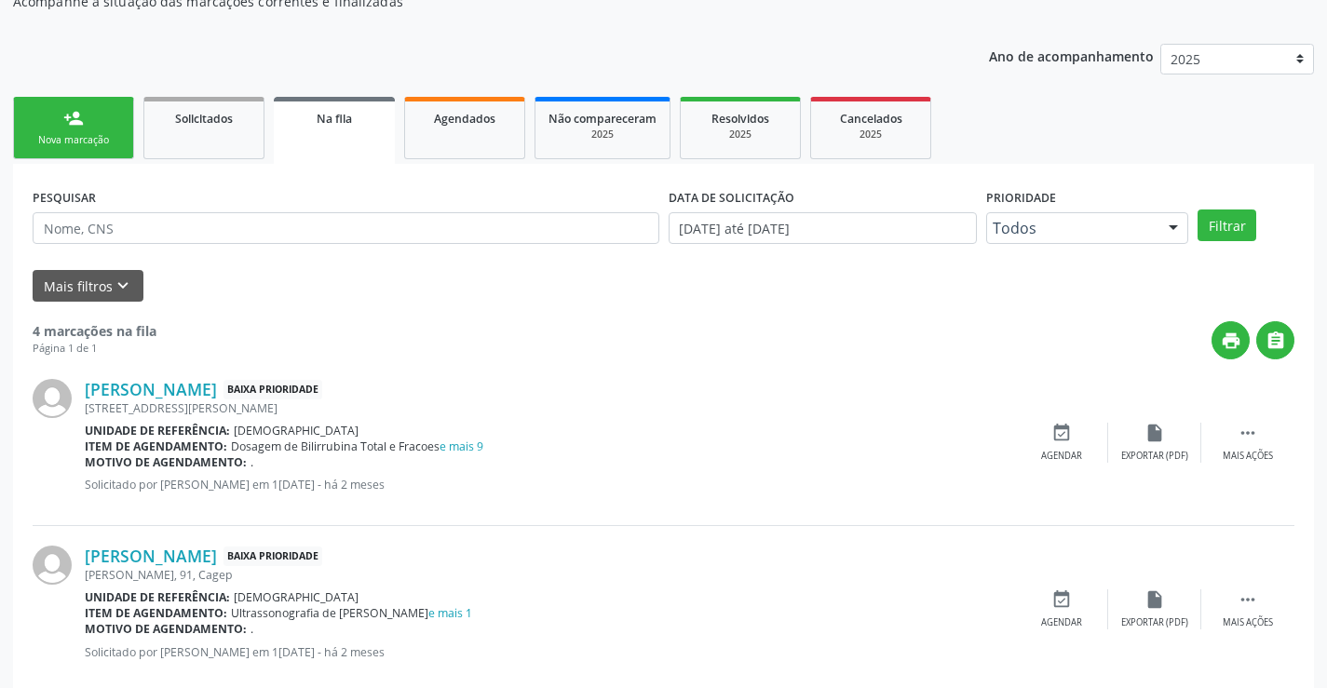
scroll to position [55, 0]
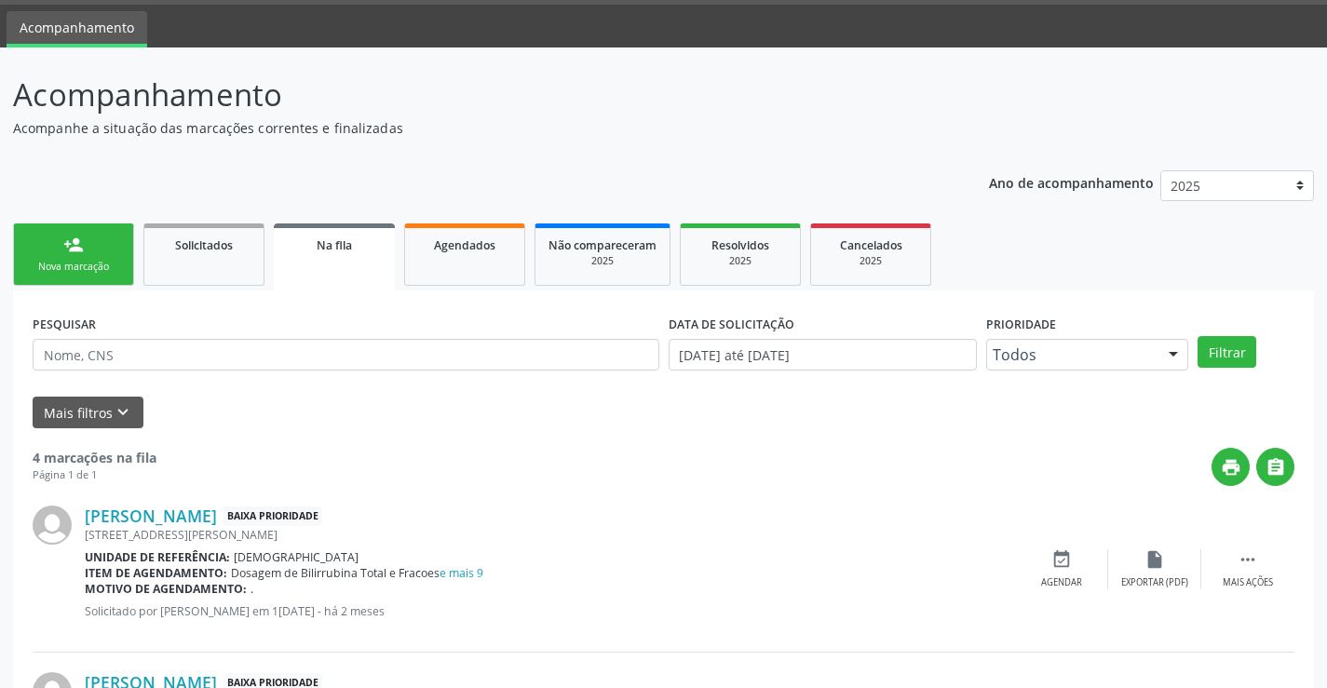
click at [71, 250] on div "person_add" at bounding box center [73, 245] width 20 height 20
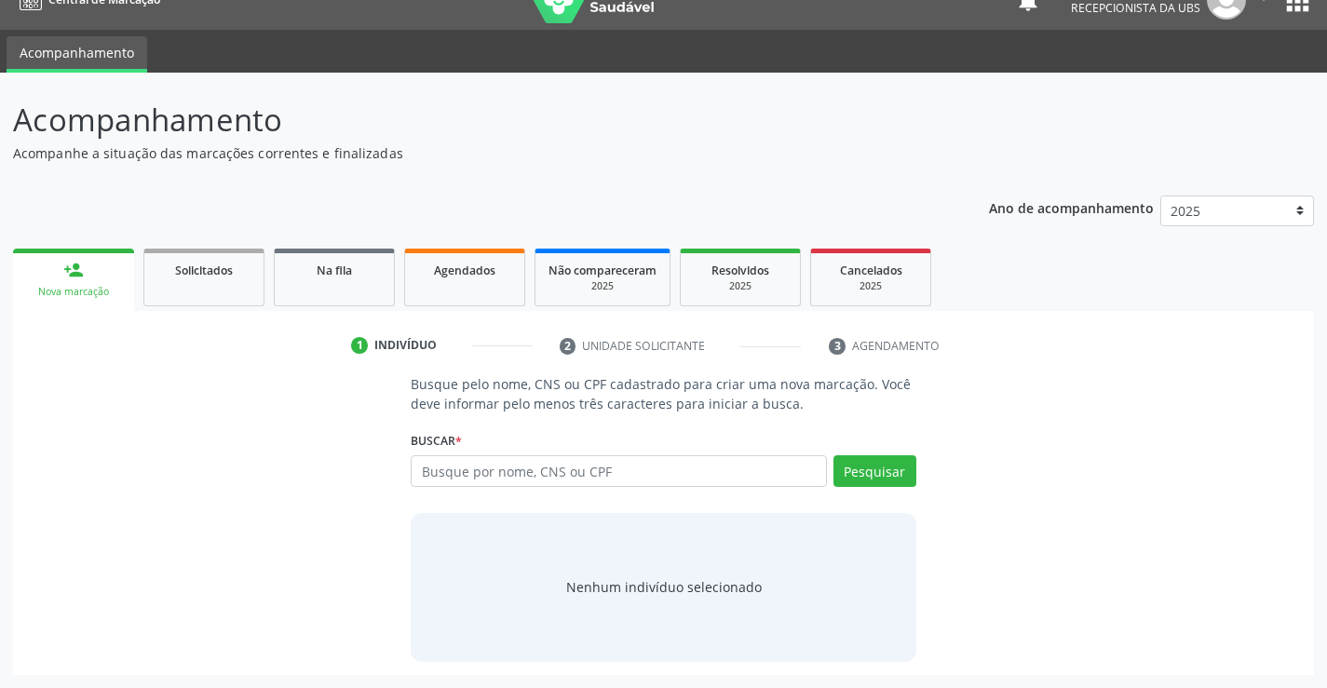
scroll to position [30, 0]
click at [658, 467] on input "text" at bounding box center [618, 471] width 415 height 32
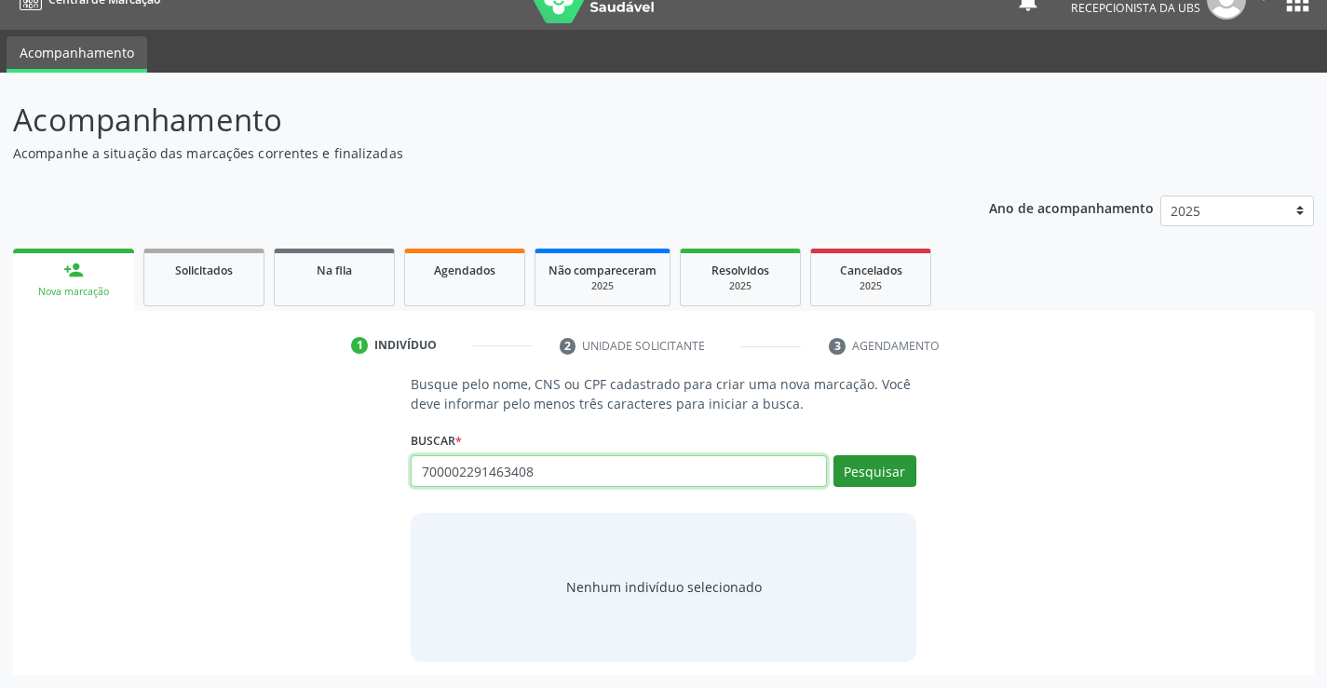
type input "700002291463408"
click at [855, 467] on button "Pesquisar" at bounding box center [874, 471] width 83 height 32
type input "700002291463408"
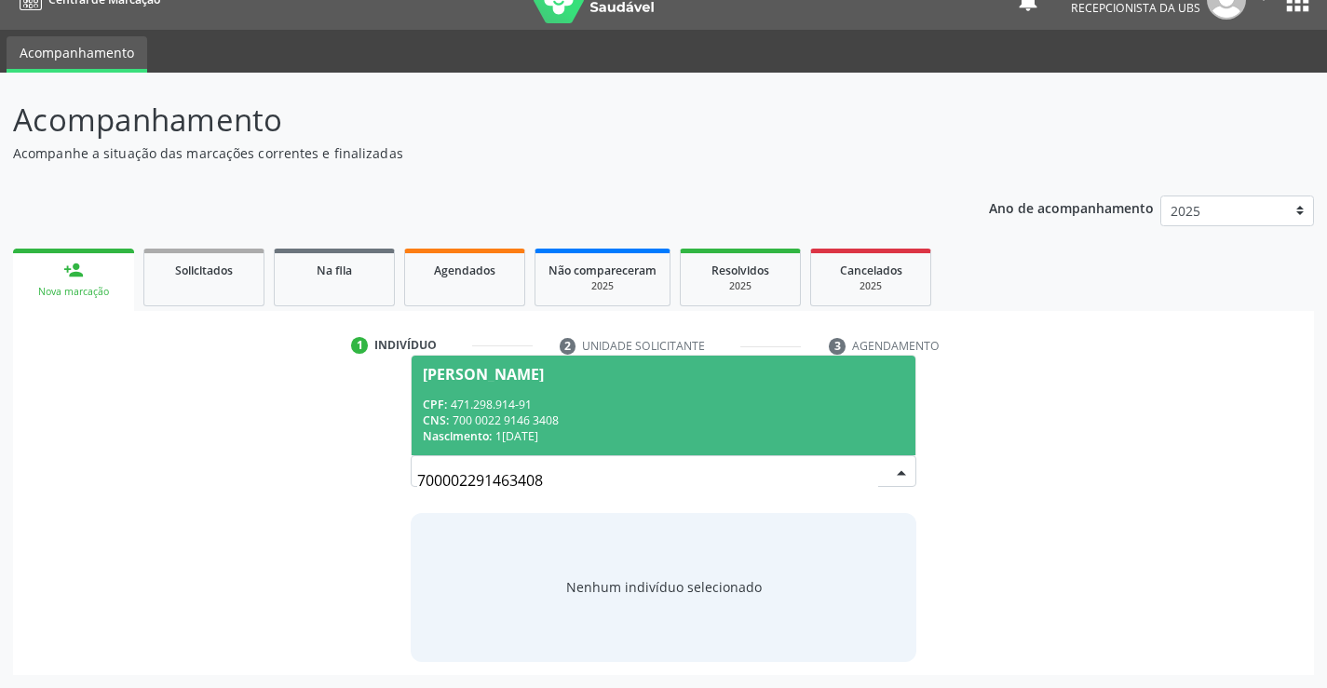
click at [624, 426] on div "CNS: 700 0022 9146 3408" at bounding box center [663, 421] width 480 height 16
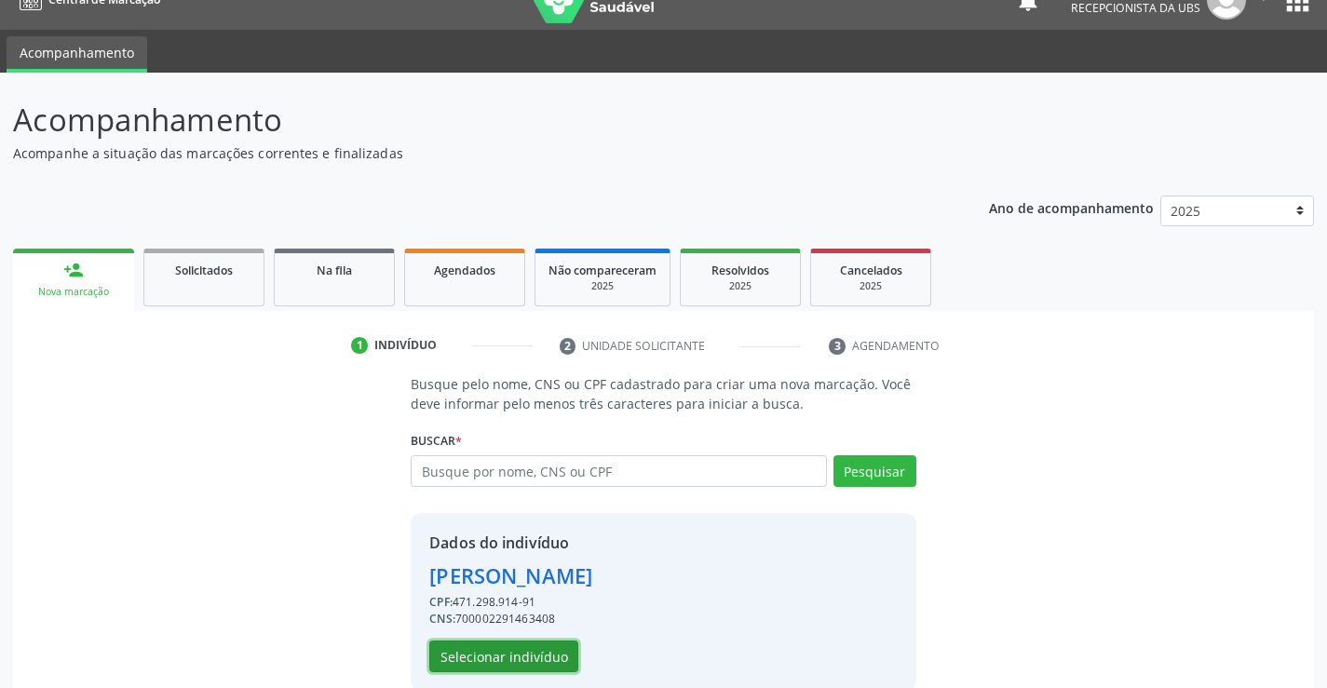
click at [488, 651] on button "Selecionar indivíduo" at bounding box center [503, 657] width 149 height 32
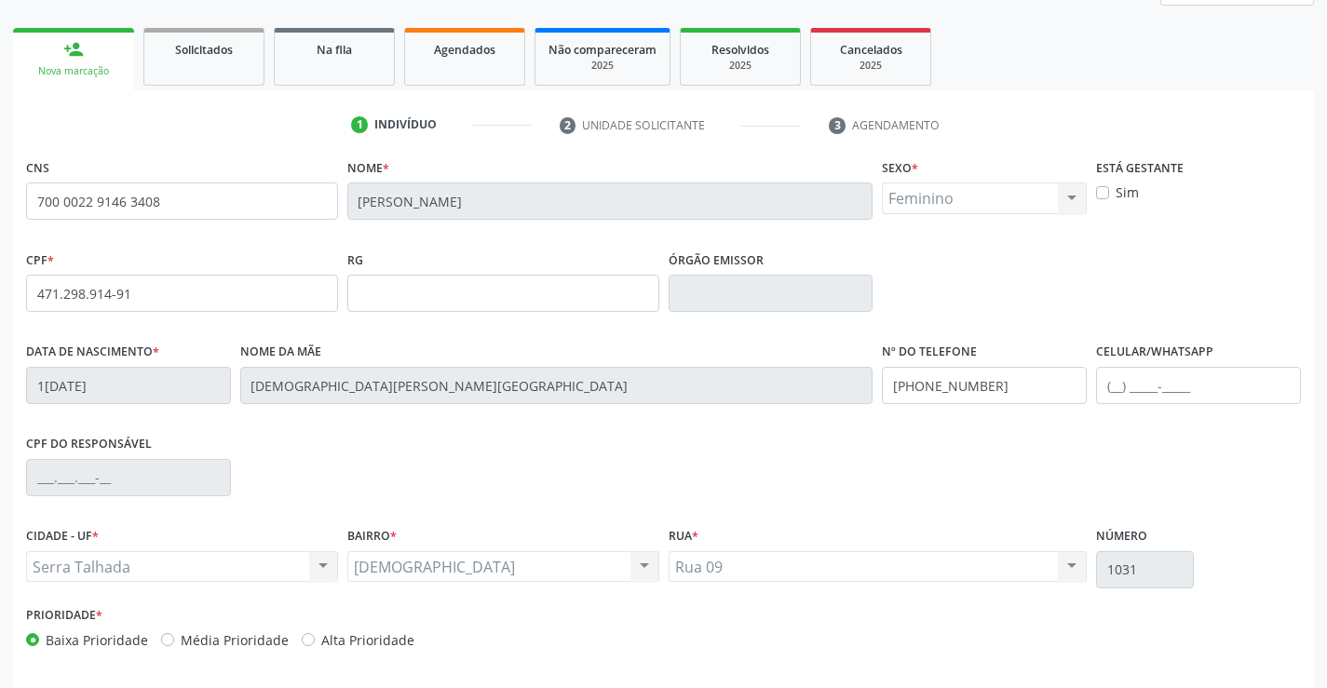
scroll to position [321, 0]
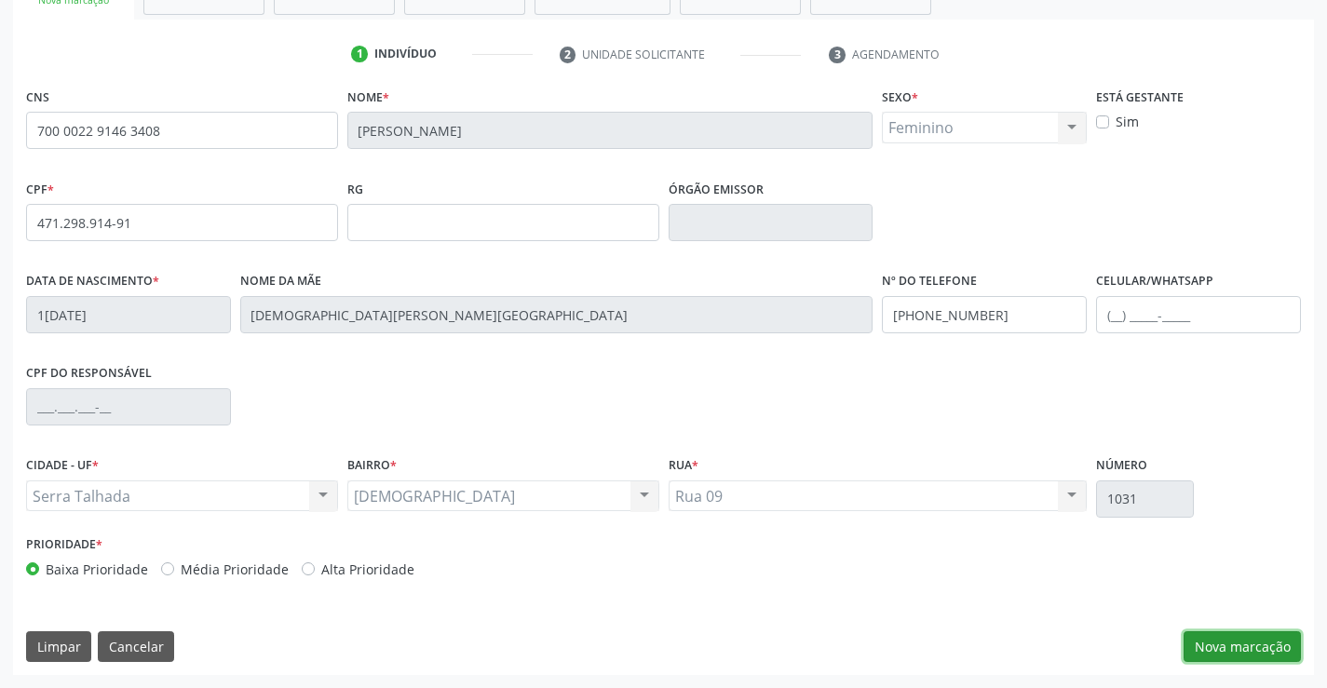
click at [1235, 643] on button "Nova marcação" at bounding box center [1242, 647] width 117 height 32
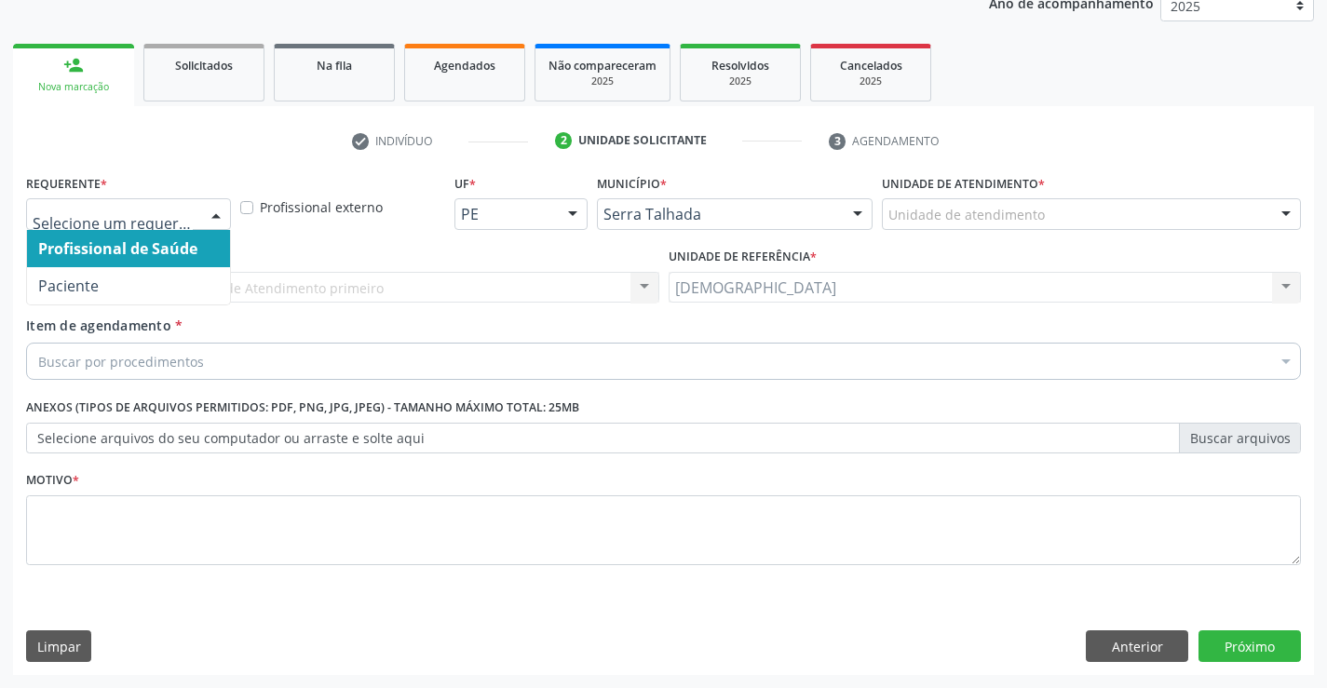
click at [220, 210] on div at bounding box center [216, 215] width 28 height 32
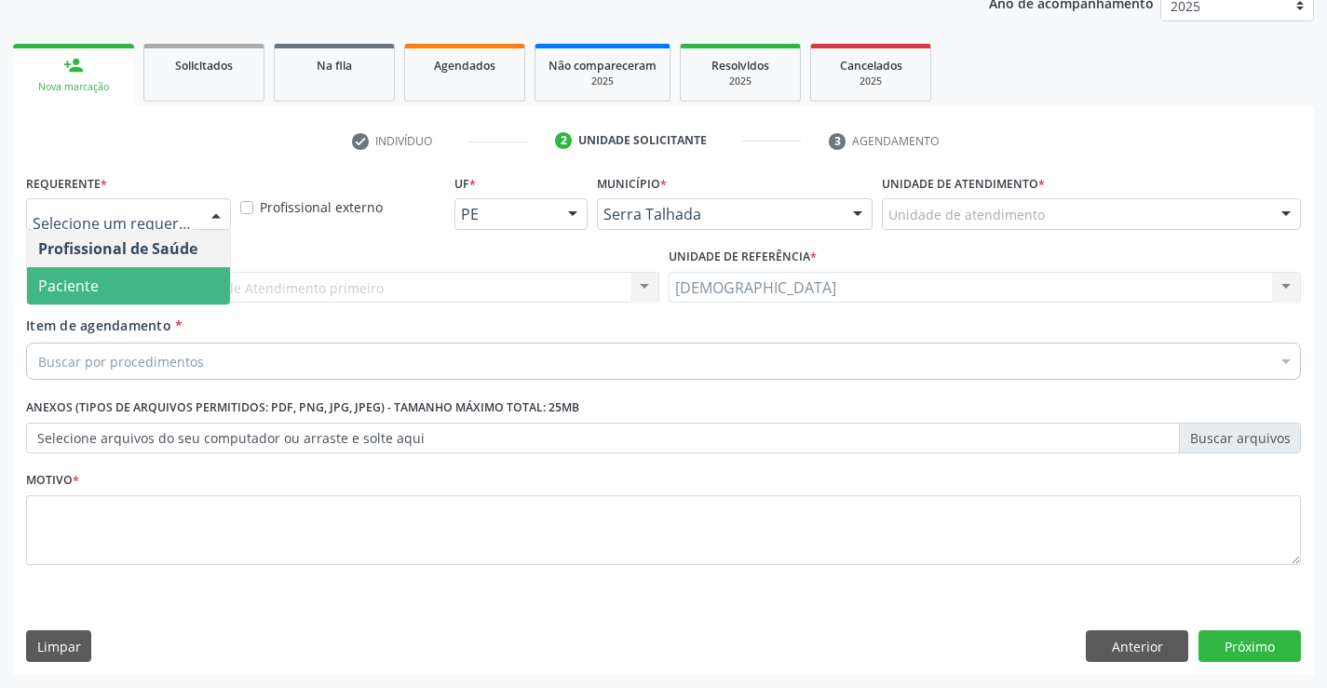
click at [105, 291] on span "Paciente" at bounding box center [128, 285] width 203 height 37
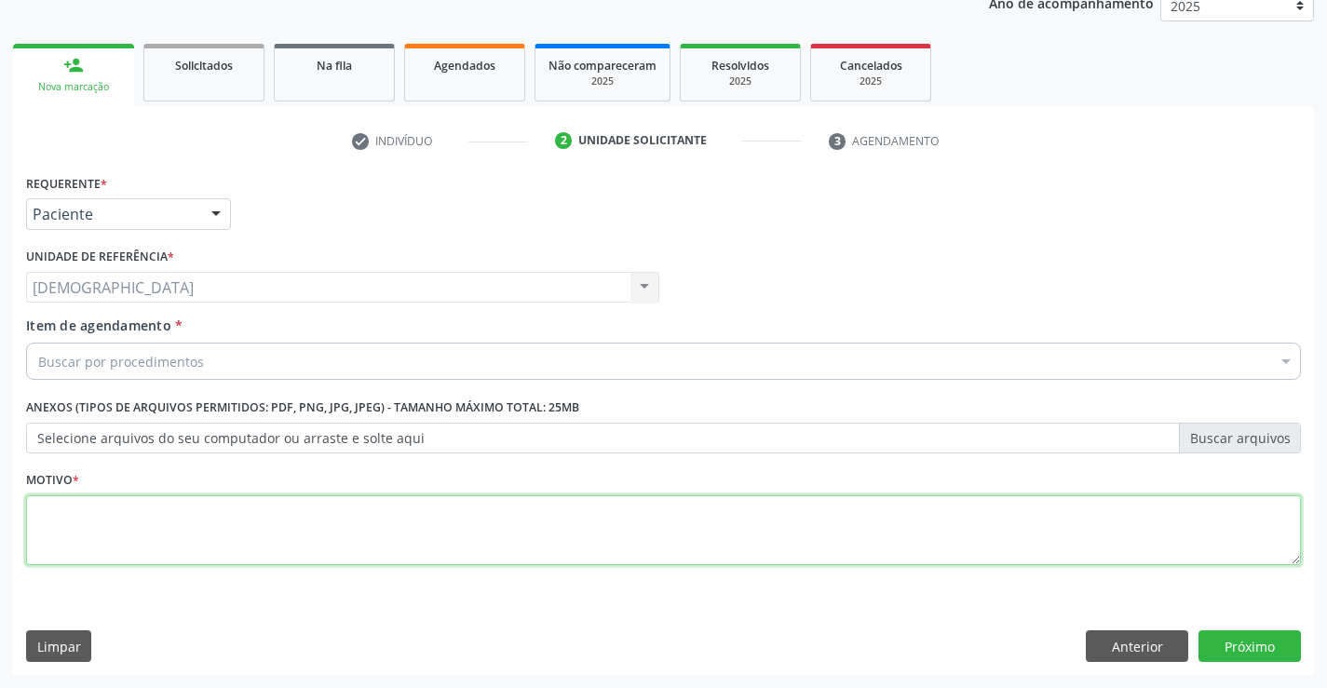
click at [223, 532] on textarea at bounding box center [663, 530] width 1275 height 71
type textarea "."
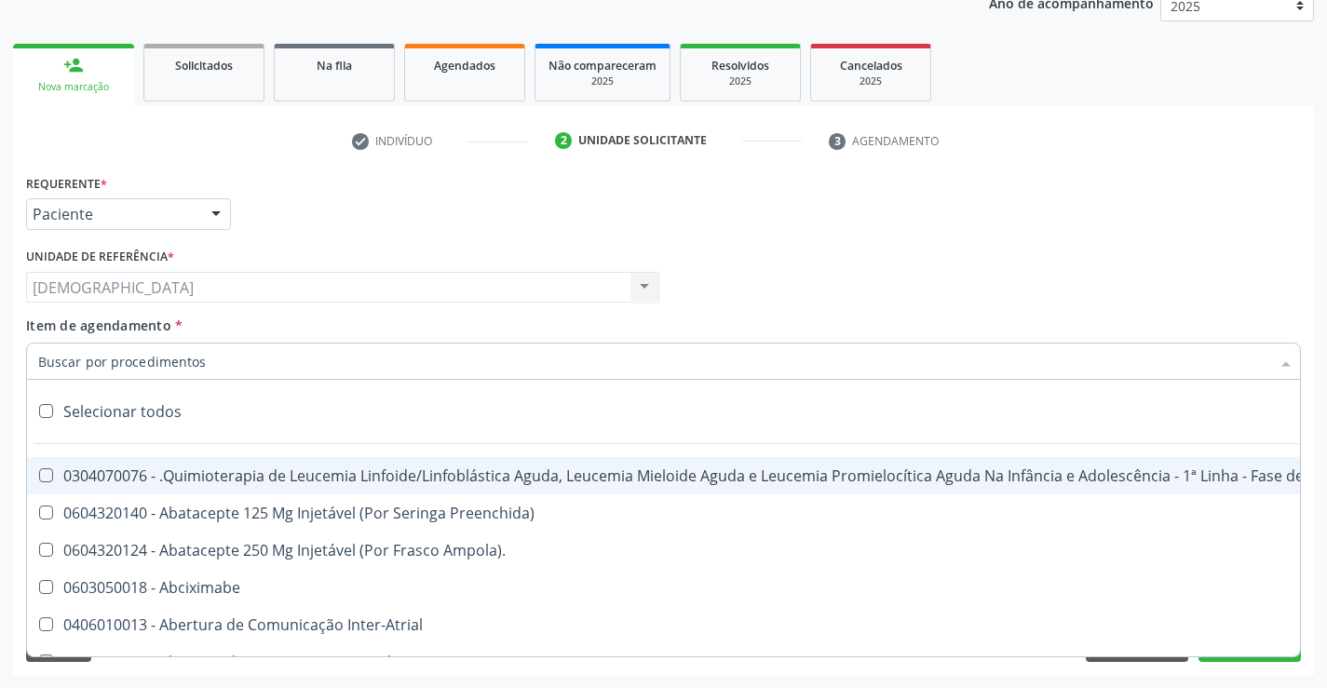
click at [231, 363] on div at bounding box center [663, 361] width 1275 height 37
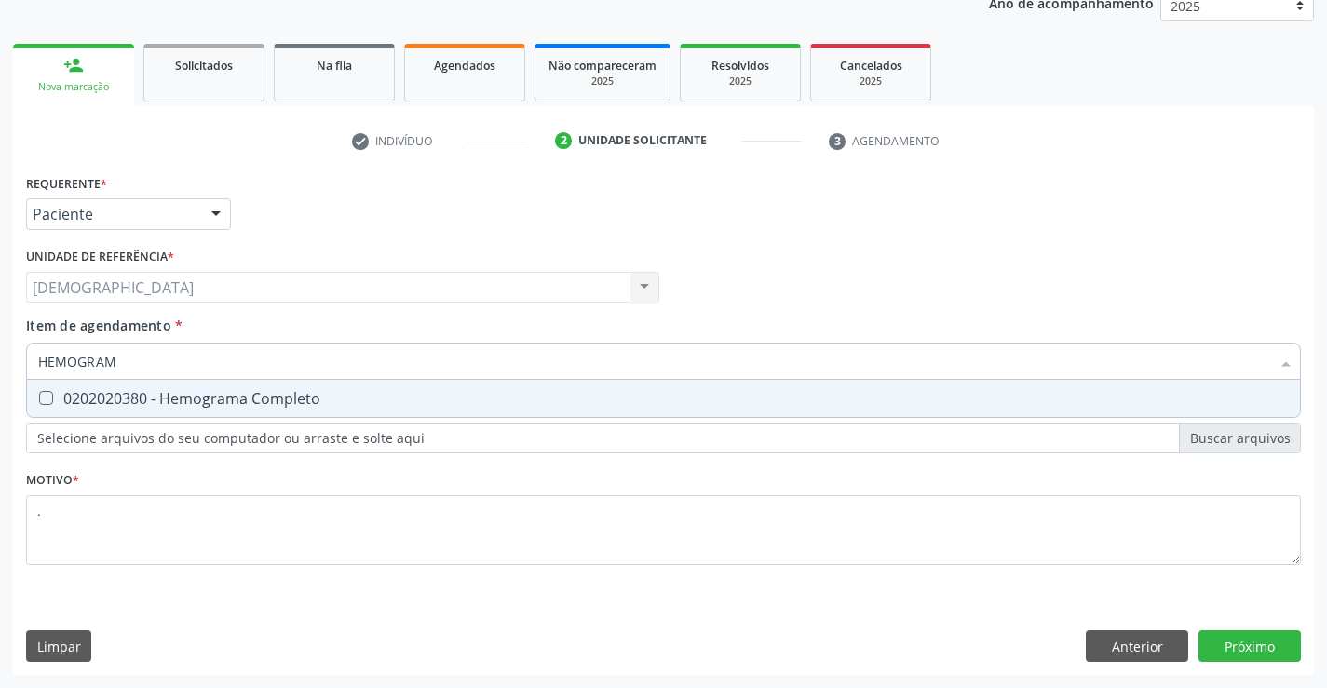
type input "HEMOGRAMA"
click at [232, 404] on div "0202020380 - Hemograma Completo" at bounding box center [663, 398] width 1251 height 15
checkbox Completo "true"
type input "HEMOG"
checkbox Completo "false"
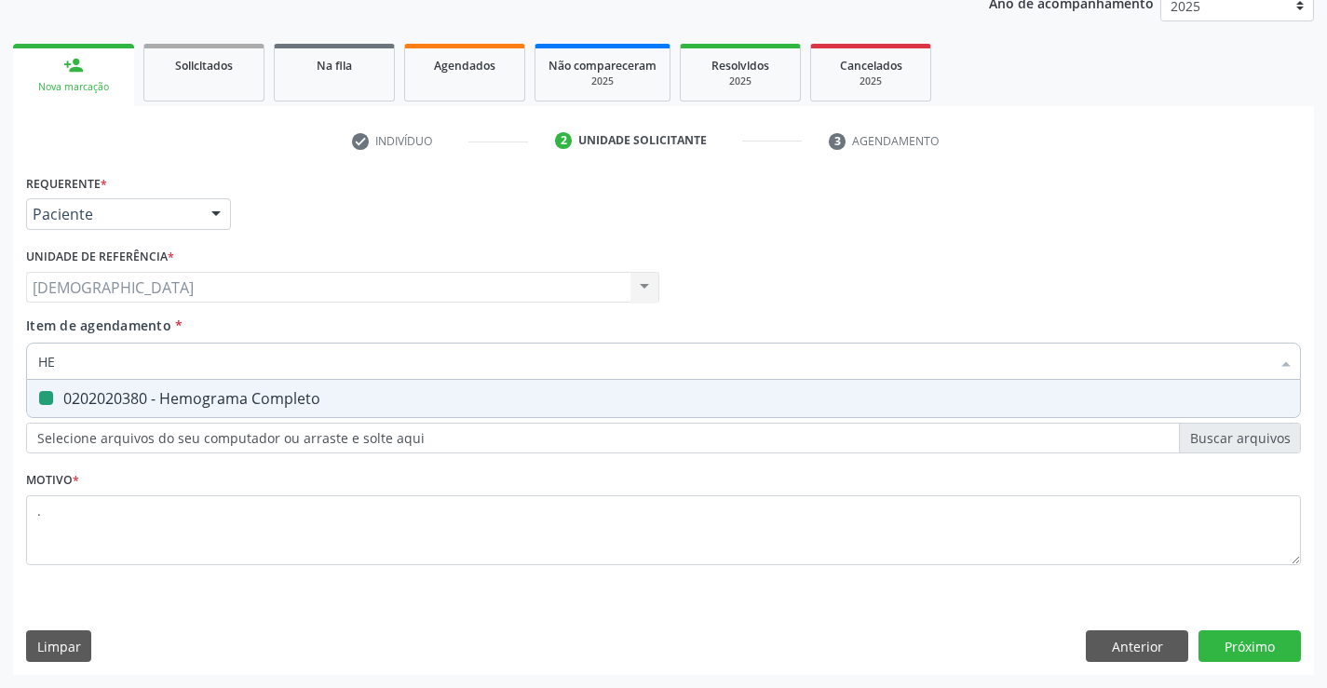
type input "H"
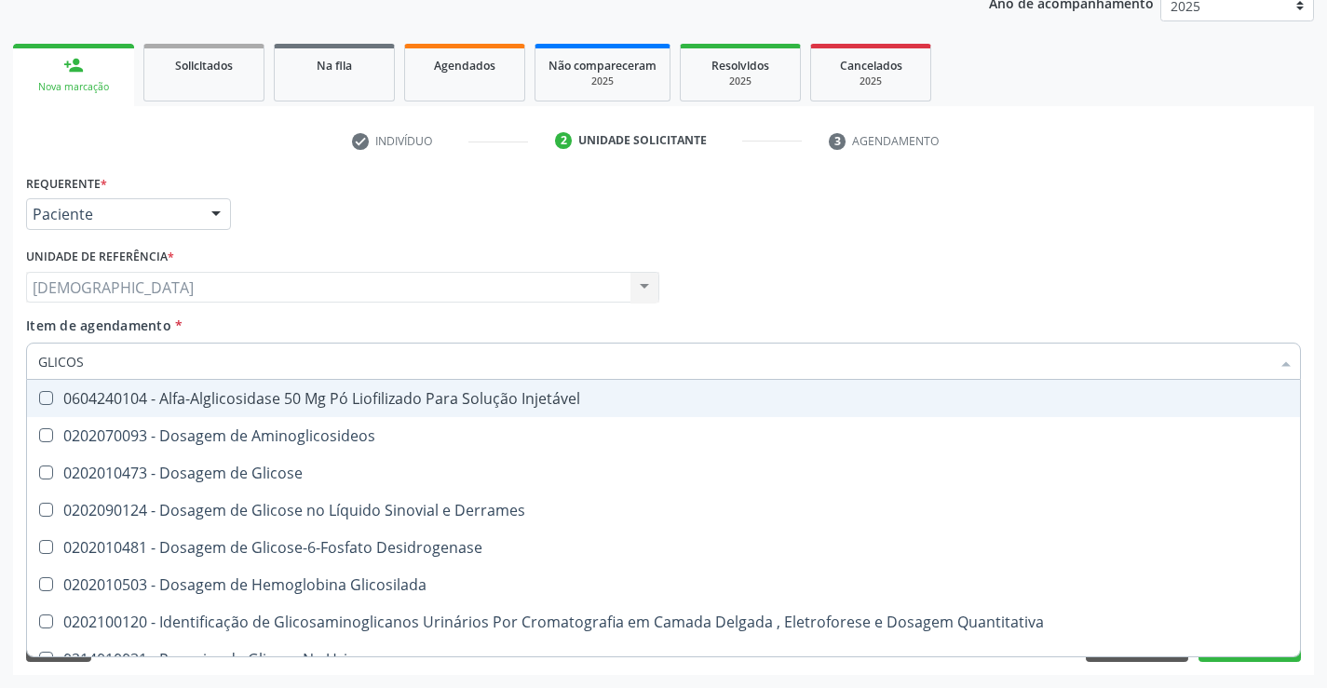
type input "GLICOSE"
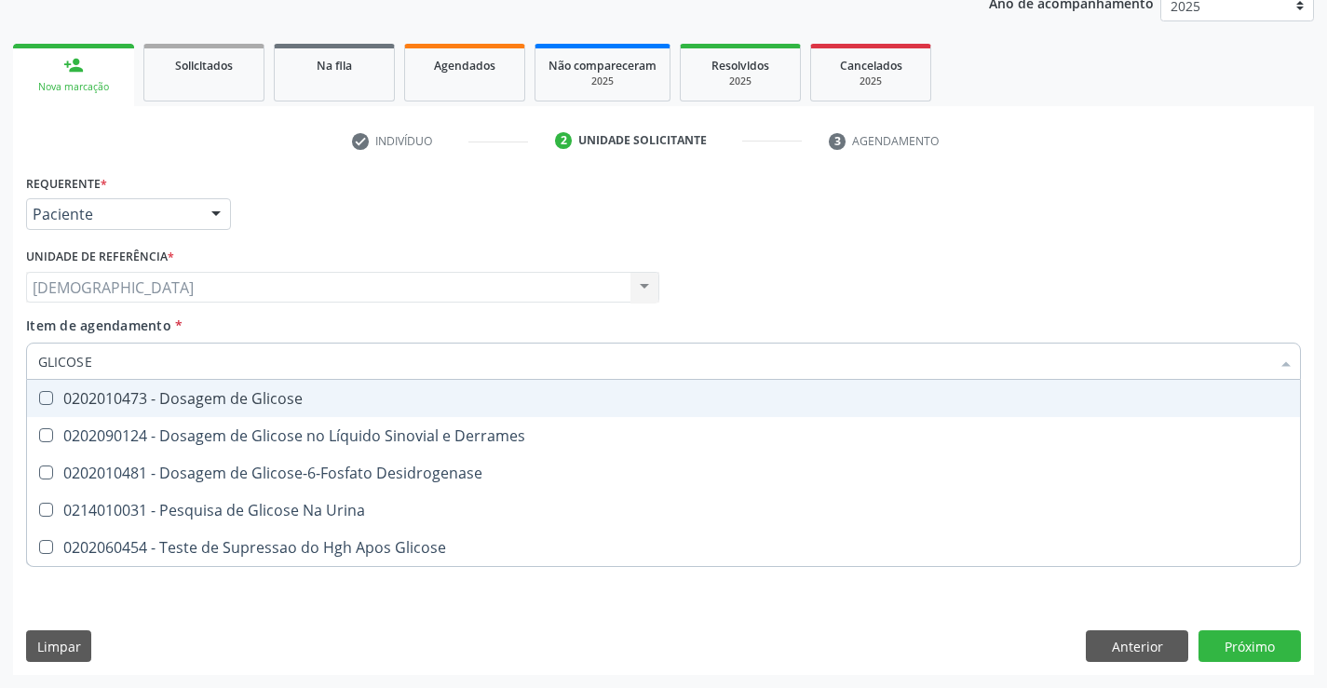
click at [291, 396] on div "0202010473 - Dosagem de Glicose" at bounding box center [663, 398] width 1251 height 15
checkbox Glicose "true"
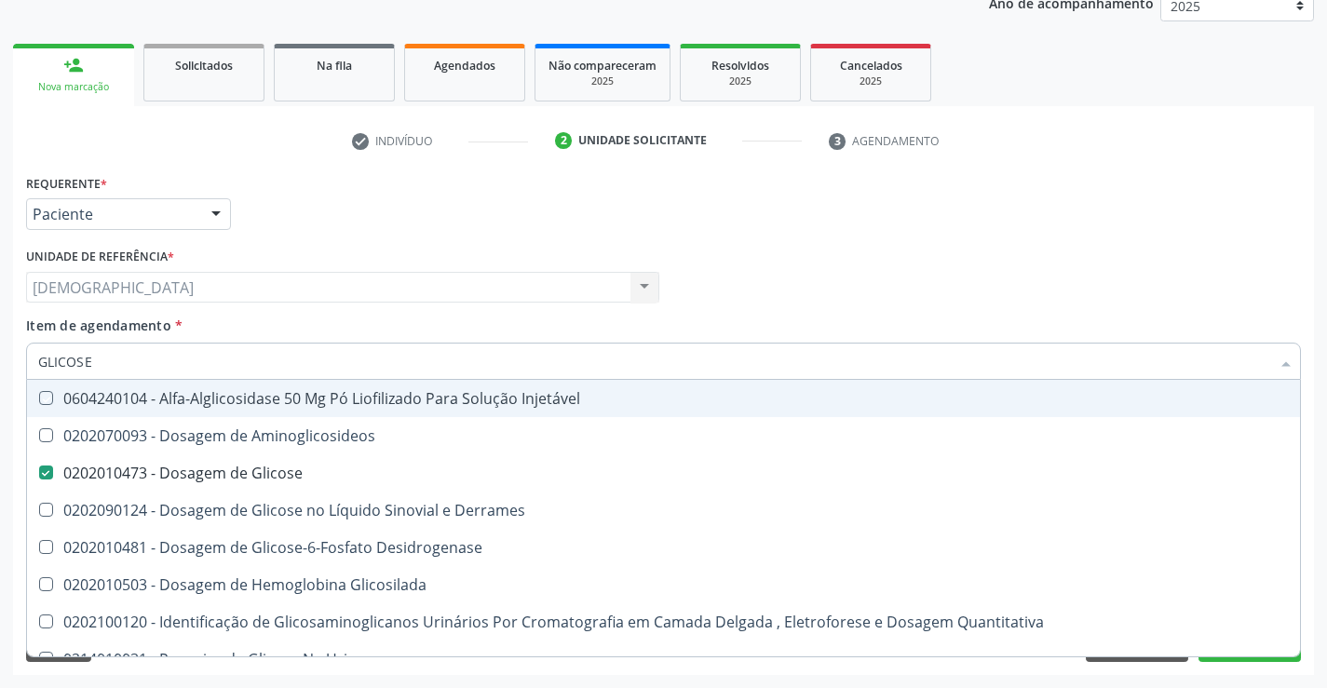
type input "GLICOS"
checkbox Injetável "false"
checkbox Glicose "true"
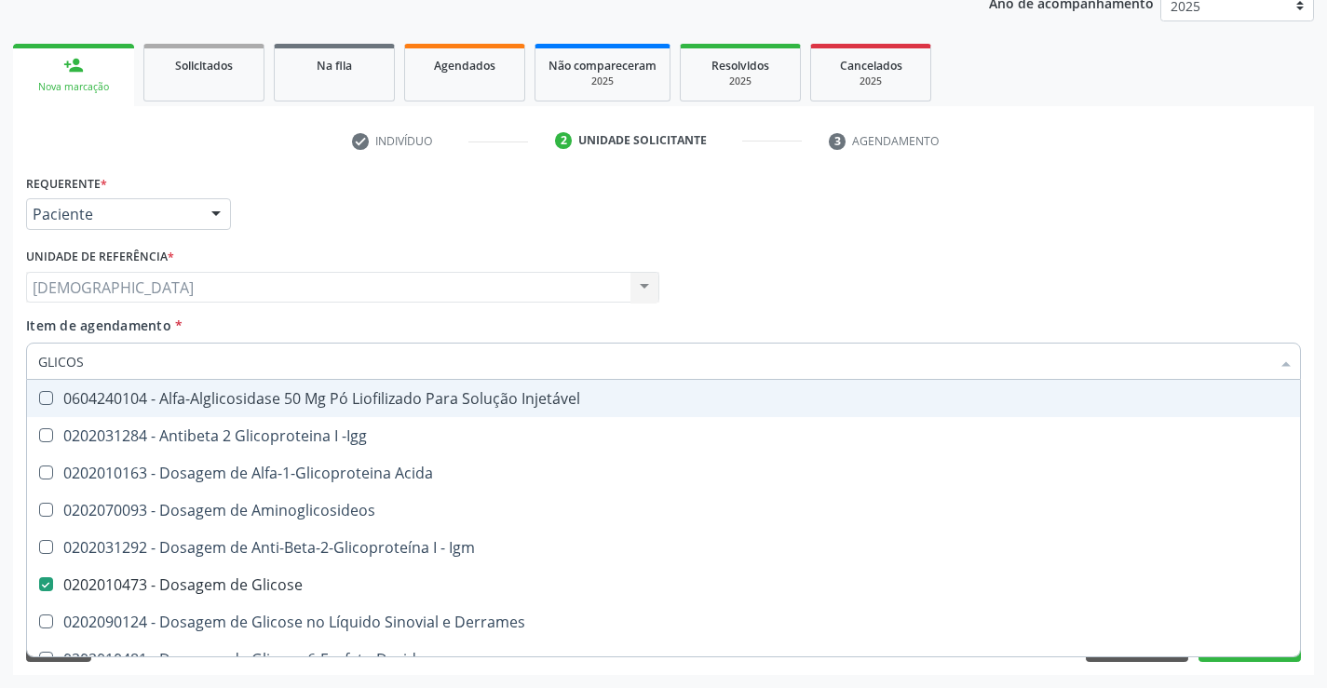
type input "GLICO"
checkbox Acida "false"
checkbox Glicose "true"
type input "GLIC"
checkbox Glicose "false"
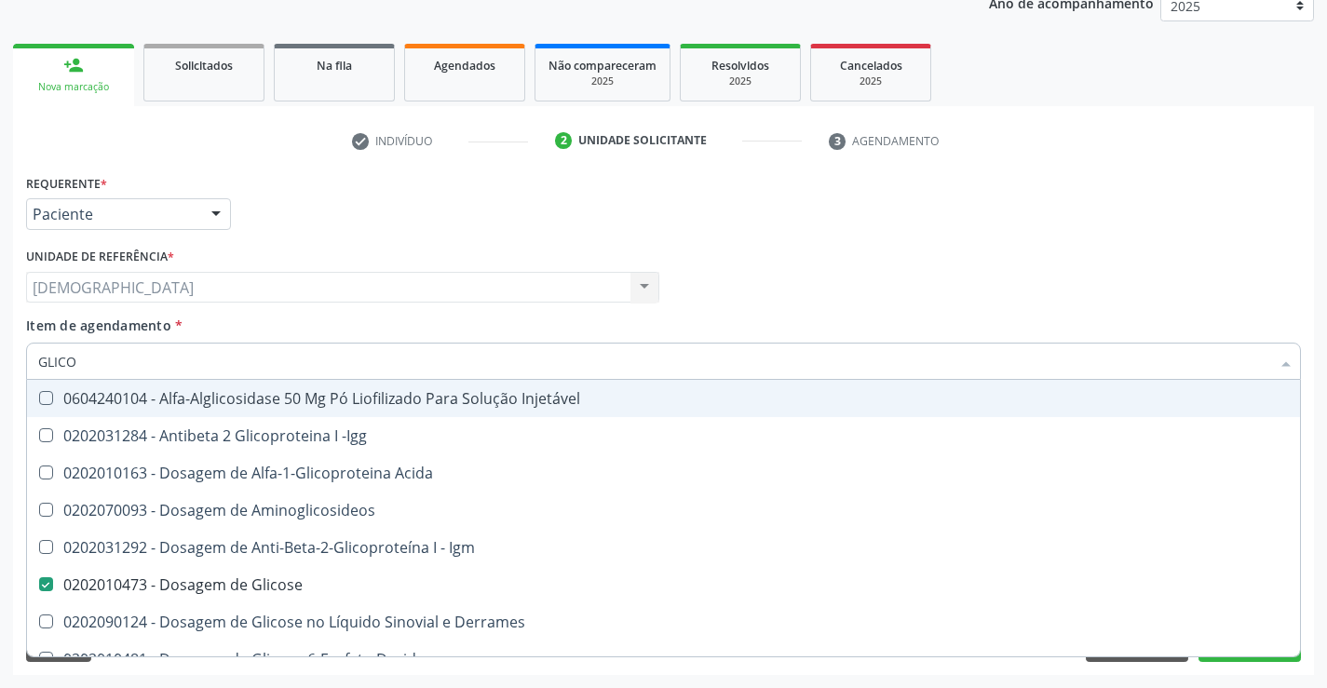
checkbox Glicose "true"
type input "GLI"
checkbox Glicose "false"
type input "G"
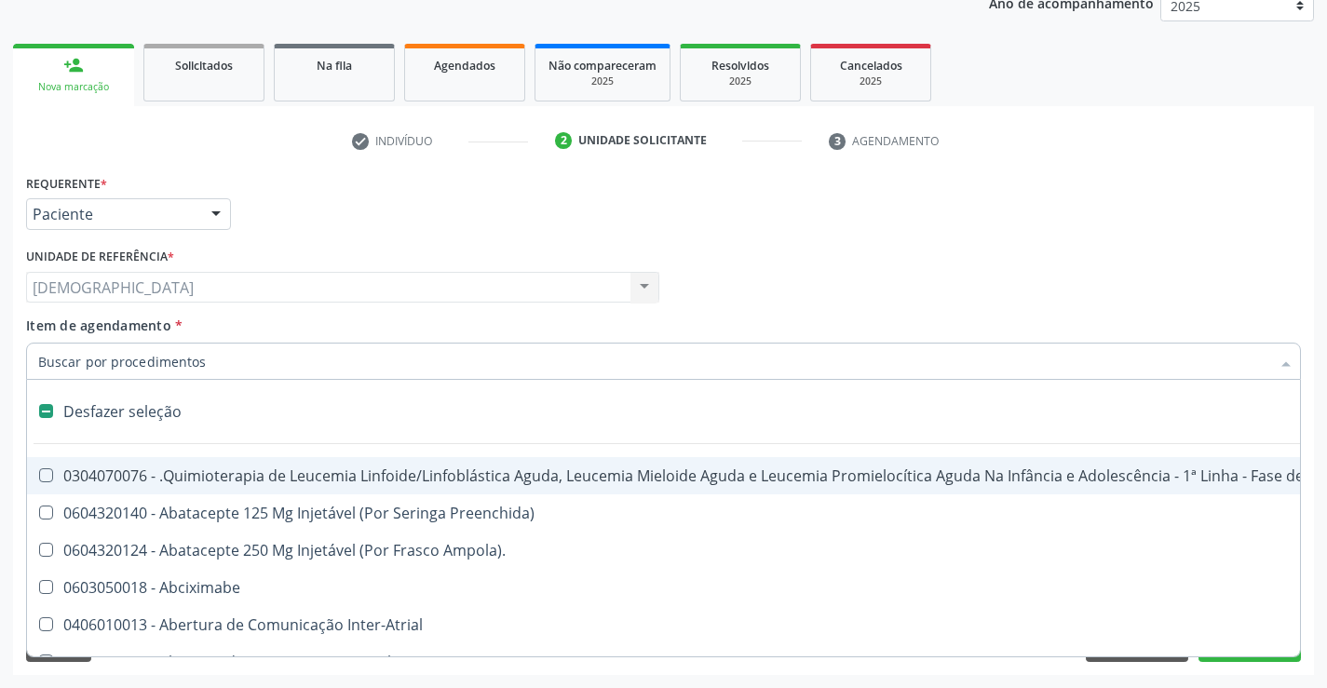
type input "2"
checkbox Percutanea "true"
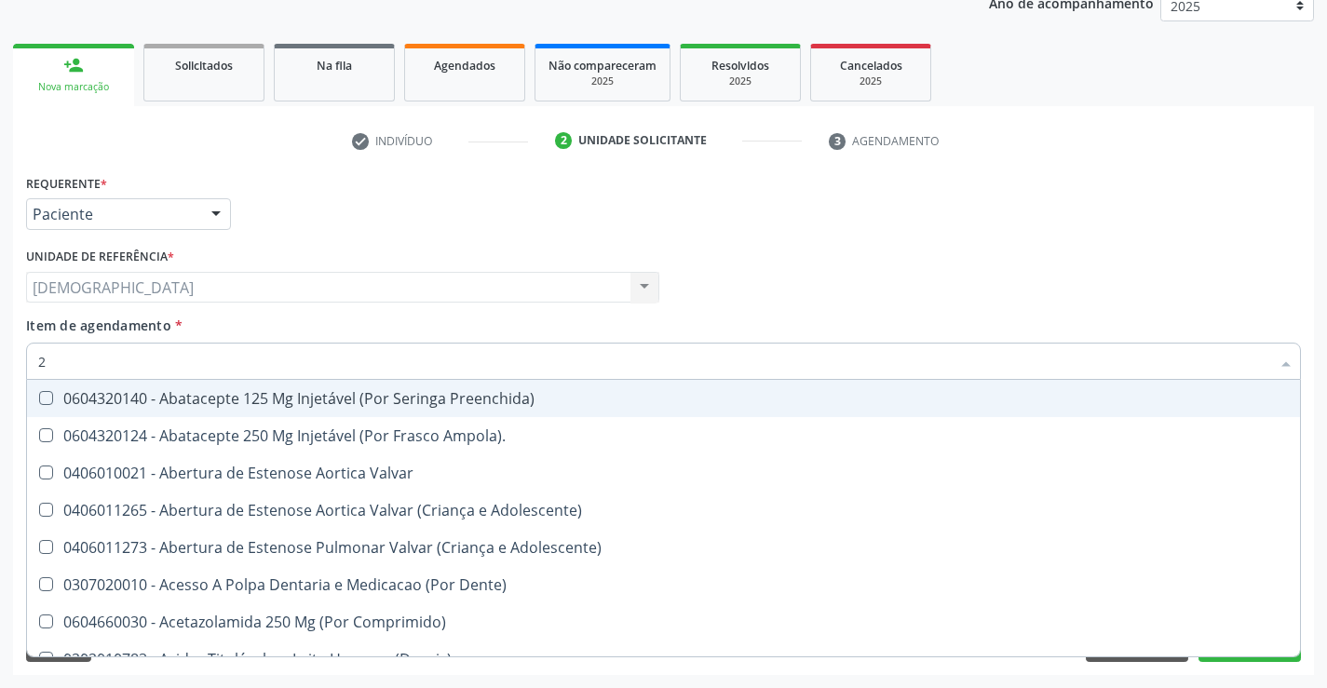
type input "20"
checkbox Cec "true"
checkbox Glicose "false"
checkbox Fecal "true"
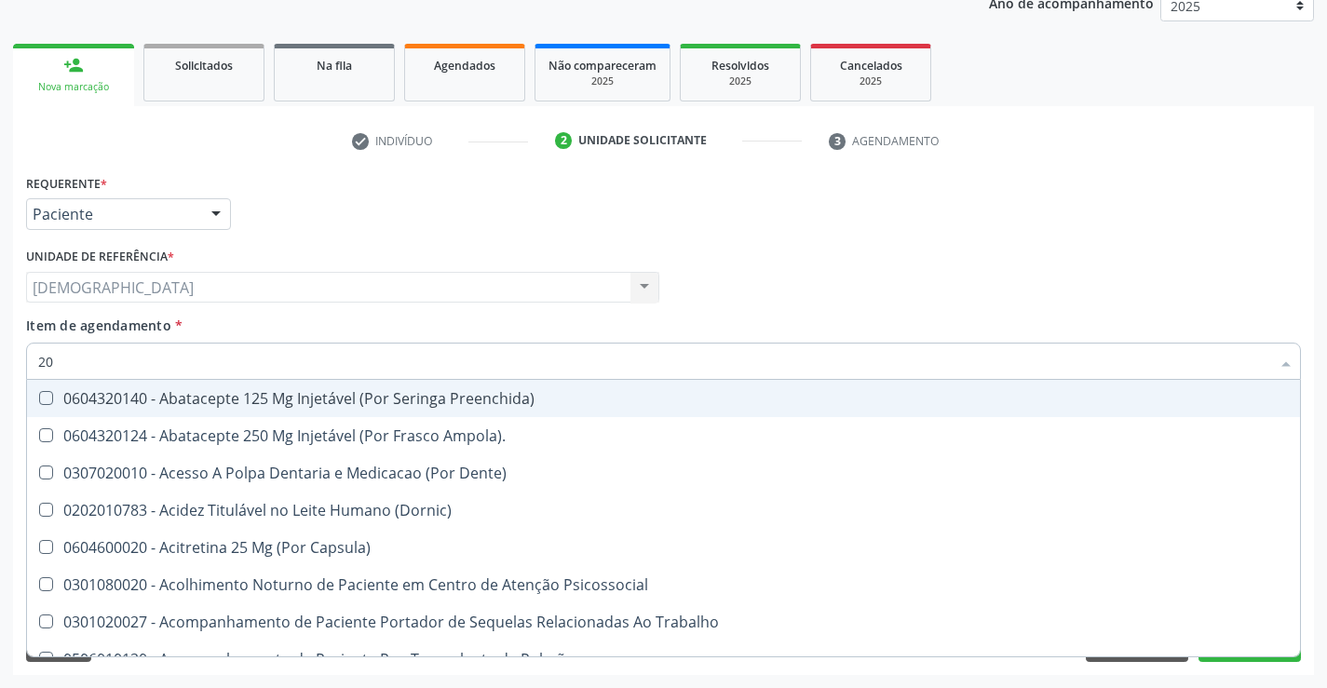
type input "202"
checkbox Linha "true"
checkbox Creatinina "true"
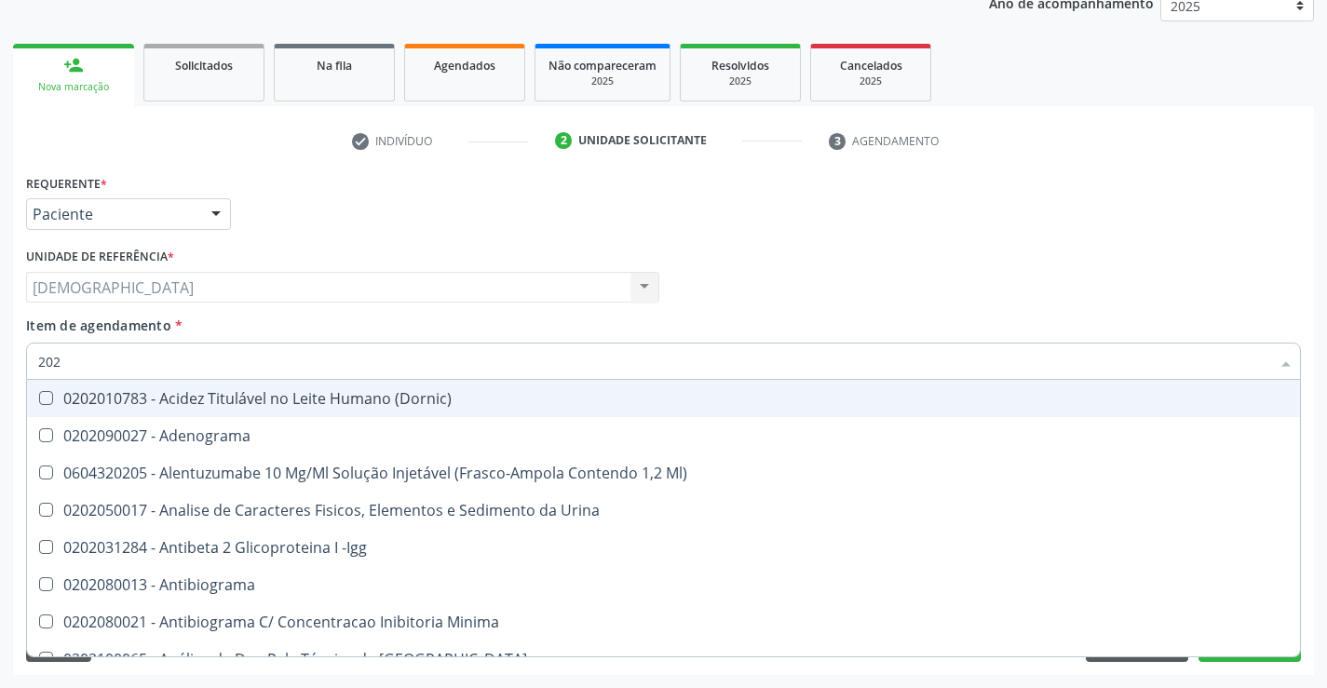
type input "2020"
checkbox X "true"
checkbox Glicose "false"
checkbox B12 "true"
checkbox Completo "false"
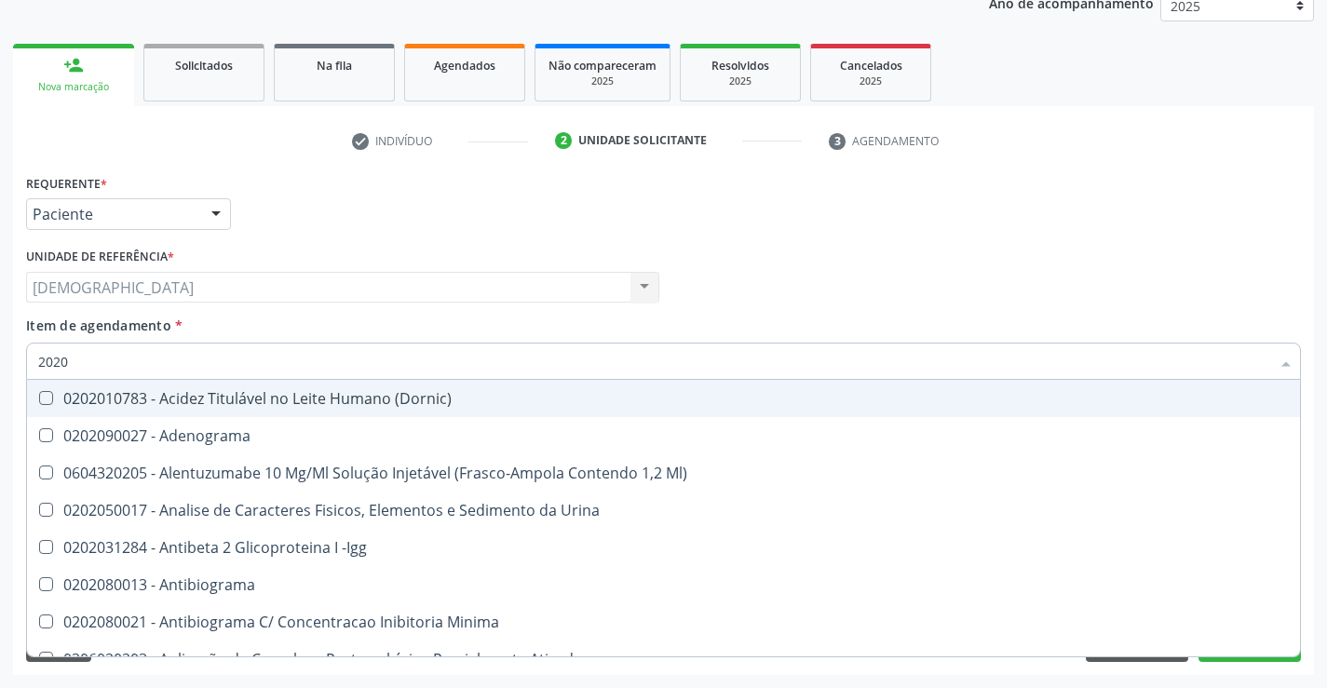
type input "20202"
checkbox \(Pos-Pasteurização\) "true"
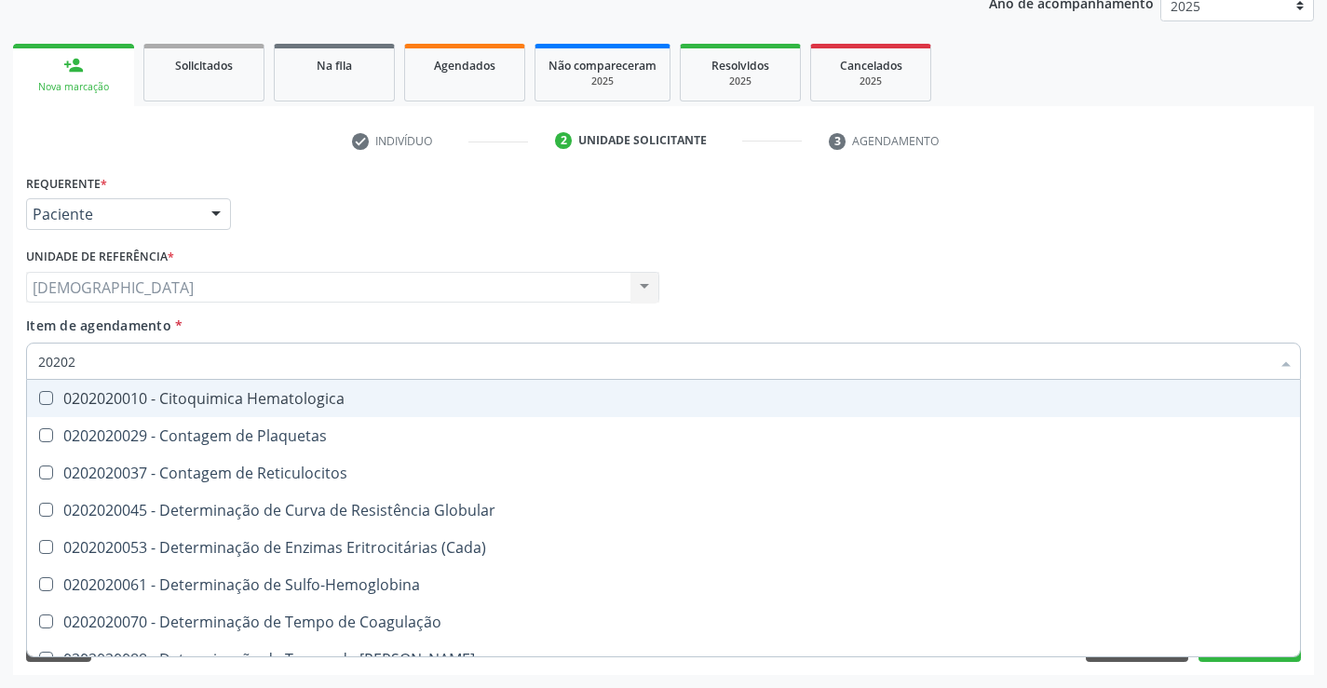
type input "202020"
checkbox Hematocrito "true"
checkbox Completo "false"
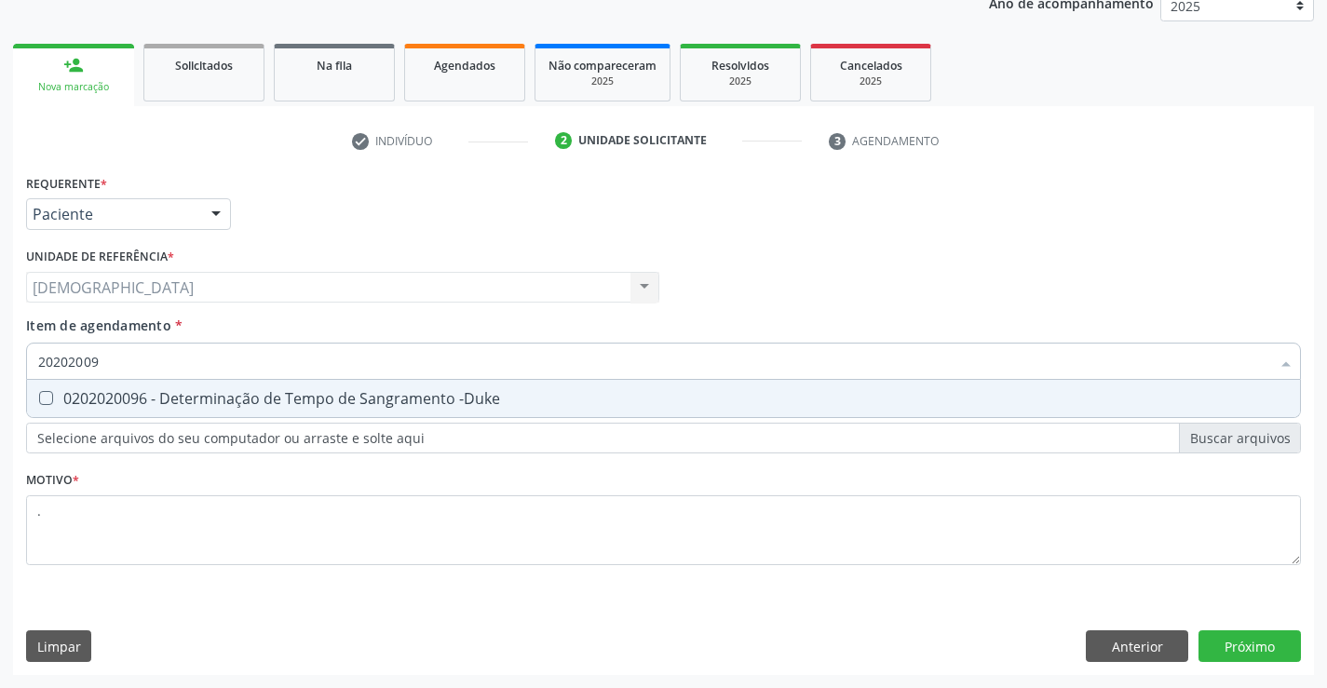
type input "202020096"
click at [300, 391] on div "0202020096 - Determinação de Tempo de Sangramento -Duke" at bounding box center [663, 398] width 1251 height 15
checkbox -Duke "true"
type input "2020200"
checkbox -Duke "false"
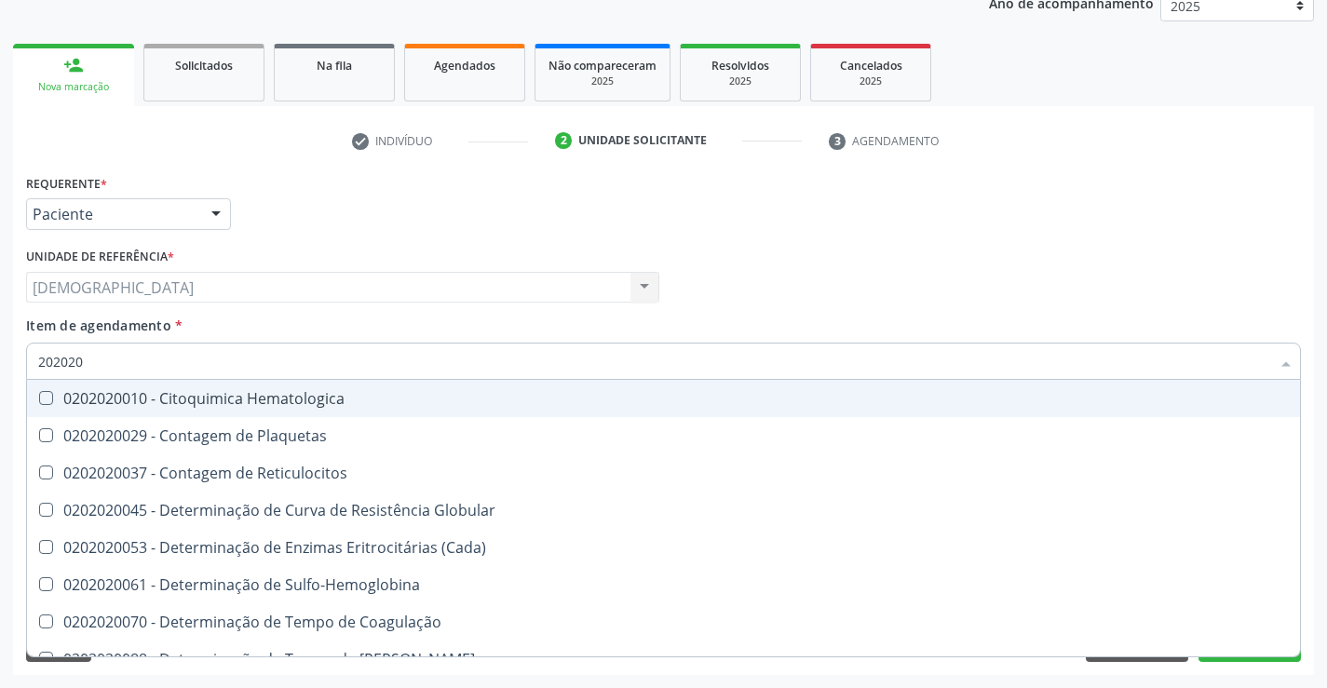
type input "20202"
checkbox Completo "false"
checkbox Leucograma "true"
type input "2020"
checkbox -Duke "false"
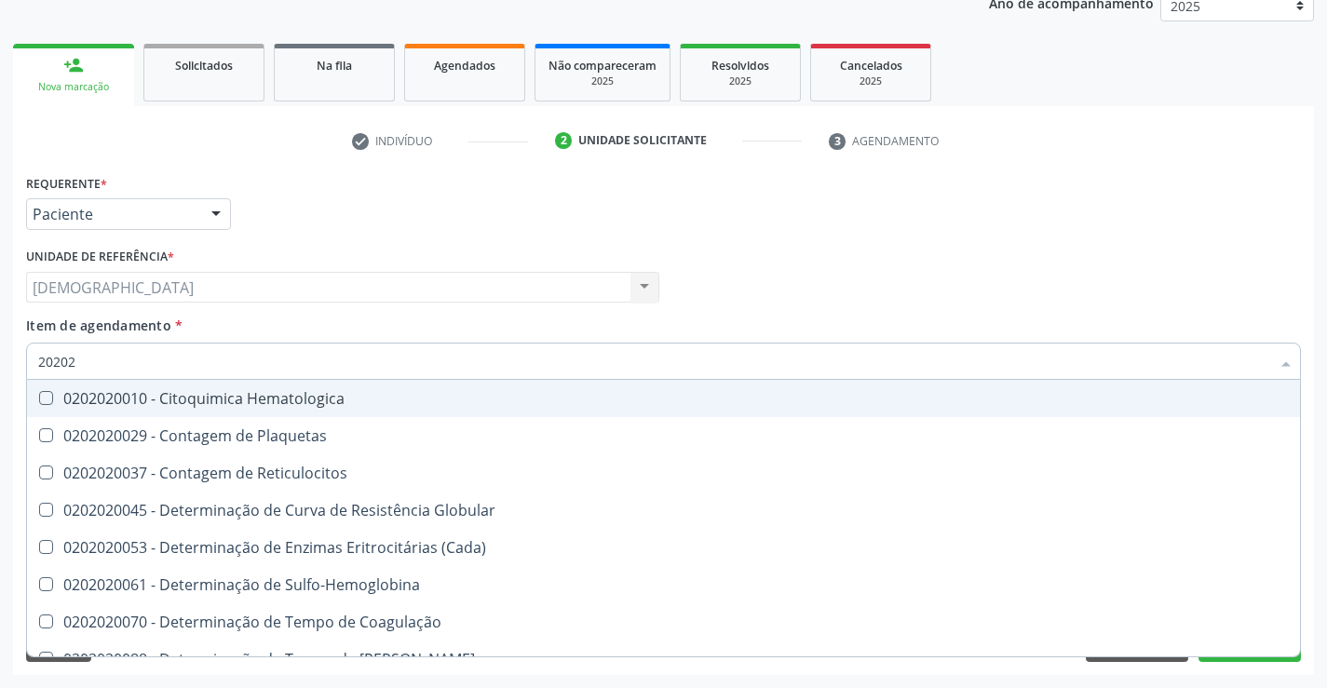
checkbox Completo "false"
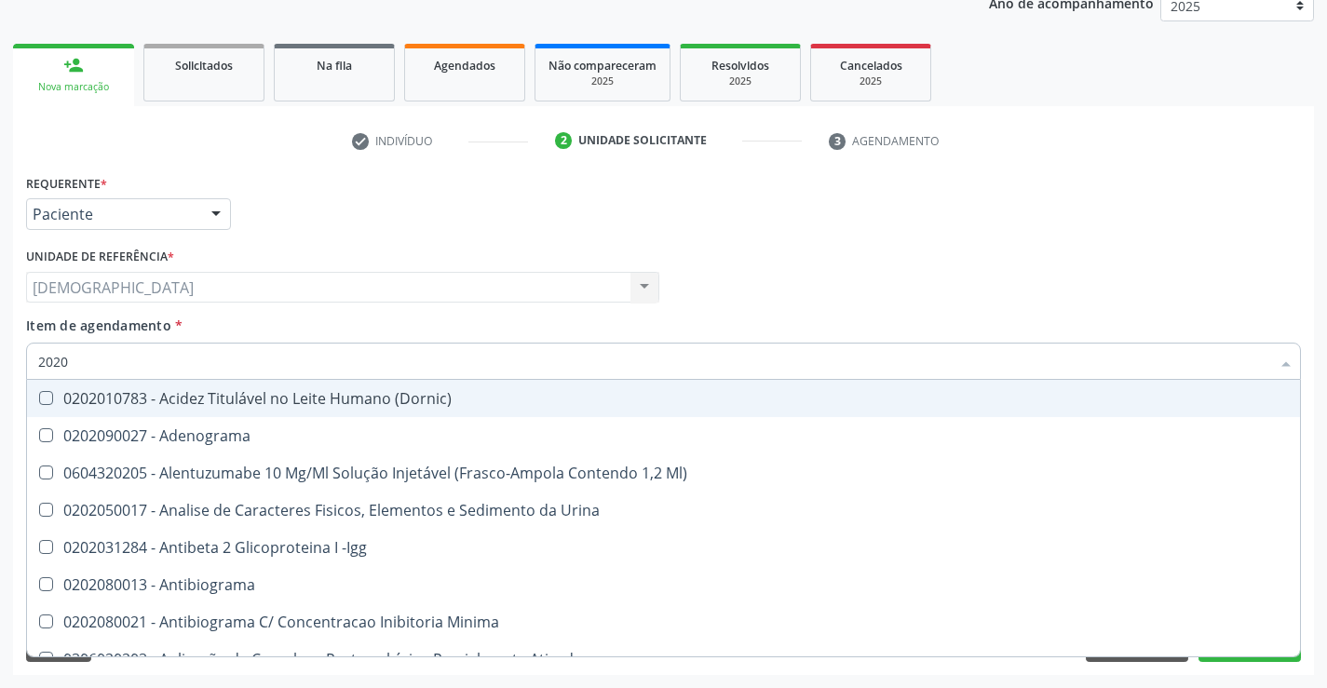
type input "20202"
checkbox Saúde "true"
checkbox \(Pos-Pasteurização\) "true"
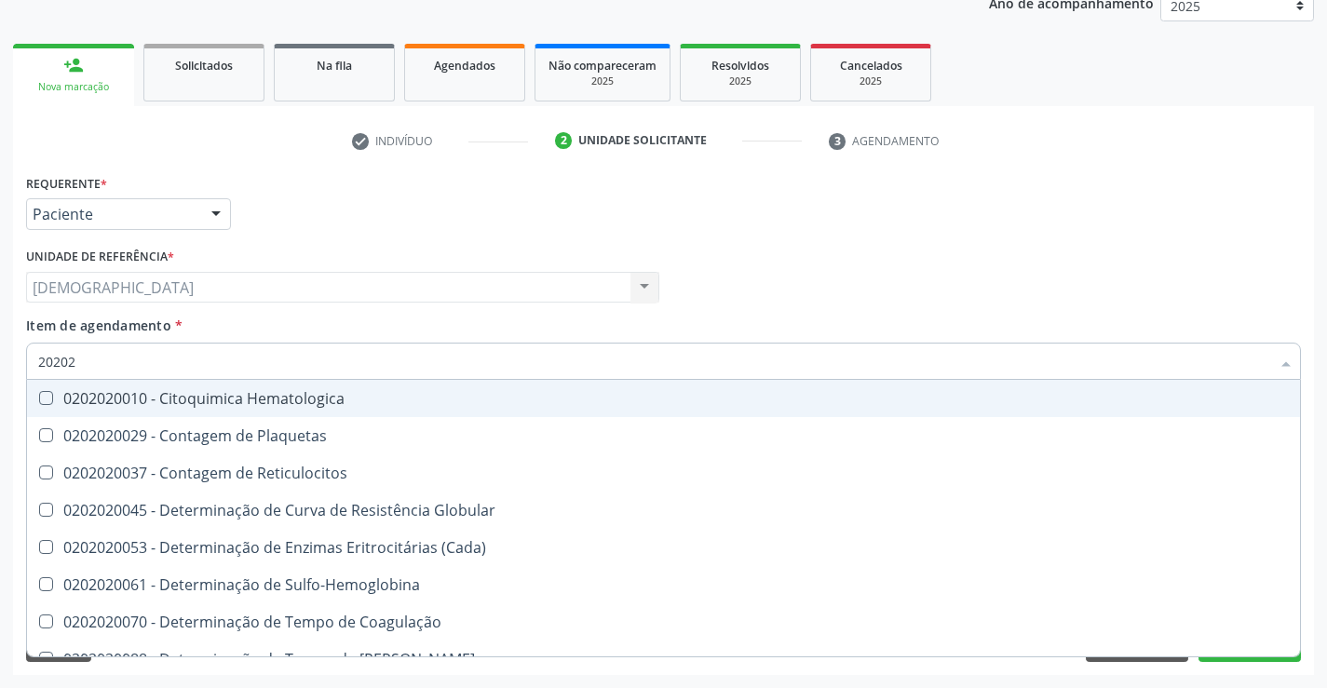
type input "202020"
checkbox Hematocrito "true"
checkbox Completo "false"
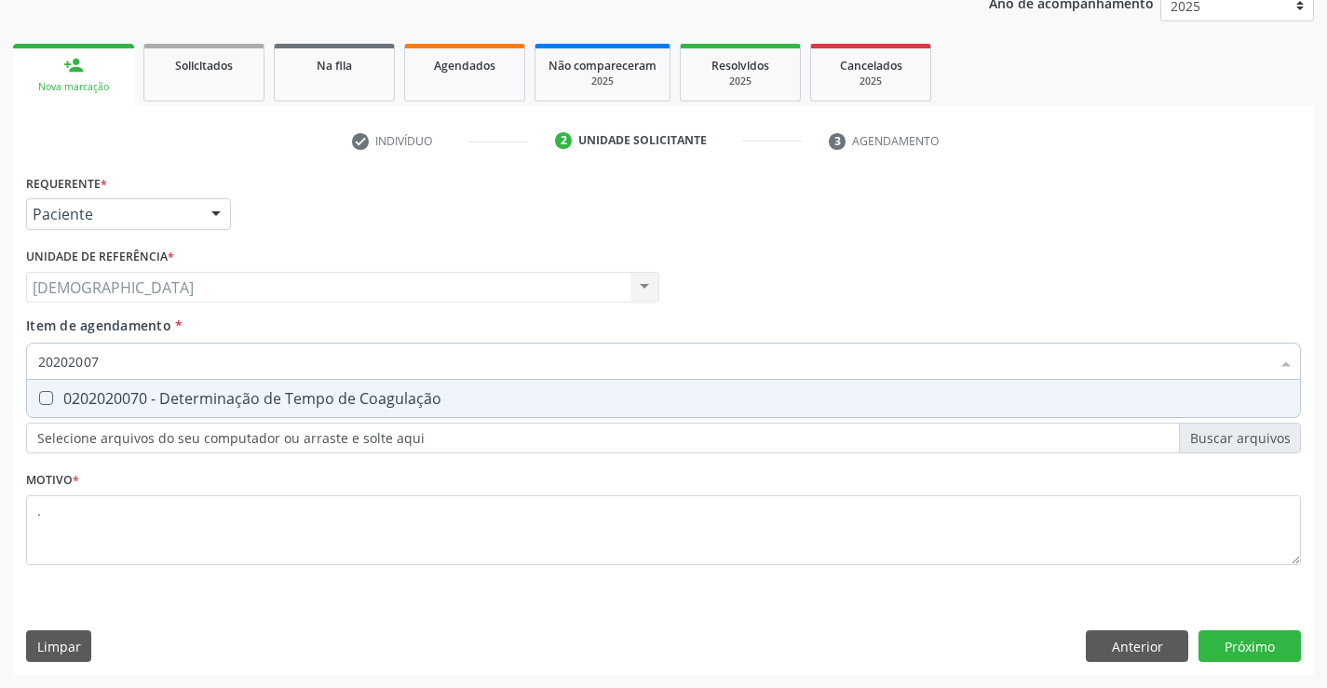
type input "202020070"
click at [300, 391] on div "0202020070 - Determinação de Tempo de Coagulação" at bounding box center [663, 398] width 1251 height 15
checkbox Coagulação "true"
type input "2020200"
checkbox Coagulação "false"
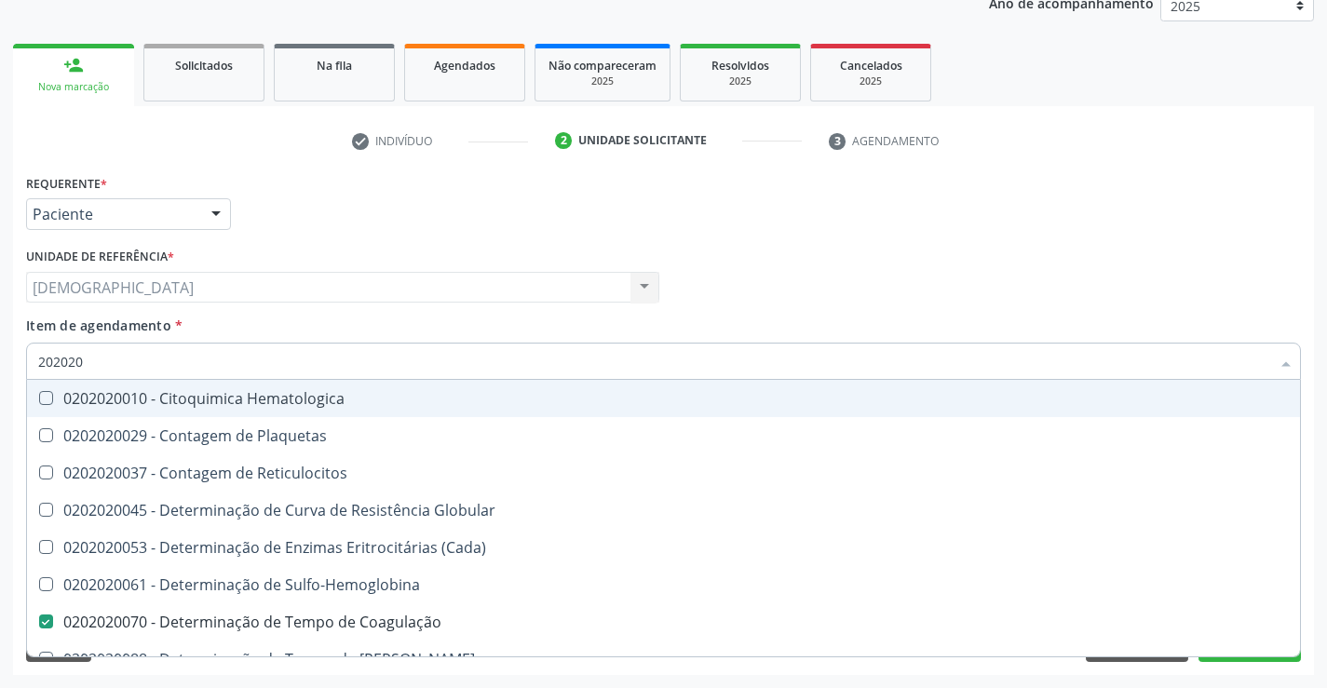
type input "20202"
checkbox Completo "false"
checkbox Leucograma "true"
type input "202020"
checkbox Hematocrito "true"
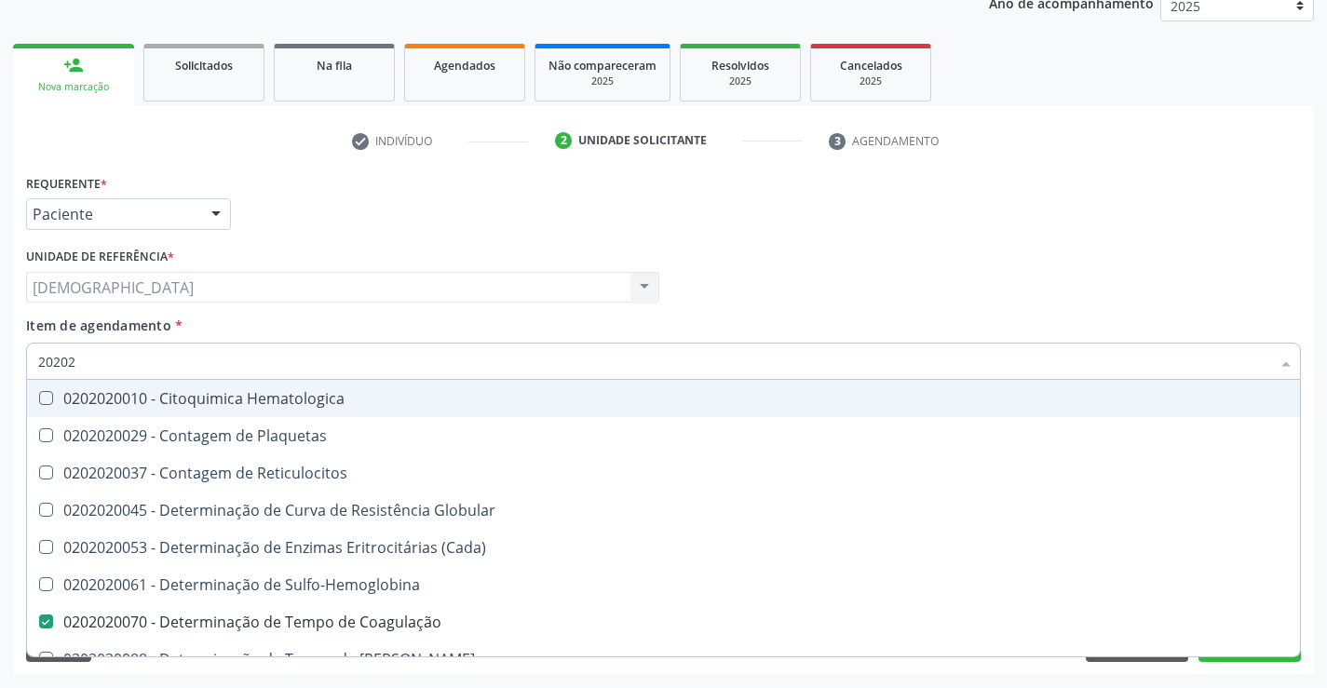
checkbox Completo "false"
type input "2020201"
checkbox Coagulação "false"
checkbox -Duke "false"
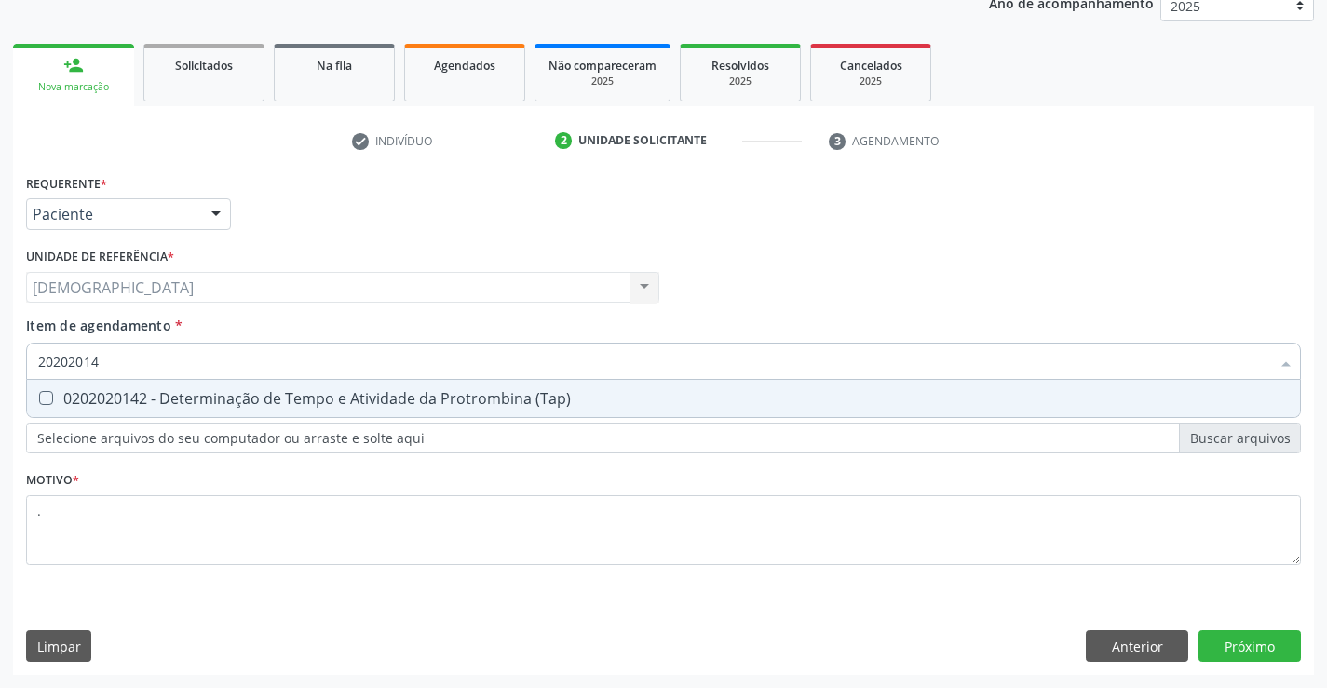
type input "202020142"
click at [291, 406] on div "0202020142 - Determinação de Tempo e Atividade da Protrombina (Tap)" at bounding box center [663, 398] width 1251 height 15
checkbox \(Tap\) "true"
click at [1248, 640] on div "Requerente * Paciente Profissional de Saúde Paciente Nenhum resultado encontrad…" at bounding box center [663, 422] width 1301 height 506
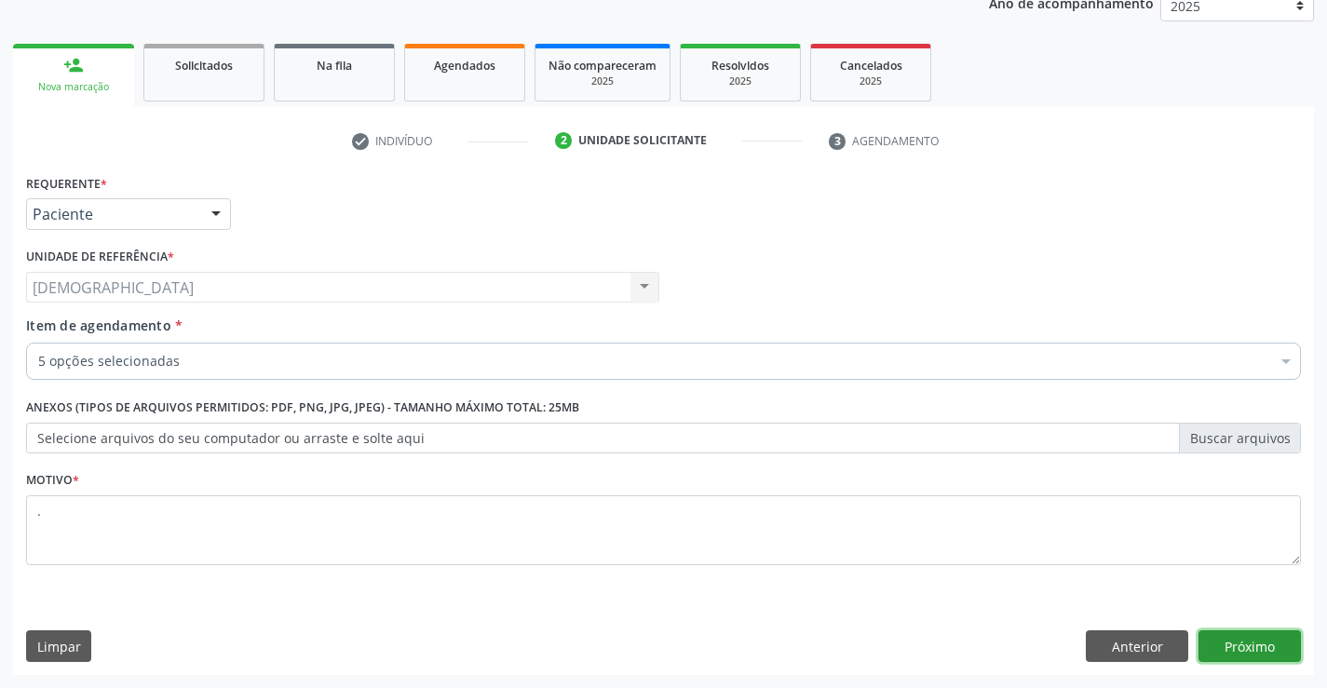
click at [1265, 655] on button "Próximo" at bounding box center [1249, 646] width 102 height 32
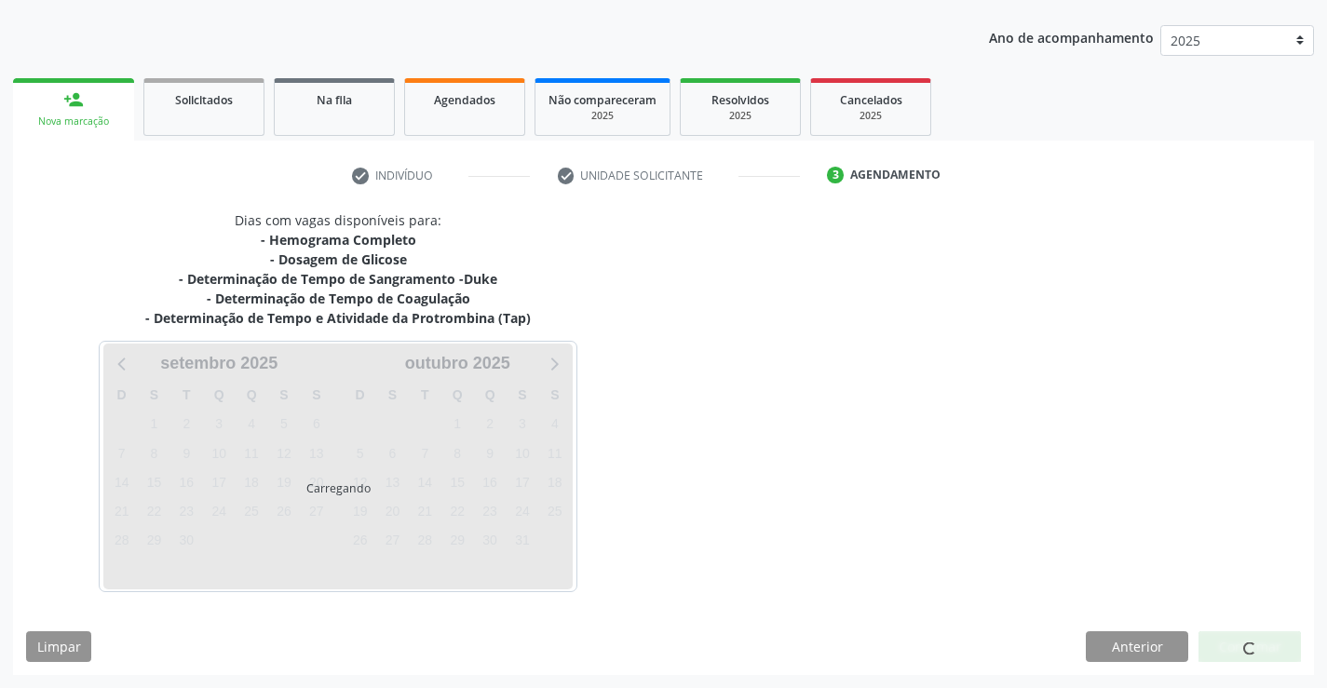
scroll to position [200, 0]
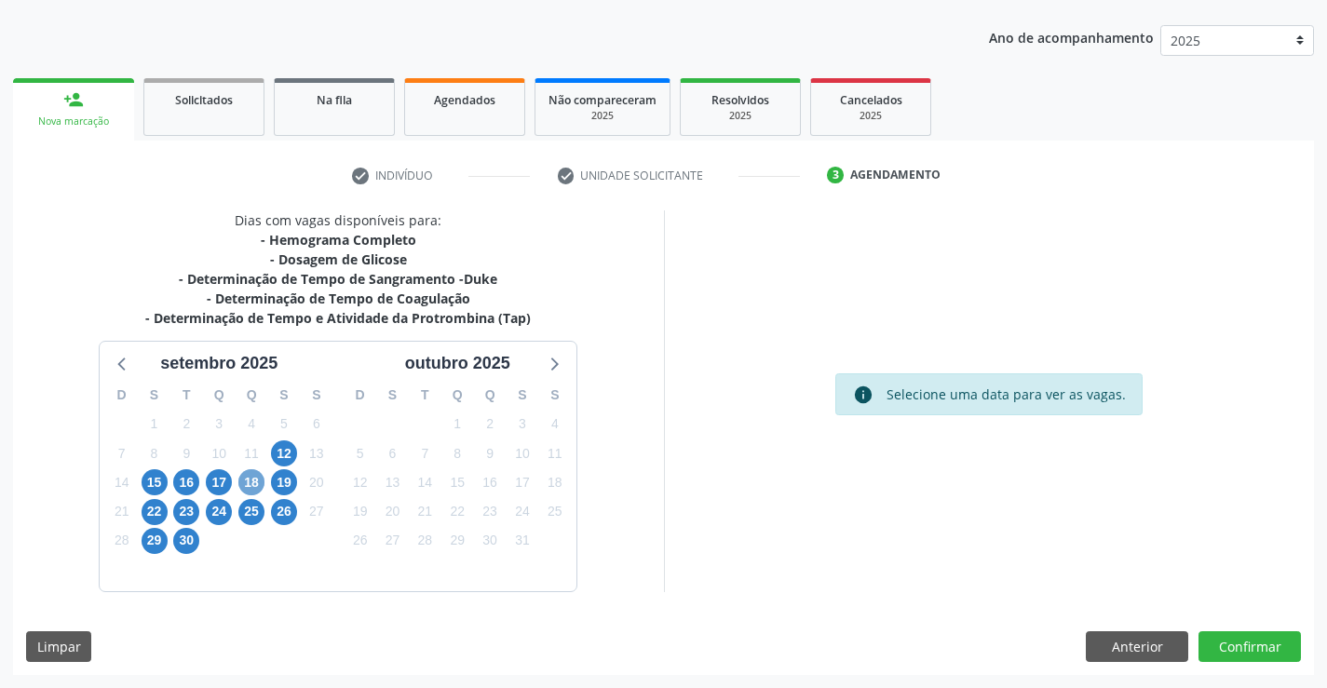
click at [242, 483] on span "18" at bounding box center [251, 482] width 26 height 26
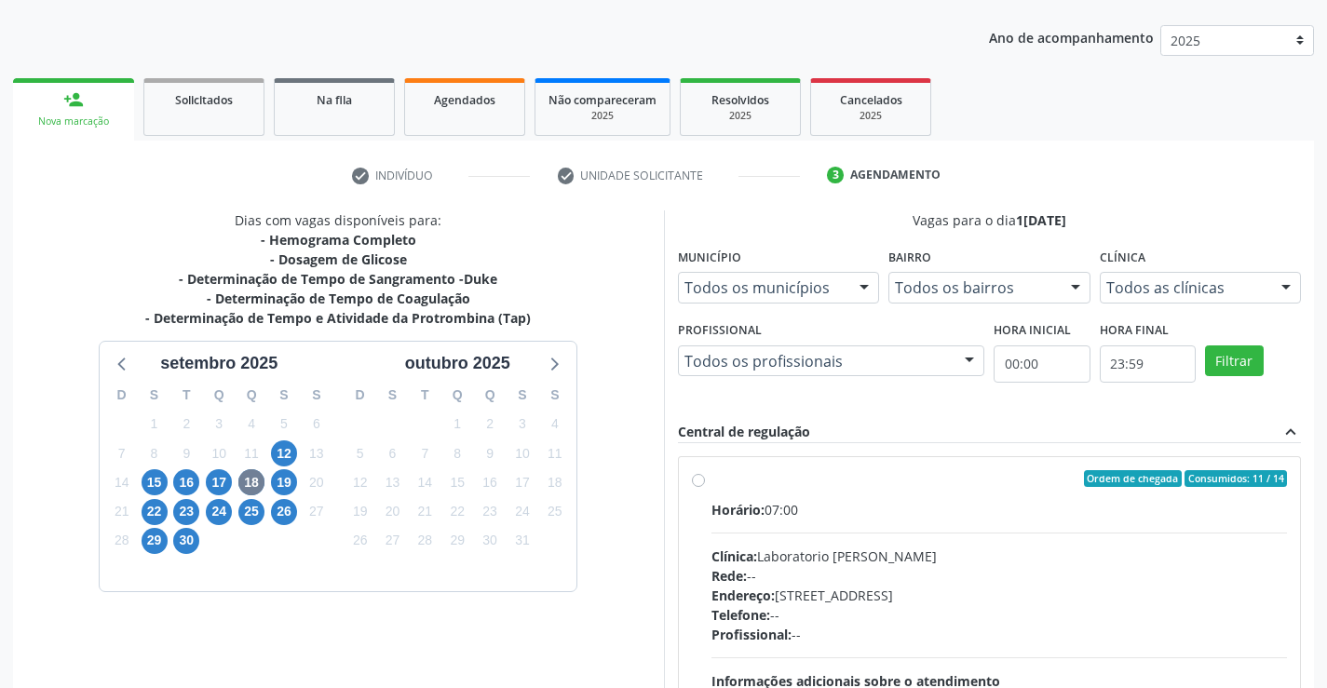
click at [739, 483] on div "Ordem de chegada Consumidos: 11 / 14" at bounding box center [999, 478] width 576 height 17
click at [705, 483] on input "Ordem de chegada Consumidos: 11 / 14 Horário: 07:00 Clínica: Laboratorio Jose P…" at bounding box center [698, 478] width 13 height 17
radio input "true"
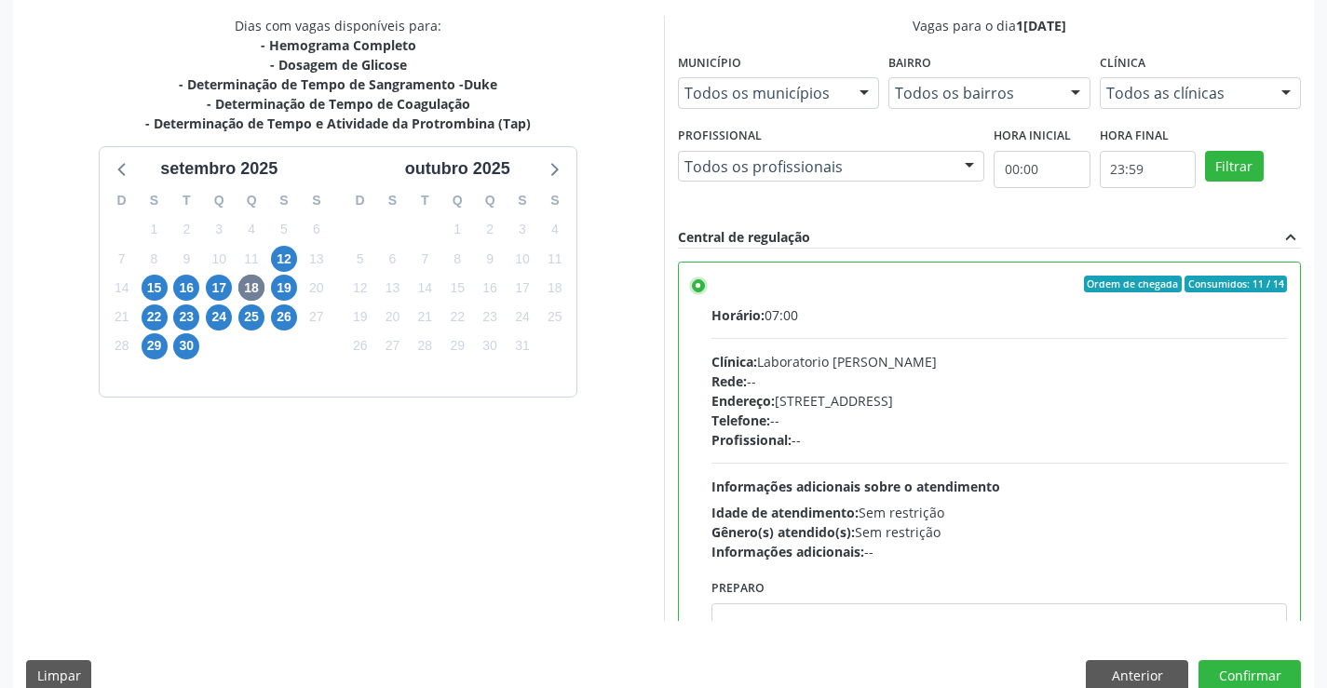
scroll to position [425, 0]
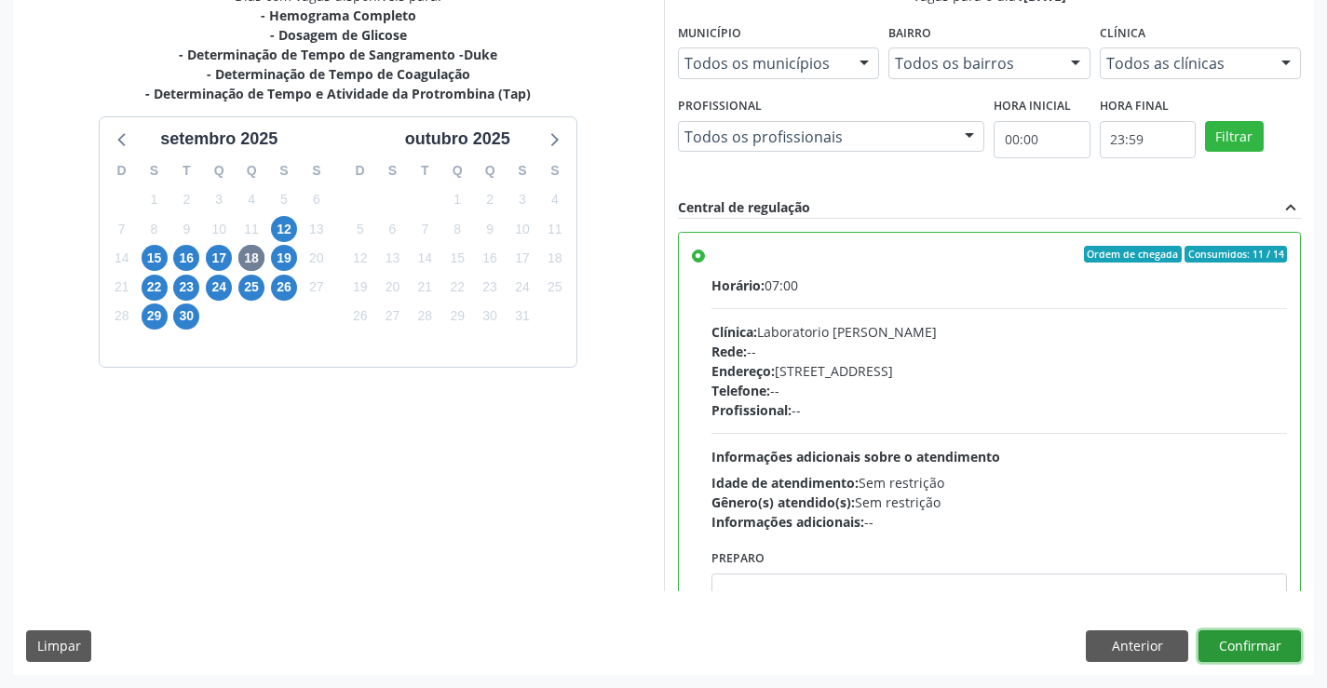
click at [1263, 650] on button "Confirmar" at bounding box center [1249, 646] width 102 height 32
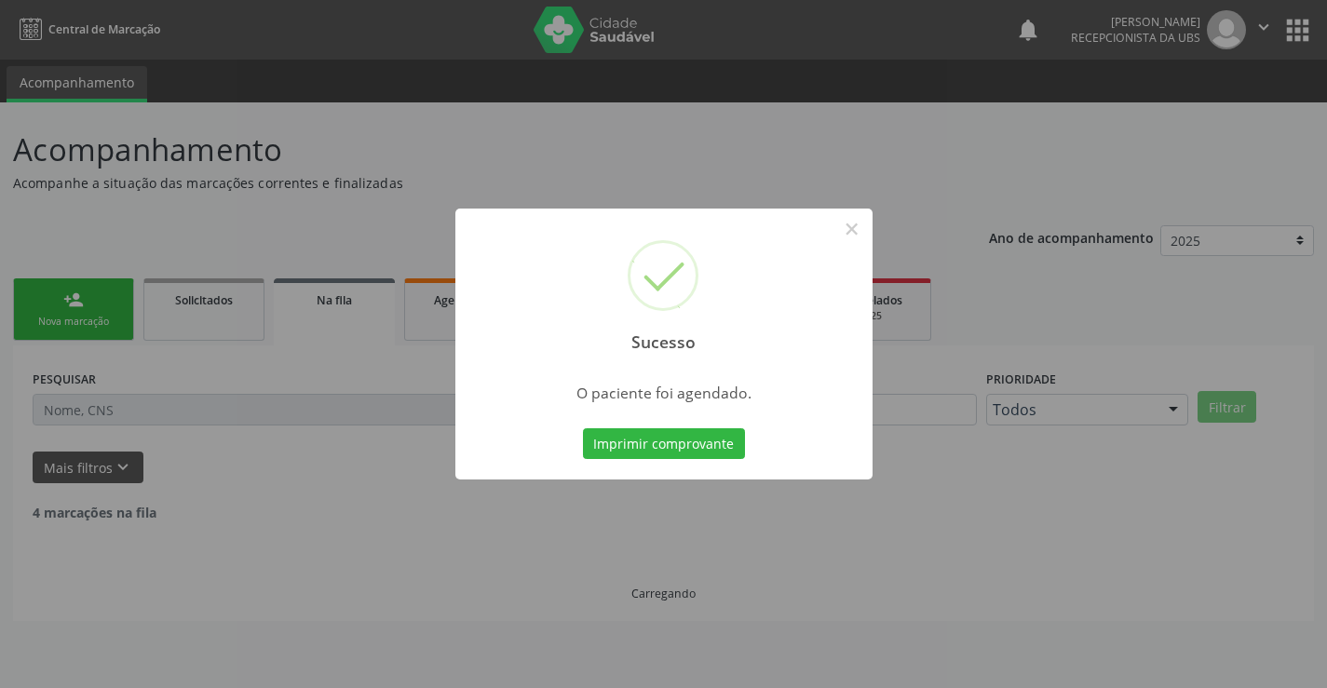
scroll to position [0, 0]
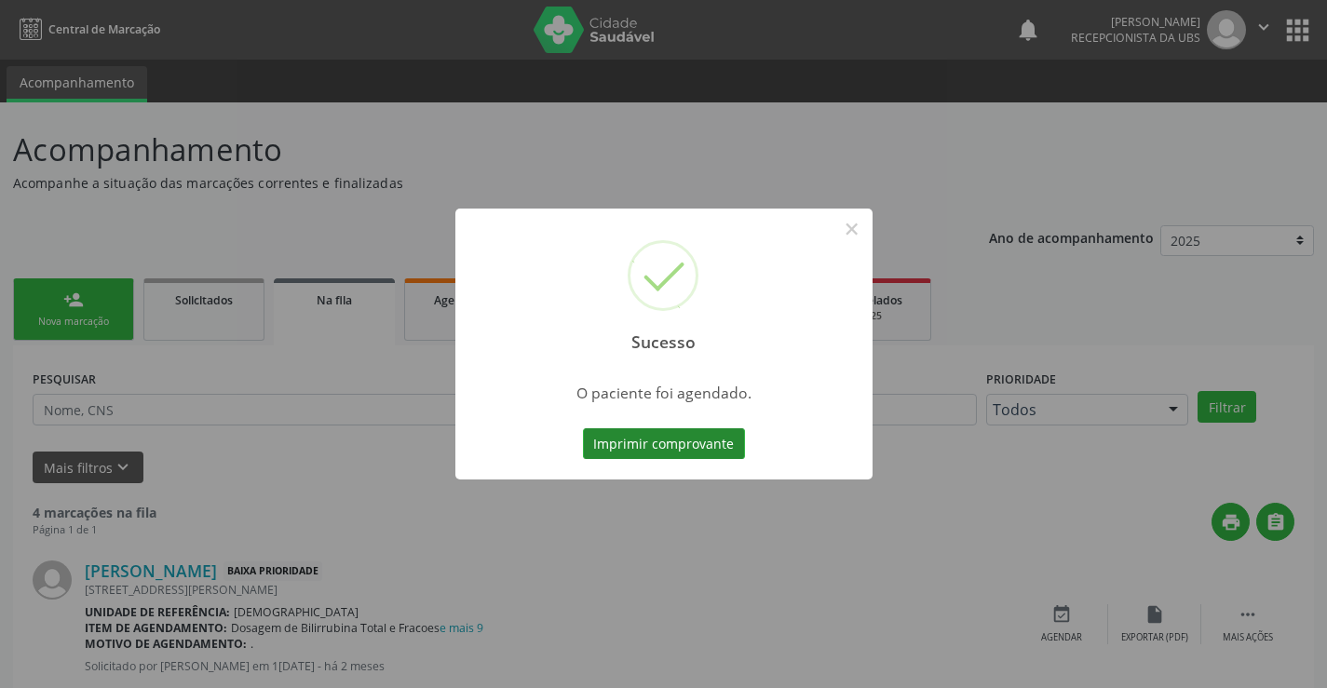
click at [688, 443] on button "Imprimir comprovante" at bounding box center [664, 444] width 162 height 32
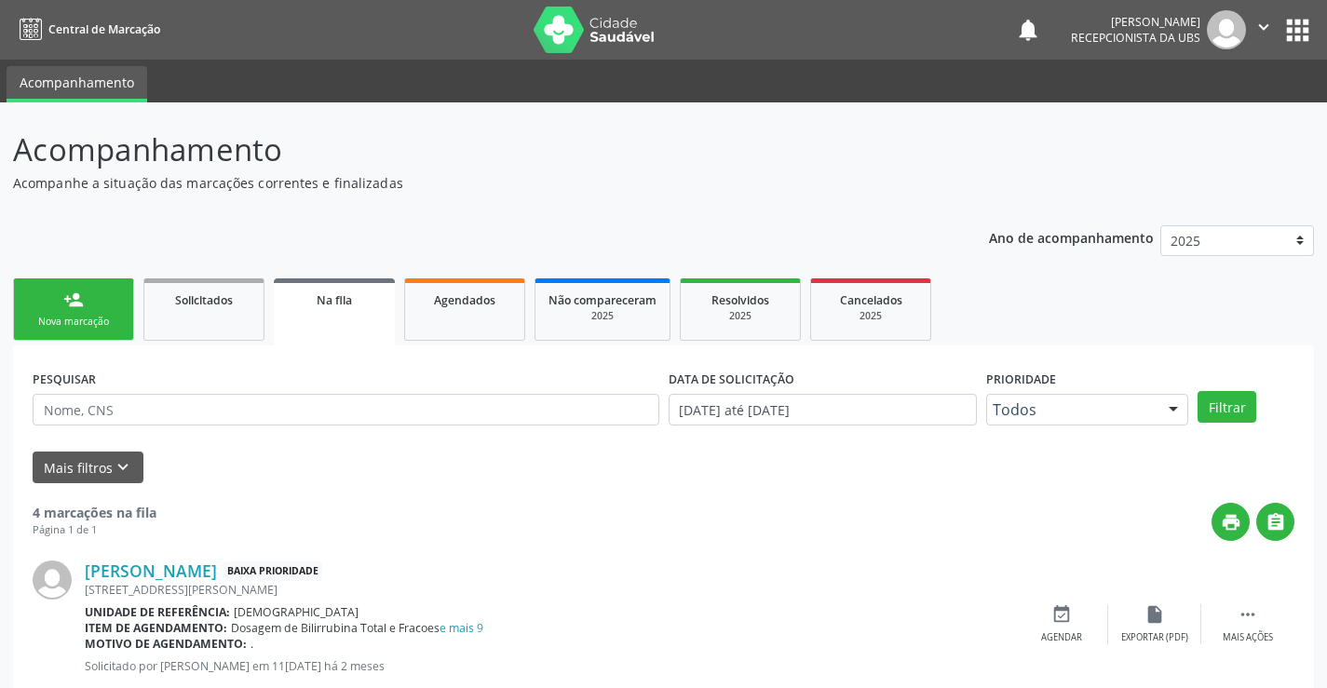
click at [120, 320] on link "person_add Nova marcação" at bounding box center [73, 309] width 121 height 62
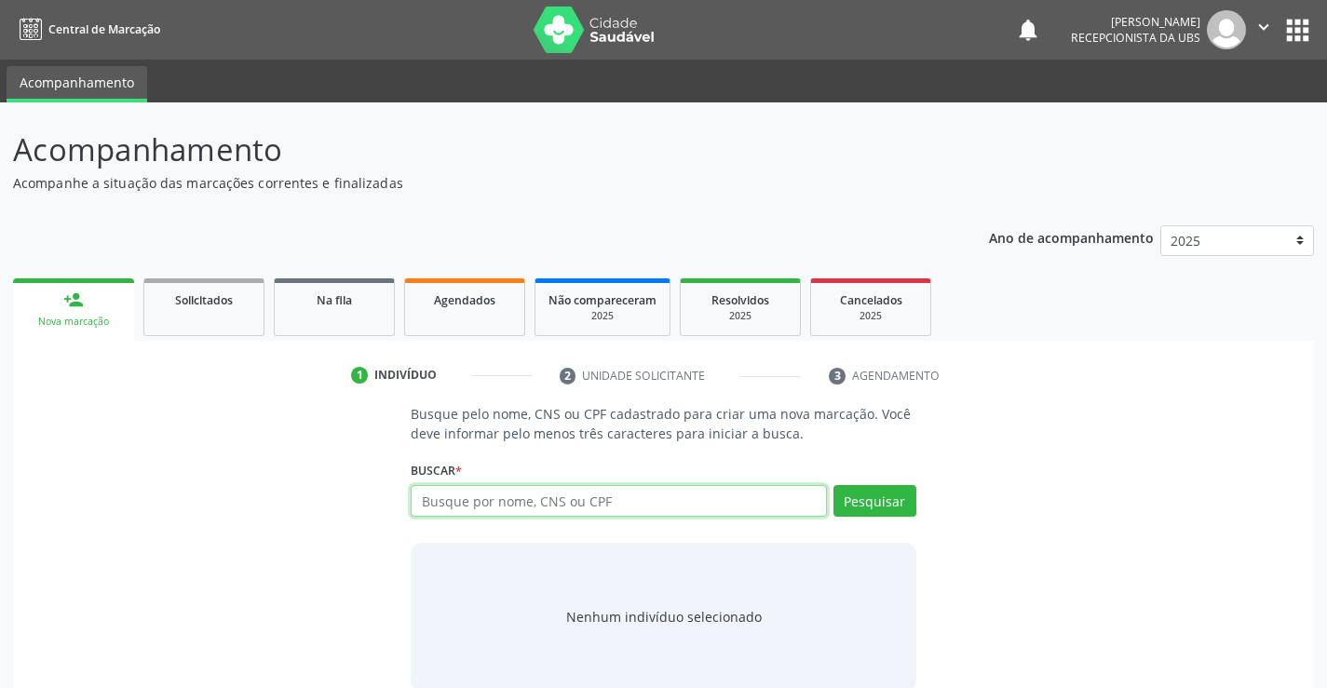
click at [512, 498] on input "text" at bounding box center [618, 501] width 415 height 32
type input "70000229146308"
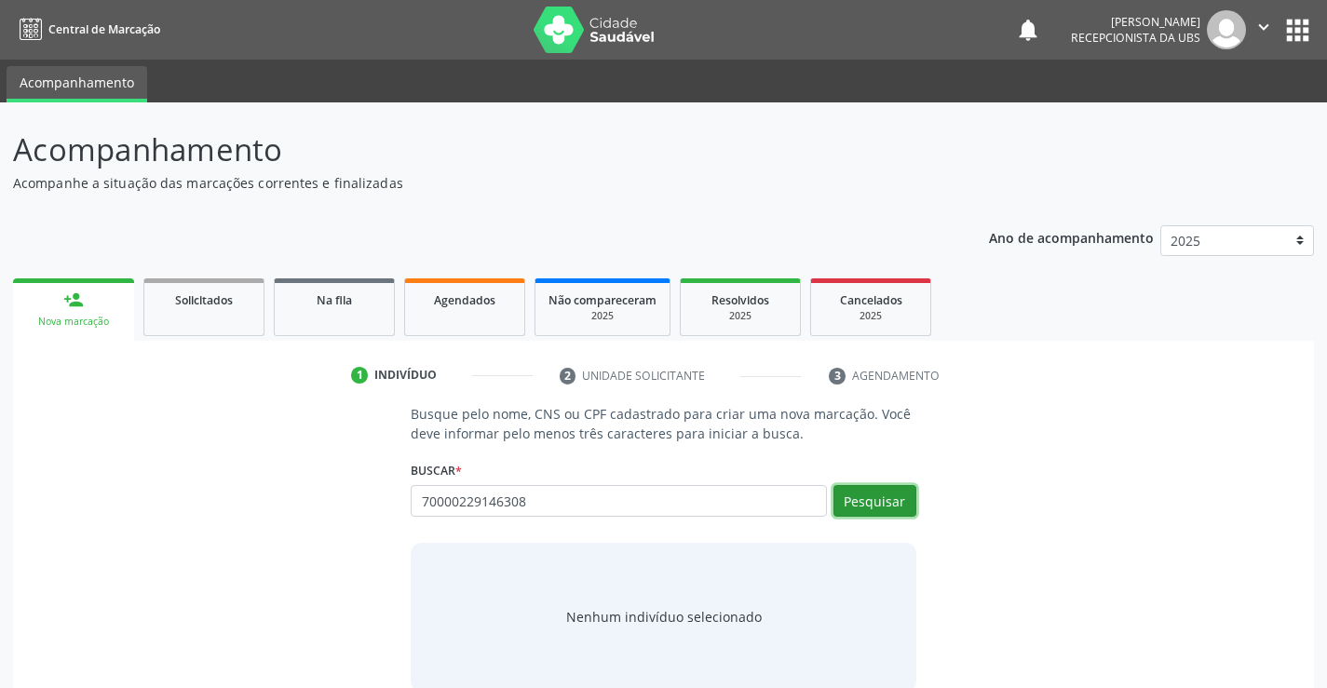
click at [873, 505] on button "Pesquisar" at bounding box center [874, 501] width 83 height 32
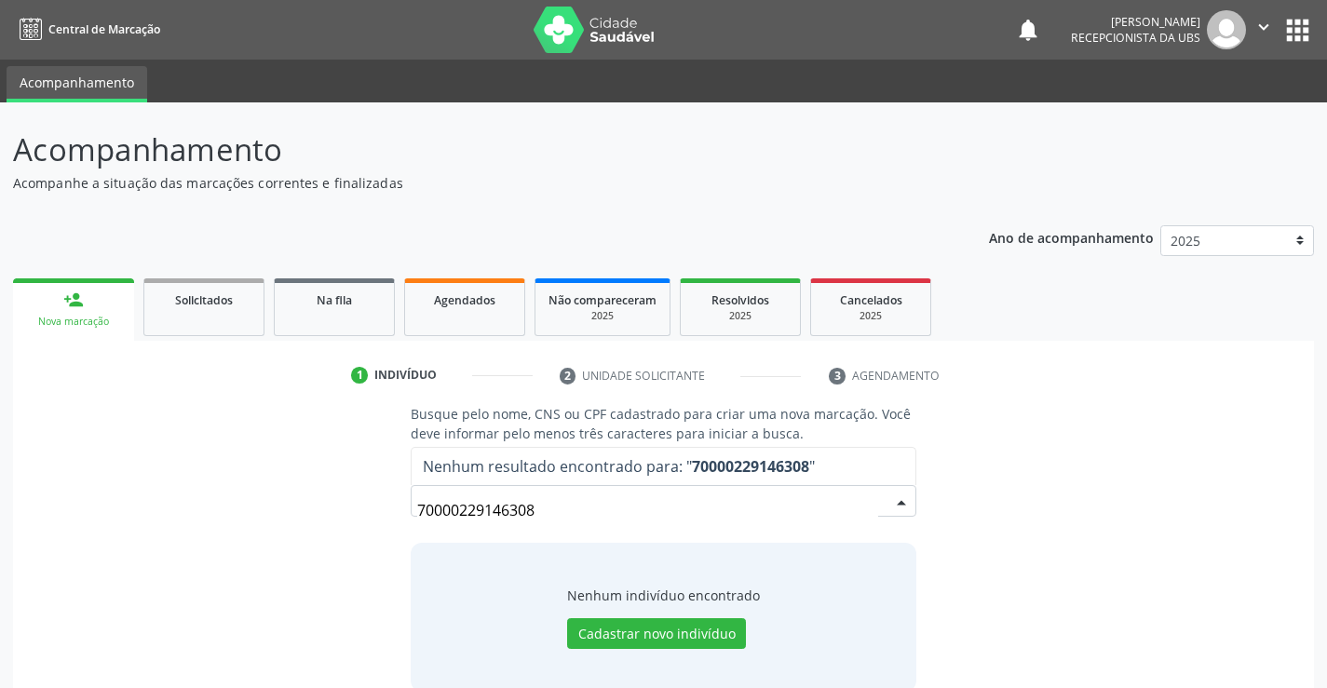
click at [513, 515] on input "70000229146308" at bounding box center [647, 510] width 460 height 37
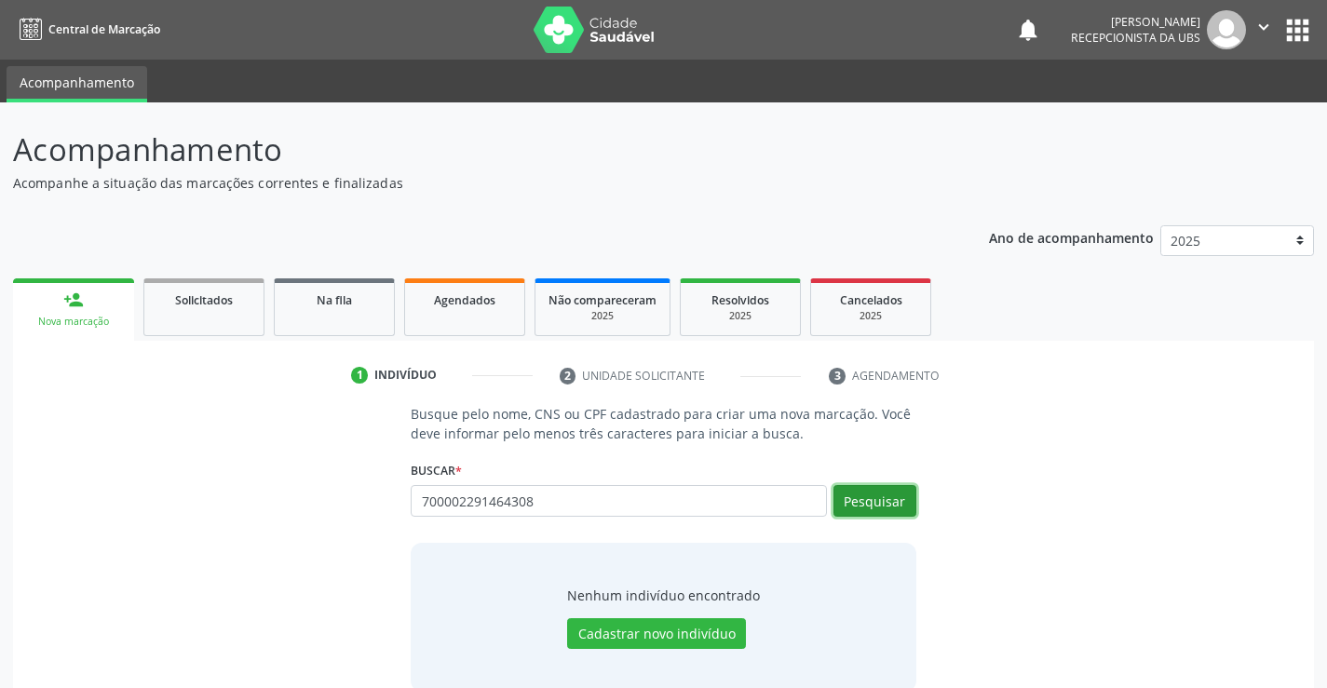
click at [856, 495] on button "Pesquisar" at bounding box center [874, 501] width 83 height 32
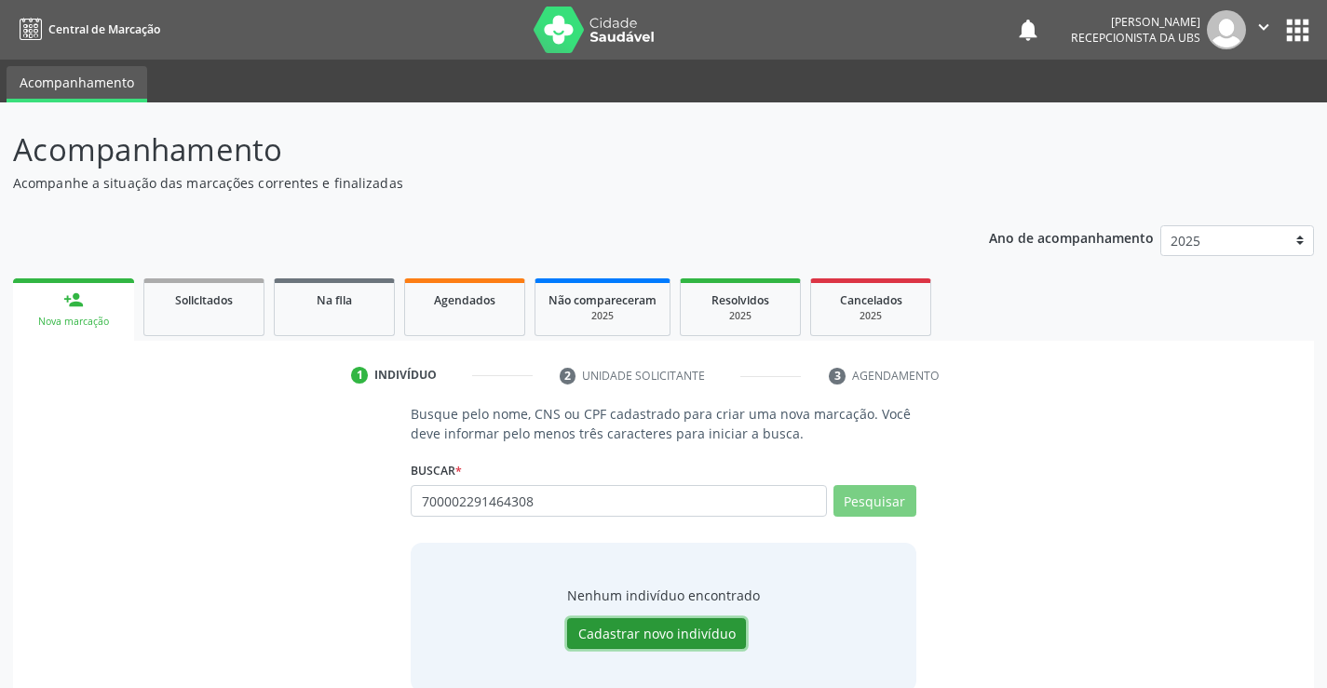
click at [680, 638] on button "Cadastrar novo indivíduo" at bounding box center [656, 634] width 179 height 32
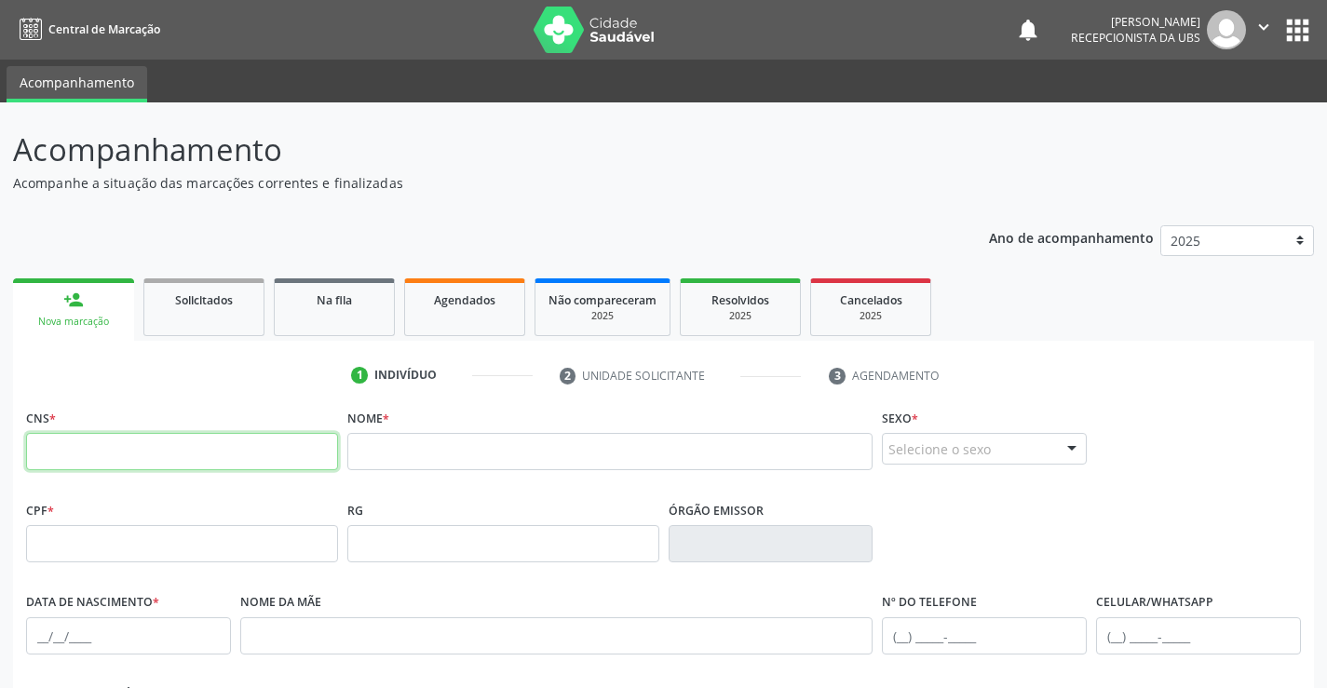
click at [107, 460] on input "text" at bounding box center [182, 451] width 312 height 37
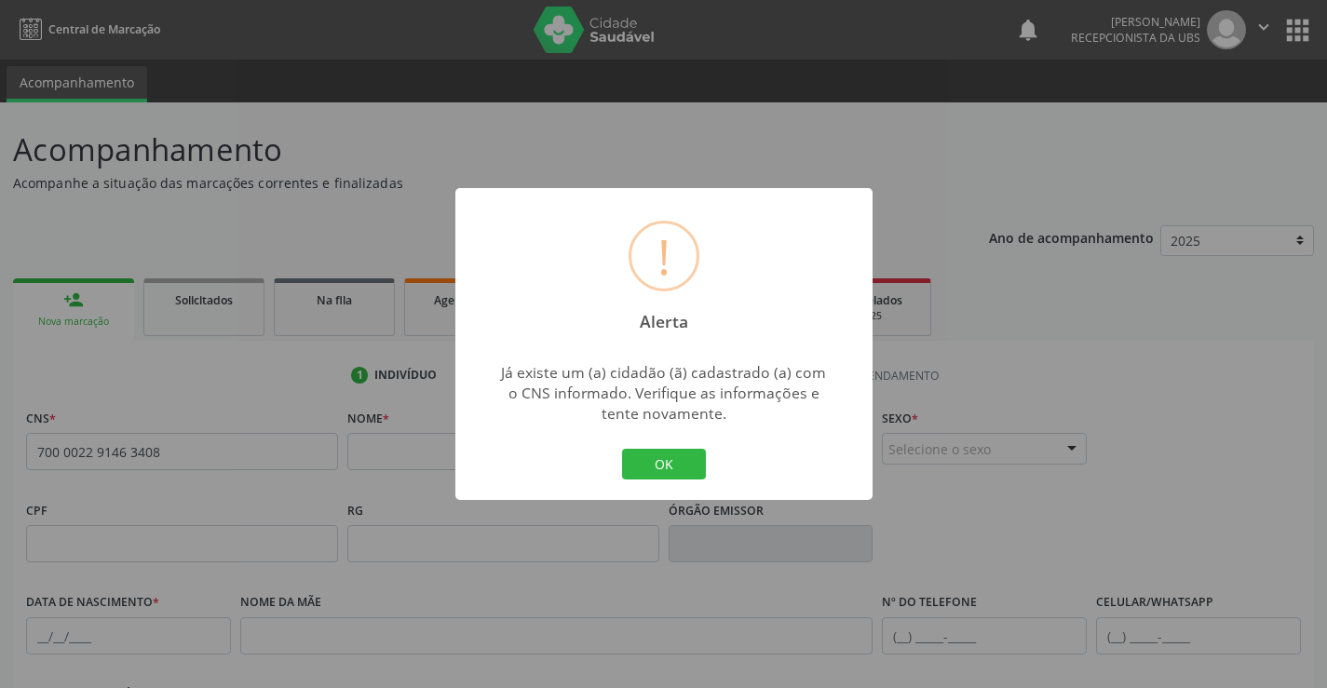
scroll to position [6, 0]
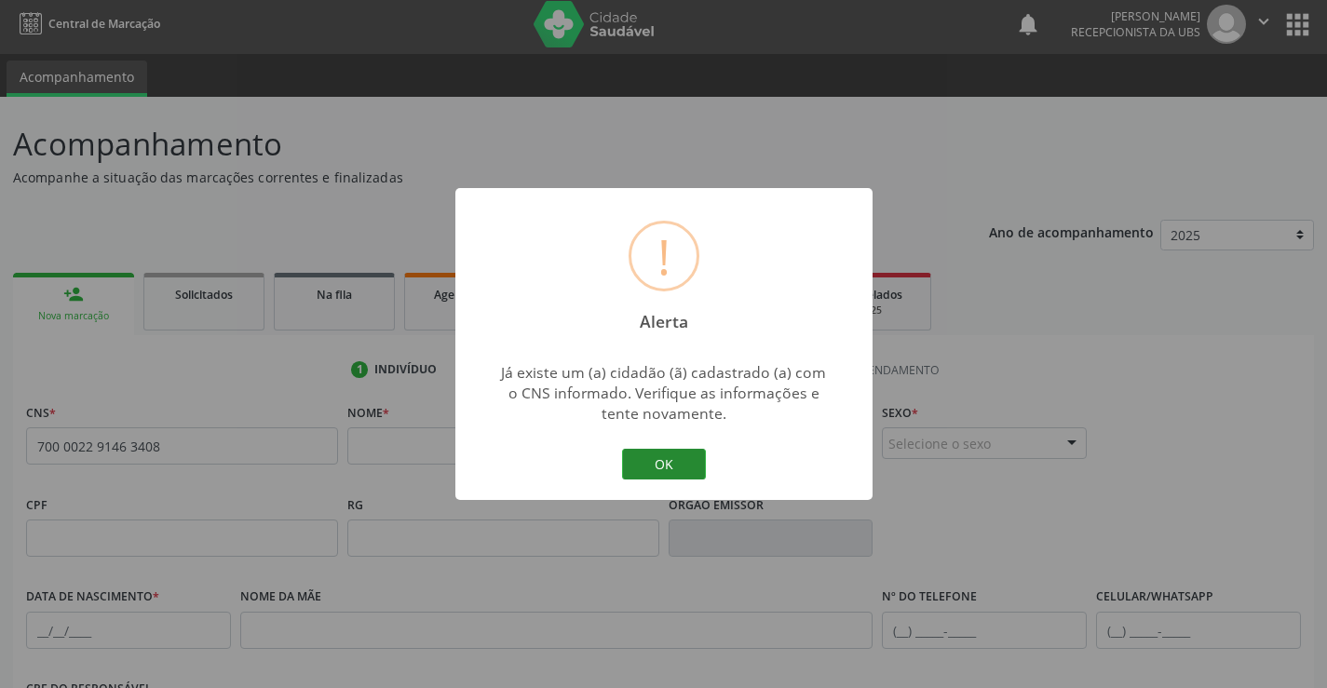
click at [673, 458] on button "OK" at bounding box center [664, 465] width 84 height 32
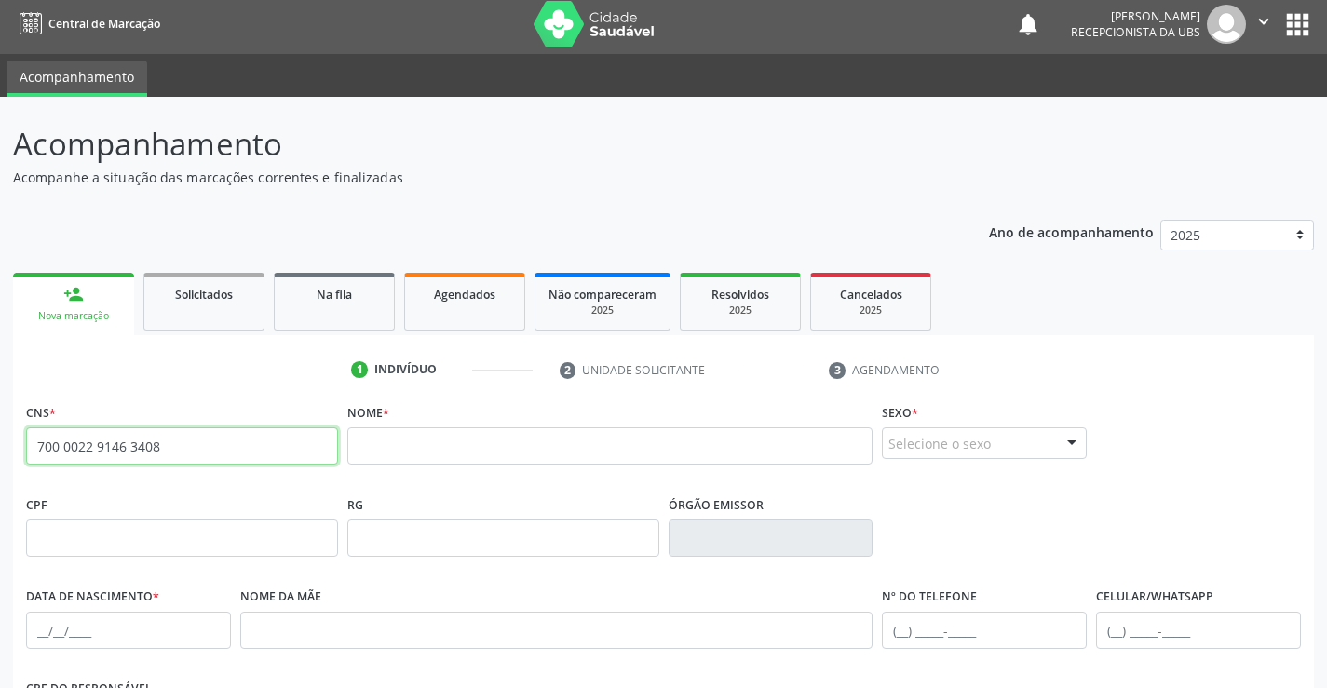
click at [264, 451] on input "700 0022 9146 3408" at bounding box center [182, 445] width 312 height 37
type input "7"
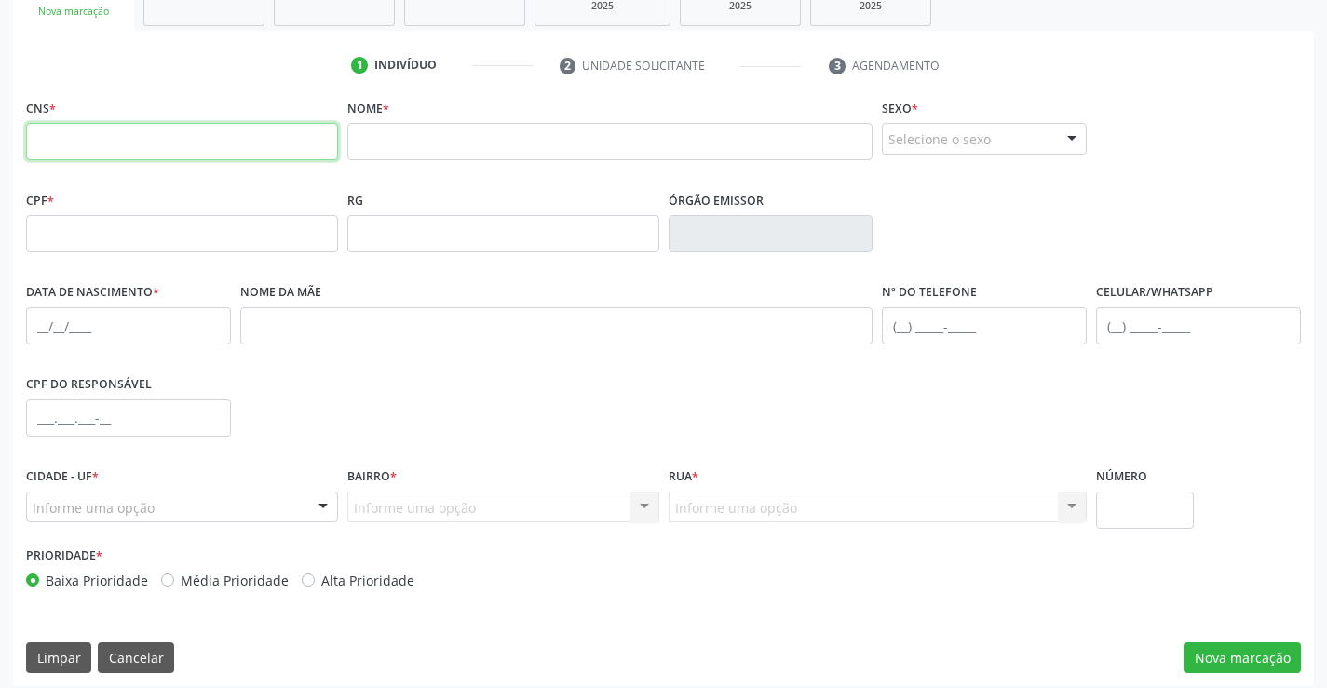
scroll to position [321, 0]
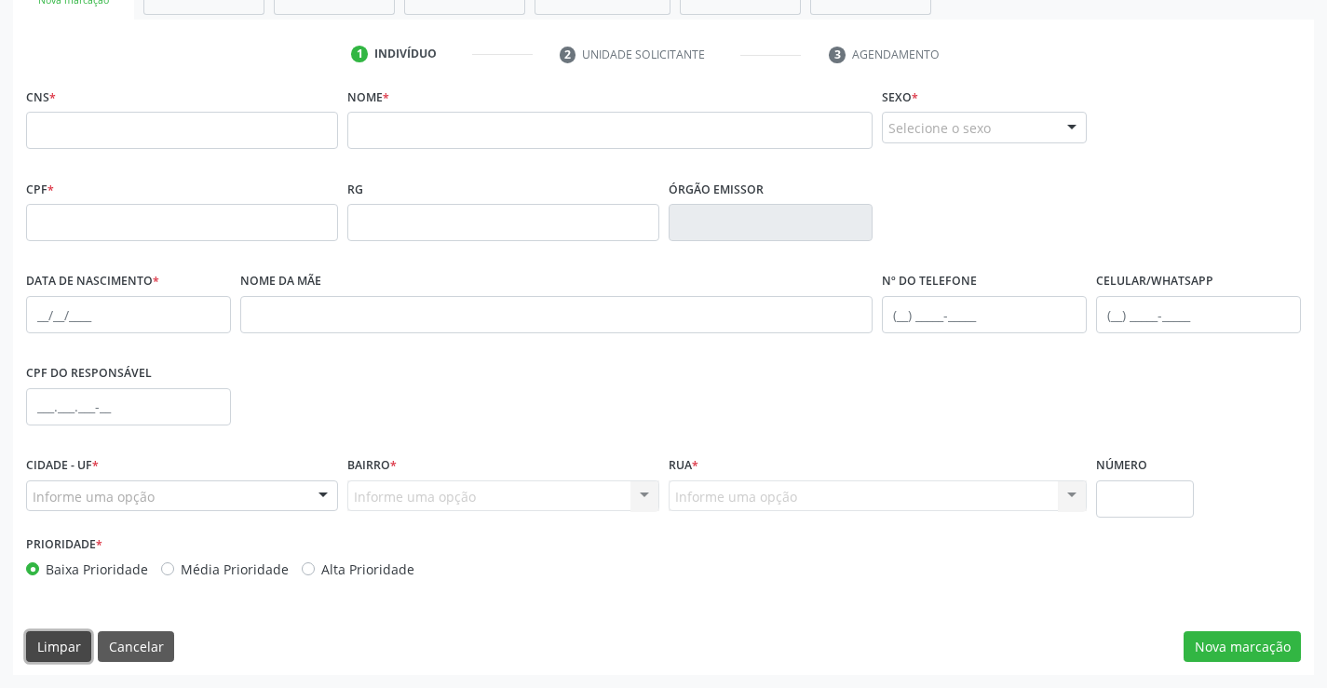
click at [52, 649] on button "Limpar" at bounding box center [58, 647] width 65 height 32
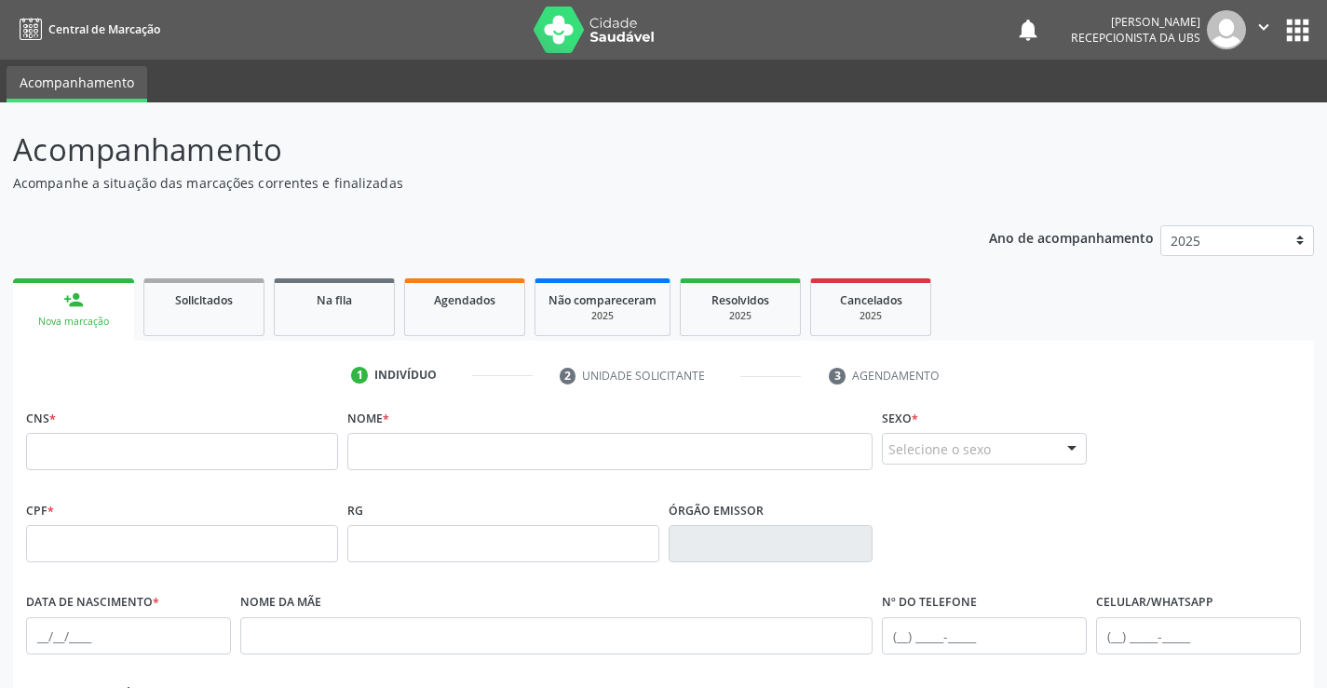
click at [50, 330] on link "person_add Nova marcação" at bounding box center [73, 309] width 121 height 62
click at [143, 458] on input "text" at bounding box center [182, 451] width 312 height 37
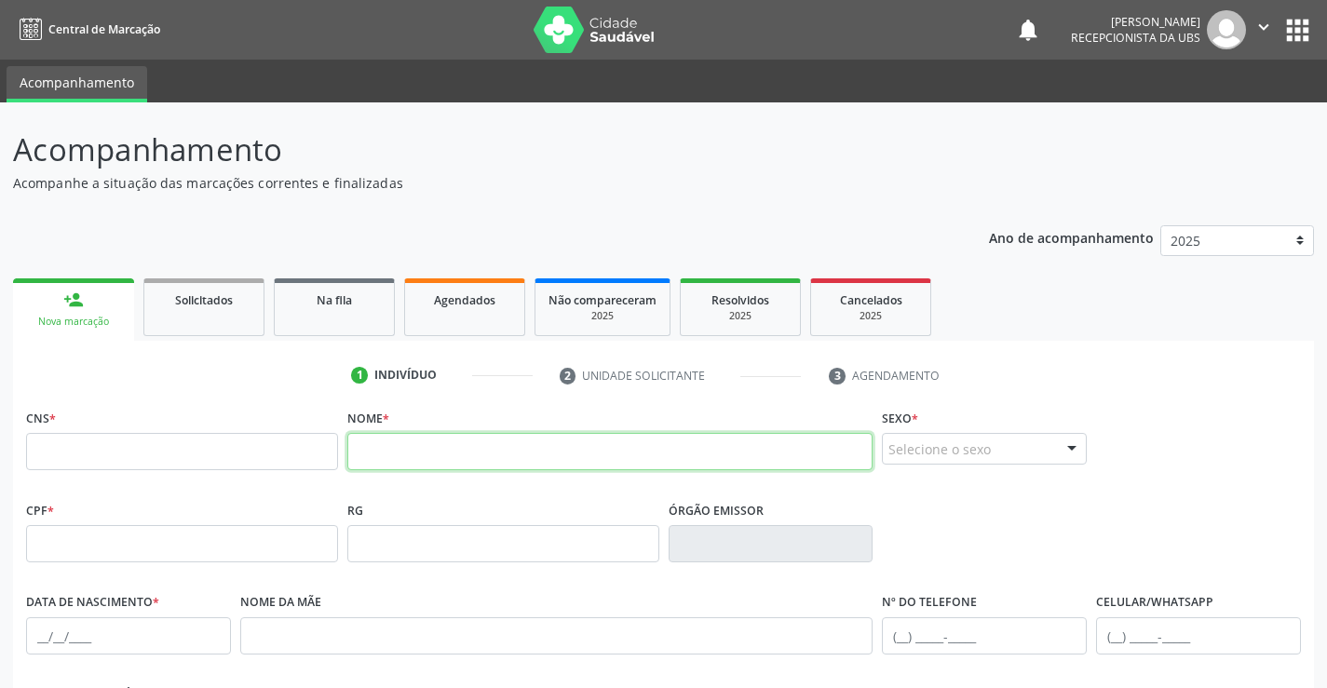
click at [438, 457] on input "text" at bounding box center [610, 451] width 526 height 37
click at [592, 457] on input "[PERSON_NAME]" at bounding box center [610, 451] width 526 height 37
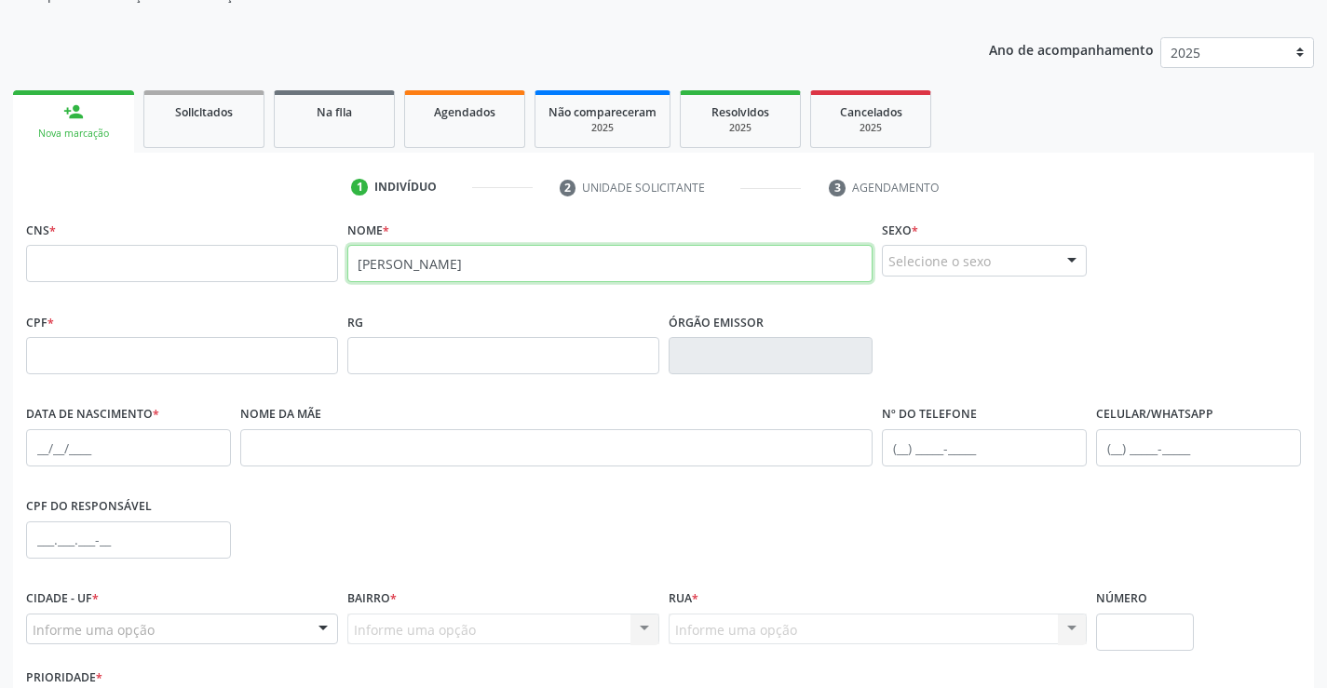
scroll to position [194, 0]
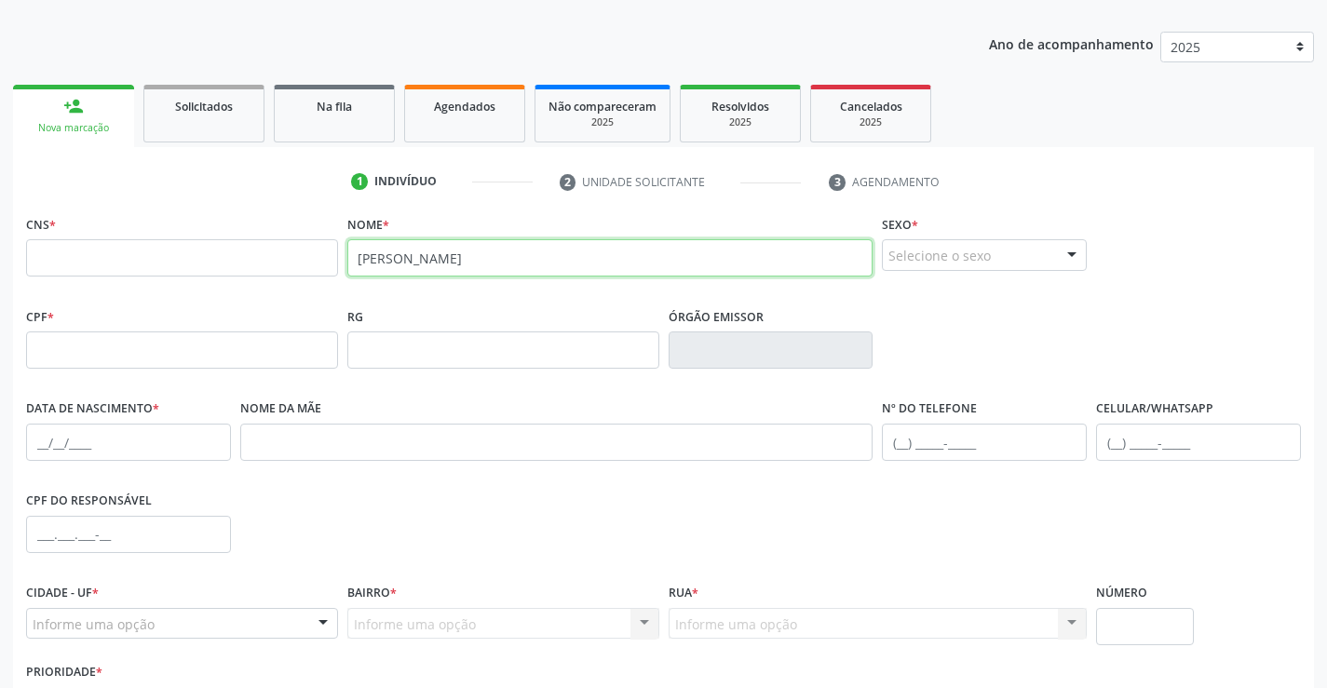
click at [635, 269] on input "[PERSON_NAME]" at bounding box center [610, 257] width 526 height 37
type input "M"
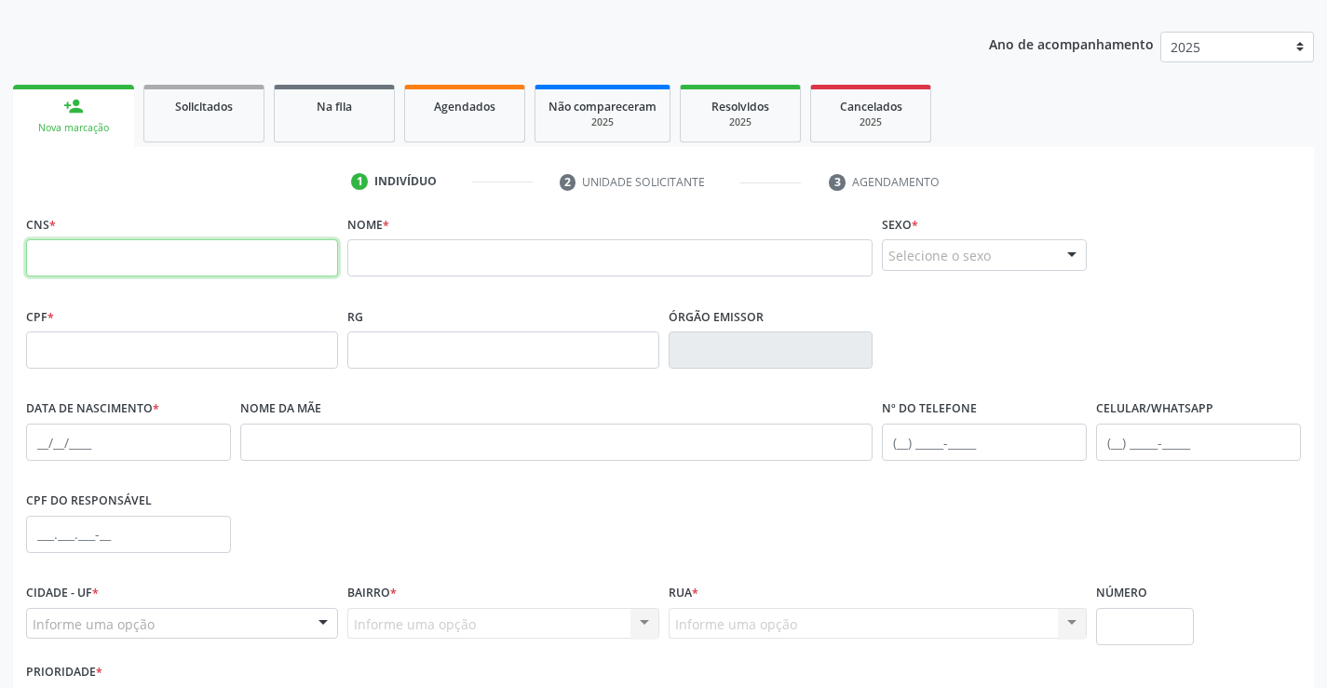
click at [205, 255] on input "text" at bounding box center [182, 257] width 312 height 37
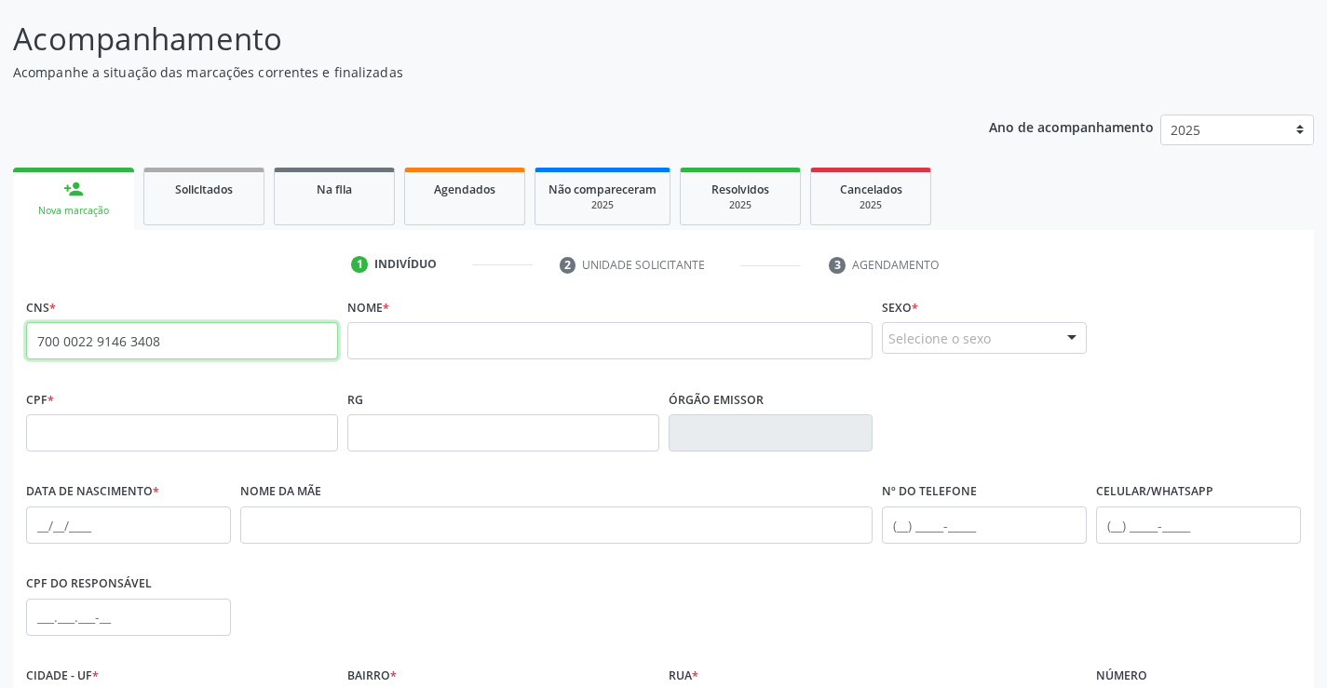
scroll to position [109, 0]
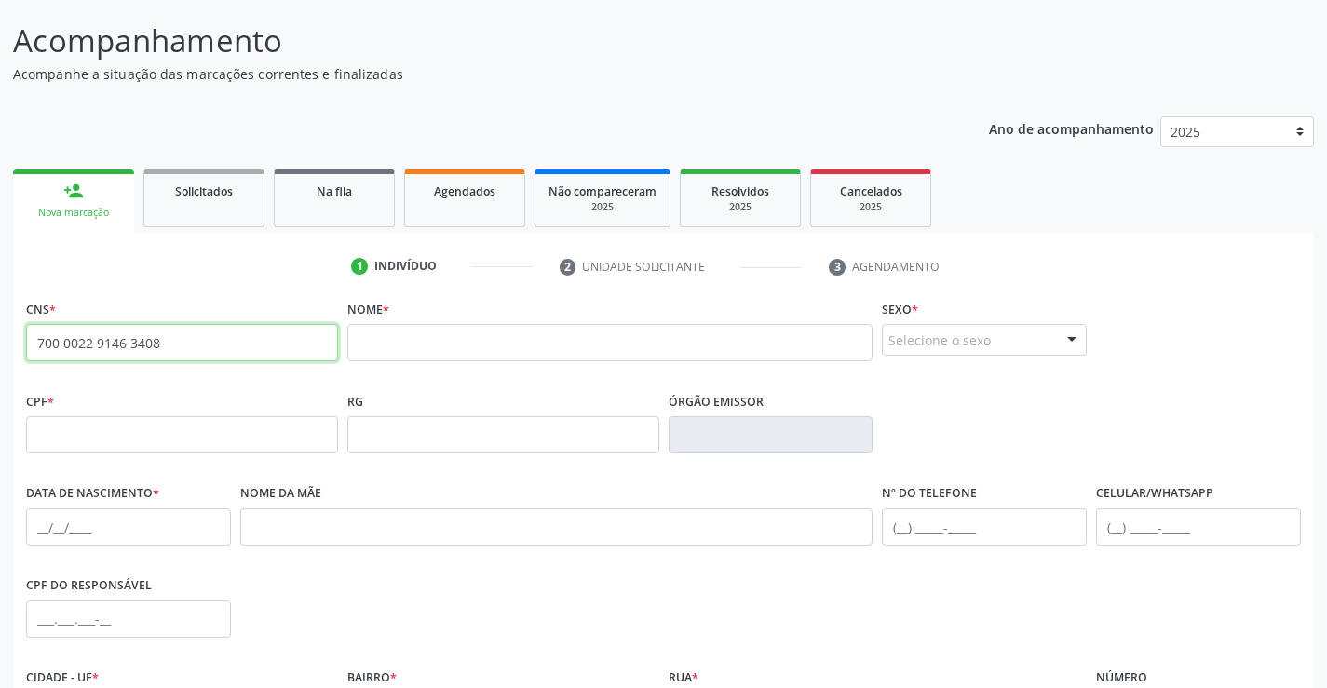
click at [197, 330] on input "700 0022 9146 3408" at bounding box center [182, 342] width 312 height 37
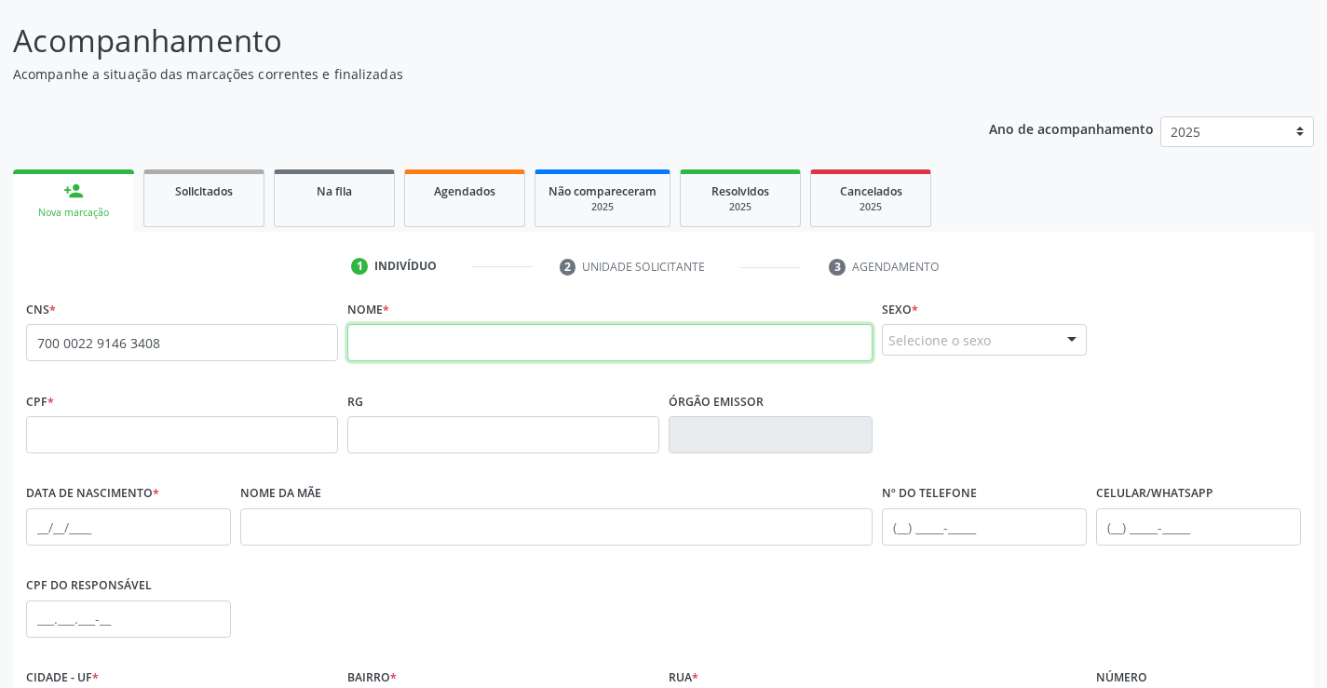
click at [355, 336] on input "text" at bounding box center [610, 342] width 526 height 37
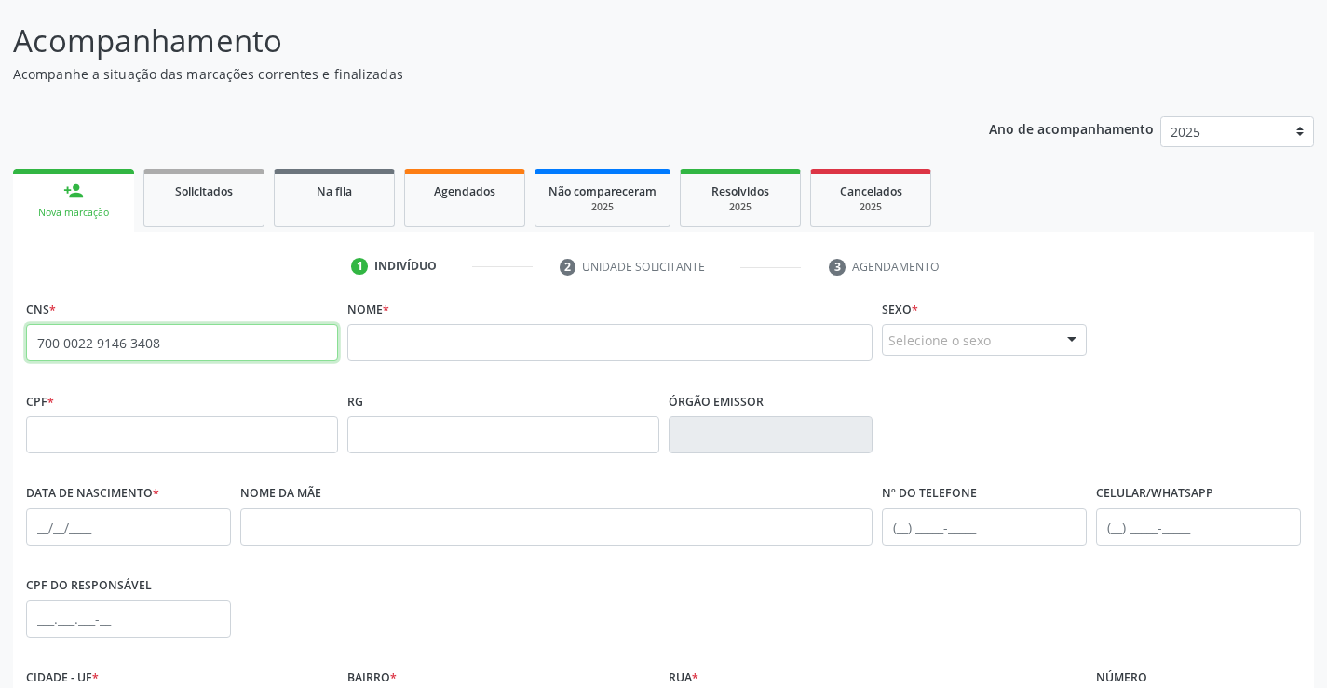
click at [277, 343] on input "700 0022 9146 3408" at bounding box center [182, 342] width 312 height 37
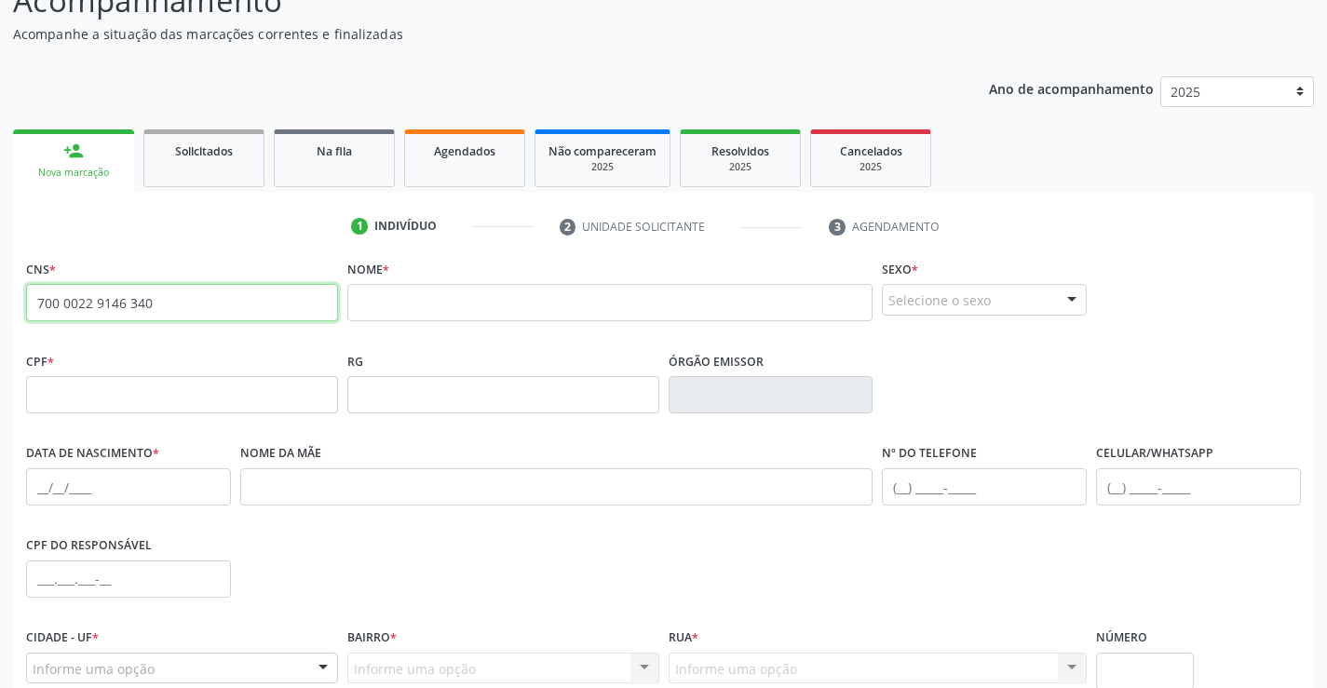
scroll to position [321, 0]
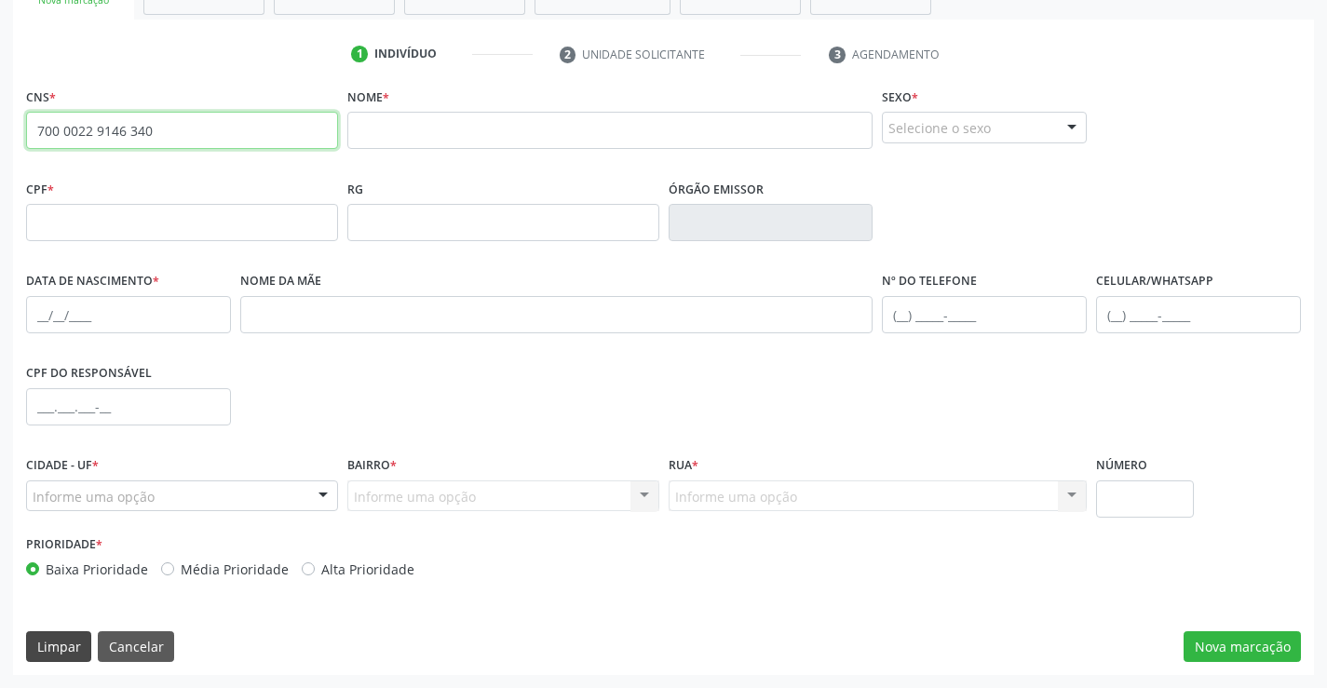
type input "700 0022 9146 340"
click at [60, 643] on button "Limpar" at bounding box center [58, 647] width 65 height 32
click at [120, 643] on button "Cancelar" at bounding box center [136, 647] width 76 height 32
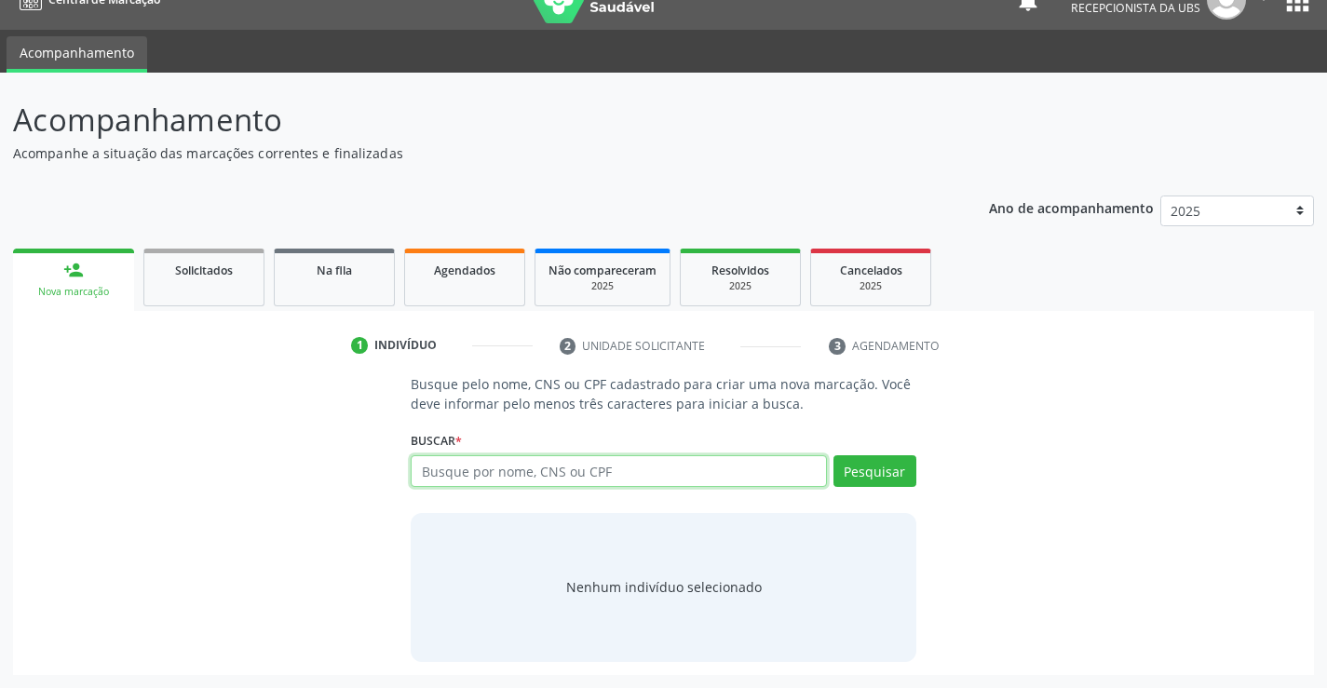
click at [696, 473] on input "text" at bounding box center [618, 471] width 415 height 32
type input "700002291463408"
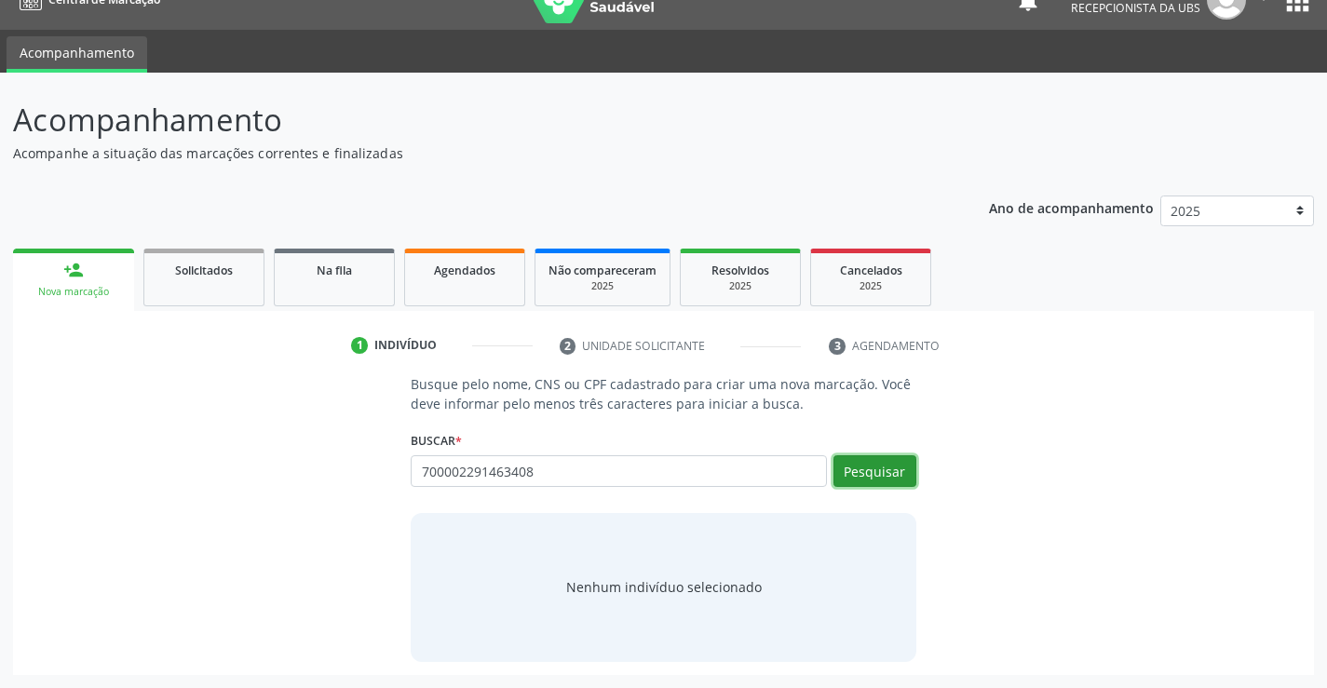
click at [862, 468] on button "Pesquisar" at bounding box center [874, 471] width 83 height 32
type input "700002291463408"
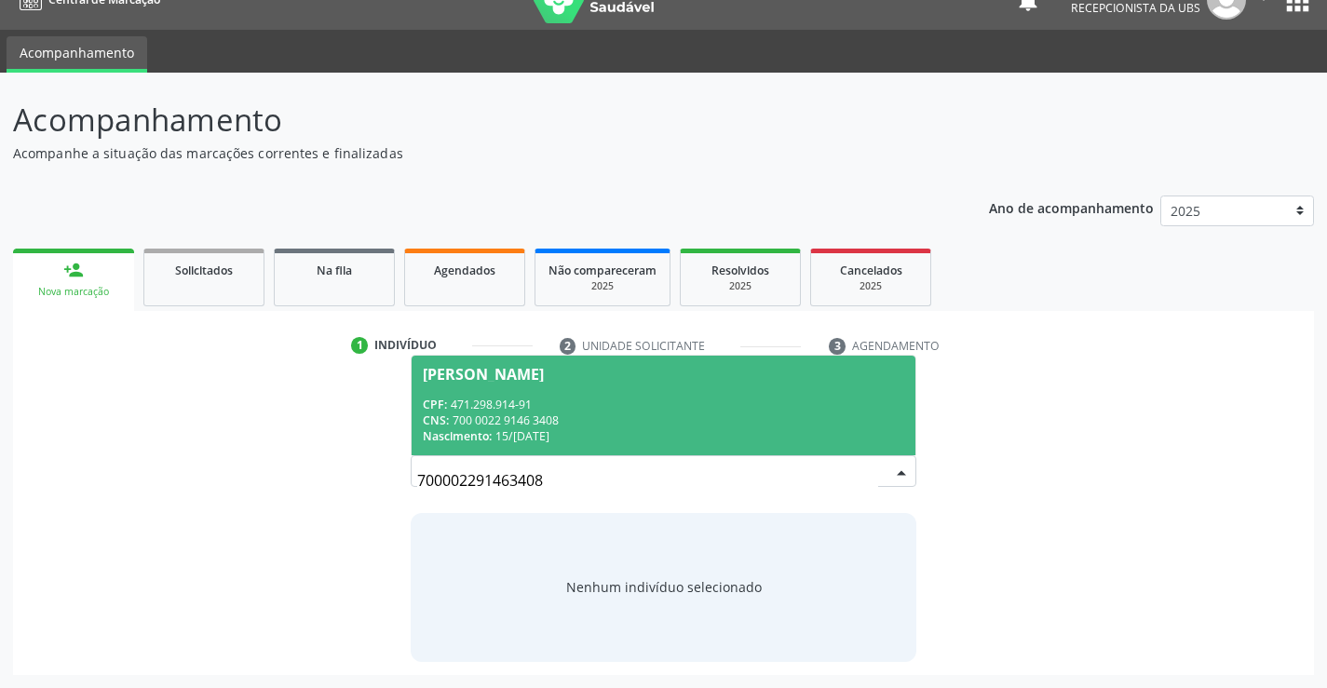
click at [580, 407] on div "CPF: 471.298.914-91" at bounding box center [663, 405] width 480 height 16
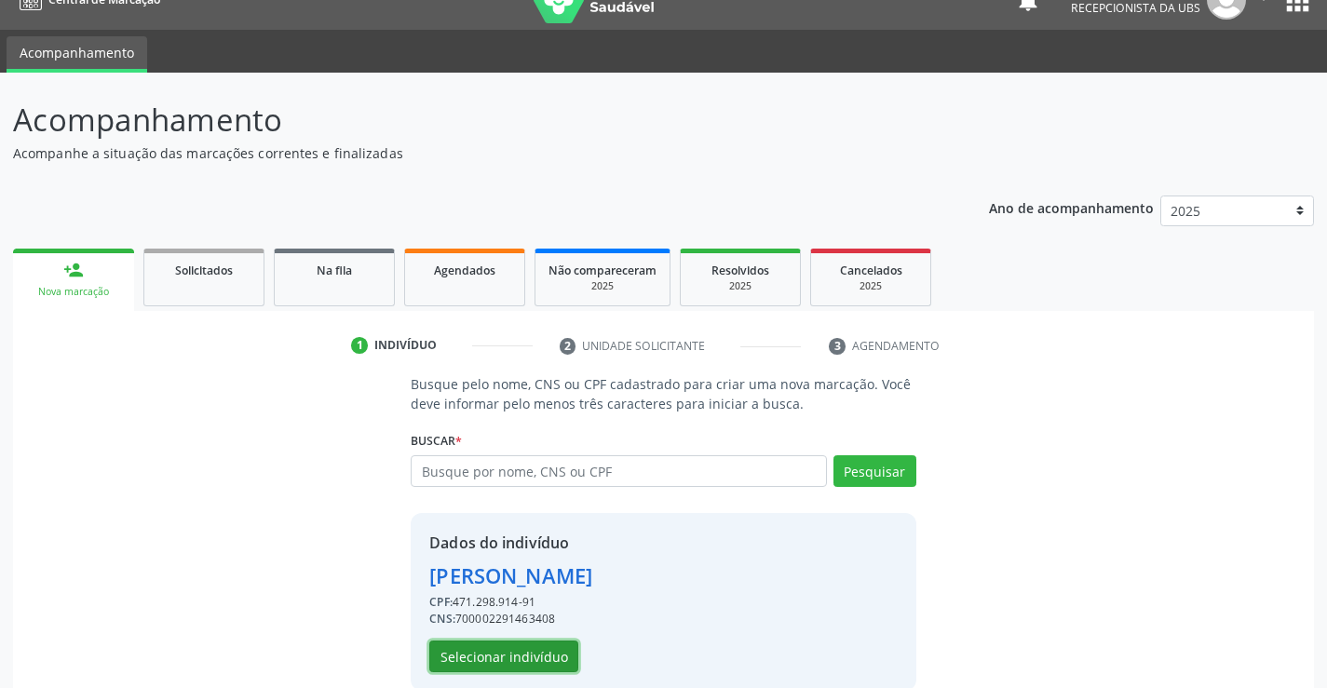
click at [484, 649] on button "Selecionar indivíduo" at bounding box center [503, 657] width 149 height 32
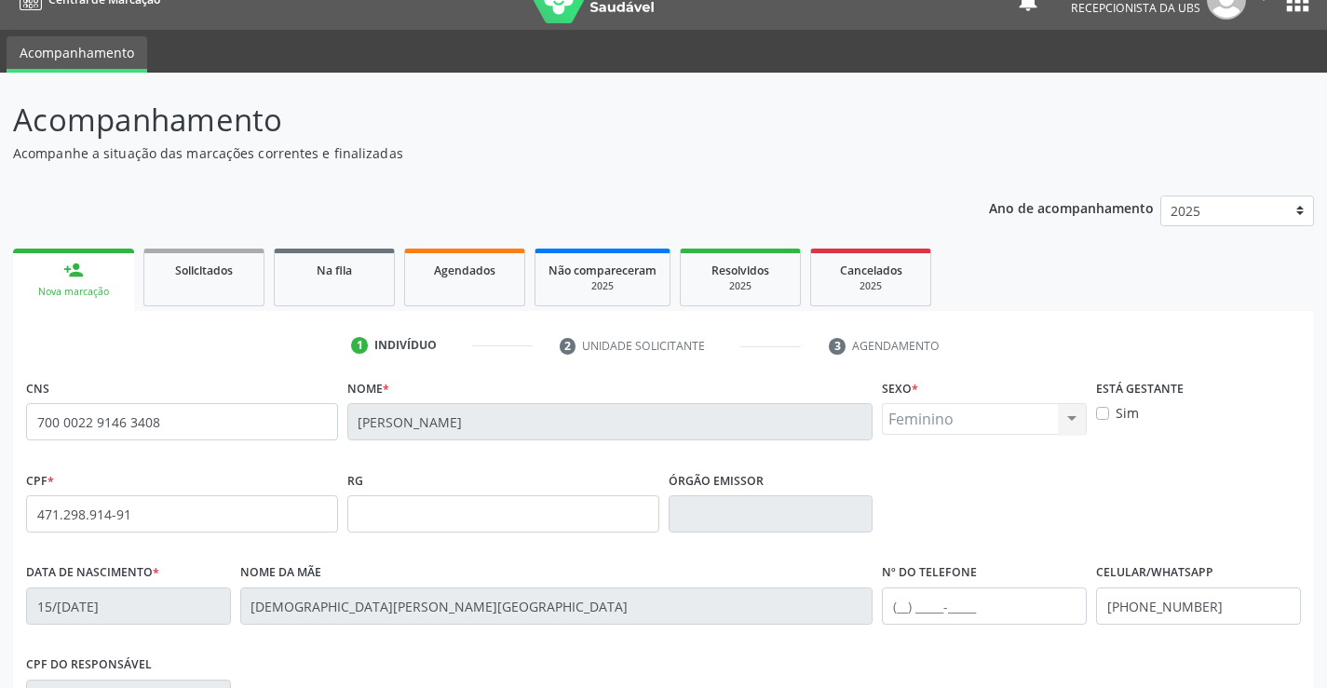
scroll to position [321, 0]
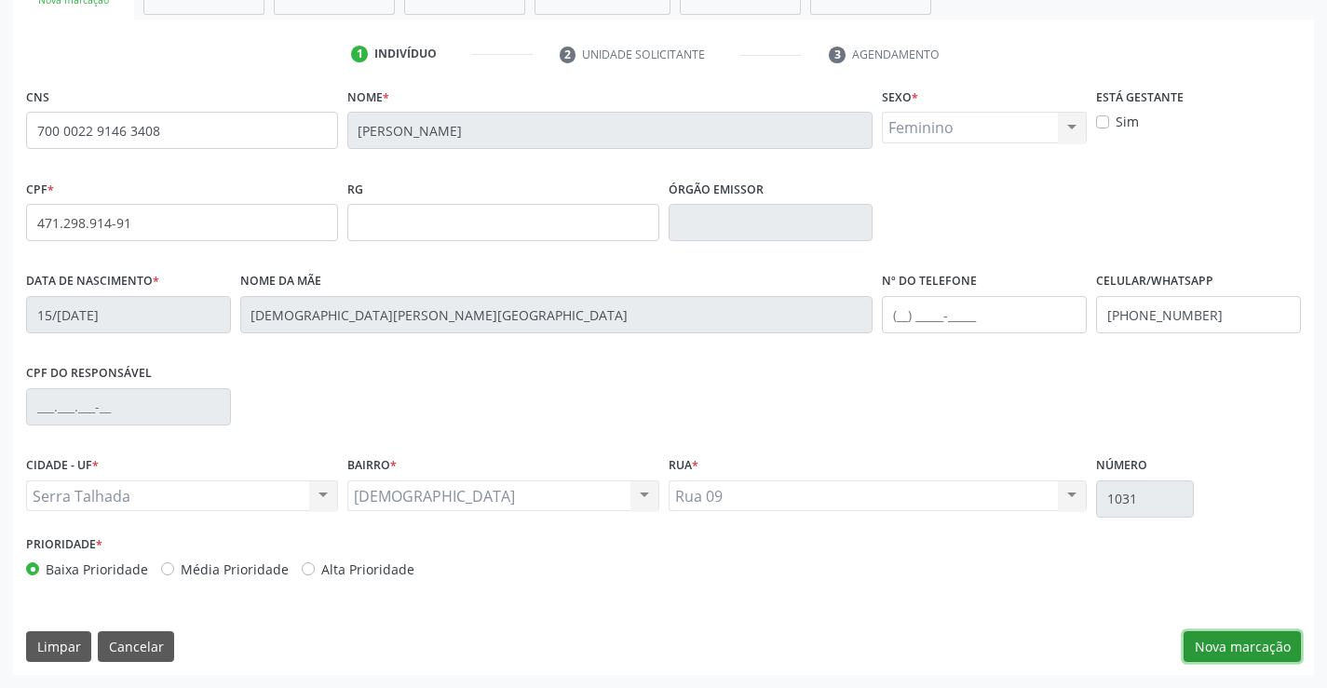
click at [1256, 644] on button "Nova marcação" at bounding box center [1242, 647] width 117 height 32
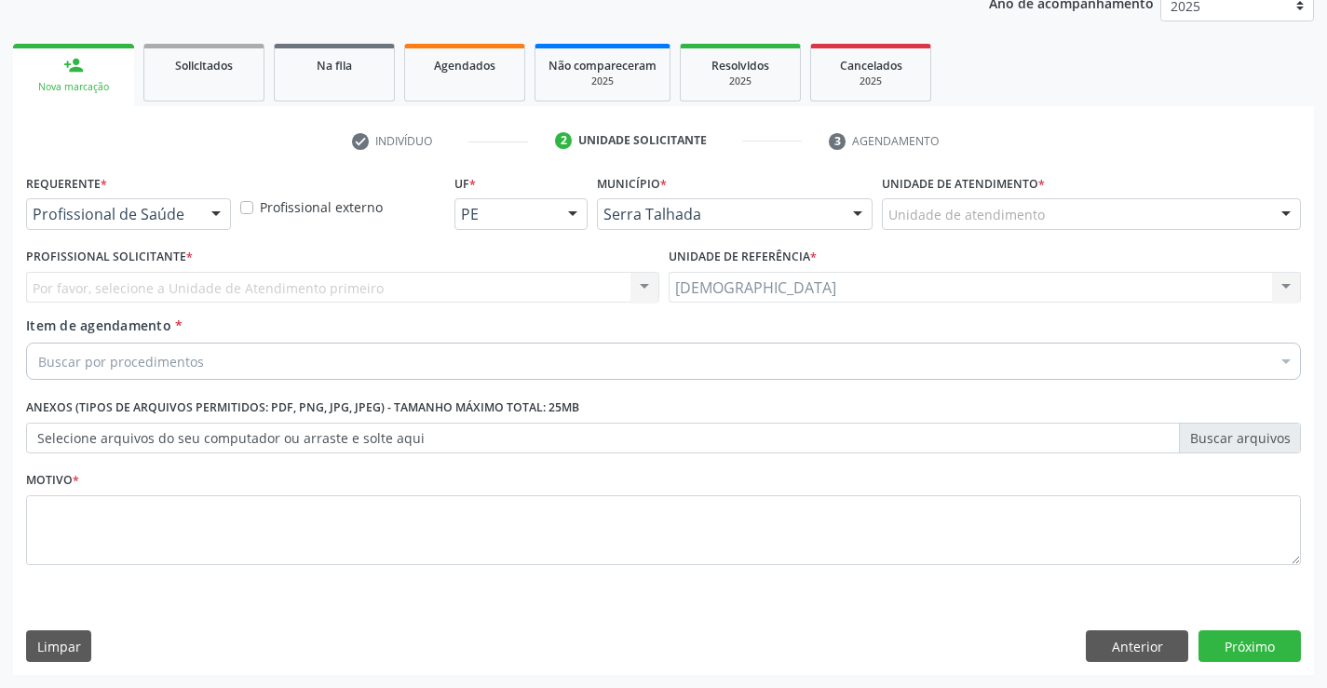
scroll to position [235, 0]
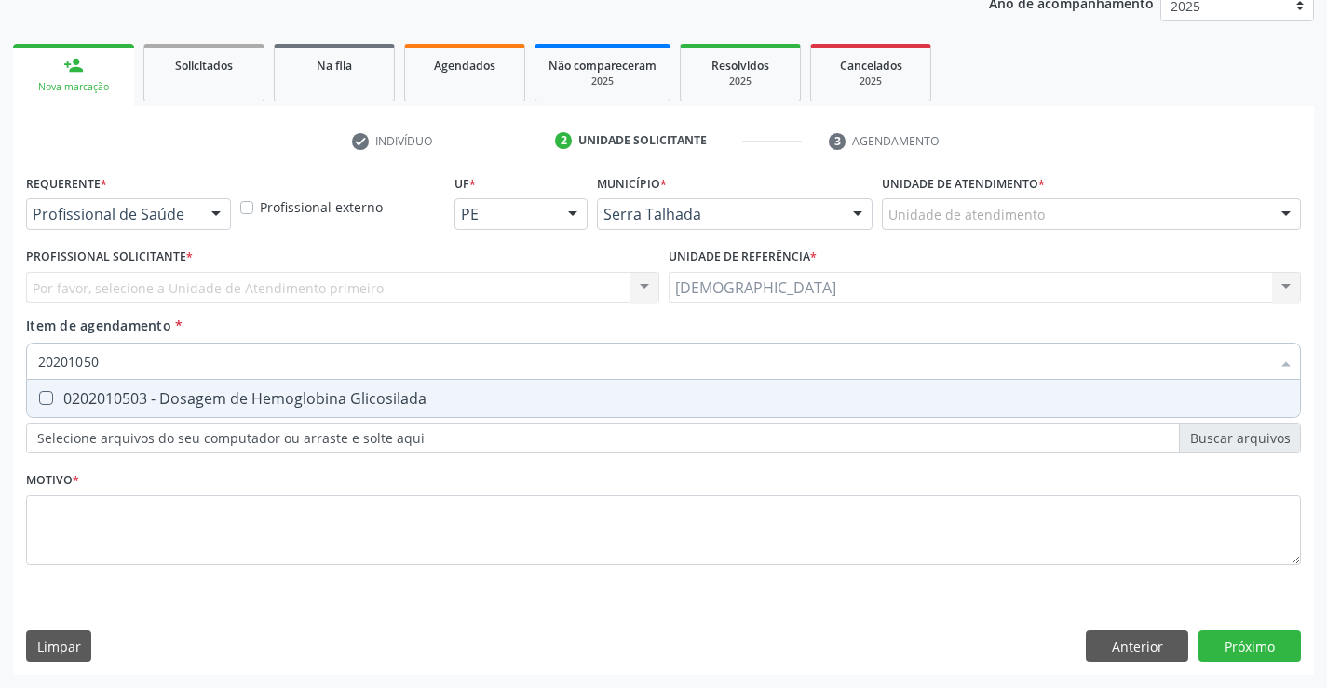
type input "202010503"
click at [199, 399] on div "0202010503 - Dosagem de Hemoglobina Glicosilada" at bounding box center [663, 398] width 1251 height 15
checkbox Glicosilada "true"
click at [1261, 649] on div "Requerente * Profissional de Saúde Profissional de Saúde Paciente Nenhum result…" at bounding box center [663, 422] width 1301 height 506
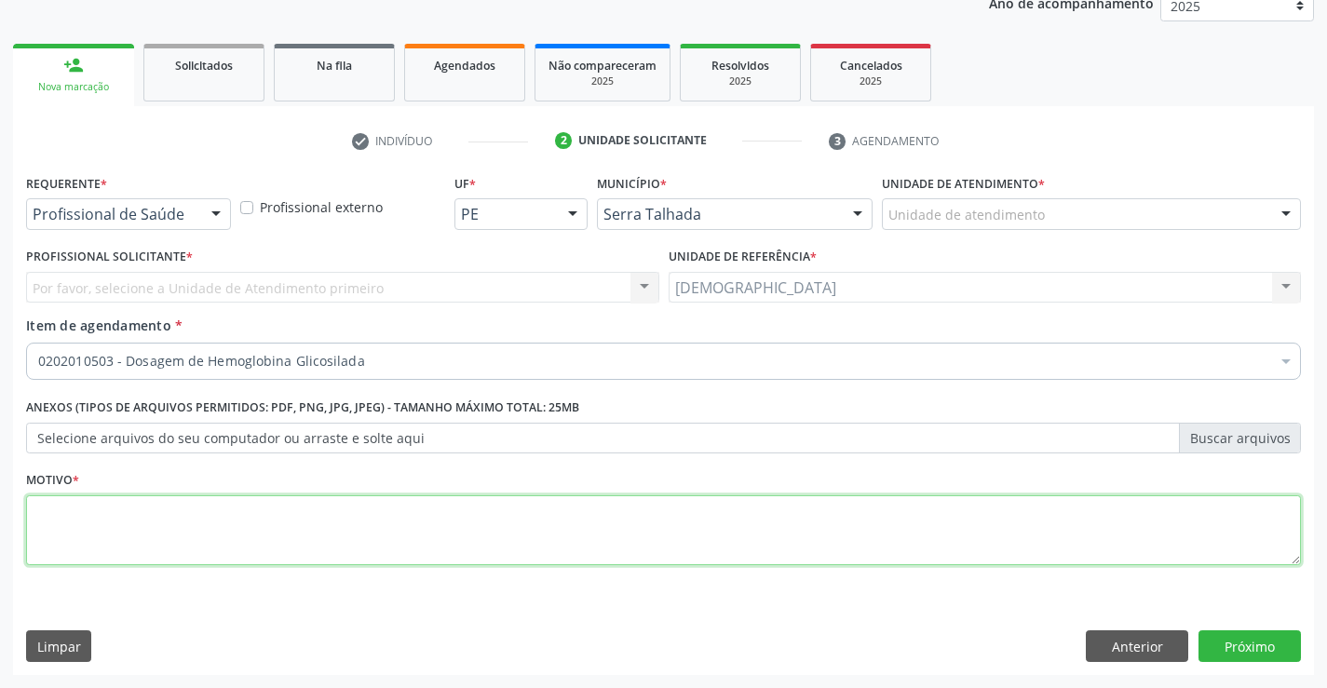
click at [654, 561] on textarea at bounding box center [663, 530] width 1275 height 71
type textarea "."
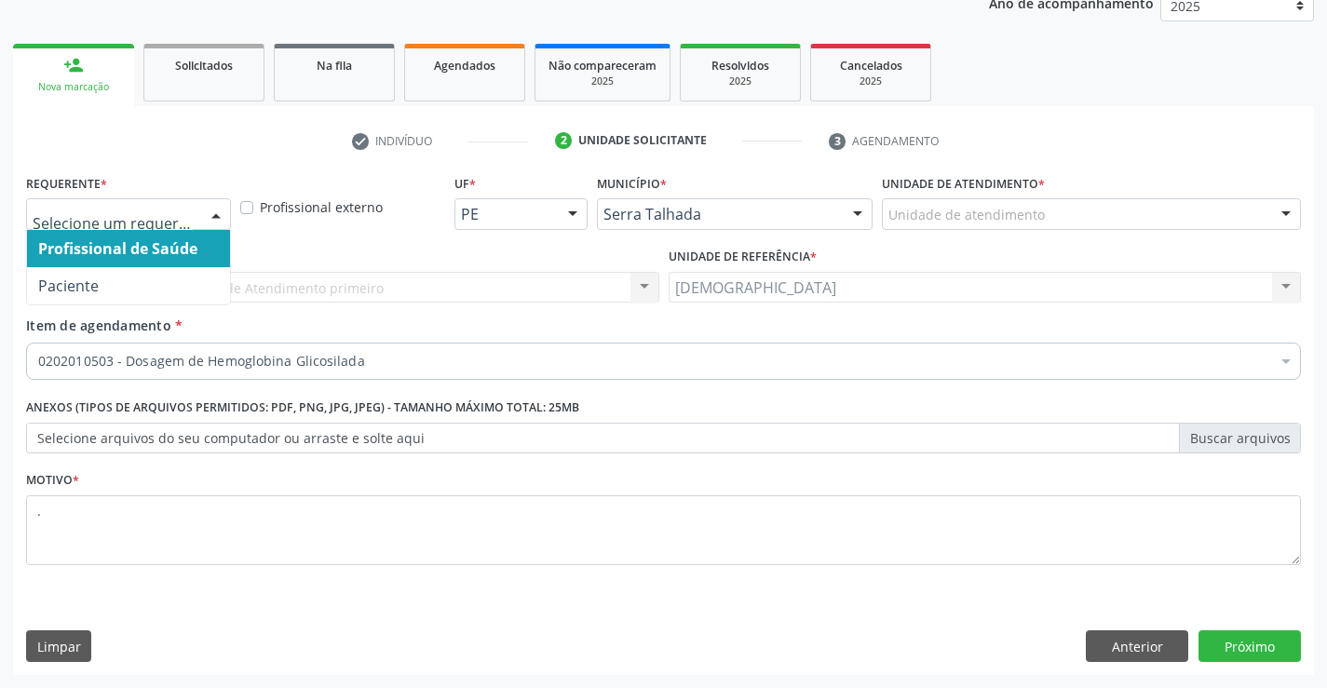
click at [210, 212] on div at bounding box center [216, 215] width 28 height 32
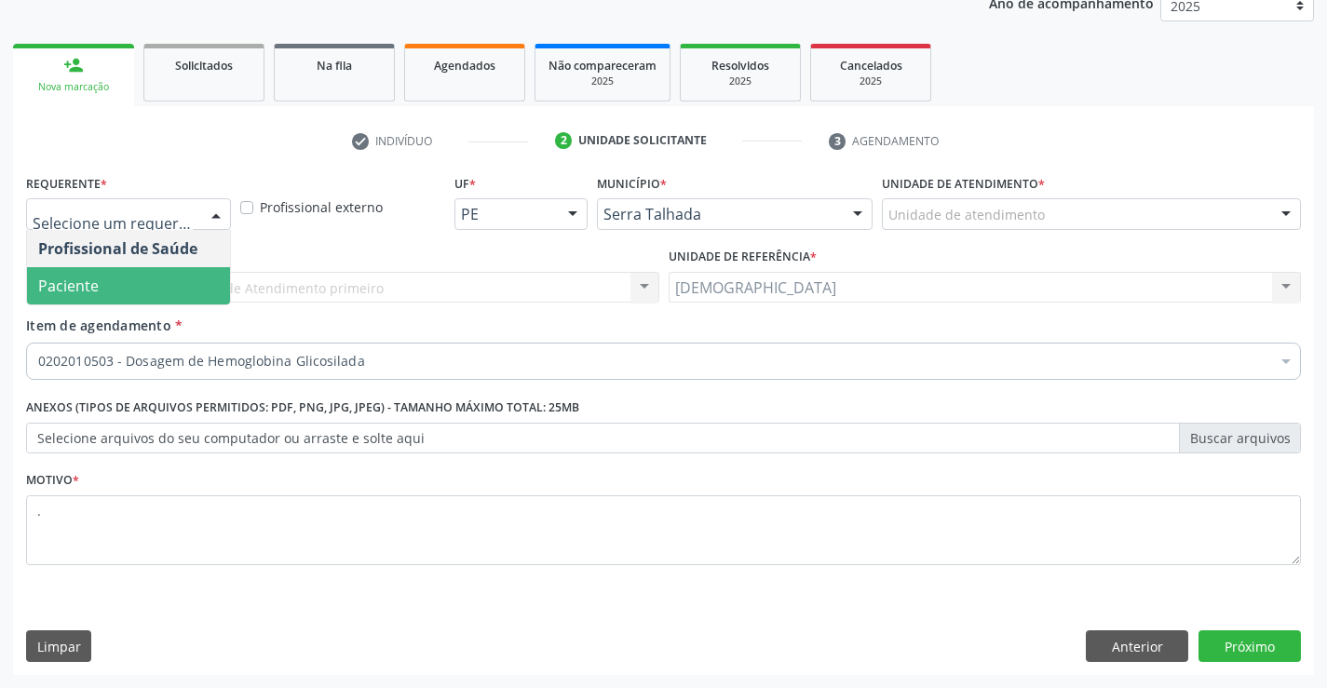
click at [142, 283] on span "Paciente" at bounding box center [128, 285] width 203 height 37
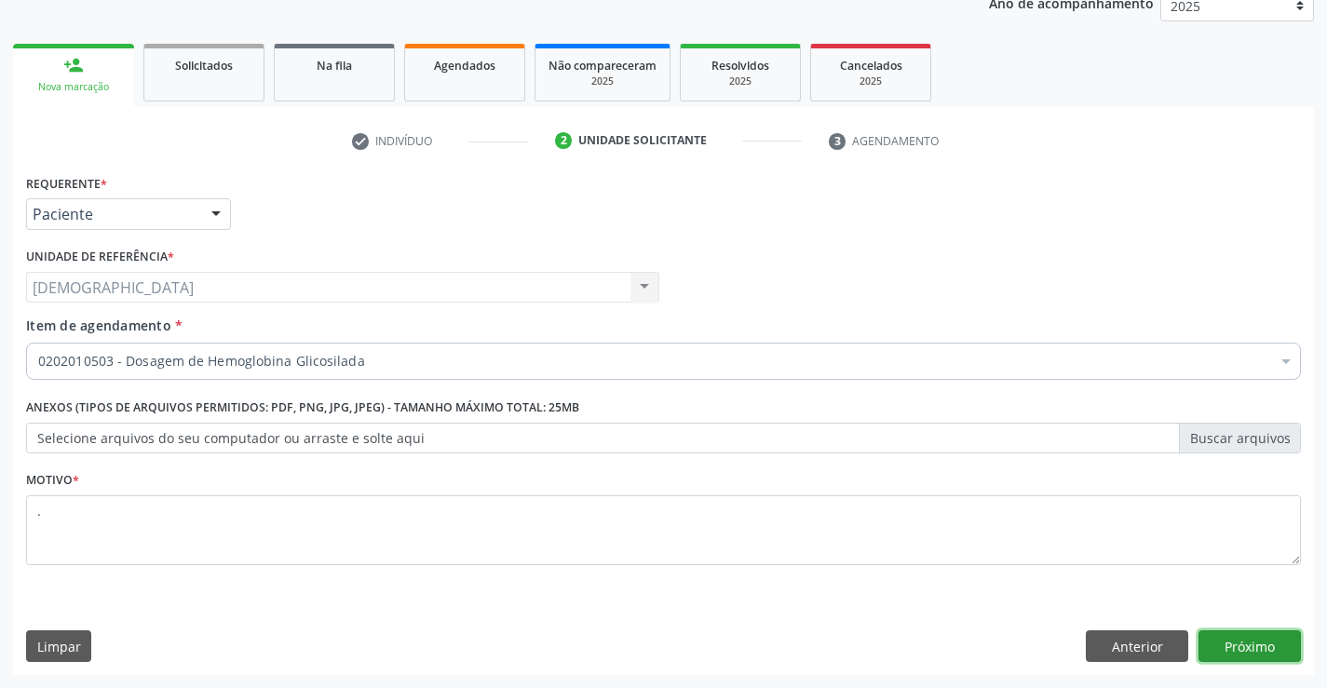
click at [1254, 639] on button "Próximo" at bounding box center [1249, 646] width 102 height 32
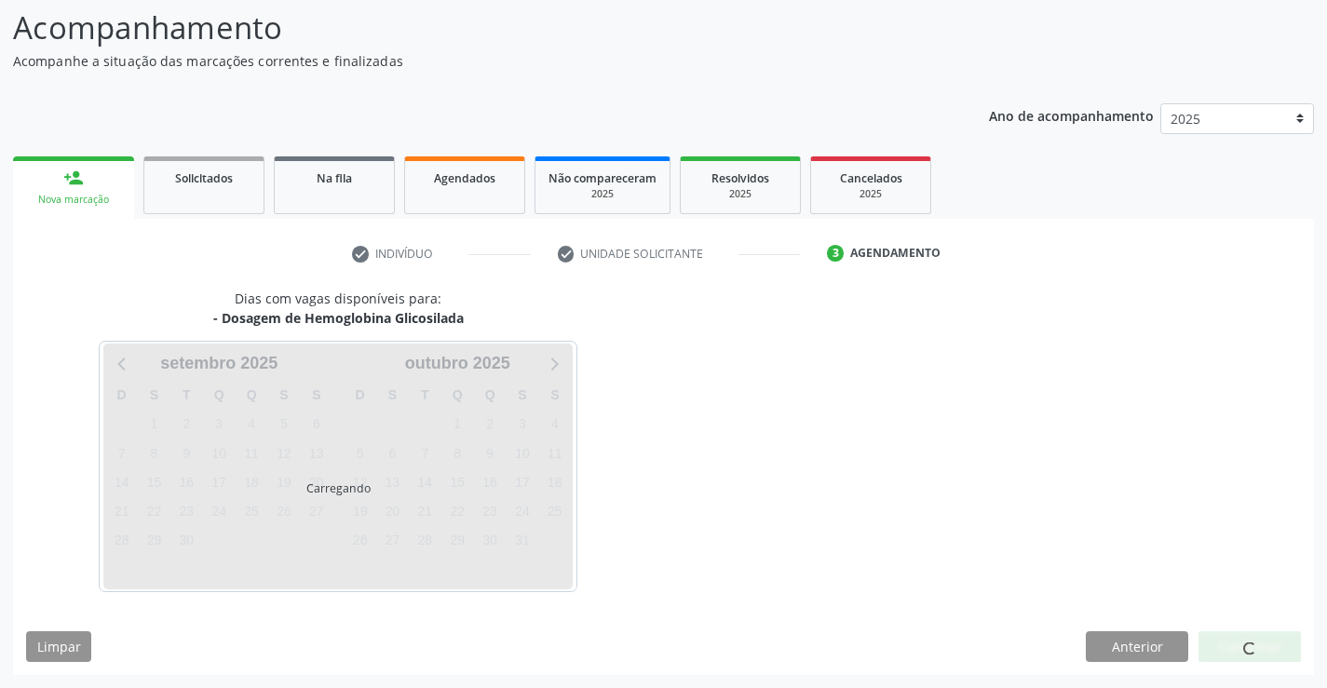
scroll to position [122, 0]
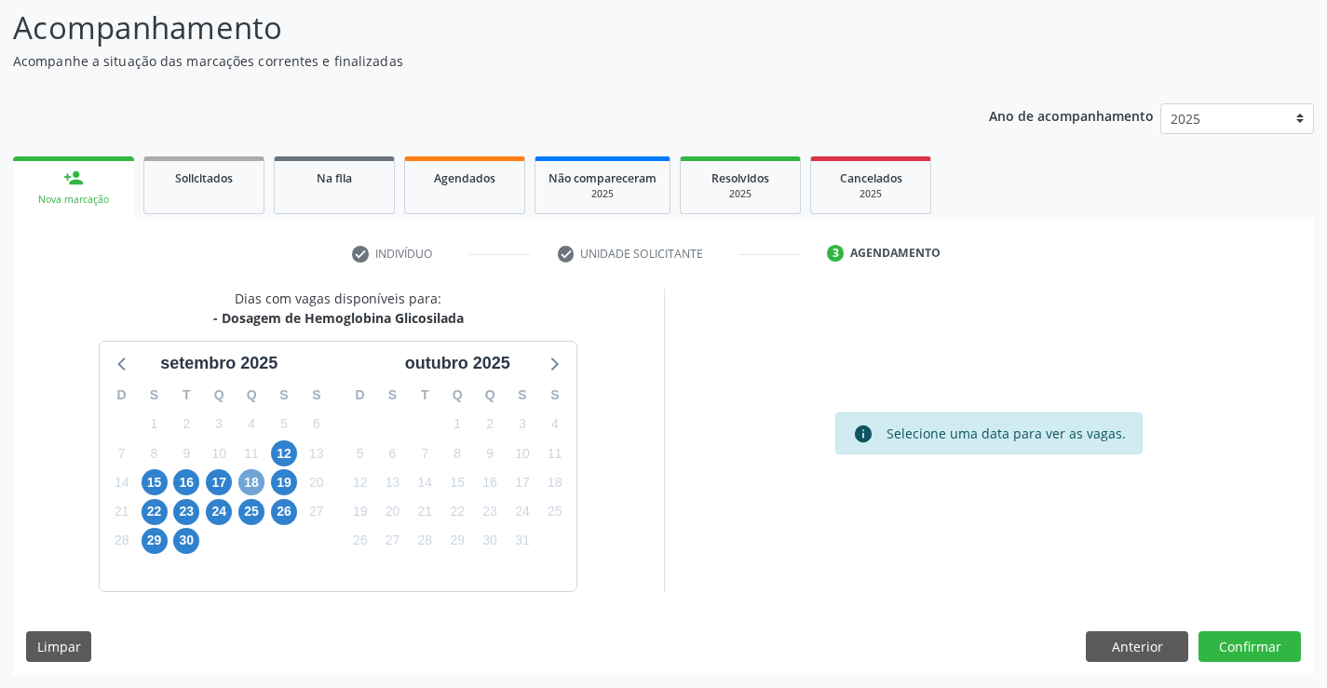
click at [259, 482] on span "18" at bounding box center [251, 482] width 26 height 26
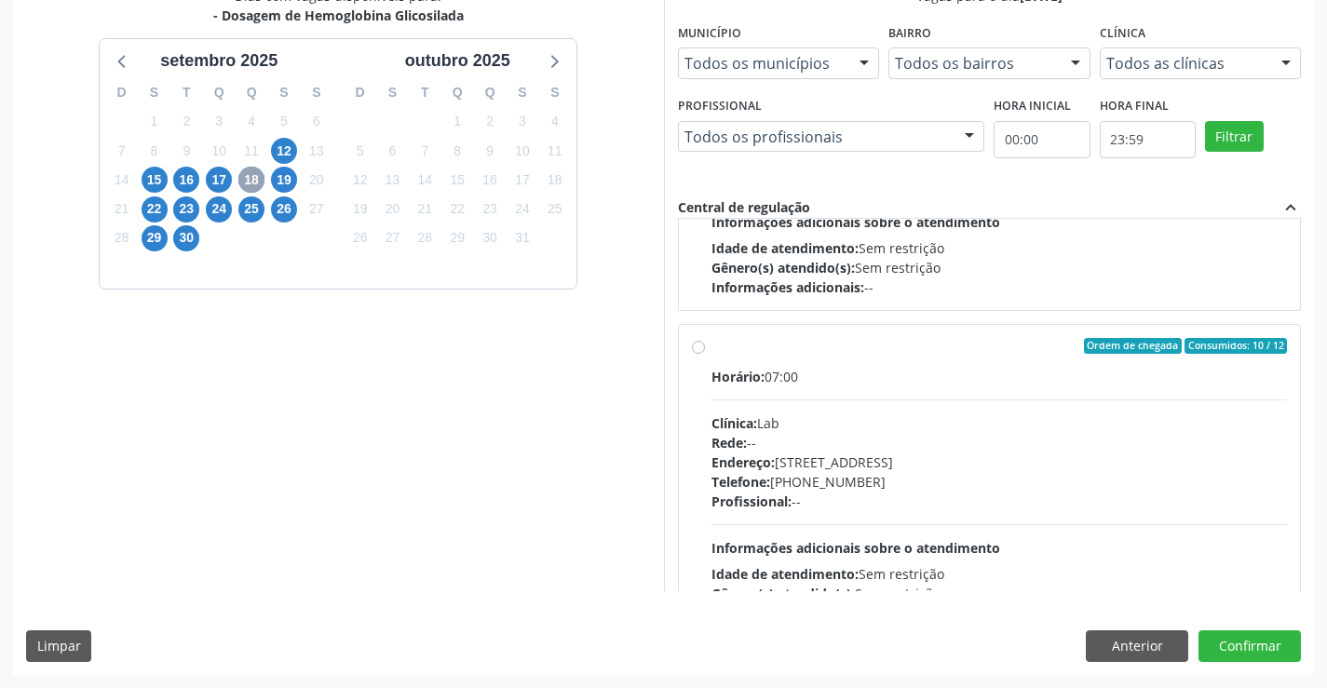
scroll to position [246, 0]
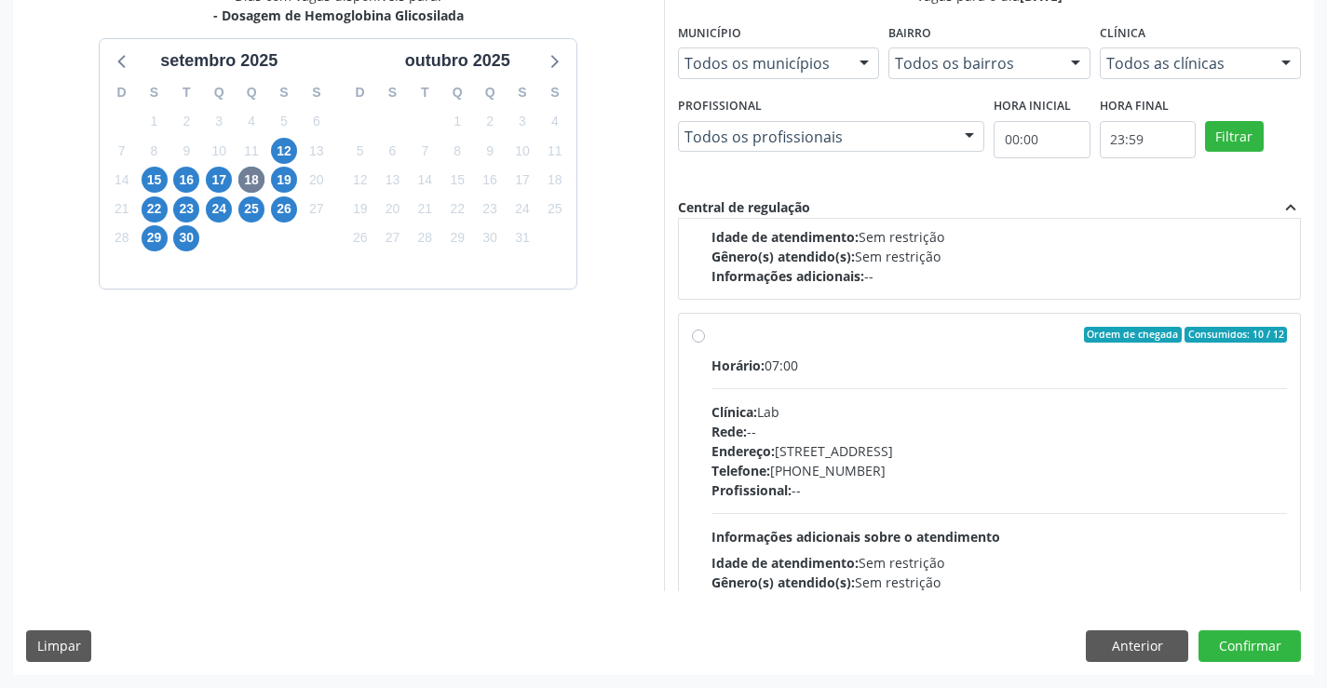
click at [711, 336] on label "Ordem de chegada Consumidos: 10 / 12 Horário: 07:00 Clínica: Lab Rede: -- Ender…" at bounding box center [999, 470] width 576 height 286
click at [693, 336] on input "Ordem de chegada Consumidos: 10 / 12 Horário: 07:00 Clínica: Lab Rede: -- Ender…" at bounding box center [698, 335] width 13 height 17
radio input "true"
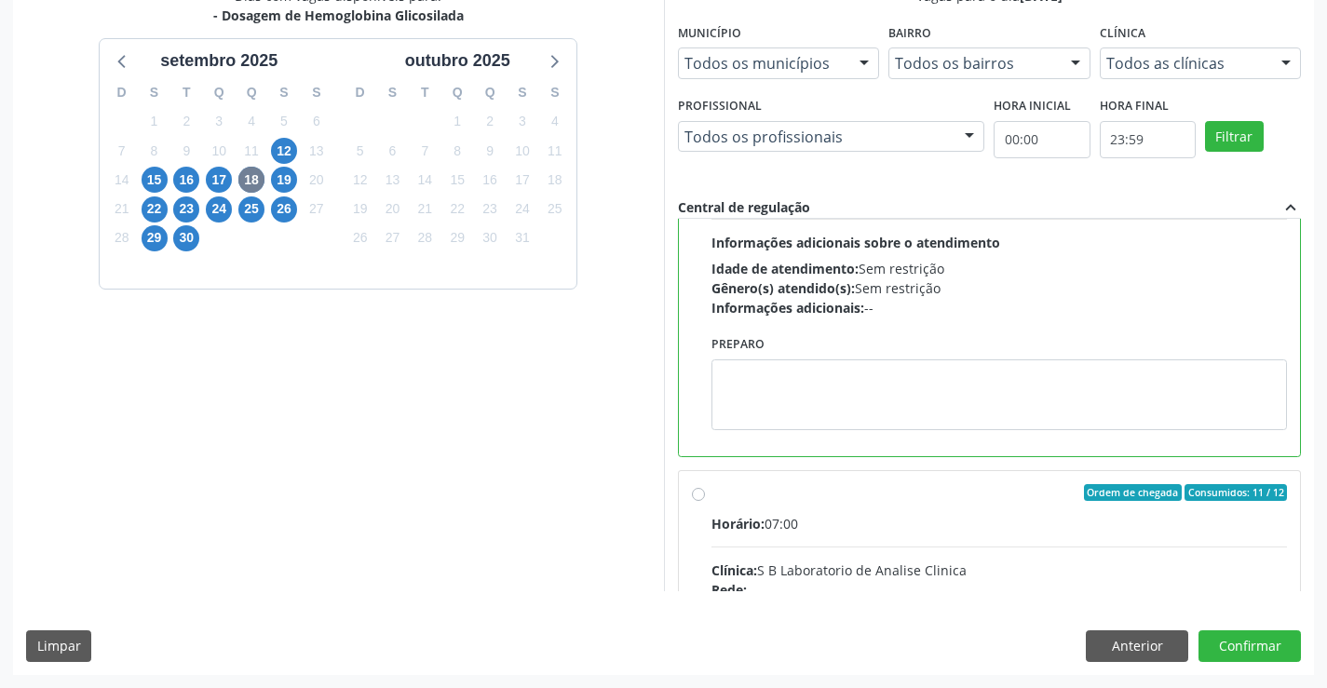
scroll to position [544, 0]
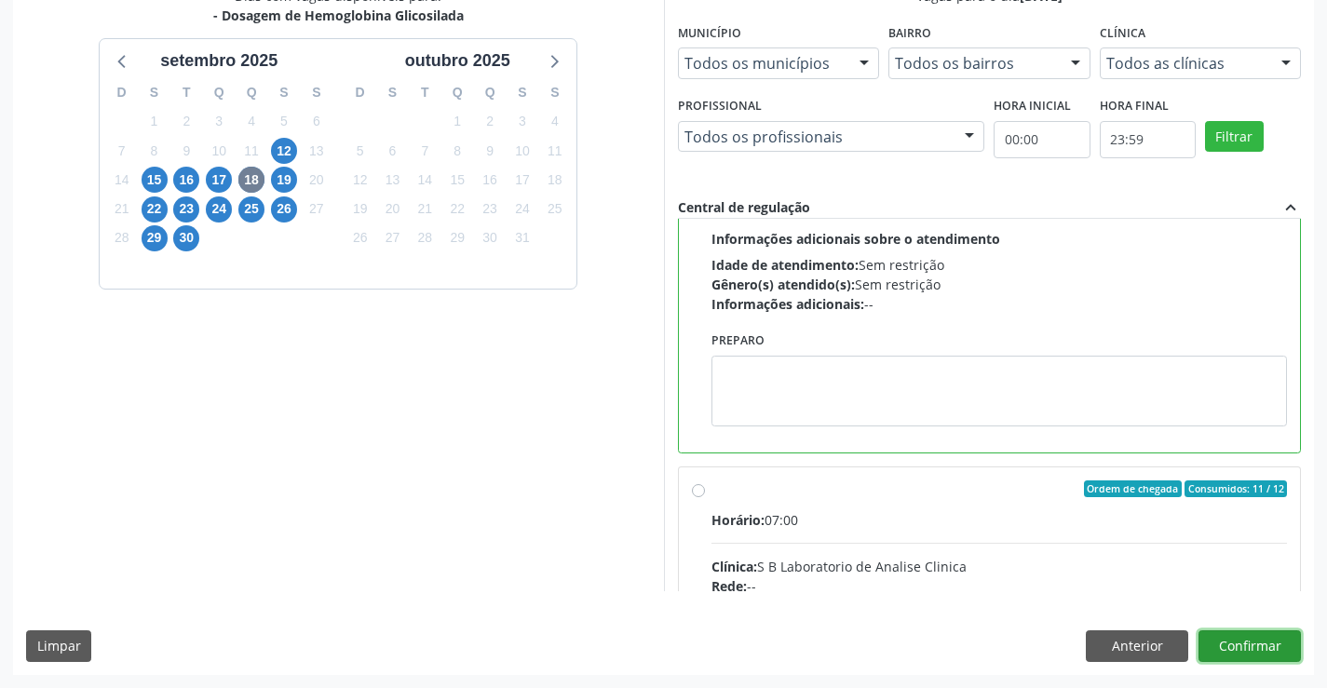
click at [1257, 638] on button "Confirmar" at bounding box center [1249, 646] width 102 height 32
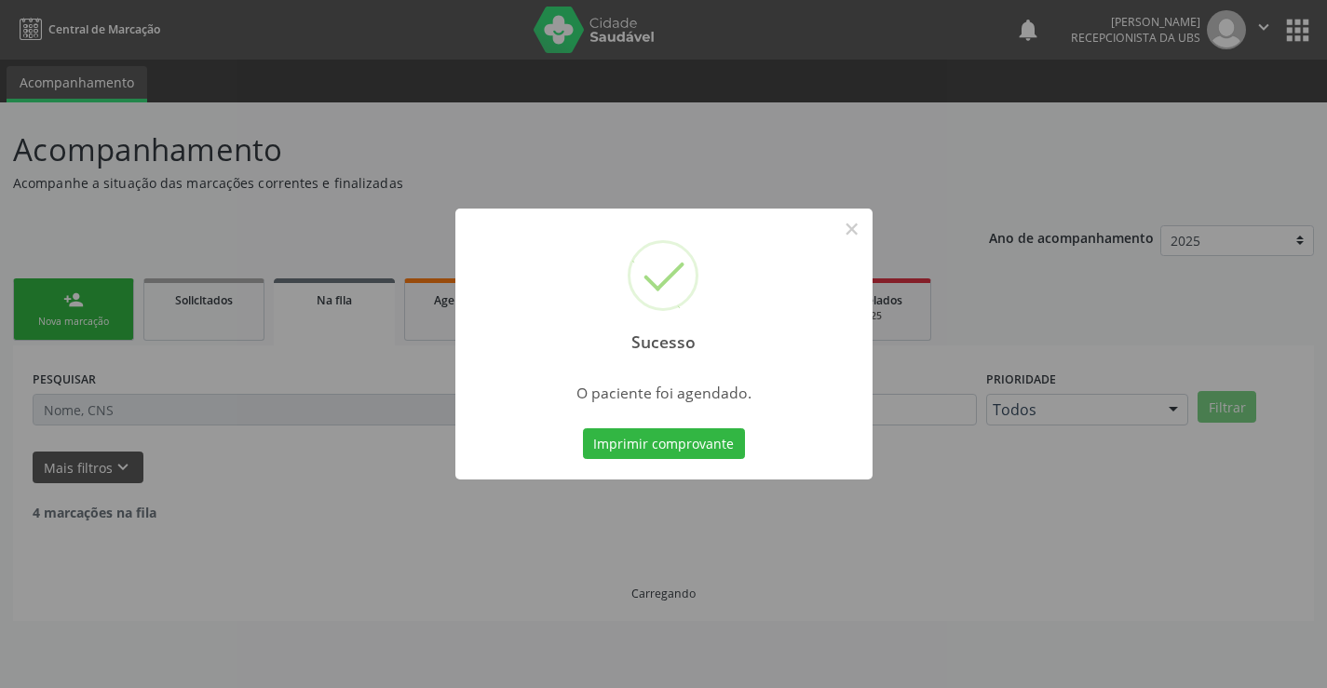
scroll to position [0, 0]
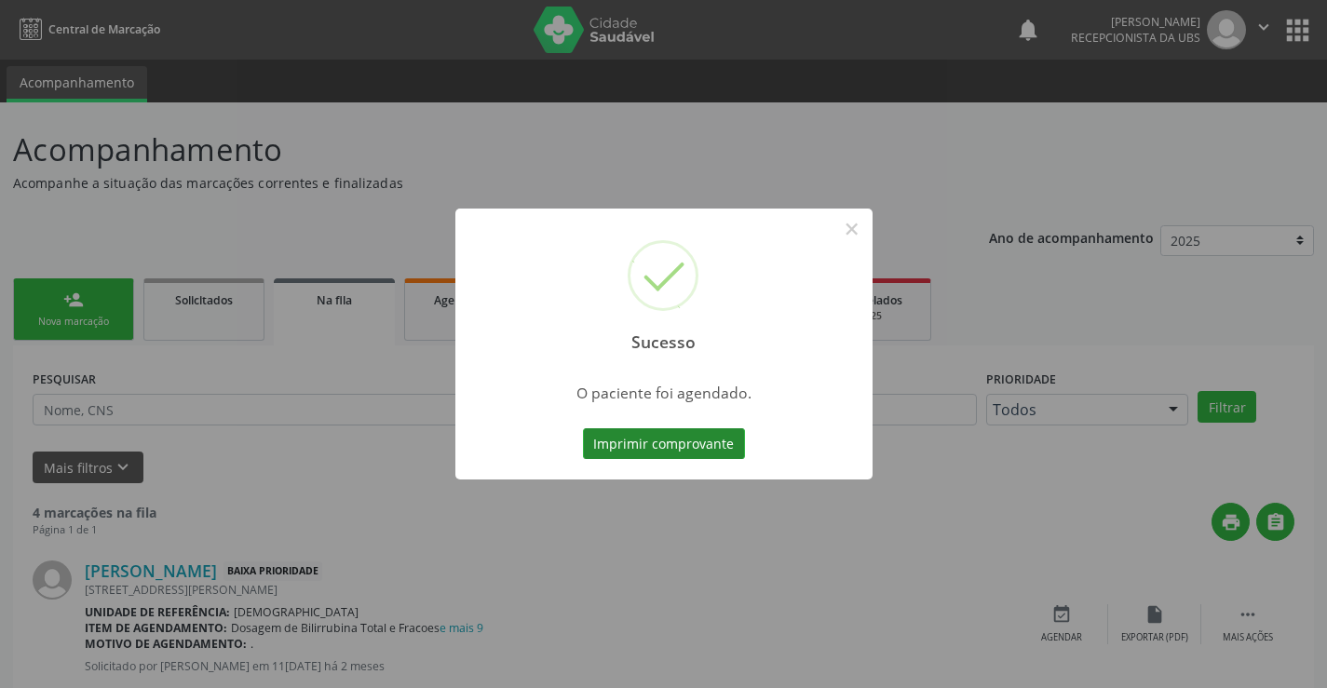
click at [635, 450] on button "Imprimir comprovante" at bounding box center [664, 444] width 162 height 32
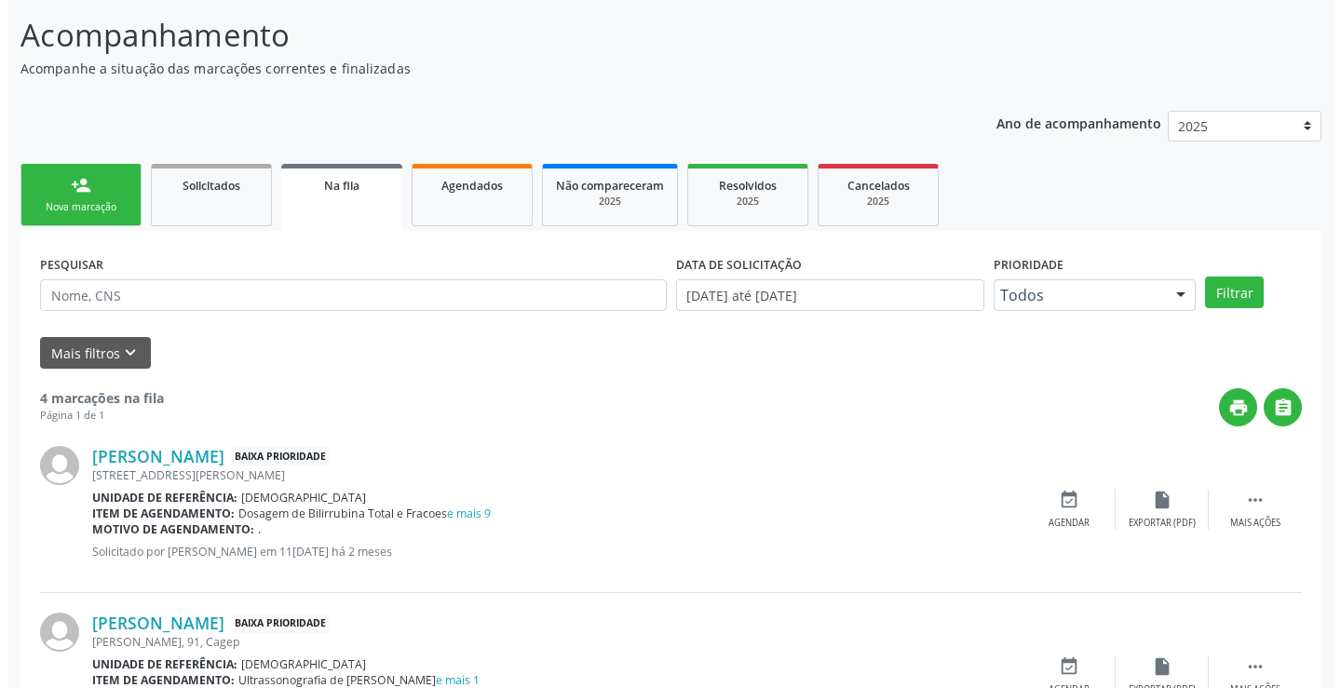
scroll to position [113, 0]
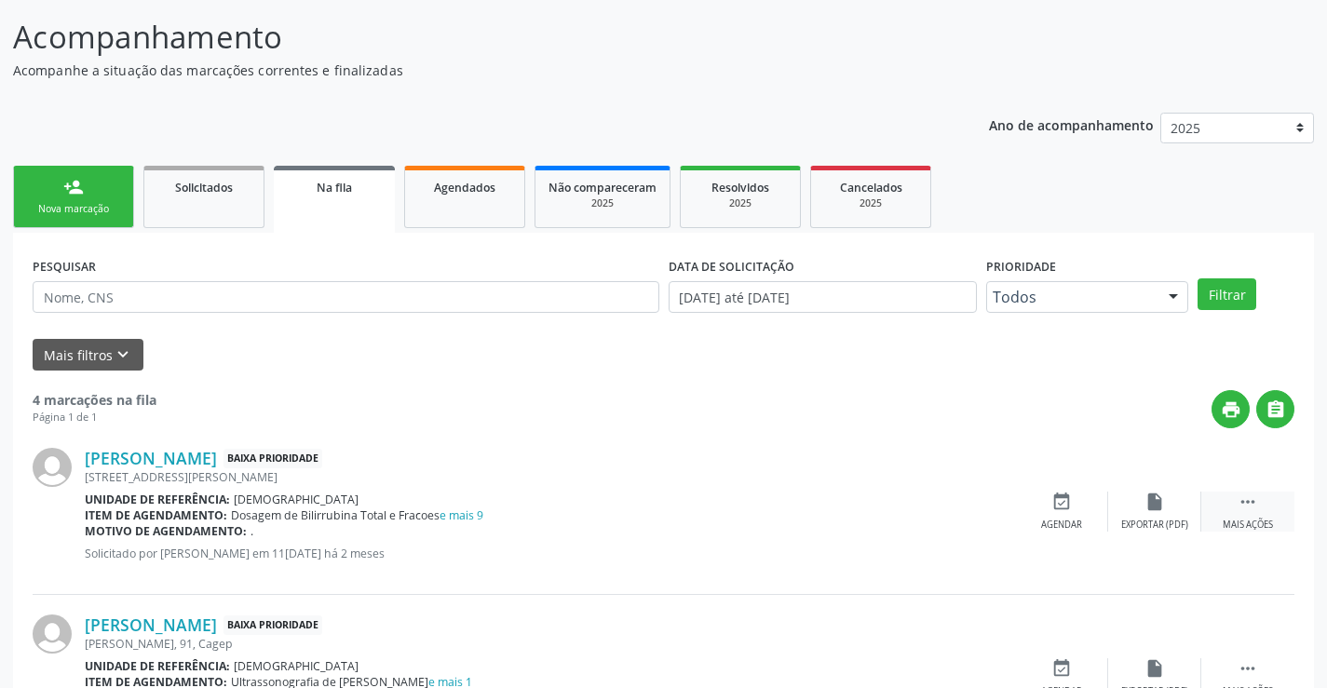
click at [1250, 512] on div " Mais ações" at bounding box center [1247, 512] width 93 height 40
click at [1065, 509] on icon "cancel" at bounding box center [1061, 502] width 20 height 20
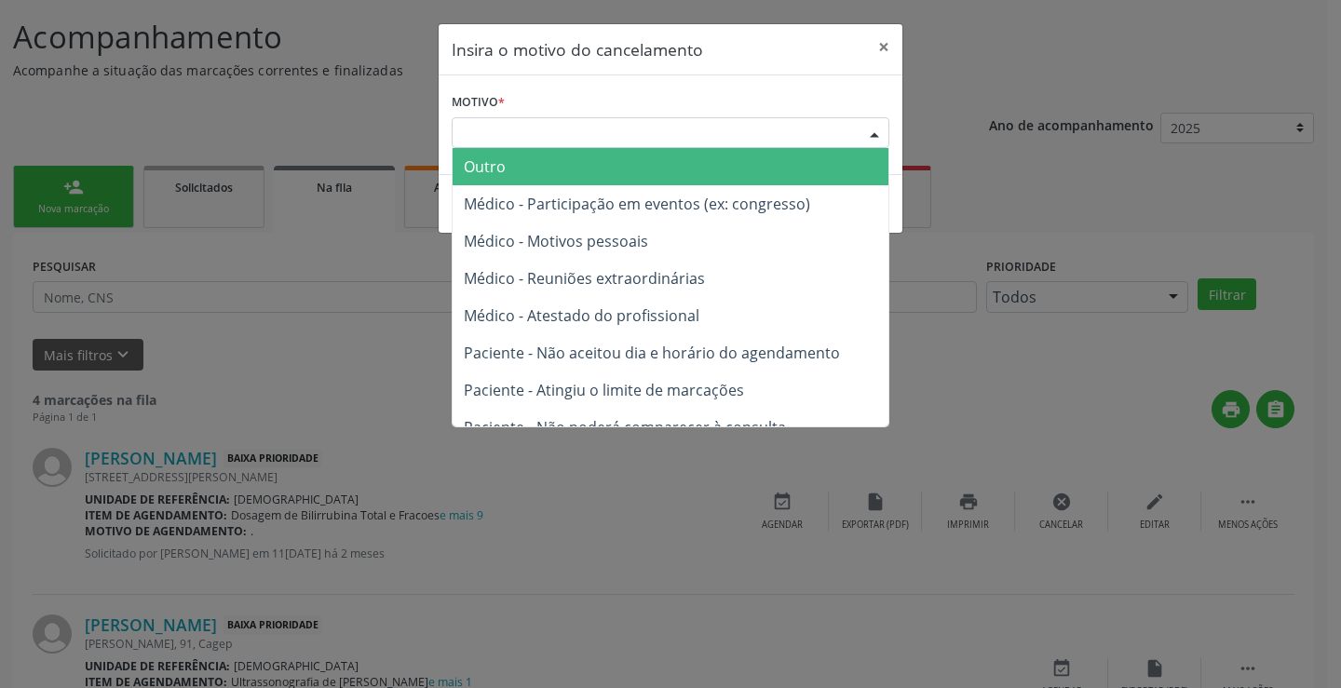
click at [805, 125] on div "Escolha o motivo" at bounding box center [671, 133] width 438 height 32
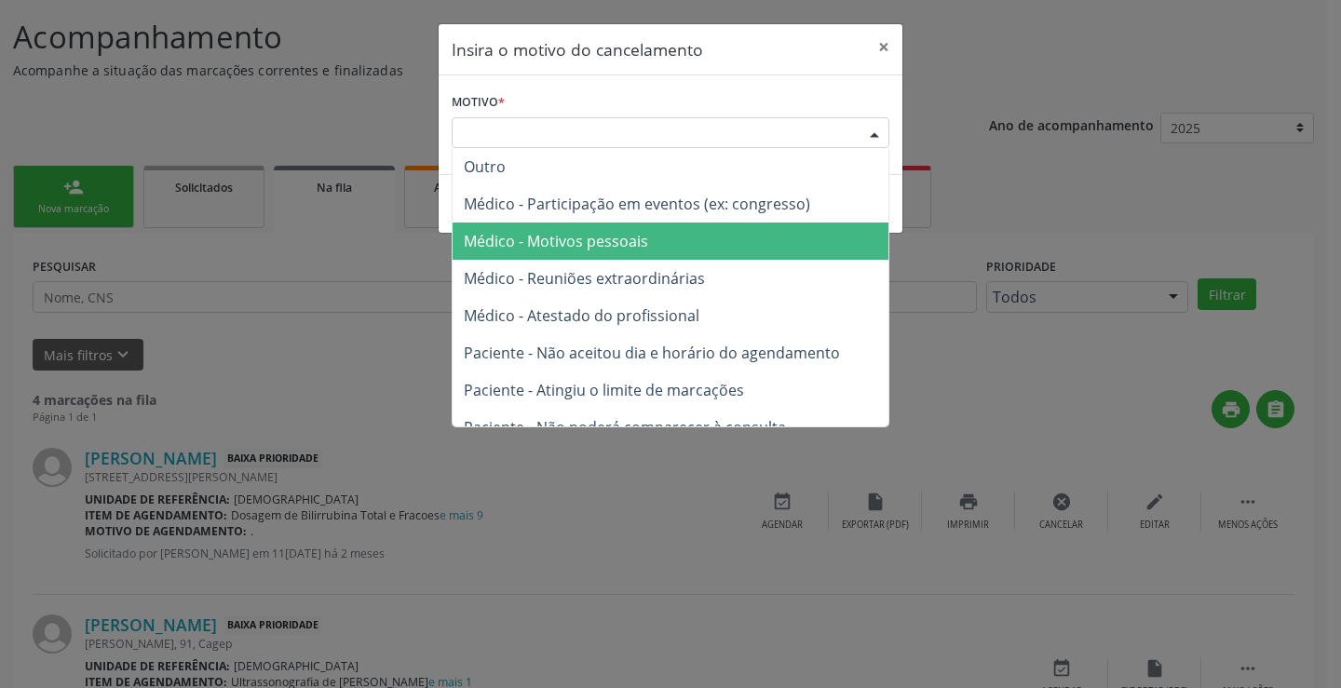
click at [721, 241] on span "Médico - Motivos pessoais" at bounding box center [671, 241] width 436 height 37
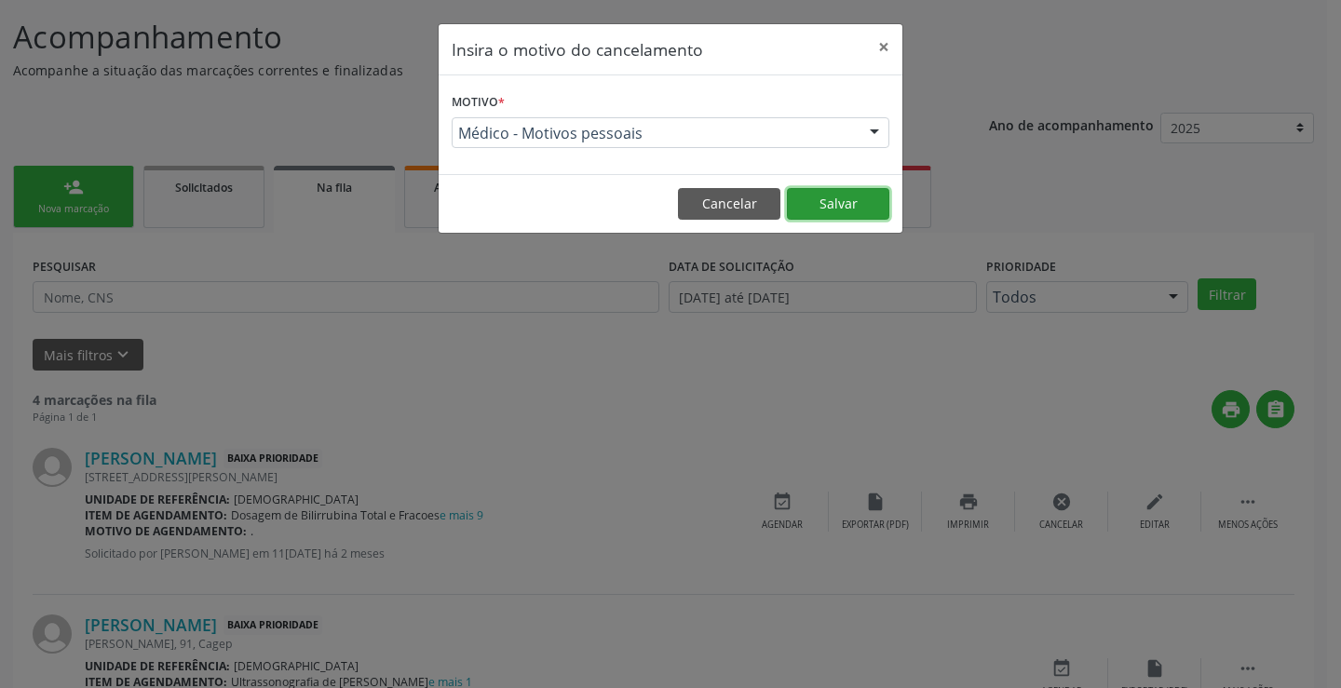
click at [858, 212] on button "Salvar" at bounding box center [838, 204] width 102 height 32
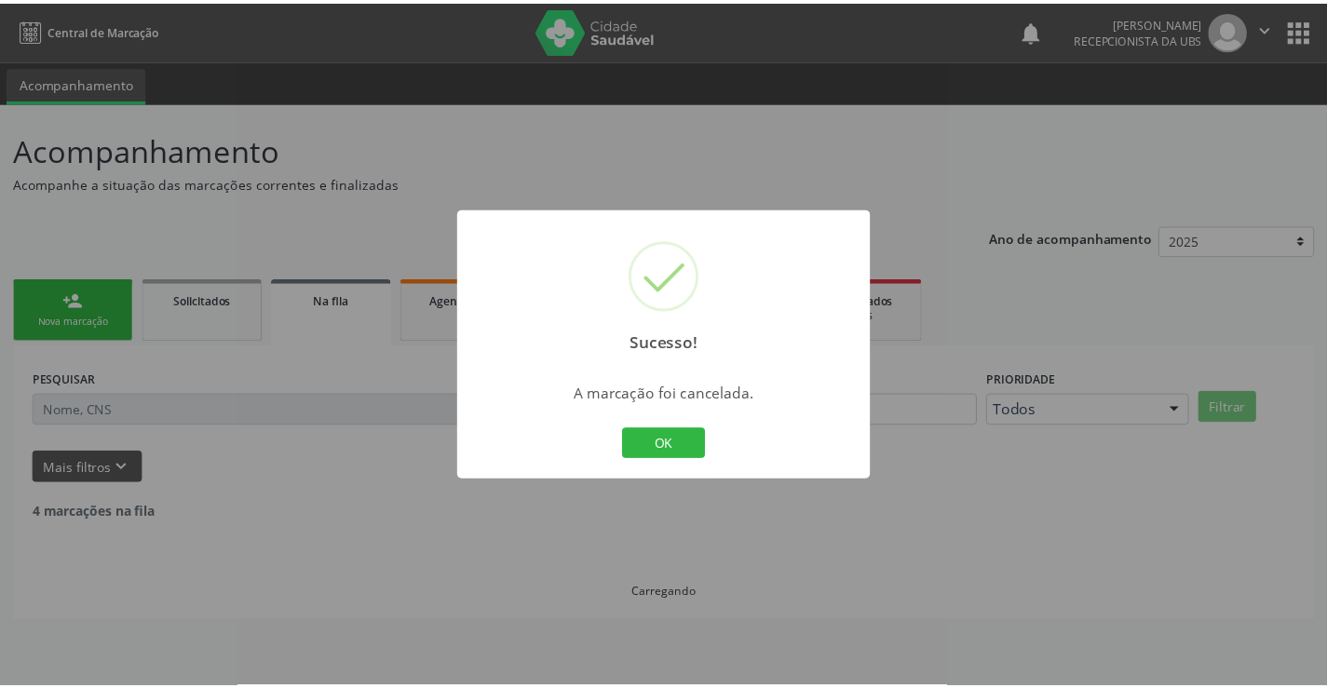
scroll to position [0, 0]
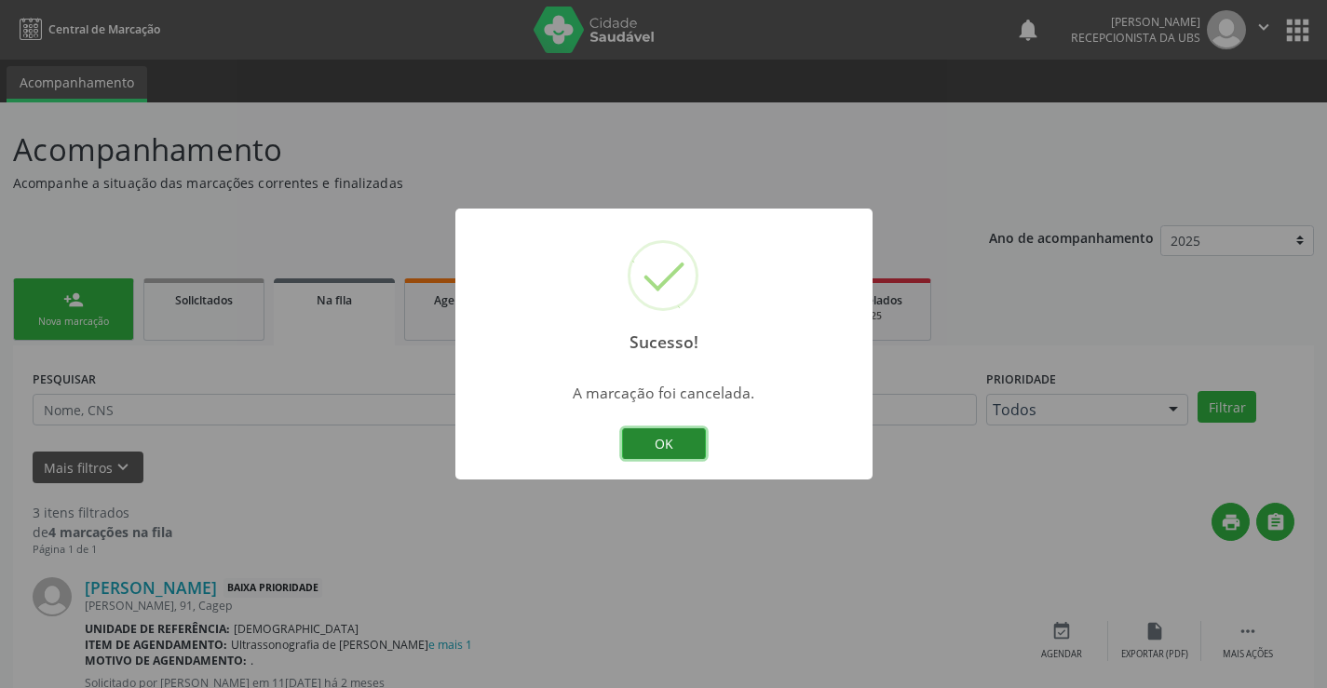
click at [698, 441] on button "OK" at bounding box center [664, 444] width 84 height 32
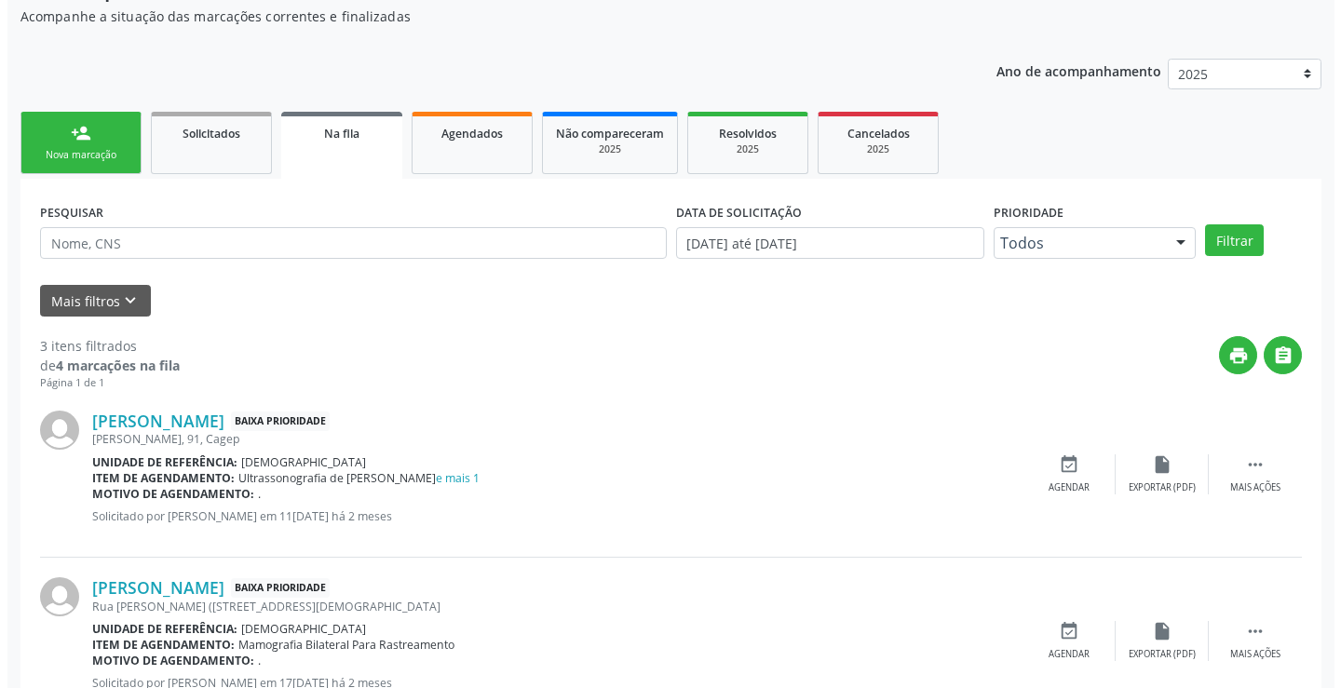
scroll to position [372, 0]
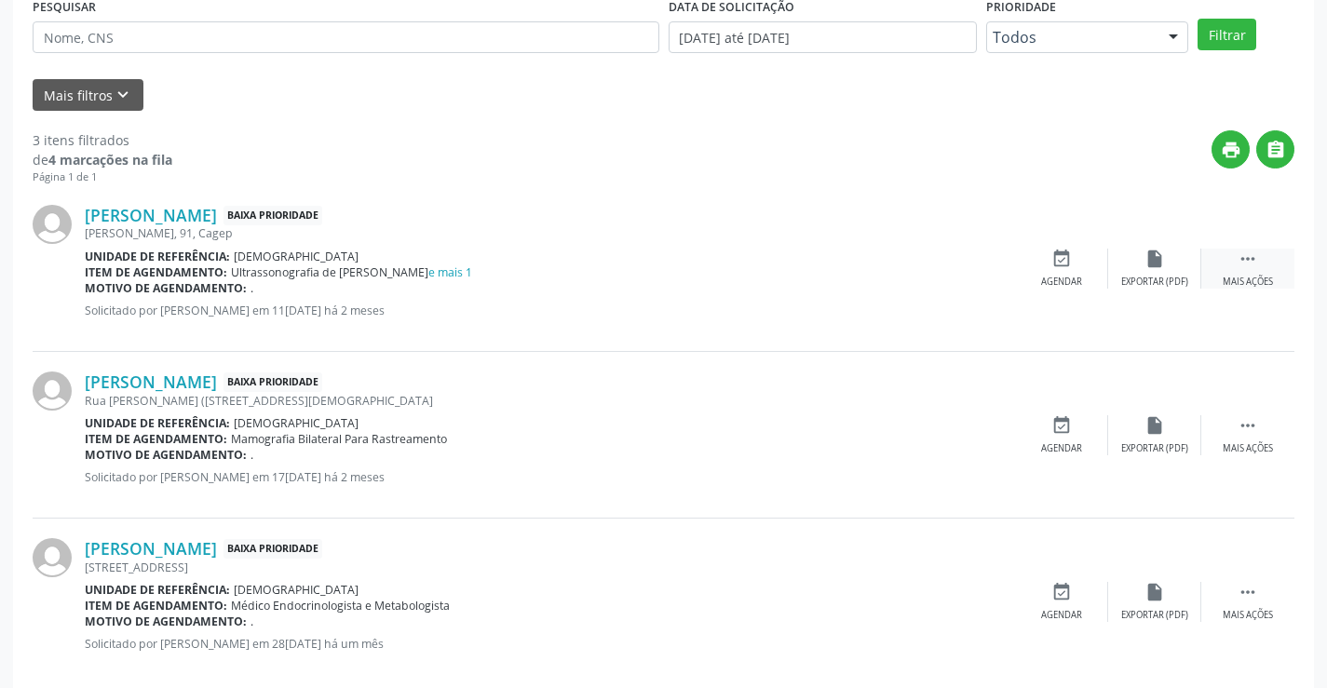
click at [1250, 276] on div "Mais ações" at bounding box center [1248, 282] width 50 height 13
click at [1078, 278] on div "Cancelar" at bounding box center [1061, 282] width 44 height 13
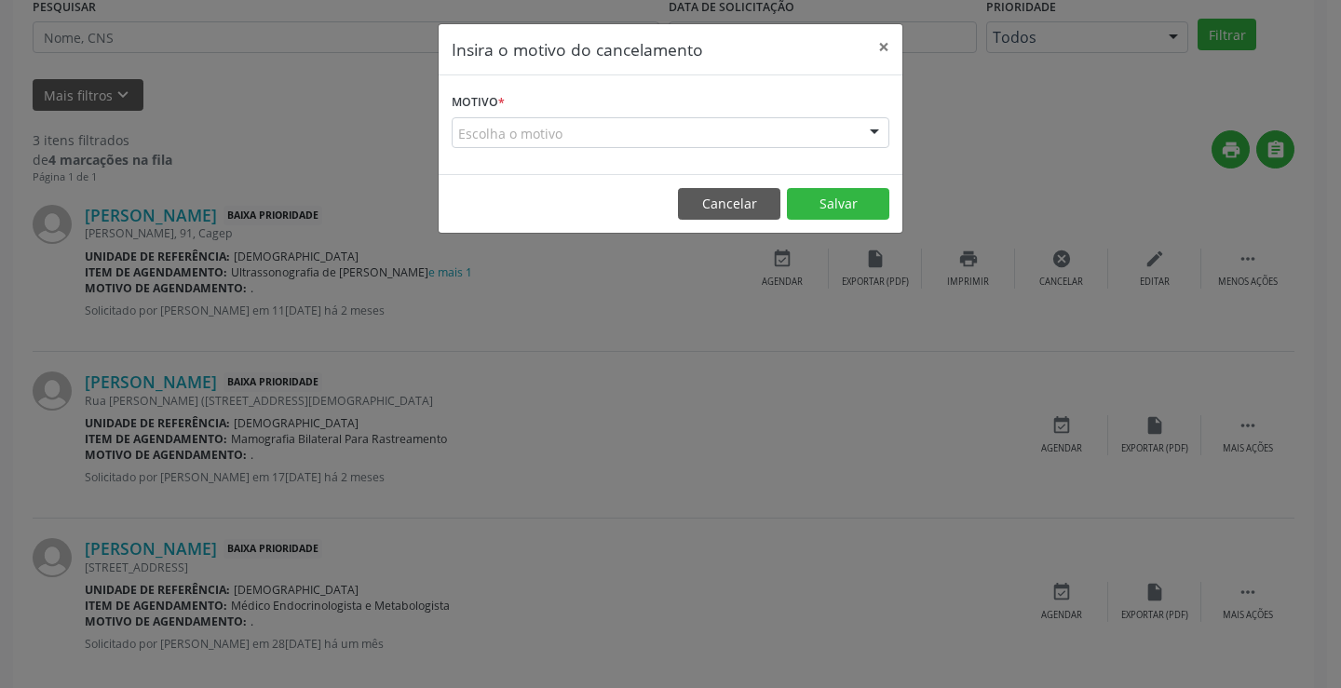
click at [864, 128] on div at bounding box center [874, 134] width 28 height 32
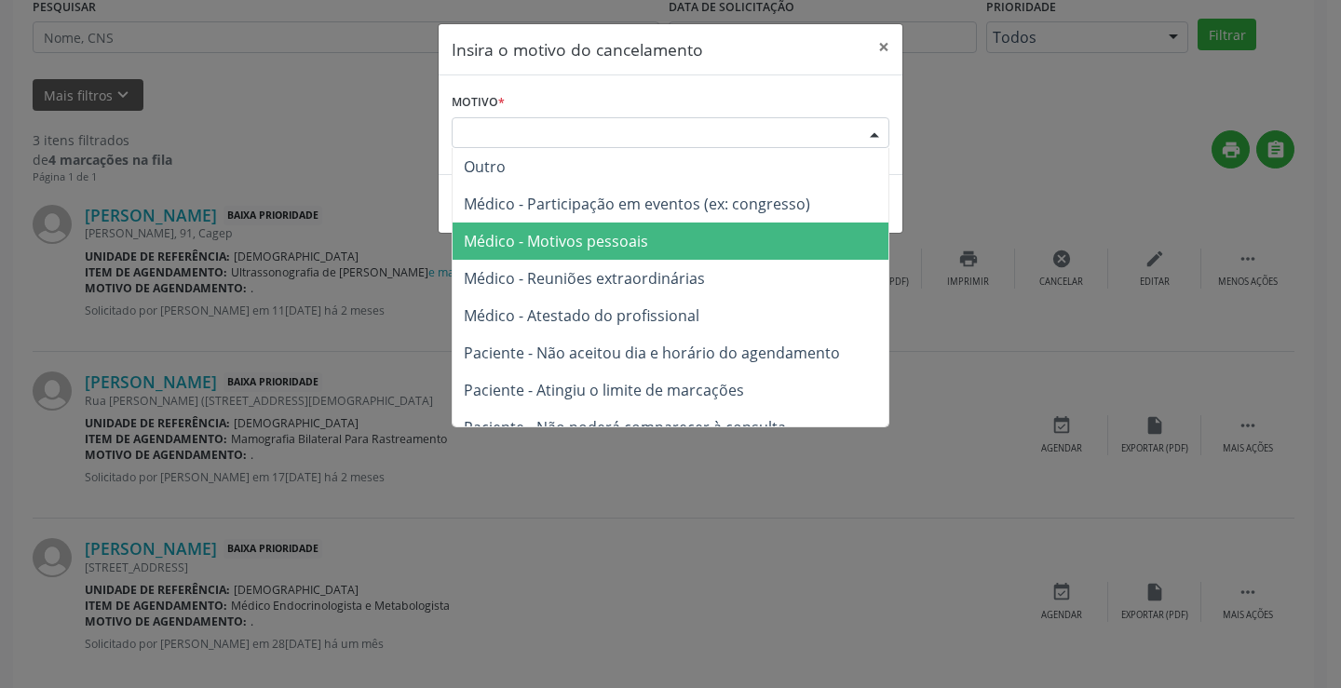
click at [654, 230] on span "Médico - Motivos pessoais" at bounding box center [671, 241] width 436 height 37
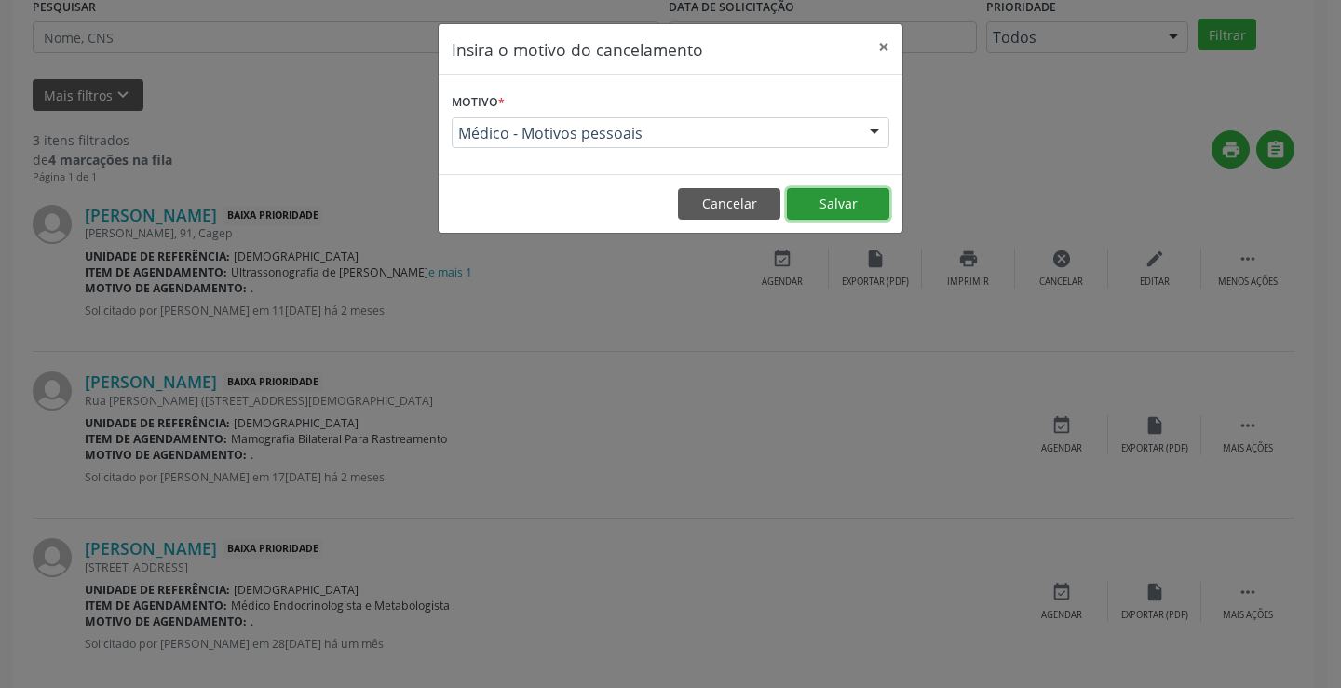
click at [851, 205] on button "Salvar" at bounding box center [838, 204] width 102 height 32
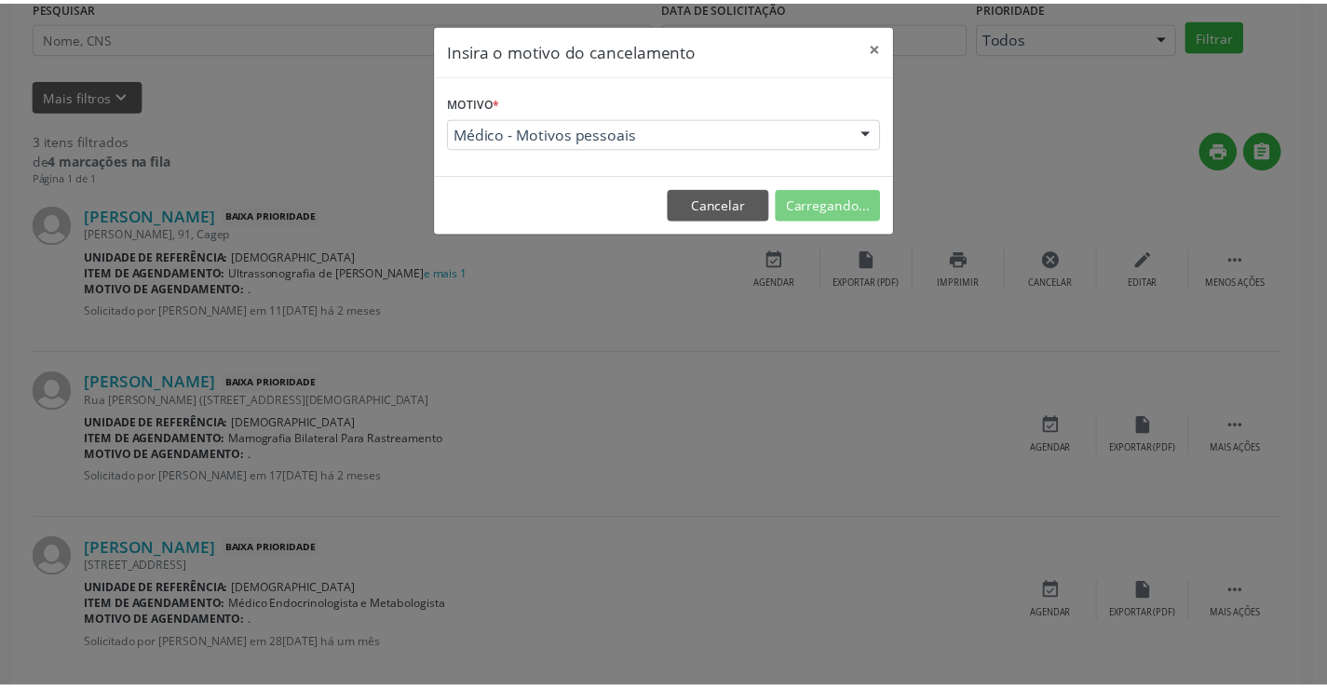
scroll to position [0, 0]
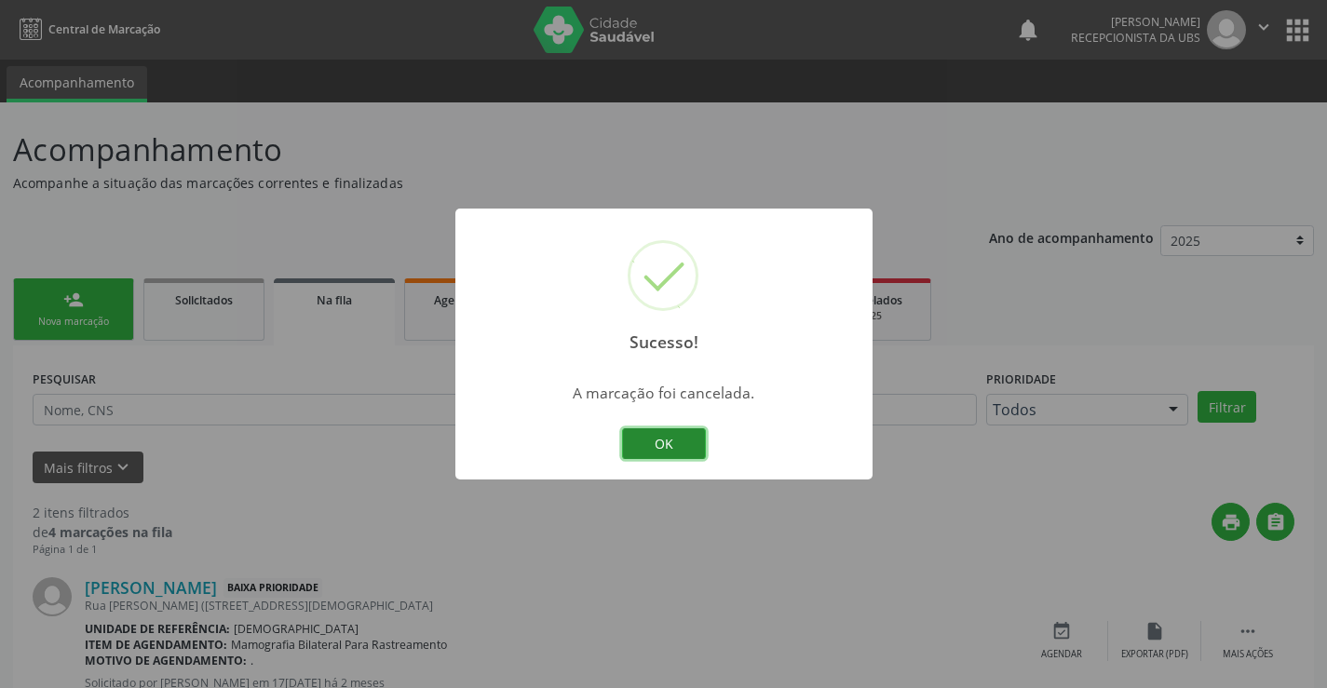
click at [649, 443] on button "OK" at bounding box center [664, 444] width 84 height 32
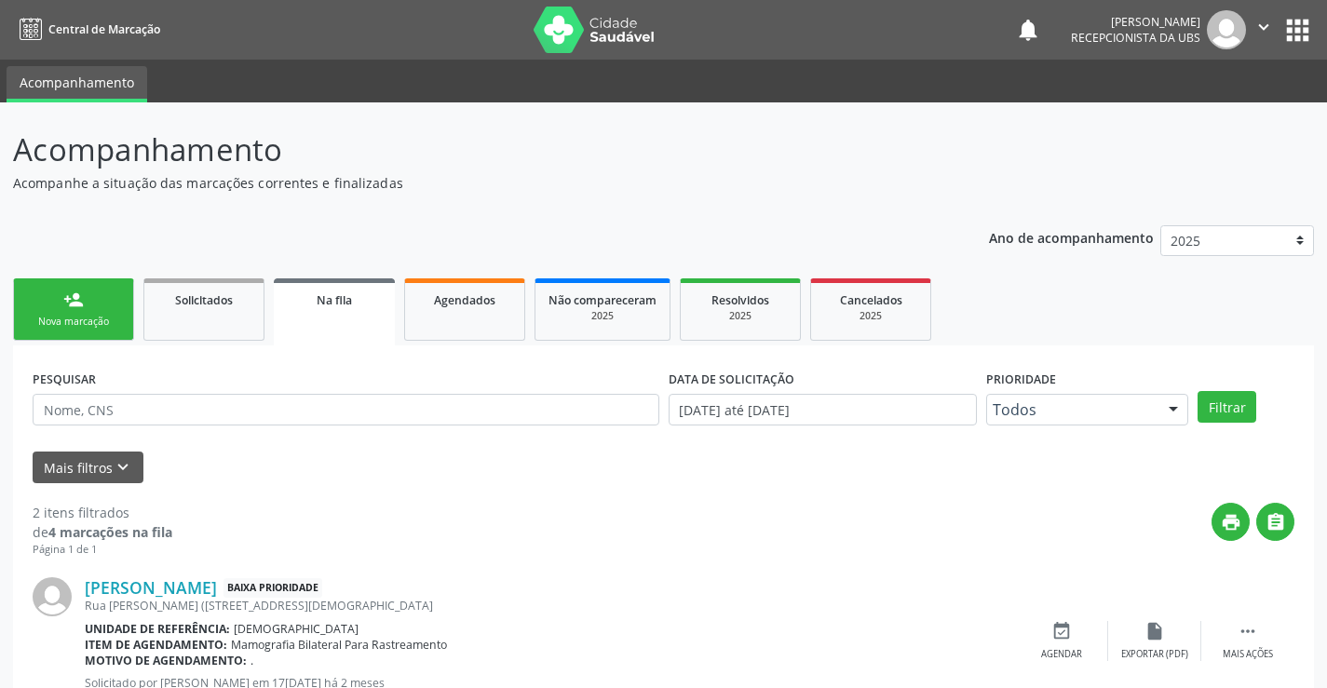
click at [91, 320] on div "Nova marcação" at bounding box center [73, 322] width 93 height 14
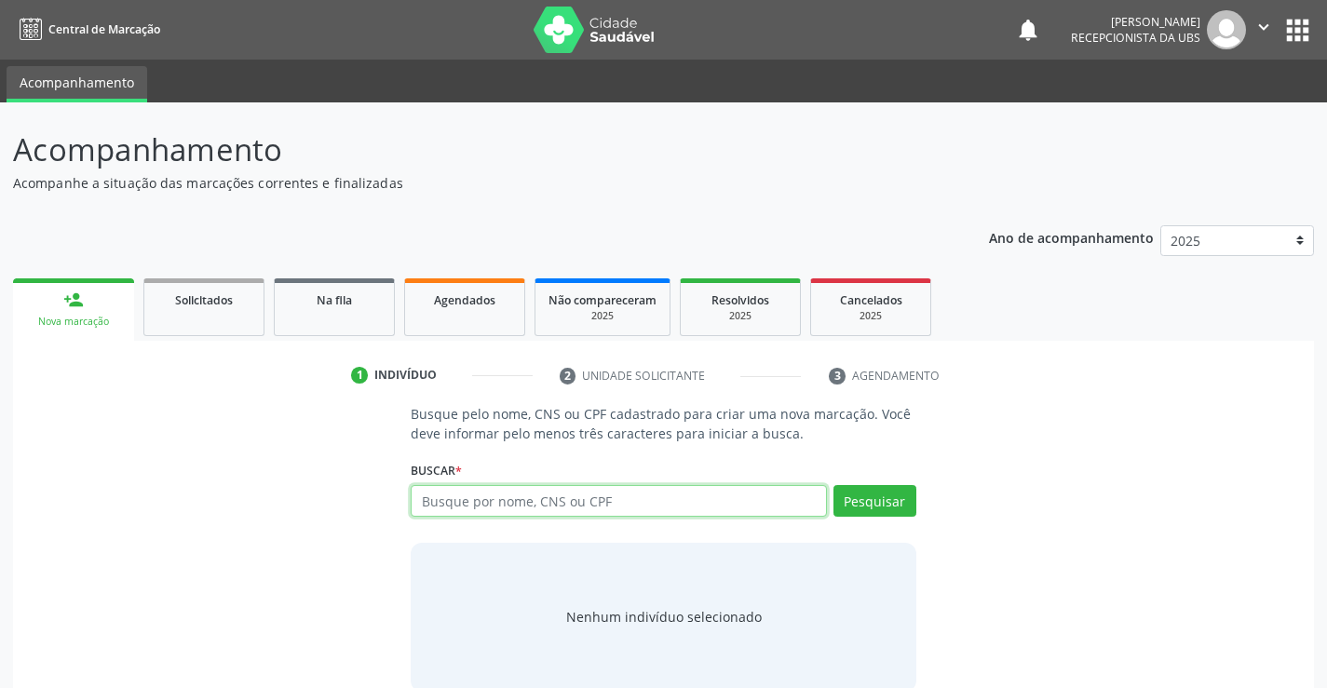
click at [503, 501] on input "text" at bounding box center [618, 501] width 415 height 32
type input "703000824613278"
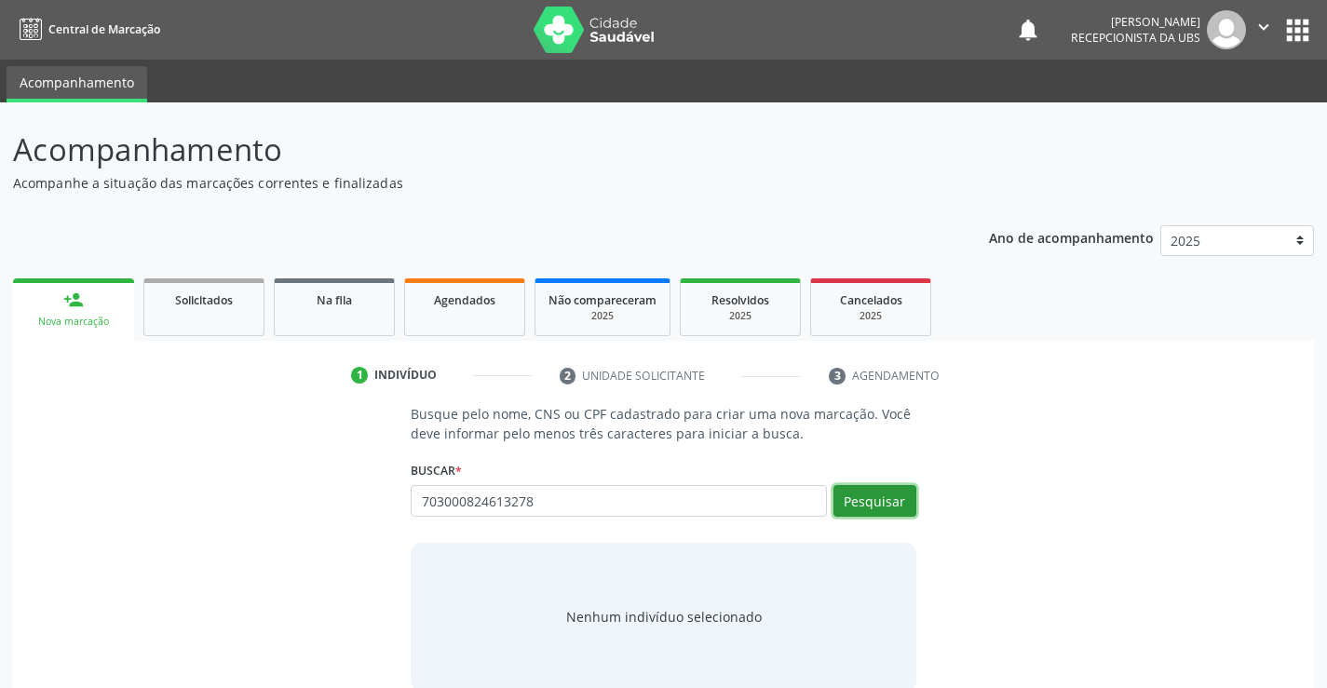
click at [849, 499] on button "Pesquisar" at bounding box center [874, 501] width 83 height 32
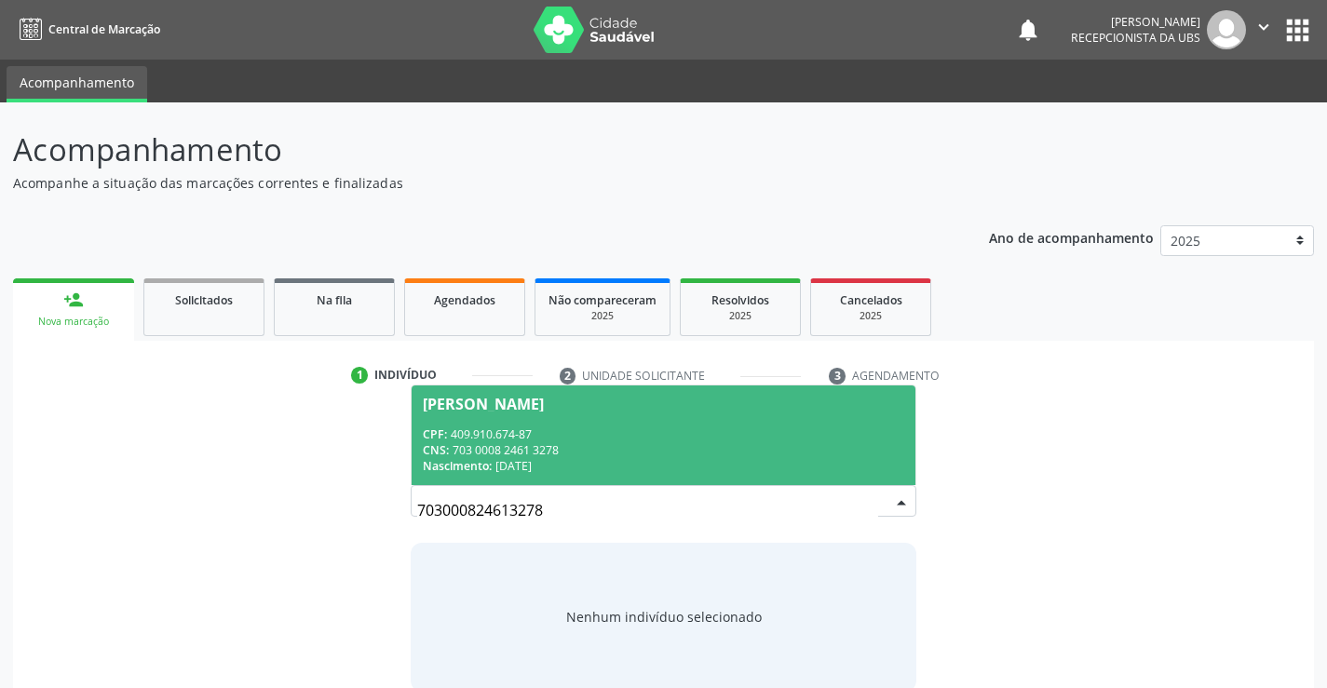
click at [615, 448] on div "CNS: 703 0008 2461 3278" at bounding box center [663, 450] width 480 height 16
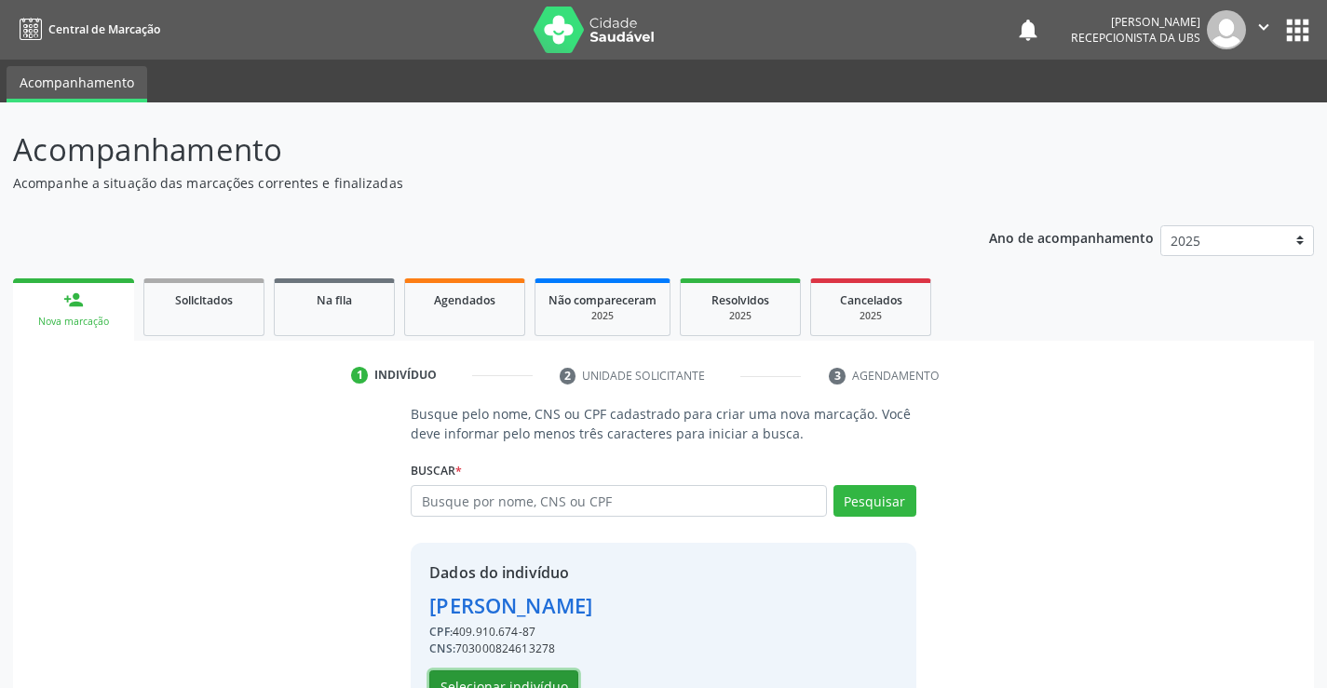
click at [548, 683] on button "Selecionar indivíduo" at bounding box center [503, 686] width 149 height 32
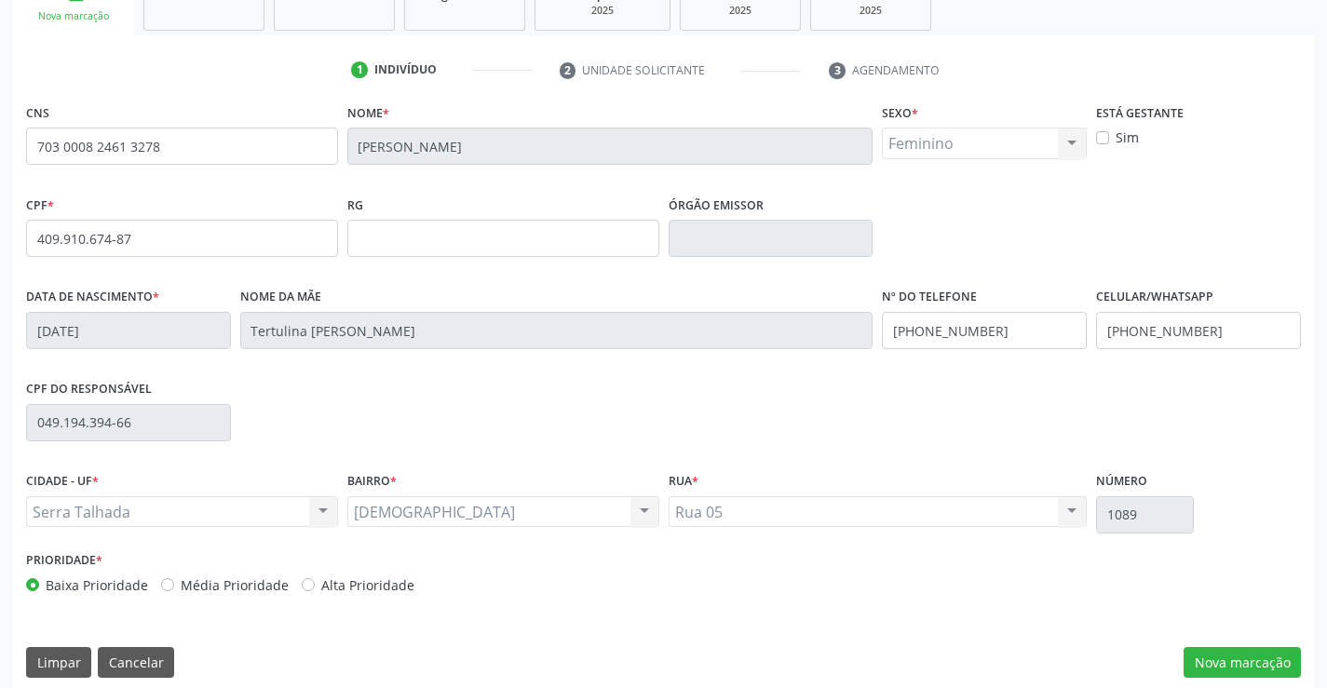
scroll to position [321, 0]
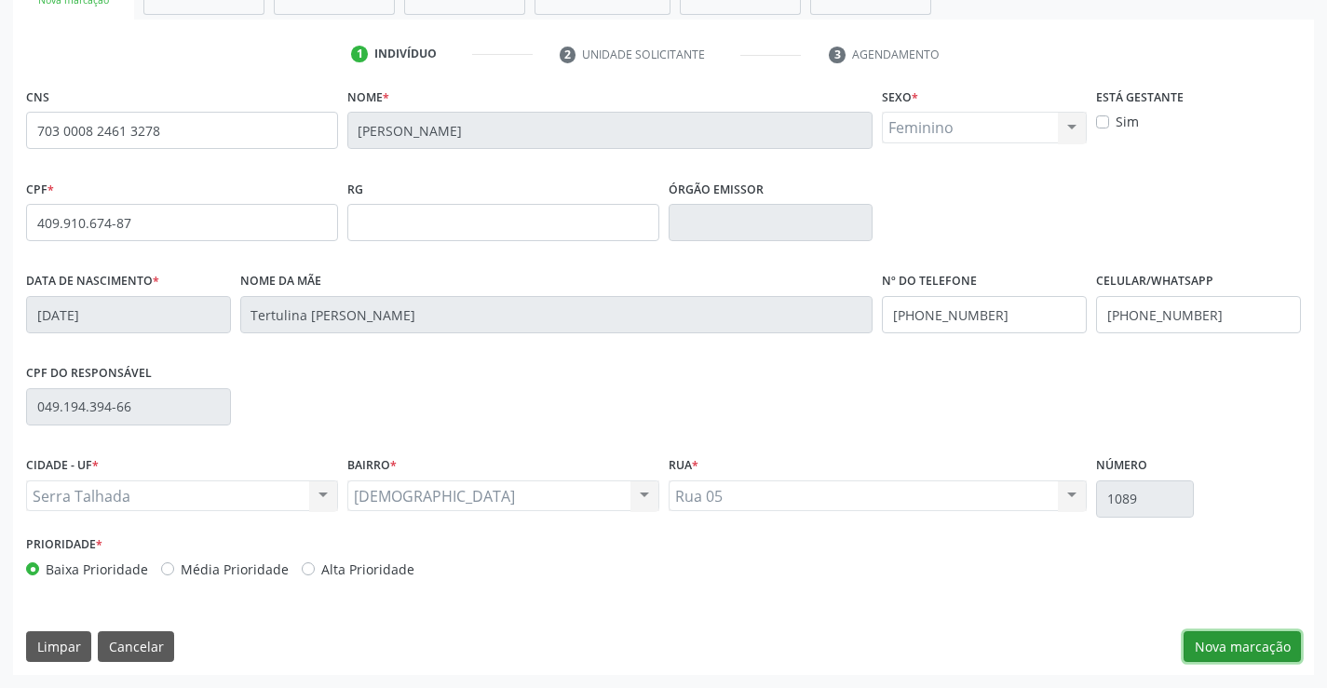
click at [1250, 644] on button "Nova marcação" at bounding box center [1242, 647] width 117 height 32
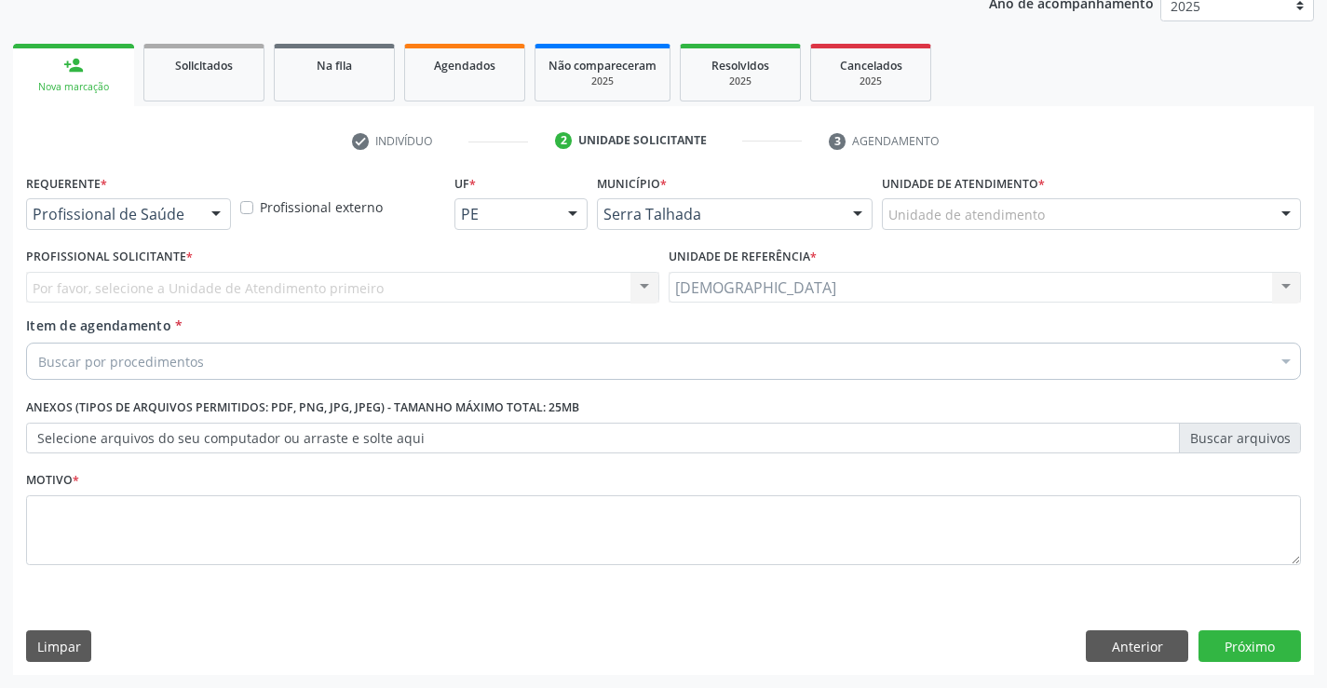
scroll to position [235, 0]
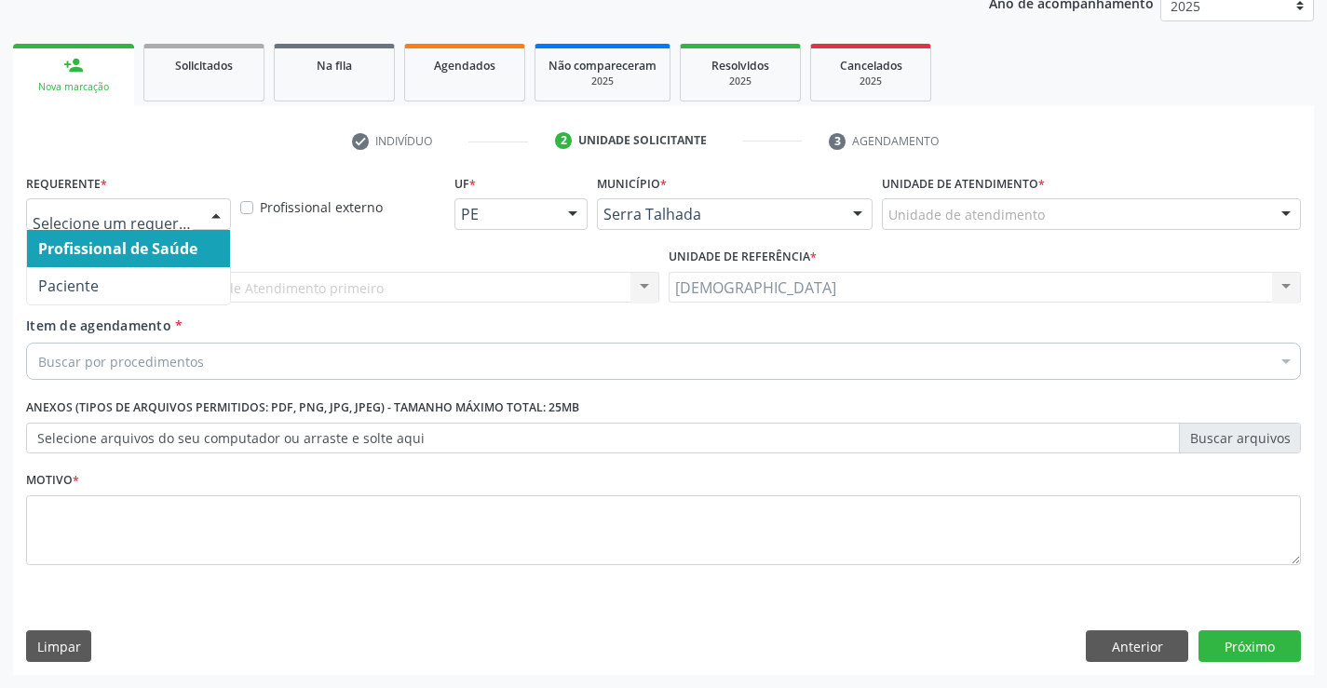
click at [220, 210] on div at bounding box center [216, 215] width 28 height 32
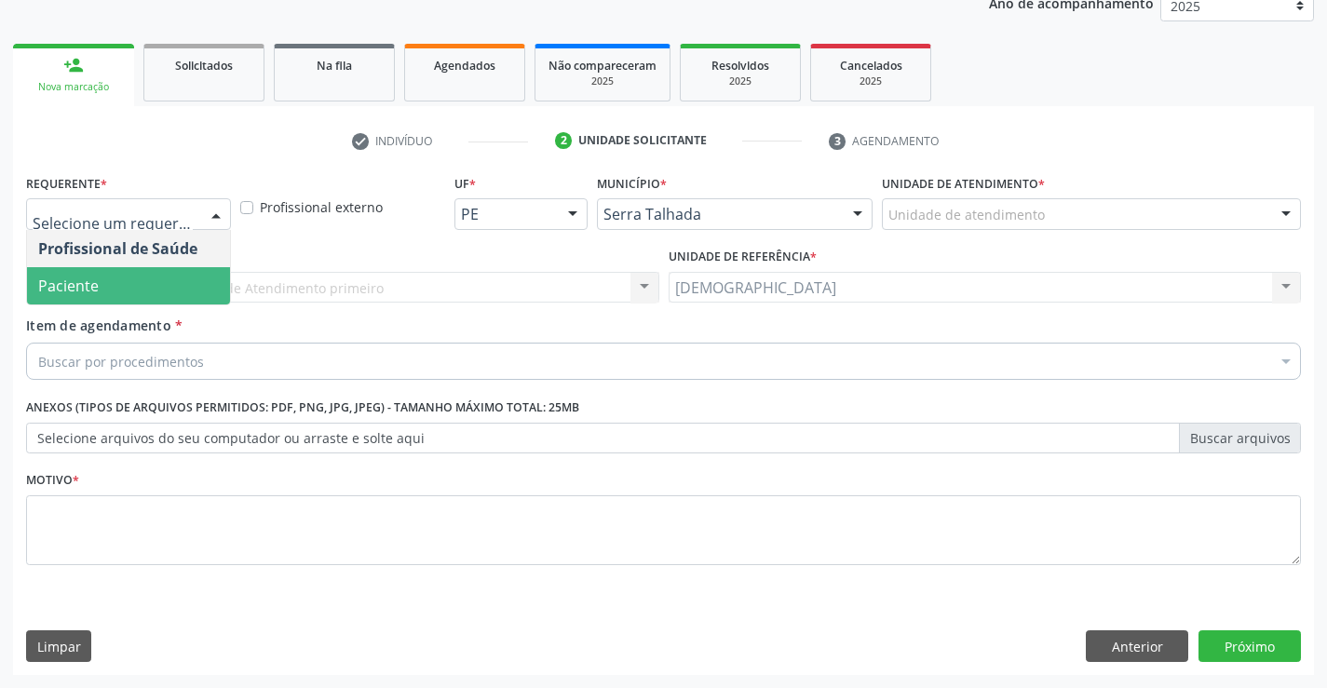
click at [93, 284] on span "Paciente" at bounding box center [68, 286] width 61 height 20
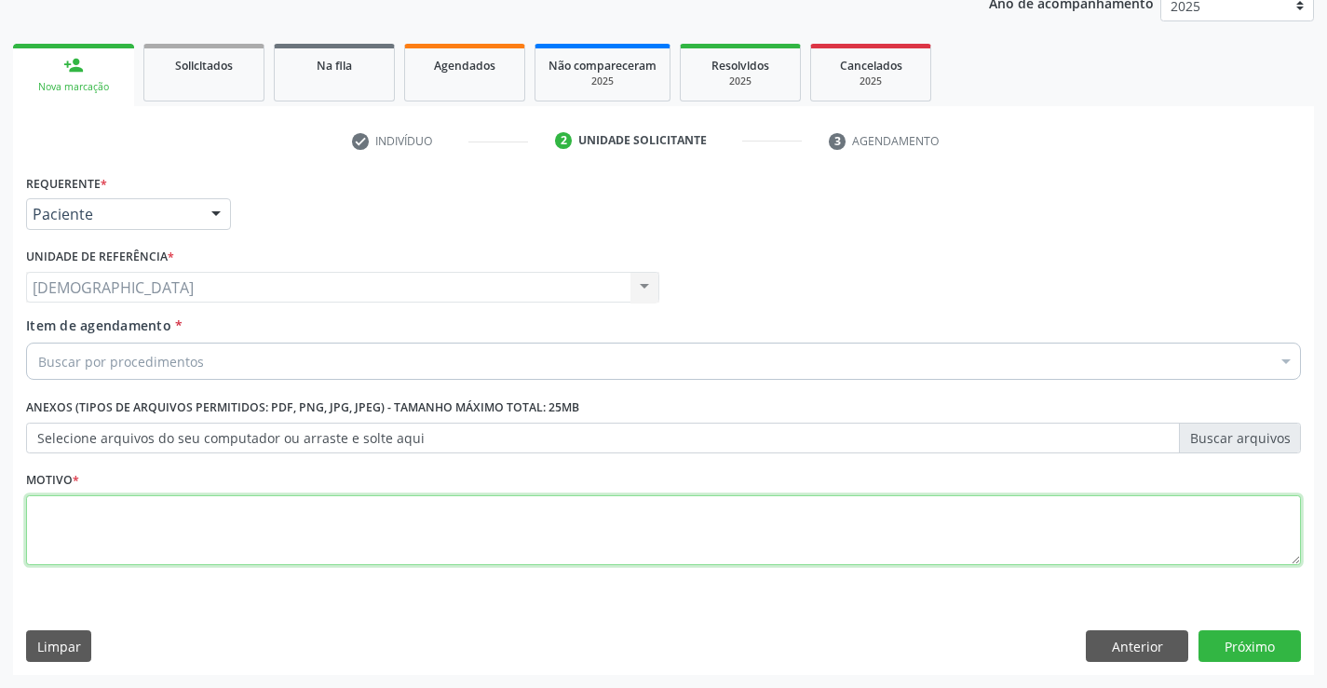
click at [101, 531] on textarea at bounding box center [663, 530] width 1275 height 71
type textarea "."
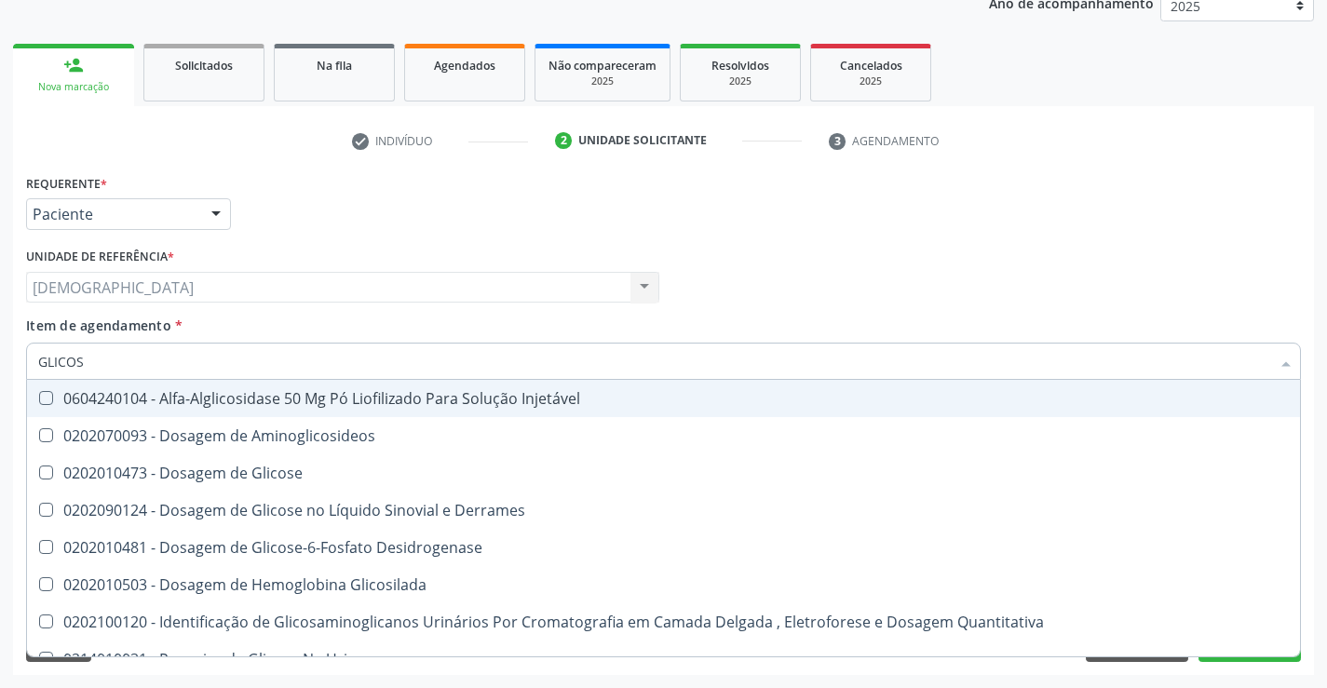
type input "GLICOSE"
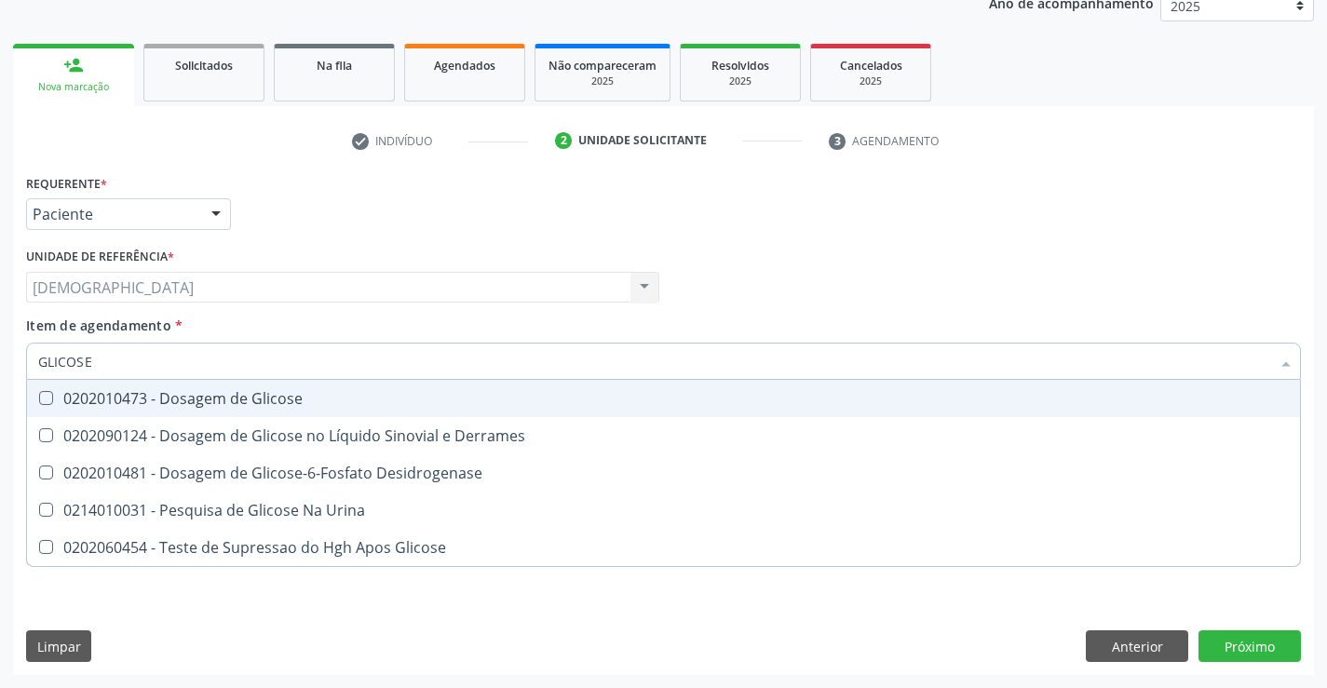
click at [97, 391] on div "0202010473 - Dosagem de Glicose" at bounding box center [663, 398] width 1251 height 15
checkbox Glicose "true"
type input "GLICOS"
checkbox Glicose "false"
checkbox Desidrogenase "true"
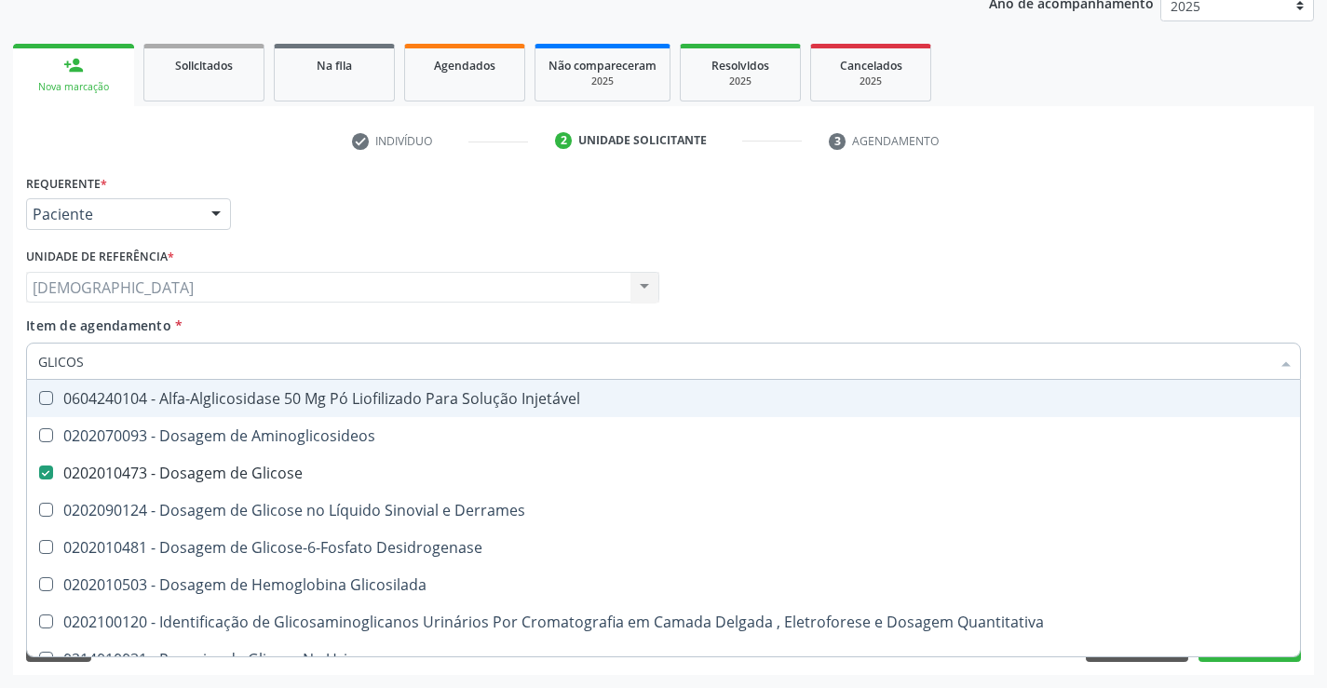
type input "GLICO"
checkbox Glicose "false"
checkbox Glicosilada "true"
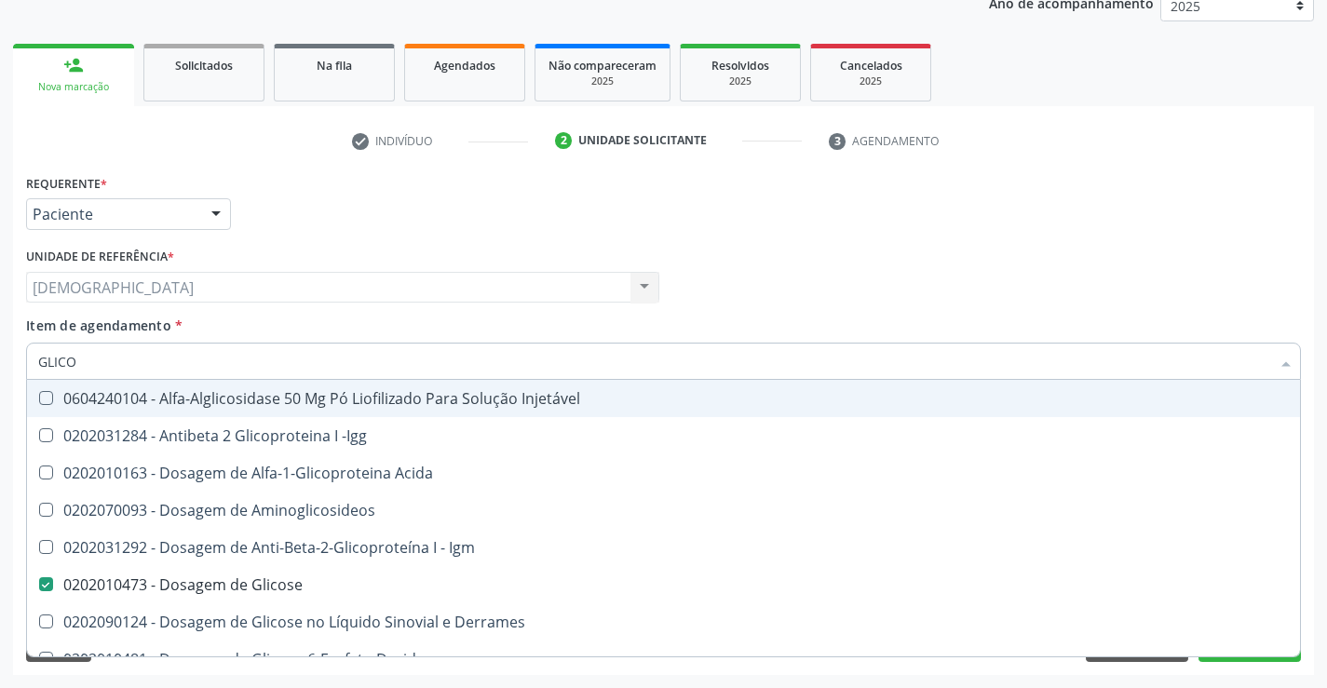
type input "GLIC"
checkbox Glicose "false"
checkbox Glicose "true"
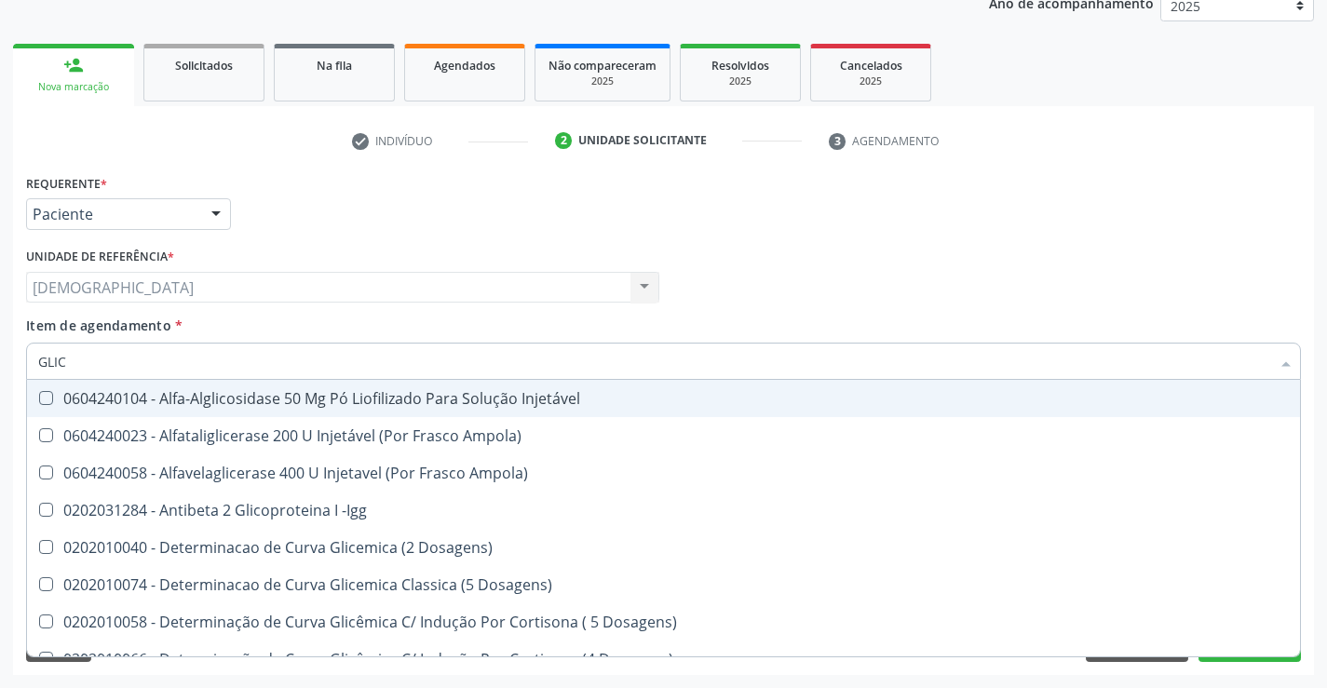
type input "GLI"
checkbox Glicose "false"
checkbox Glicosilada "true"
type input "GL"
checkbox Glicose "false"
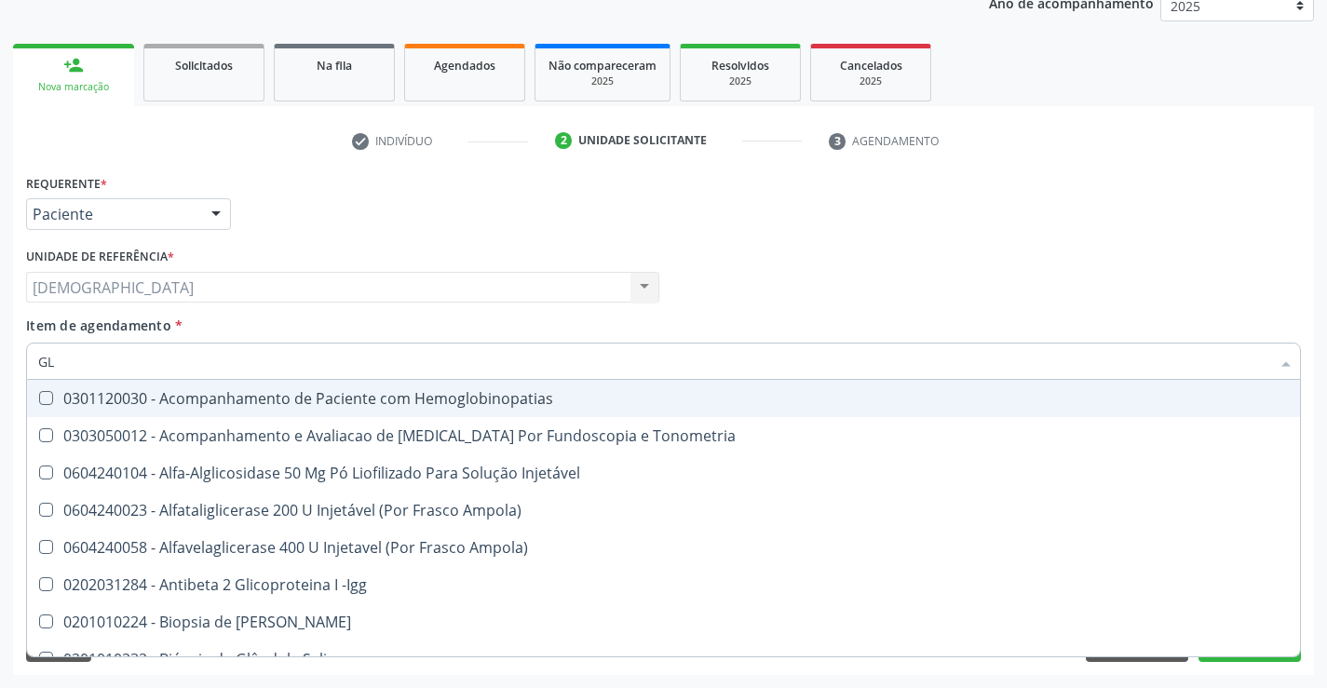
type input "G"
checkbox Glicose "false"
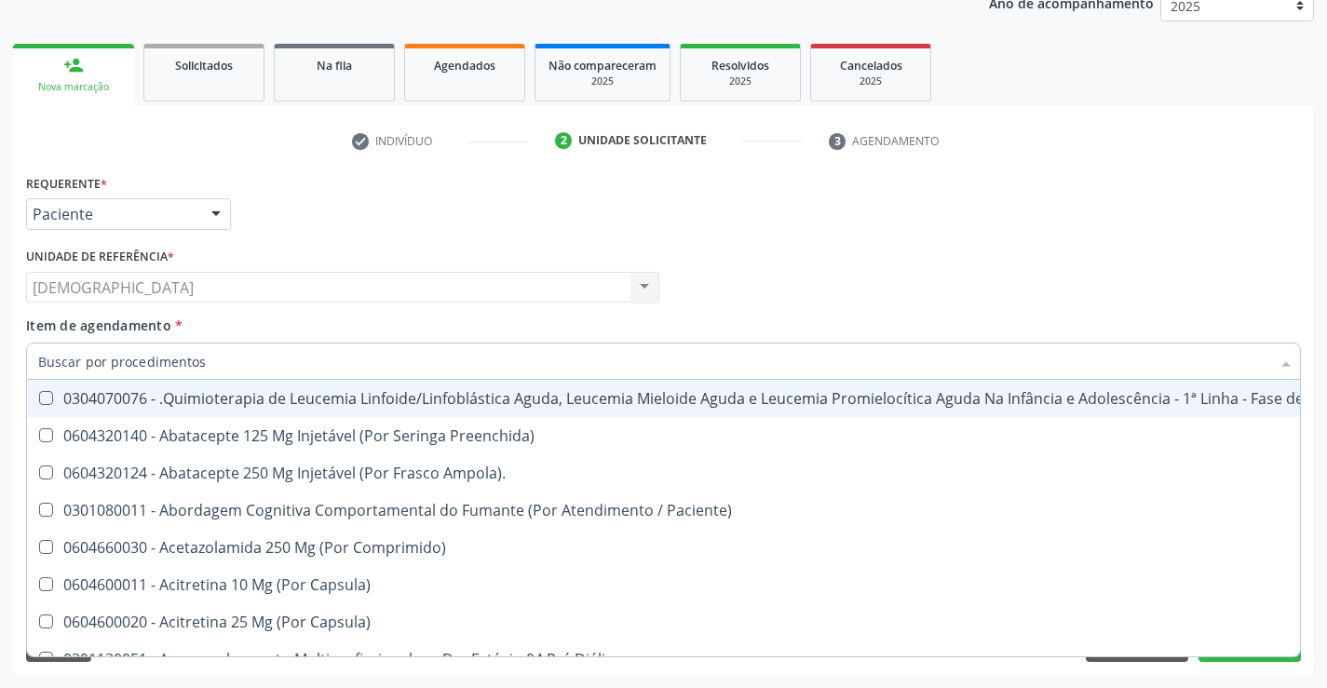
checkbox Glicose "false"
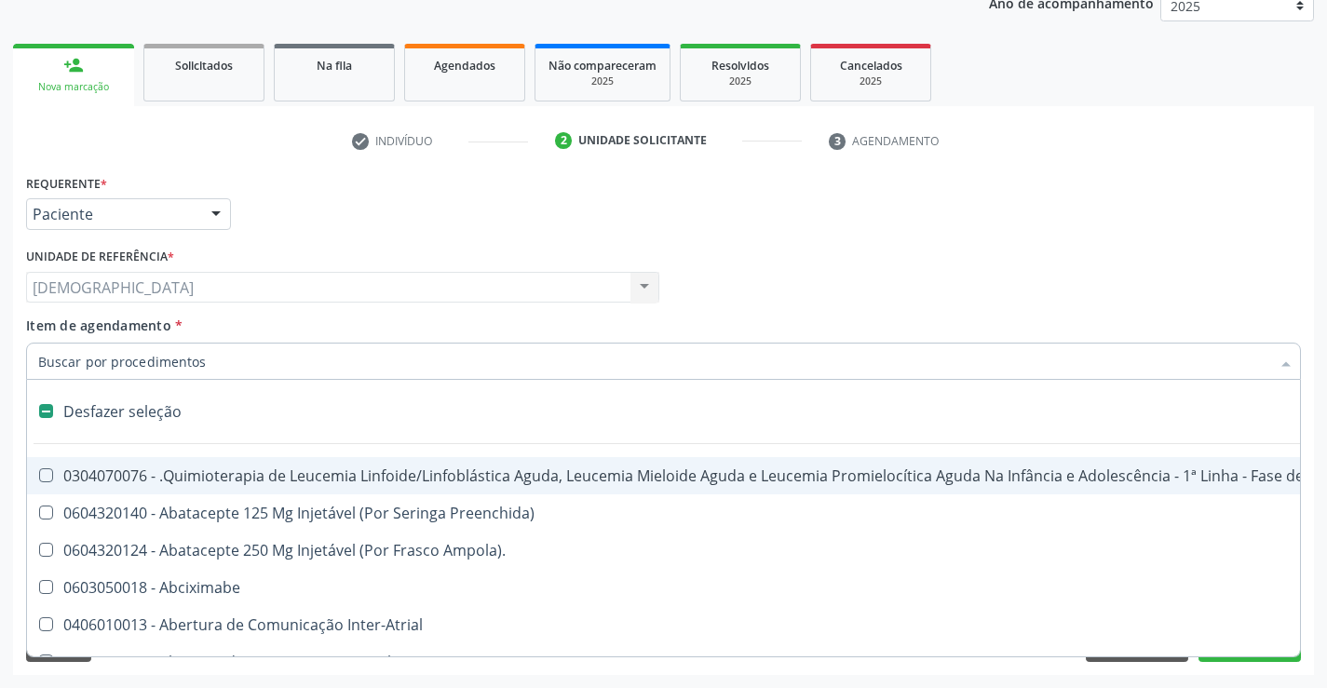
type input "2"
checkbox Percutanea "true"
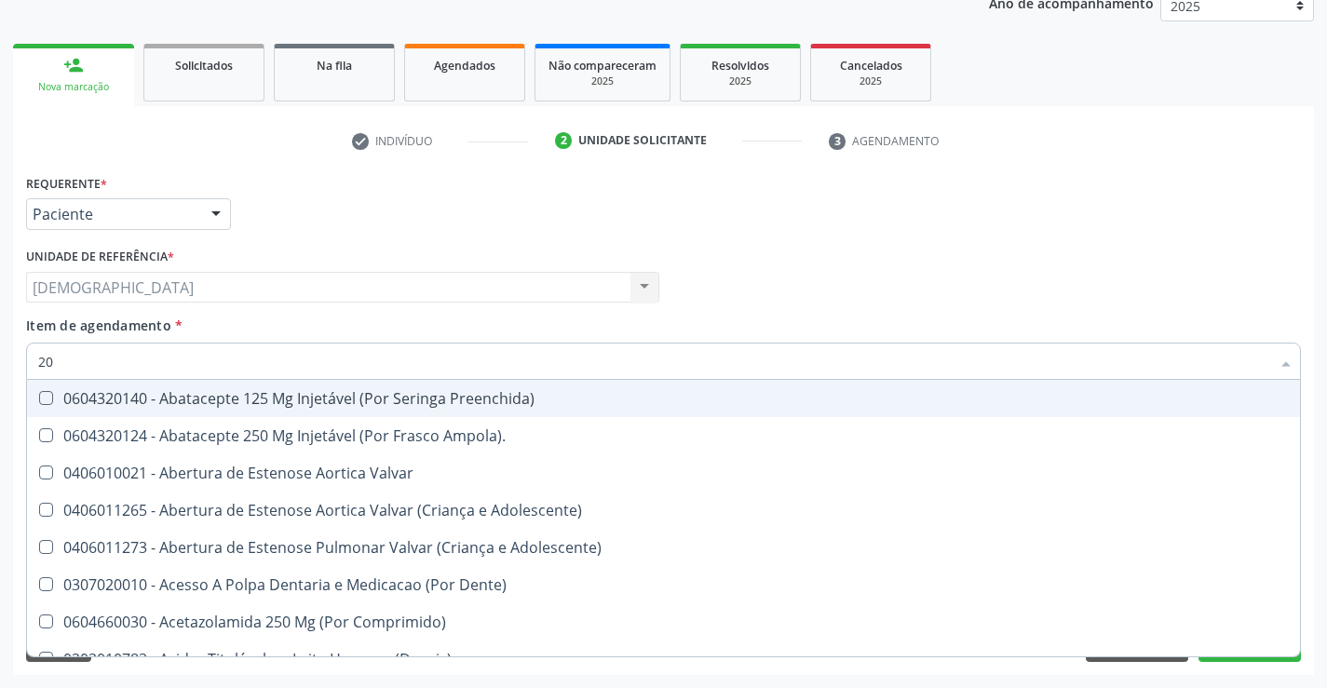
type input "202"
checkbox Periféricas "true"
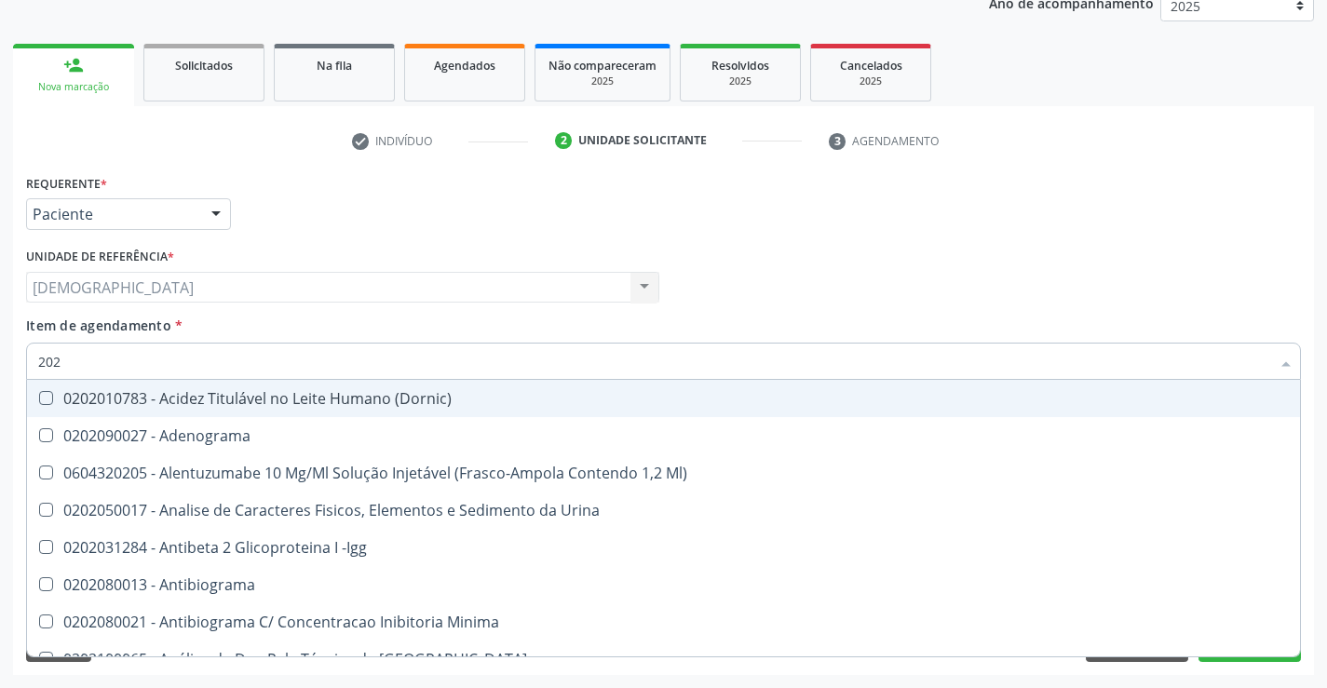
type input "2020"
checkbox X "true"
checkbox Glicose "false"
type input "20201"
checkbox Reumatoide "true"
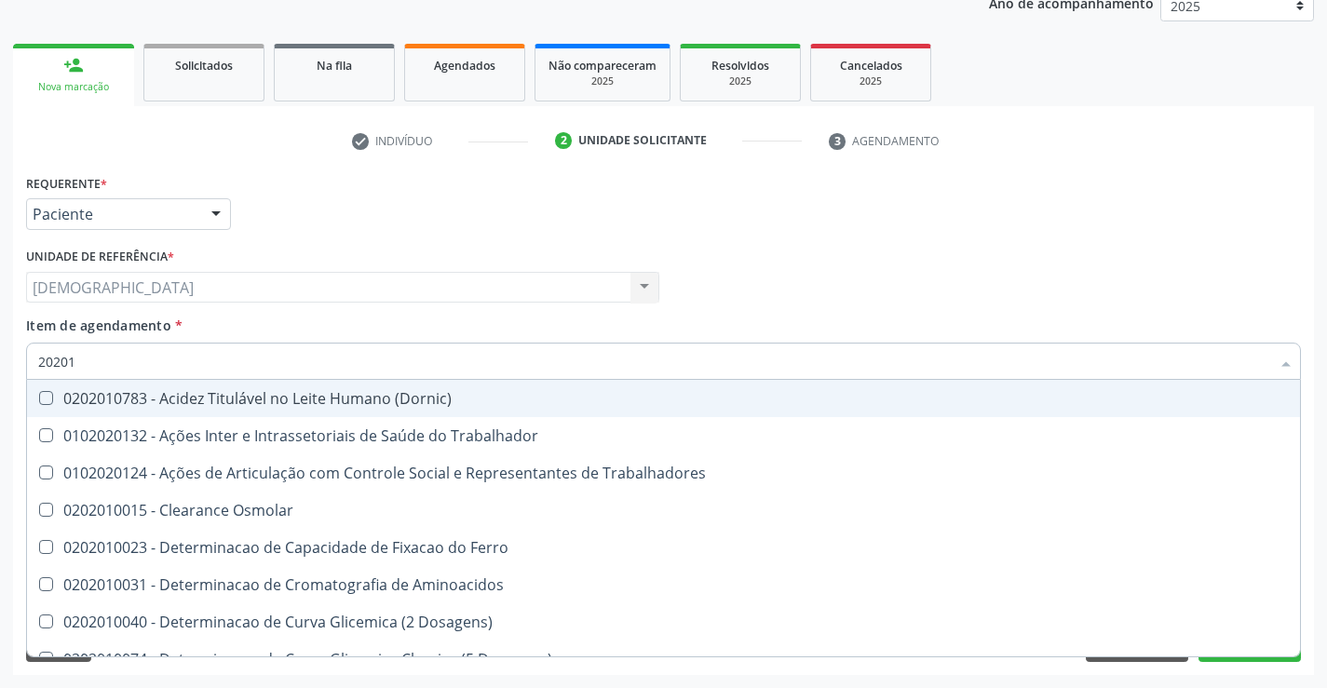
type input "202010"
checkbox II "true"
checkbox Glicose "false"
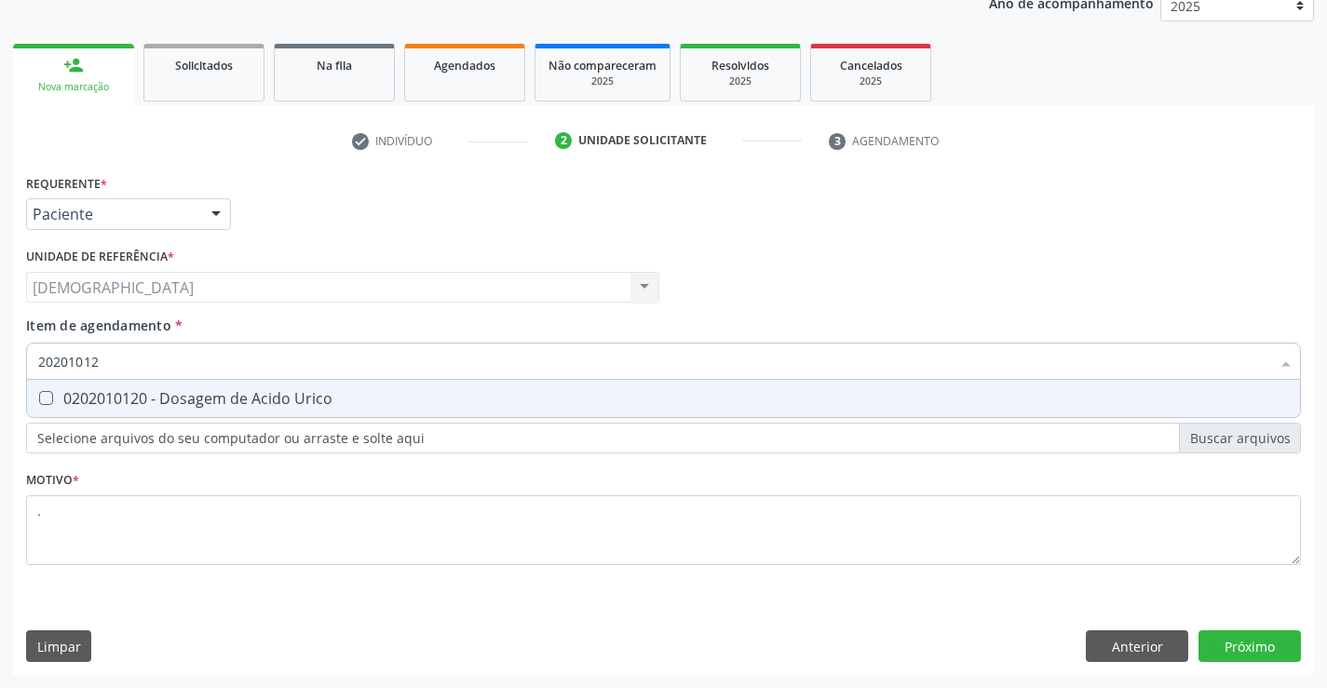
type input "202010120"
click at [98, 392] on div "0202010120 - Dosagem de Acido Urico" at bounding box center [663, 398] width 1251 height 15
checkbox Urico "true"
type input "2020101"
checkbox Urico "false"
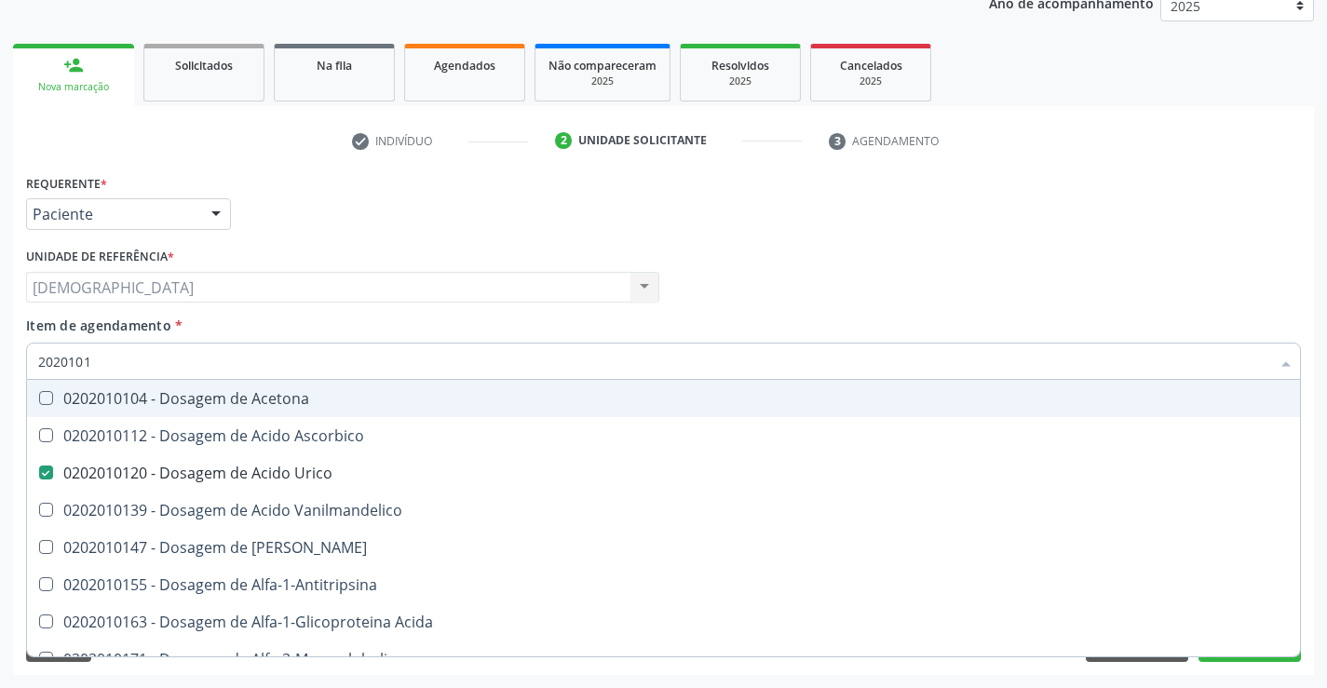
type input "202010"
checkbox Urico "false"
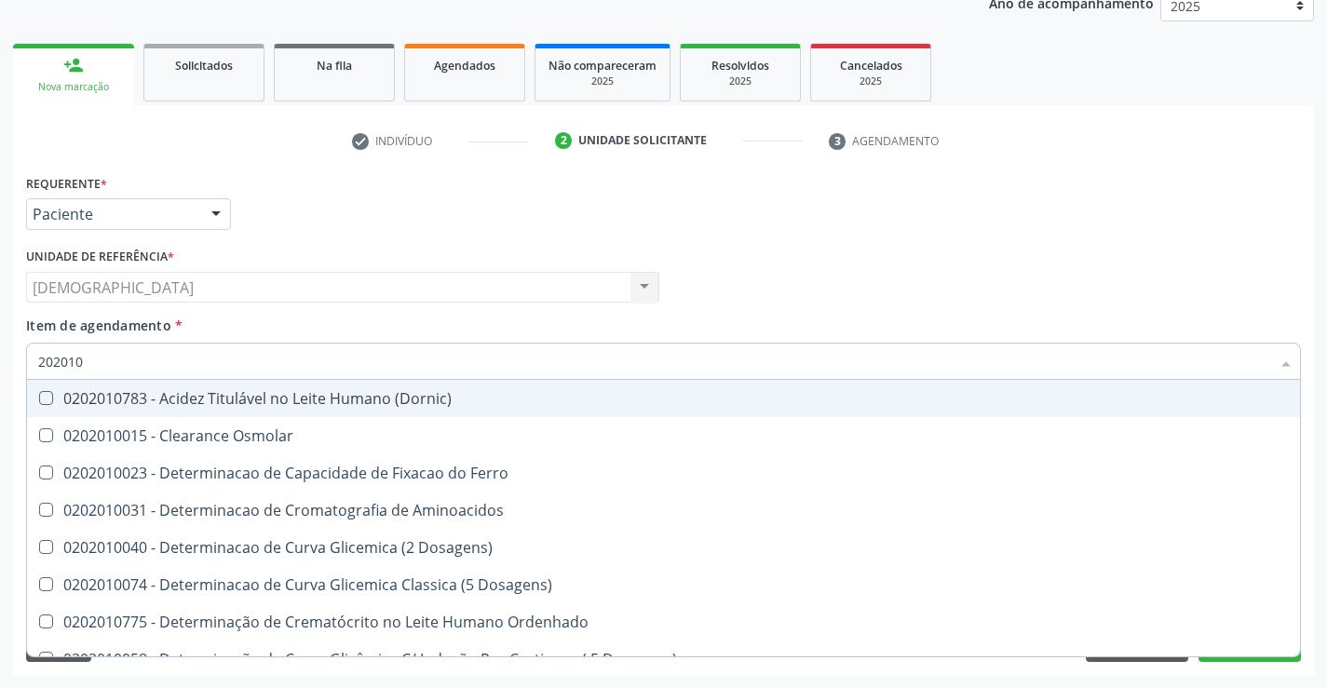
type input "20201"
checkbox Urico "false"
checkbox Amonia "true"
checkbox Glicose "false"
checkbox Nt-Probnp\) "true"
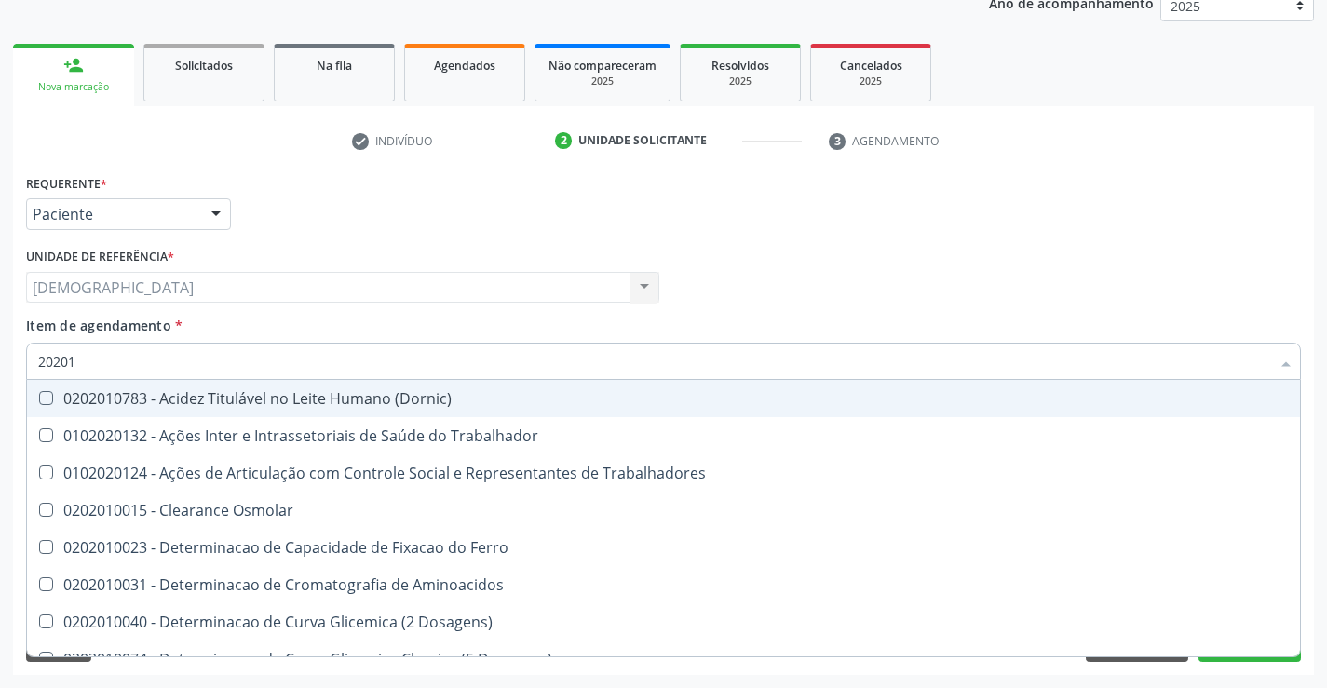
type input "2020"
checkbox Urico "false"
checkbox Glicose "false"
checkbox Orais "true"
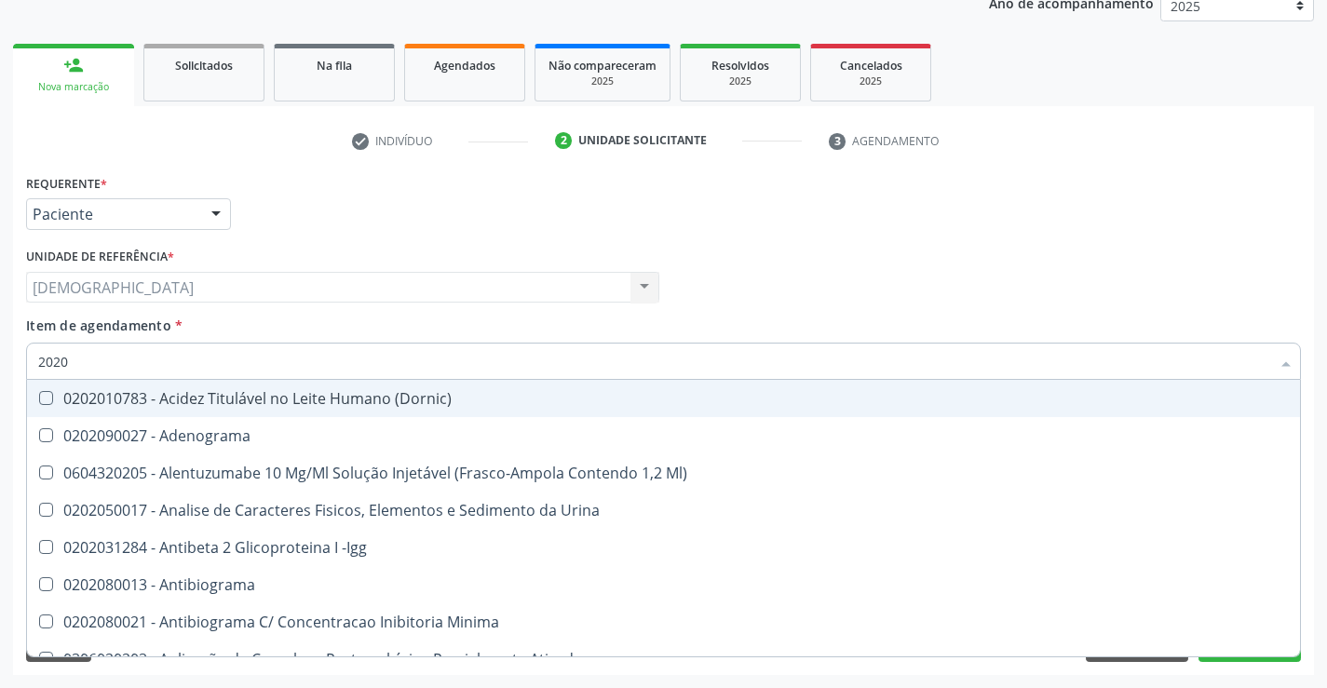
type input "202"
checkbox Urico "false"
checkbox Circulante "true"
checkbox Glicose "false"
checkbox Leucino-Aminopeptidase "true"
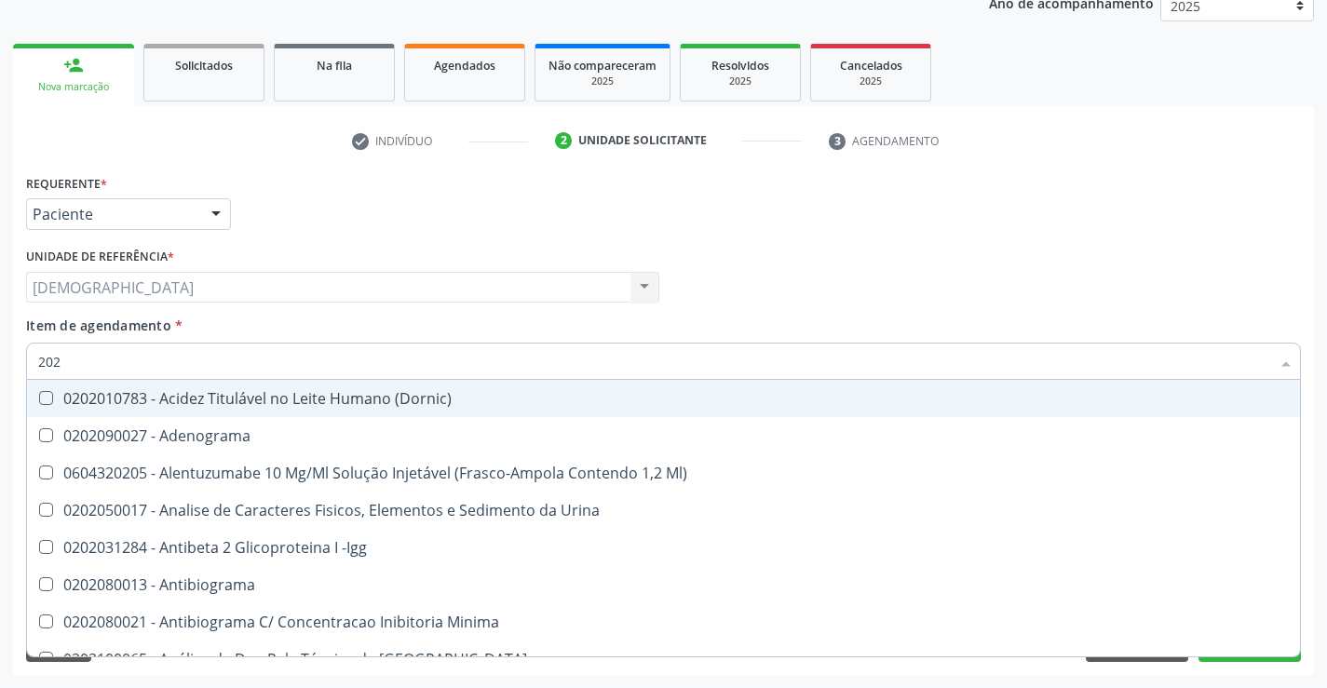
type input "20"
checkbox Urico "false"
checkbox Glicose "false"
checkbox Nariz "true"
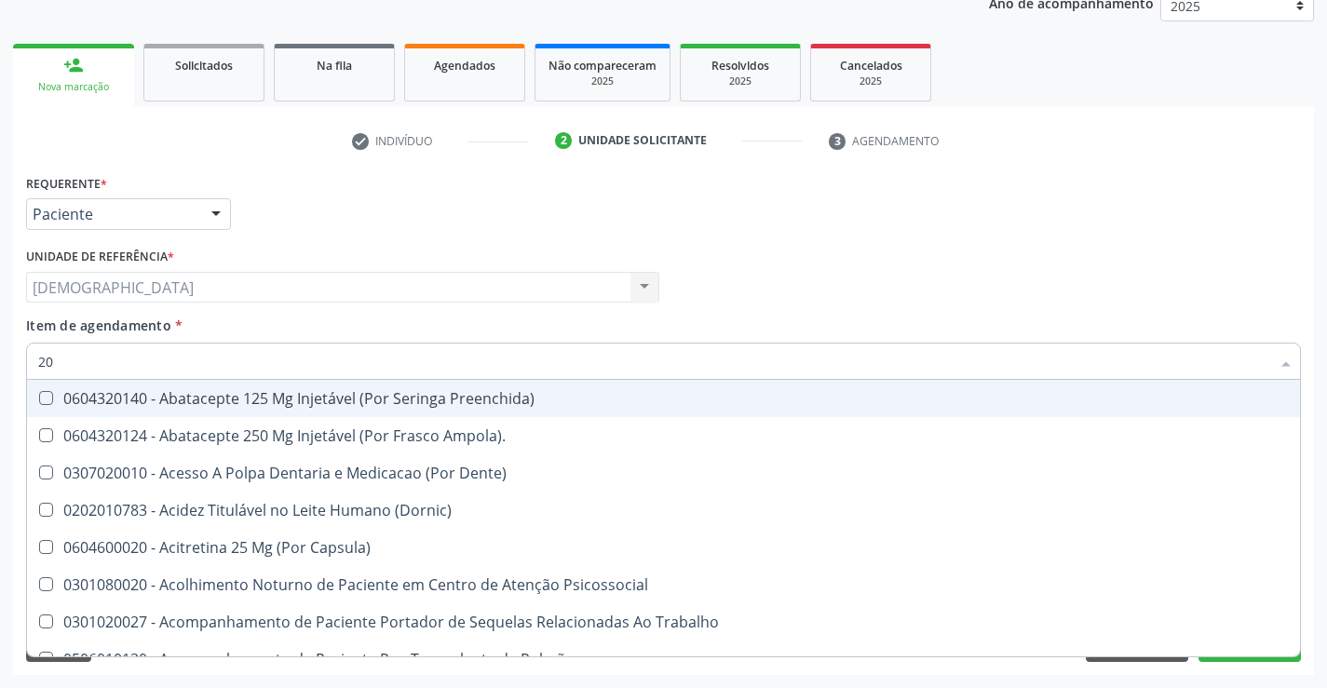
type input "2"
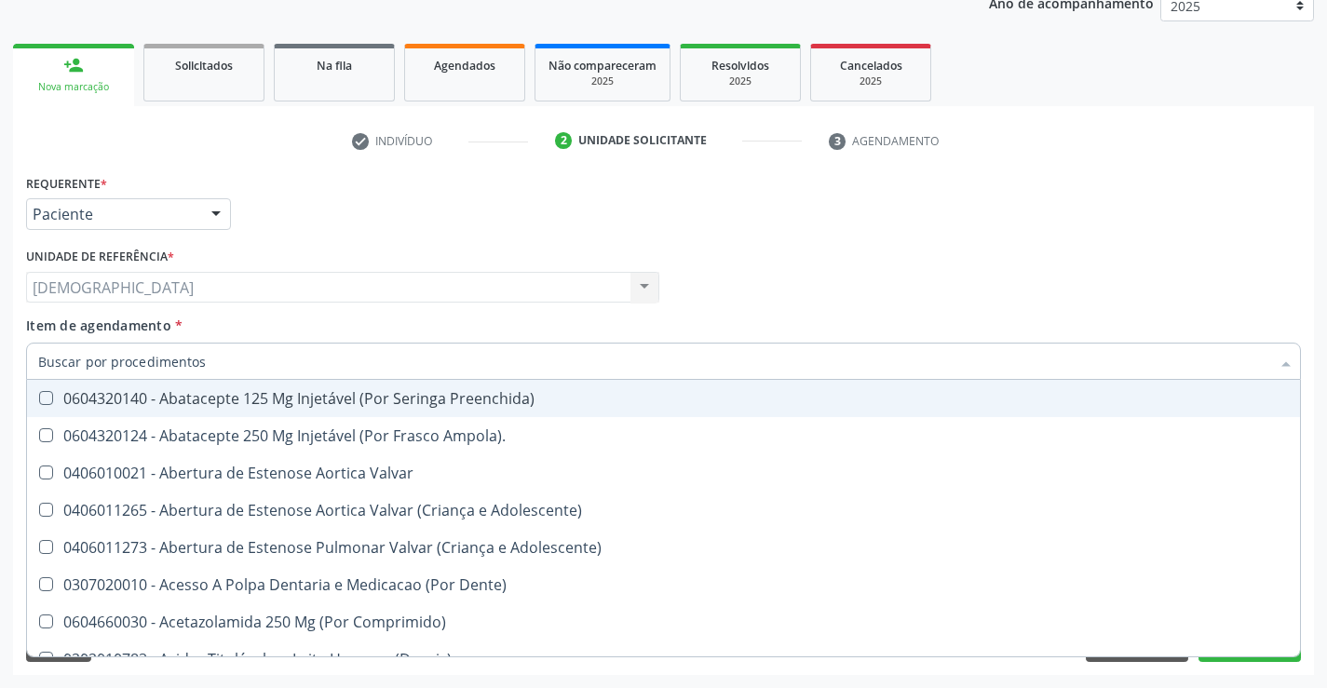
checkbox Per-Operatoria "false"
checkbox Cec "false"
checkbox Urico "false"
checkbox Glicose "false"
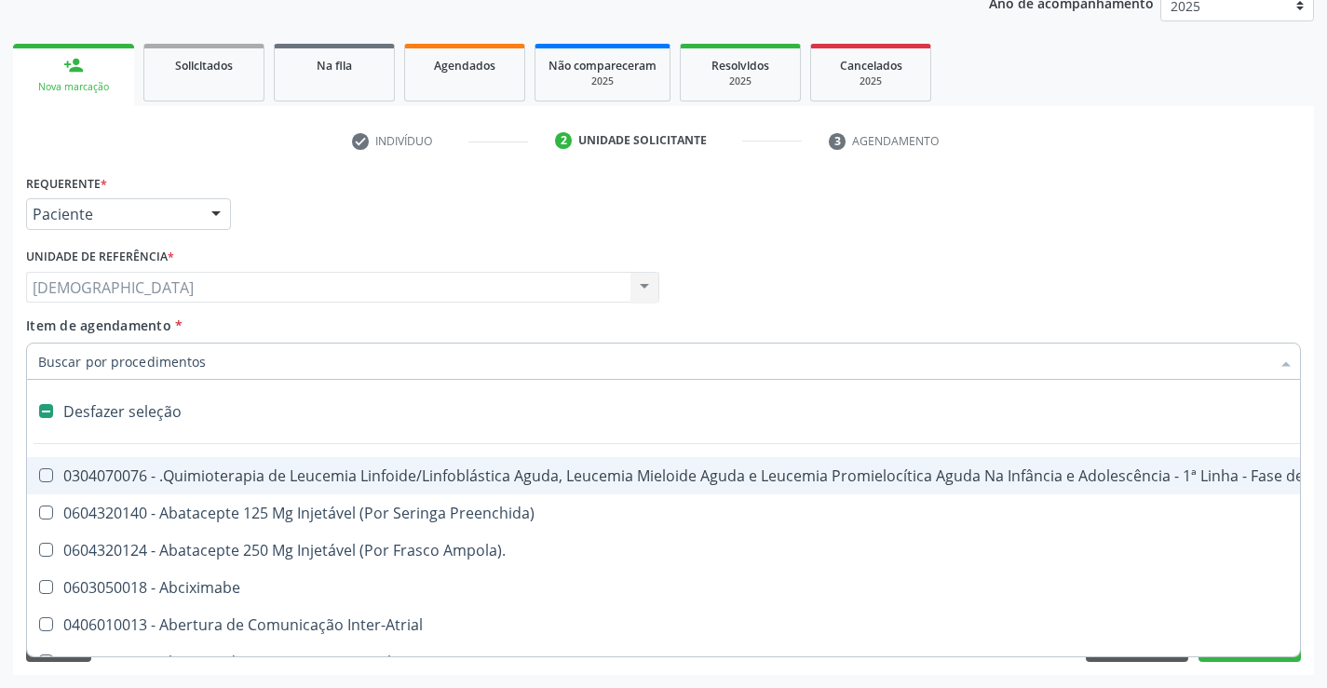
type input "2"
checkbox Comprimido\) "true"
checkbox Percutanea "true"
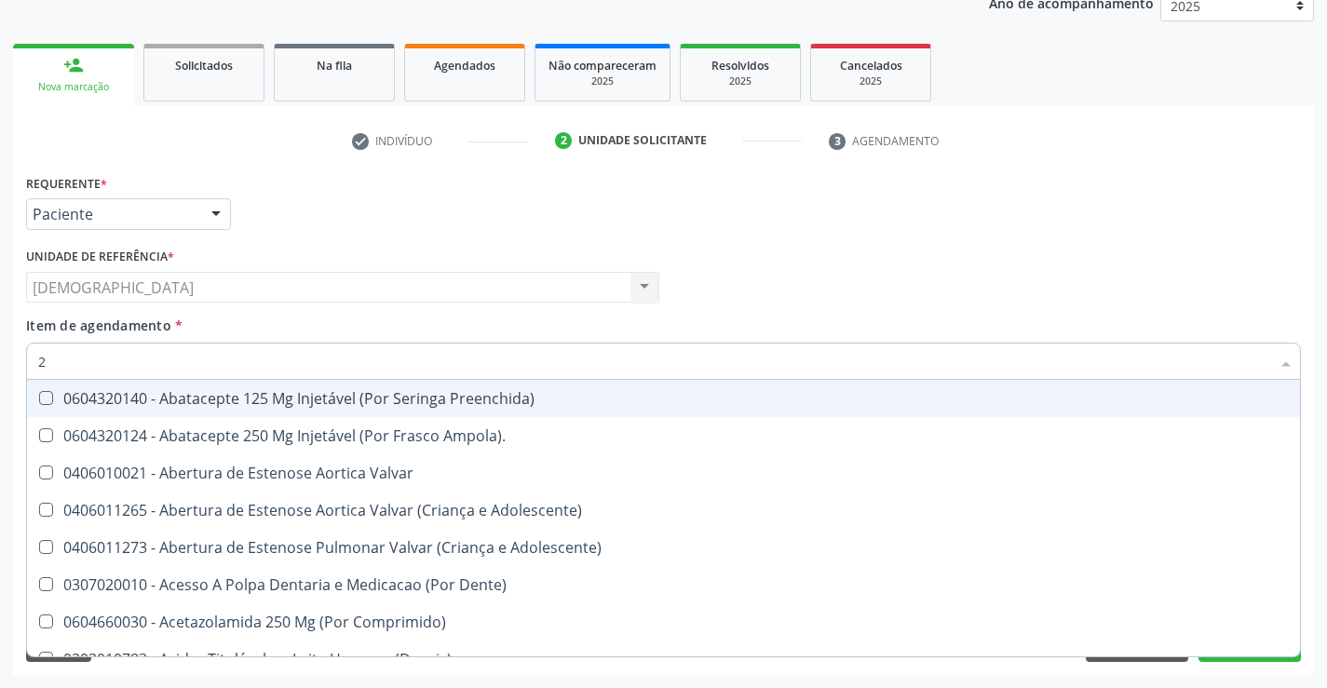
type input "20"
checkbox Per-Operatoria "true"
checkbox Cec "true"
checkbox Urico "false"
checkbox Glicose "false"
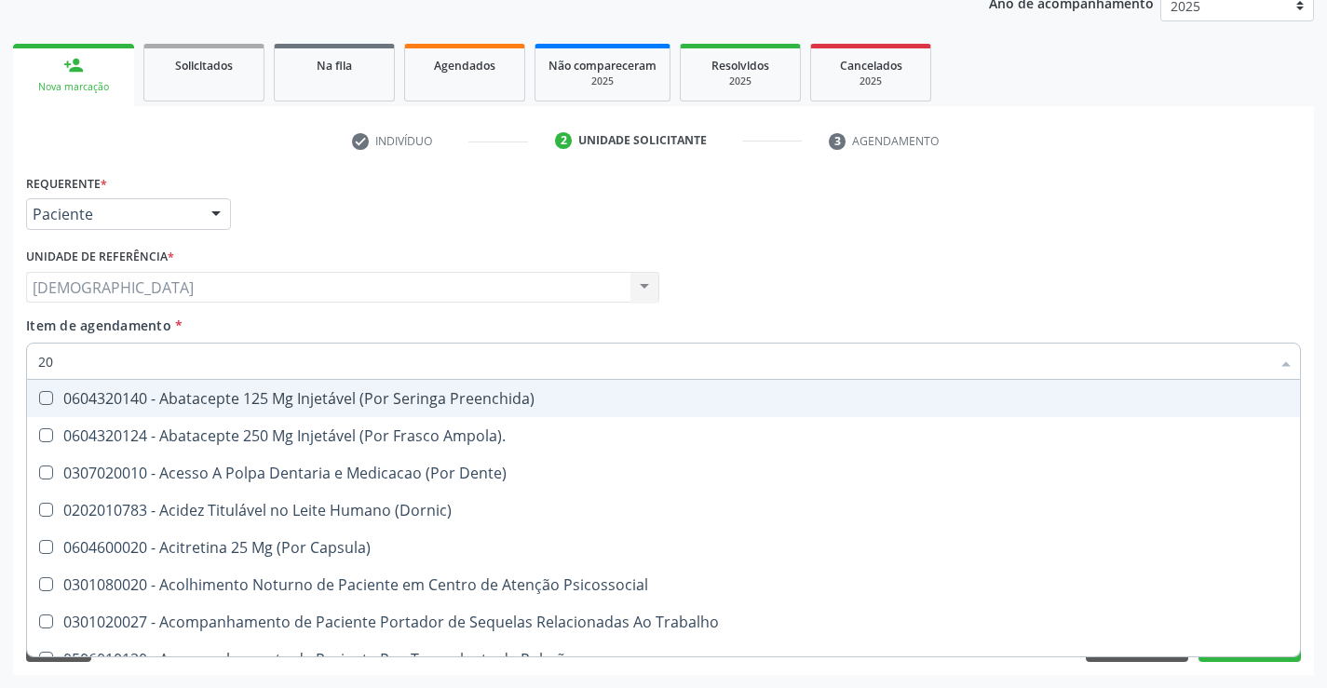
type input "202"
checkbox Sistêmico "true"
checkbox Linha "true"
checkbox Urico "false"
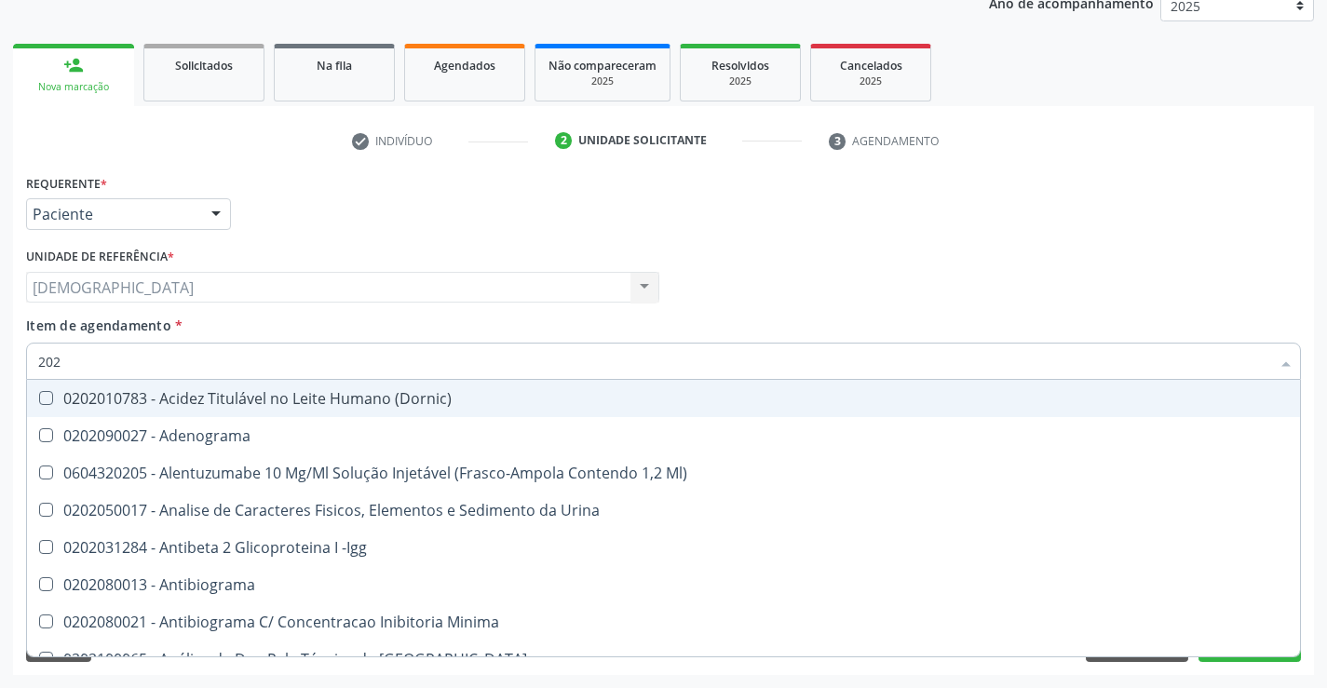
type input "2020"
checkbox Noturna "true"
checkbox Urico "false"
checkbox X "true"
checkbox Glicose "false"
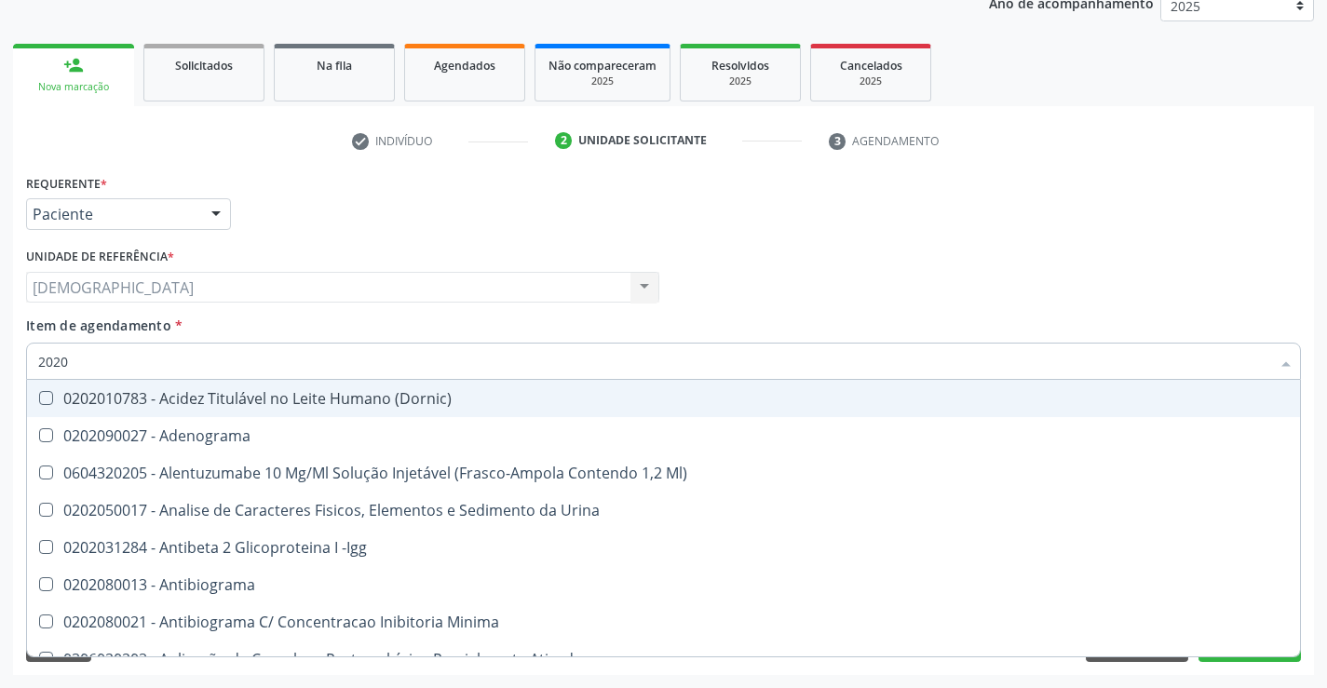
type input "20201"
checkbox Hematologica "true"
checkbox Reumatoide "true"
checkbox Urico "false"
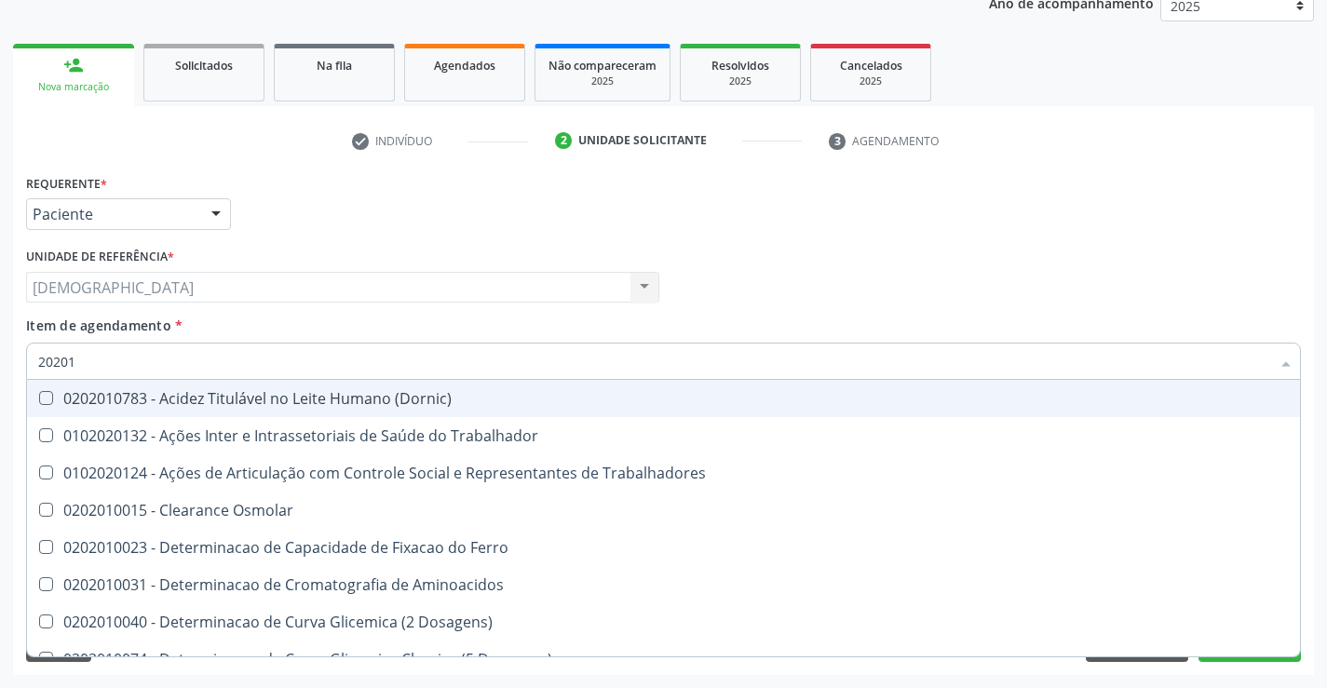
type input "202010"
checkbox Ativada\) "true"
checkbox Urico "false"
checkbox II "true"
checkbox Glicose "false"
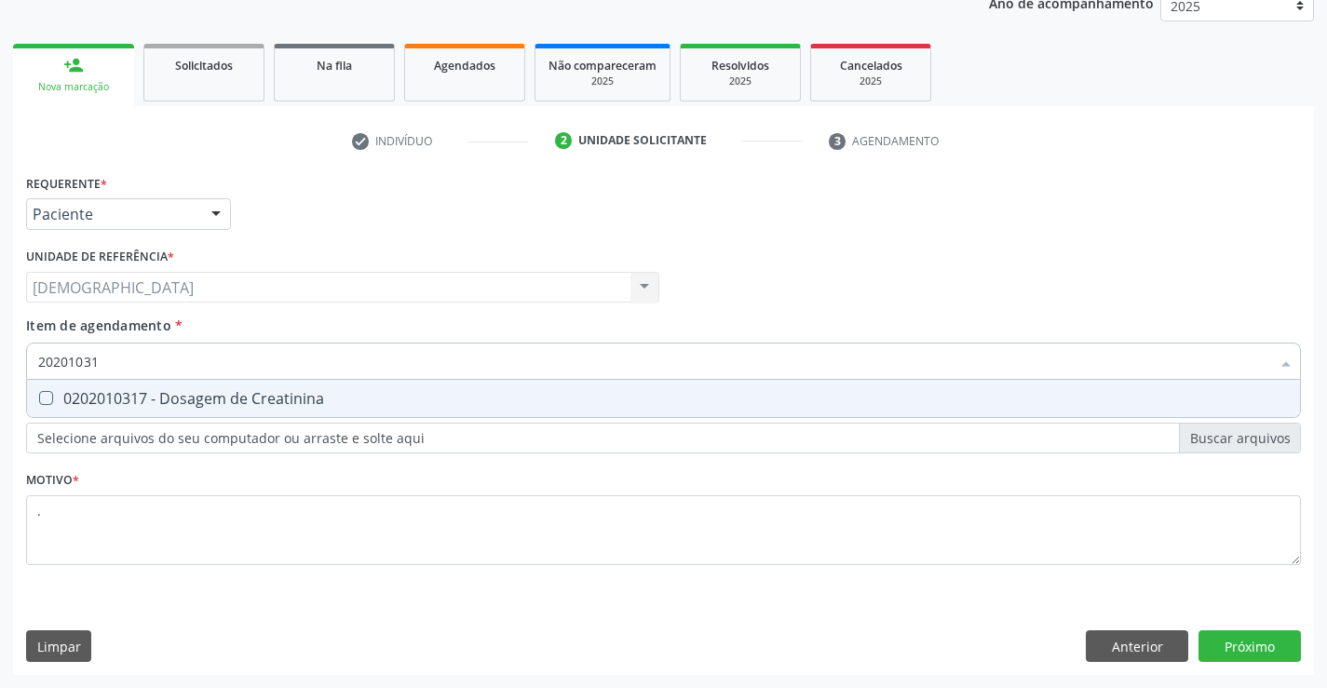
type input "202010317"
click at [98, 392] on div "0202010317 - Dosagem de Creatinina" at bounding box center [663, 398] width 1251 height 15
checkbox Creatinina "true"
type input "2020103"
checkbox Creatinina "false"
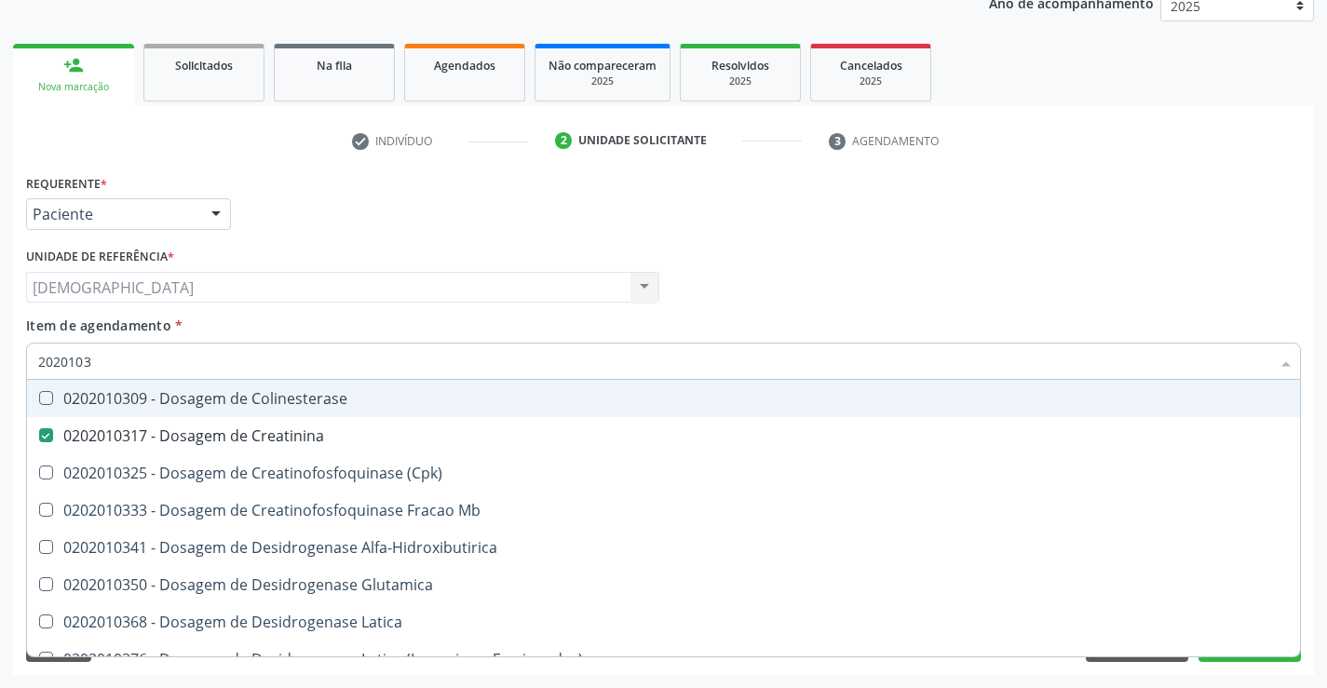
type input "202010"
checkbox Creatinina "false"
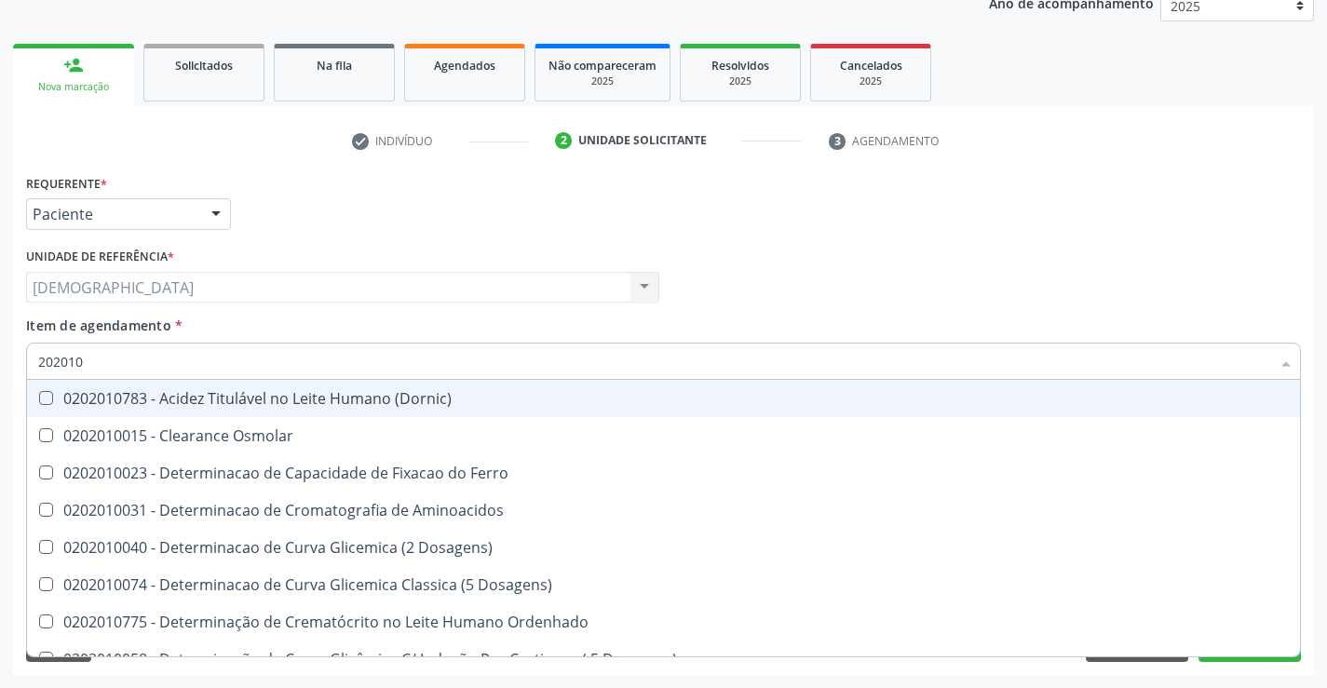
type input "20201"
checkbox Urico "false"
checkbox Amonia "true"
checkbox Creatinina "false"
checkbox Folato "true"
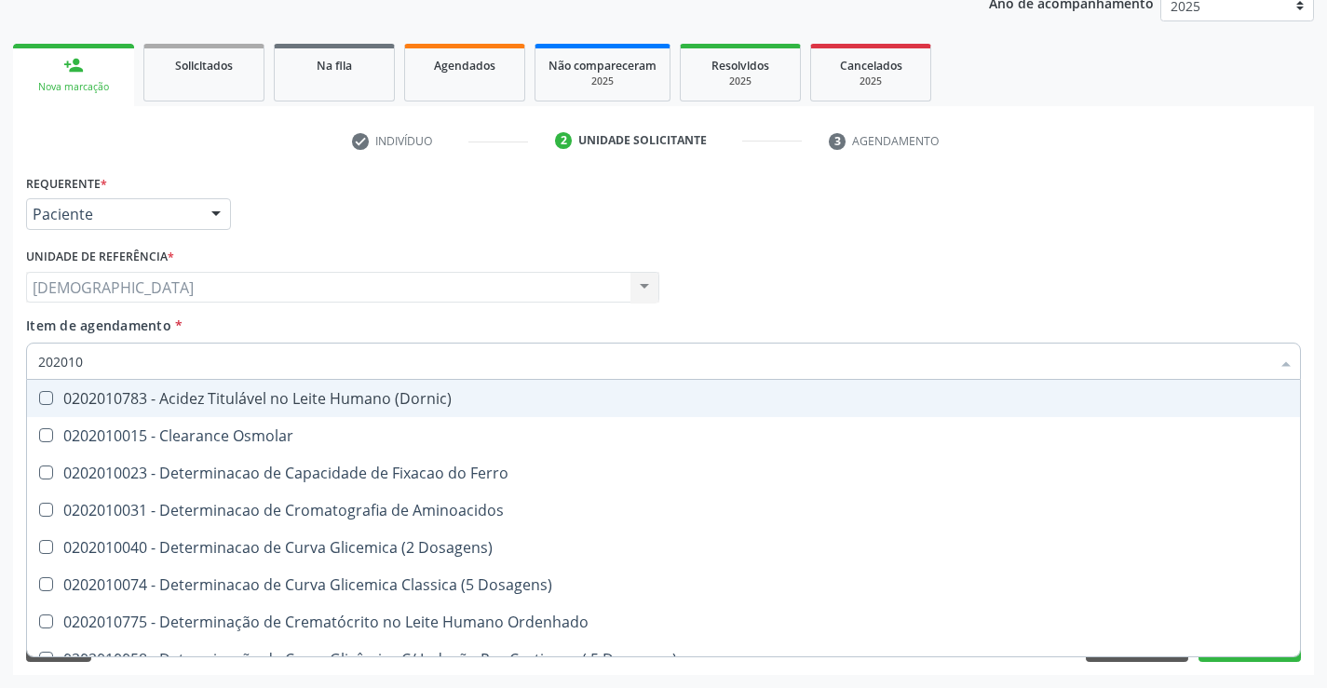
checkbox Glicose "false"
checkbox Nt-Probnp\) "true"
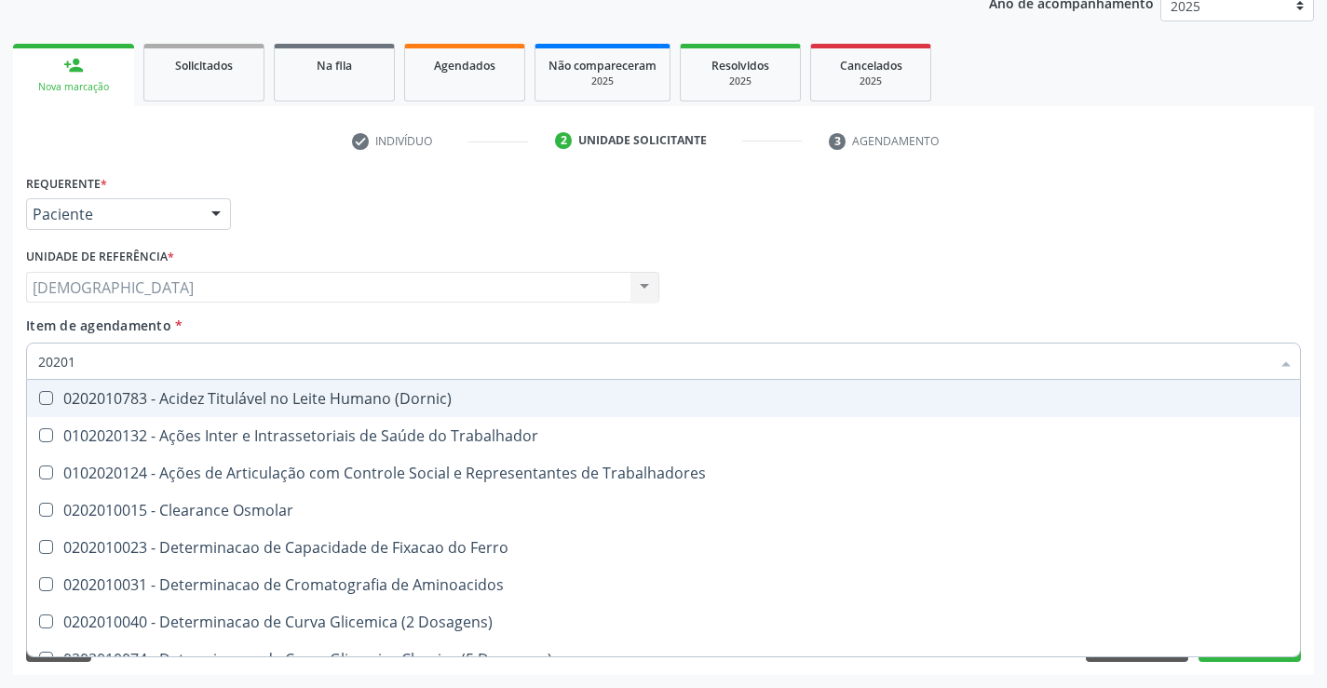
type input "2020"
checkbox Urico "false"
checkbox Creatinina "false"
checkbox Glicose "false"
checkbox Orais "true"
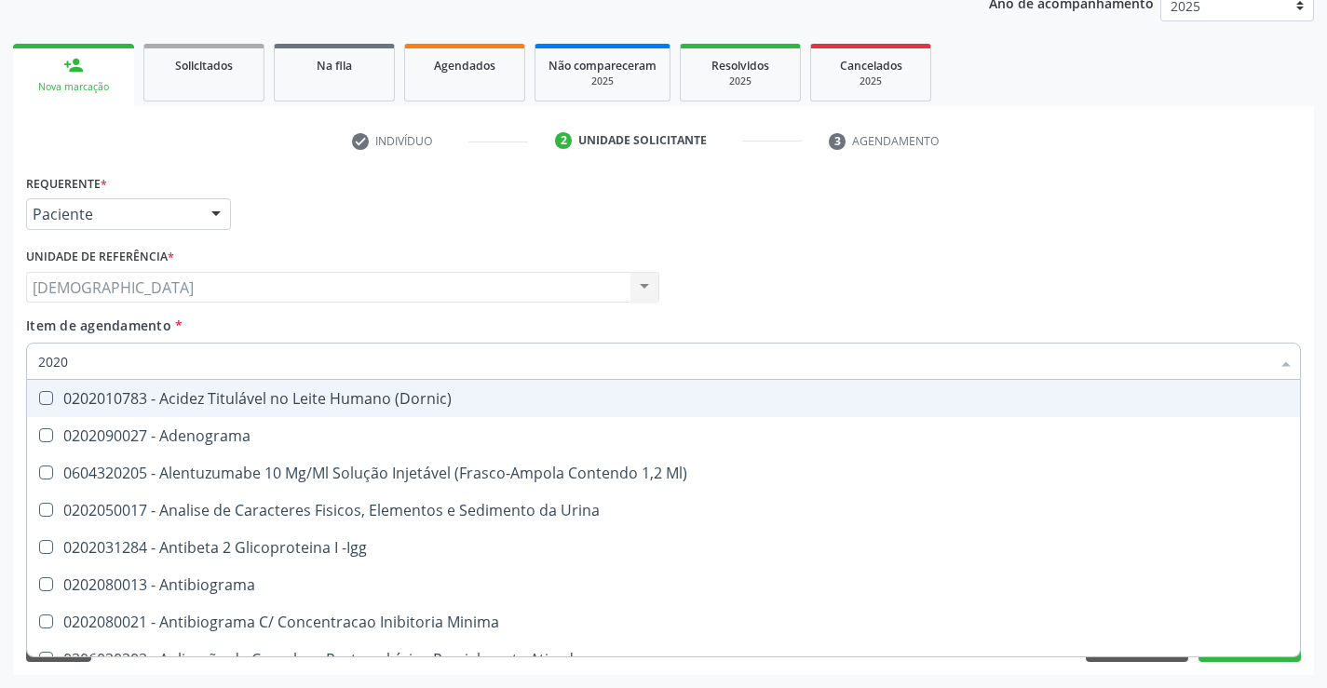
type input "202"
checkbox Urico "false"
checkbox Circulante "true"
checkbox Creatinina "false"
checkbox \(Inibidor\) "true"
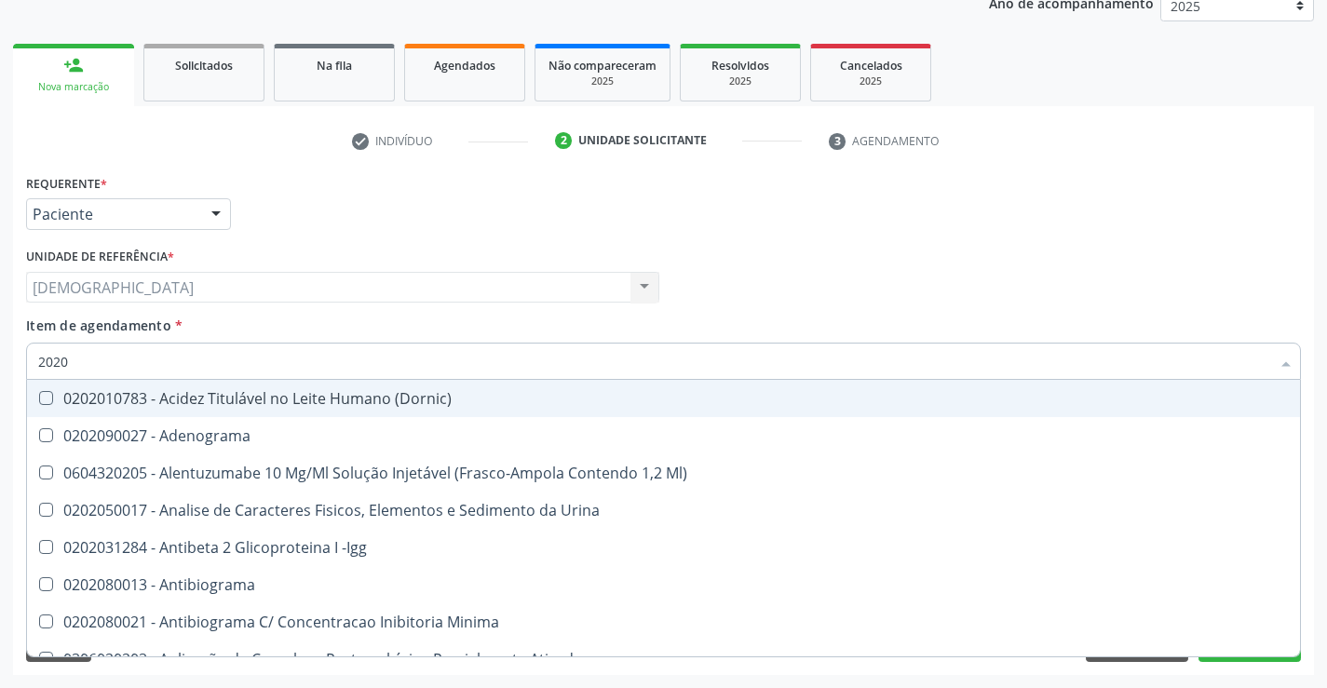
checkbox Glicose "false"
checkbox Leucino-Aminopeptidase "true"
type input "20"
checkbox Urico "false"
checkbox Creatinina "false"
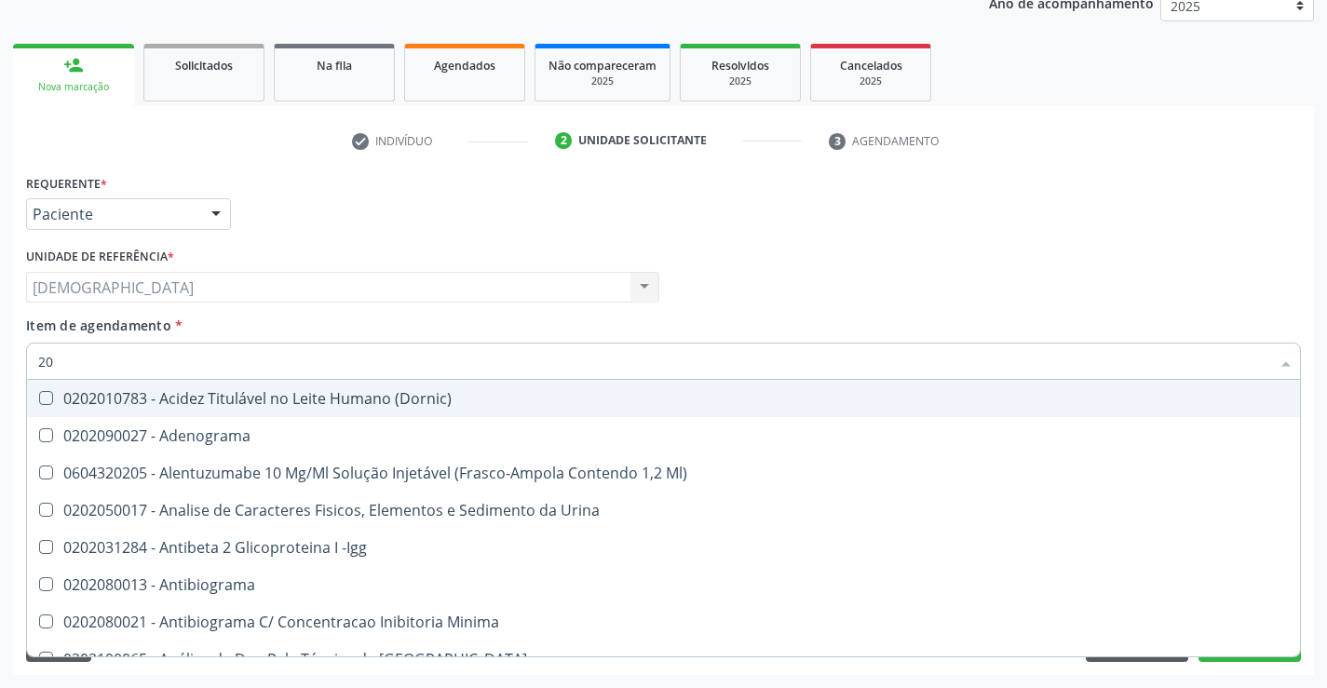
checkbox Glicose "false"
checkbox Nariz "true"
checkbox Timectomia "true"
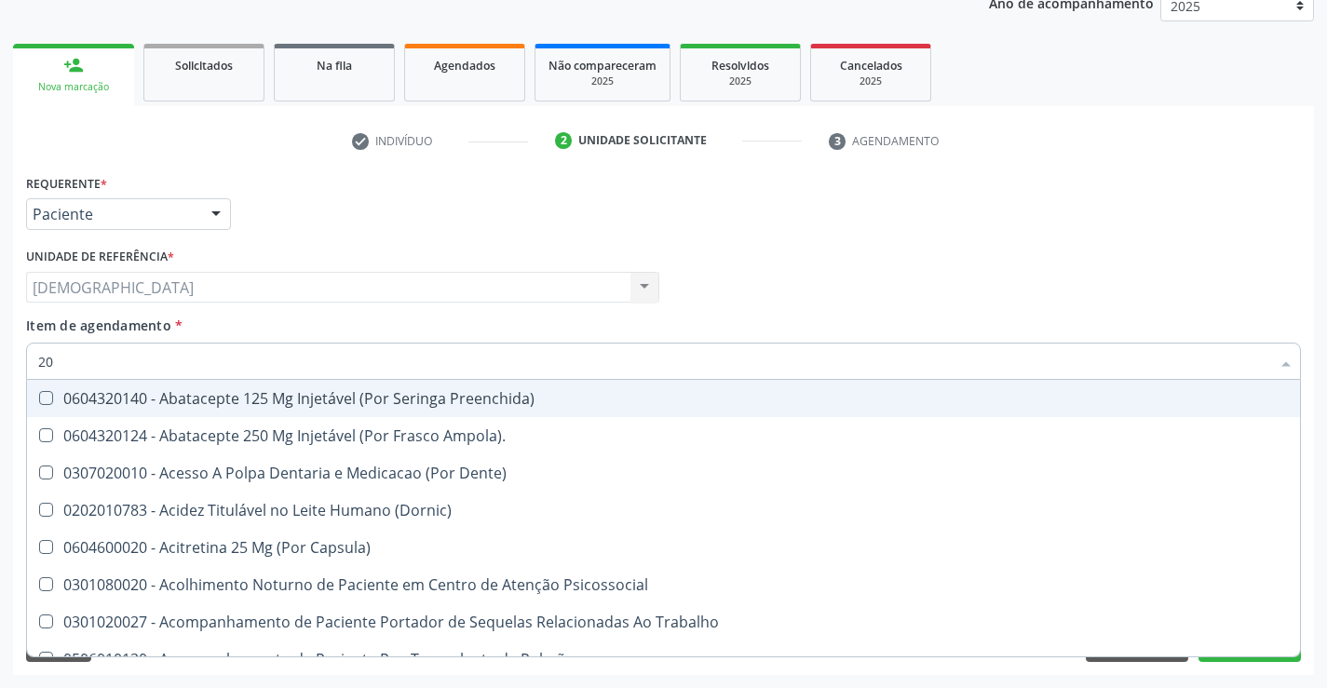
type input "2"
checkbox Urico "false"
checkbox Creatinina "false"
checkbox Glicose "false"
checkbox Retalho "true"
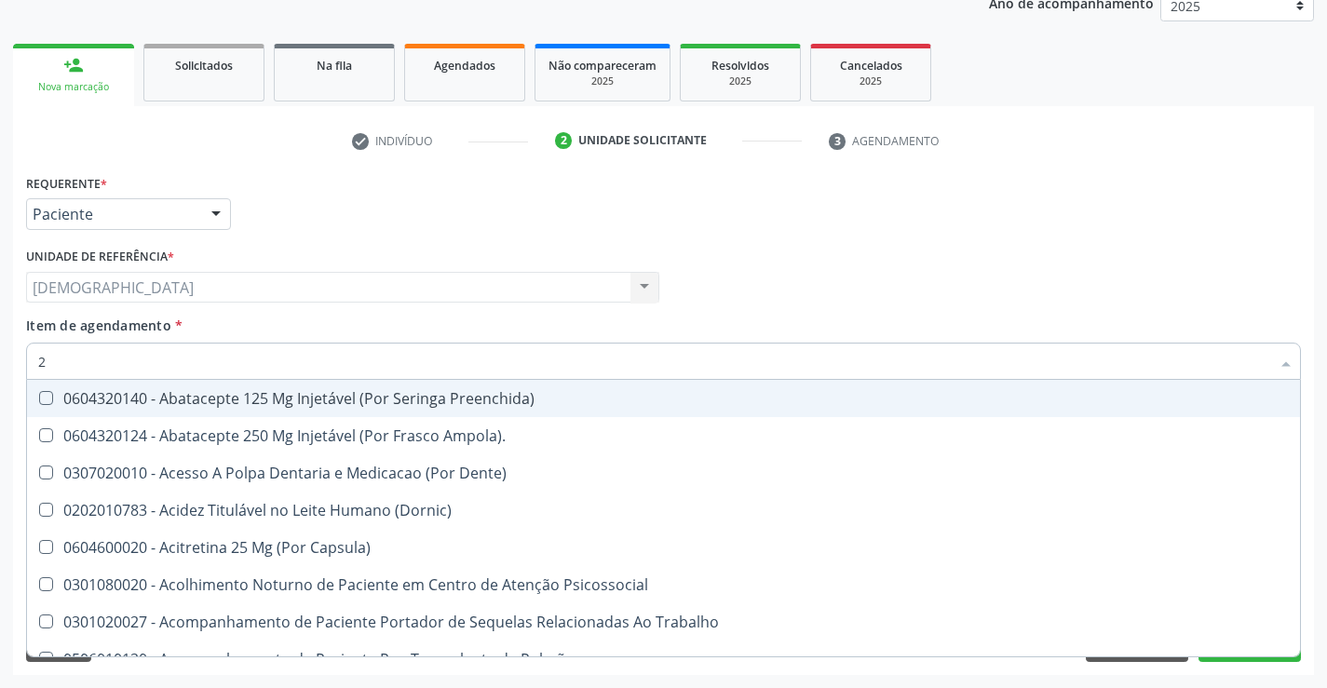
checkbox Osseo "true"
checkbox Rush "true"
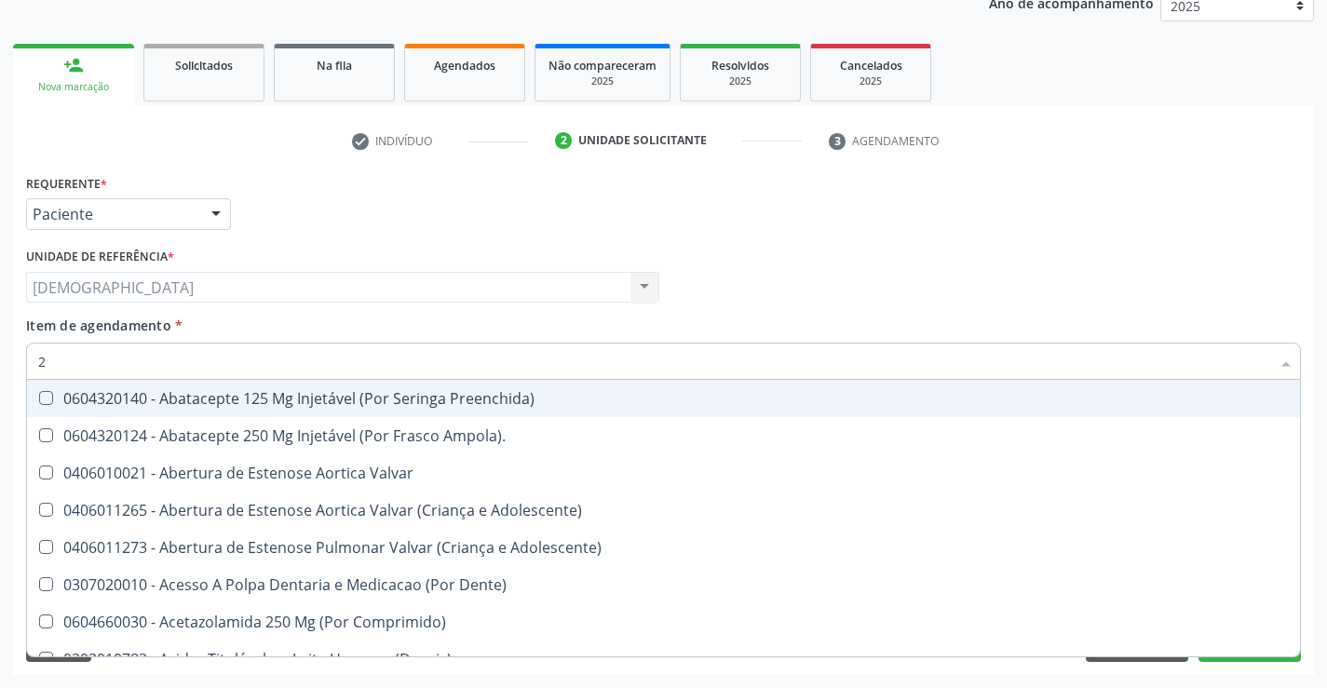
checkbox Urico "false"
checkbox Creatinina "false"
checkbox Glicose "false"
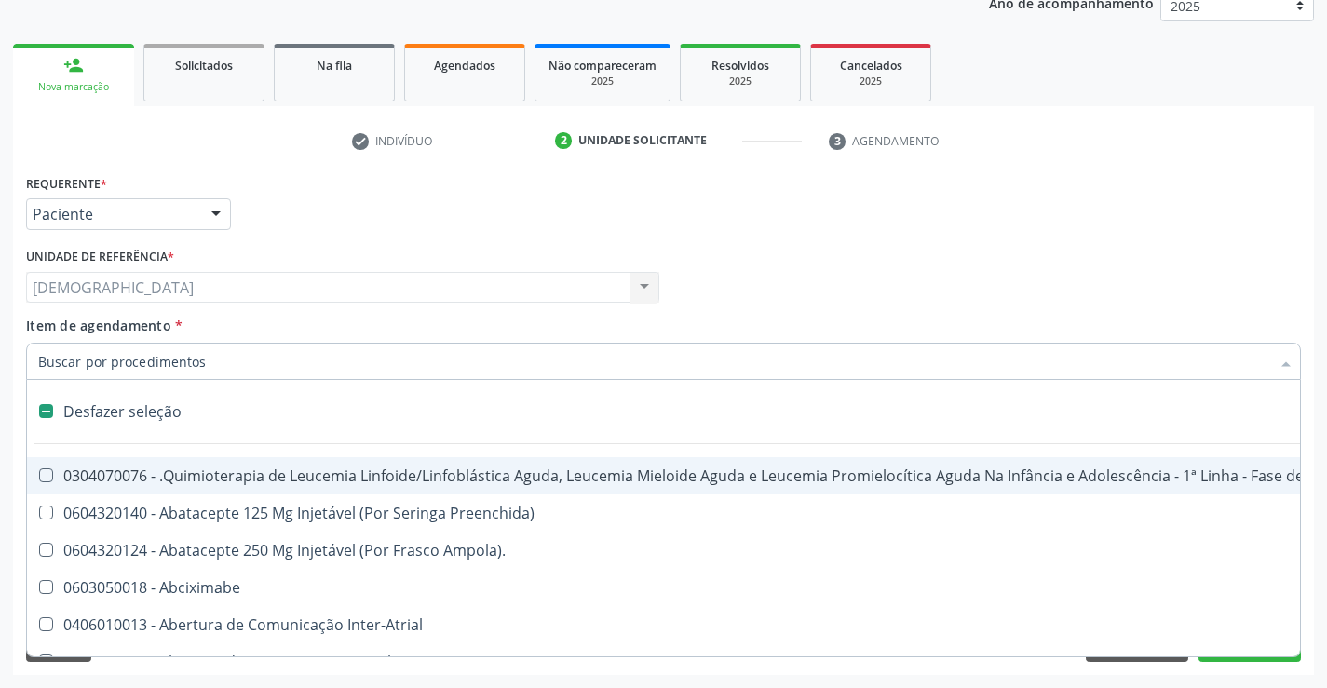
type input "2"
checkbox Comprimido\) "true"
checkbox Colo "true"
checkbox Percutanea "true"
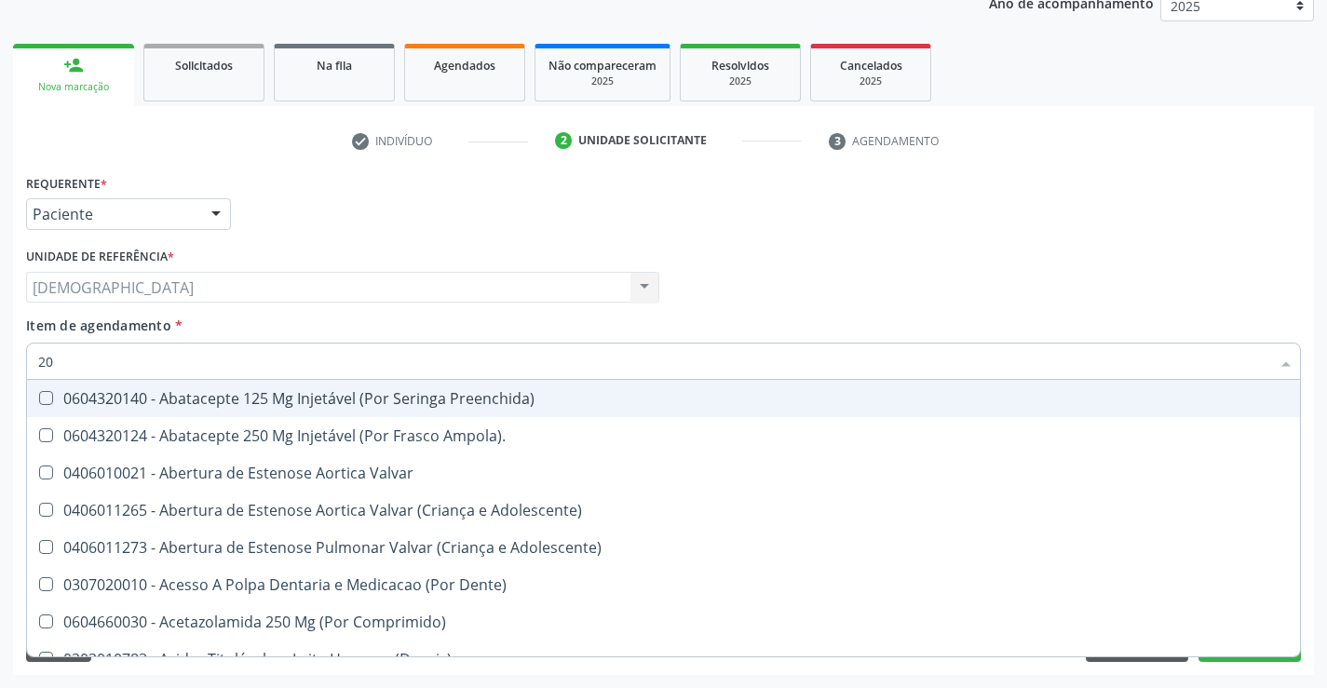
type input "202"
checkbox Toraco-Abdominal "true"
checkbox Pelvica "true"
checkbox Periféricas "true"
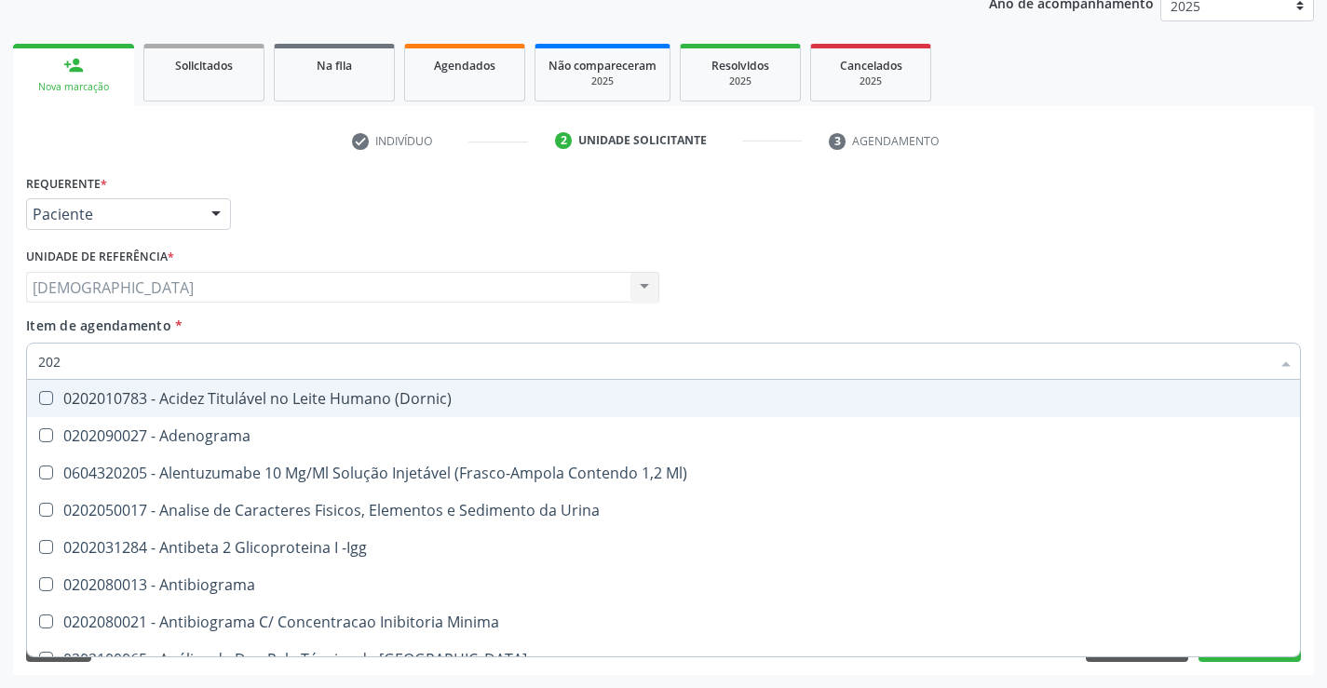
type input "2020"
checkbox Noturna "true"
checkbox Urico "false"
checkbox Cadmio "true"
checkbox Creatinina "false"
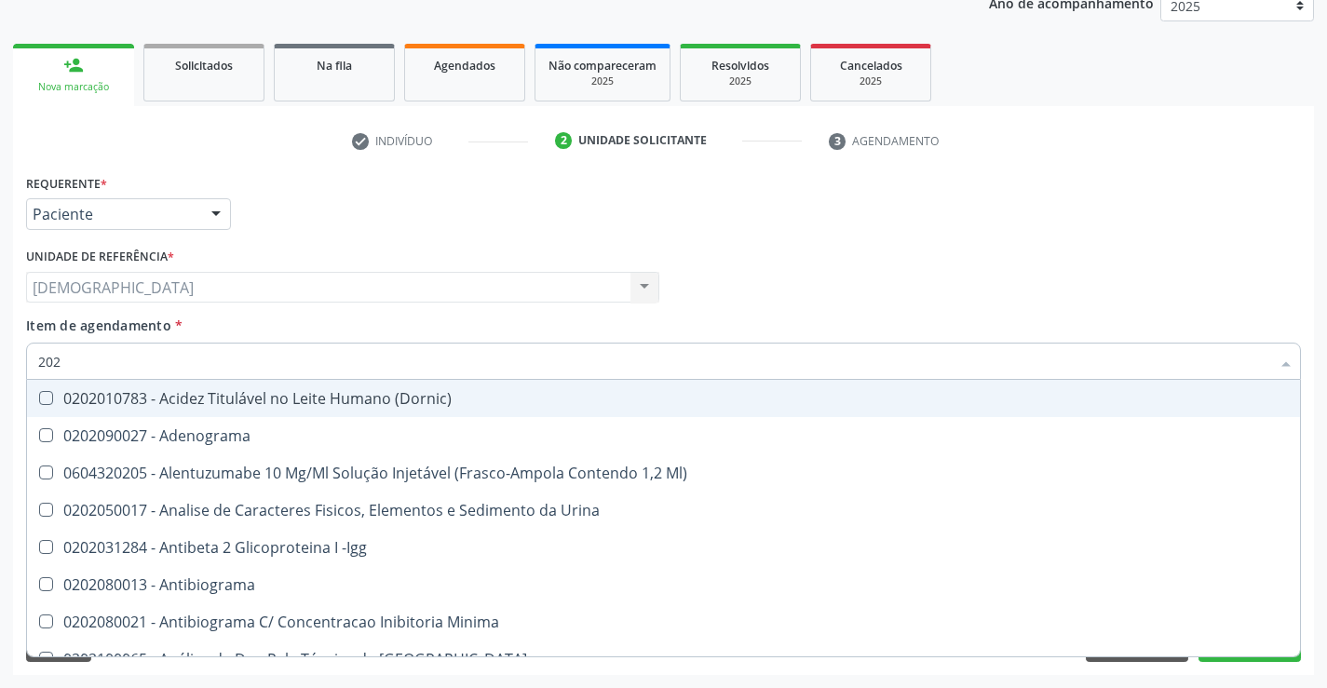
checkbox X "true"
checkbox Glicose "false"
type input "20201"
checkbox Hematologica "true"
checkbox Molecular "true"
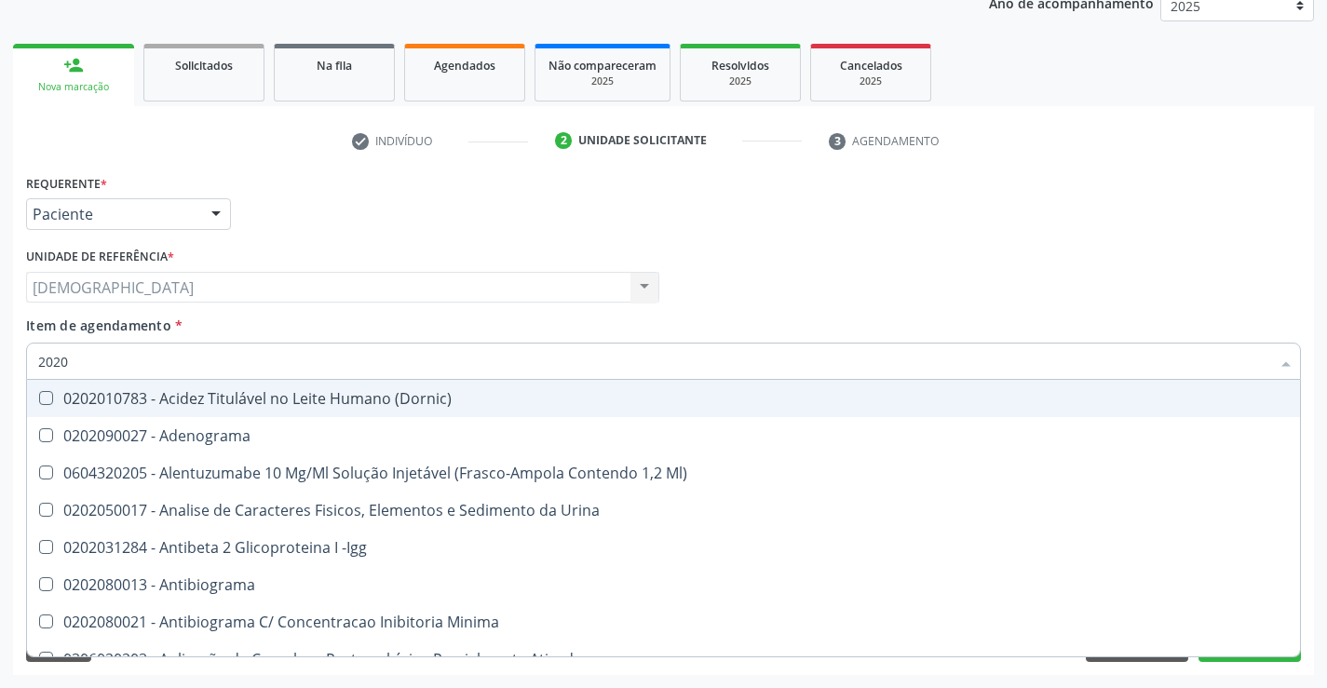
checkbox Reumatoide "true"
checkbox Urico "false"
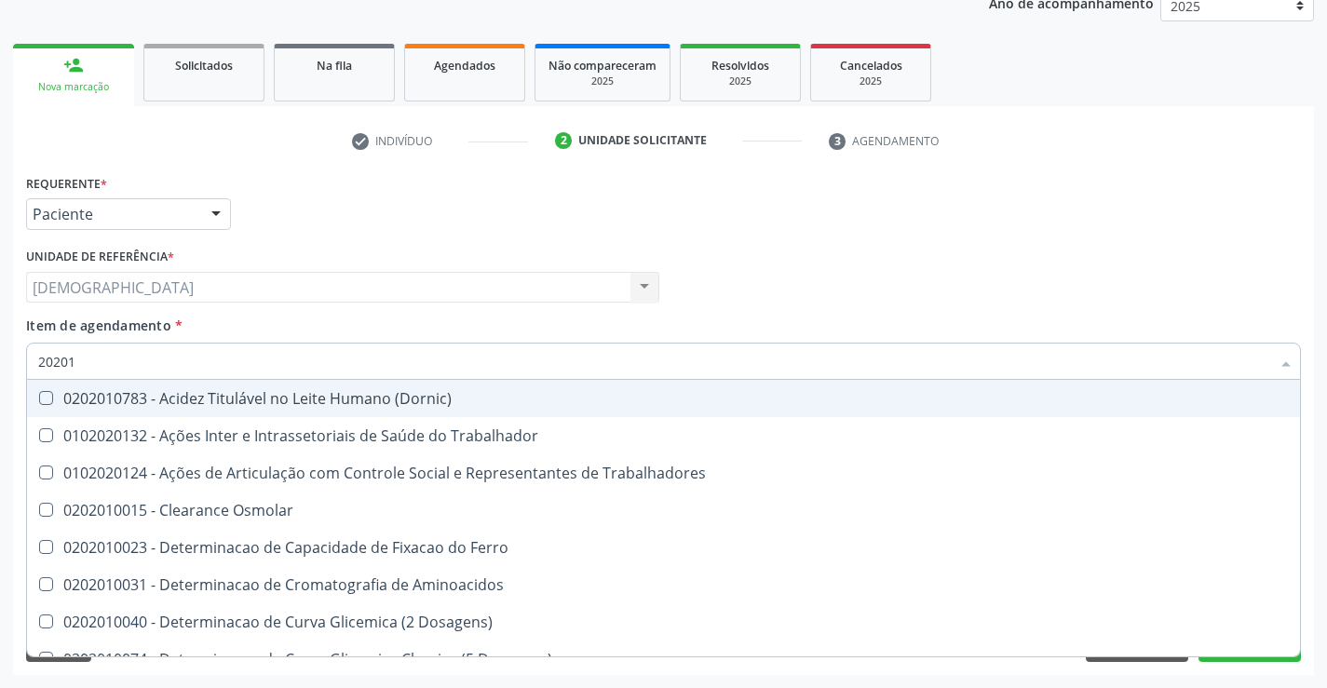
type input "202010"
checkbox Ativada\) "true"
checkbox Urico "false"
checkbox Ionizavel "true"
checkbox Creatinina "false"
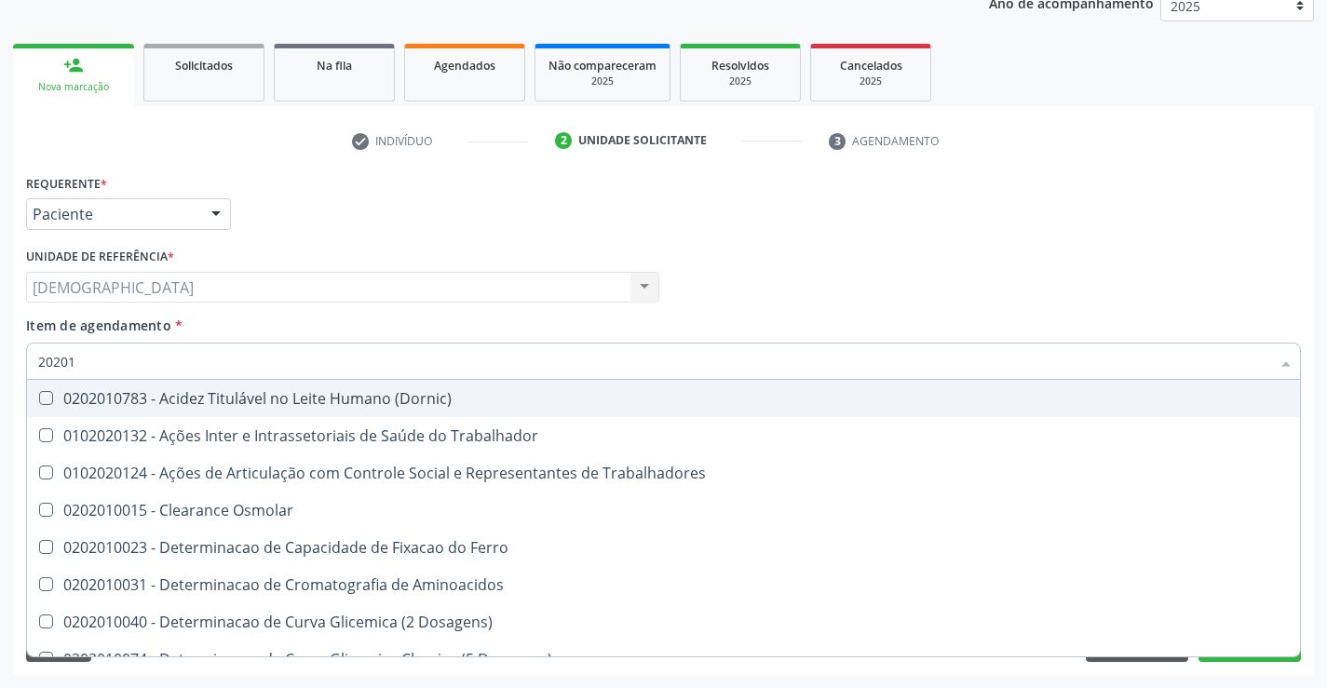
checkbox II "true"
checkbox Glicose "false"
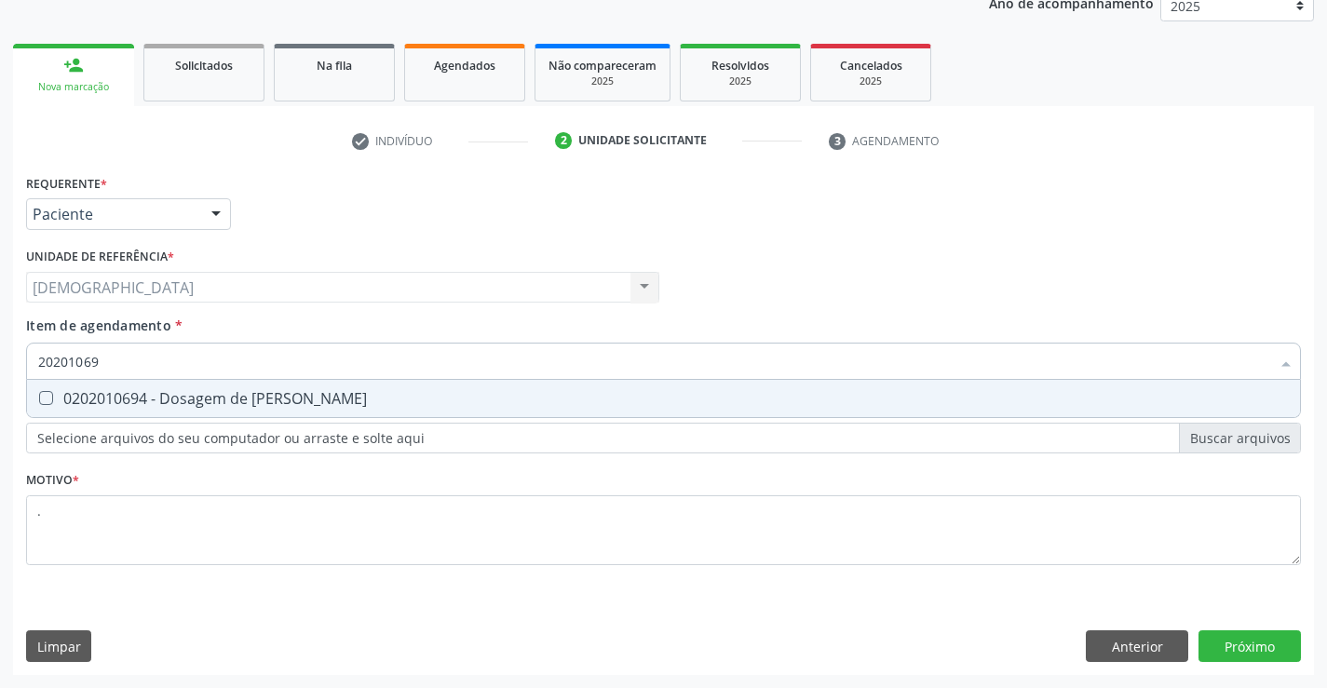
type input "202010694"
click at [98, 392] on div "0202010694 - Dosagem de [PERSON_NAME]" at bounding box center [663, 398] width 1251 height 15
checkbox Ureia "true"
type input "2020106"
checkbox Ureia "false"
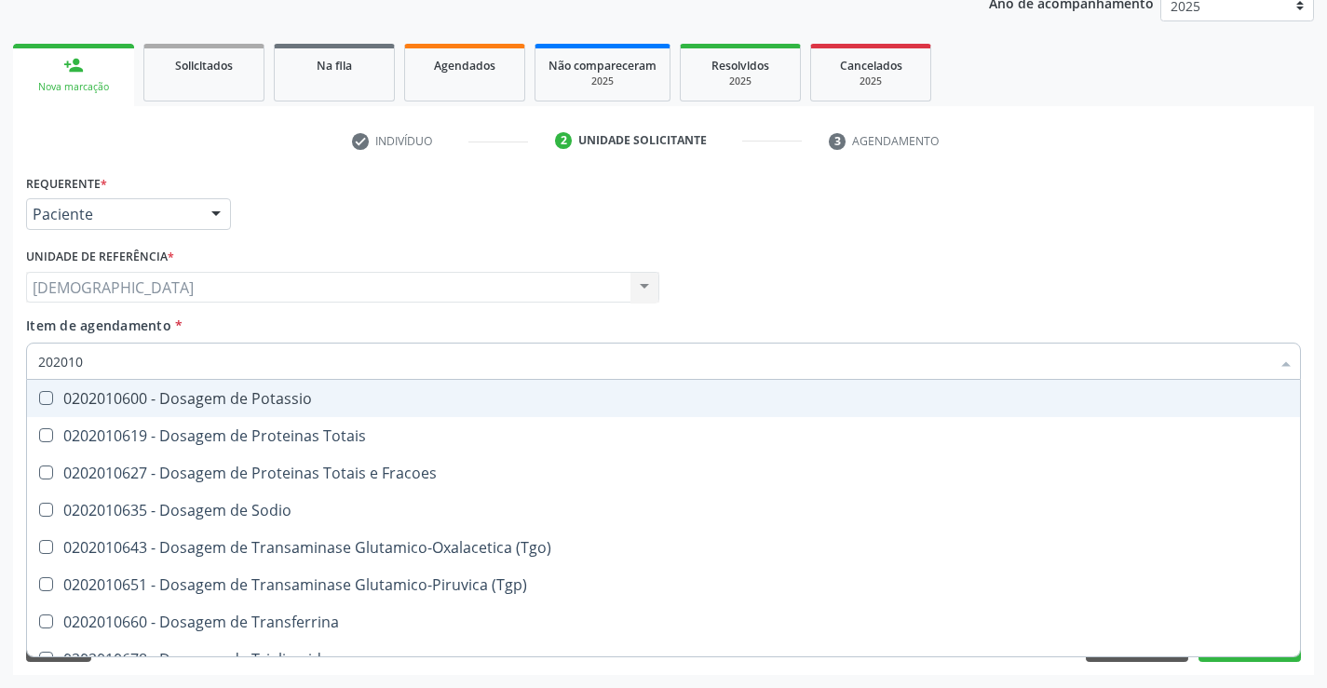
type input "20201"
checkbox Ureia "false"
type input "2"
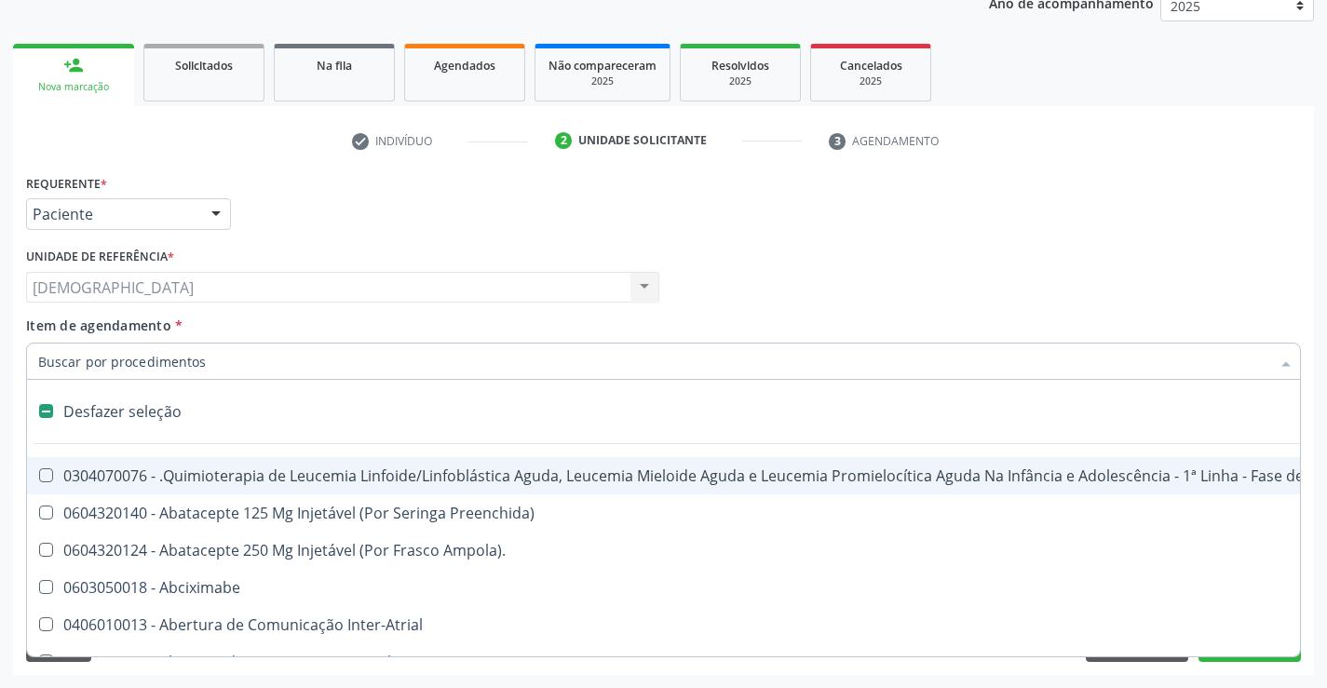
type input "2"
checkbox Comprimido\) "true"
checkbox Colo "true"
checkbox Percutanea "true"
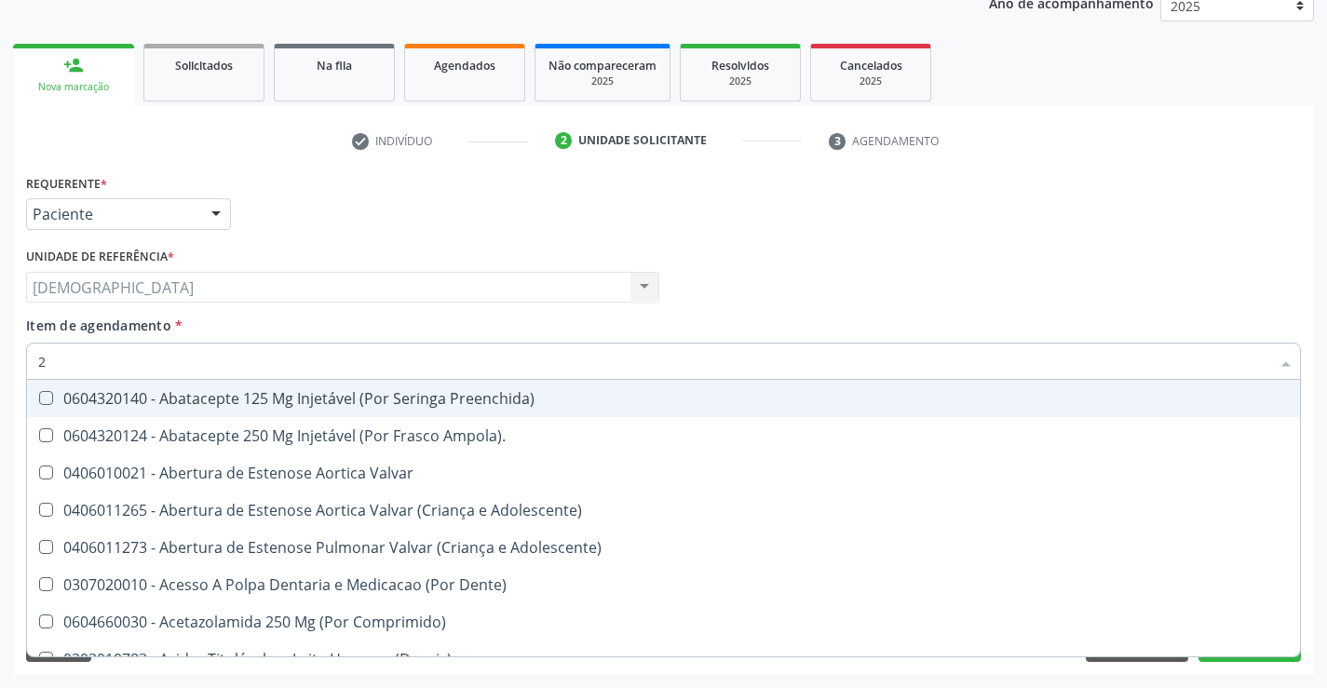
type input "20"
checkbox Per-Operatoria "true"
checkbox Revisao "true"
checkbox Cec "true"
checkbox Biotinidase "true"
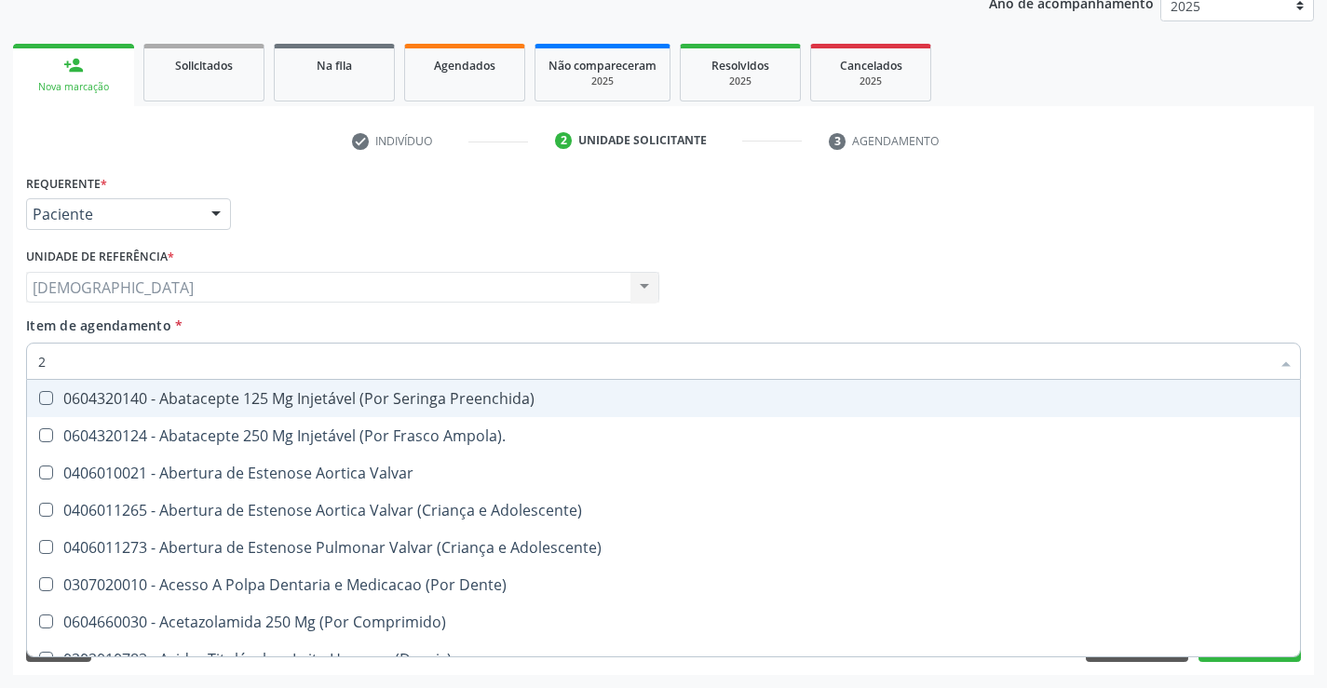
checkbox Urico "false"
checkbox Creatinina "false"
checkbox Glicose "false"
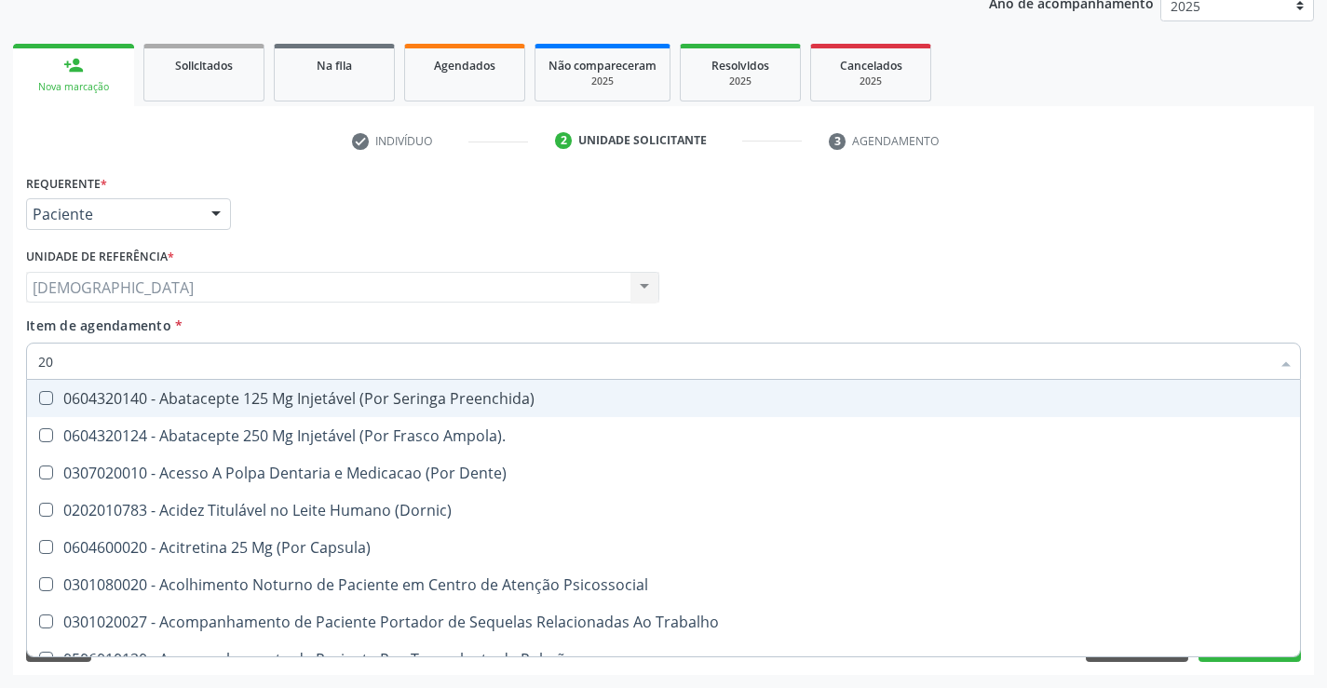
type input "202"
checkbox Sistêmico "true"
checkbox Bexiga "true"
checkbox Linha "true"
checkbox Inteiro "true"
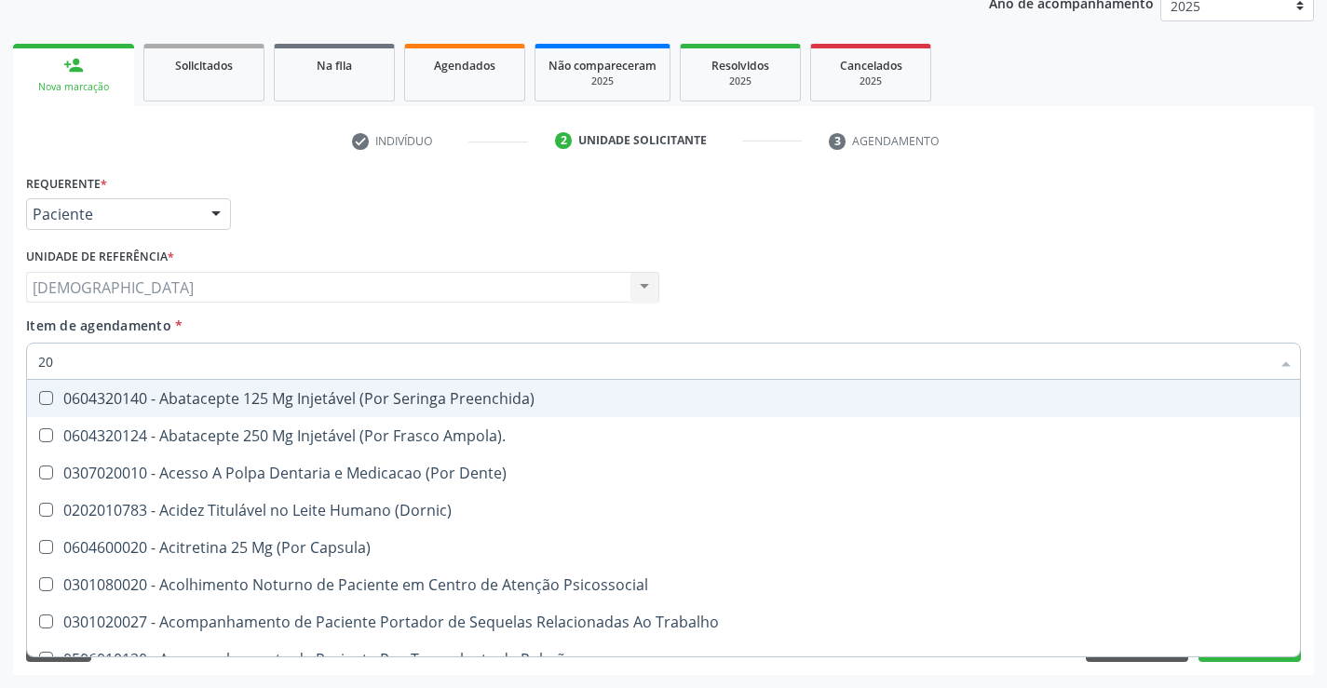
checkbox Urico "false"
checkbox Creatinina "false"
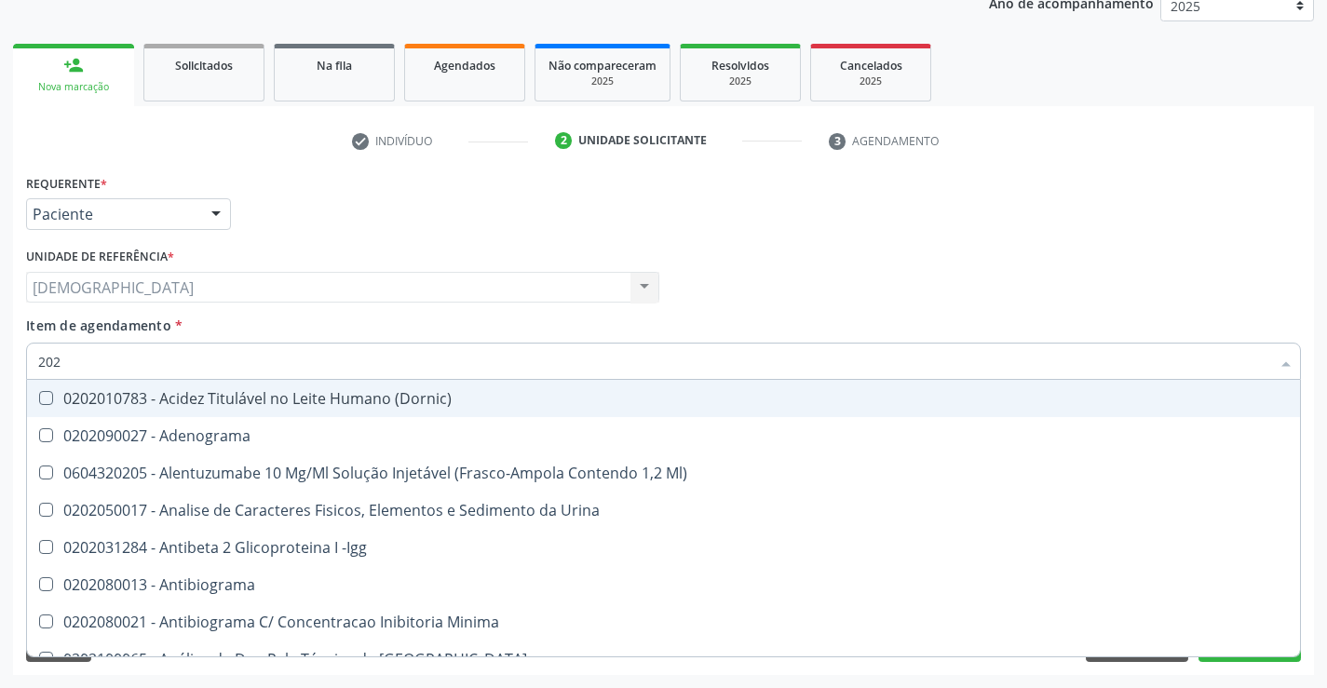
type input "2020"
checkbox Noturna "true"
checkbox Urico "false"
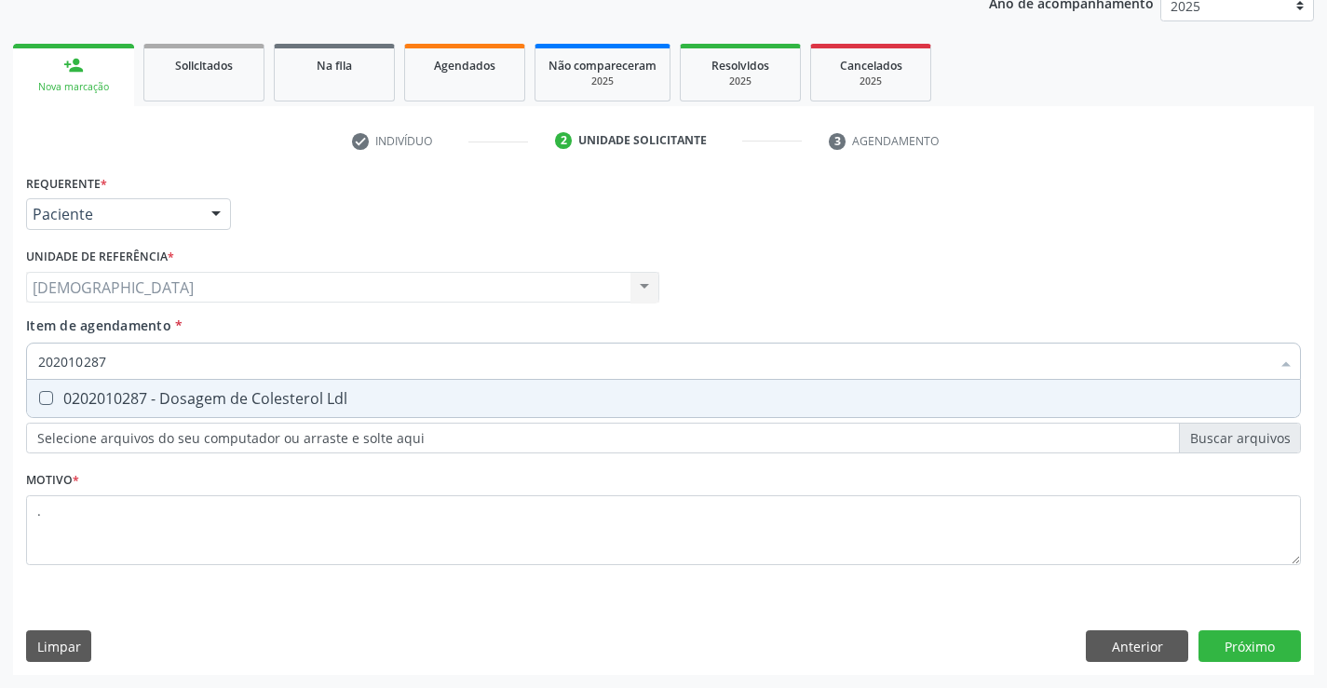
click at [98, 392] on div "0202010287 - Dosagem de Colesterol Ldl" at bounding box center [663, 398] width 1251 height 15
click at [98, 392] on div "0202010643 - Dosagem de Transaminase Glutamico-Oxalacetica (Tgo)" at bounding box center [663, 398] width 1251 height 15
click at [99, 395] on div "0202010651 - Dosagem de Transaminase Glutamico-Piruvica (Tgp)" at bounding box center [663, 398] width 1251 height 15
click at [153, 392] on div "0202010678 - Dosagem de Triglicerideos" at bounding box center [663, 398] width 1251 height 15
click at [177, 401] on div "0202020380 - Hemograma Completo" at bounding box center [663, 398] width 1251 height 15
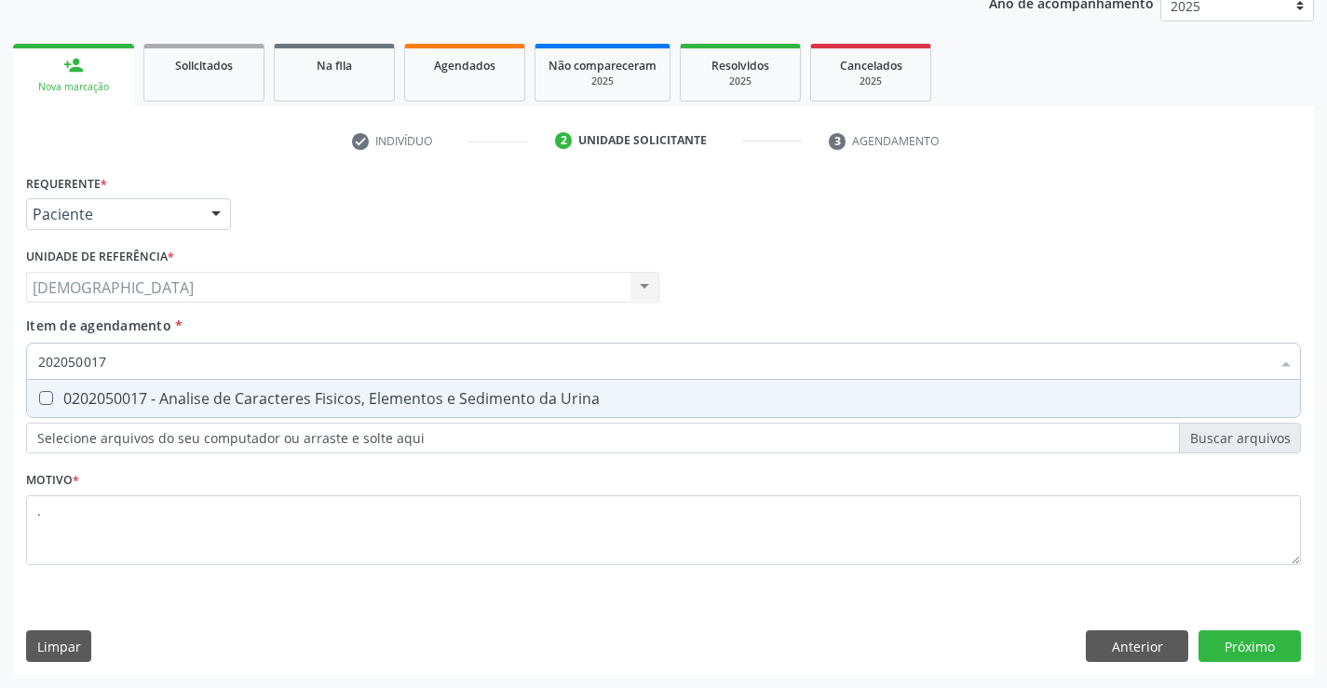
click at [196, 393] on div "0202050017 - Analise de Caracteres Fisicos, Elementos e Sedimento da Urina" at bounding box center [663, 398] width 1251 height 15
click at [1243, 643] on div "Requerente * Paciente Profissional de Saúde Paciente Nenhum resultado encontrad…" at bounding box center [663, 422] width 1301 height 506
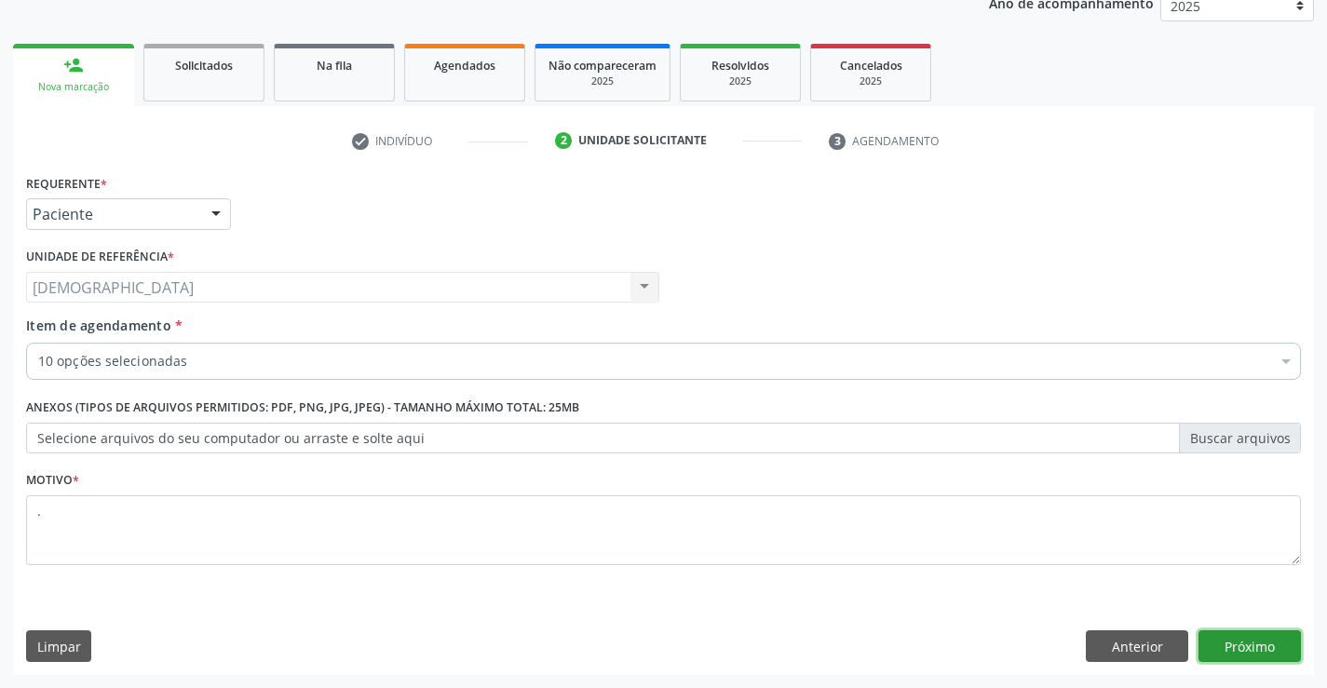
click at [1240, 645] on button "Próximo" at bounding box center [1249, 646] width 102 height 32
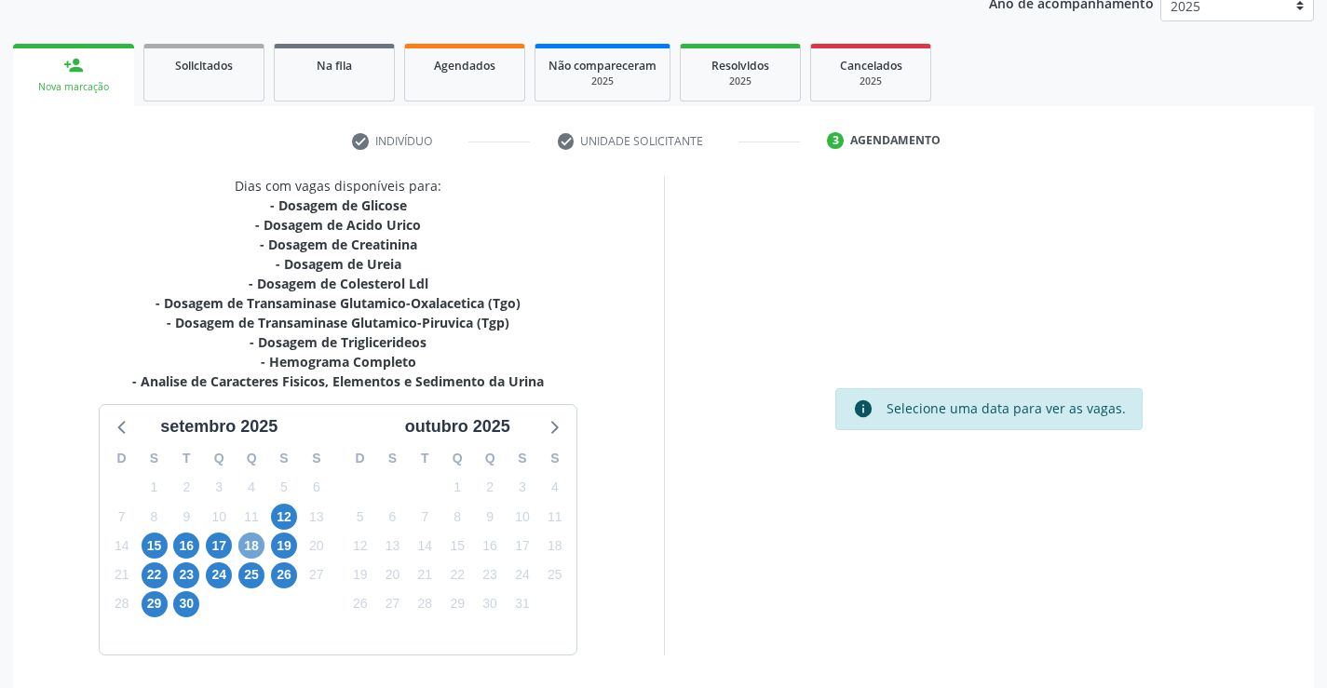
click at [240, 540] on span "18" at bounding box center [251, 546] width 26 height 26
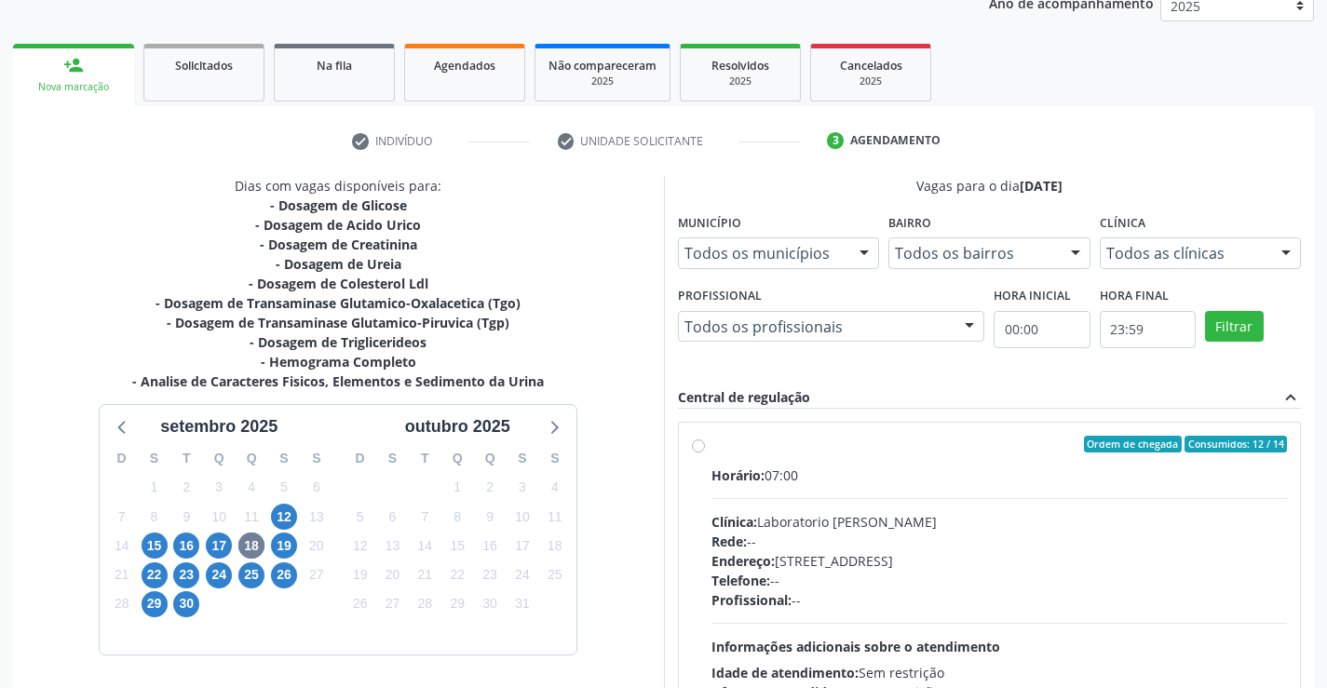
click at [713, 444] on div "Ordem de chegada Consumidos: 12 / 14" at bounding box center [999, 444] width 576 height 17
click at [705, 444] on input "Ordem de chegada Consumidos: 12 / 14 Horário: 07:00 Clínica: Laboratorio Jose P…" at bounding box center [698, 444] width 13 height 17
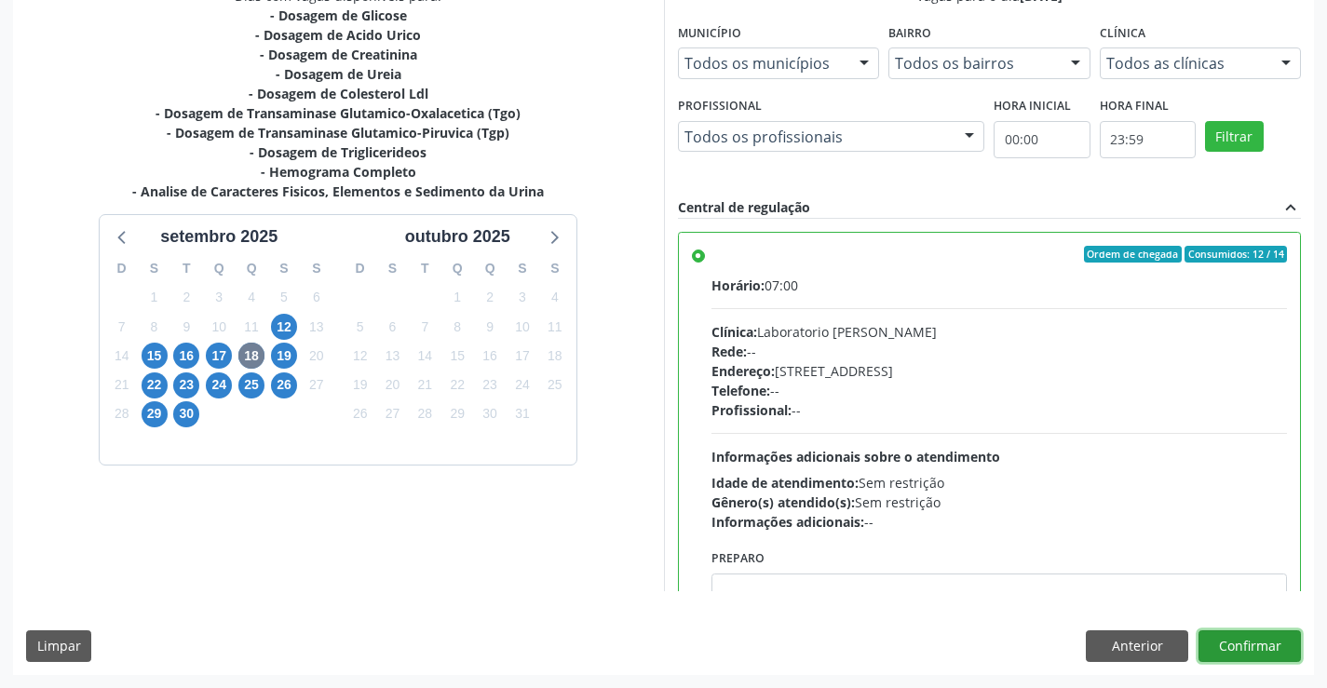
click at [1224, 648] on button "Confirmar" at bounding box center [1249, 646] width 102 height 32
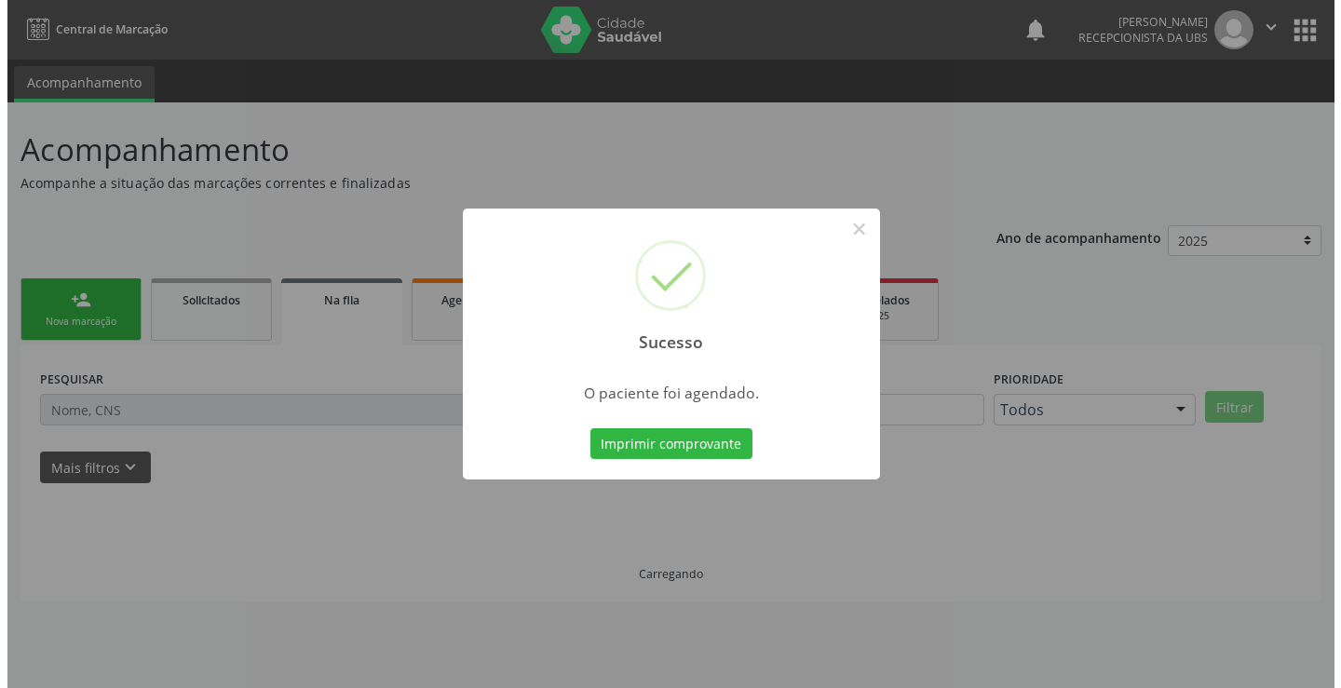
scroll to position [0, 0]
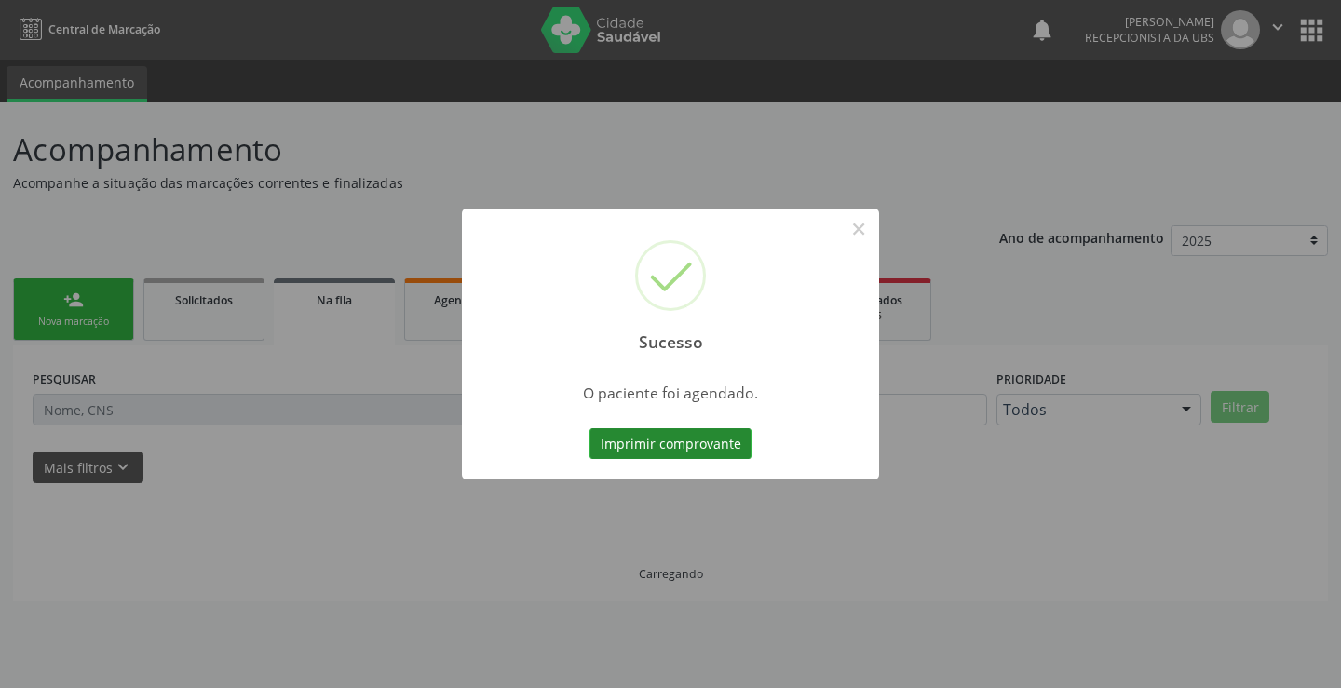
click at [625, 443] on button "Imprimir comprovante" at bounding box center [670, 444] width 162 height 32
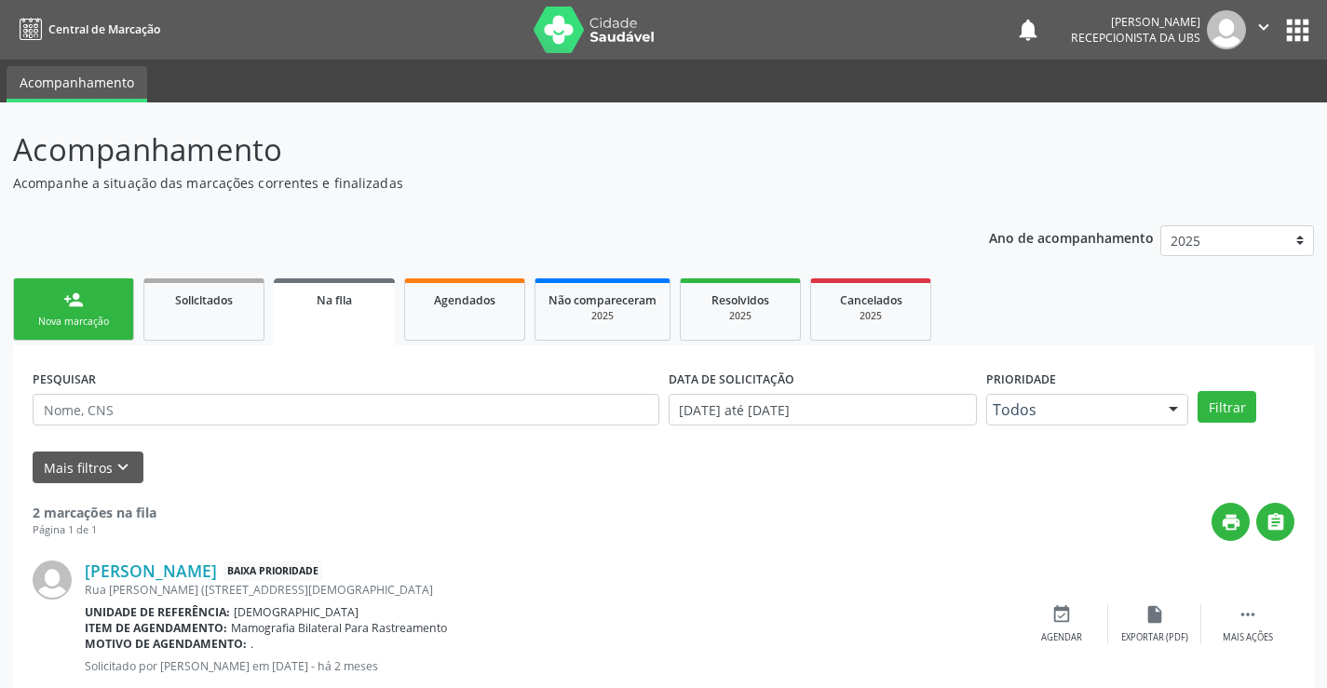
click at [78, 302] on div "person_add" at bounding box center [73, 300] width 20 height 20
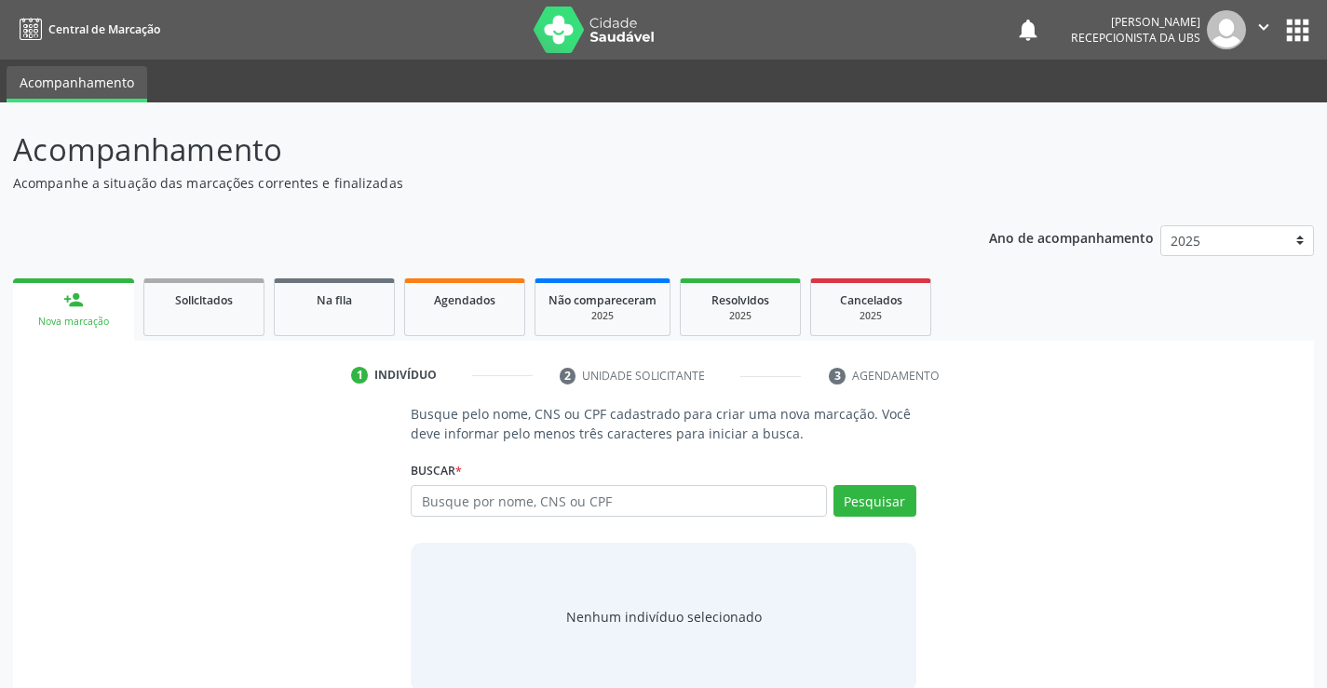
click at [79, 300] on div "person_add" at bounding box center [73, 300] width 20 height 20
click at [551, 501] on input "text" at bounding box center [618, 501] width 415 height 32
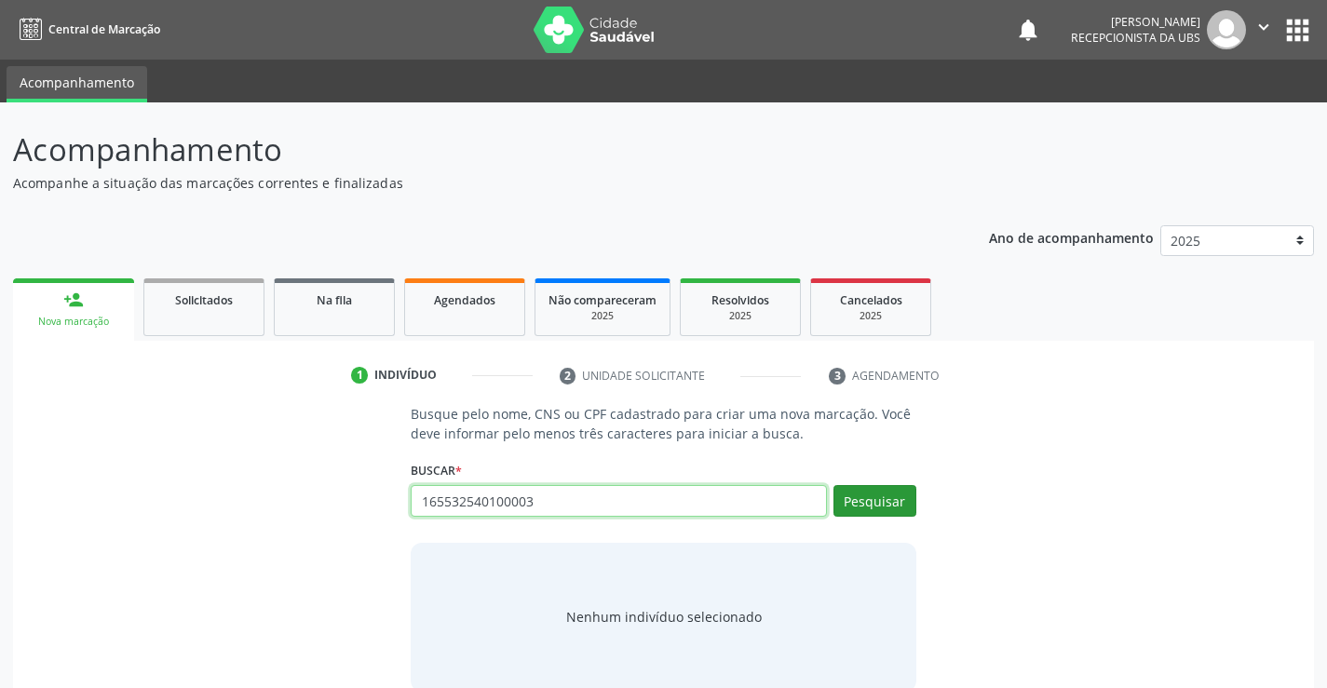
type input "165532540100003"
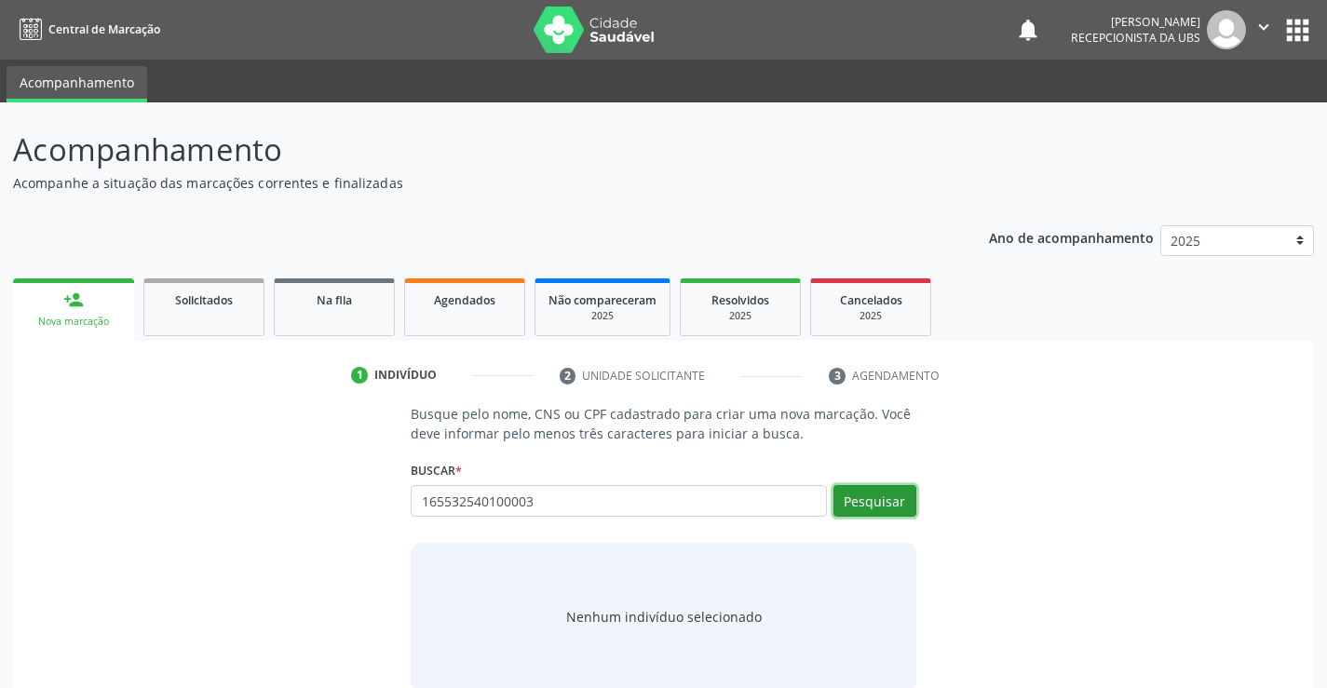
click at [878, 493] on button "Pesquisar" at bounding box center [874, 501] width 83 height 32
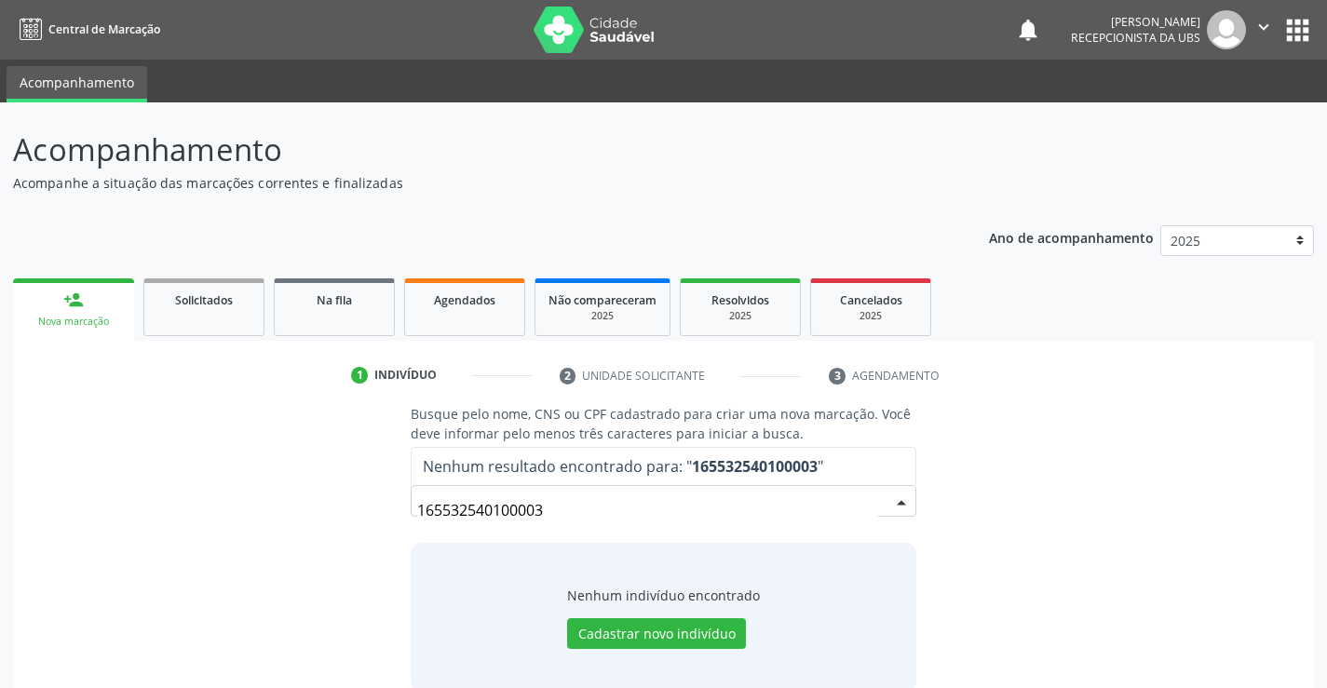
click at [571, 512] on input "165532540100003" at bounding box center [647, 510] width 460 height 37
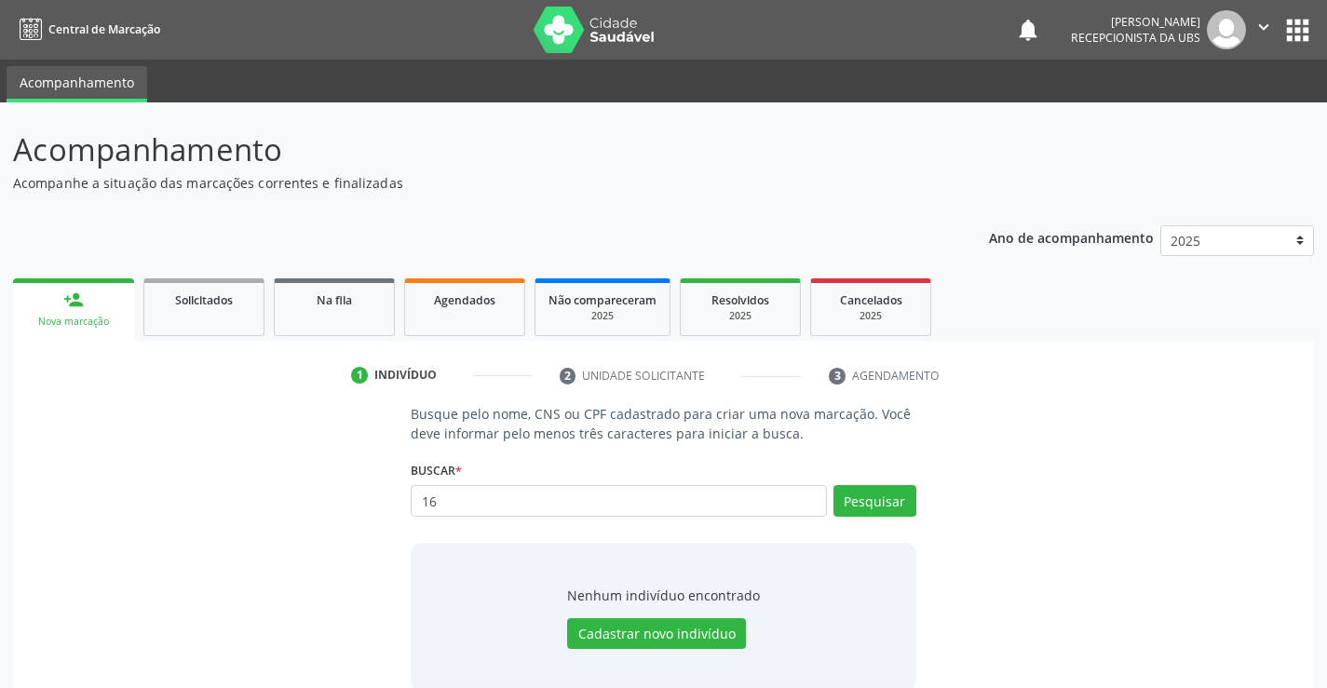
type input "1"
type input "[PERSON_NAME]"
click at [894, 496] on button "Pesquisar" at bounding box center [874, 501] width 83 height 32
type input "[PERSON_NAME]"
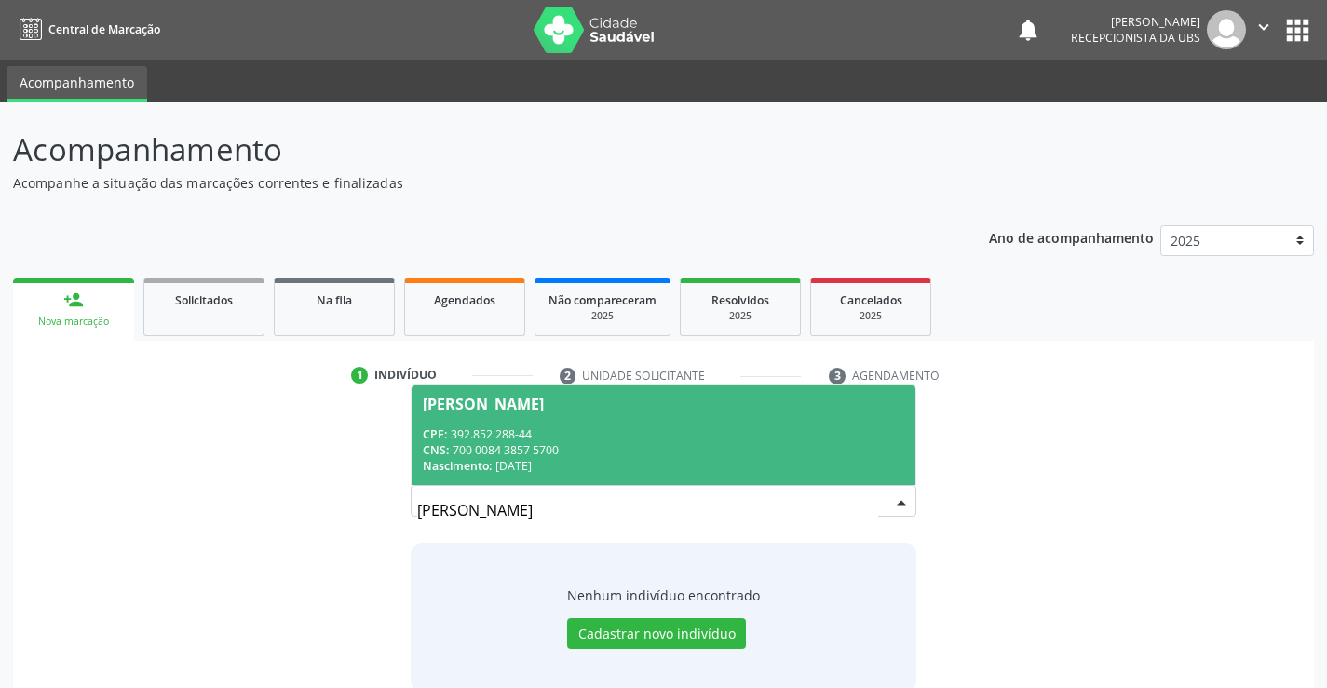
click at [595, 459] on div "Nascimento: [DATE]" at bounding box center [663, 466] width 480 height 16
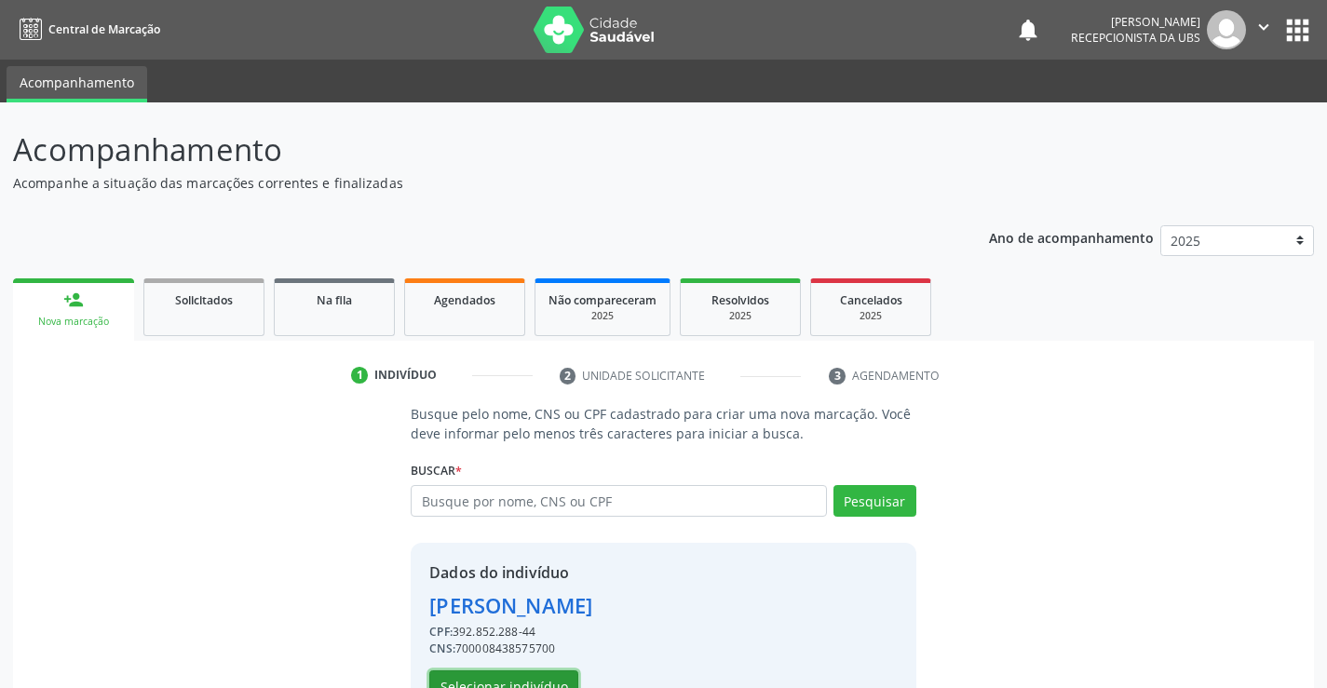
click at [454, 684] on button "Selecionar indivíduo" at bounding box center [503, 686] width 149 height 32
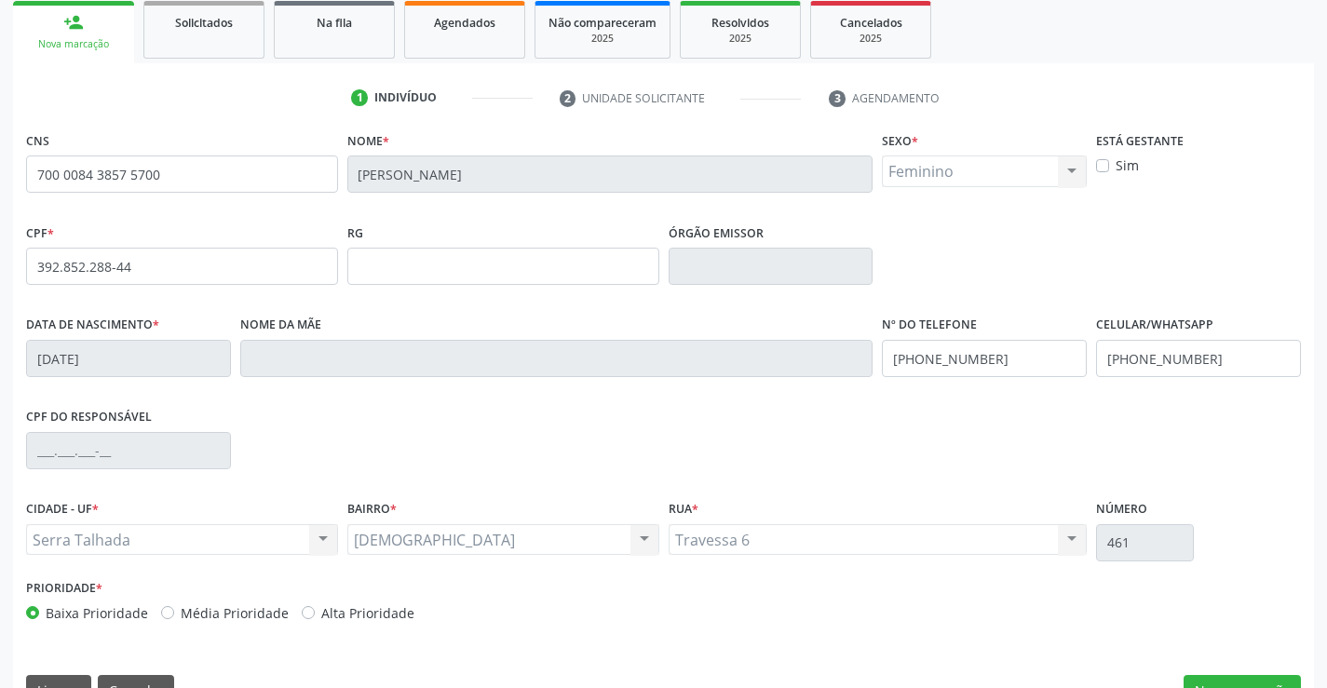
scroll to position [279, 0]
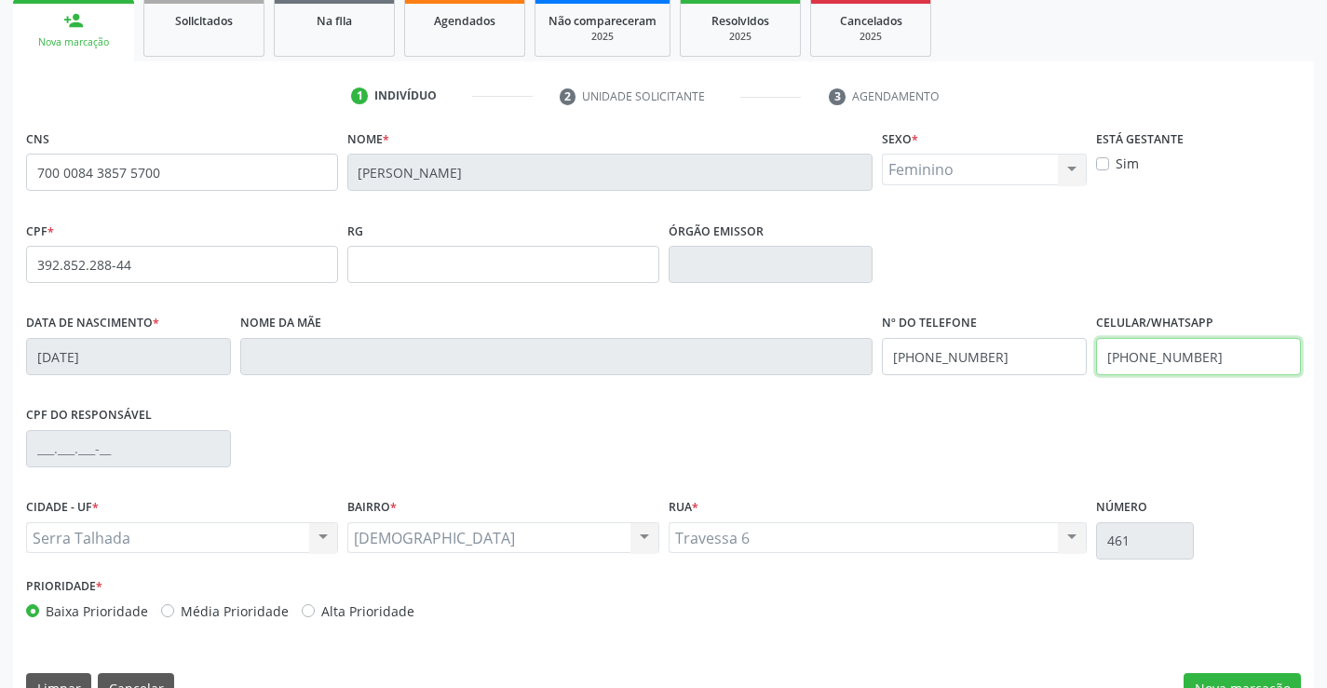
click at [1239, 356] on input "[PHONE_NUMBER]" at bounding box center [1198, 356] width 205 height 37
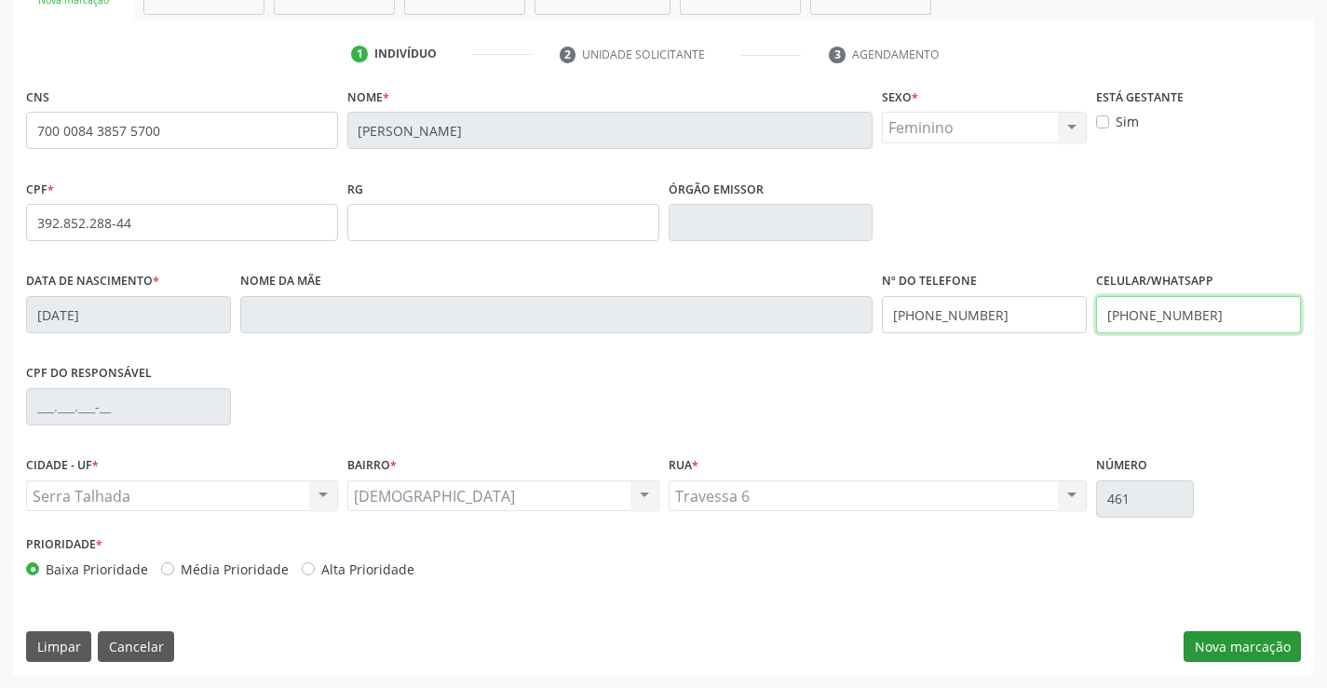
type input "[PHONE_NUMBER]"
click at [1247, 644] on button "Nova marcação" at bounding box center [1242, 647] width 117 height 32
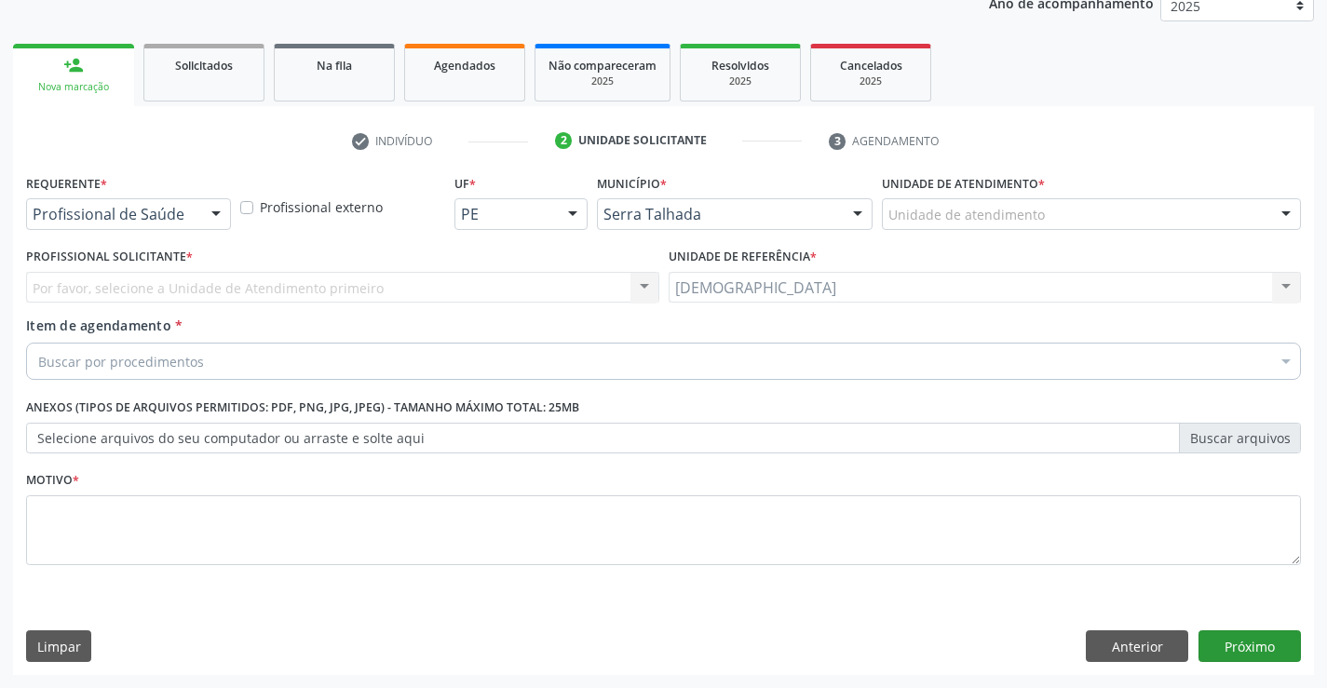
scroll to position [235, 0]
click at [216, 212] on div at bounding box center [216, 215] width 28 height 32
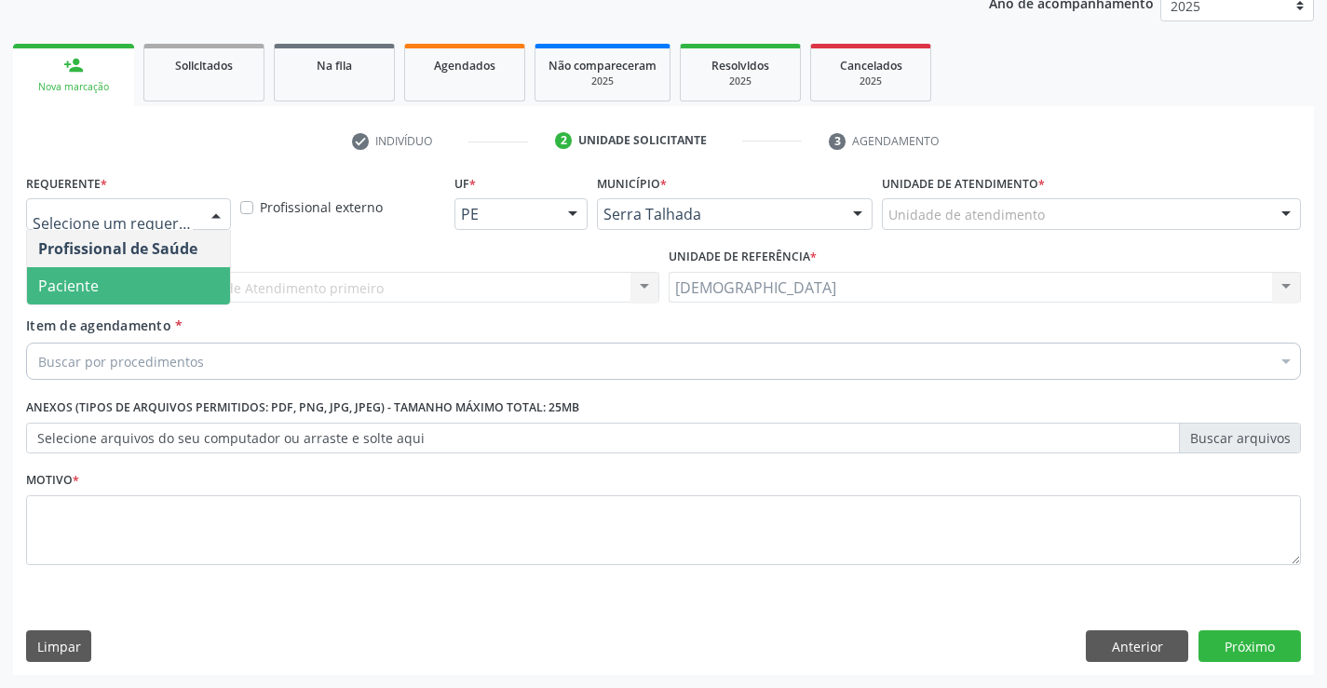
click at [127, 283] on span "Paciente" at bounding box center [128, 285] width 203 height 37
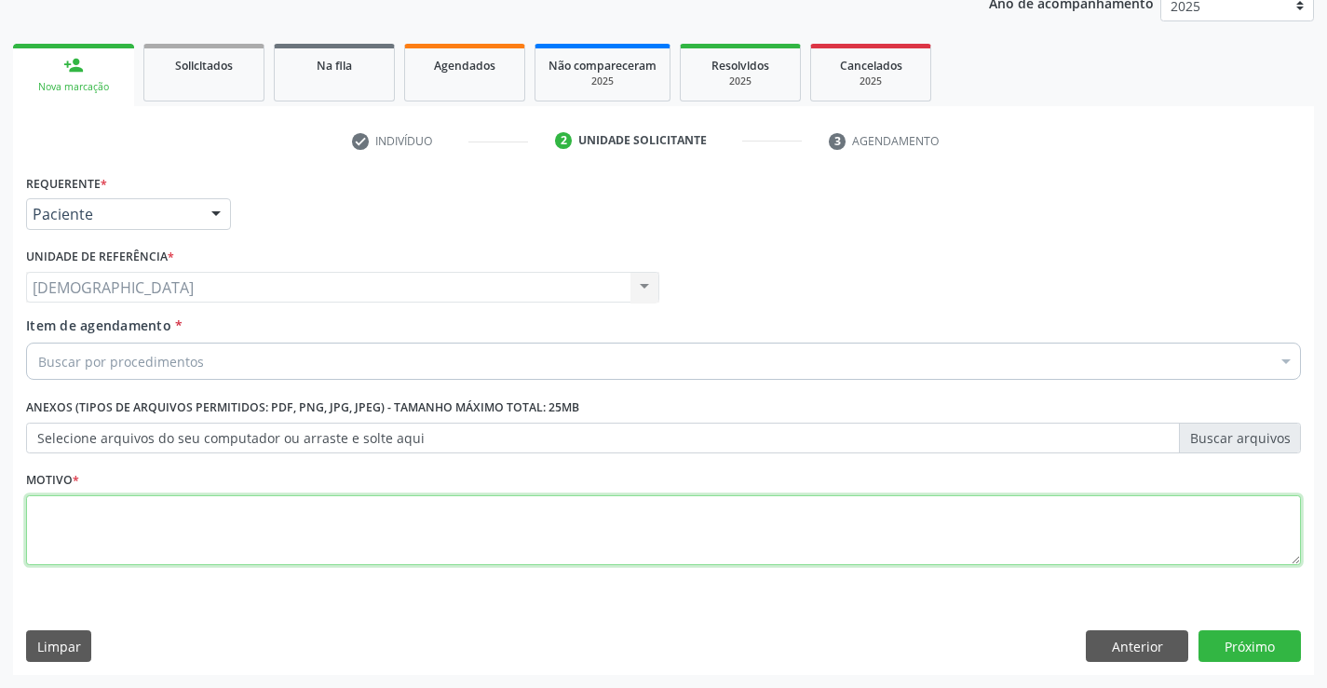
click at [100, 536] on textarea at bounding box center [663, 530] width 1275 height 71
type textarea "."
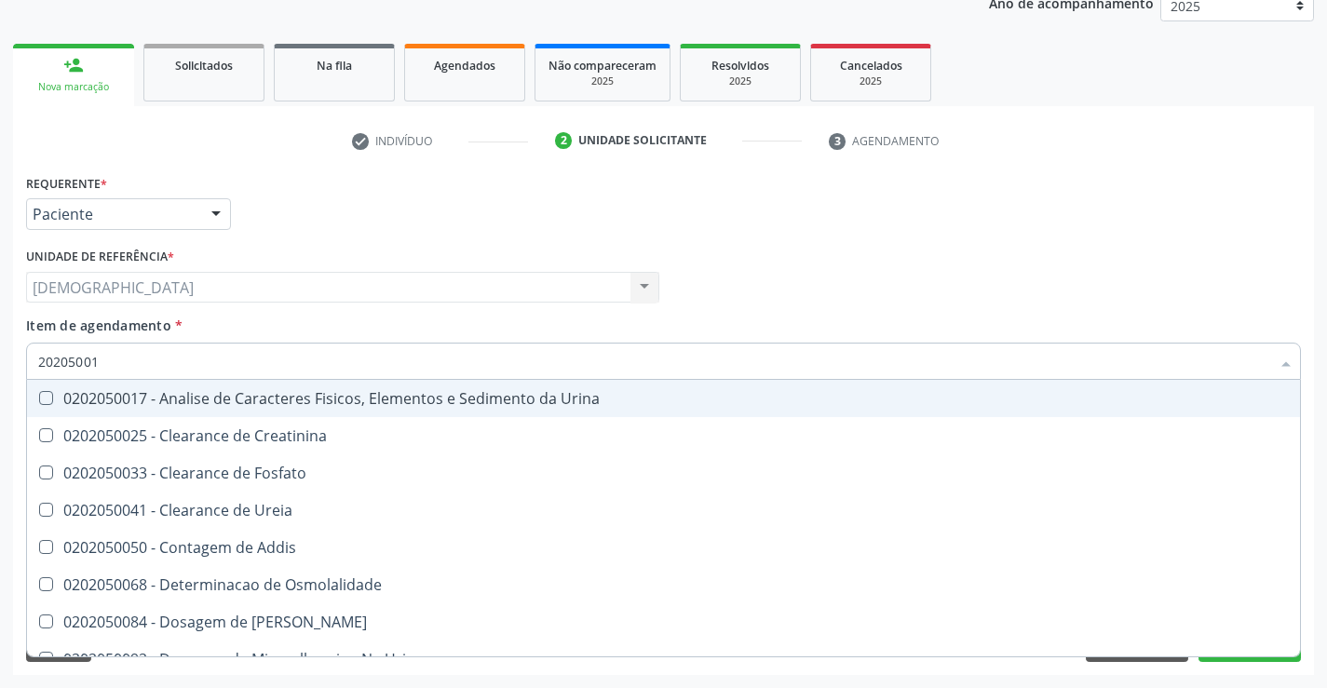
type input "202050017"
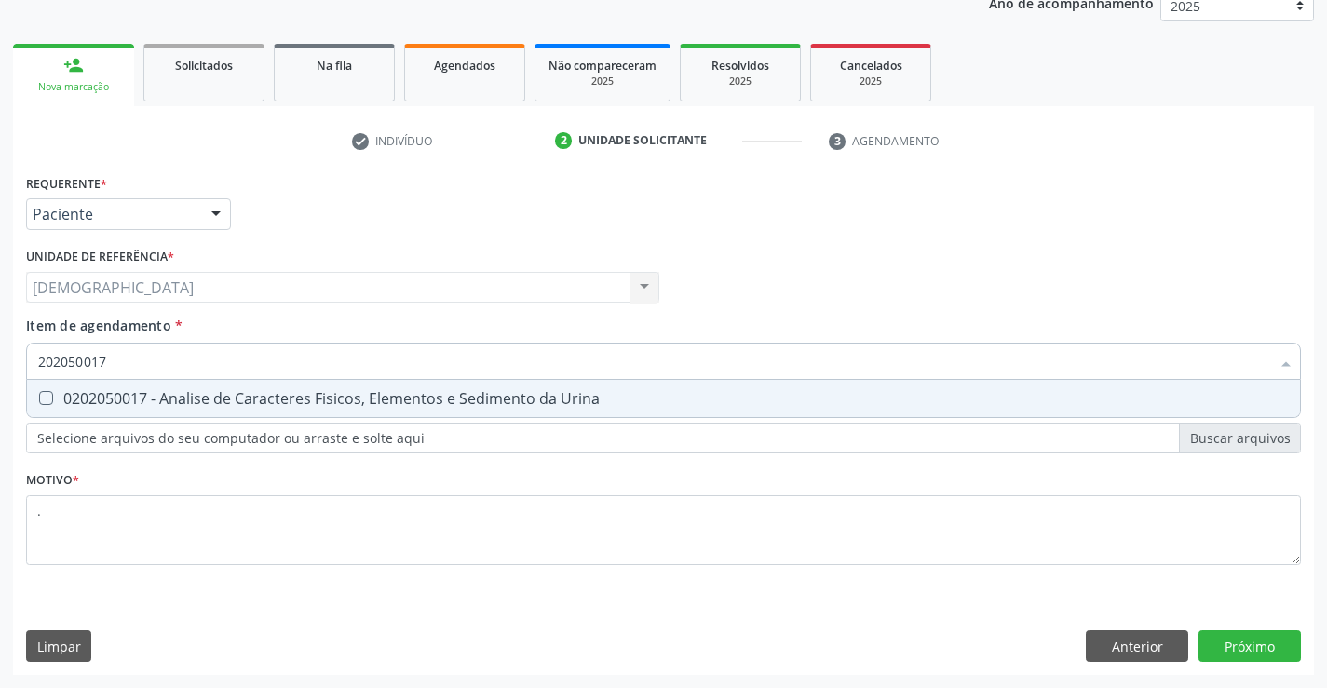
click at [48, 392] on Urina at bounding box center [46, 398] width 14 height 14
click at [39, 392] on Urina "checkbox" at bounding box center [33, 398] width 12 height 12
checkbox Urina "true"
click at [1261, 650] on div "Requerente * Paciente Profissional de Saúde Paciente Nenhum resultado encontrad…" at bounding box center [663, 422] width 1301 height 506
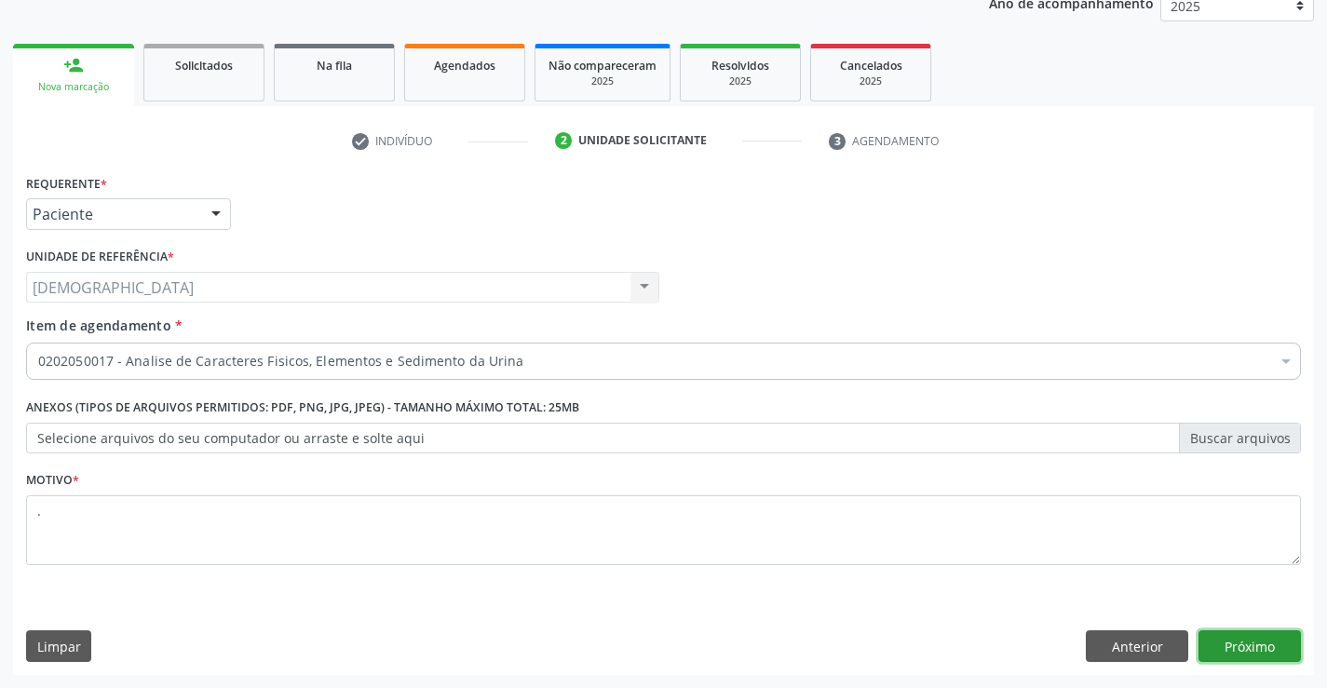
click at [1246, 638] on button "Próximo" at bounding box center [1249, 646] width 102 height 32
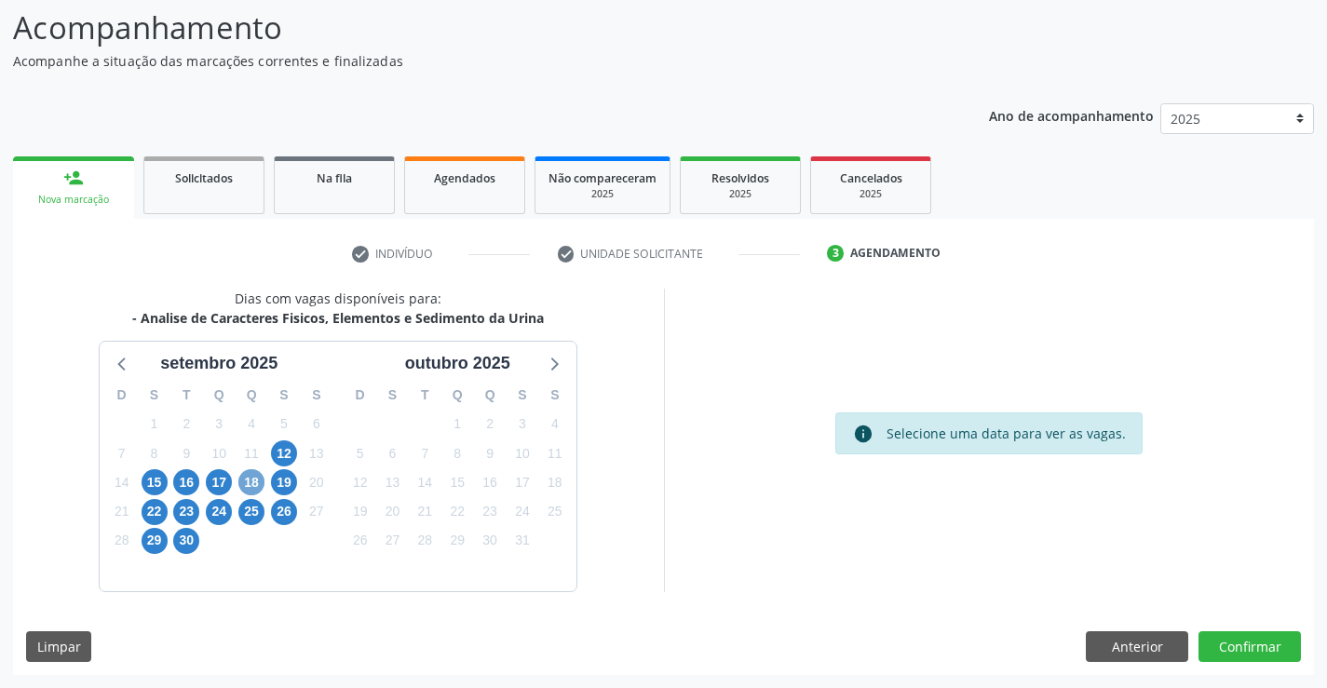
click at [251, 485] on span "18" at bounding box center [251, 482] width 26 height 26
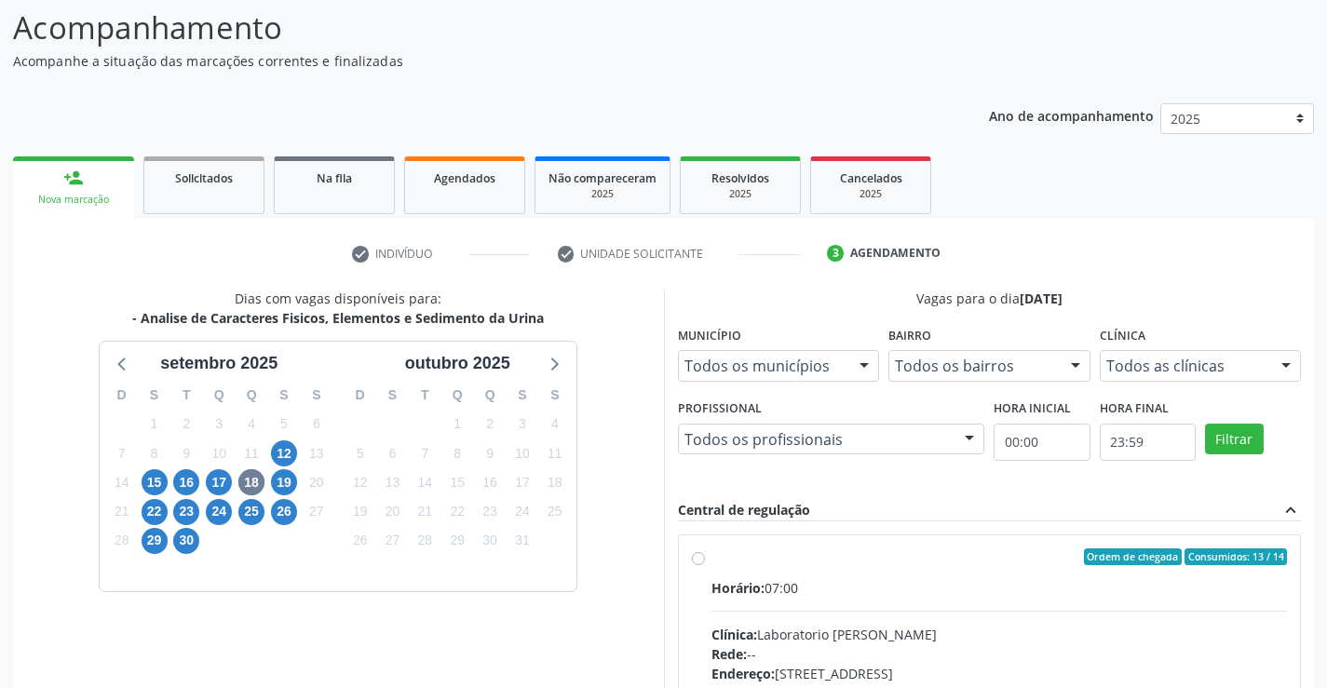
click at [758, 561] on div "Ordem de chegada Consumidos: 13 / 14" at bounding box center [999, 556] width 576 height 17
click at [705, 561] on input "Ordem de chegada Consumidos: 13 / 14 Horário: 07:00 Clínica: Laboratorio [PERSO…" at bounding box center [698, 556] width 13 height 17
radio input "true"
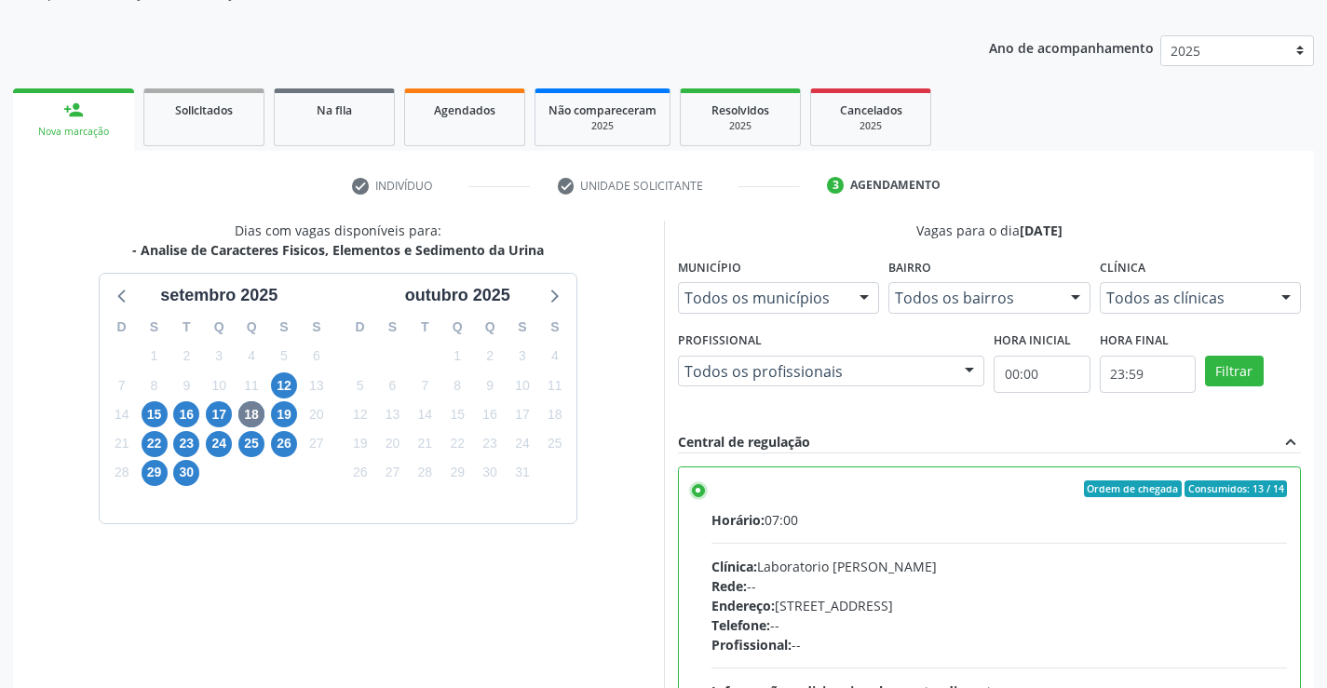
scroll to position [425, 0]
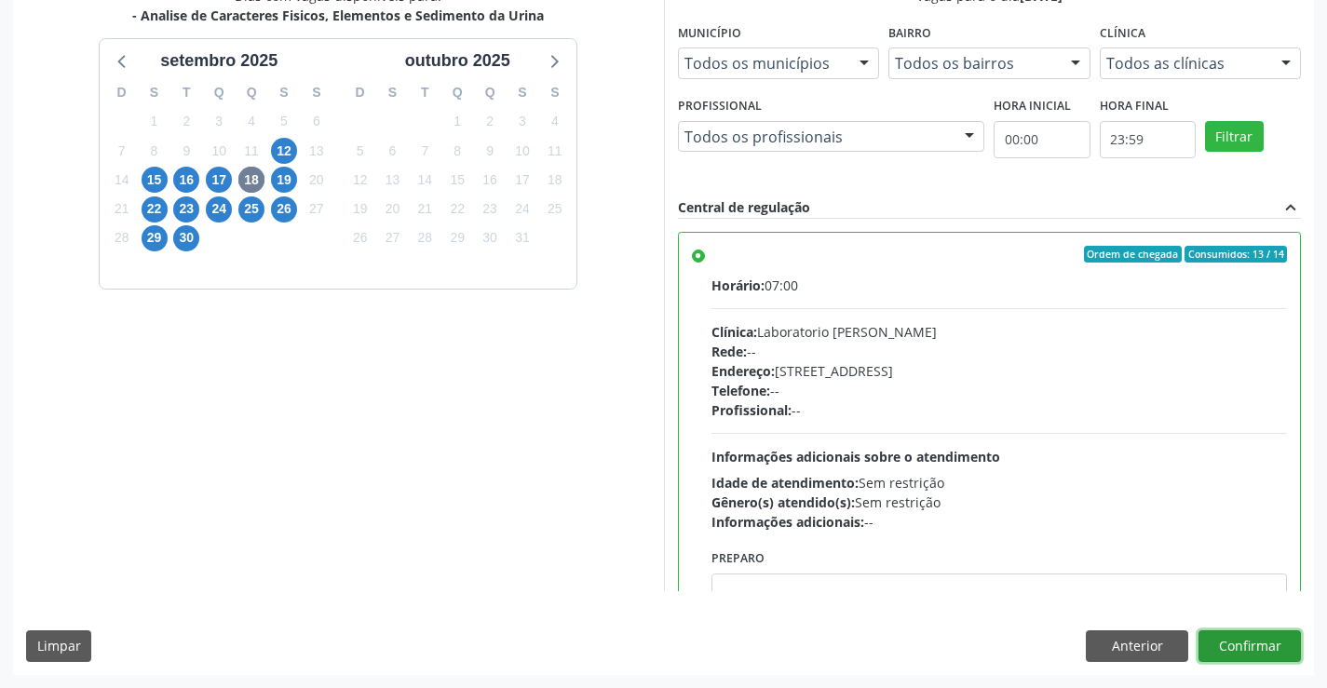
click at [1255, 643] on button "Confirmar" at bounding box center [1249, 646] width 102 height 32
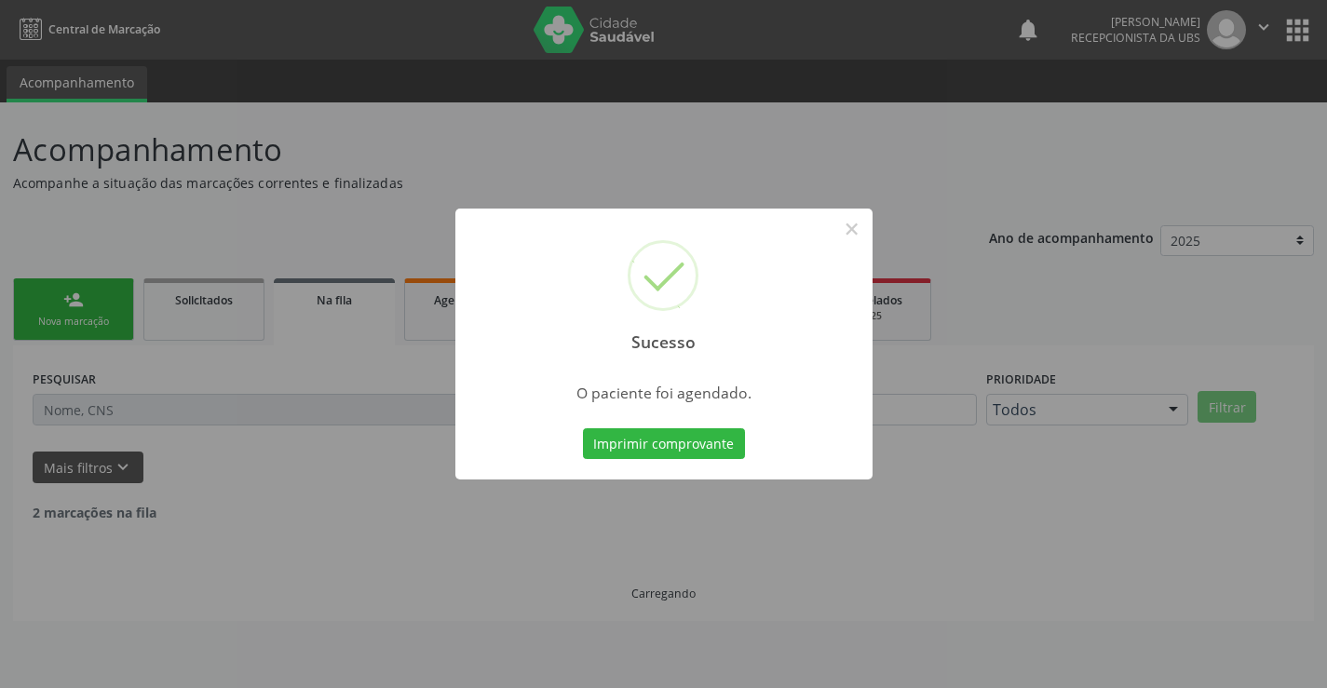
scroll to position [0, 0]
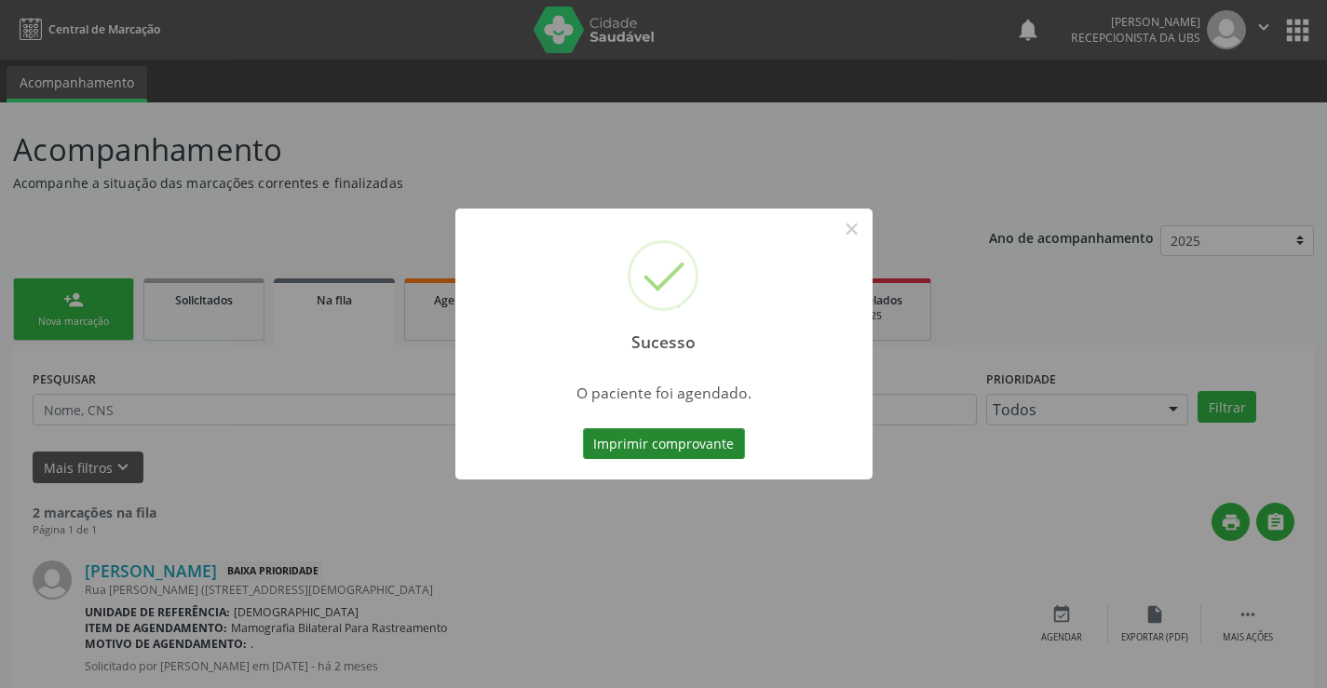
click at [705, 447] on button "Imprimir comprovante" at bounding box center [664, 444] width 162 height 32
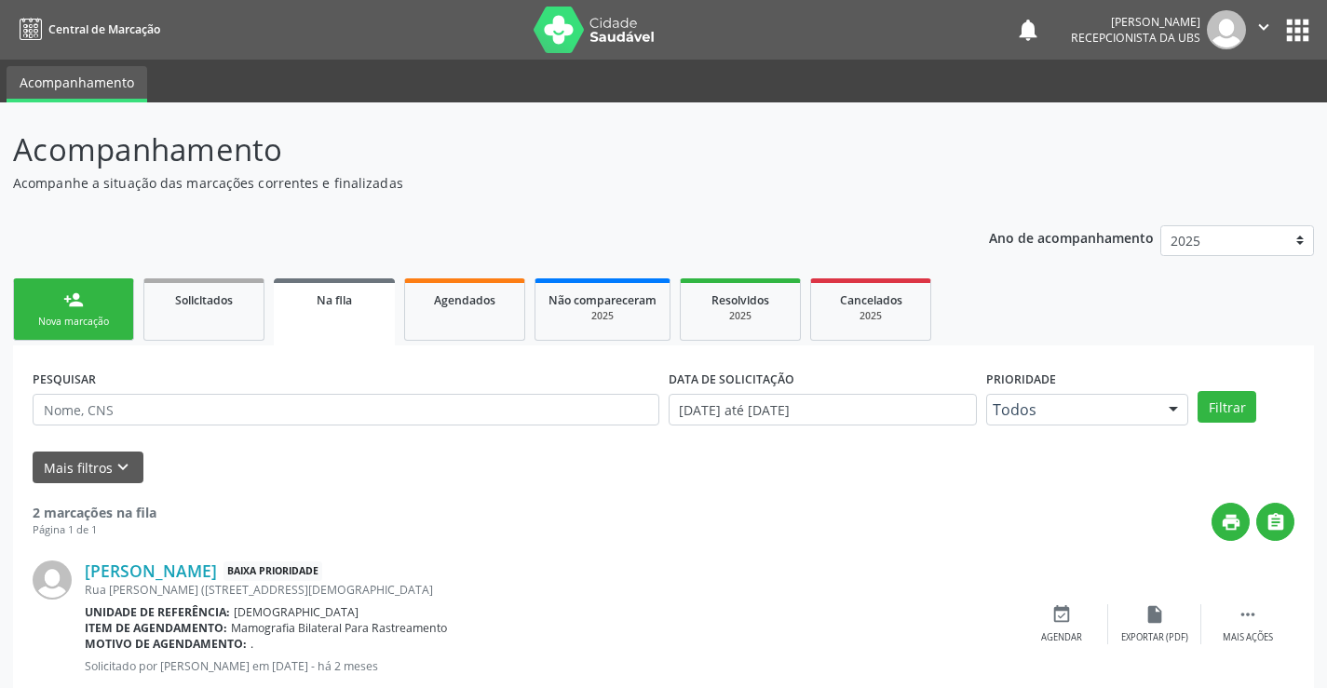
click at [65, 323] on div "Nova marcação" at bounding box center [73, 322] width 93 height 14
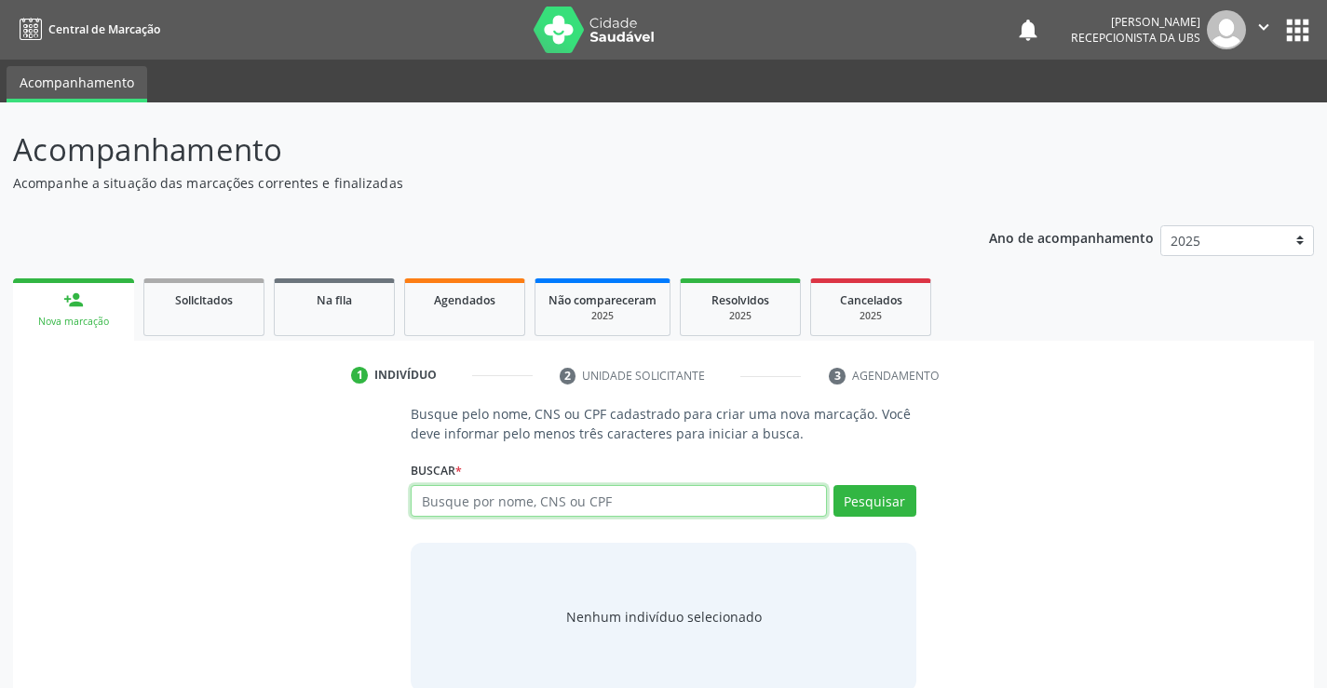
click at [441, 507] on input "text" at bounding box center [618, 501] width 415 height 32
type input "[PERSON_NAME]"
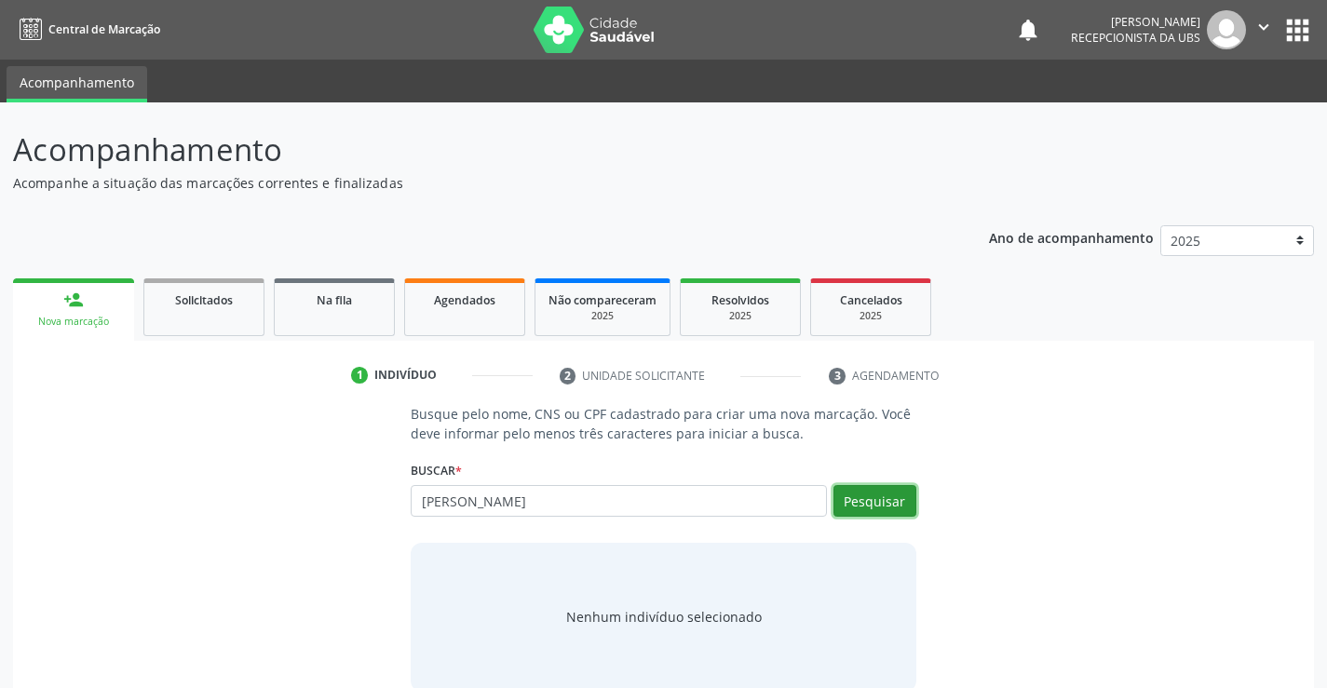
click at [875, 490] on button "Pesquisar" at bounding box center [874, 501] width 83 height 32
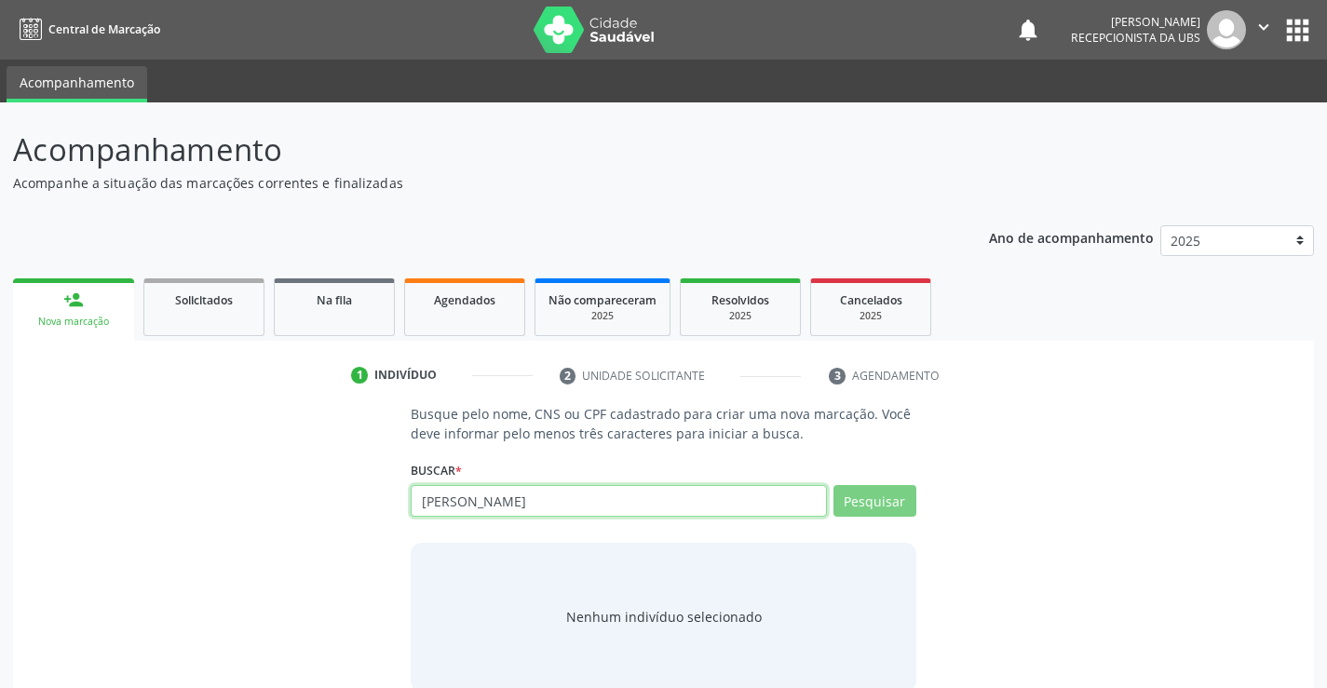
click at [675, 501] on input "[PERSON_NAME]" at bounding box center [618, 501] width 415 height 32
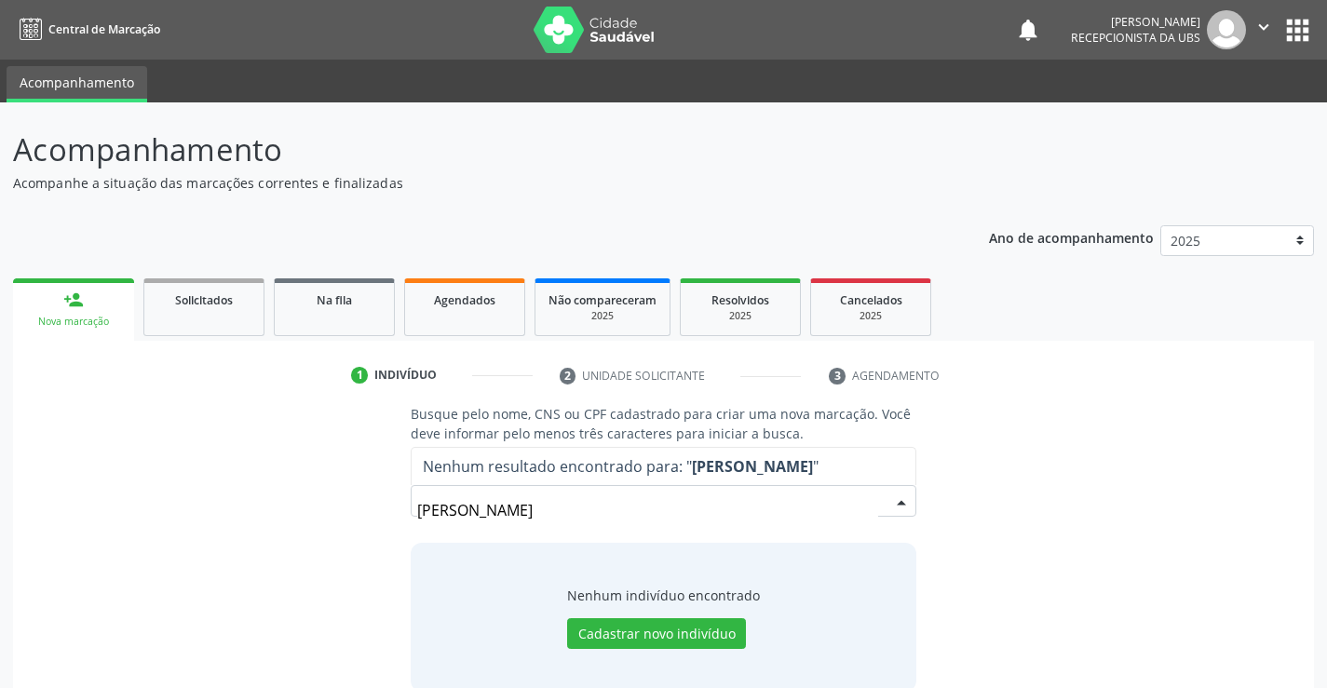
click at [635, 521] on input "[PERSON_NAME]" at bounding box center [647, 510] width 460 height 37
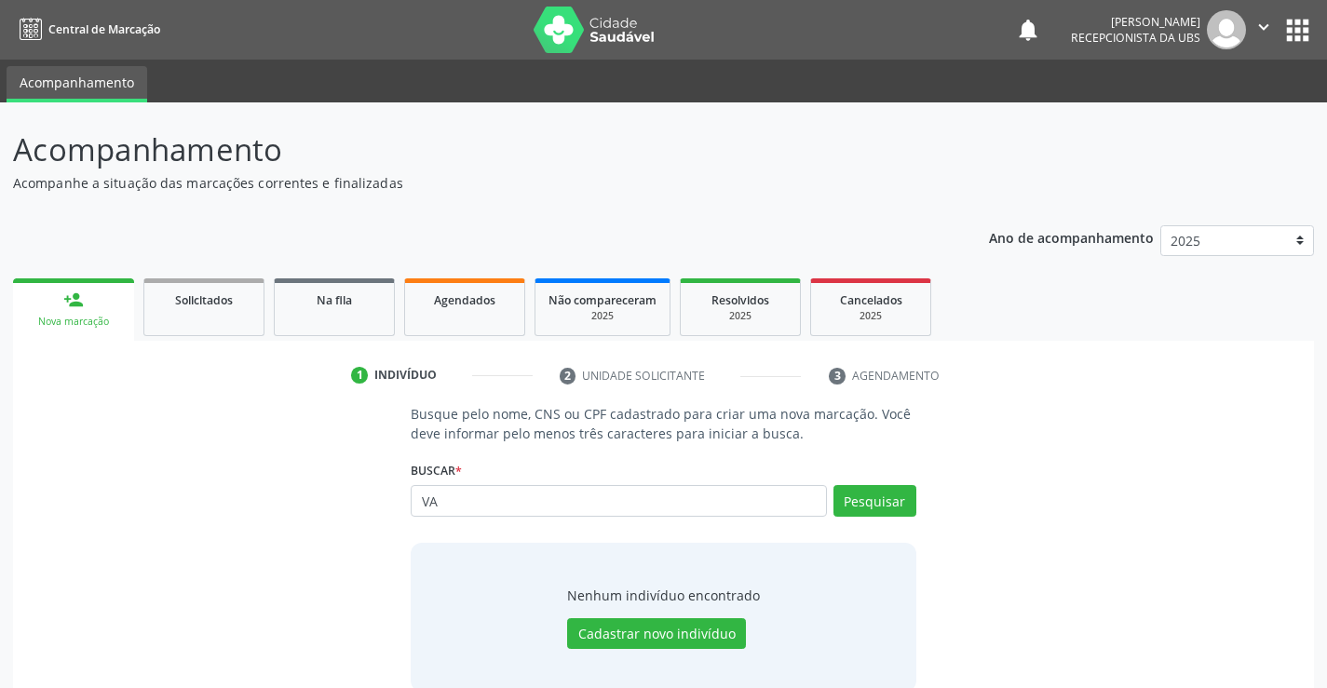
type input "V"
type input "700008438575700"
click at [869, 494] on button "Pesquisar" at bounding box center [874, 501] width 83 height 32
type input "700008438575700"
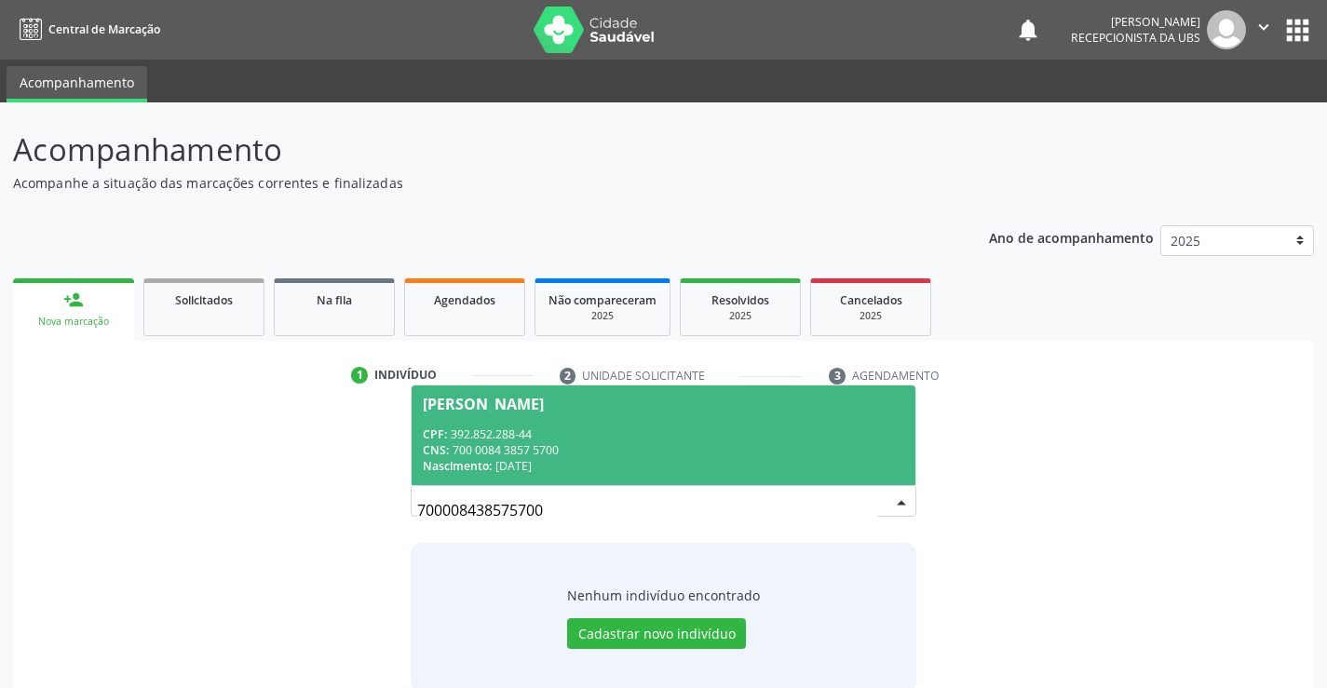
click at [521, 442] on div "CNS: 700 0084 3857 5700" at bounding box center [663, 450] width 480 height 16
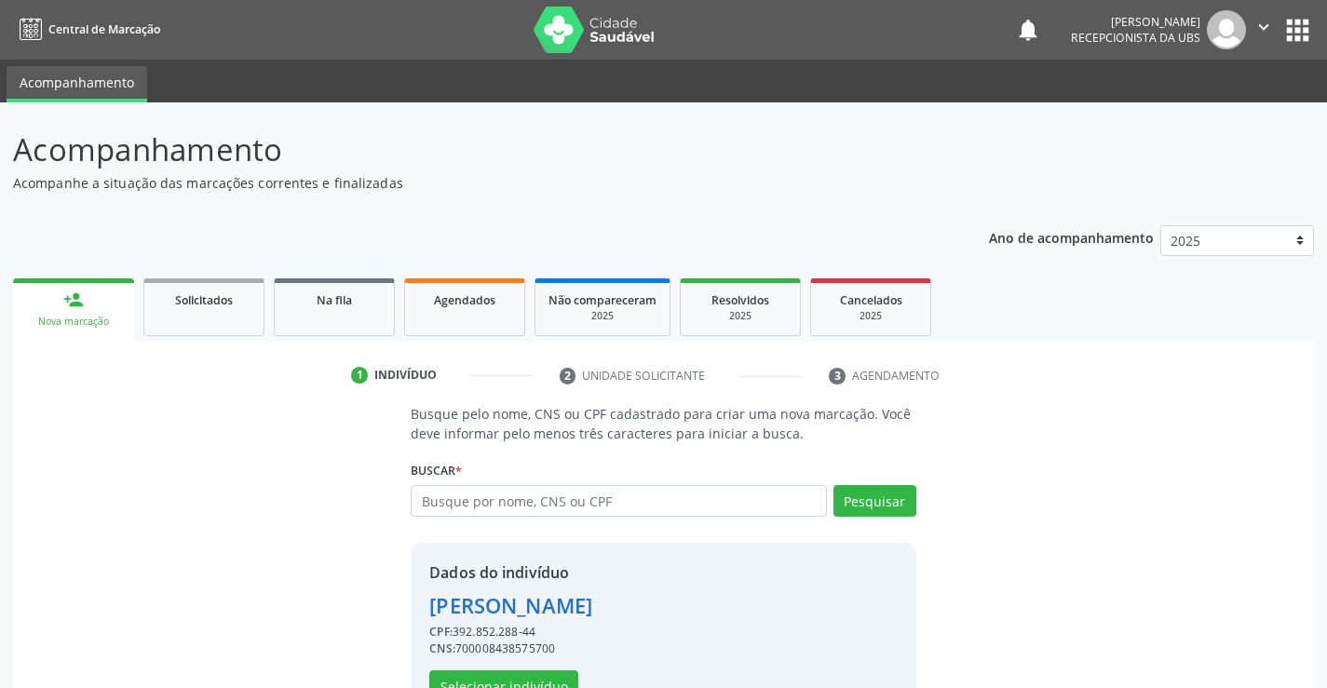
scroll to position [59, 0]
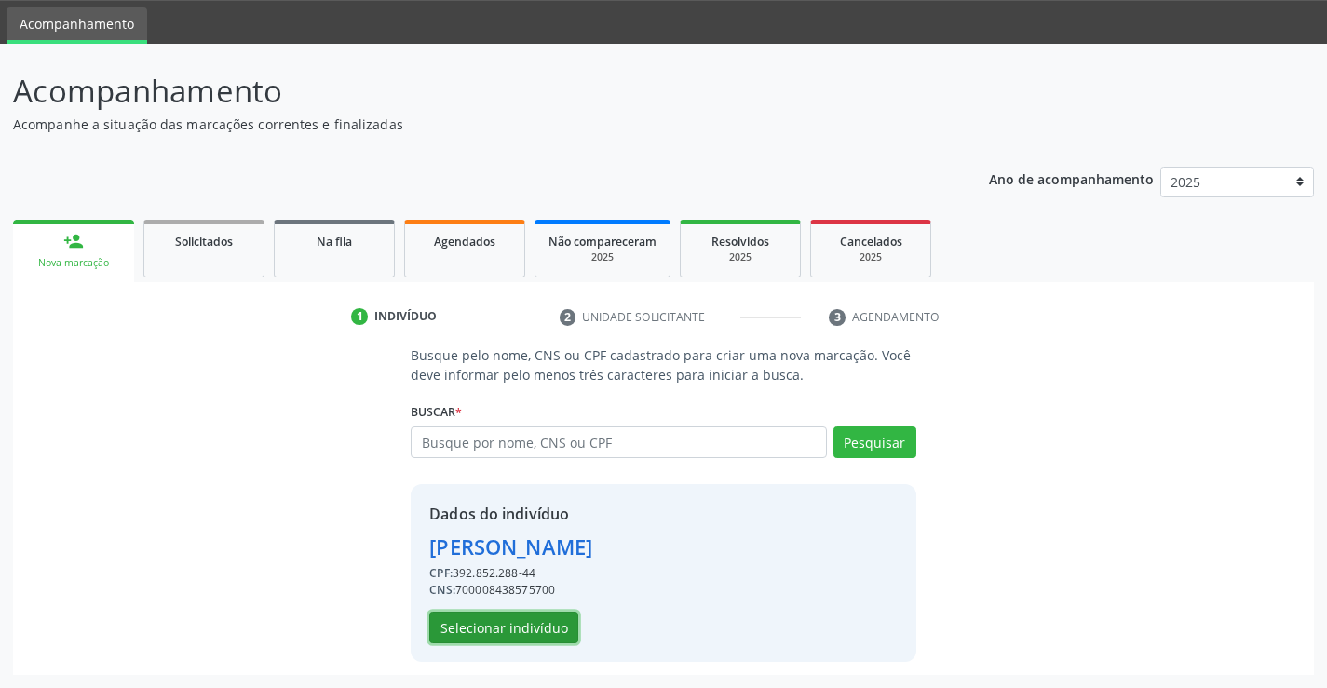
click at [493, 626] on button "Selecionar indivíduo" at bounding box center [503, 628] width 149 height 32
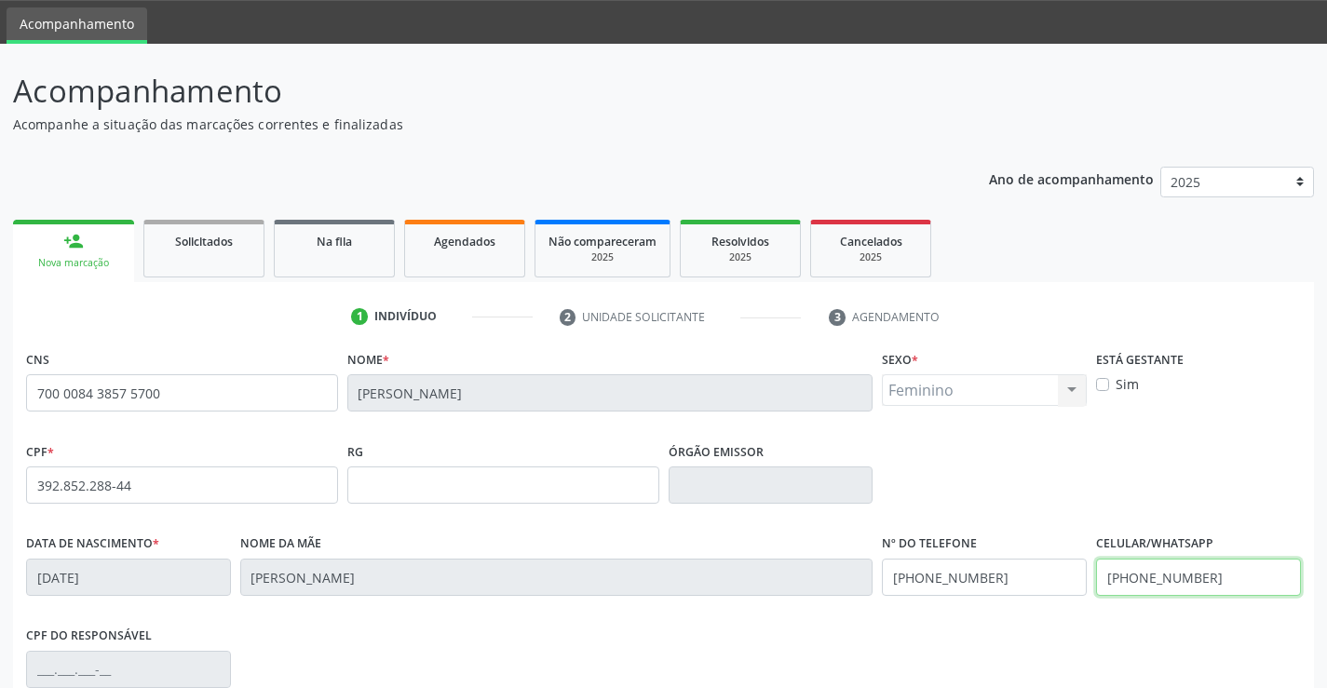
click at [1202, 580] on input "[PHONE_NUMBER]" at bounding box center [1198, 577] width 205 height 37
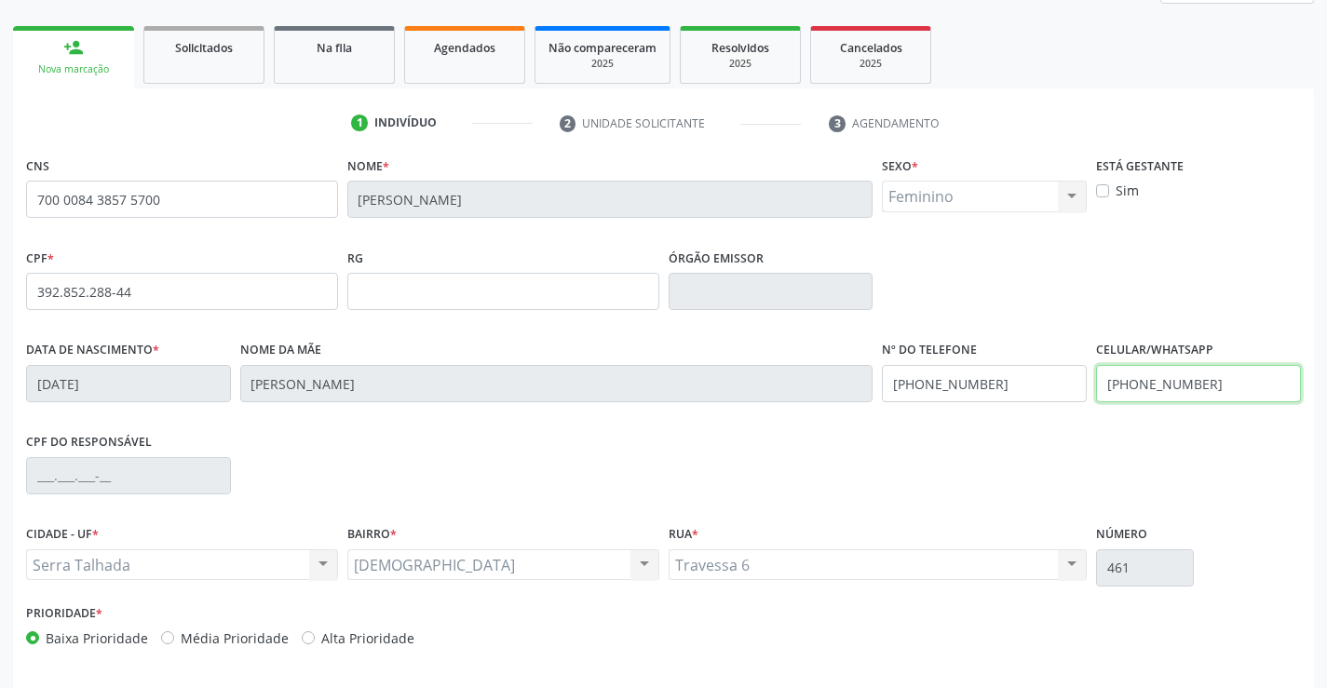
scroll to position [321, 0]
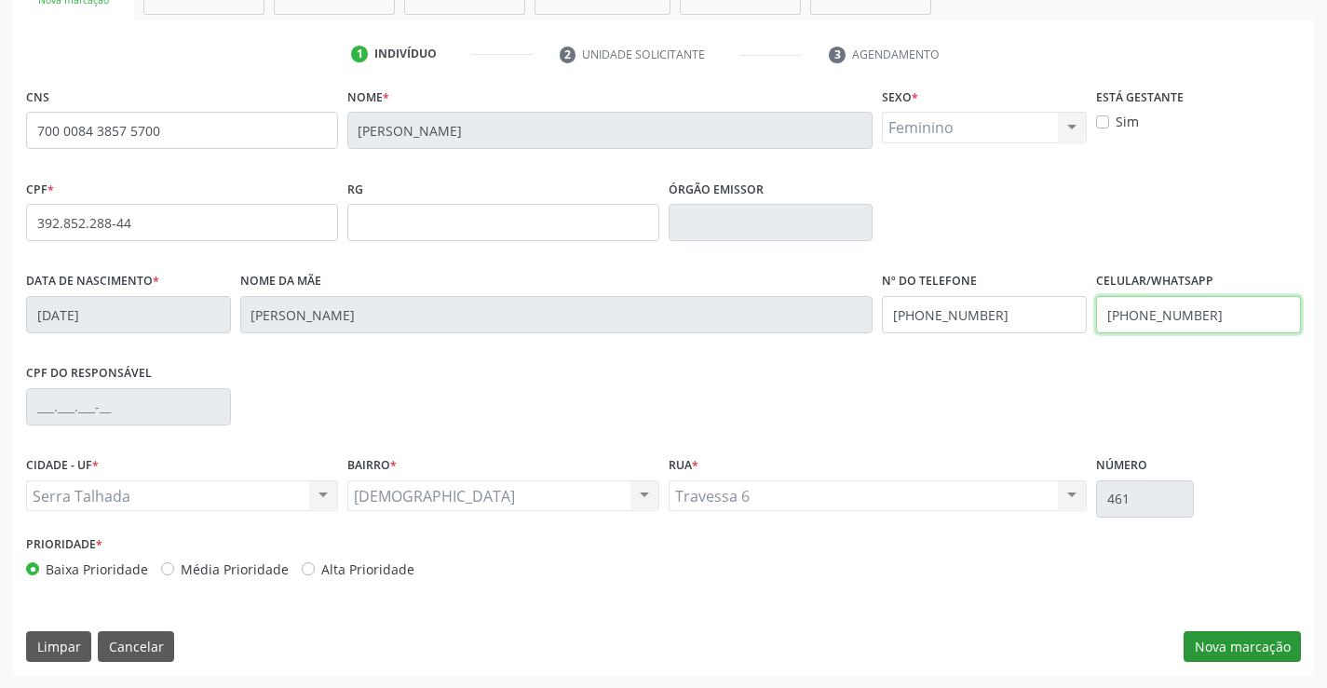
type input "[PHONE_NUMBER]"
click at [1245, 648] on button "Nova marcação" at bounding box center [1242, 647] width 117 height 32
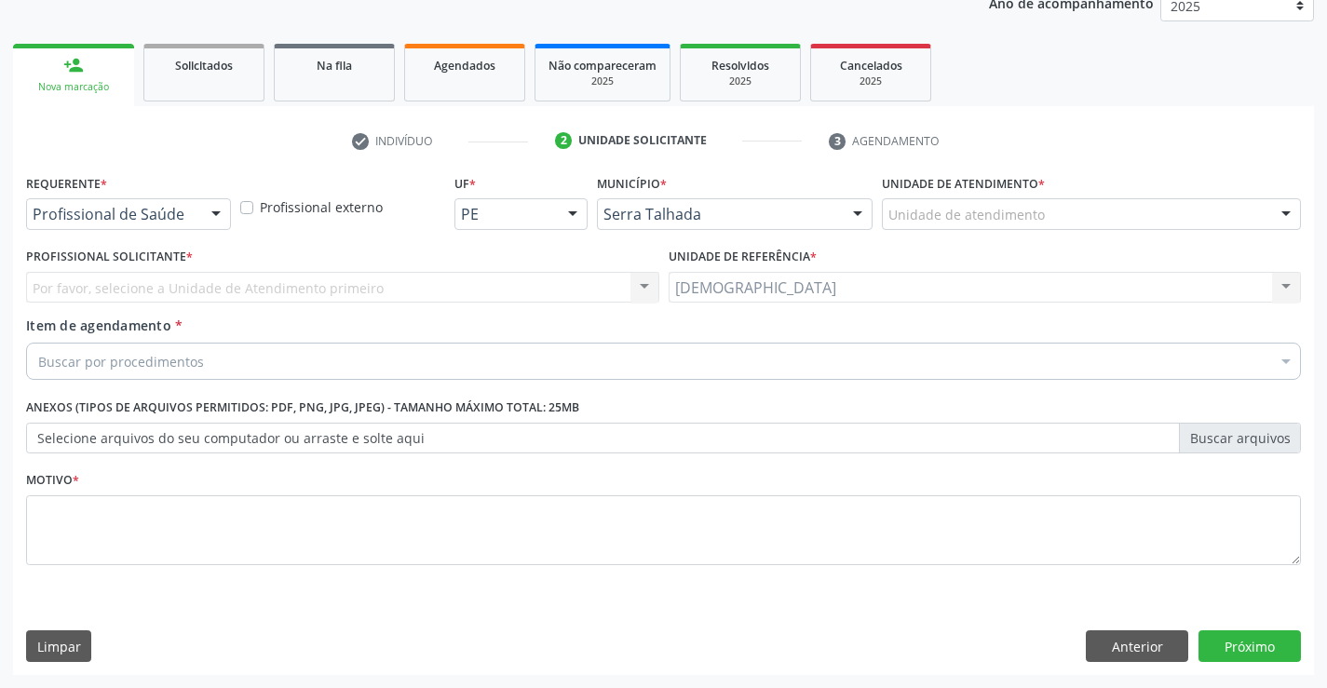
click at [204, 207] on div at bounding box center [216, 215] width 28 height 32
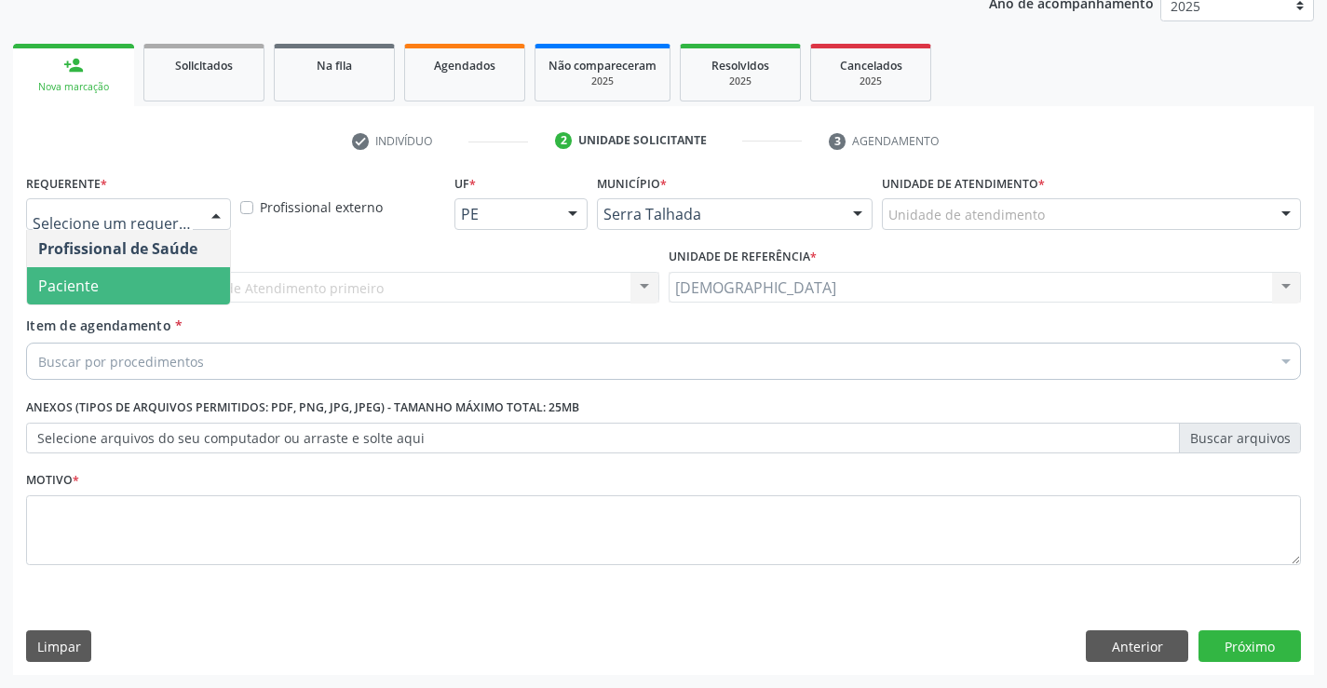
click at [148, 290] on span "Paciente" at bounding box center [128, 285] width 203 height 37
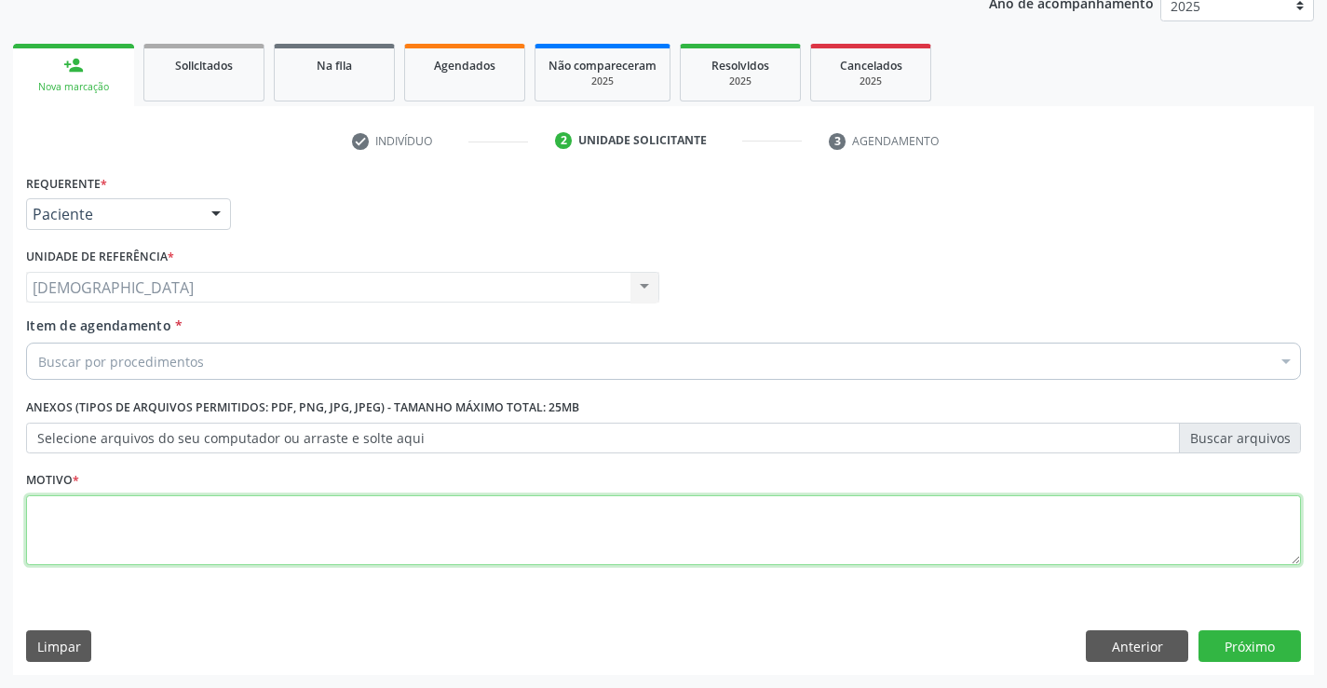
click at [127, 518] on textarea at bounding box center [663, 530] width 1275 height 71
type textarea "."
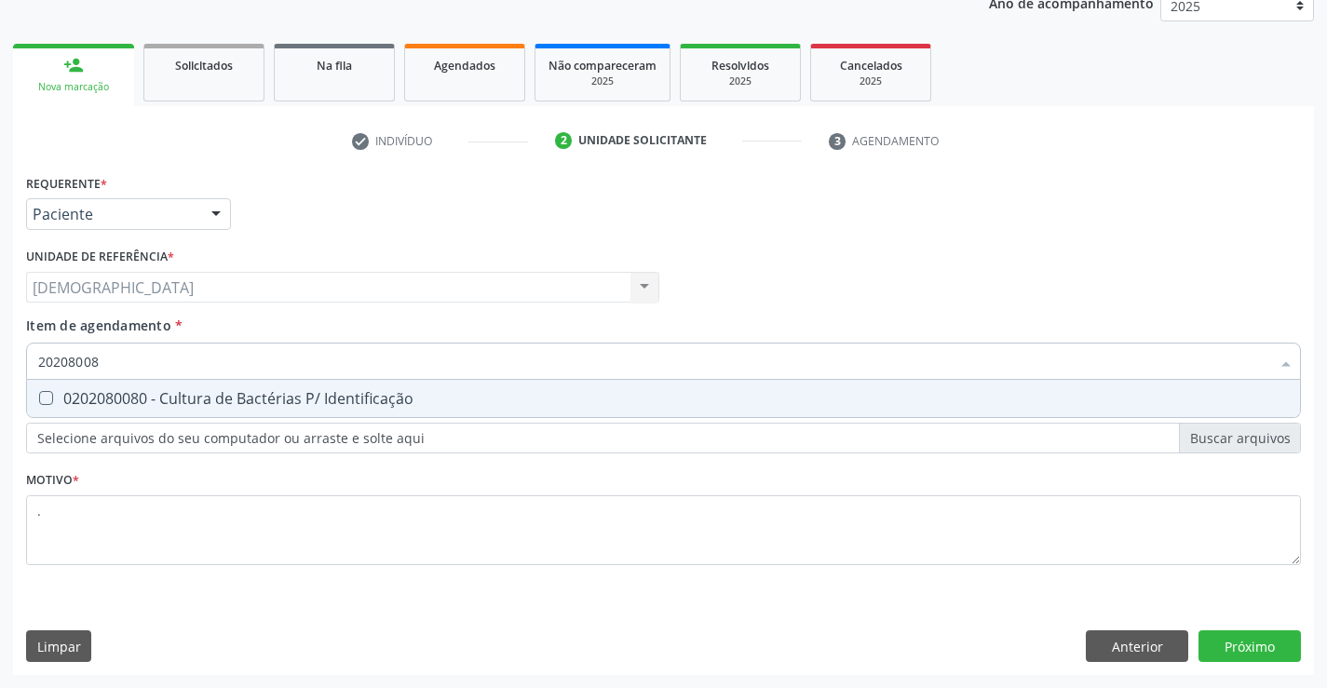
type input "202080080"
click at [149, 411] on span "0202080080 - Cultura de Bactérias P/ Identificação" at bounding box center [663, 398] width 1273 height 37
checkbox Identificação "true"
click at [1245, 651] on div "Requerente * Paciente Profissional de Saúde Paciente Nenhum resultado encontrad…" at bounding box center [663, 422] width 1301 height 506
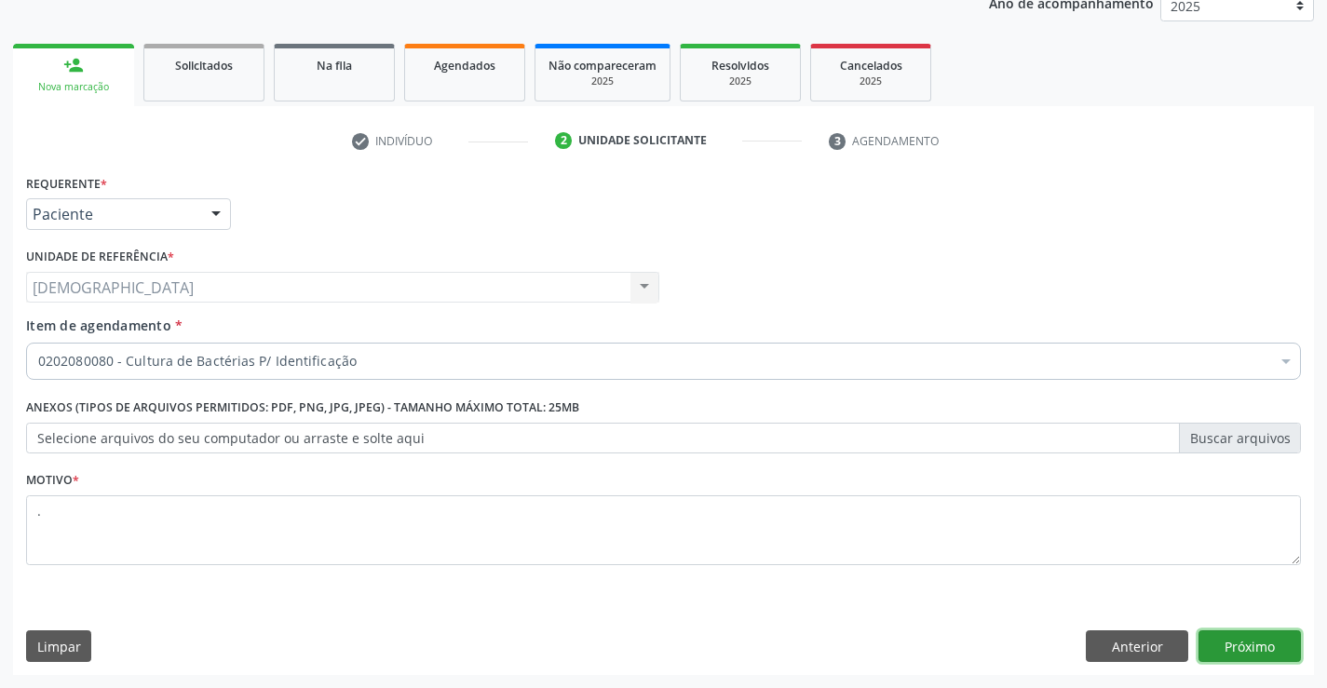
click at [1228, 645] on button "Próximo" at bounding box center [1249, 646] width 102 height 32
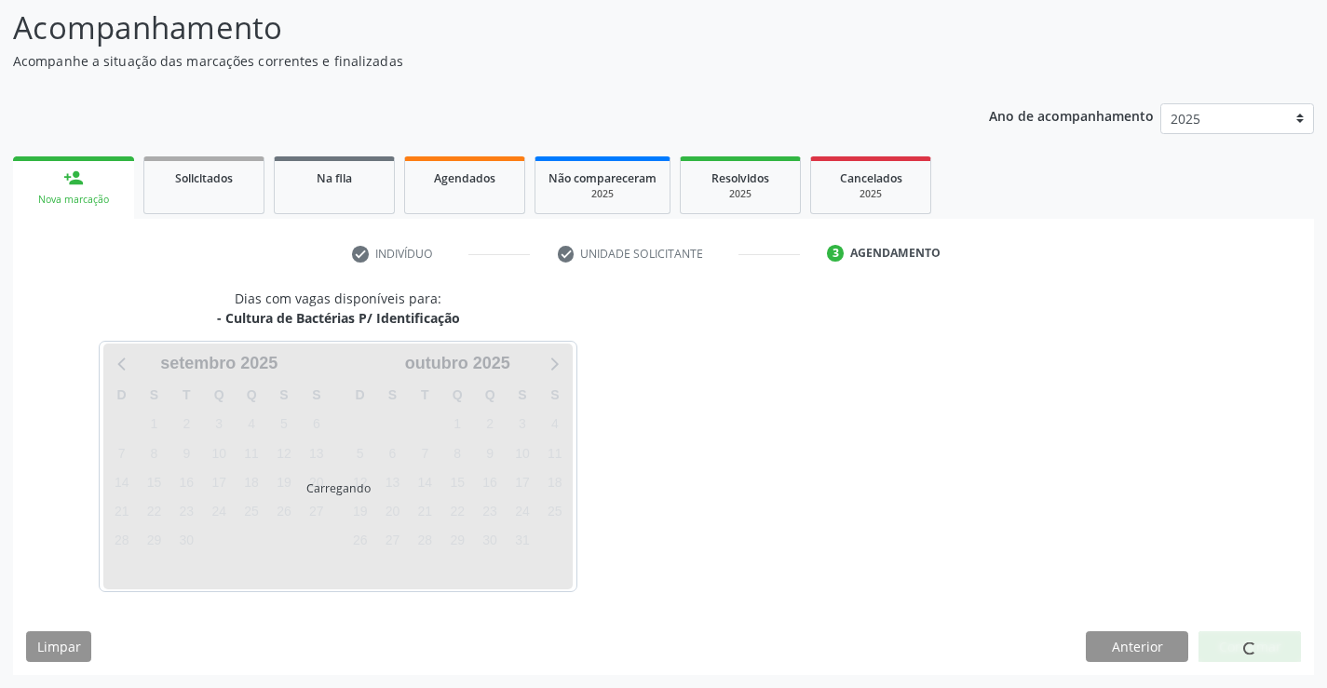
scroll to position [122, 0]
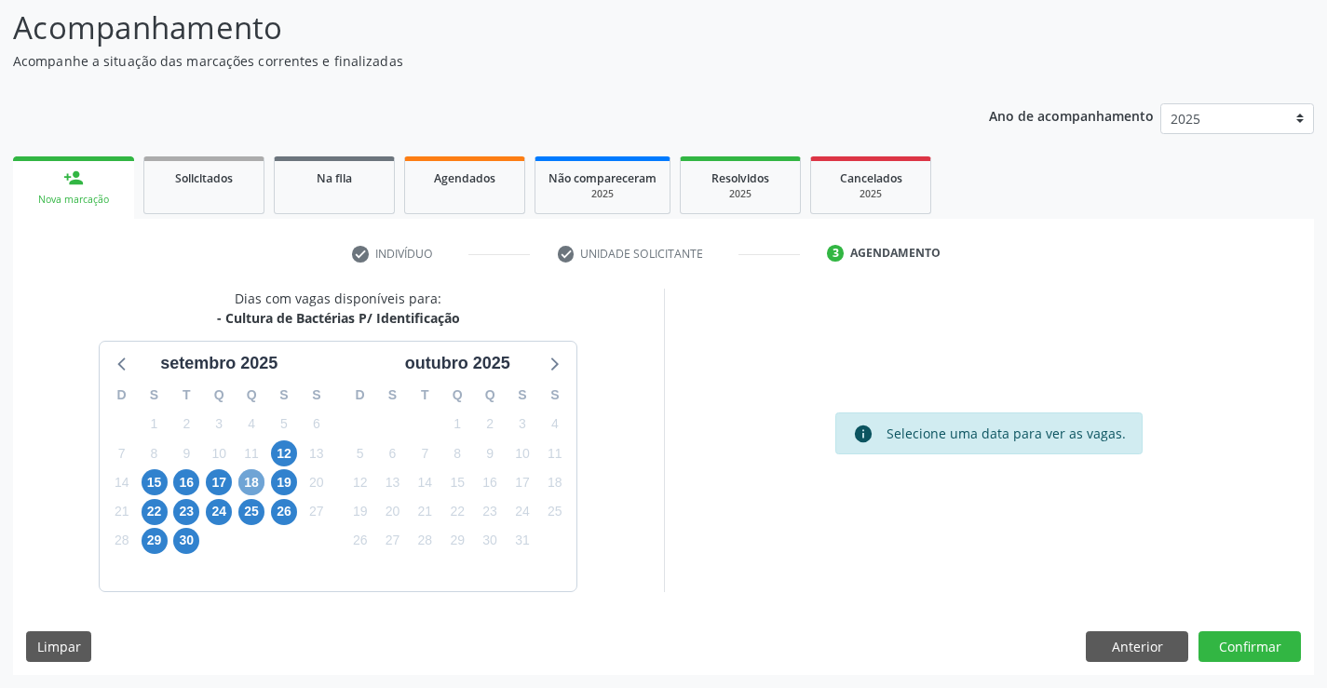
click at [257, 480] on span "18" at bounding box center [251, 482] width 26 height 26
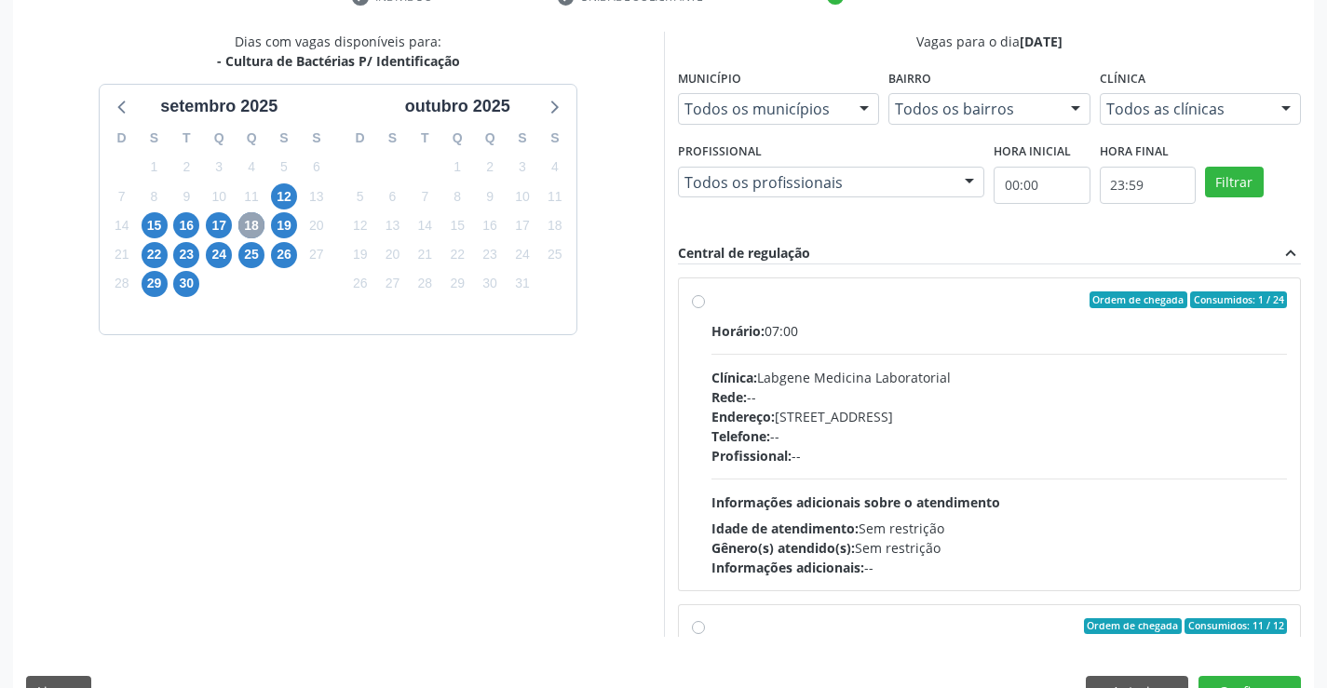
scroll to position [425, 0]
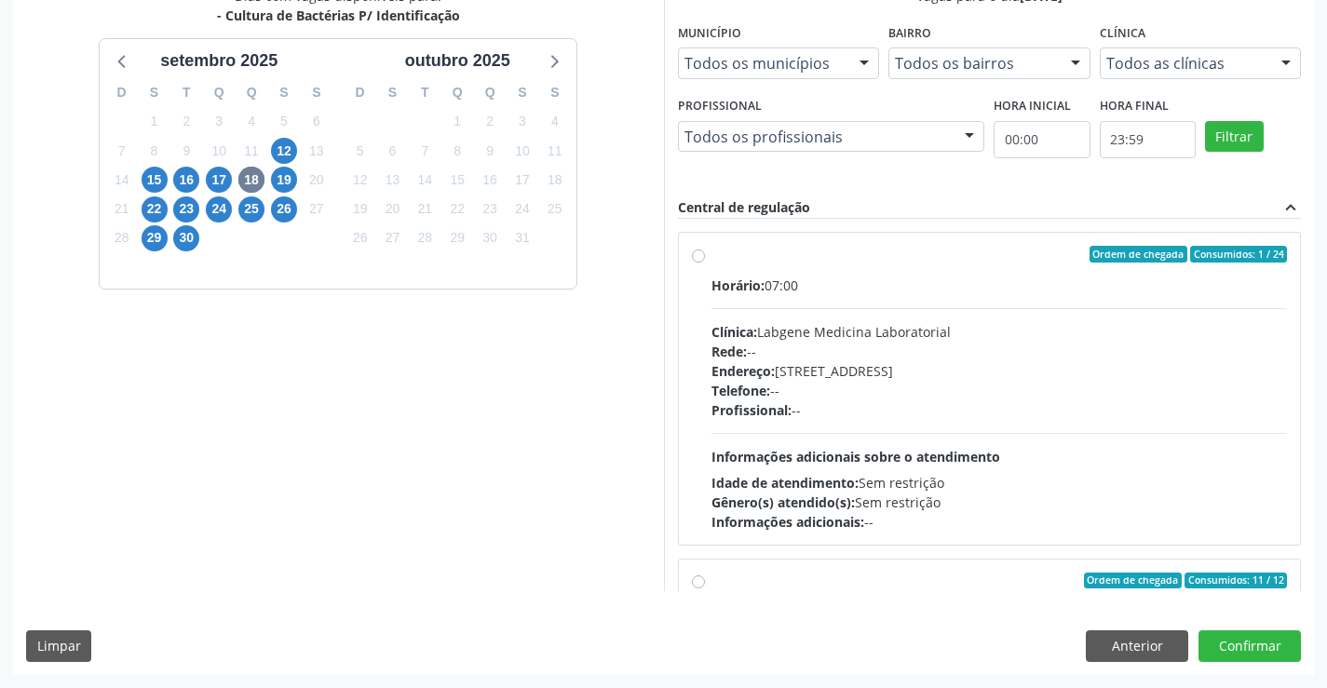
drag, startPoint x: 1302, startPoint y: 397, endPoint x: 1322, endPoint y: 518, distance: 122.8
click at [1322, 518] on div "Acompanhamento Acompanhe a situação das marcações correntes e finalizadas Relat…" at bounding box center [663, 183] width 1327 height 1010
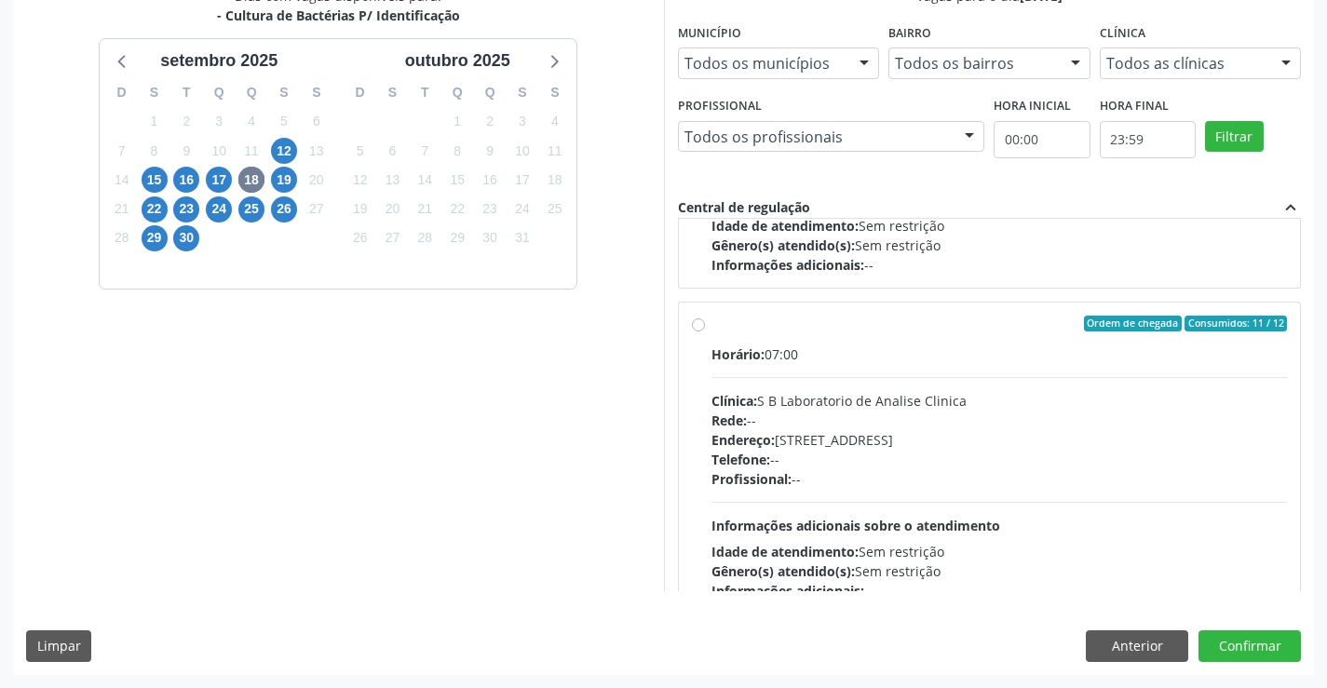
scroll to position [293, 0]
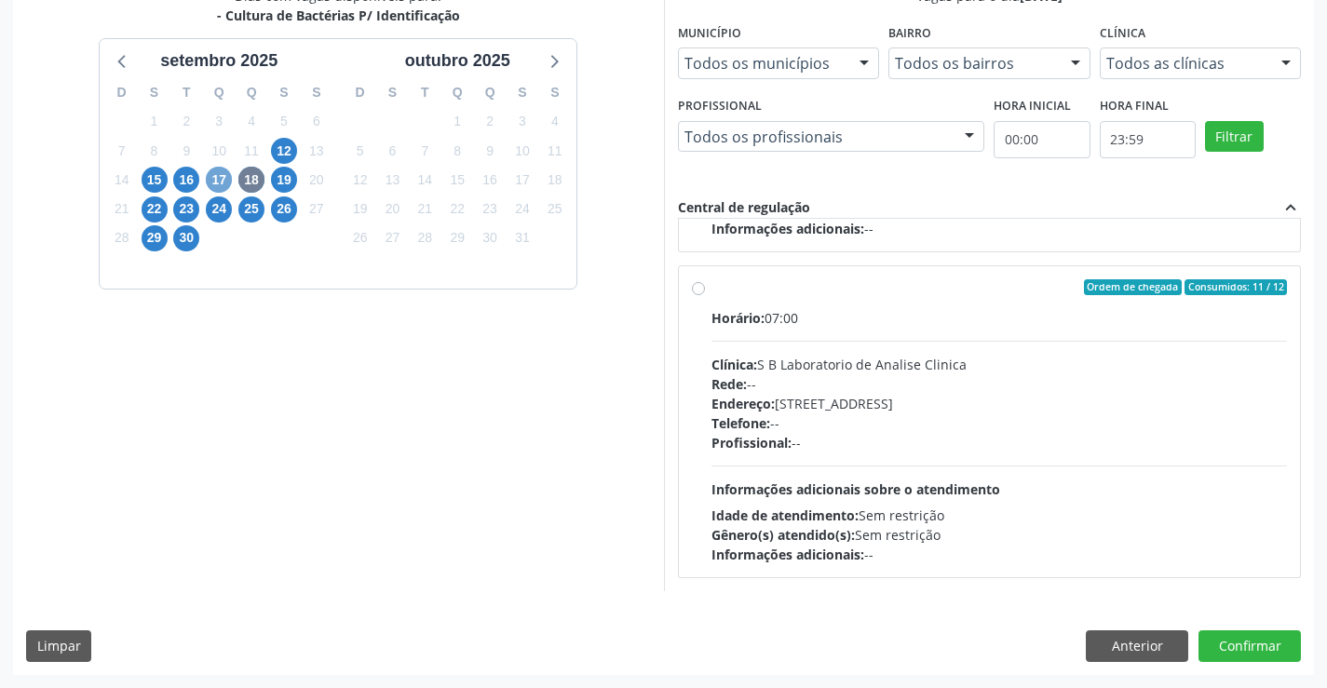
click at [211, 178] on span "17" at bounding box center [219, 180] width 26 height 26
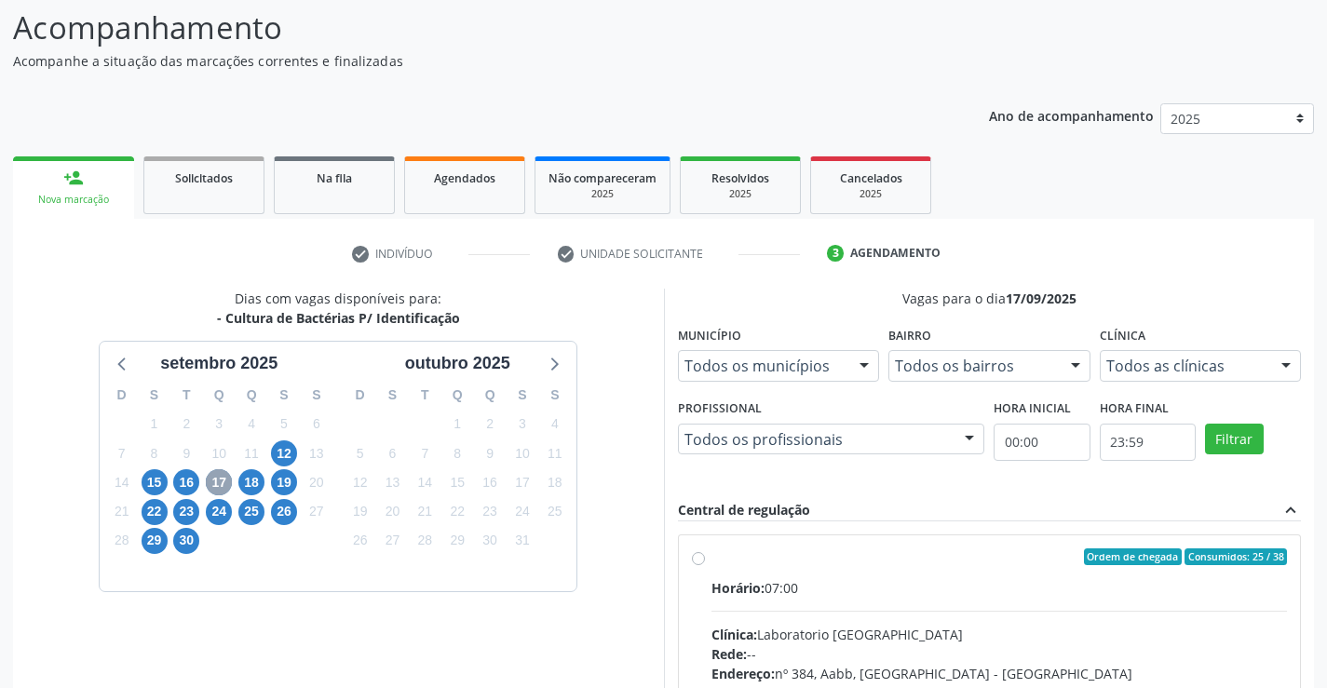
scroll to position [425, 0]
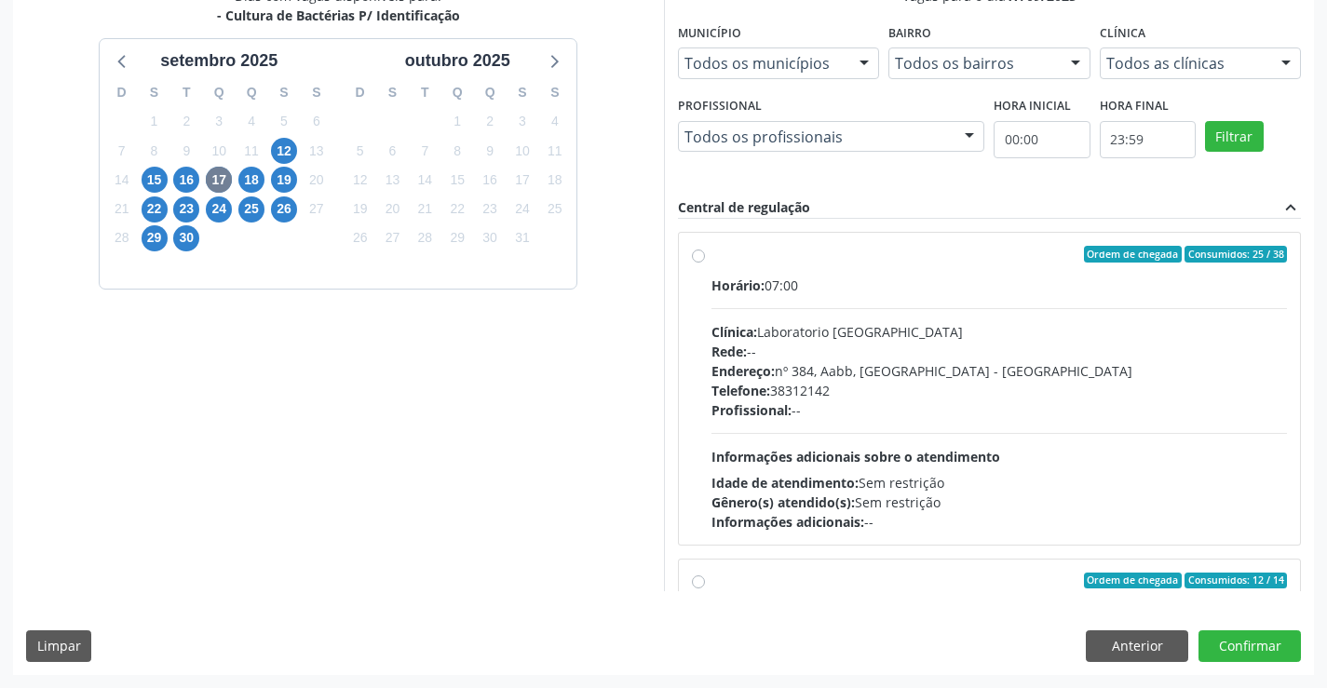
click at [252, 488] on div "Dias com vagas disponíveis para: - Cultura de Bactérias P/ Identificação [DATE]…" at bounding box center [338, 288] width 651 height 605
click at [253, 182] on span "18" at bounding box center [251, 180] width 26 height 26
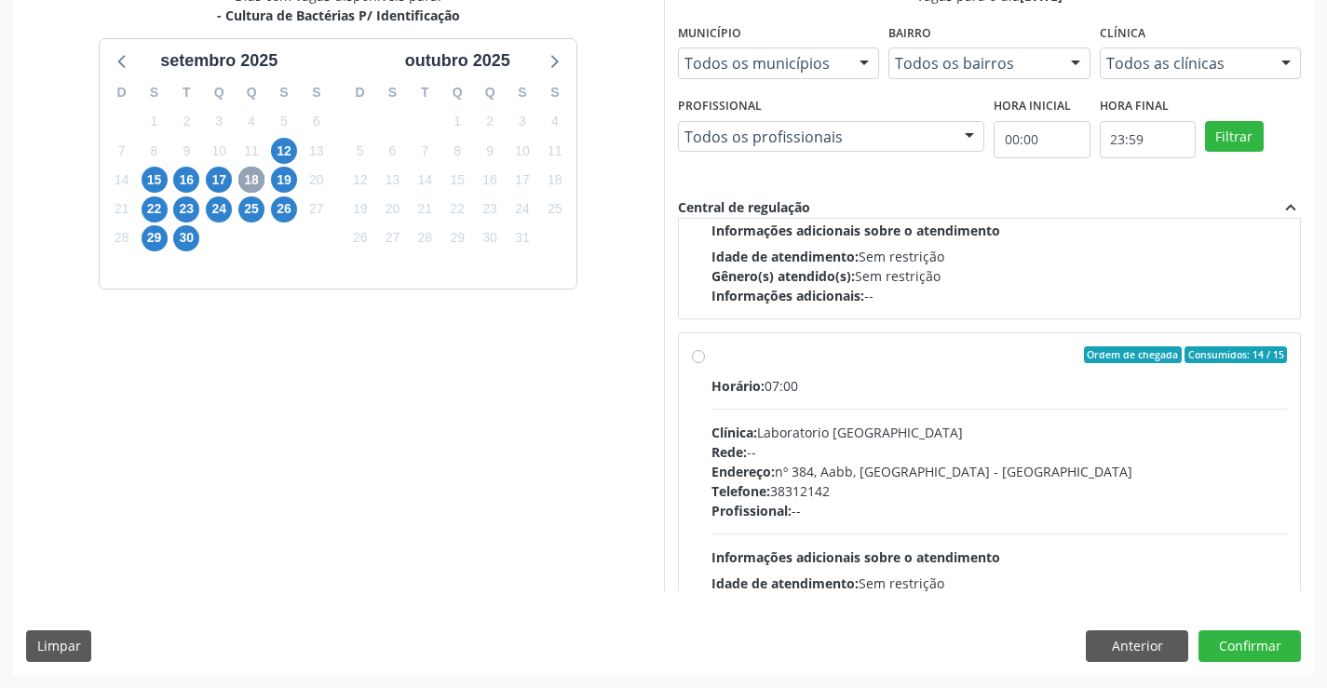
scroll to position [407, 0]
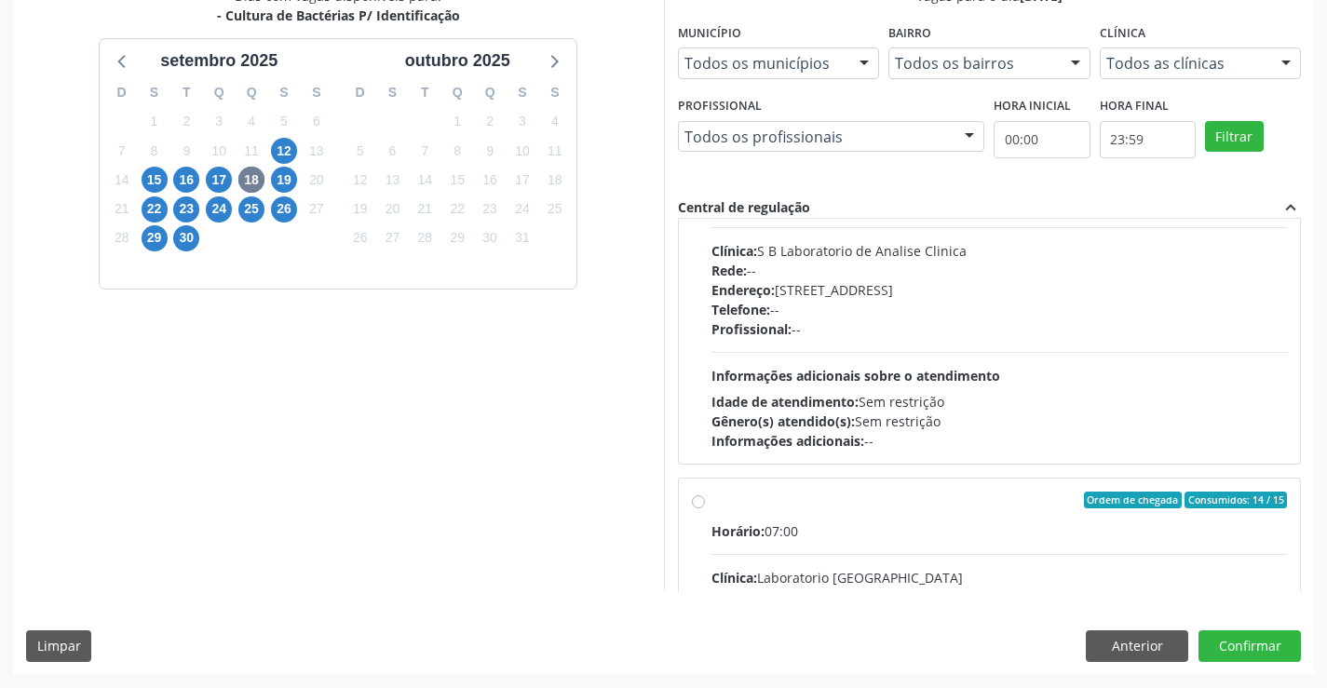
drag, startPoint x: 1303, startPoint y: 438, endPoint x: 1313, endPoint y: 370, distance: 68.7
click at [1313, 370] on div "Vagas para o dia [DATE] Município Todos os municípios Todos os municípios [GEOG…" at bounding box center [989, 288] width 651 height 605
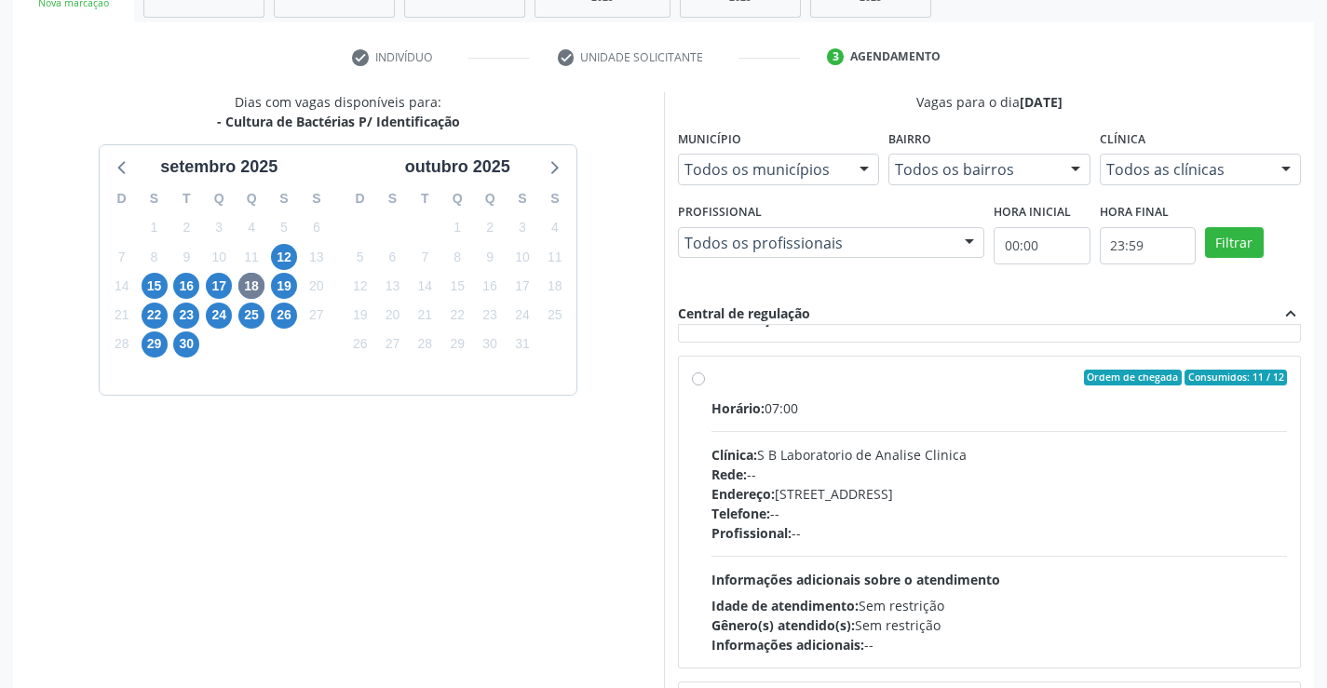
scroll to position [311, 0]
click at [596, 507] on div "Dias com vagas disponíveis para: - Cultura de Bactérias P/ Identificação [DATE]…" at bounding box center [338, 394] width 651 height 605
click at [218, 279] on span "17" at bounding box center [219, 286] width 26 height 26
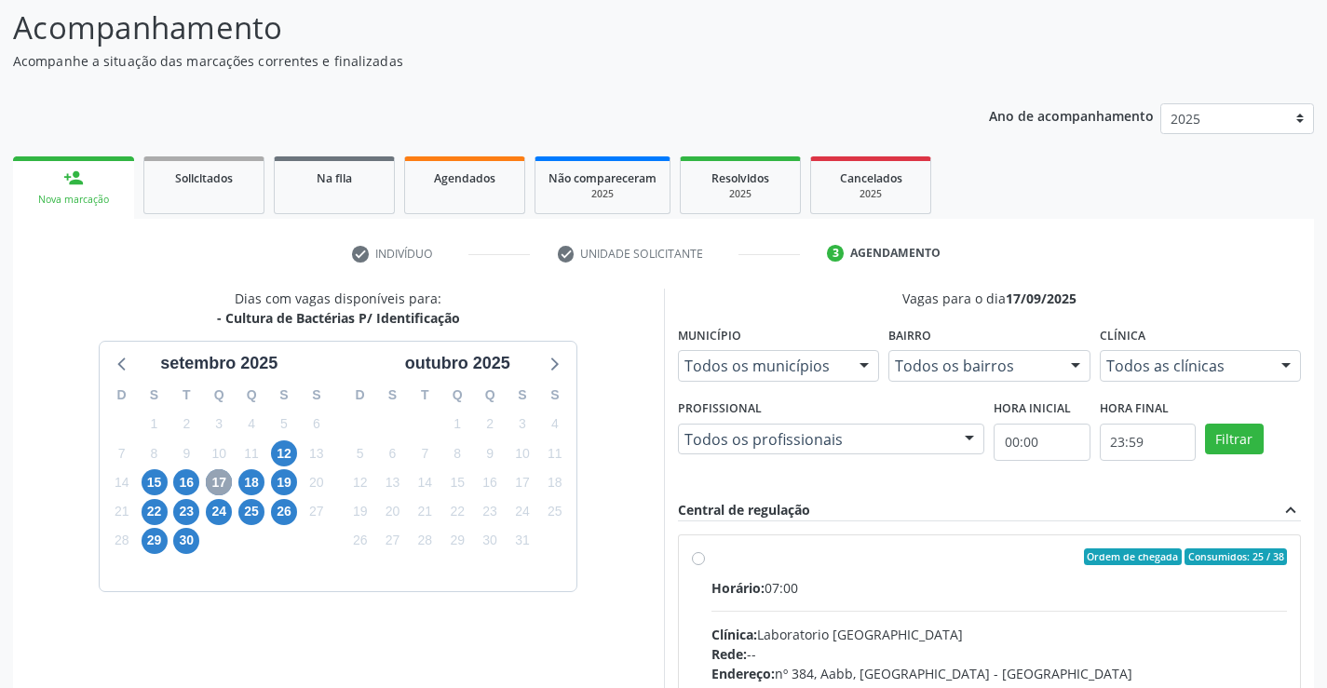
scroll to position [318, 0]
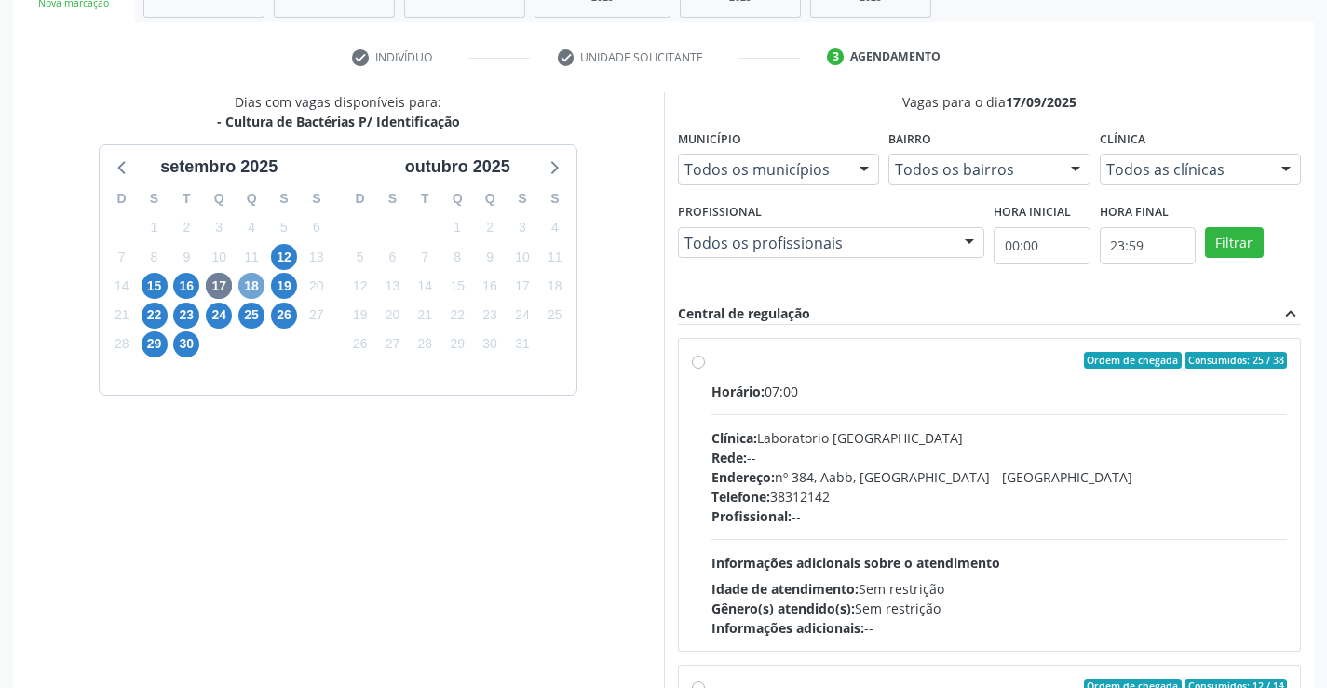
click at [255, 287] on span "18" at bounding box center [251, 286] width 26 height 26
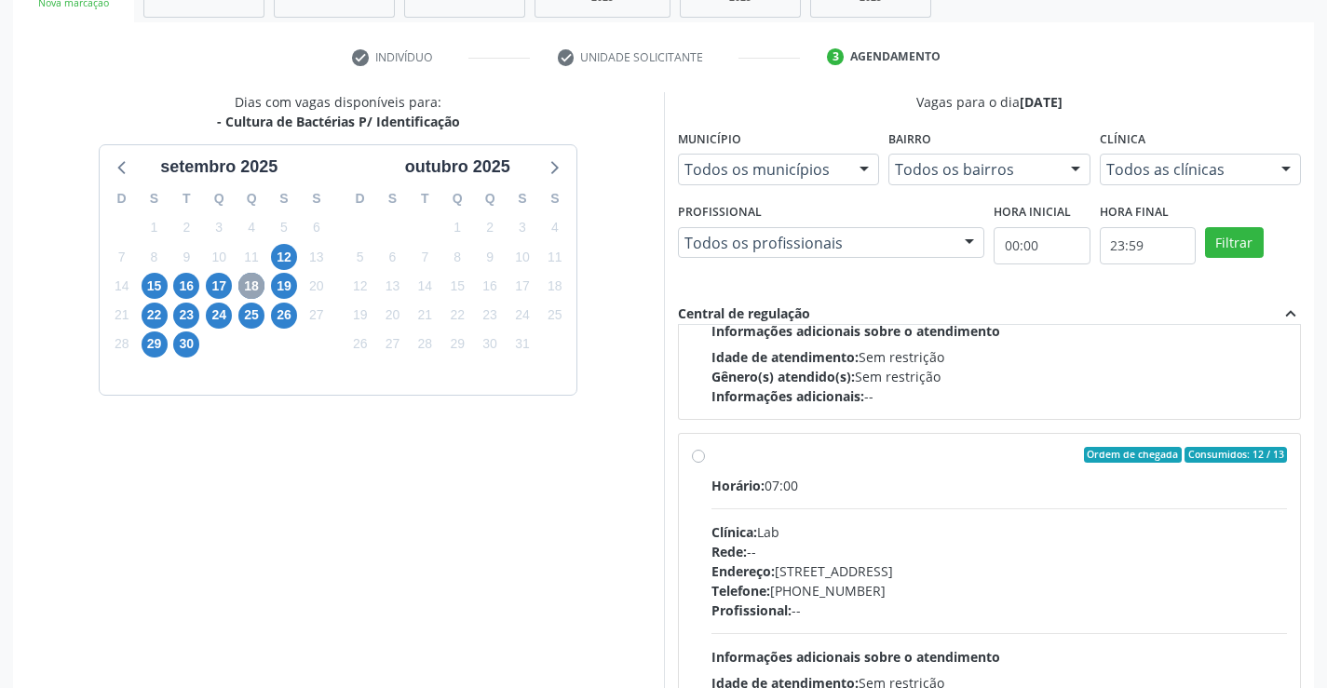
scroll to position [910, 0]
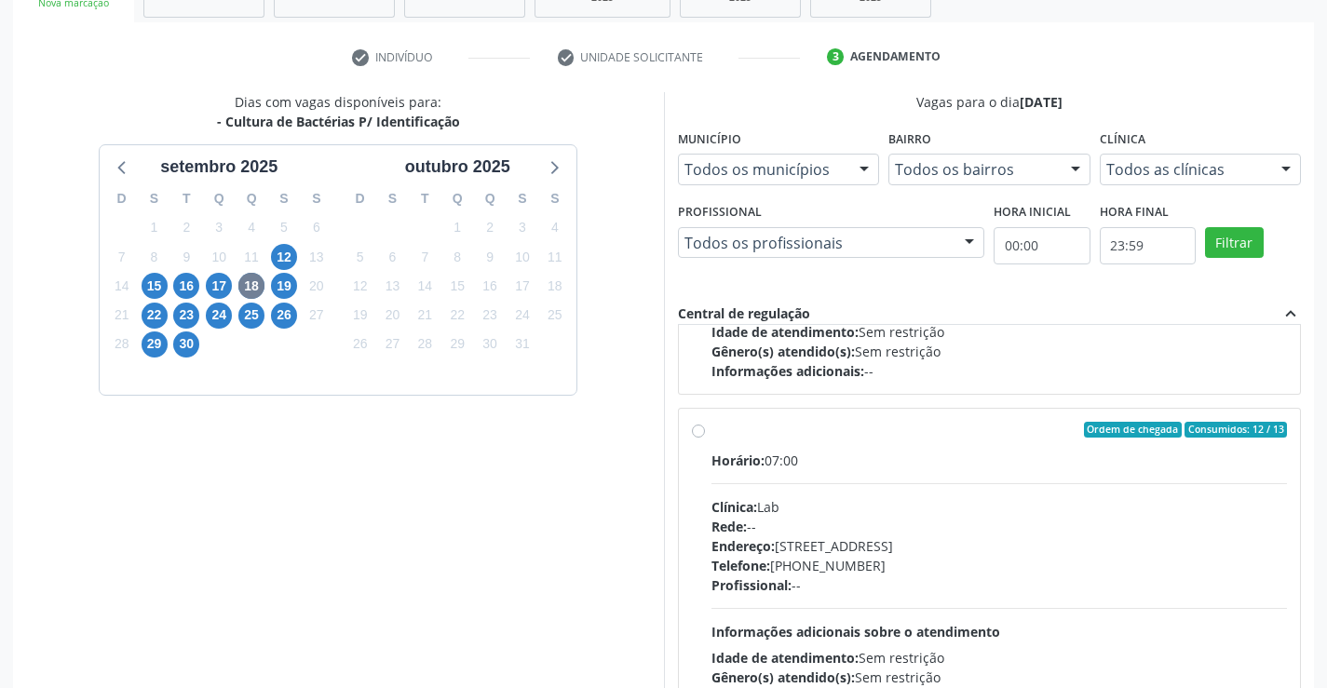
click at [691, 432] on div "Ordem de chegada Consumidos: 12 / 13 Horário: 07:00 Clínica: Lab Rede: -- Ender…" at bounding box center [990, 565] width 622 height 312
radio input "true"
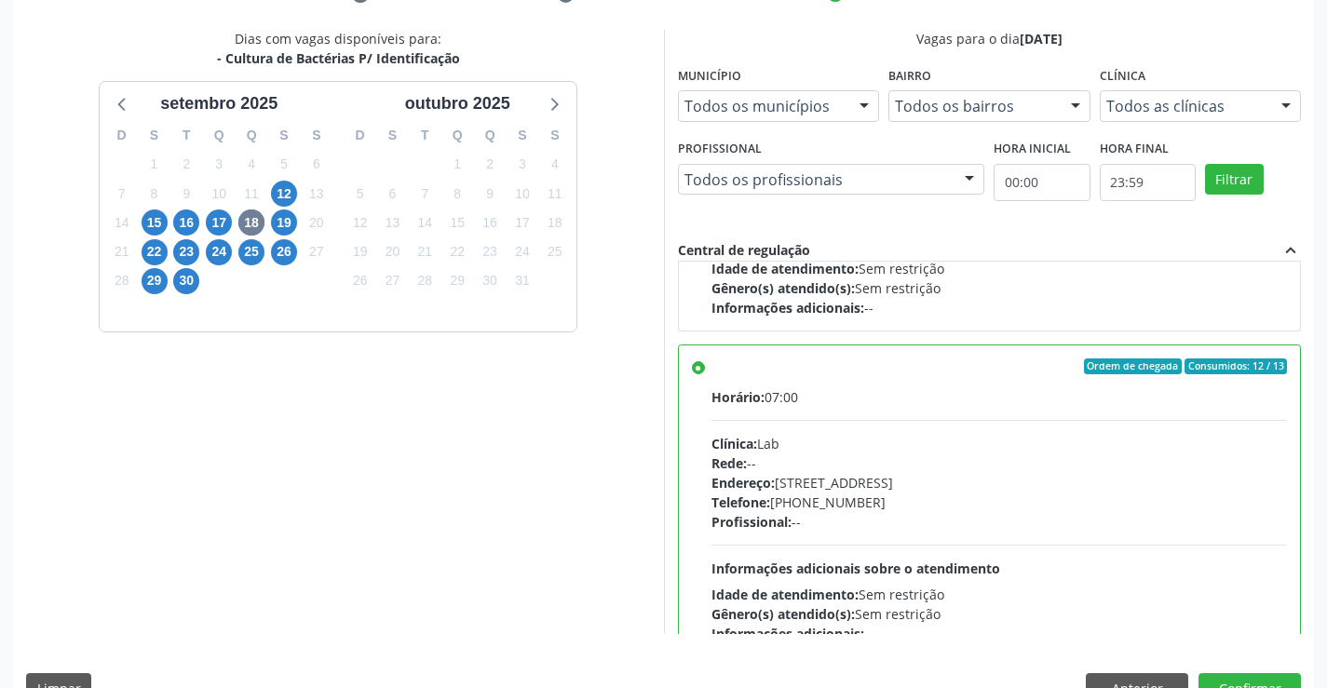
scroll to position [425, 0]
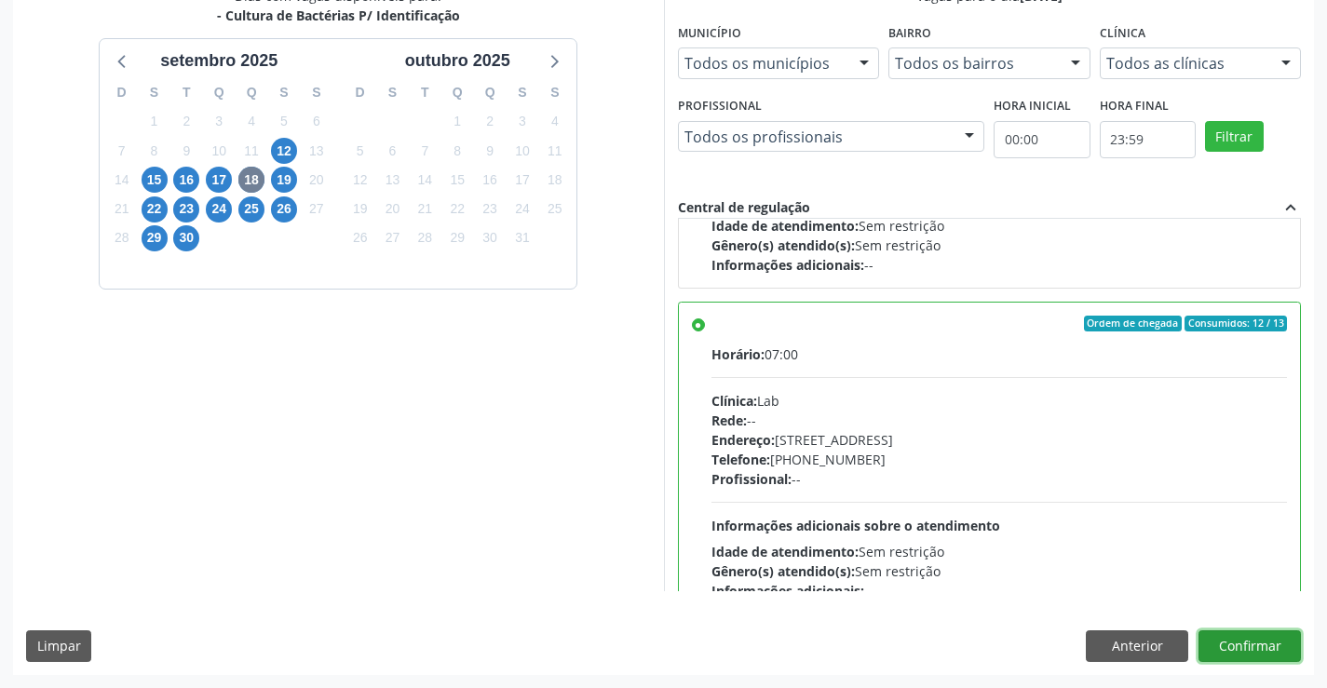
click at [1251, 652] on button "Confirmar" at bounding box center [1249, 646] width 102 height 32
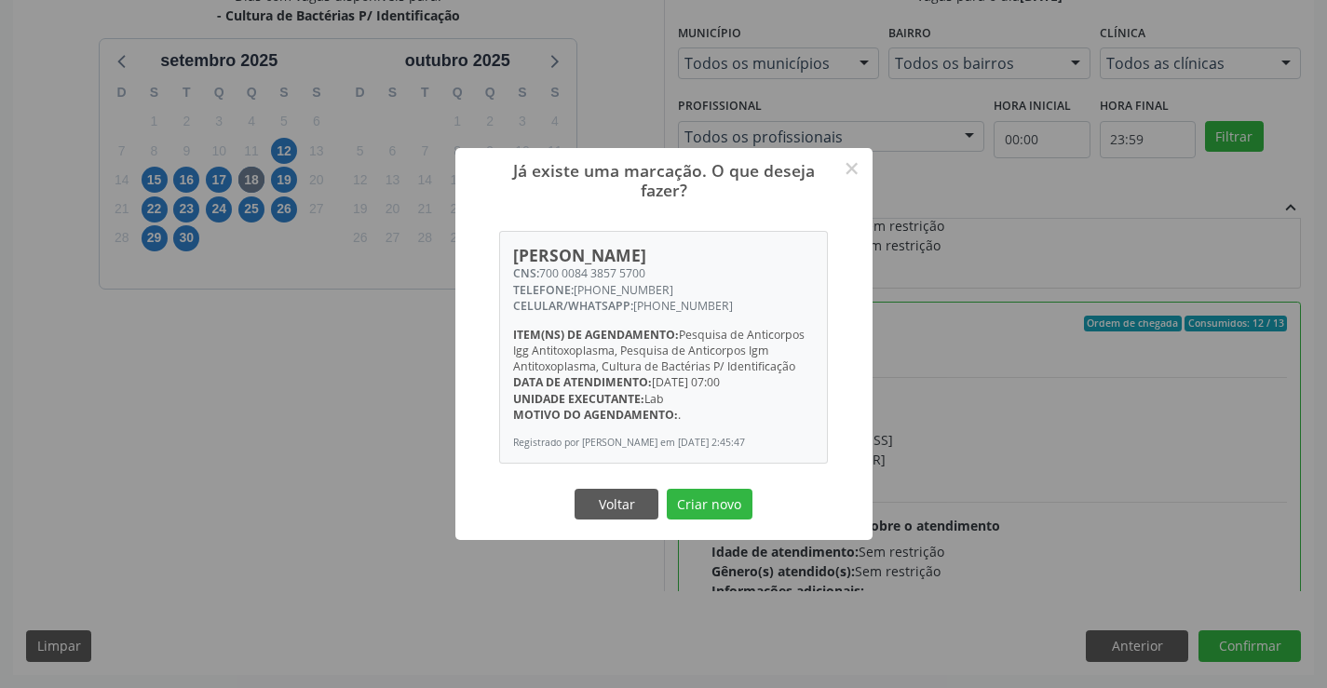
click at [218, 491] on div "Já existe uma marcação. O que deseja fazer? × [PERSON_NAME] CNS: 700 0084 3857 …" at bounding box center [663, 344] width 1327 height 688
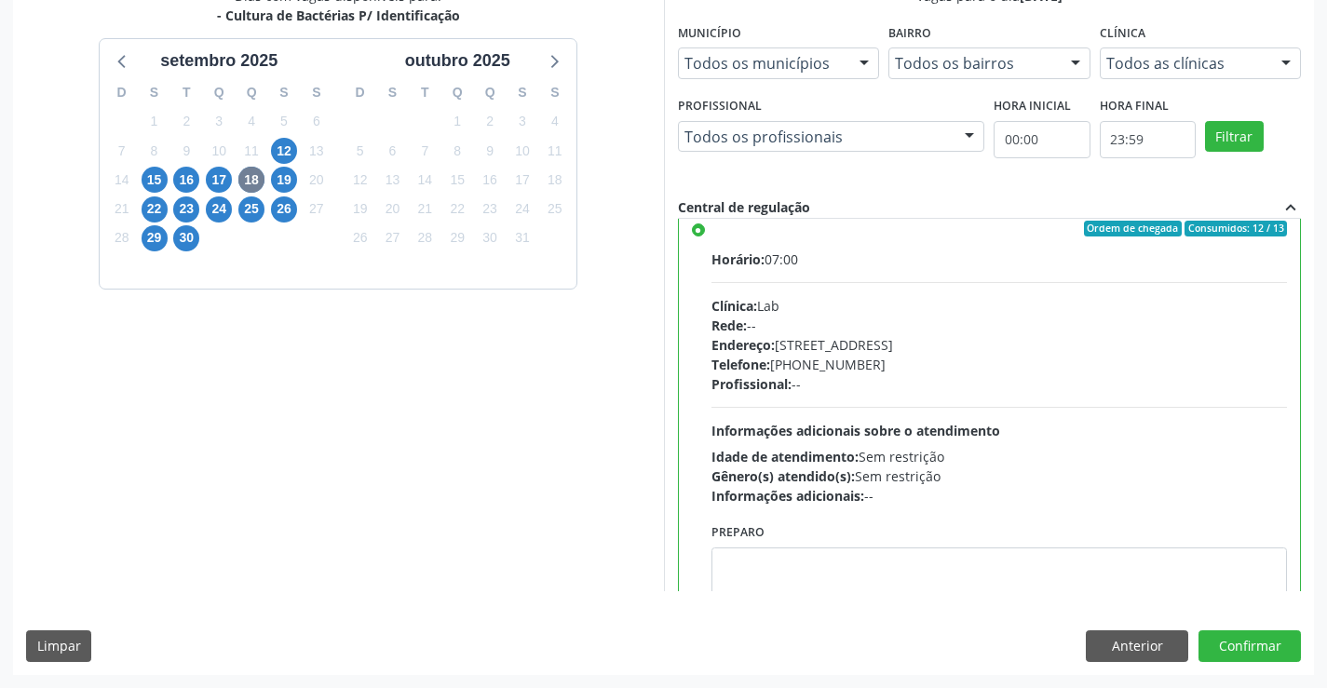
scroll to position [938, 0]
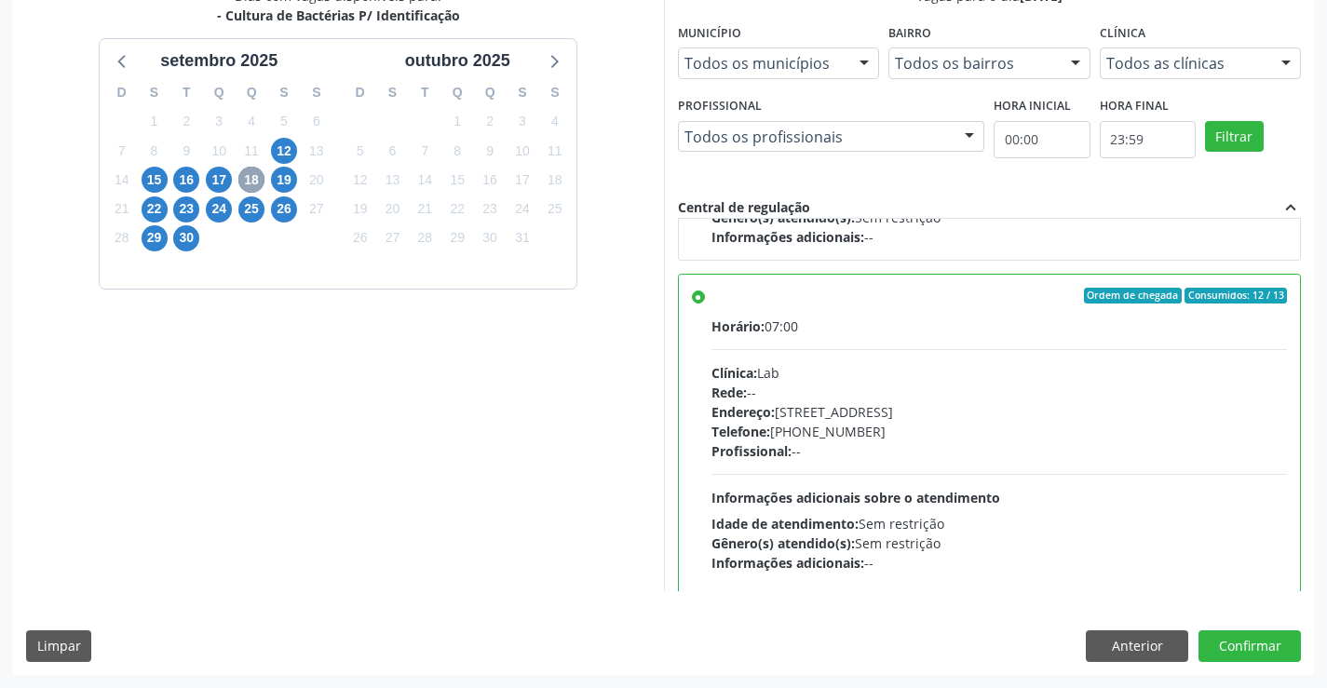
click at [247, 173] on span "18" at bounding box center [251, 180] width 26 height 26
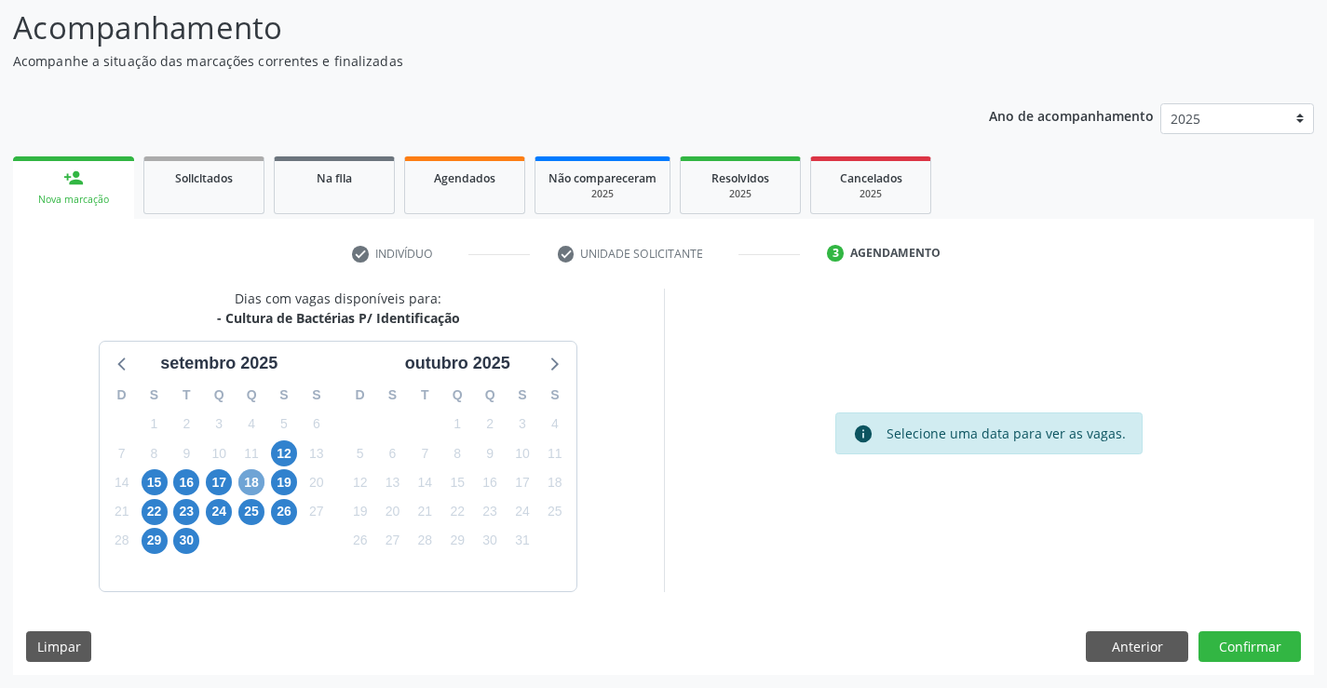
click at [247, 483] on span "18" at bounding box center [251, 482] width 26 height 26
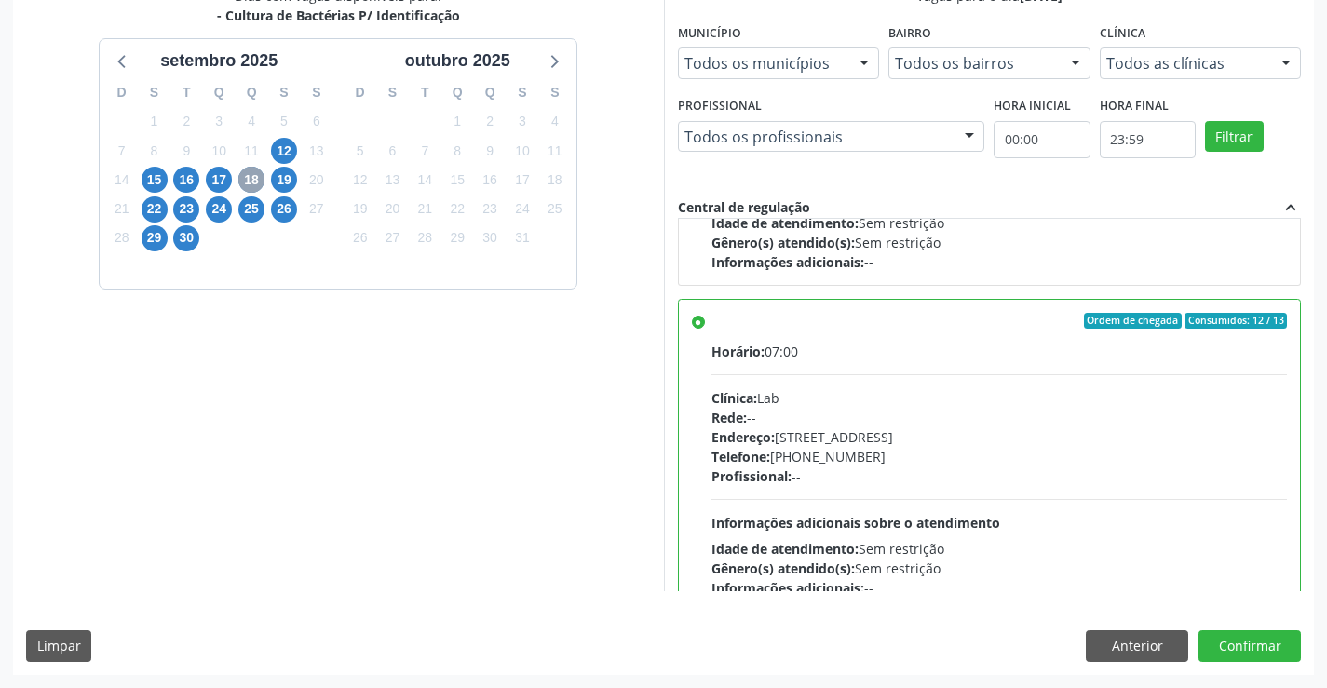
scroll to position [984, 0]
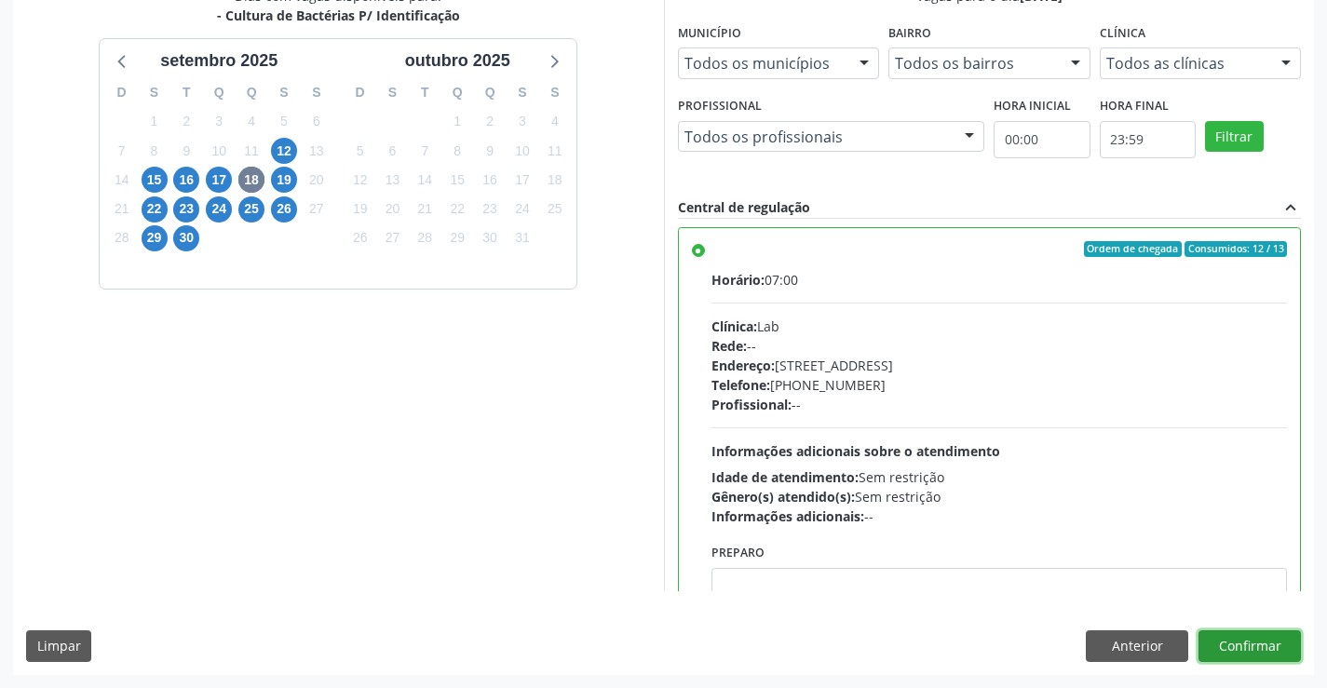
click at [1237, 639] on button "Confirmar" at bounding box center [1249, 646] width 102 height 32
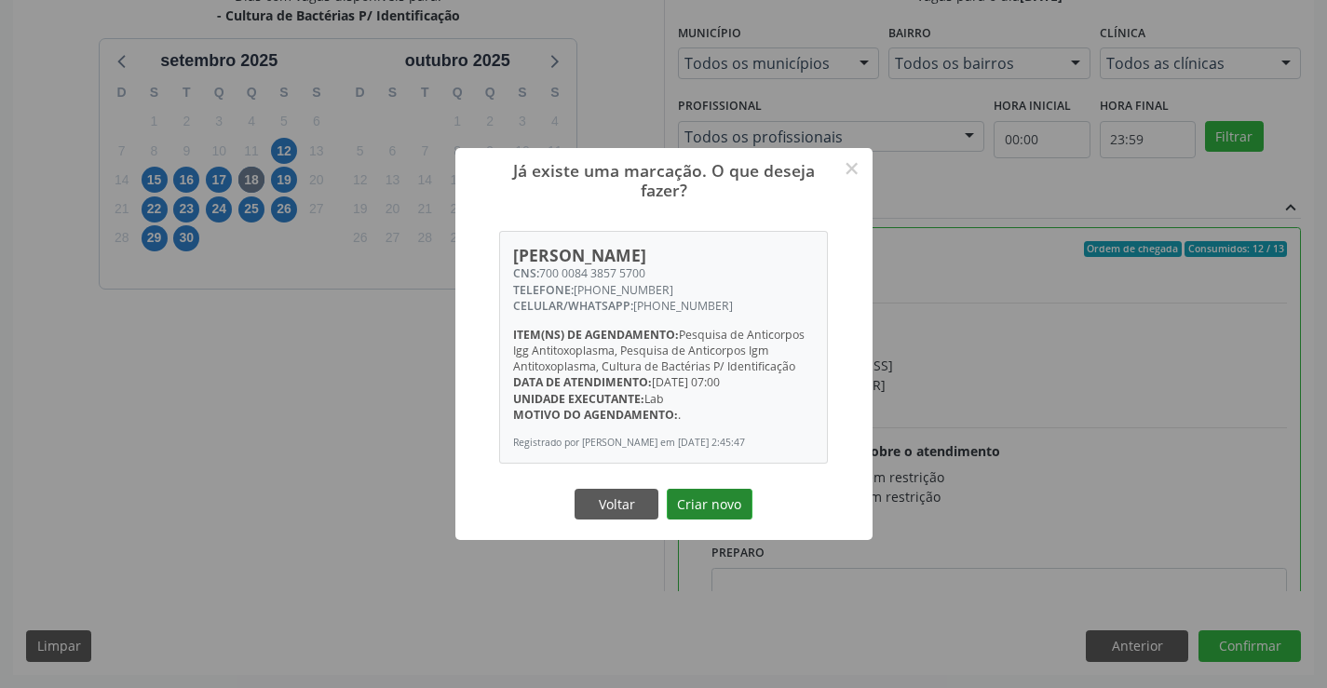
click at [718, 511] on button "Criar novo" at bounding box center [710, 505] width 86 height 32
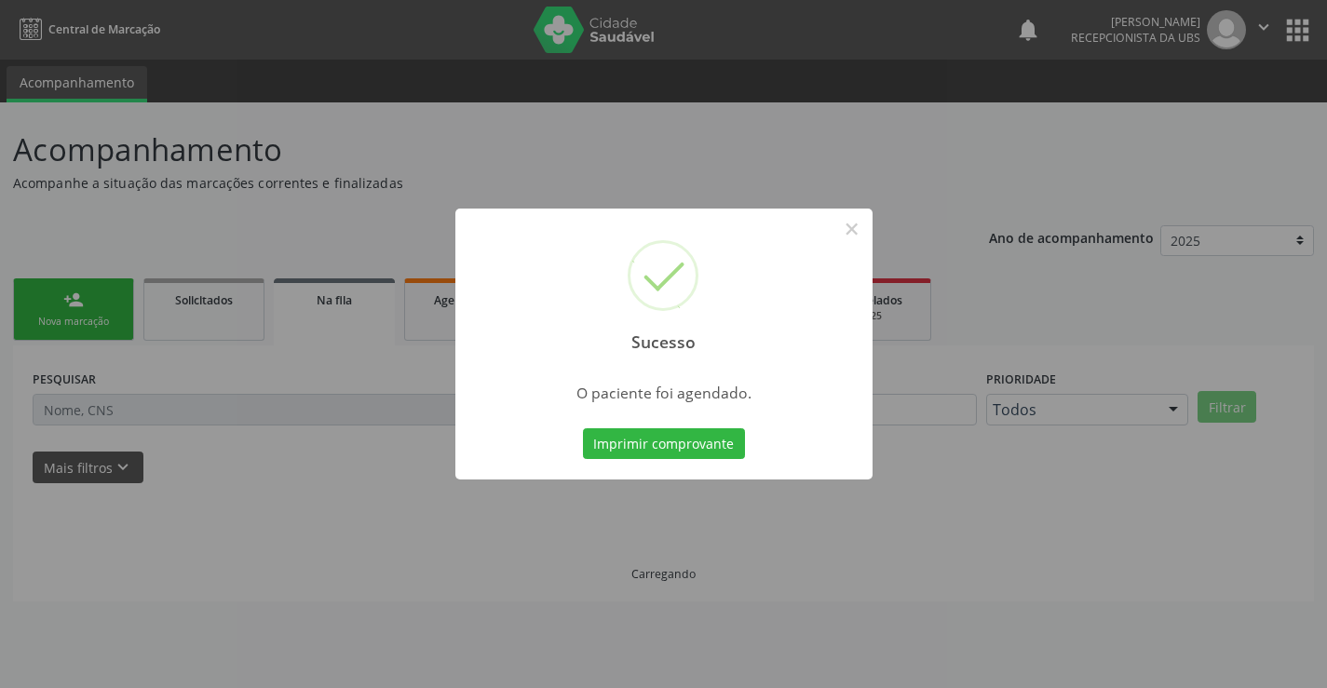
scroll to position [0, 0]
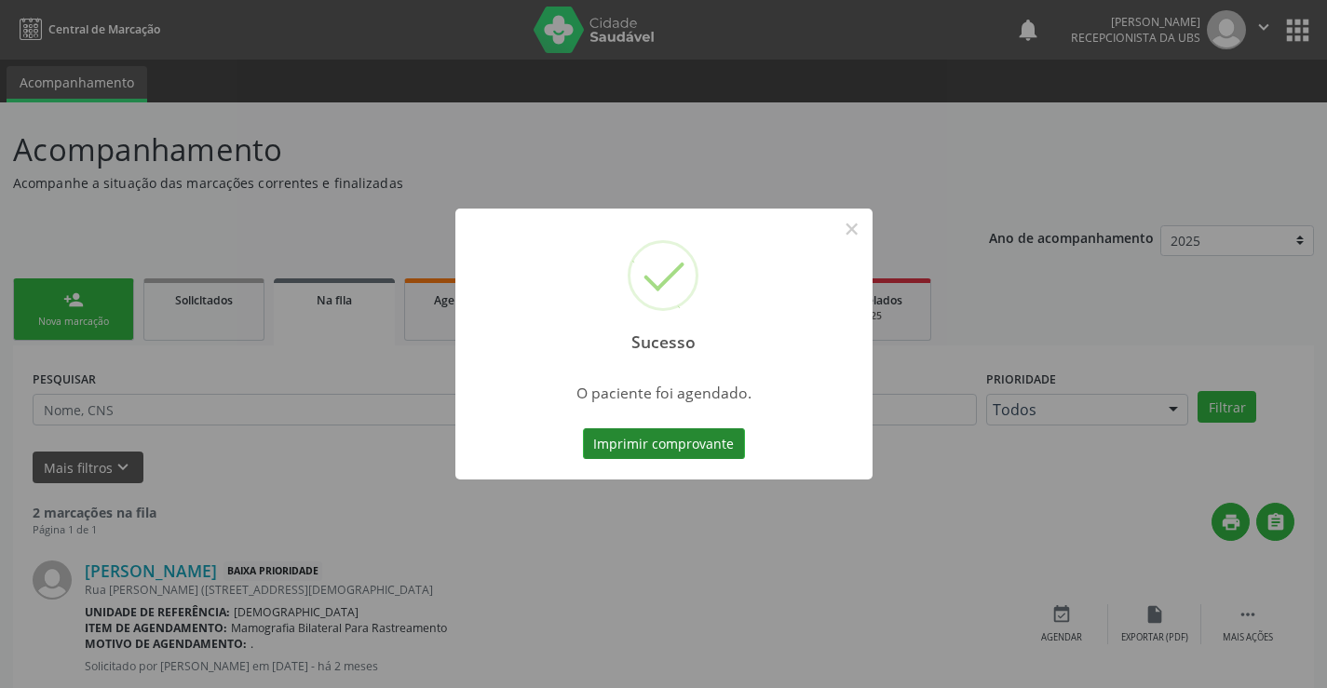
click at [715, 447] on button "Imprimir comprovante" at bounding box center [664, 444] width 162 height 32
